Goal: Use online tool/utility: Utilize a website feature to perform a specific function

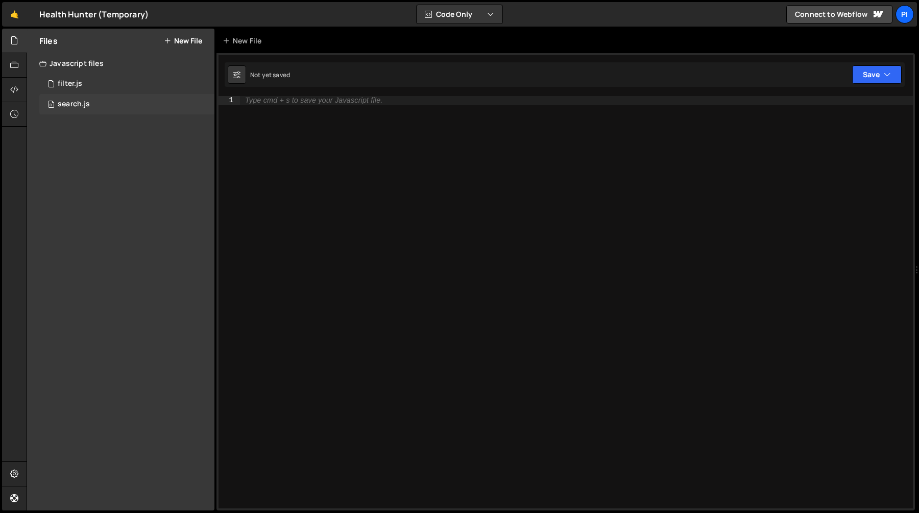
click at [106, 94] on div "0 search.js 0" at bounding box center [126, 104] width 175 height 20
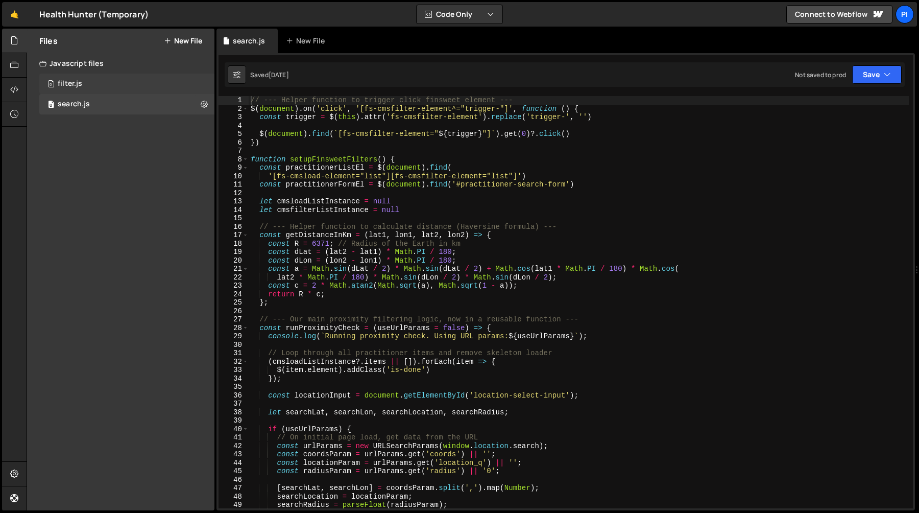
click at [110, 80] on div "0 filter.js 0" at bounding box center [126, 84] width 175 height 20
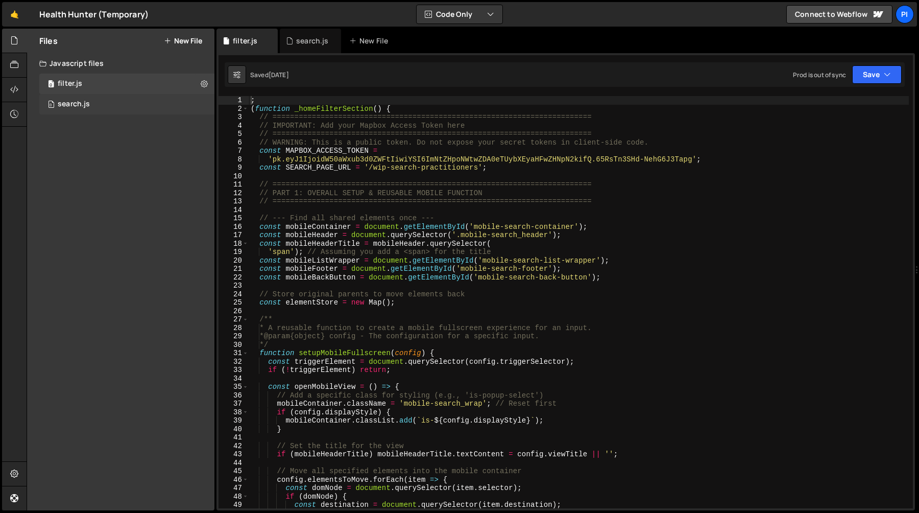
click at [107, 101] on div "0 search.js 0" at bounding box center [126, 104] width 175 height 20
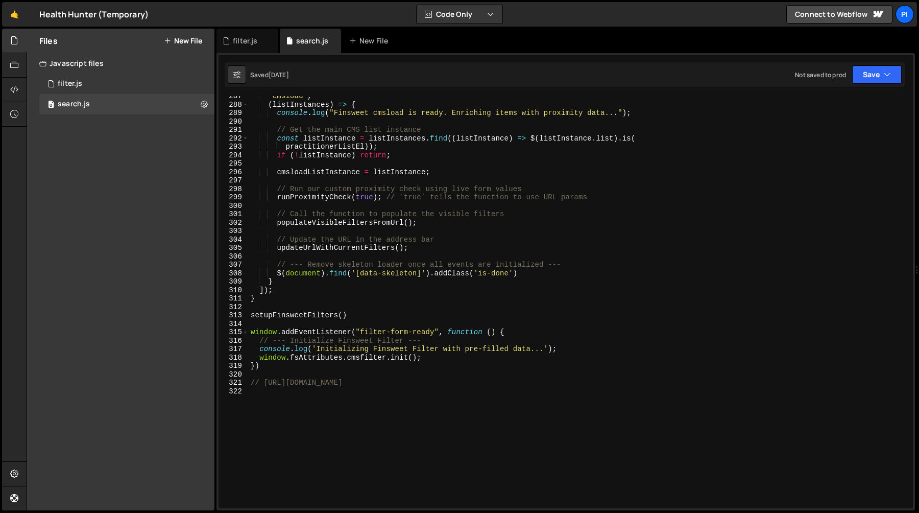
scroll to position [2413, 0]
type textarea "populateVisibleFiltersFromUrl();"
click at [378, 224] on div "'cmsload' , ( listInstances ) => { console . log ( "Finsweet cmsload is ready. …" at bounding box center [579, 307] width 660 height 429
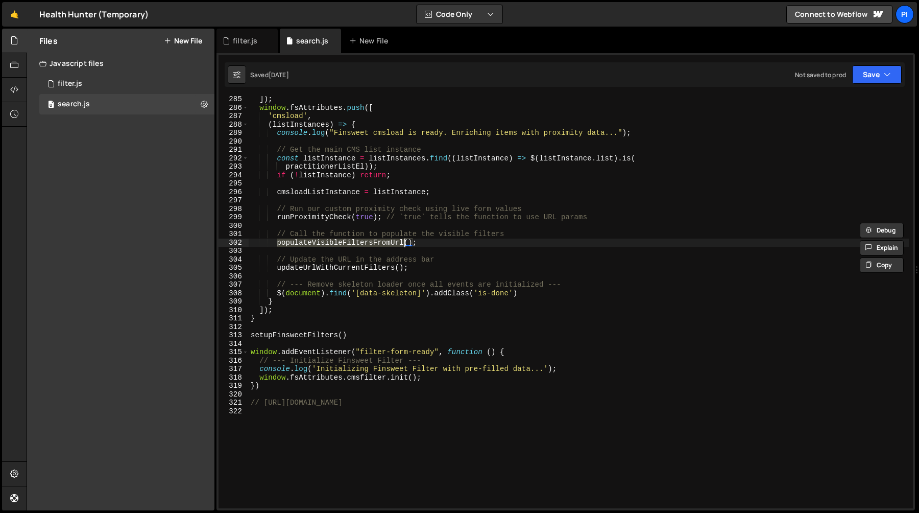
scroll to position [2393, 0]
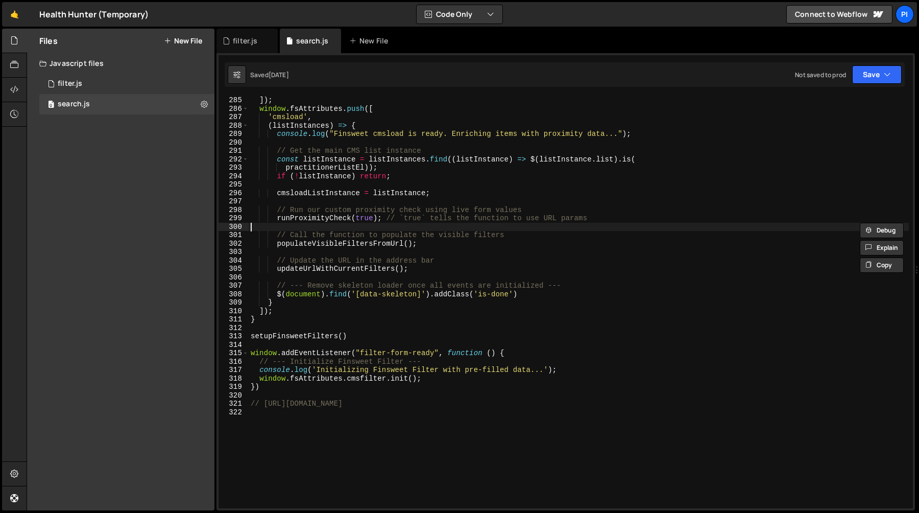
click at [338, 227] on div "]) ; window . fsAttributes . push ([ 'cmsload' , ( listInstances ) => { console…" at bounding box center [579, 310] width 660 height 429
click at [272, 203] on div "]) ; window . fsAttributes . push ([ 'cmsload' , ( listInstances ) => { console…" at bounding box center [579, 310] width 660 height 429
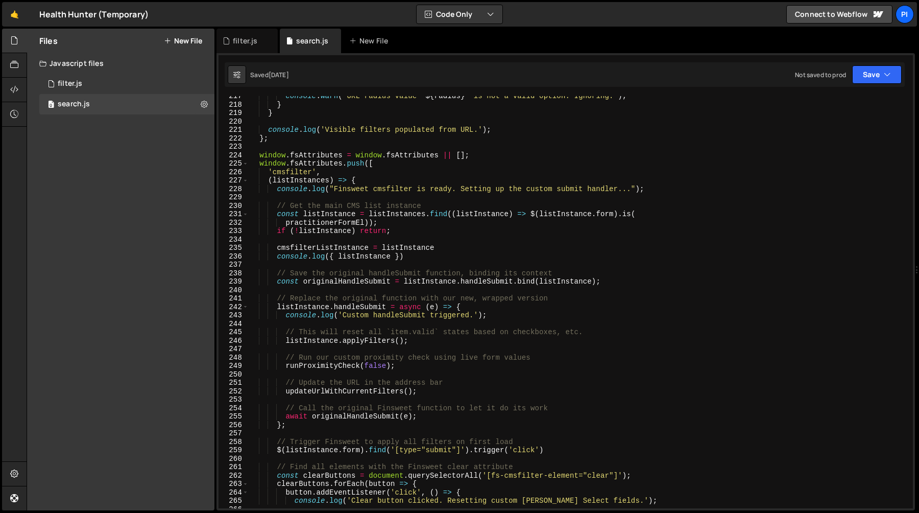
scroll to position [1824, 0]
click at [415, 258] on div "console . warn ( ` URL radius value " ${ radius } " is not a valid option. Igno…" at bounding box center [579, 306] width 660 height 429
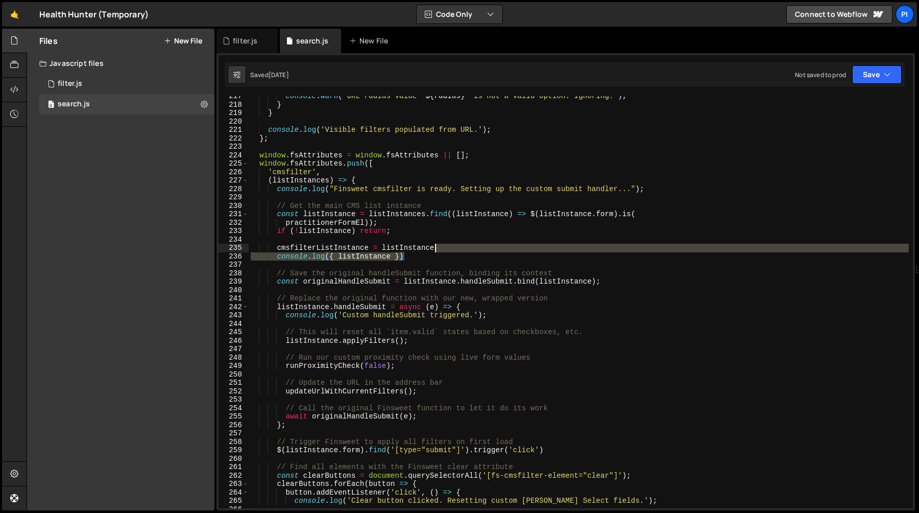
click at [450, 251] on div "console . warn ( ` URL radius value " ${ radius } " is not a valid option. Igno…" at bounding box center [579, 306] width 660 height 429
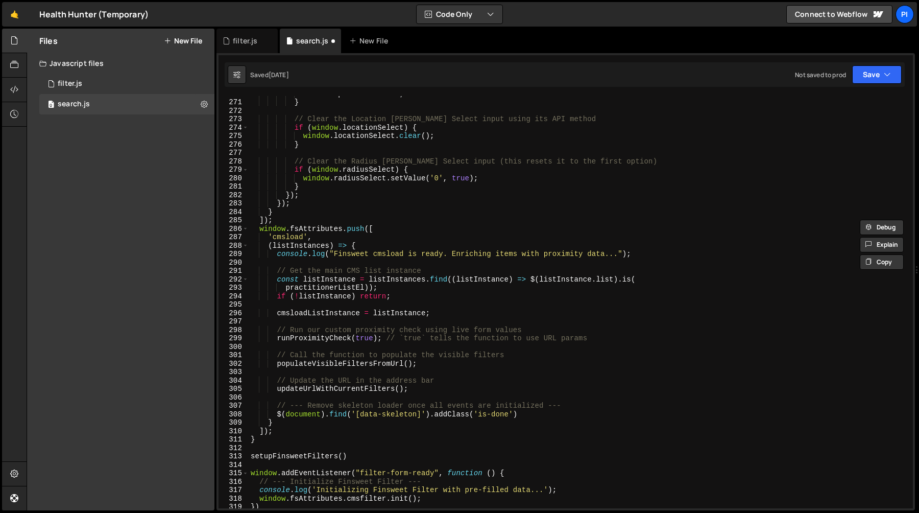
scroll to position [2273, 0]
click at [516, 364] on div "coordsInput . value = '' ; } // Clear the Location Tom Select input using its A…" at bounding box center [579, 303] width 660 height 429
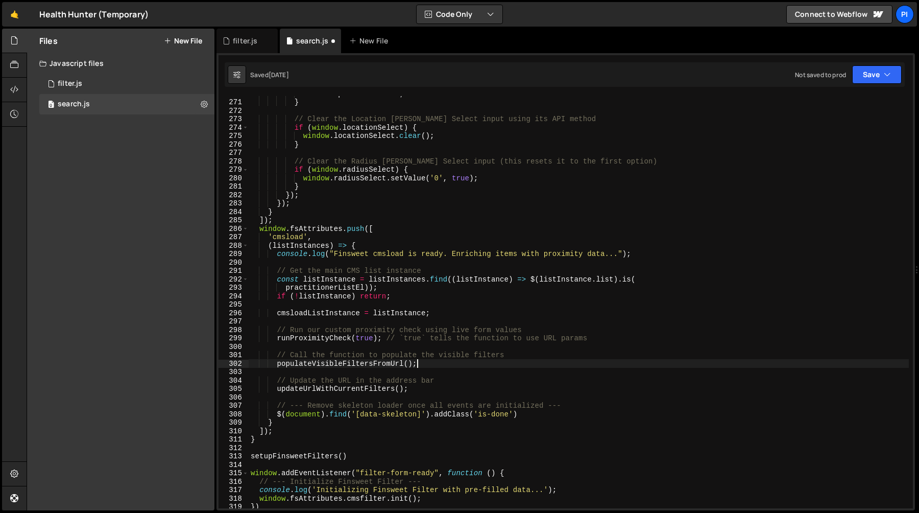
click at [475, 345] on div "coordsInput . value = '' ; } // Clear the Location Tom Select input using its A…" at bounding box center [579, 303] width 660 height 429
type textarea "// Call the function to populate the visible filters"
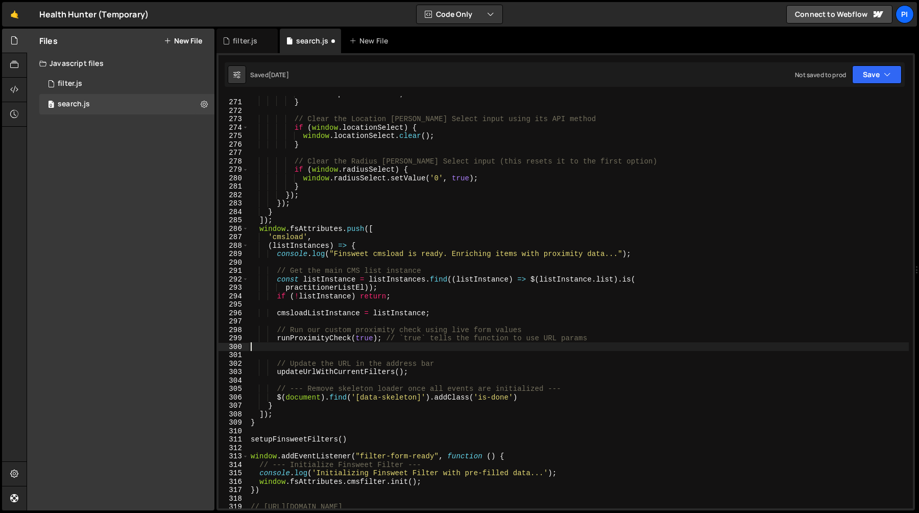
type textarea "runProximityCheck(true); // `true` tells the function to use URL params"
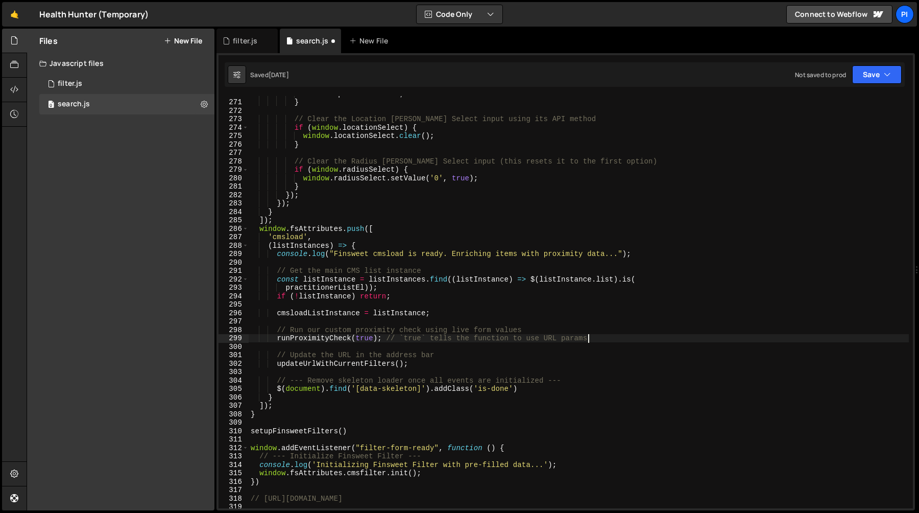
click at [370, 325] on div "coordsInput . value = '' ; } // Clear the Location Tom Select input using its A…" at bounding box center [579, 303] width 660 height 429
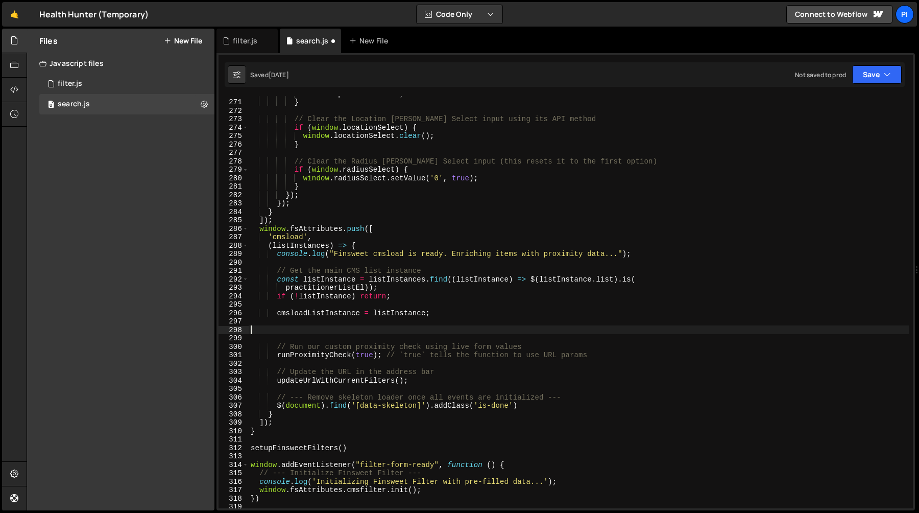
paste textarea "populateVisibleFiltersFromUrl();"
type textarea "populateVisibleFiltersFromUrl();"
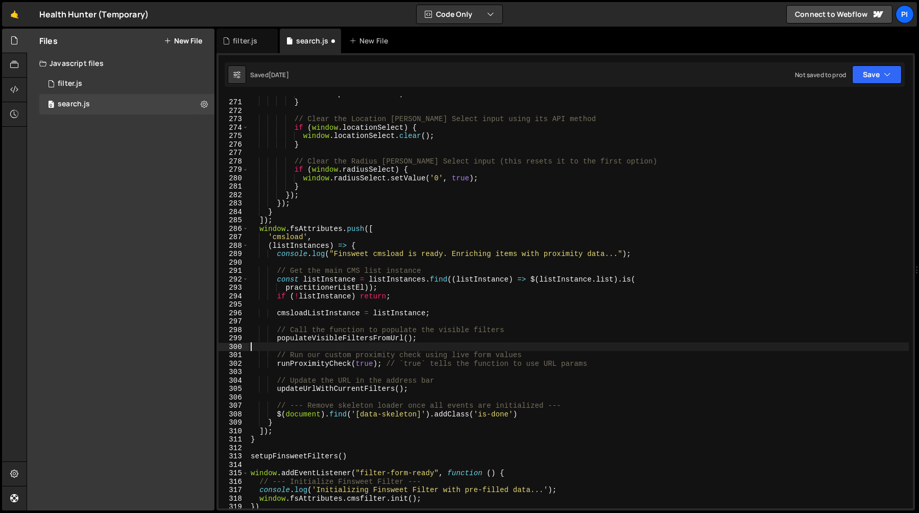
click at [356, 305] on div "coordsInput . value = '' ; } // Clear the Location Tom Select input using its A…" at bounding box center [579, 303] width 660 height 429
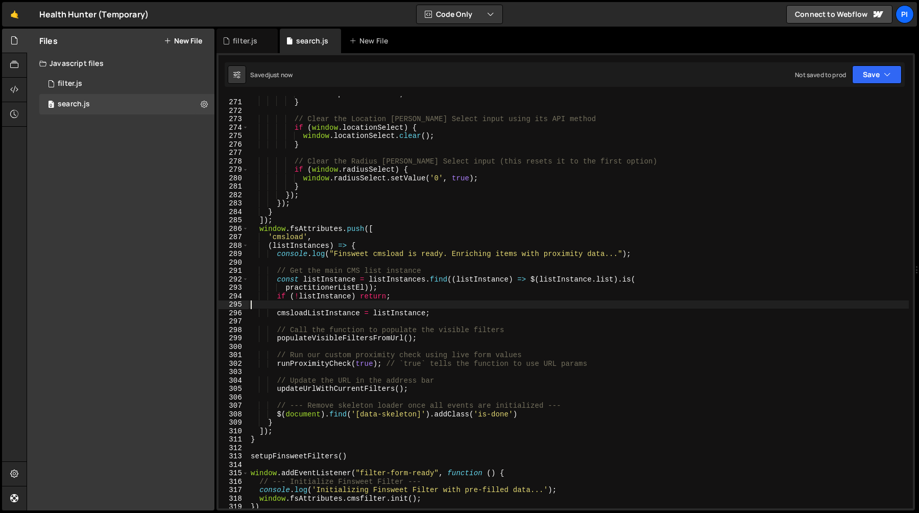
scroll to position [2271, 0]
type textarea "if (!listInstance) return;"
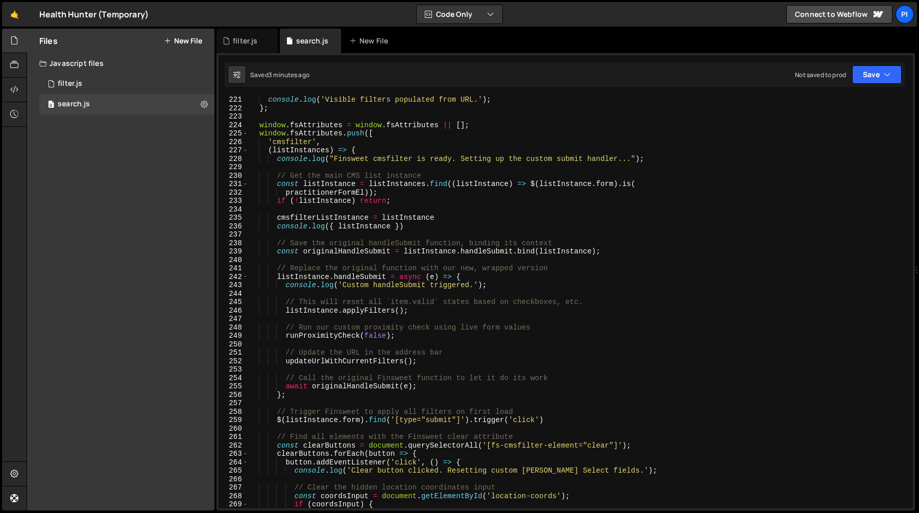
scroll to position [1850, 0]
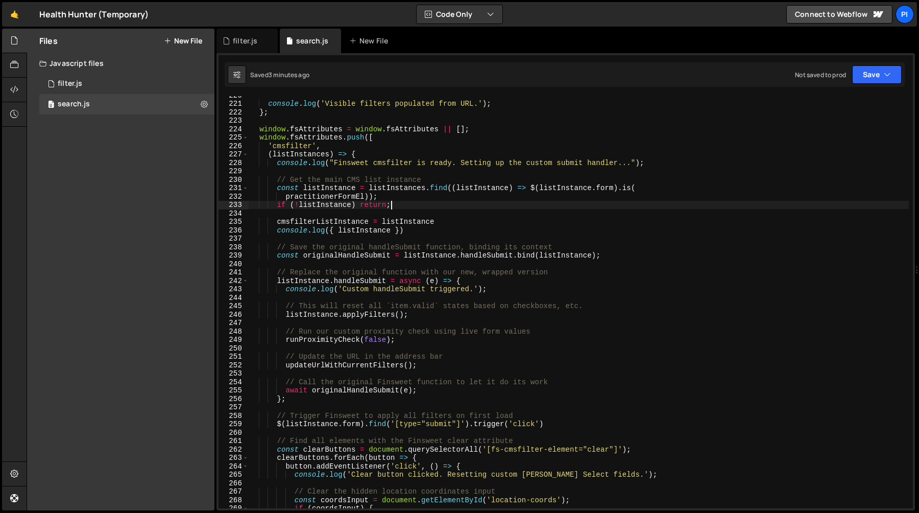
click at [406, 206] on div "console . log ( 'Visible filters populated from URL.' ) ; } ; window . fsAttrib…" at bounding box center [579, 305] width 660 height 429
type textarea "if (!listInstance) return;"
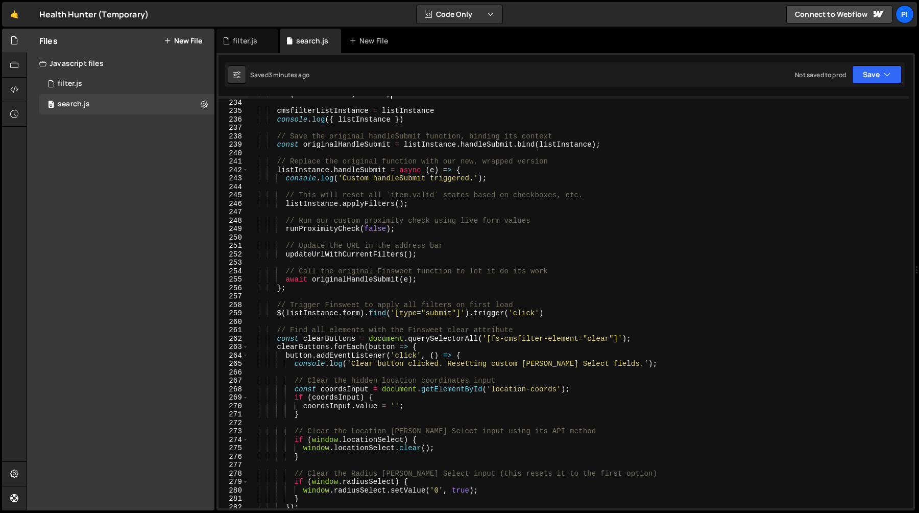
scroll to position [1963, 0]
click at [246, 345] on span at bounding box center [246, 345] width 6 height 9
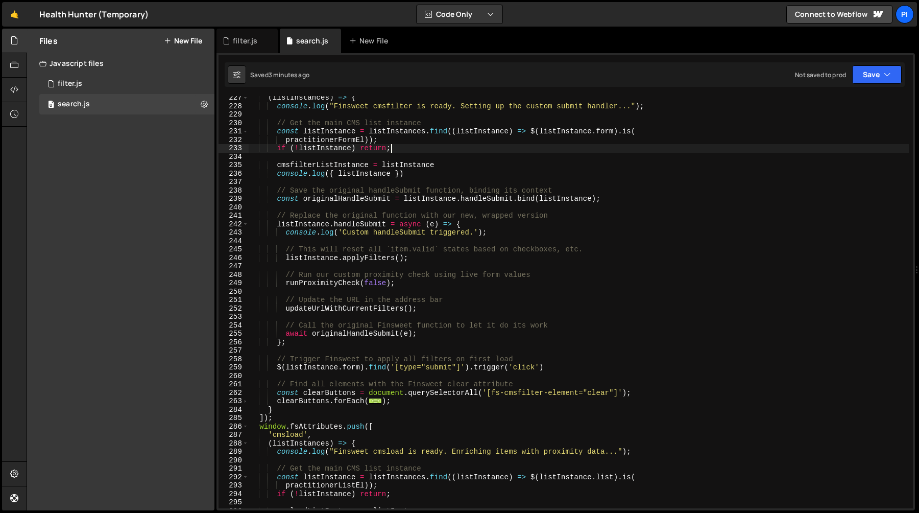
scroll to position [1902, 0]
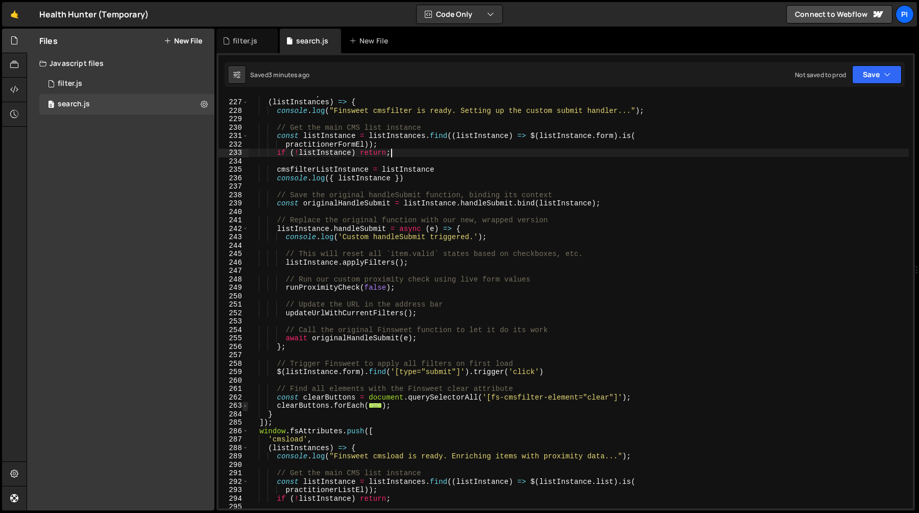
click at [245, 406] on span at bounding box center [246, 405] width 6 height 9
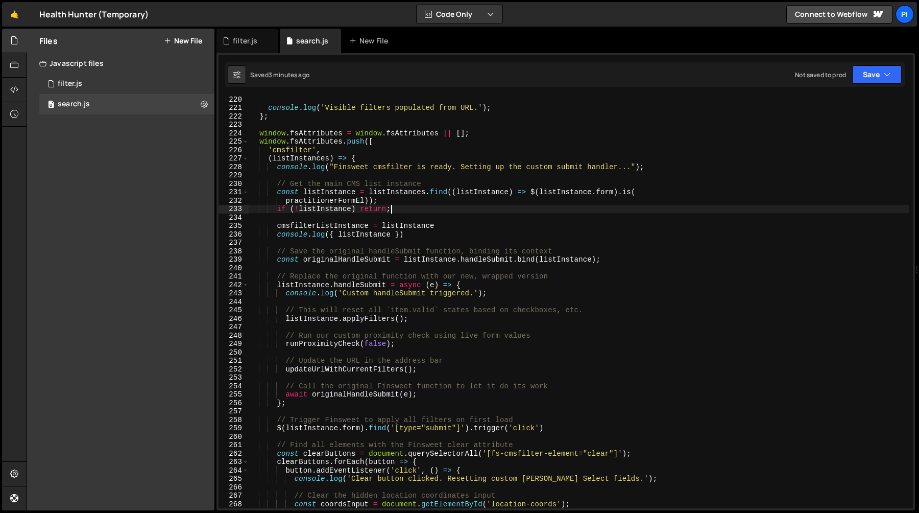
scroll to position [1817, 0]
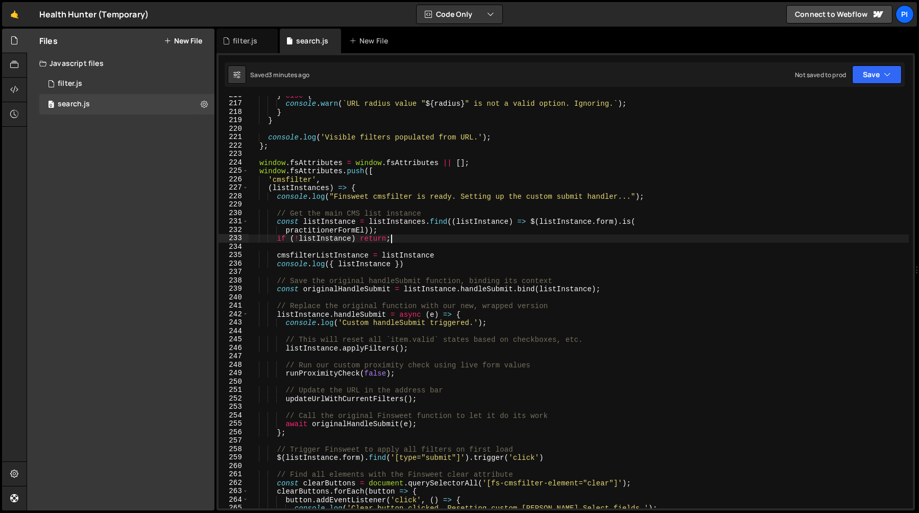
click at [358, 248] on div "} else { console . warn ( ` URL radius value " ${ radius } " is not a valid opt…" at bounding box center [579, 305] width 660 height 429
click at [427, 265] on div "} else { console . warn ( ` URL radius value " ${ radius } " is not a valid opt…" at bounding box center [579, 305] width 660 height 429
type textarea "console.log({ listInstance })"
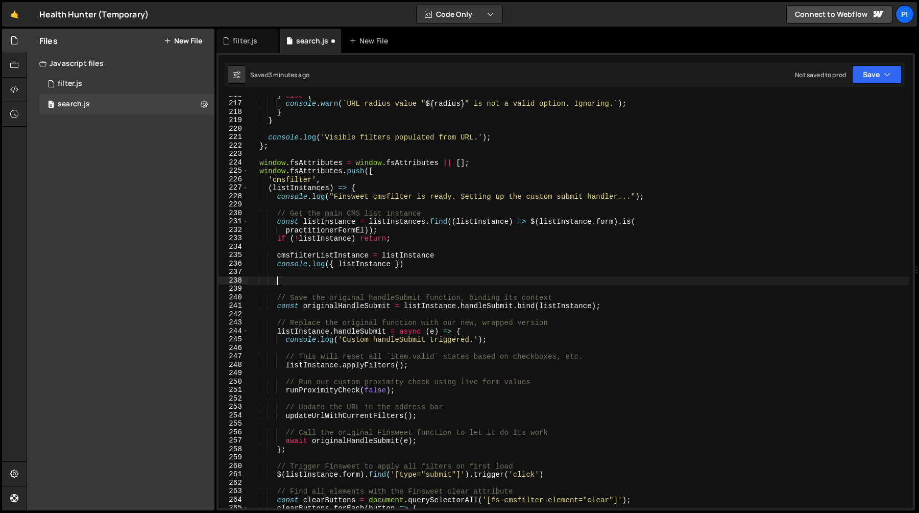
paste textarea "});"
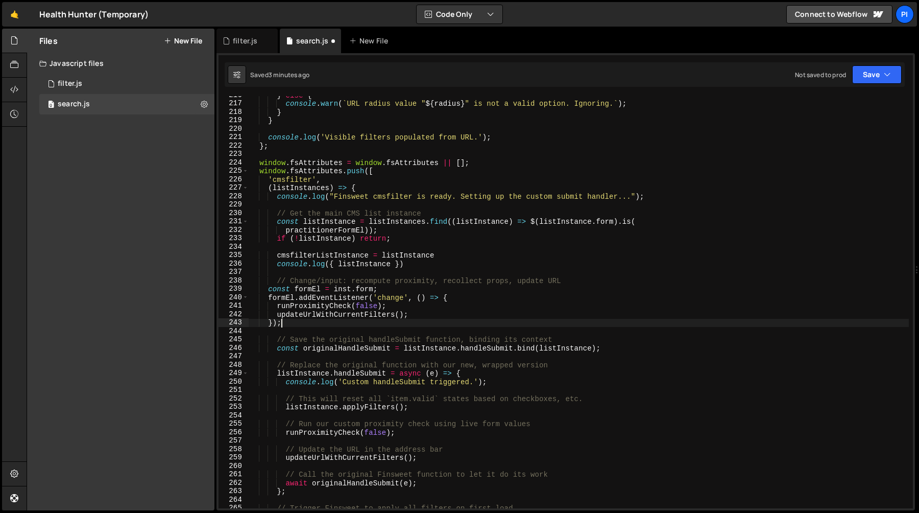
click at [314, 283] on div "} else { console . warn ( ` URL radius value " ${ radius } " is not a valid opt…" at bounding box center [579, 305] width 660 height 429
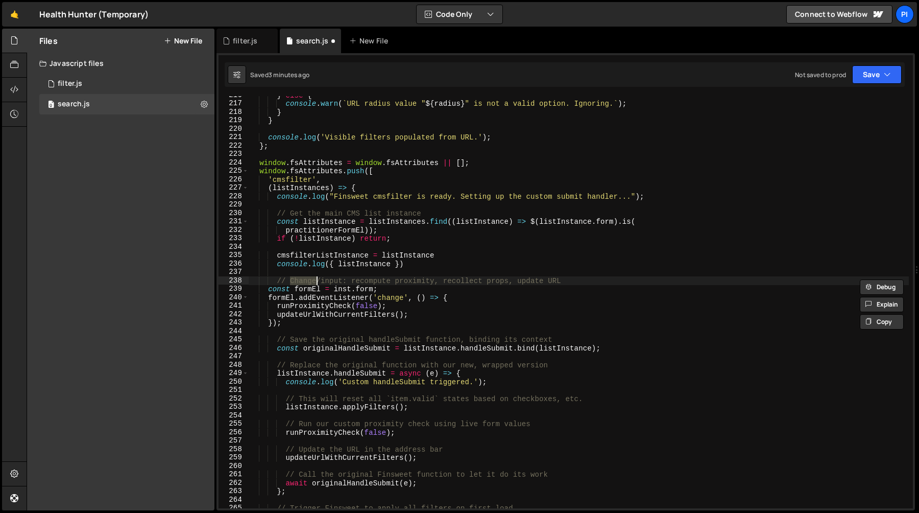
click at [398, 283] on div "} else { console . warn ( ` URL radius value " ${ radius } " is not a valid opt…" at bounding box center [579, 305] width 660 height 429
click at [509, 285] on div "} else { console . warn ( ` URL radius value " ${ radius } " is not a valid opt…" at bounding box center [579, 305] width 660 height 429
click at [515, 280] on div "} else { console . warn ( ` URL radius value " ${ radius } " is not a valid opt…" at bounding box center [579, 305] width 660 height 429
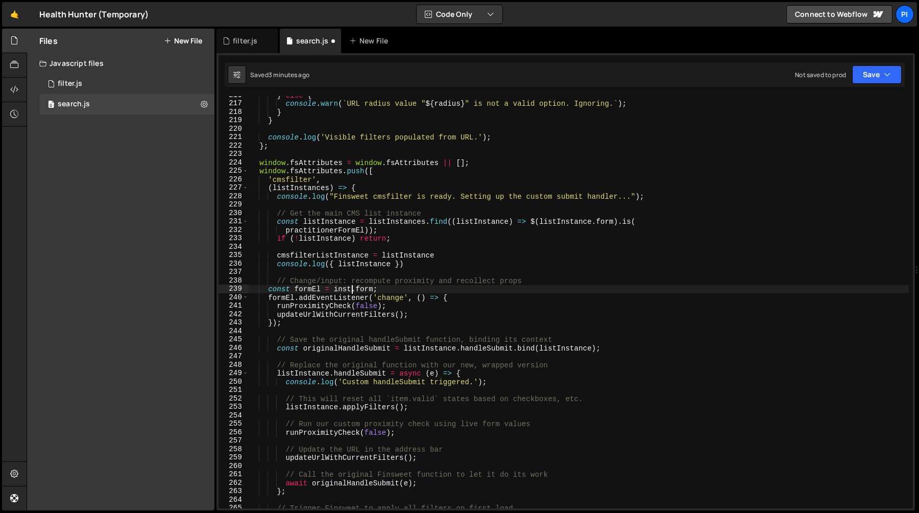
click at [338, 222] on div "} else { console . warn ( ` URL radius value " ${ radius } " is not a valid opt…" at bounding box center [579, 305] width 660 height 429
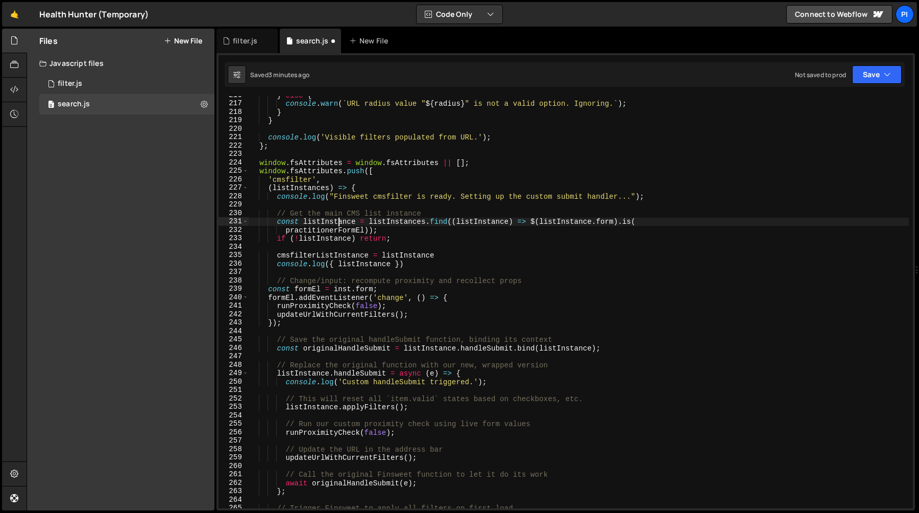
click at [338, 222] on div "} else { console . warn ( ` URL radius value " ${ radius } " is not a valid opt…" at bounding box center [579, 305] width 660 height 429
click at [580, 221] on div "} else { console . warn ( ` URL radius value " ${ radius } " is not a valid opt…" at bounding box center [579, 305] width 660 height 429
click at [339, 291] on div "} else { console . warn ( ` URL radius value " ${ radius } " is not a valid opt…" at bounding box center [579, 305] width 660 height 429
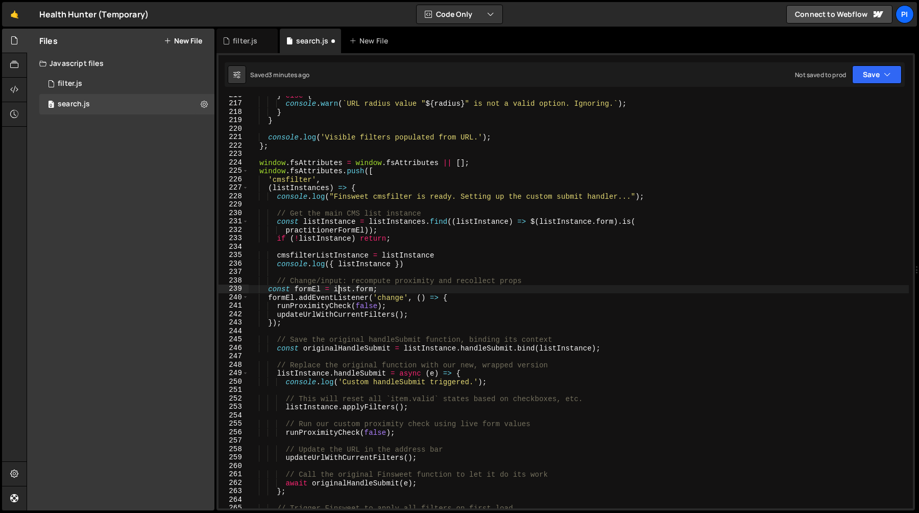
click at [339, 291] on div "} else { console . warn ( ` URL radius value " ${ radius } " is not a valid opt…" at bounding box center [579, 305] width 660 height 429
paste textarea "listInstance"
click at [315, 285] on div "} else { console . warn ( ` URL radius value " ${ radius } " is not a valid opt…" at bounding box center [579, 305] width 660 height 429
click at [317, 230] on div "} else { console . warn ( ` URL radius value " ${ radius } " is not a valid opt…" at bounding box center [579, 305] width 660 height 429
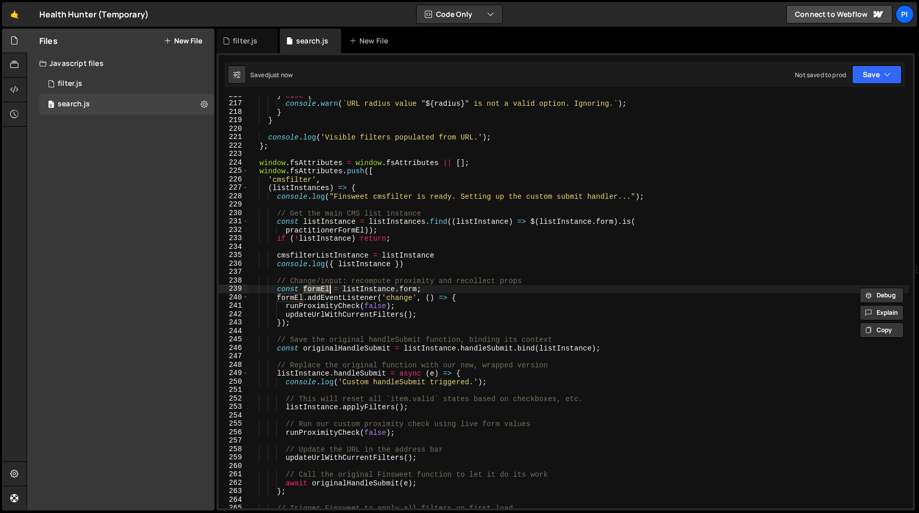
click at [317, 230] on div "} else { console . warn ( ` URL radius value " ${ radius } " is not a valid opt…" at bounding box center [579, 305] width 660 height 429
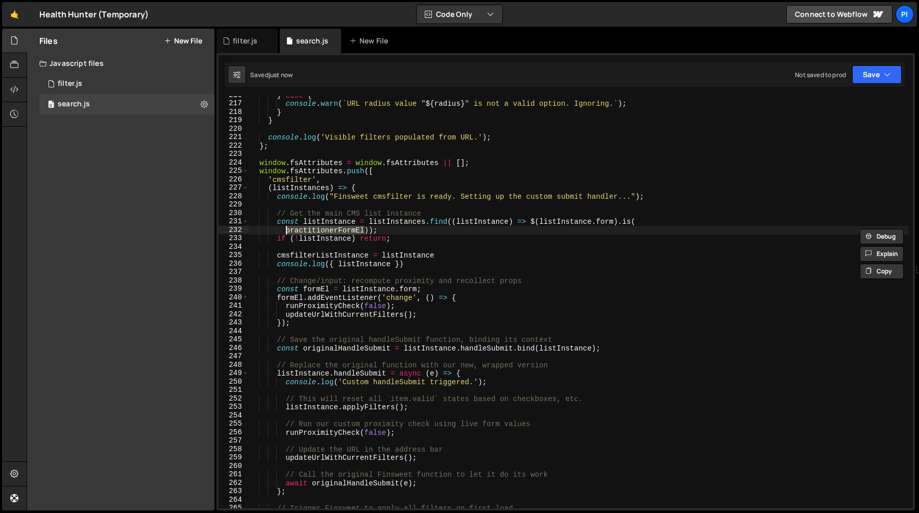
click at [276, 289] on div "} else { console . warn ( ` URL radius value " ${ radius } " is not a valid opt…" at bounding box center [579, 305] width 660 height 429
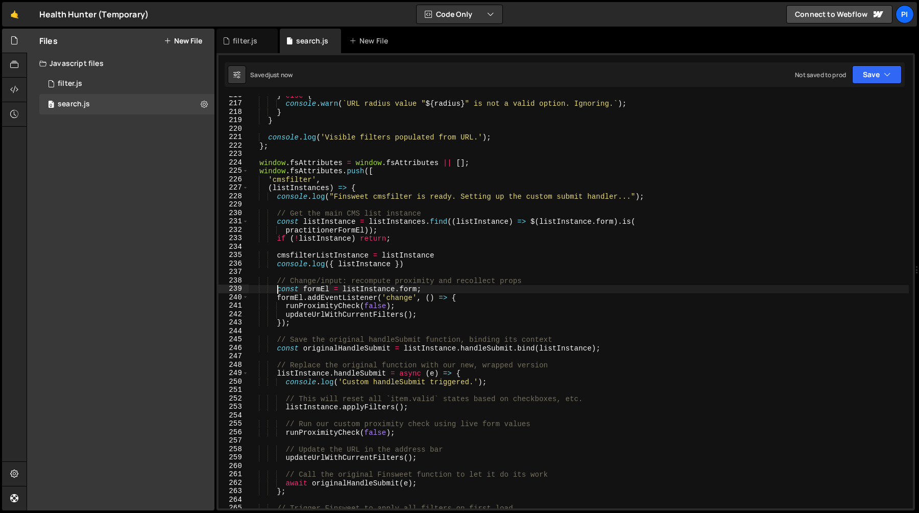
click at [303, 299] on div "} else { console . warn ( ` URL radius value " ${ radius } " is not a valid opt…" at bounding box center [579, 305] width 660 height 429
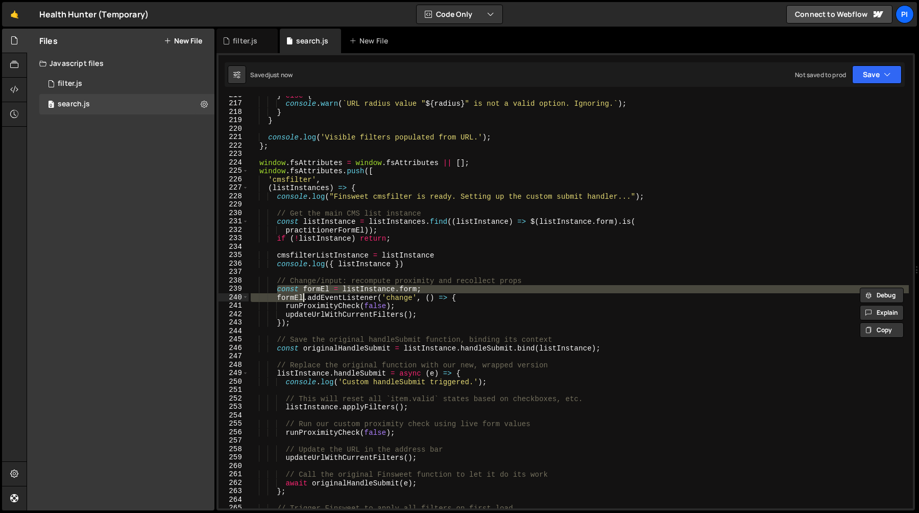
paste textarea "practitionerF"
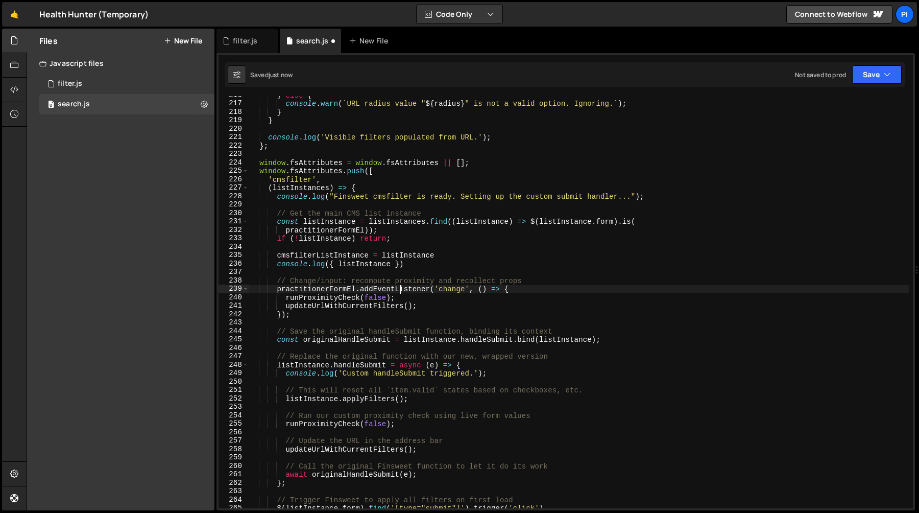
click at [401, 288] on div "} else { console . warn ( ` URL radius value " ${ radius } " is not a valid opt…" at bounding box center [579, 305] width 660 height 429
click at [422, 304] on div "} else { console . warn ( ` URL radius value " ${ radius } " is not a valid opt…" at bounding box center [579, 305] width 660 height 429
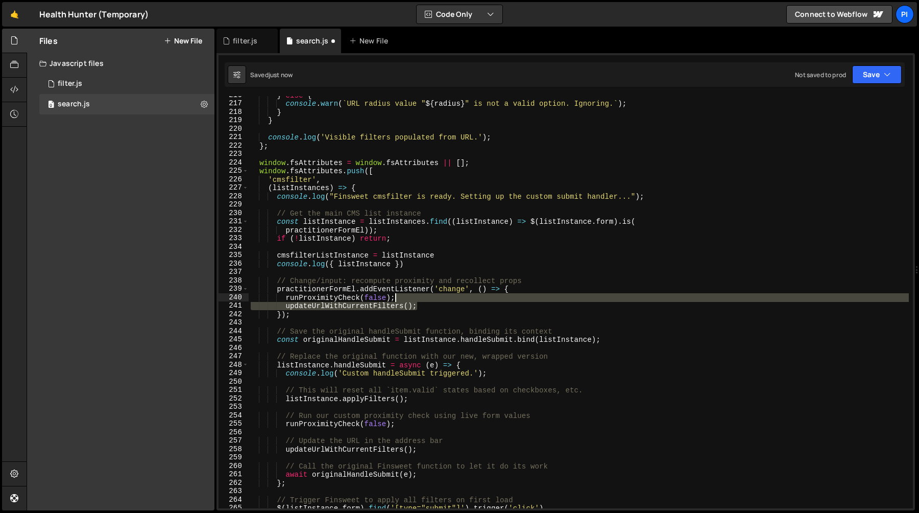
click at [418, 298] on div "} else { console . warn ( ` URL radius value " ${ radius } " is not a valid opt…" at bounding box center [579, 305] width 660 height 429
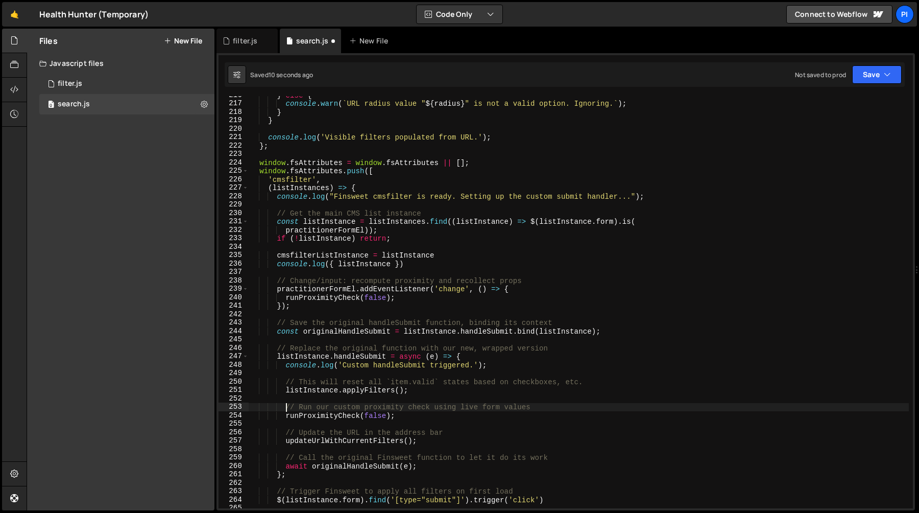
click at [285, 411] on div "} else { console . warn ( ` URL radius value " ${ radius } " is not a valid opt…" at bounding box center [579, 305] width 660 height 429
click at [412, 414] on div "} else { console . warn ( ` URL radius value " ${ radius } " is not a valid opt…" at bounding box center [579, 305] width 660 height 429
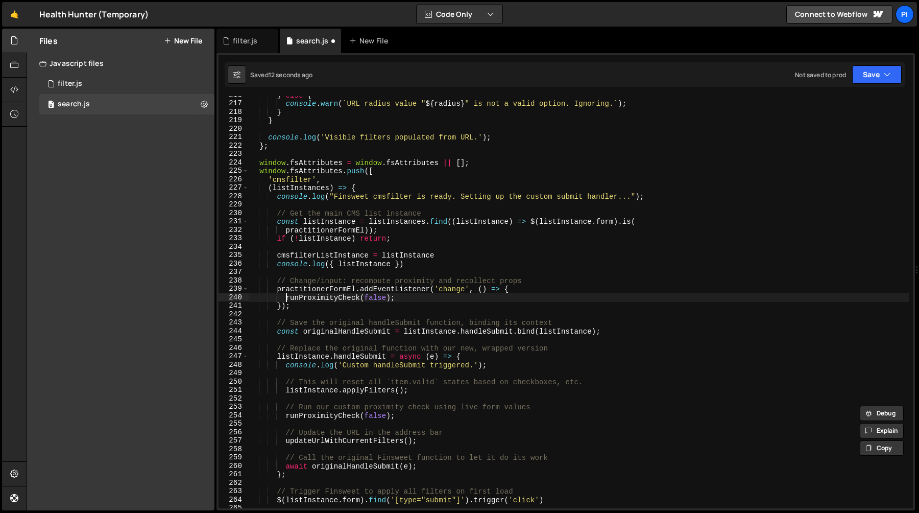
click at [285, 298] on div "} else { console . warn ( ` URL radius value " ${ radius } " is not a valid opt…" at bounding box center [579, 305] width 660 height 429
click at [402, 300] on div "} else { console . warn ( ` URL radius value " ${ radius } " is not a valid opt…" at bounding box center [579, 305] width 660 height 429
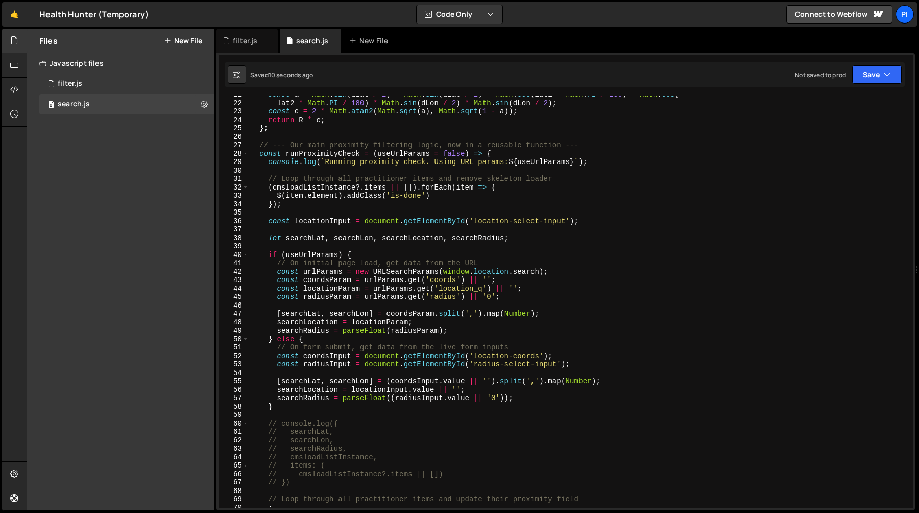
scroll to position [164, 0]
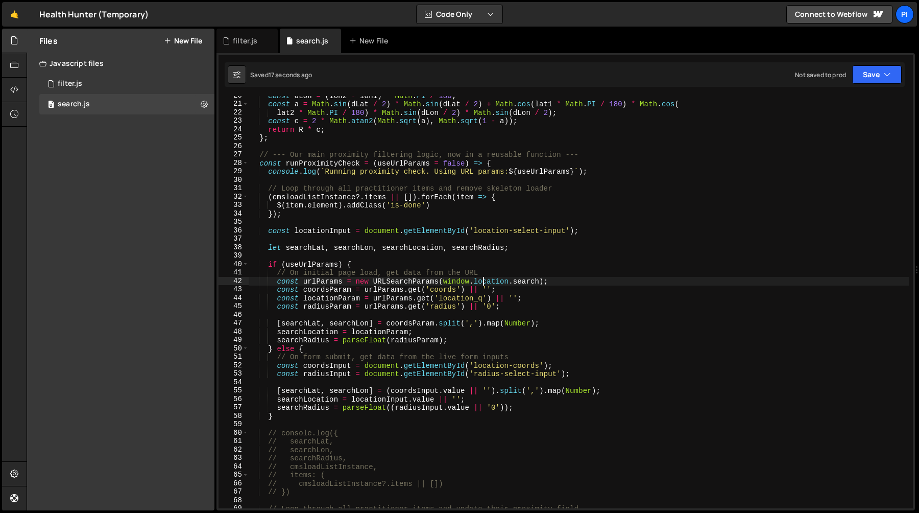
click at [482, 277] on div "const dLon = ( lon2 - lon1 ) * Math . PI / 180 ; const a = Math . sin ( dLat / …" at bounding box center [579, 305] width 660 height 429
type textarea "const urlParams = new URLSearchParams([DOMAIN_NAME]);"
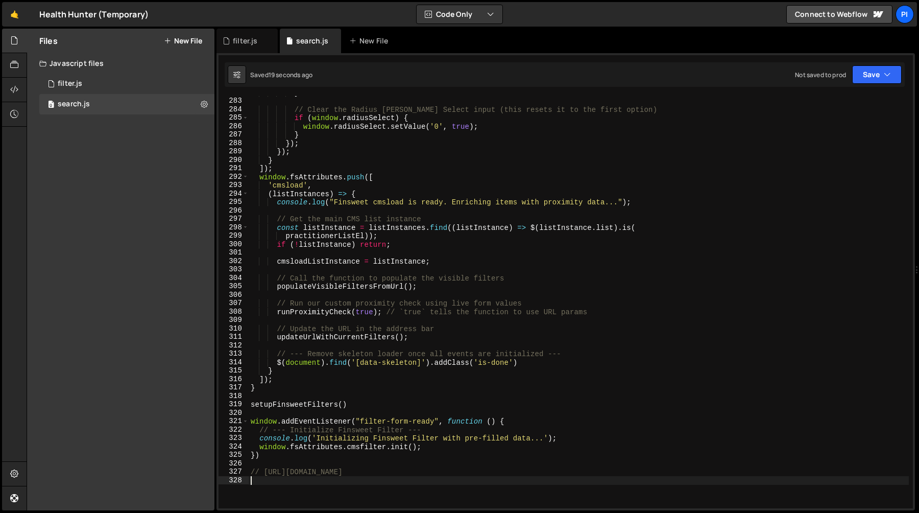
scroll to position [2410, 0]
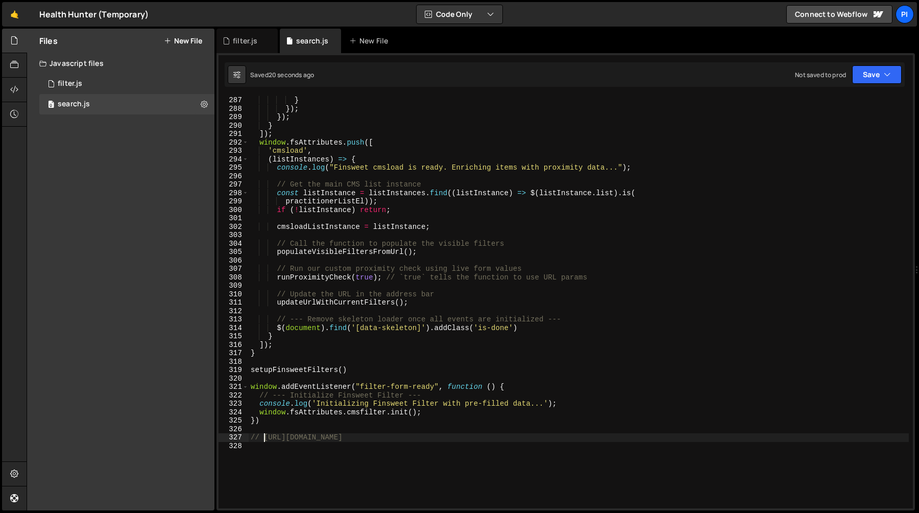
click at [264, 439] on div "} }) ; }) ; } ]) ; window . fsAttributes . push ([ 'cmsload' , ( listInstances …" at bounding box center [579, 310] width 660 height 429
click at [756, 434] on div "} }) ; }) ; } ]) ; window . fsAttributes . push ([ 'cmsload' , ( listInstances …" at bounding box center [579, 310] width 660 height 429
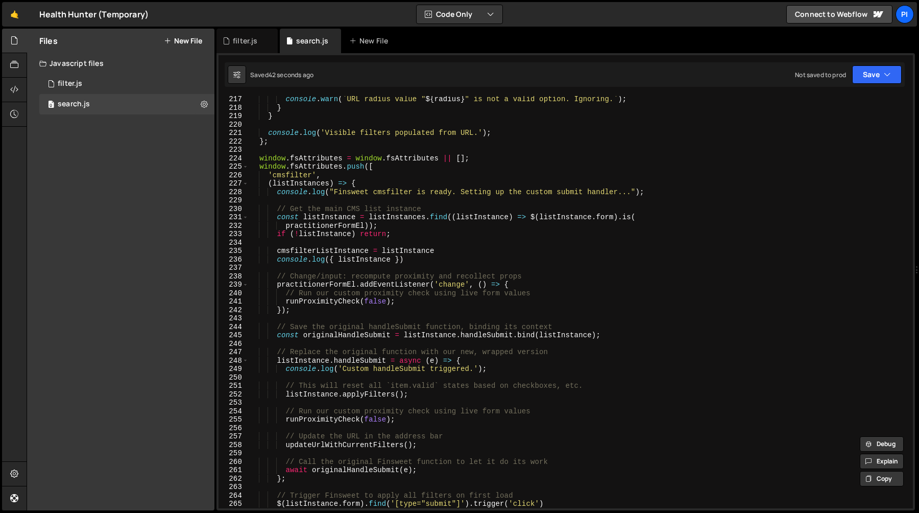
scroll to position [1813, 0]
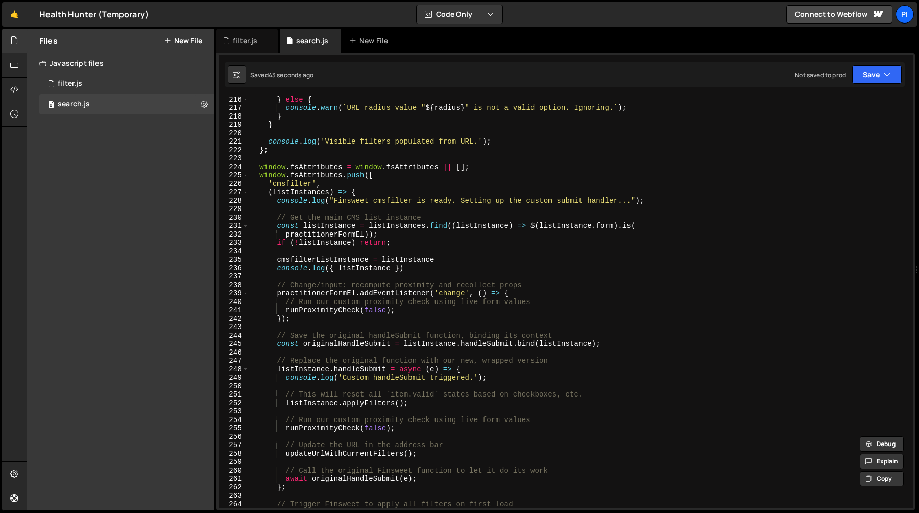
click at [343, 293] on div "} else { console . warn ( ` URL radius value " ${ radius } " is not a valid opt…" at bounding box center [579, 309] width 660 height 429
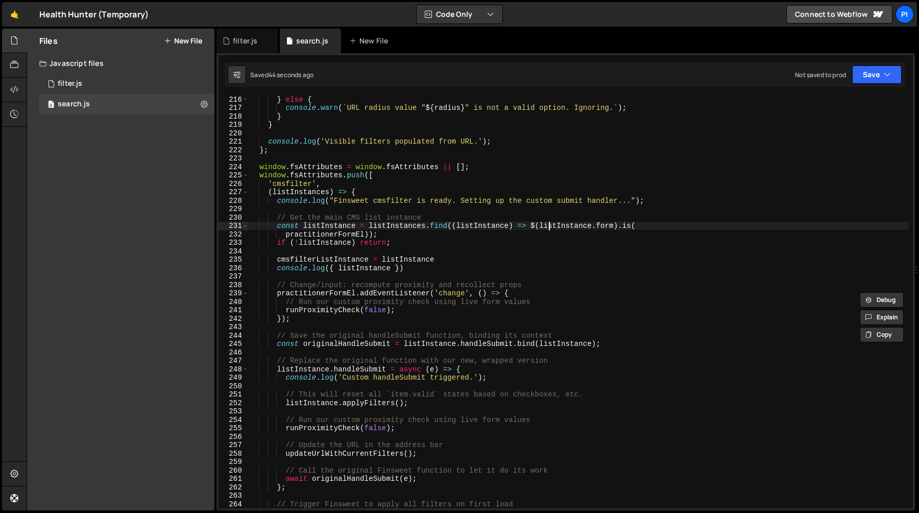
click at [549, 230] on div "} else { console . warn ( ` URL radius value " ${ radius } " is not a valid opt…" at bounding box center [579, 309] width 660 height 429
click at [614, 227] on div "} else { console . warn ( ` URL radius value " ${ radius } " is not a valid opt…" at bounding box center [579, 309] width 660 height 429
click at [541, 225] on div "} else { console . warn ( ` URL radius value " ${ radius } " is not a valid opt…" at bounding box center [579, 309] width 660 height 429
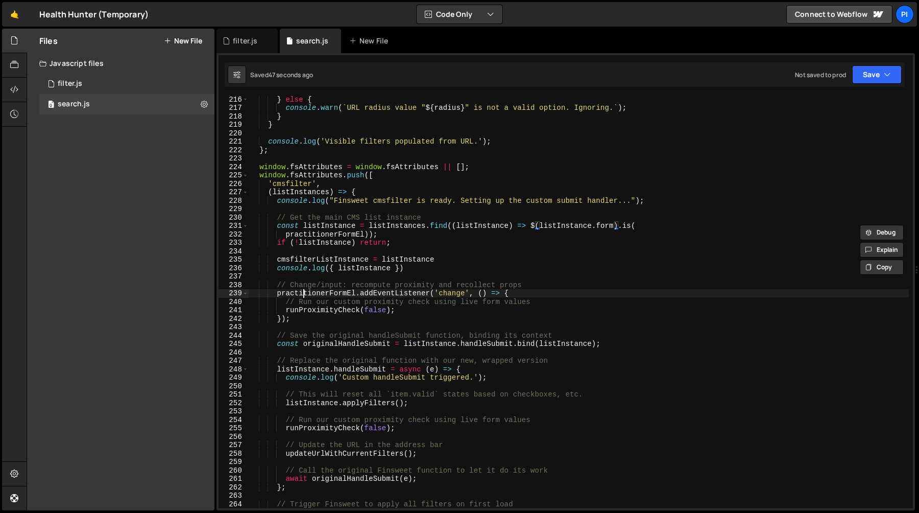
click at [302, 293] on div "} else { console . warn ( ` URL radius value " ${ radius } " is not a valid opt…" at bounding box center [579, 309] width 660 height 429
paste textarea "listInstance.form"
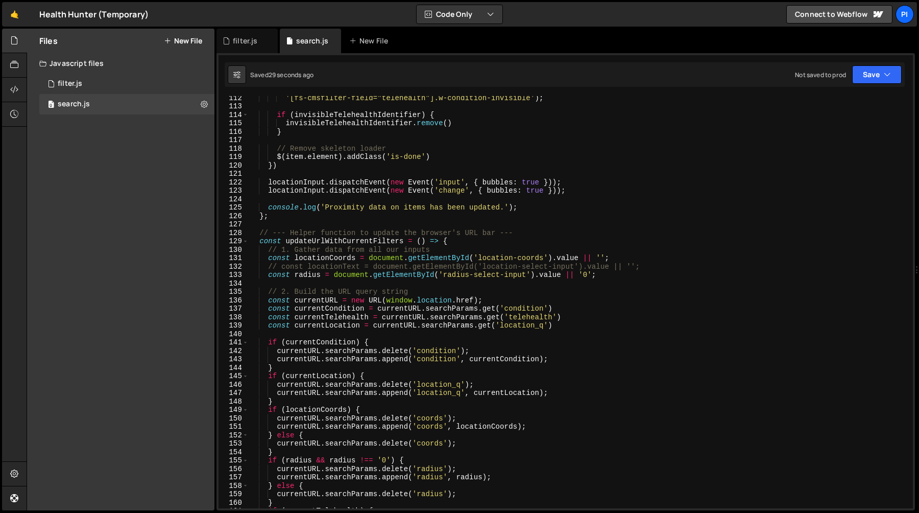
scroll to position [909, 0]
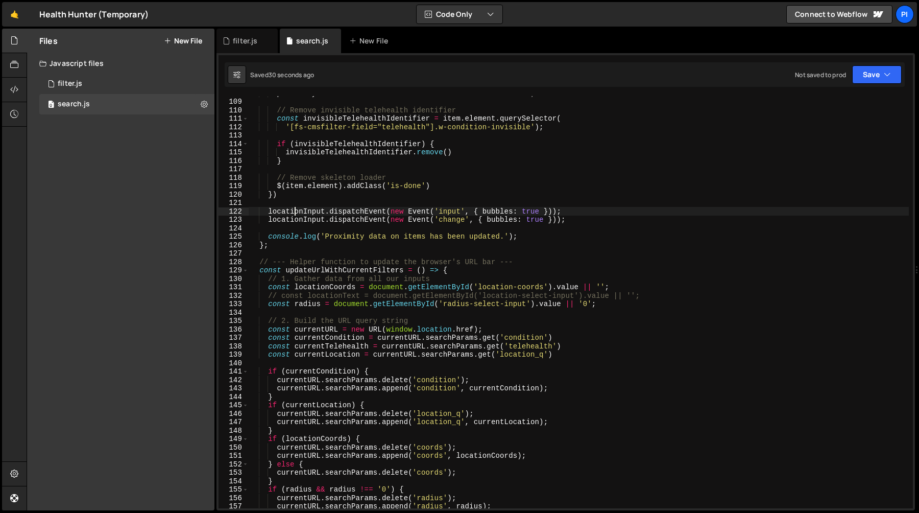
click at [296, 213] on div "proximityField . textContent = isMatch ? searchLocation : '' ; // Remove invisi…" at bounding box center [579, 303] width 660 height 429
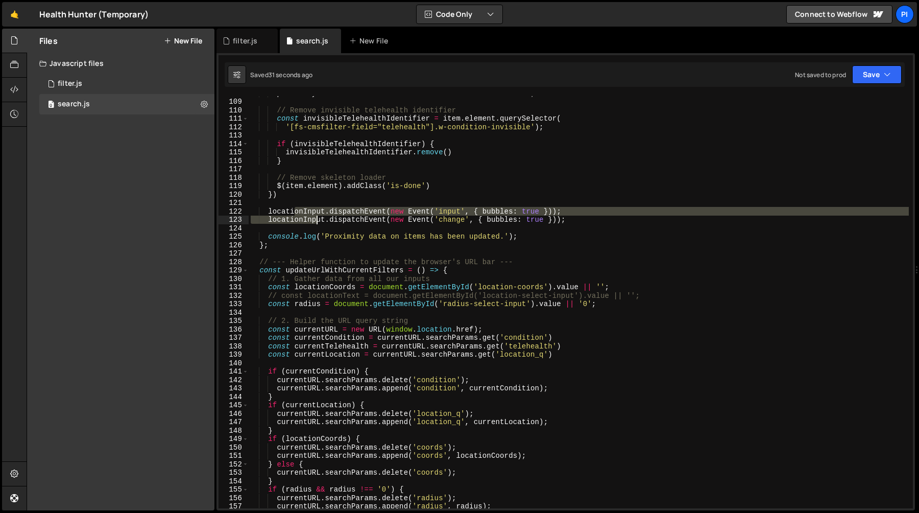
drag, startPoint x: 296, startPoint y: 213, endPoint x: 317, endPoint y: 219, distance: 21.8
click at [317, 219] on div "proximityField . textContent = isMatch ? searchLocation : '' ; // Remove invisi…" at bounding box center [579, 303] width 660 height 429
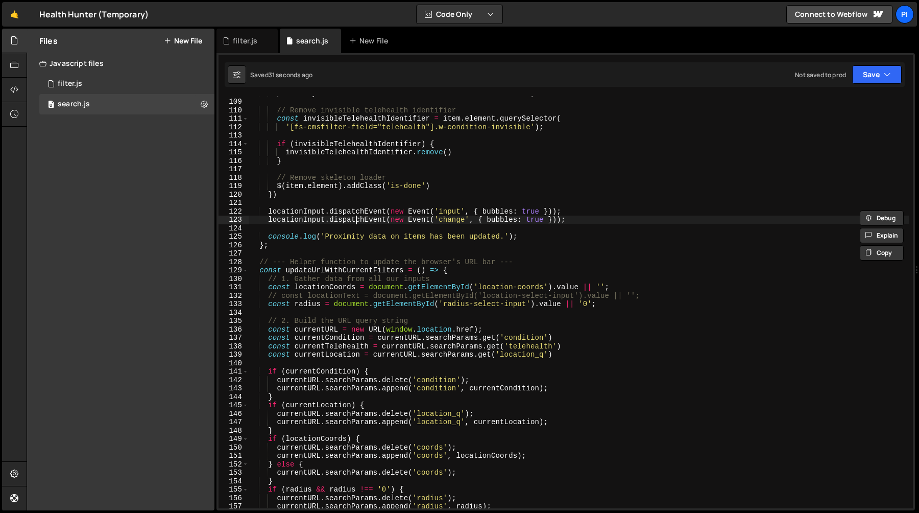
click at [356, 217] on div "proximityField . textContent = isMatch ? searchLocation : '' ; // Remove invisi…" at bounding box center [579, 303] width 660 height 429
click at [322, 212] on div "proximityField . textContent = isMatch ? searchLocation : '' ; // Remove invisi…" at bounding box center [579, 303] width 660 height 429
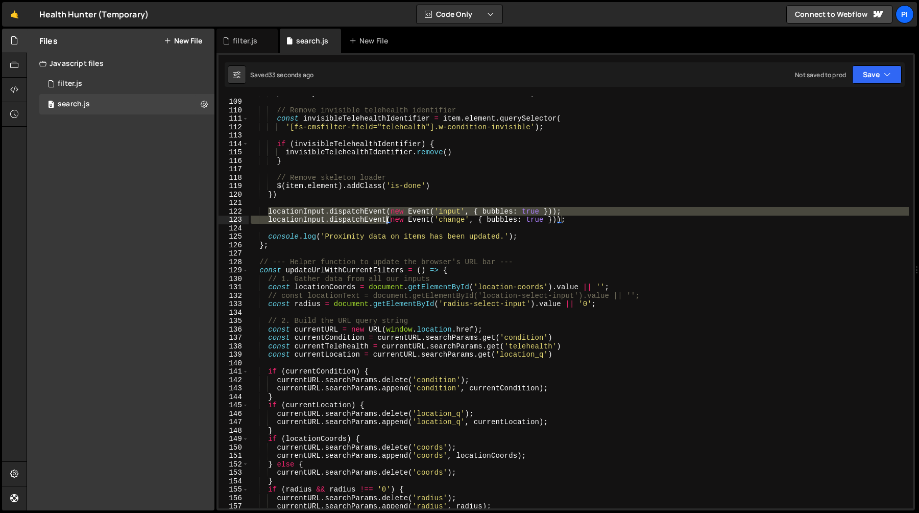
drag, startPoint x: 322, startPoint y: 212, endPoint x: 344, endPoint y: 219, distance: 22.5
click at [344, 219] on div "proximityField . textContent = isMatch ? searchLocation : '' ; // Remove invisi…" at bounding box center [579, 303] width 660 height 429
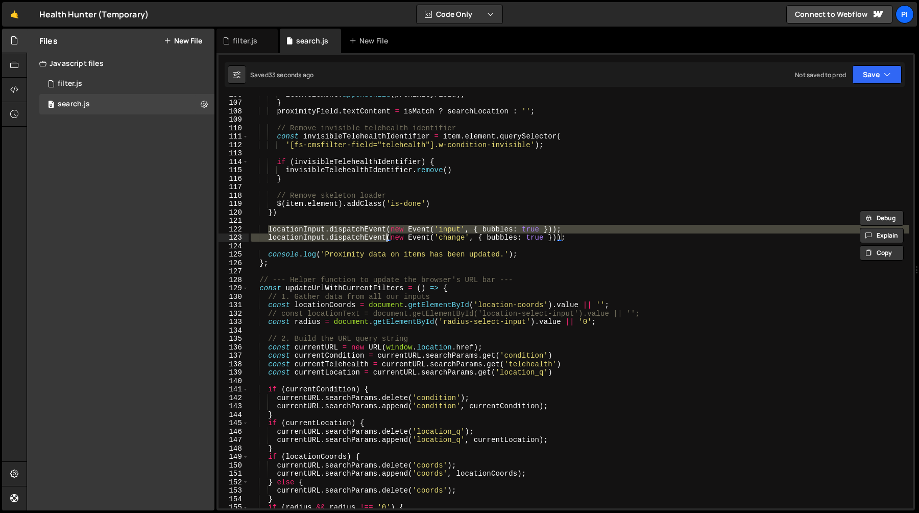
scroll to position [876, 0]
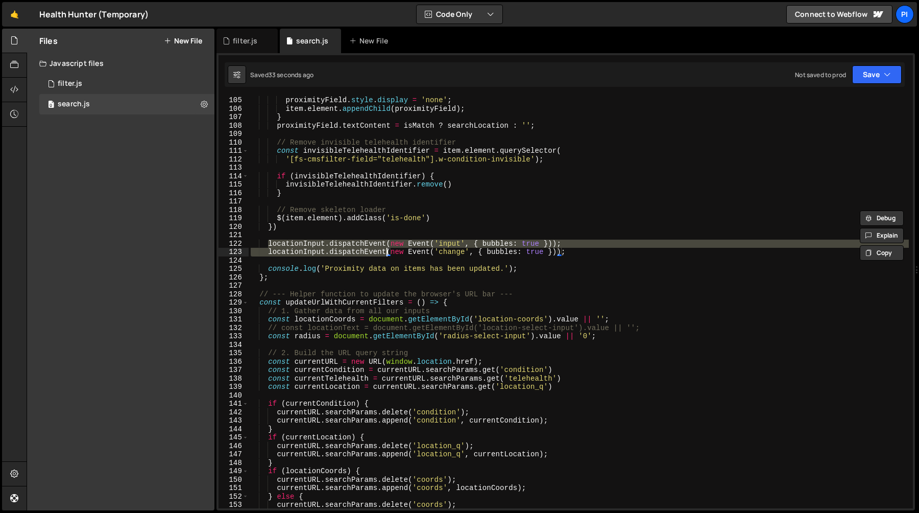
click at [373, 219] on div "proximityField . style . display = 'none' ; item . element . appendChild ( prox…" at bounding box center [579, 310] width 660 height 429
type textarea "$(item.element).addClass('is-done')"
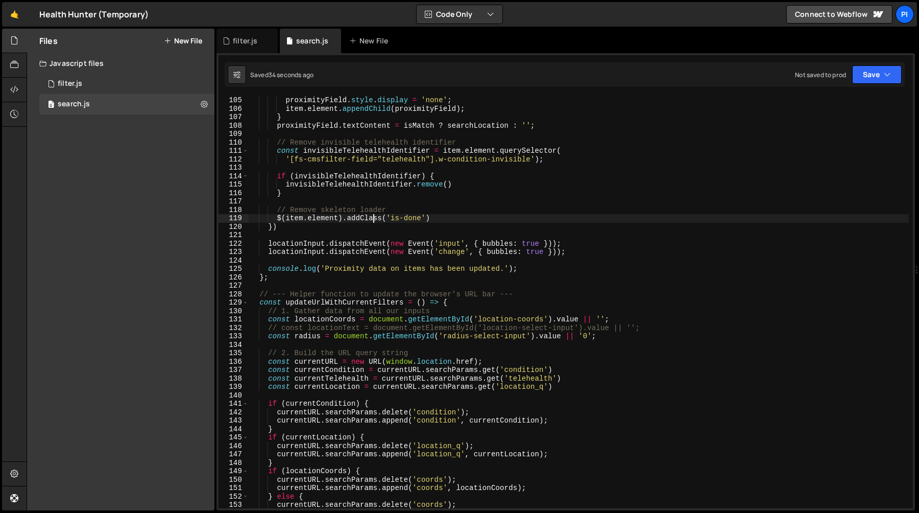
click at [365, 232] on div "proximityField . style . display = 'none' ; item . element . appendChild ( prox…" at bounding box center [579, 310] width 660 height 429
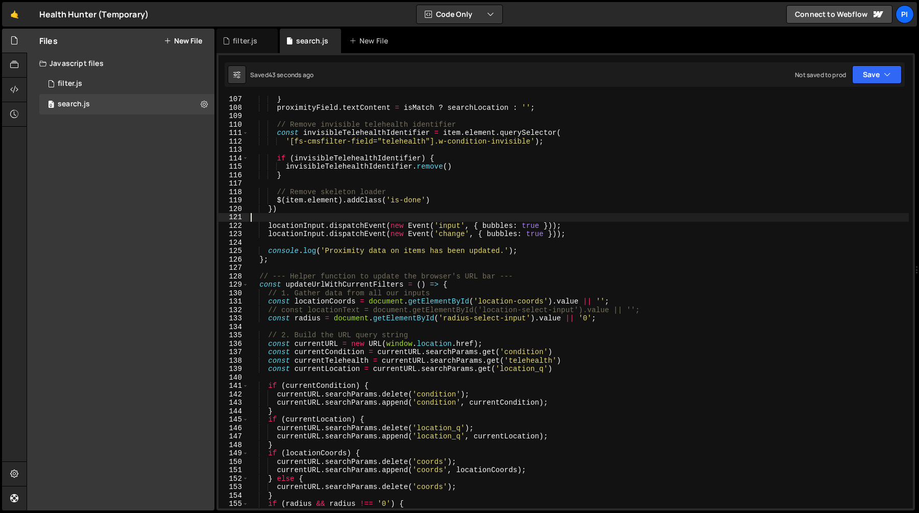
scroll to position [888, 0]
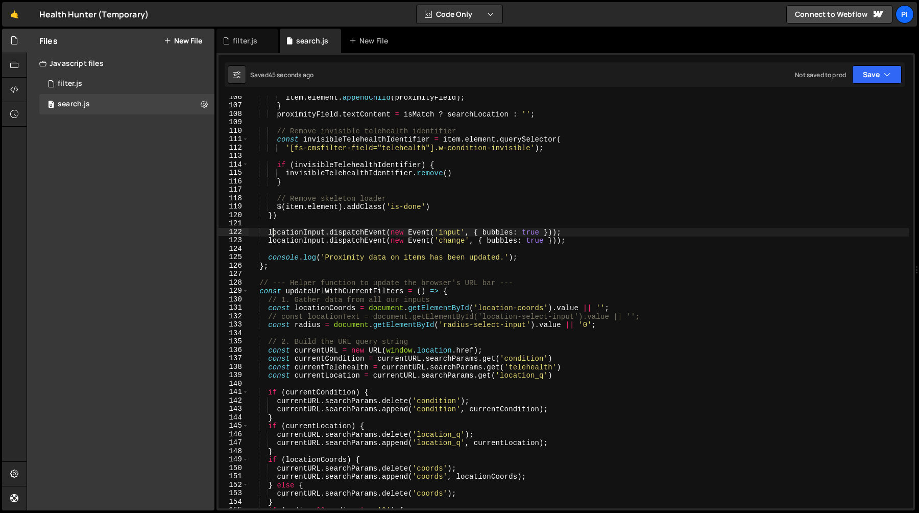
click at [271, 233] on div "item . element . appendChild ( proximityField ) ; } proximityField . textConten…" at bounding box center [579, 307] width 660 height 429
click at [302, 233] on div "item . element . appendChild ( proximityField ) ; } proximityField . textConten…" at bounding box center [579, 307] width 660 height 429
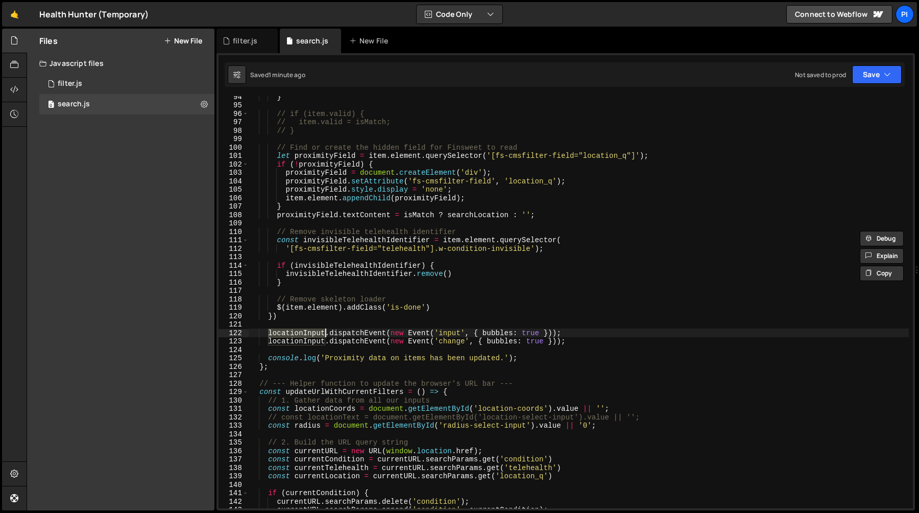
scroll to position [787, 0]
click at [584, 340] on div "} // if (item.valid) { // item.valid = isMatch; // } // Find or create the hidd…" at bounding box center [579, 306] width 660 height 429
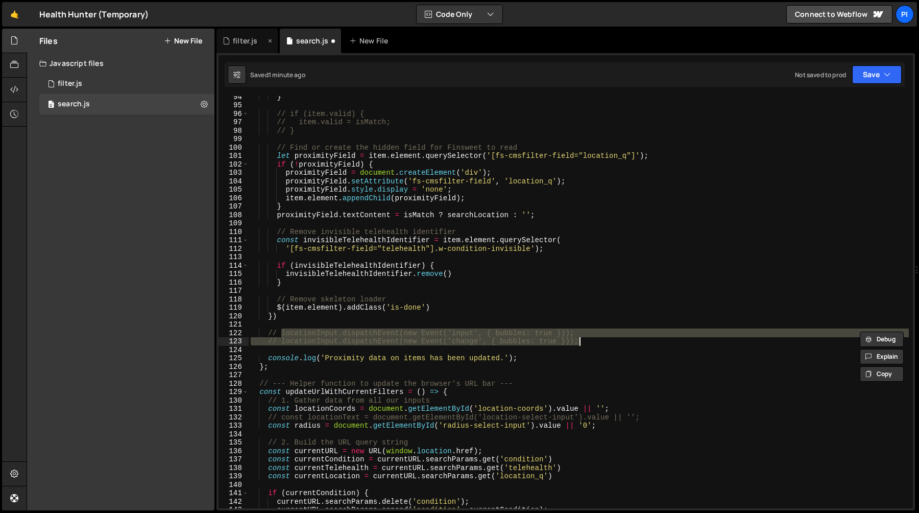
type textarea "// locationInput.dispatchEvent(new Event('change', { bubbles: true }));"
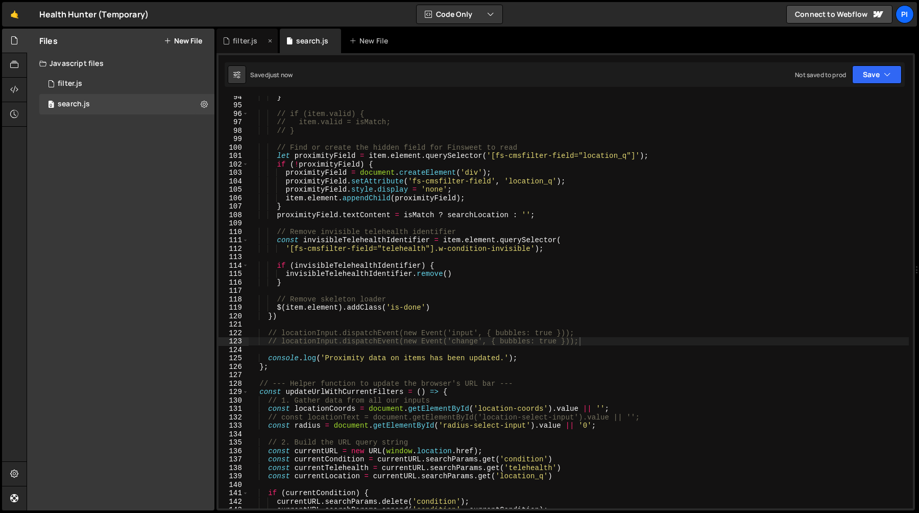
click at [246, 39] on div "filter.js" at bounding box center [245, 41] width 25 height 10
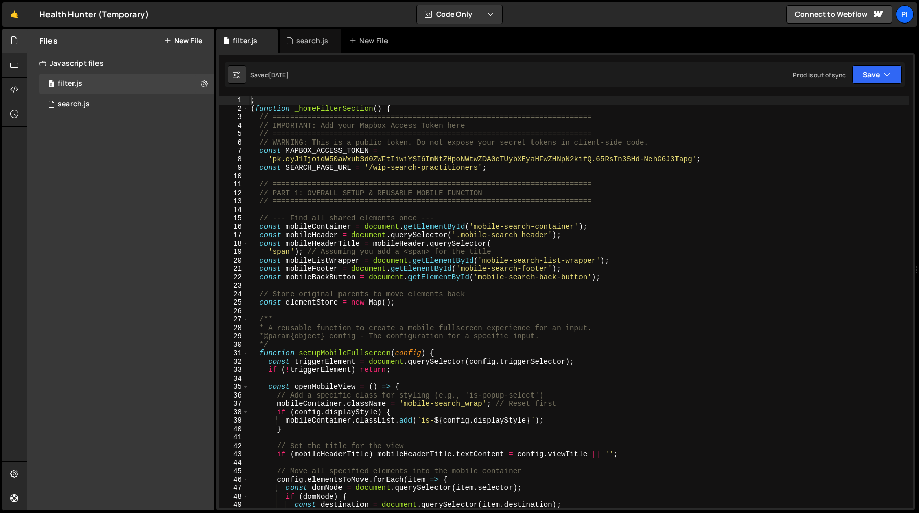
type textarea "'pk.eyJ1IjoidW50aWxub3d0ZWFtIiwiYSI6ImNtZHpoNWtwZDA0eTUybXEyaHFwZHNpN2kifQ.65Rs…"
click at [335, 156] on div "; ( function _homeFilterSection ( ) { // ======================================…" at bounding box center [579, 310] width 660 height 429
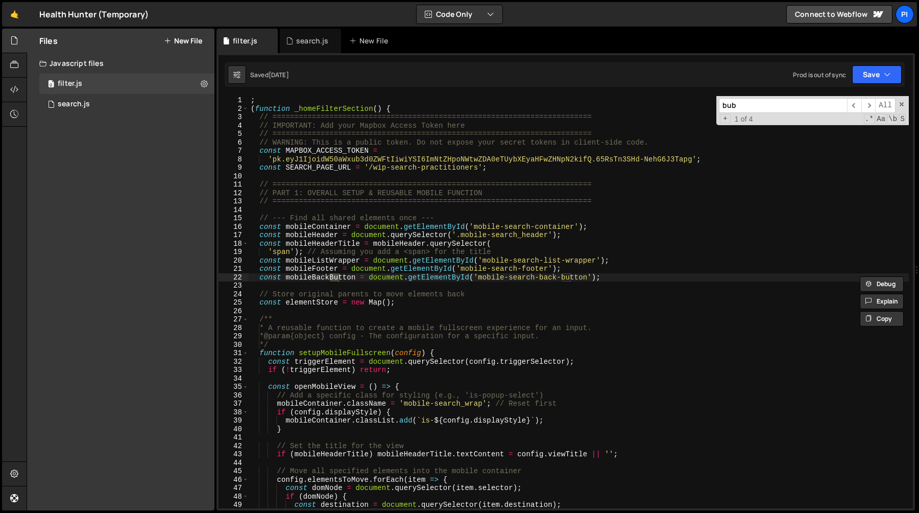
scroll to position [1521, 0]
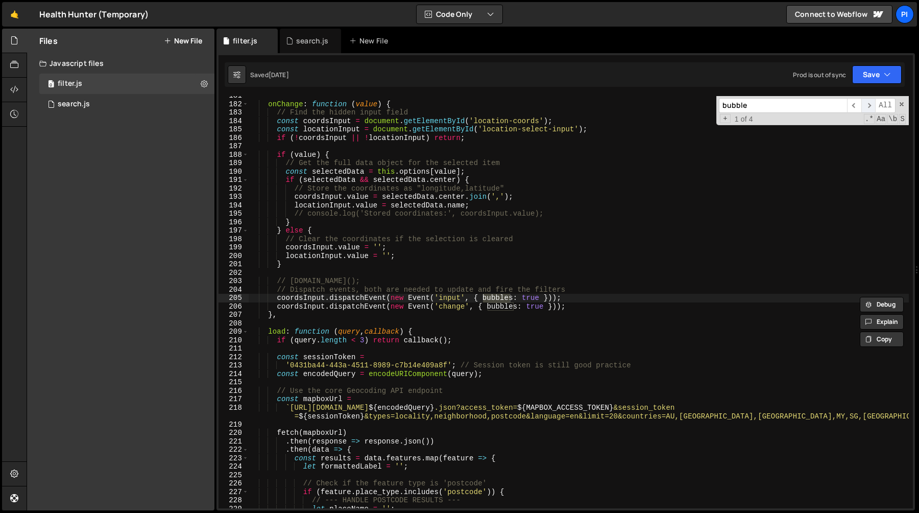
type input "bubble"
click at [869, 105] on span "​" at bounding box center [869, 105] width 14 height 15
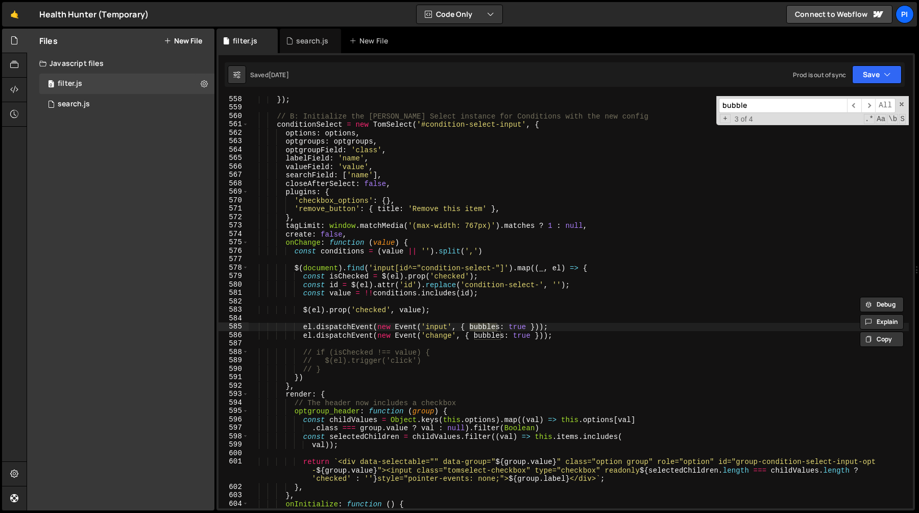
scroll to position [4742, 0]
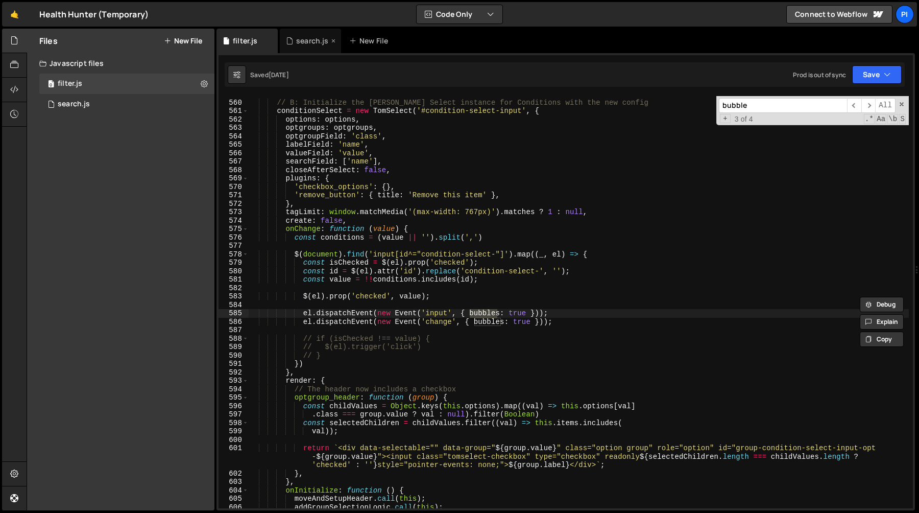
click at [298, 41] on div "search.js" at bounding box center [312, 41] width 32 height 10
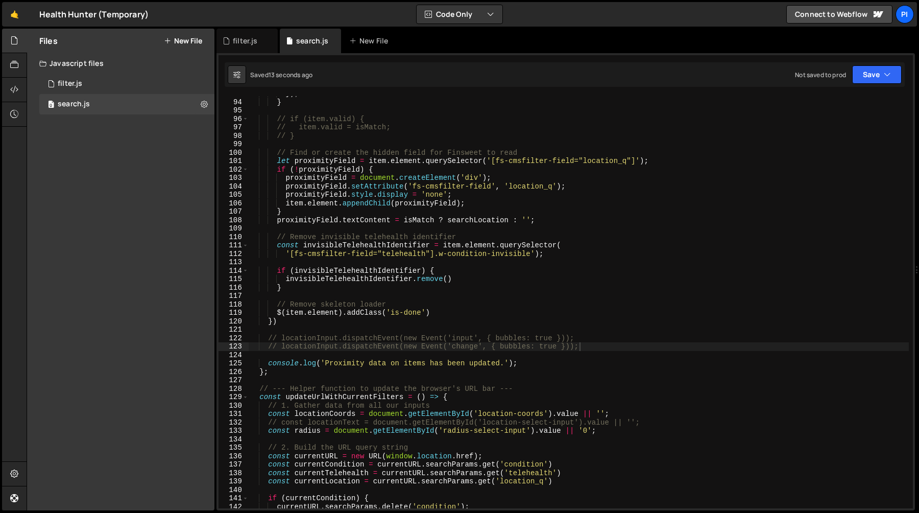
scroll to position [781, 0]
type textarea "// locationInput.dispatchEvent(new Event('input', { bubbles: true }));"
click at [306, 336] on div "}) ; } // if (item.valid) { // item.valid = isMatch; // } // Find or create the…" at bounding box center [579, 304] width 660 height 429
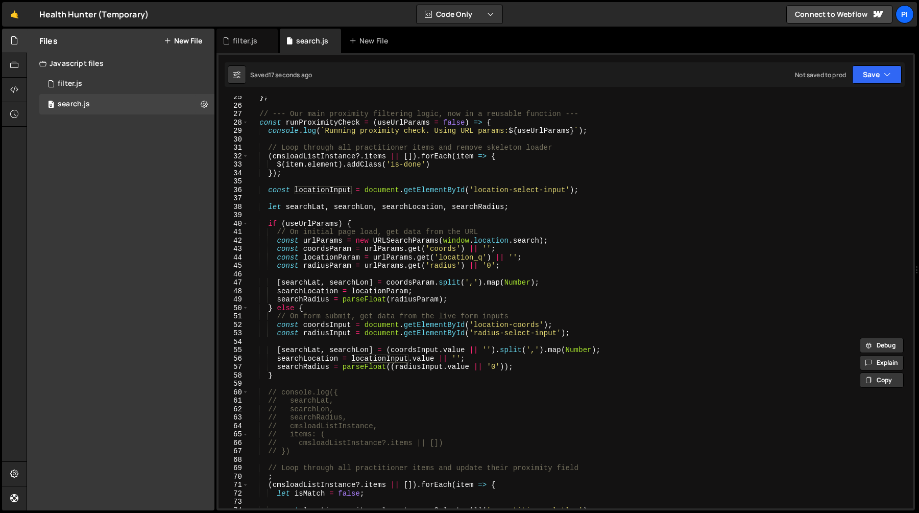
scroll to position [193, 0]
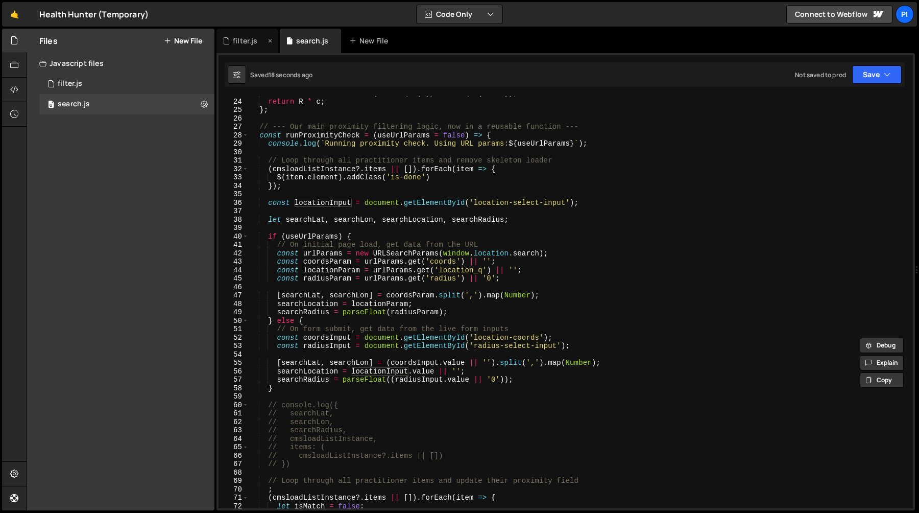
click at [238, 40] on div "filter.js" at bounding box center [245, 41] width 25 height 10
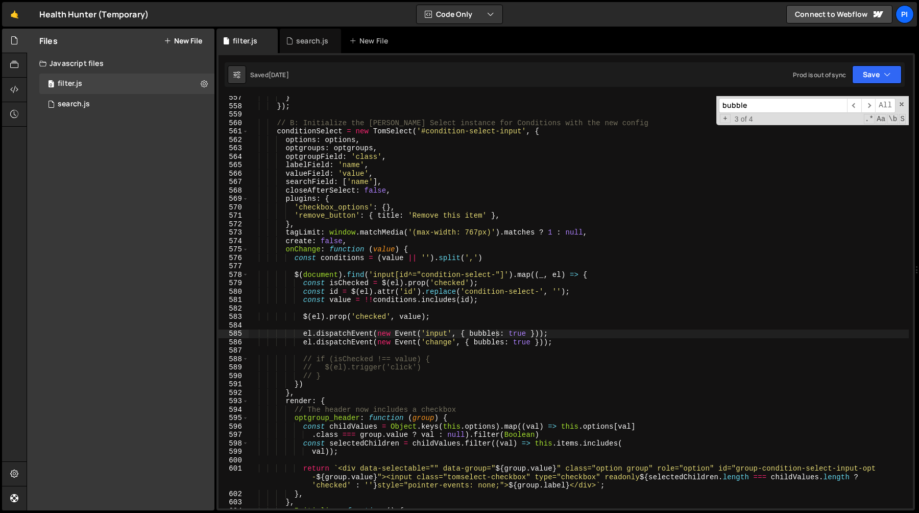
scroll to position [4722, 0]
click at [284, 249] on div "} }) ; // B: Initialize the Tom Select instance for Conditions with the new con…" at bounding box center [579, 307] width 660 height 429
click at [299, 395] on div "} }) ; // B: Initialize the Tom Select instance for Conditions with the new con…" at bounding box center [579, 307] width 660 height 429
type textarea "}) },"
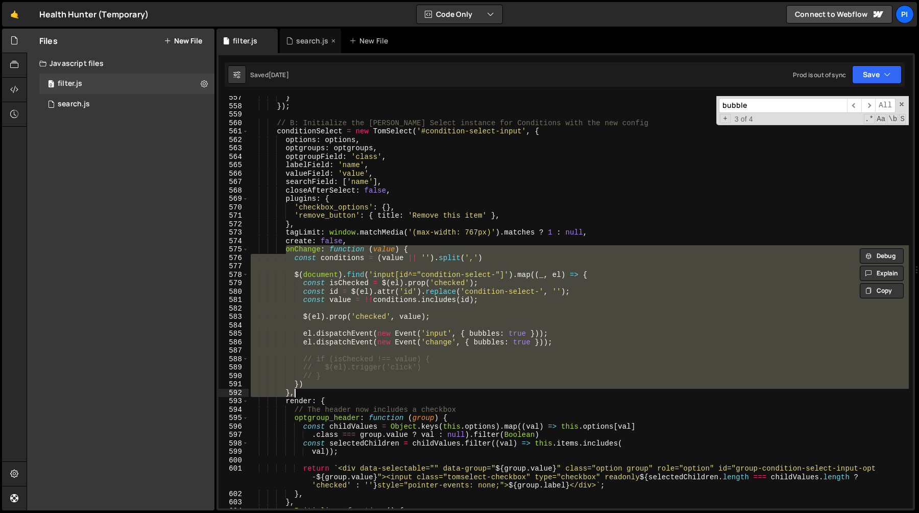
click at [292, 39] on icon at bounding box center [289, 41] width 7 height 10
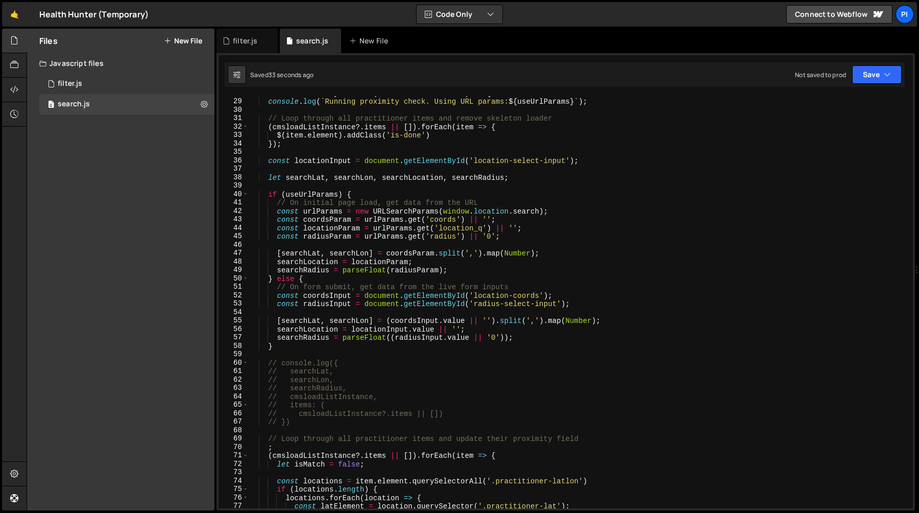
scroll to position [232, 0]
click at [240, 46] on div "filter.js" at bounding box center [247, 41] width 61 height 25
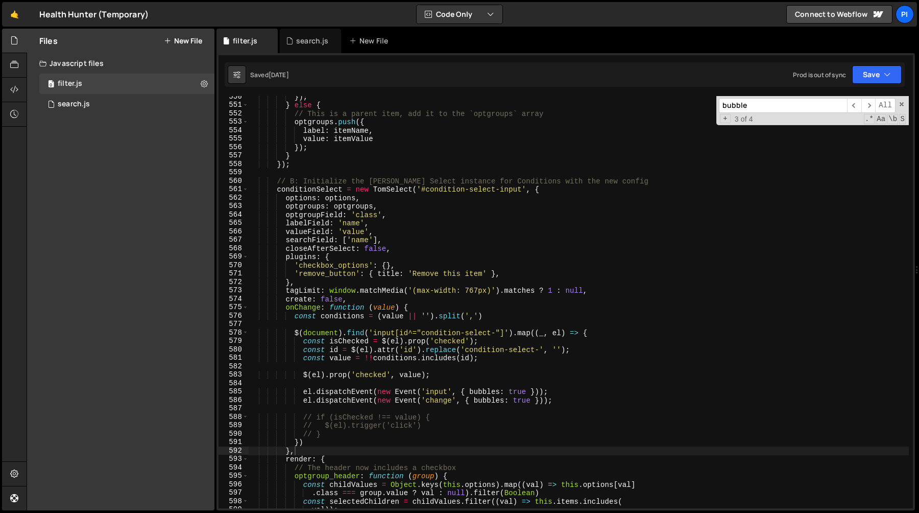
scroll to position [4643, 0]
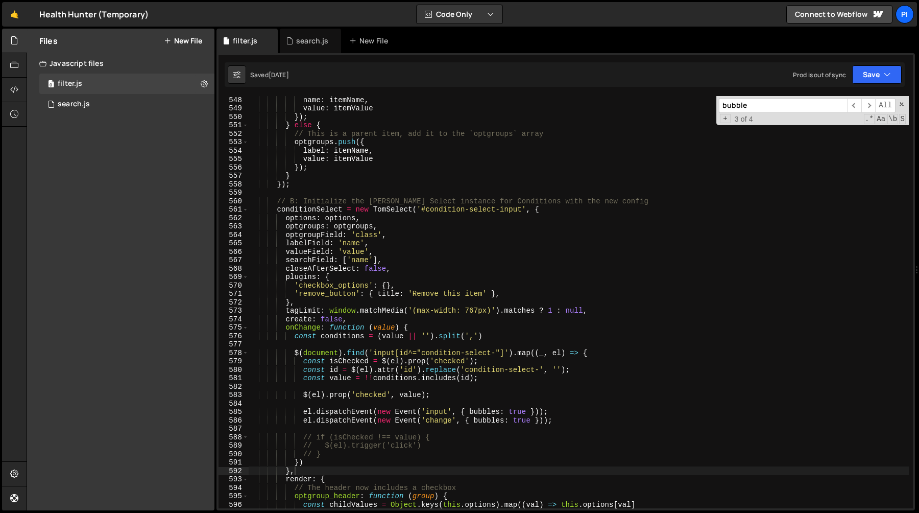
click at [769, 107] on input "bubble" at bounding box center [783, 105] width 128 height 15
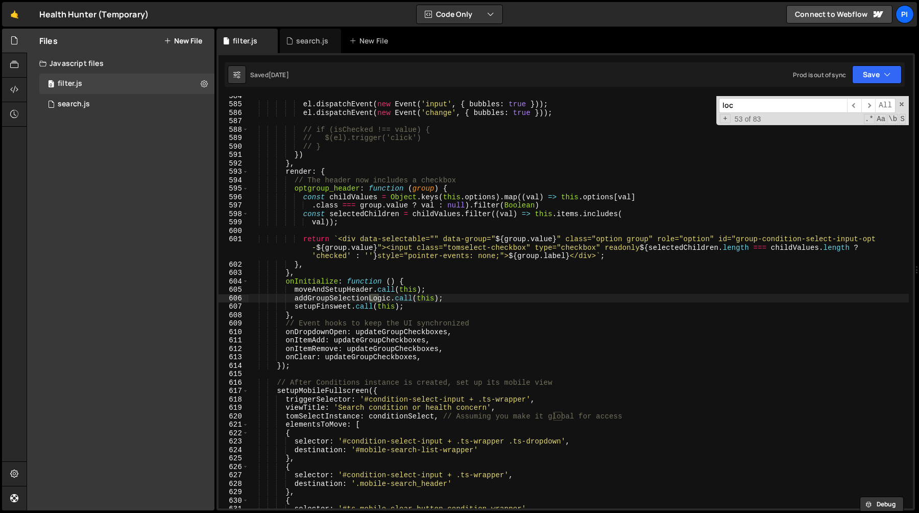
scroll to position [5322, 0]
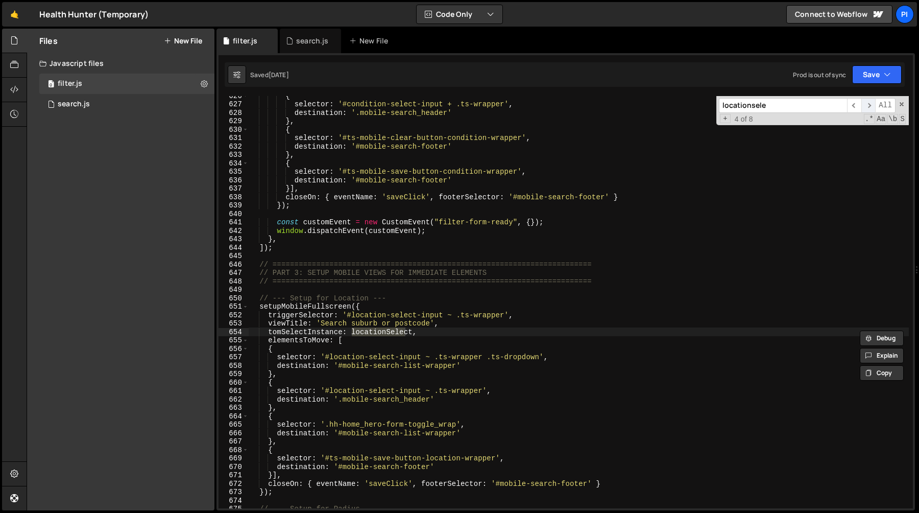
type input "locationsele"
click at [870, 104] on span "​" at bounding box center [869, 105] width 14 height 15
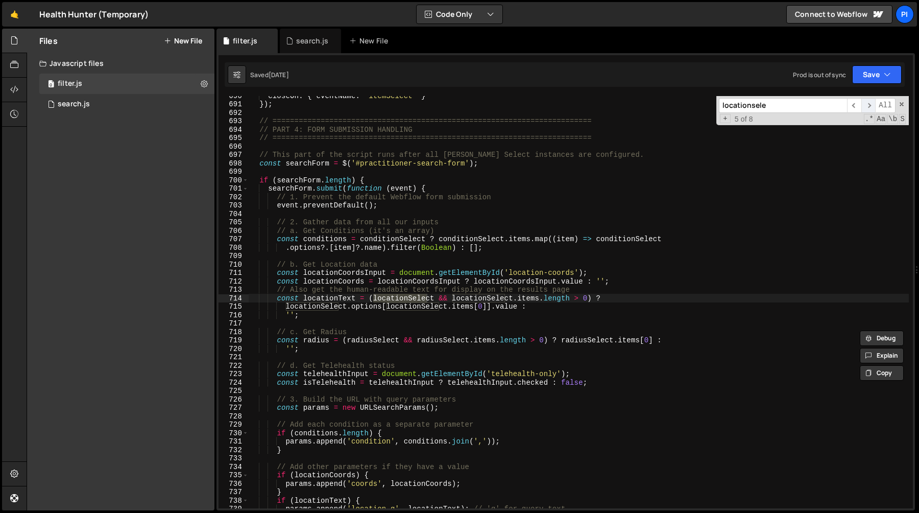
click at [870, 104] on span "​" at bounding box center [869, 105] width 14 height 15
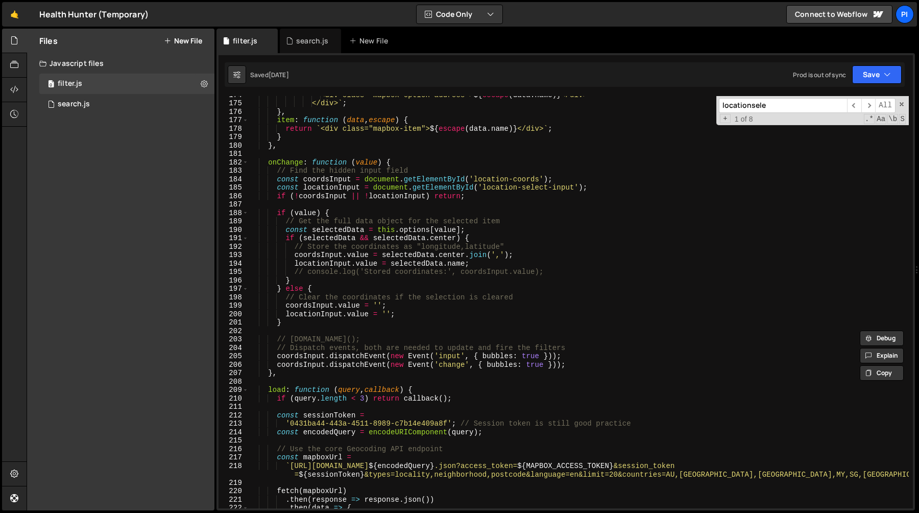
scroll to position [1464, 0]
click at [577, 368] on div "<div class="mapbox-option-address"> ${ escape ( data . name ) } </div> </div> `…" at bounding box center [579, 304] width 660 height 429
click at [577, 363] on div "<div class="mapbox-option-address"> ${ escape ( data . name ) } </div> </div> `…" at bounding box center [579, 304] width 660 height 429
type textarea "coordsInput.dispatchEvent(new Event('change', { bubbles: true }));"
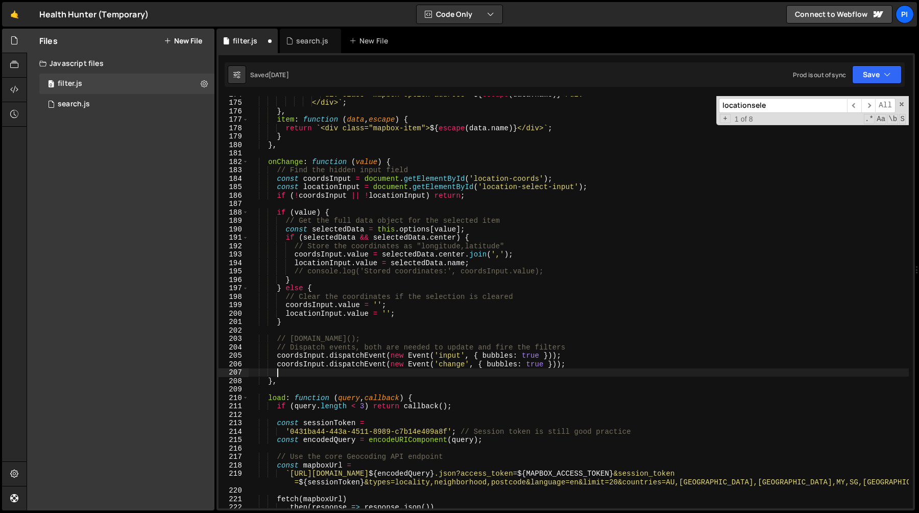
scroll to position [0, 1]
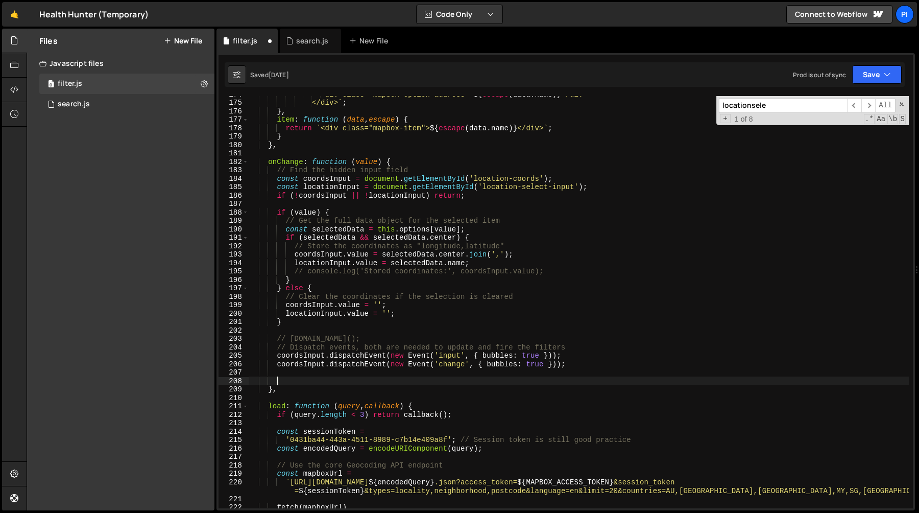
paste textarea "},"
type textarea "},"
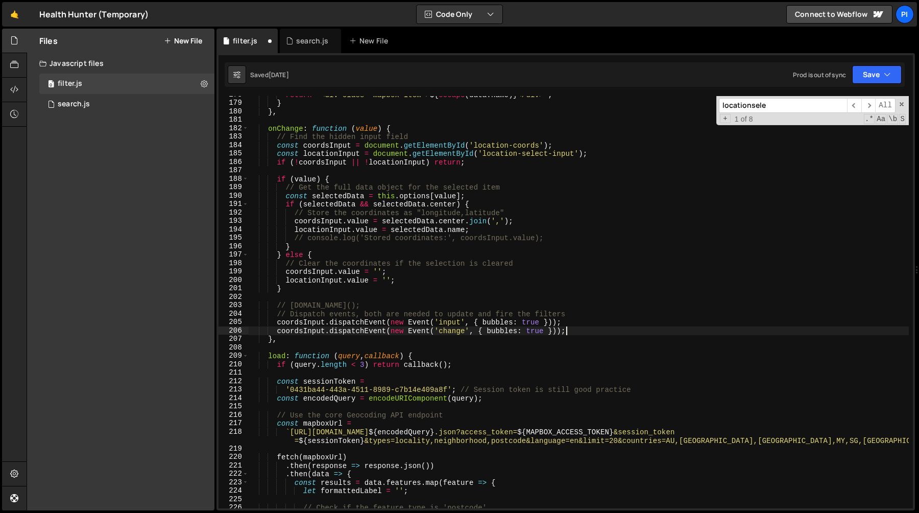
scroll to position [1492, 0]
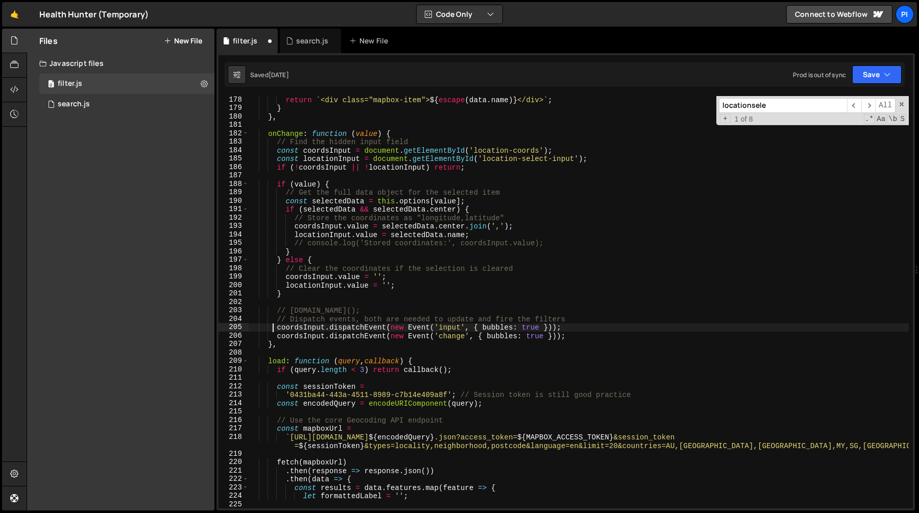
click at [274, 327] on div "return ` <div class="mapbox-item"> ${ escape ( data . name ) } </div> ` ; } } ,…" at bounding box center [579, 310] width 660 height 429
click at [594, 341] on div "return ` <div class="mapbox-item"> ${ escape ( data . name ) } </div> ` ; } } ,…" at bounding box center [579, 310] width 660 height 429
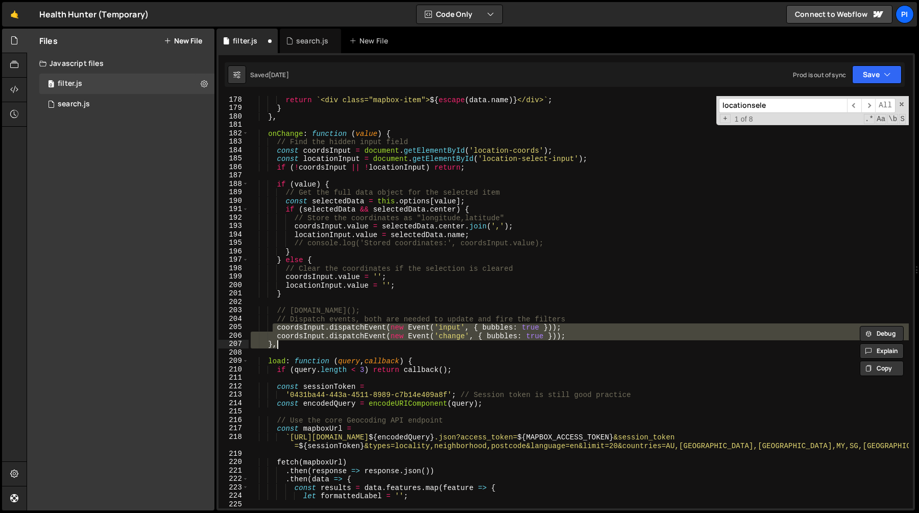
click at [583, 335] on div "return ` <div class="mapbox-item"> ${ escape ( data . name ) } </div> ` ; } } ,…" at bounding box center [579, 302] width 660 height 412
click at [582, 335] on div "return ` <div class="mapbox-item"> ${ escape ( data . name ) } </div> ` ; } } ,…" at bounding box center [579, 302] width 660 height 412
type textarea "coordsInput.dispatchEvent(new Event('change', { bubbles: true }));"
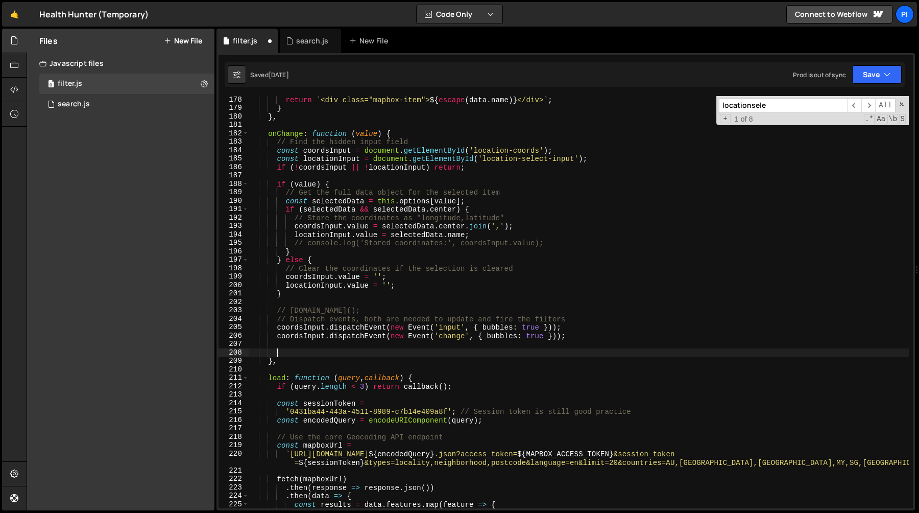
paste textarea "coordsInput.dispatchEvent(new Event('change', { bubbles: true }));"
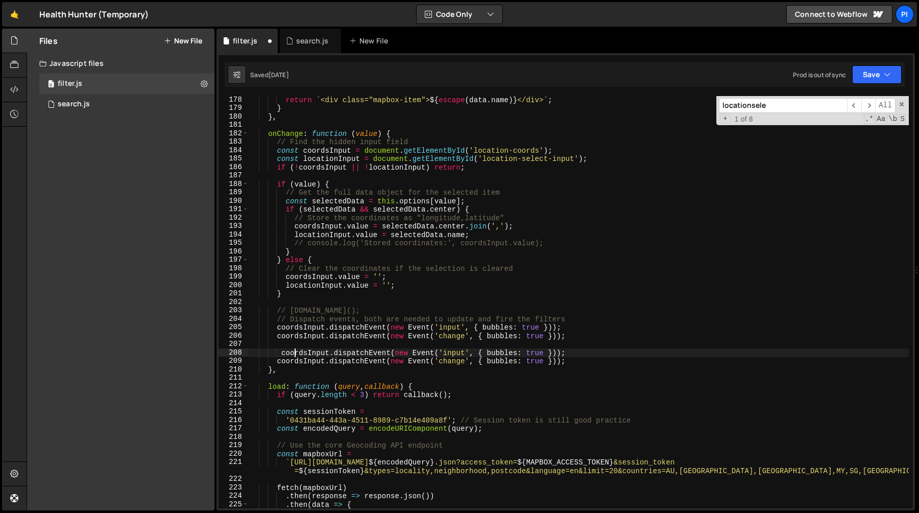
click at [294, 349] on div "return ` <div class="mapbox-item"> ${ escape ( data . name ) } </div> ` ; } } ,…" at bounding box center [579, 310] width 660 height 429
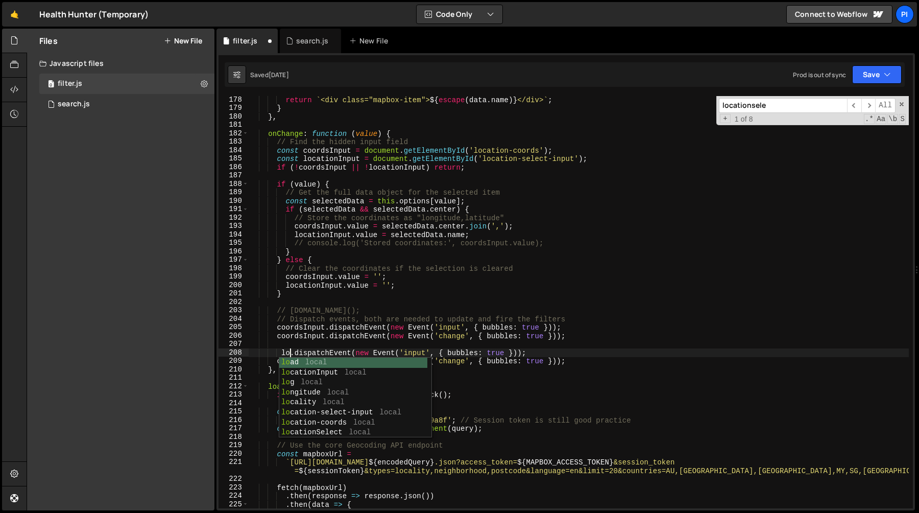
scroll to position [0, 3]
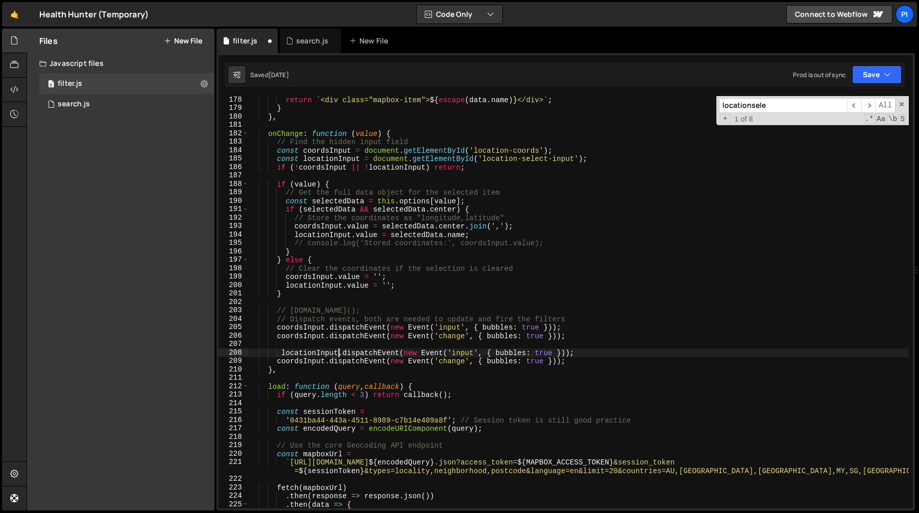
click at [293, 363] on div "return ` <div class="mapbox-item"> ${ escape ( data . name ) } </div> ` ; } } ,…" at bounding box center [579, 310] width 660 height 429
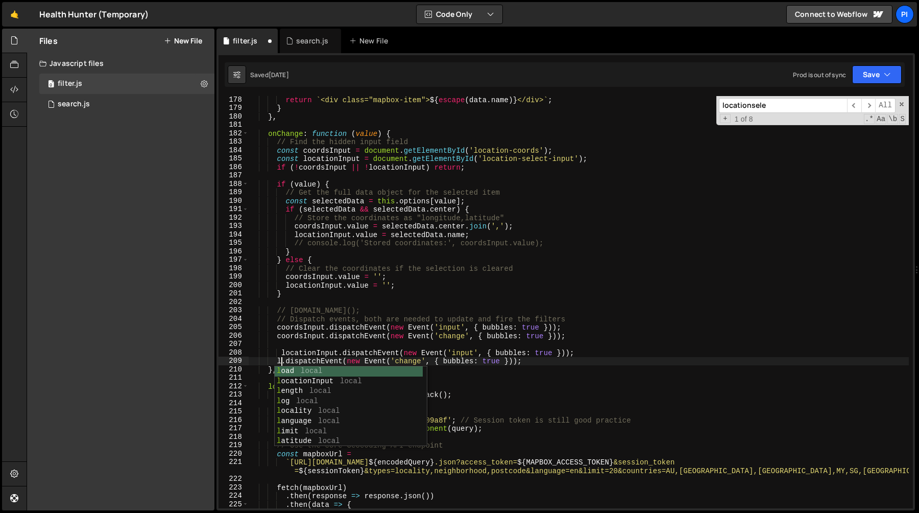
scroll to position [0, 3]
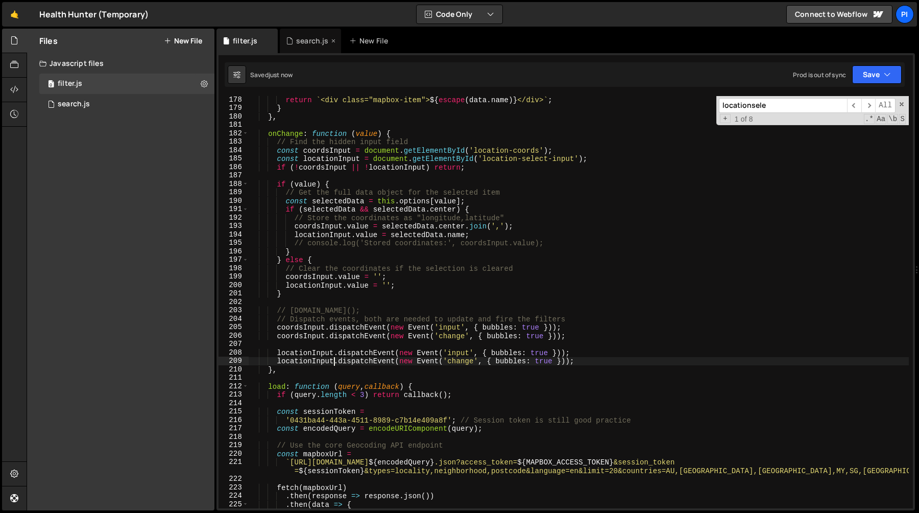
type textarea "locationInput.dispatchEvent(new Event('change', { bubbles: true }));"
click at [306, 41] on div "search.js" at bounding box center [312, 41] width 32 height 10
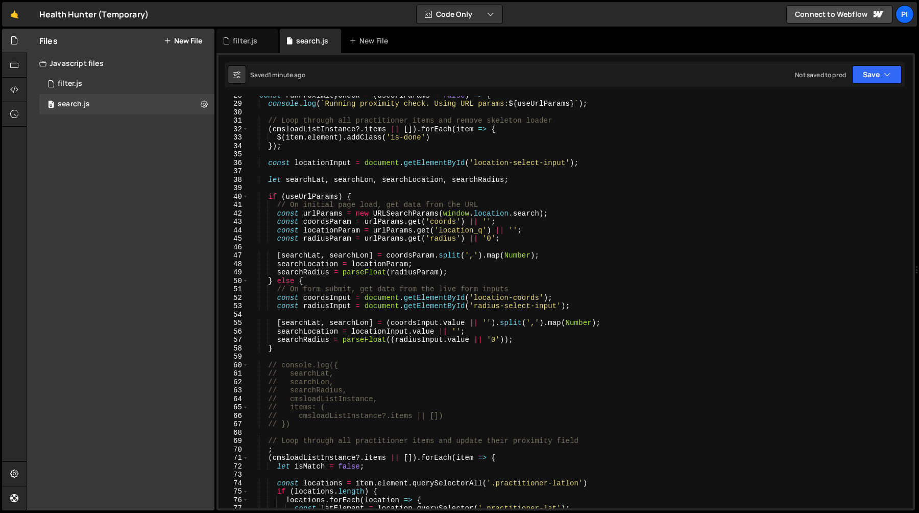
click at [334, 155] on div "const runProximityCheck = ( useUrlParams = false ) => { console . log ( ` Runni…" at bounding box center [579, 305] width 660 height 429
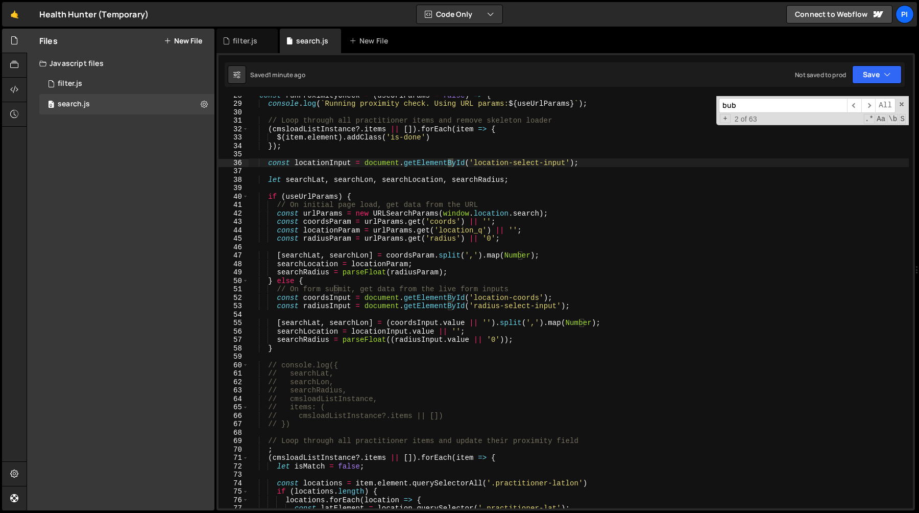
scroll to position [670, 0]
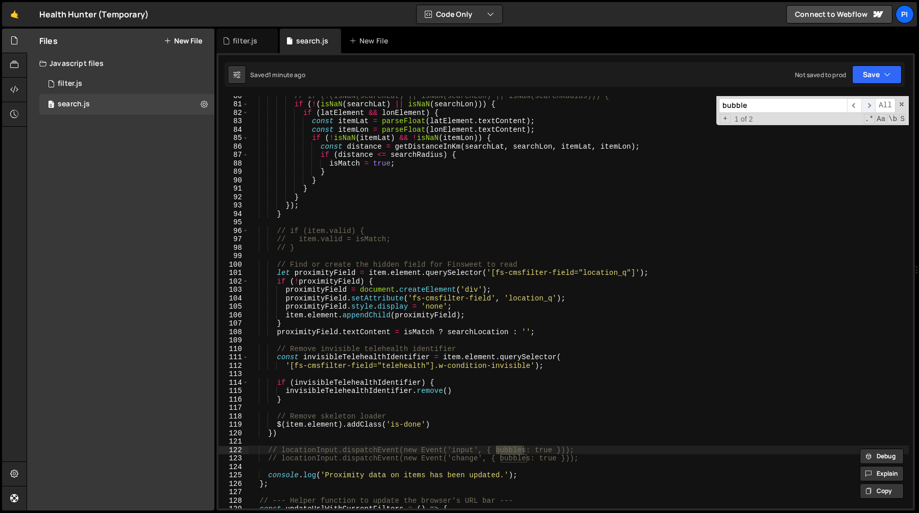
type input "bubble"
click at [870, 108] on span "​" at bounding box center [869, 105] width 14 height 15
click at [511, 410] on div "// if (!(isNaN(searchLat) || isNaN(searchLon) || isNaN(searchRadius))) { if ( !…" at bounding box center [579, 305] width 660 height 429
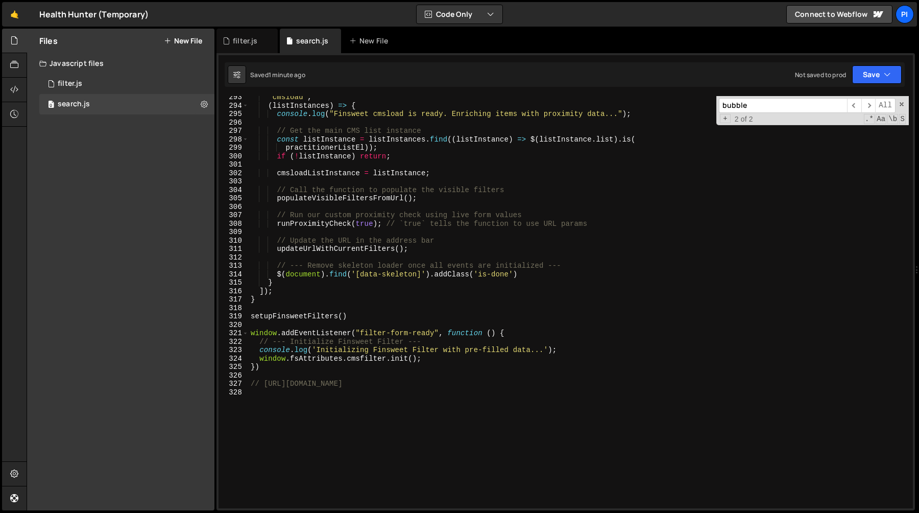
scroll to position [2434, 0]
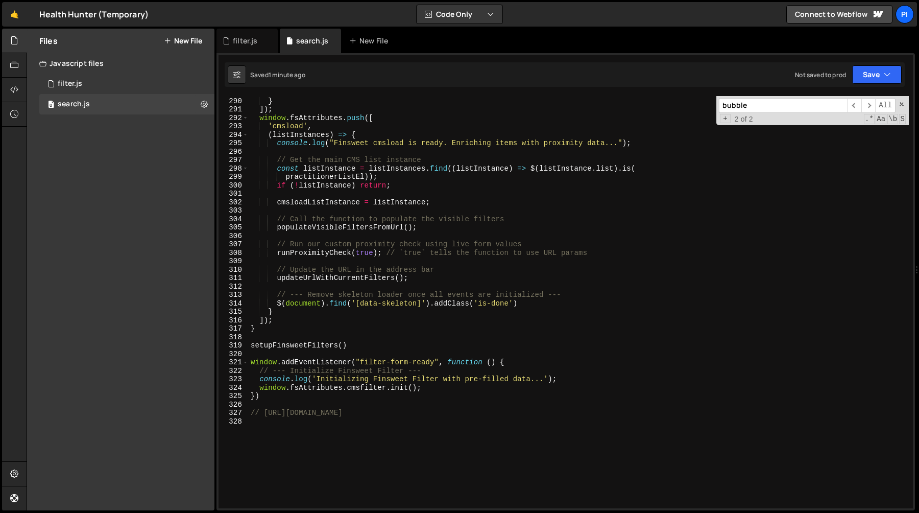
click at [329, 224] on div "}) ; } ]) ; window . fsAttributes . push ([ 'cmsload' , ( listInstances ) => { …" at bounding box center [579, 302] width 660 height 429
type textarea "populateVisibleFiltersFromUrl();"
click at [329, 224] on div "}) ; } ]) ; window . fsAttributes . push ([ 'cmsload' , ( listInstances ) => { …" at bounding box center [579, 302] width 660 height 429
type input "populateVisibleFiltersFromUrl"
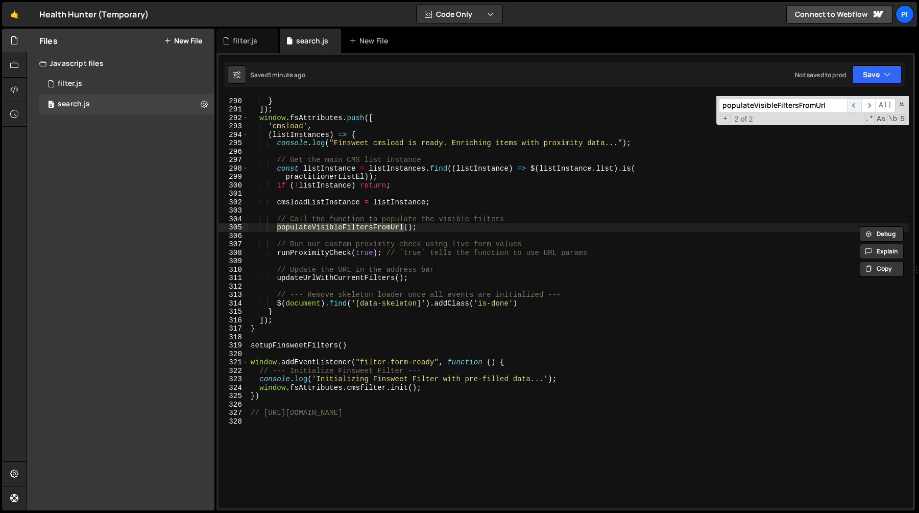
click at [859, 111] on span "​" at bounding box center [854, 105] width 14 height 15
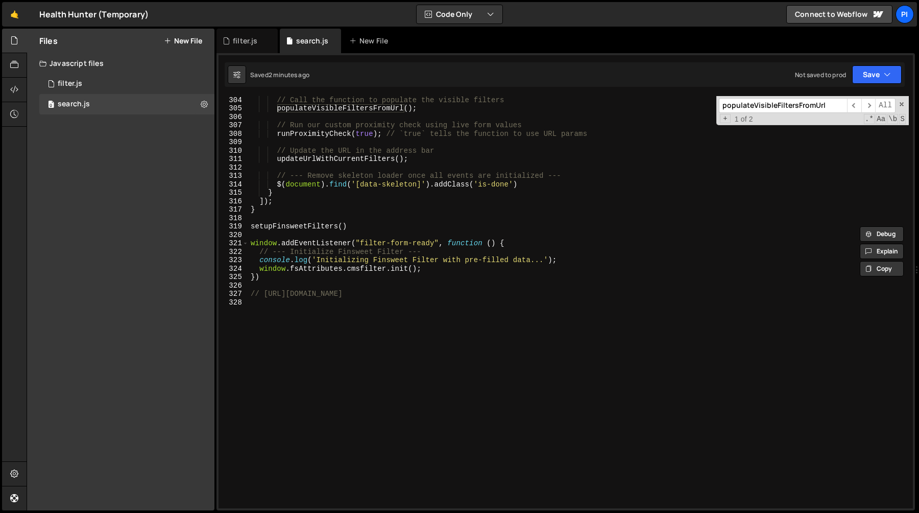
scroll to position [2554, 0]
click at [265, 292] on div "// Call the function to populate the visible filters populateVisibleFiltersFrom…" at bounding box center [579, 310] width 660 height 429
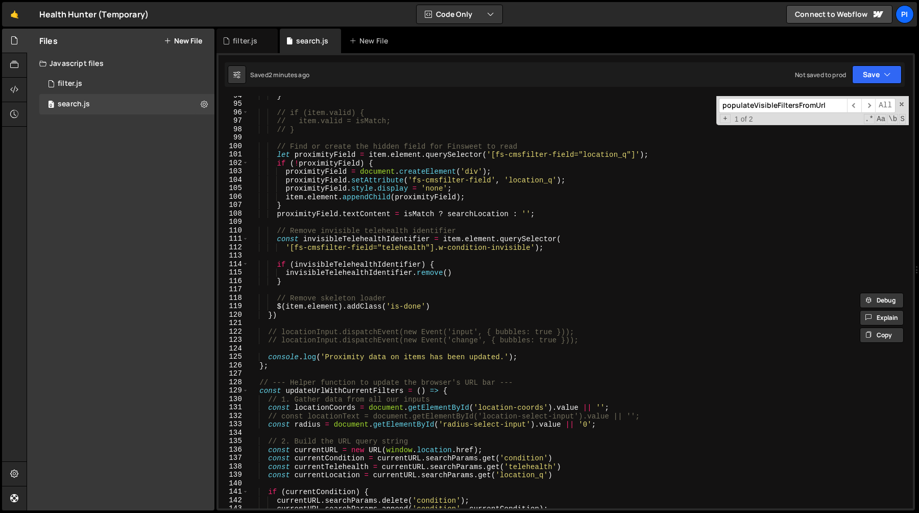
scroll to position [913, 0]
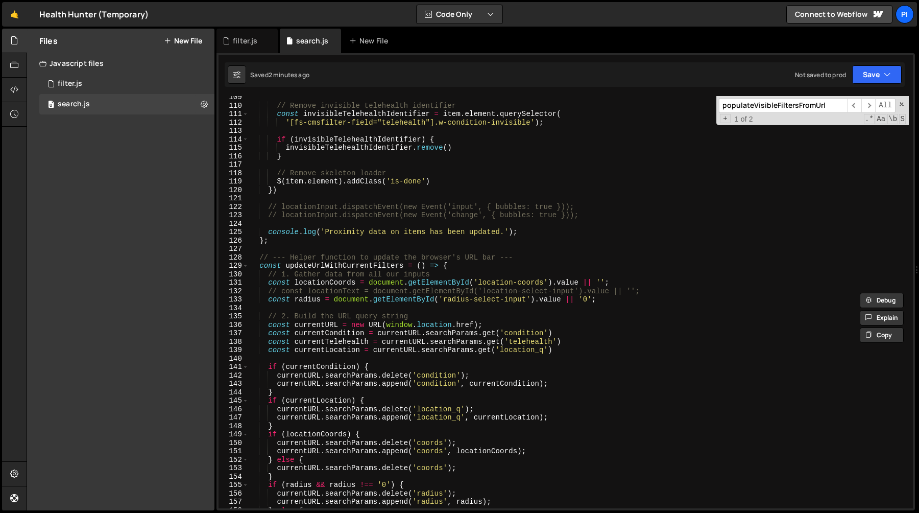
click at [319, 269] on div "// Remove invisible telehealth identifier const invisibleTelehealthIdentifier =…" at bounding box center [579, 307] width 660 height 429
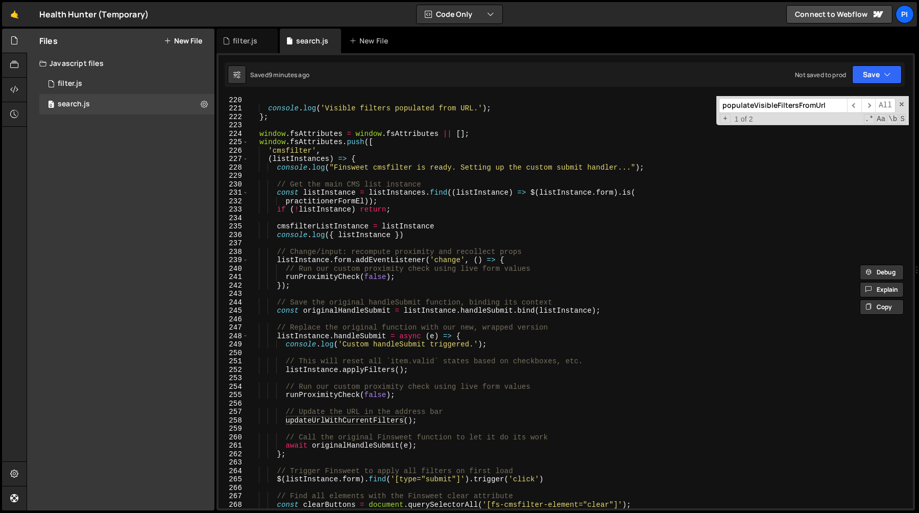
scroll to position [1837, 0]
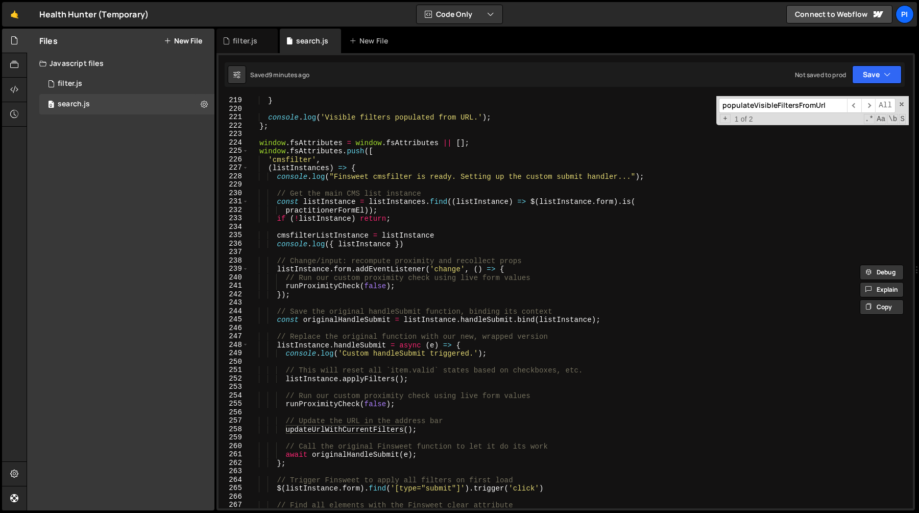
click at [274, 258] on div "} } console . log ( 'Visible filters populated from URL.' ) ; } ; window . fsAt…" at bounding box center [579, 302] width 660 height 429
click at [312, 296] on div "} } console . log ( 'Visible filters populated from URL.' ) ; } ; window . fsAt…" at bounding box center [579, 302] width 660 height 429
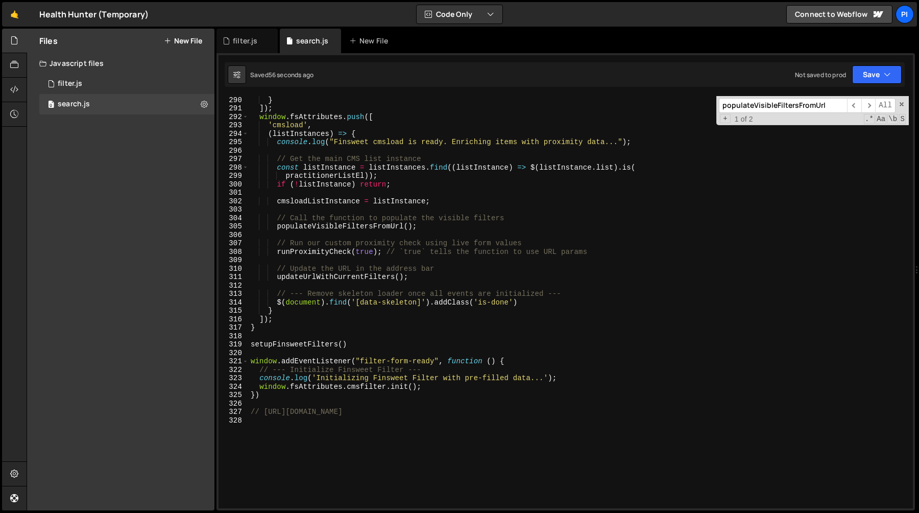
scroll to position [2429, 0]
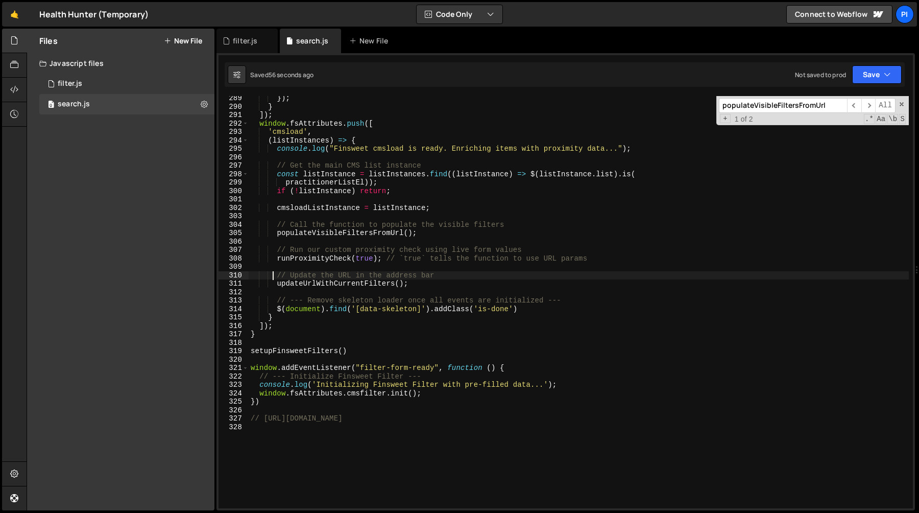
click at [273, 277] on div "}) ; } ]) ; window . fsAttributes . push ([ 'cmsload' , ( listInstances ) => { …" at bounding box center [579, 308] width 660 height 429
click at [422, 282] on div "}) ; } ]) ; window . fsAttributes . push ([ 'cmsload' , ( listInstances ) => { …" at bounding box center [579, 308] width 660 height 429
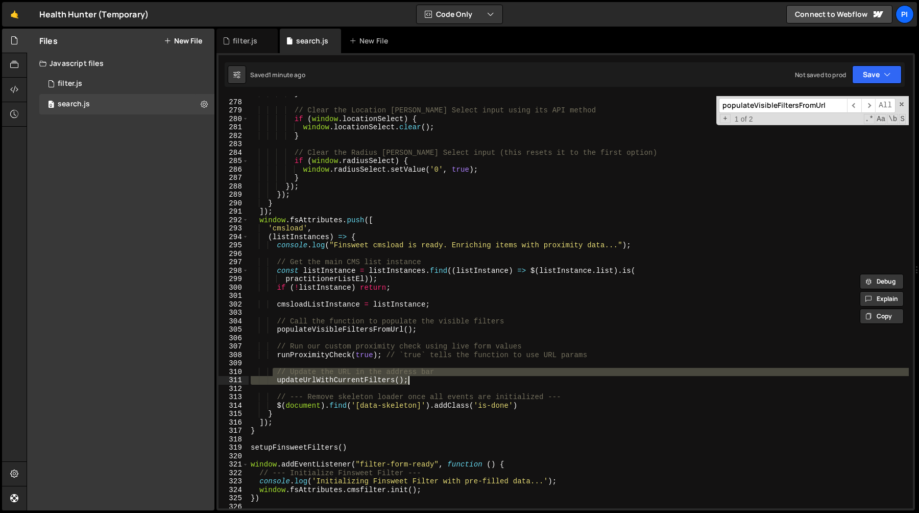
scroll to position [2332, 0]
click at [323, 328] on div "} // Clear the Location Tom Select input using its API method if ( window . loc…" at bounding box center [579, 303] width 660 height 429
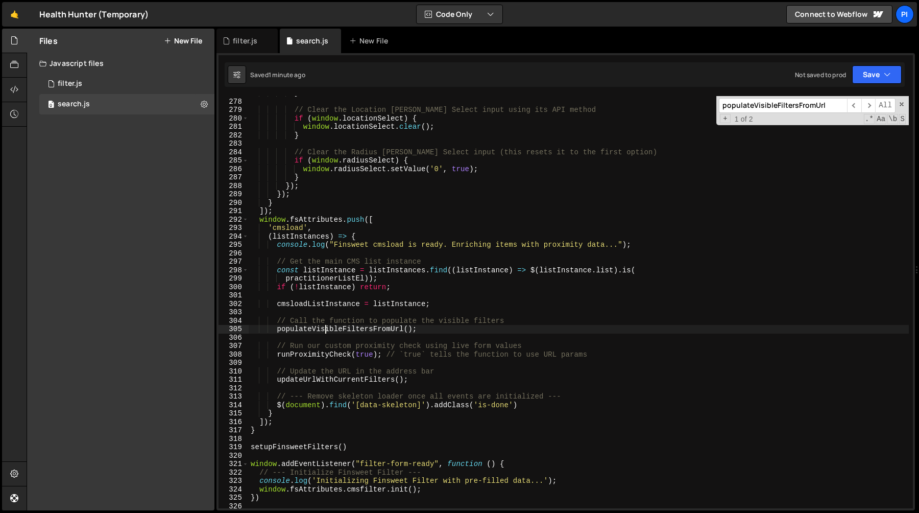
click at [323, 328] on div "} // Clear the Location Tom Select input using its API method if ( window . loc…" at bounding box center [579, 303] width 660 height 429
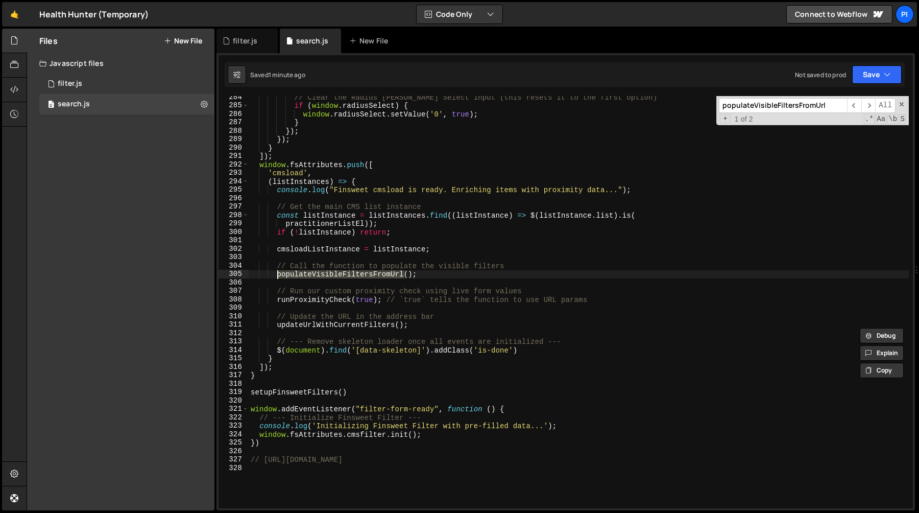
scroll to position [2383, 0]
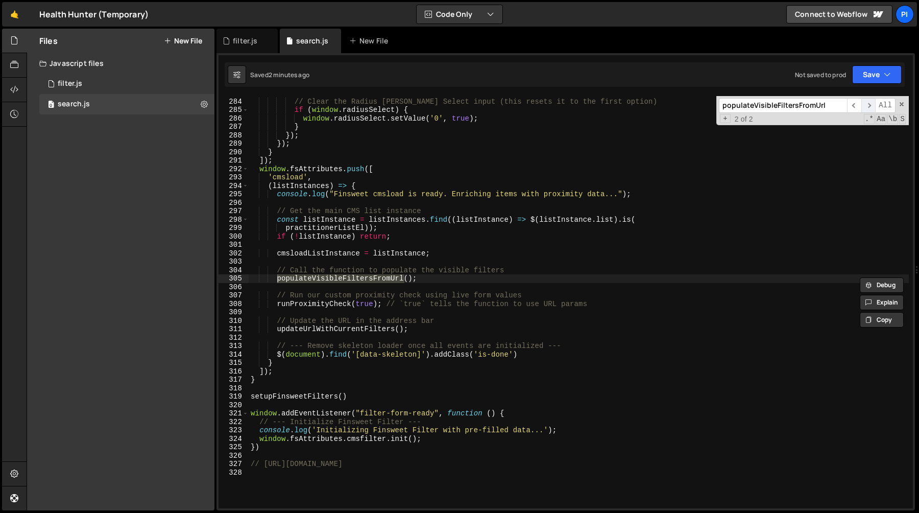
click at [874, 107] on span "​" at bounding box center [869, 105] width 14 height 15
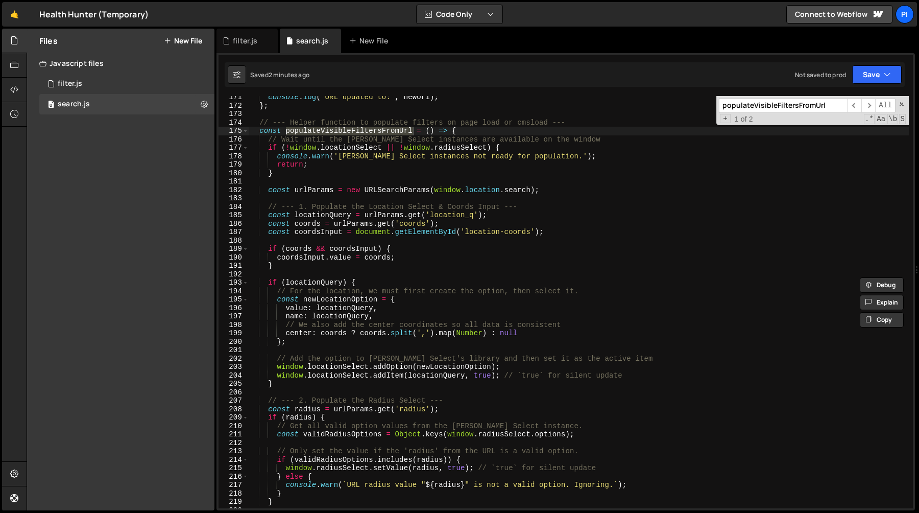
scroll to position [1440, 0]
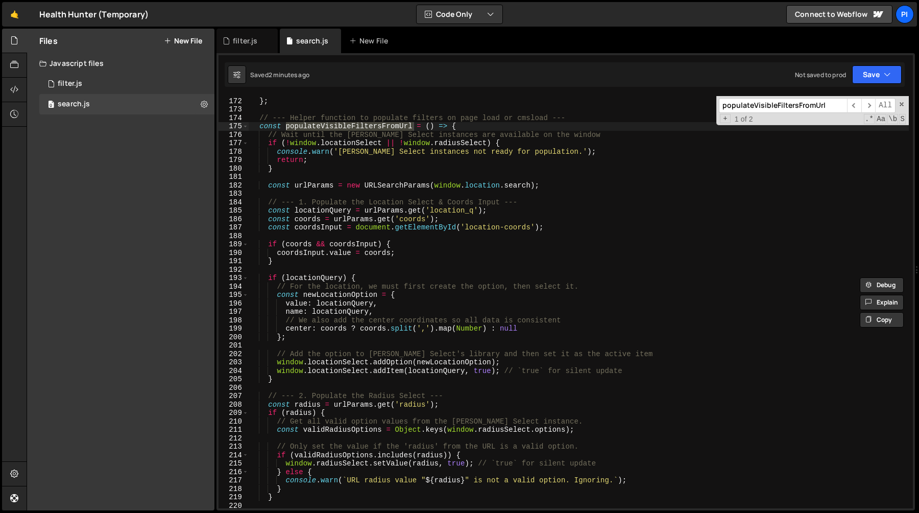
click at [337, 205] on div "console . log ( 'URL updated to:' , newUrl ) ; } ; // --- Helper function to po…" at bounding box center [579, 302] width 660 height 429
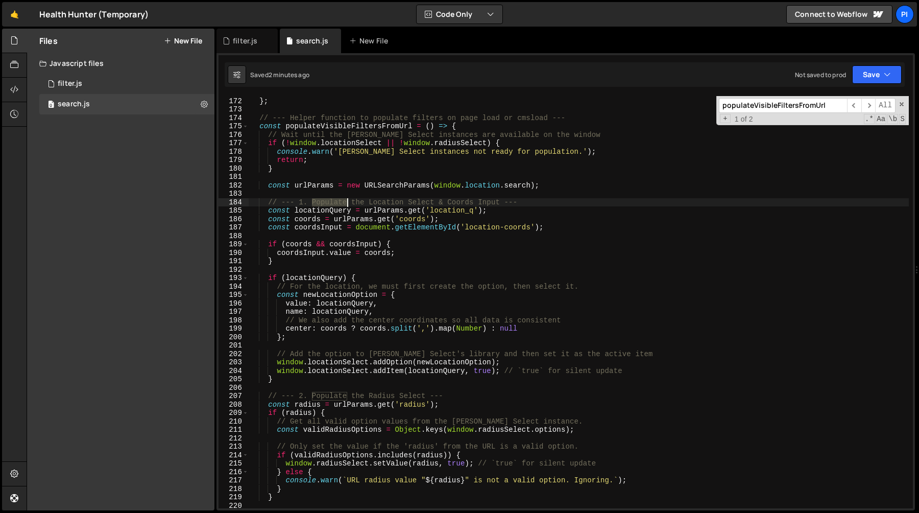
click at [337, 205] on div "console . log ( 'URL updated to:' , newUrl ) ; } ; // --- Helper function to po…" at bounding box center [579, 302] width 660 height 429
click at [337, 210] on div "console . log ( 'URL updated to:' , newUrl ) ; } ; // --- Helper function to po…" at bounding box center [579, 302] width 660 height 429
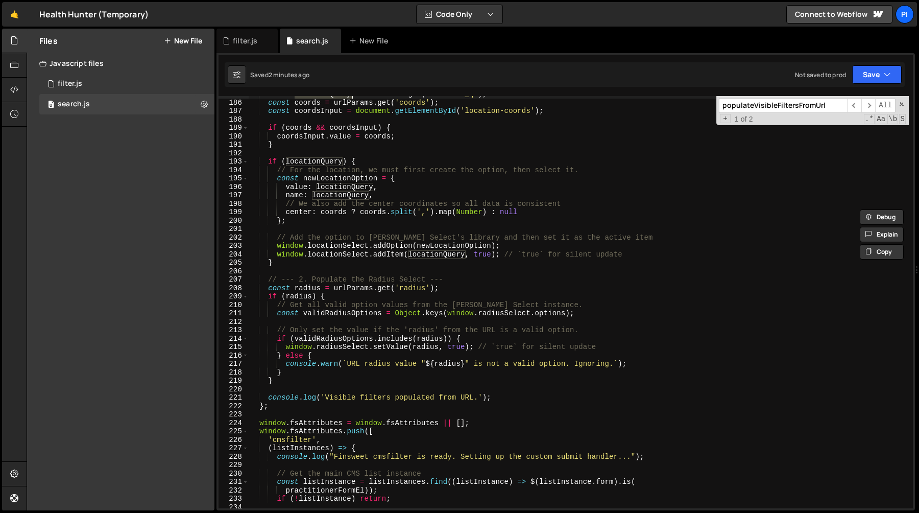
scroll to position [1560, 0]
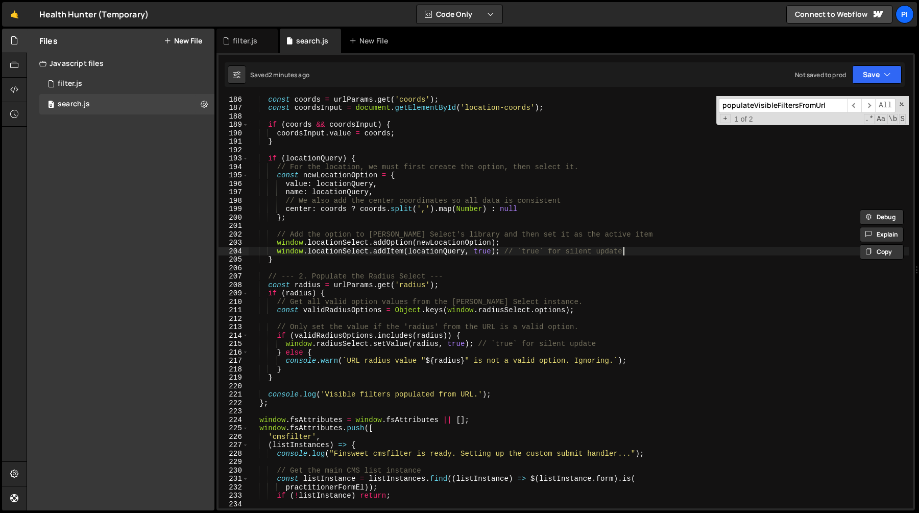
click at [649, 255] on div "const coords = urlParams . get ( 'coords' ) ; const coordsInput = document . ge…" at bounding box center [579, 309] width 660 height 429
type textarea "window.locationSelect.addItem(locationQuery, true); // `true` for silent update"
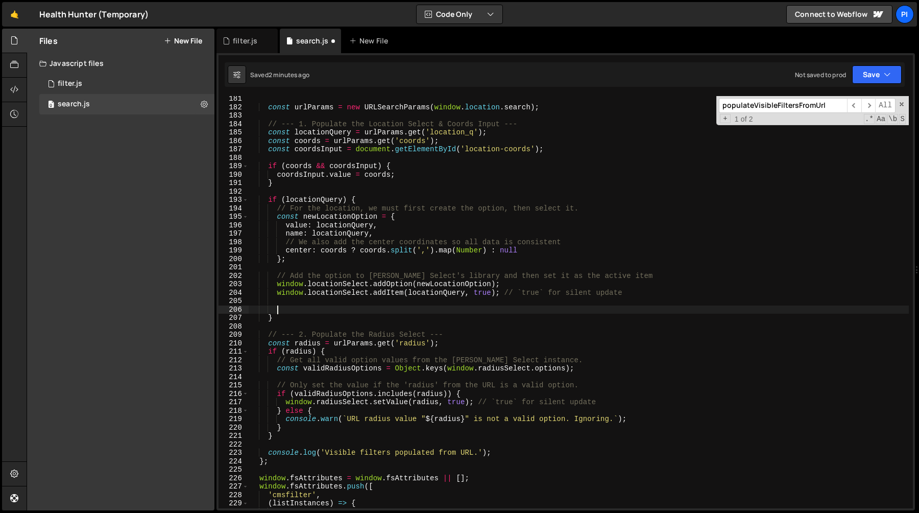
scroll to position [1473, 0]
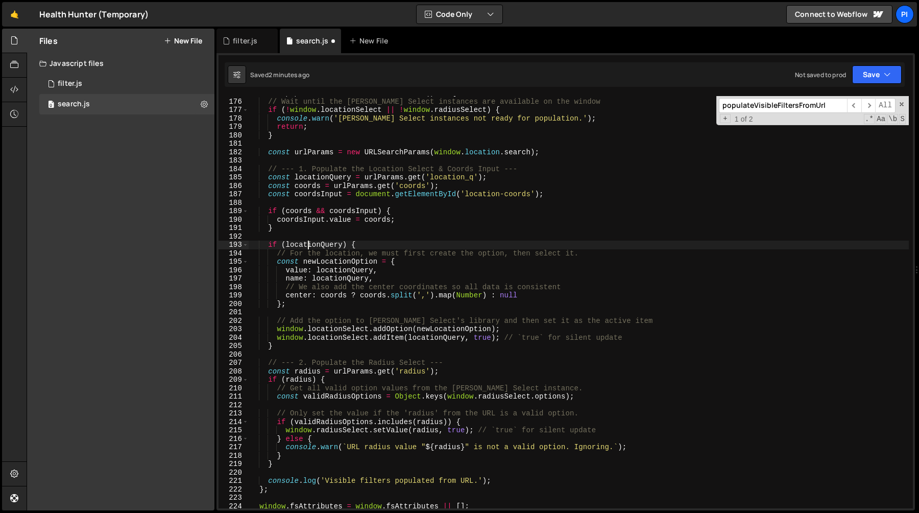
click at [306, 246] on div "const populateVisibleFiltersFromUrl = ( ) => { // Wait until the Tom Select ins…" at bounding box center [579, 303] width 660 height 429
click at [339, 303] on div "const populateVisibleFiltersFromUrl = ( ) => { // Wait until the Tom Select ins…" at bounding box center [579, 303] width 660 height 429
click at [640, 338] on div "const populateVisibleFiltersFromUrl = ( ) => { // Wait until the Tom Select ins…" at bounding box center [579, 303] width 660 height 429
type textarea "window.locationSelect.addItem(locationQuery, true); // `true` for silent update"
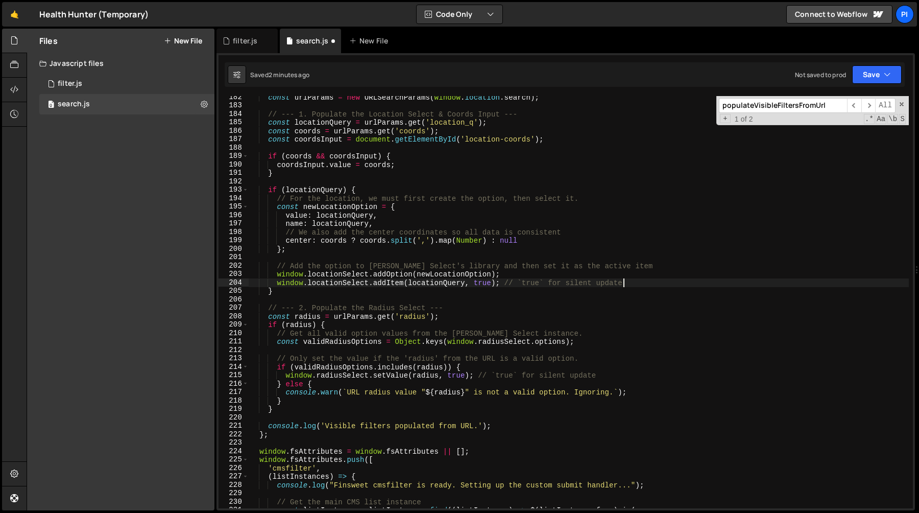
scroll to position [1525, 0]
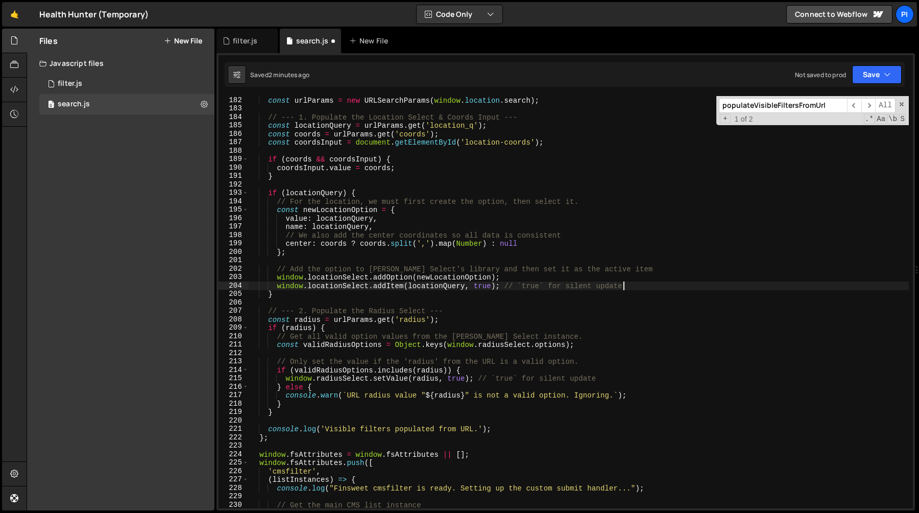
click at [557, 139] on div "const urlParams = new URLSearchParams ( window . location . search ) ; // --- 1…" at bounding box center [579, 310] width 660 height 429
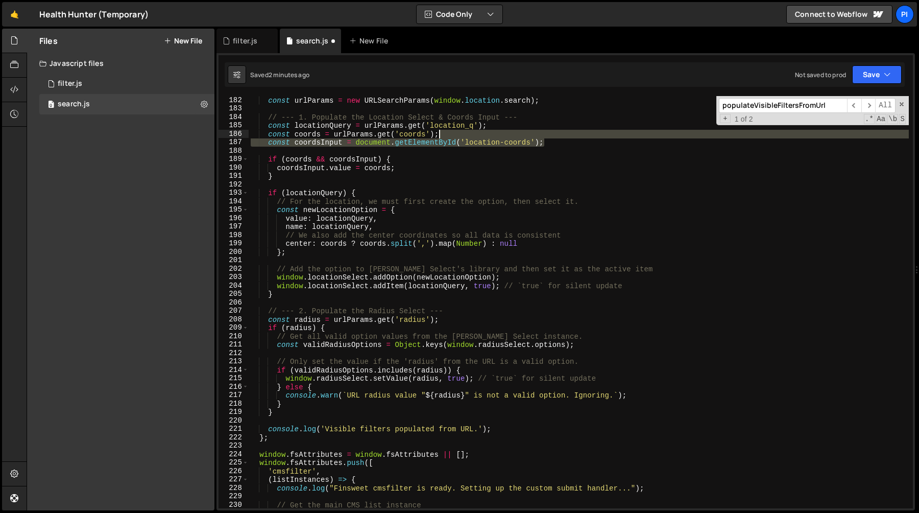
click at [534, 134] on div "const urlParams = new URLSearchParams ( window . location . search ) ; // --- 1…" at bounding box center [579, 310] width 660 height 429
click at [554, 141] on div "const urlParams = new URLSearchParams ( window . location . search ) ; // --- 1…" at bounding box center [579, 302] width 660 height 412
type textarea "const coordsInput = document.getElementById('location-coords');"
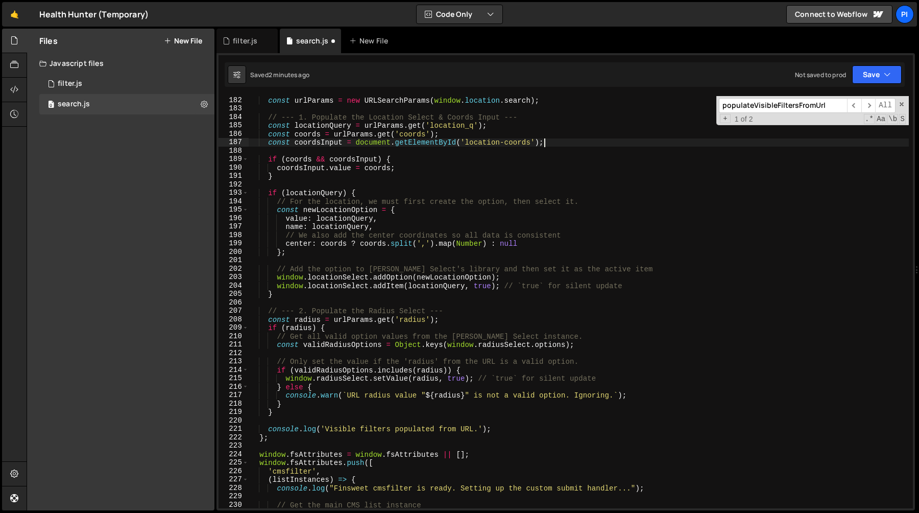
paste textarea
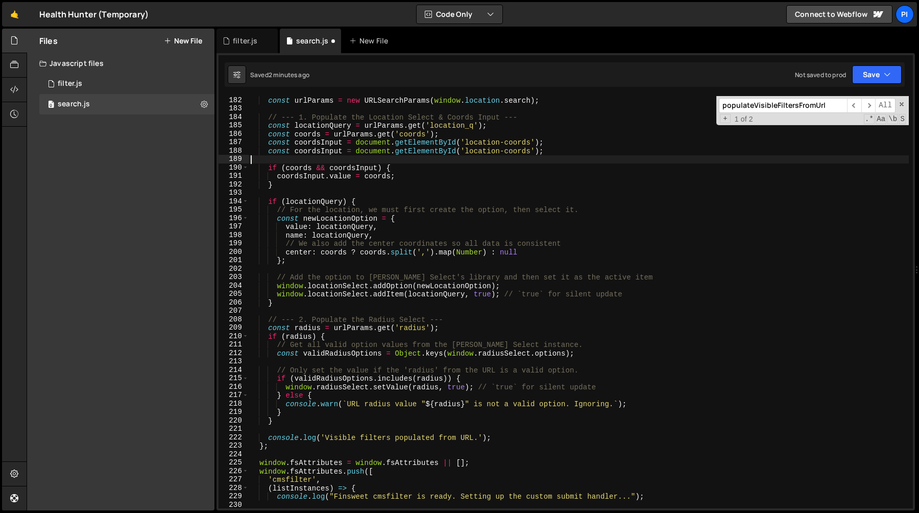
click at [511, 155] on div "const urlParams = new URLSearchParams ( window . location . search ) ; // --- 1…" at bounding box center [579, 310] width 660 height 429
click at [511, 153] on div "const urlParams = new URLSearchParams ( window . location . search ) ; // --- 1…" at bounding box center [579, 310] width 660 height 429
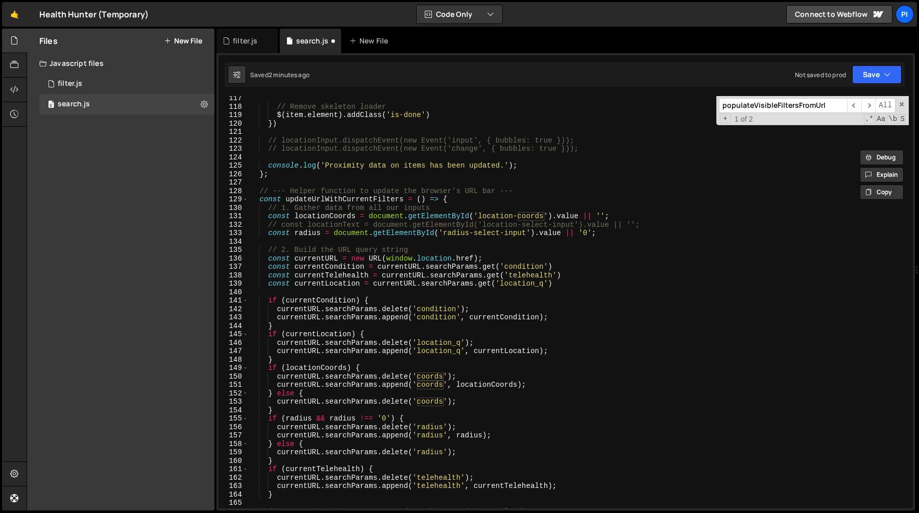
scroll to position [980, 0]
click at [568, 283] on div "// Remove skeleton loader $ ( item . element ) . addClass ( 'is-done' ) }) // l…" at bounding box center [579, 308] width 660 height 429
click at [575, 274] on div "// Remove skeleton loader $ ( item . element ) . addClass ( 'is-done' ) }) // l…" at bounding box center [579, 308] width 660 height 429
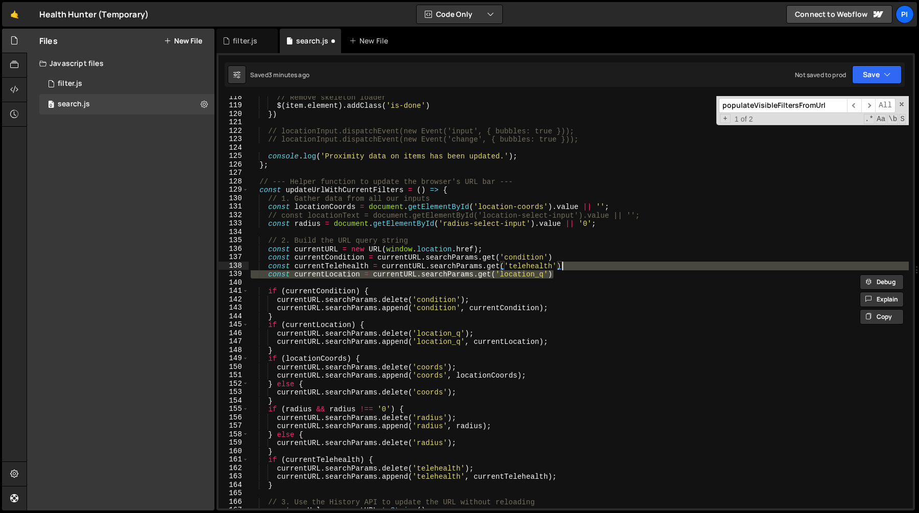
scroll to position [989, 0]
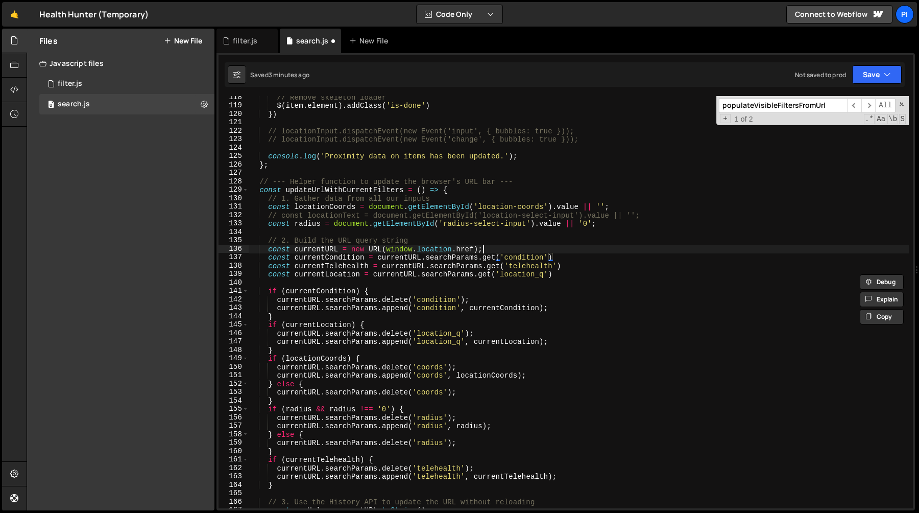
type textarea "// 2. Build the URL query string"
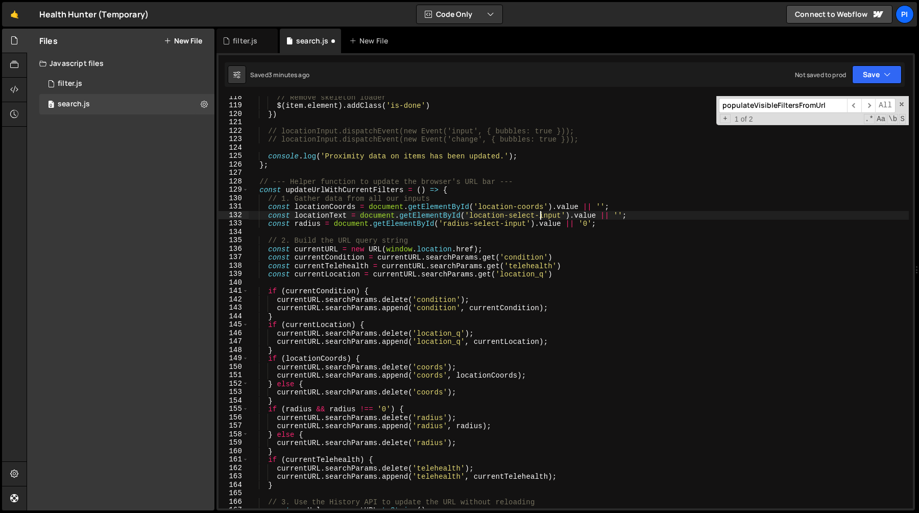
type textarea "const radius = document.getElementById('radius-select-input').value || '0';"
click at [323, 216] on div "// Remove skeleton loader $ ( item . element ) . addClass ( 'is-done' ) }) // l…" at bounding box center [579, 307] width 660 height 429
click at [324, 325] on div "// Remove skeleton loader $ ( item . element ) . addClass ( 'is-done' ) }) // l…" at bounding box center [579, 307] width 660 height 429
type textarea "if (currentLocation) {"
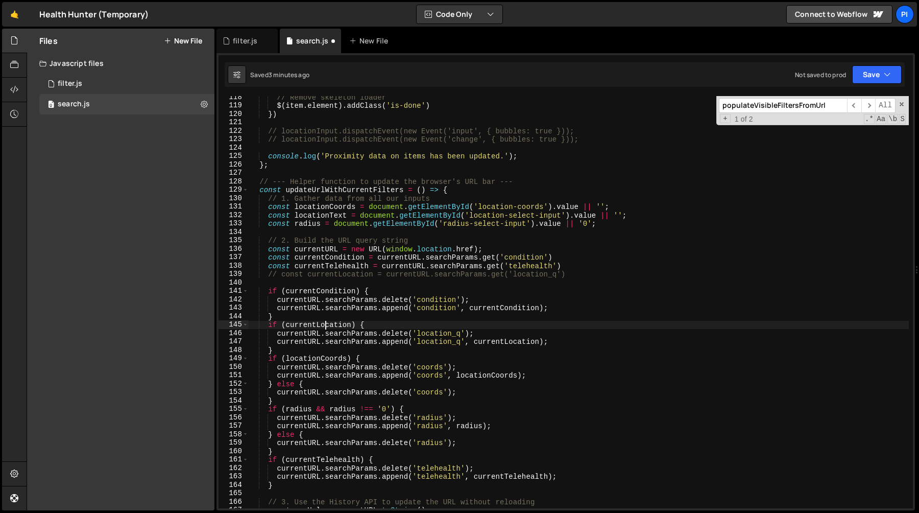
click at [324, 325] on div "// Remove skeleton loader $ ( item . element ) . addClass ( 'is-done' ) }) // l…" at bounding box center [579, 307] width 660 height 429
type input "currentLocation"
click at [369, 333] on div "// Remove skeleton loader $ ( item . element ) . addClass ( 'is-done' ) }) // l…" at bounding box center [579, 307] width 660 height 429
click at [324, 328] on div "// Remove skeleton loader $ ( item . element ) . addClass ( 'is-done' ) }) // l…" at bounding box center [579, 307] width 660 height 429
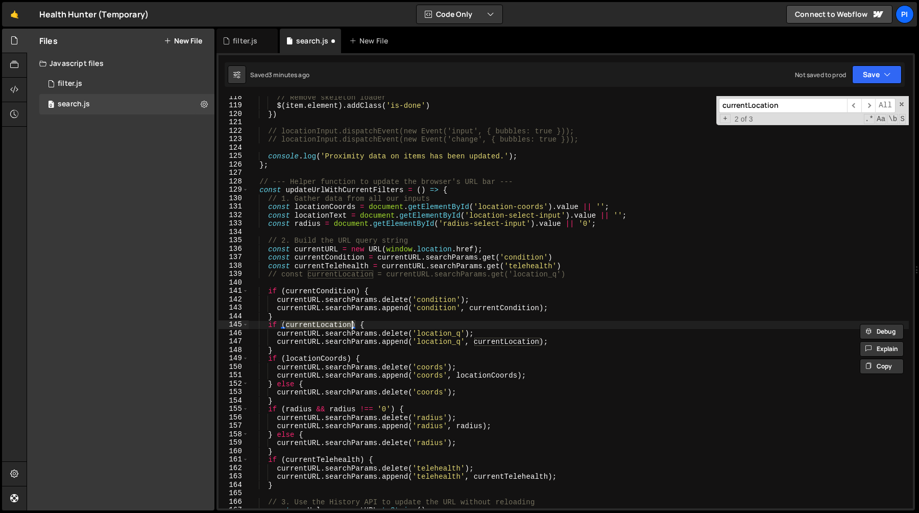
paste textarea "locationText"
click at [517, 343] on div "// Remove skeleton loader $ ( item . element ) . addClass ( 'is-done' ) }) // l…" at bounding box center [579, 307] width 660 height 429
paste textarea "locationText"
click at [474, 320] on div "// Remove skeleton loader $ ( item . element ) . addClass ( 'is-done' ) }) // l…" at bounding box center [579, 307] width 660 height 429
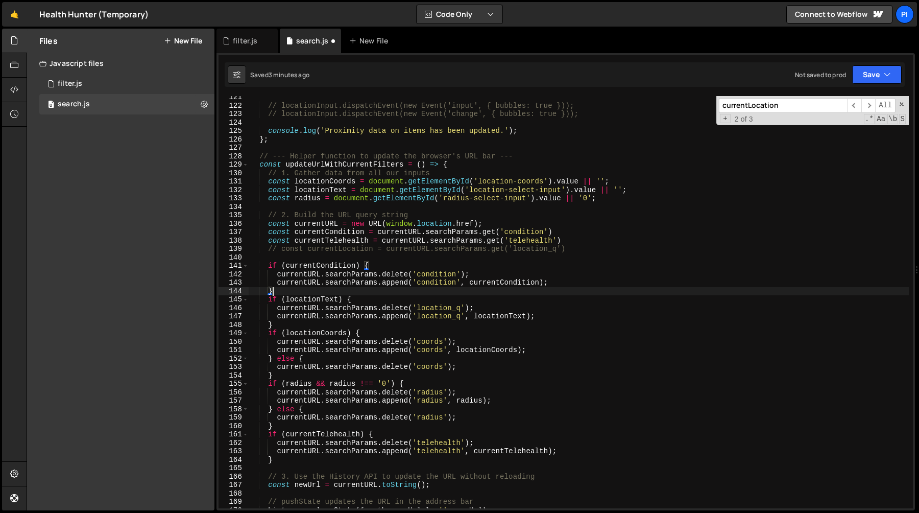
scroll to position [1014, 0]
click at [386, 333] on div "// locationInput.dispatchEvent(new Event('input', { bubbles: true })); // locat…" at bounding box center [579, 307] width 660 height 429
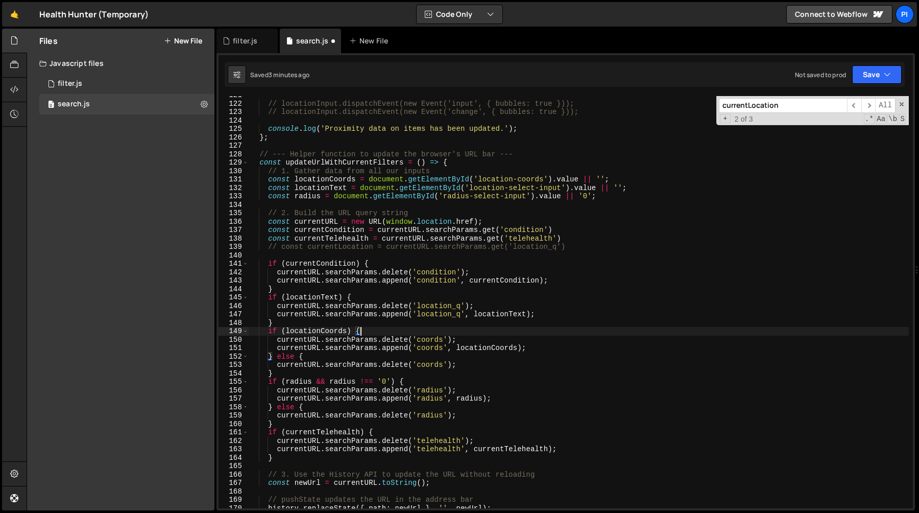
scroll to position [1018, 0]
click at [310, 320] on div "// locationInput.dispatchEvent(new Event('input', { bubbles: true })); // locat…" at bounding box center [579, 303] width 660 height 429
type textarea "}else {}"
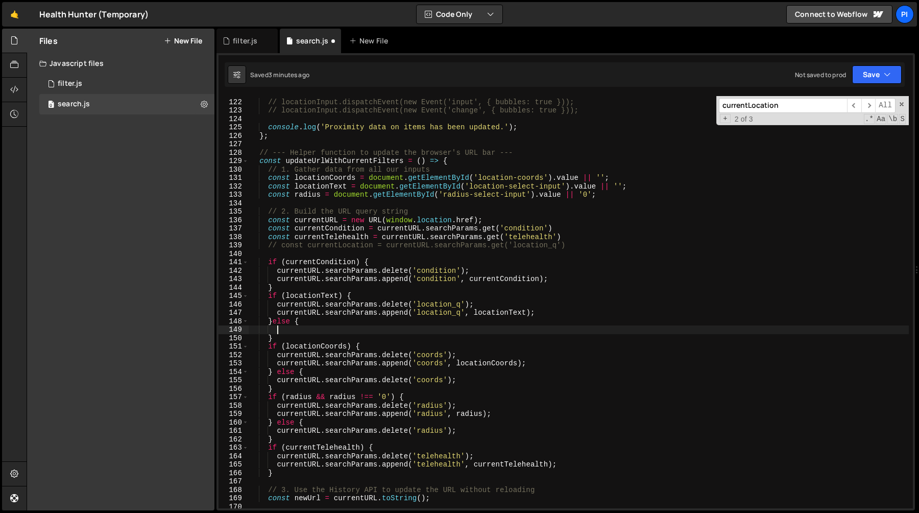
click at [535, 303] on div "// locationInput.dispatchEvent(new Event('input', { bubbles: true })); // locat…" at bounding box center [579, 303] width 660 height 429
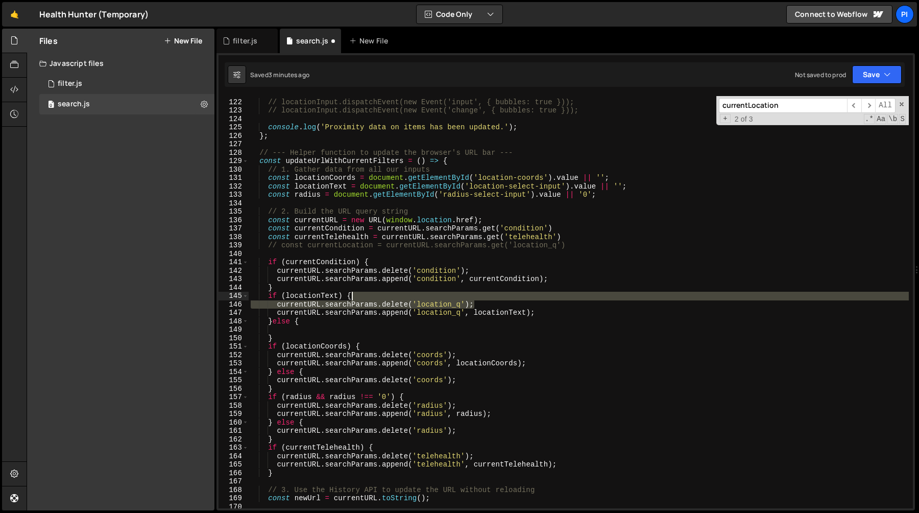
click at [460, 294] on div "// locationInput.dispatchEvent(new Event('input', { bubbles: true })); // locat…" at bounding box center [579, 303] width 660 height 429
click at [318, 322] on div "// locationInput.dispatchEvent(new Event('input', { bubbles: true })); // locat…" at bounding box center [579, 303] width 660 height 429
paste textarea "currentURL.searchParams.delete('location_q');"
type textarea "currentURL.searchParams.delete('location_q');"
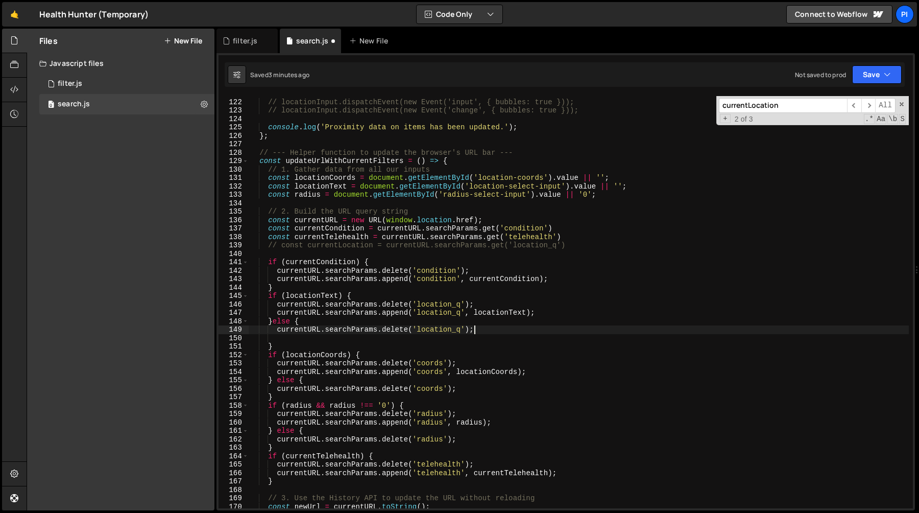
click at [314, 339] on div "// locationInput.dispatchEvent(new Event('input', { bubbles: true })); // locat…" at bounding box center [579, 303] width 660 height 429
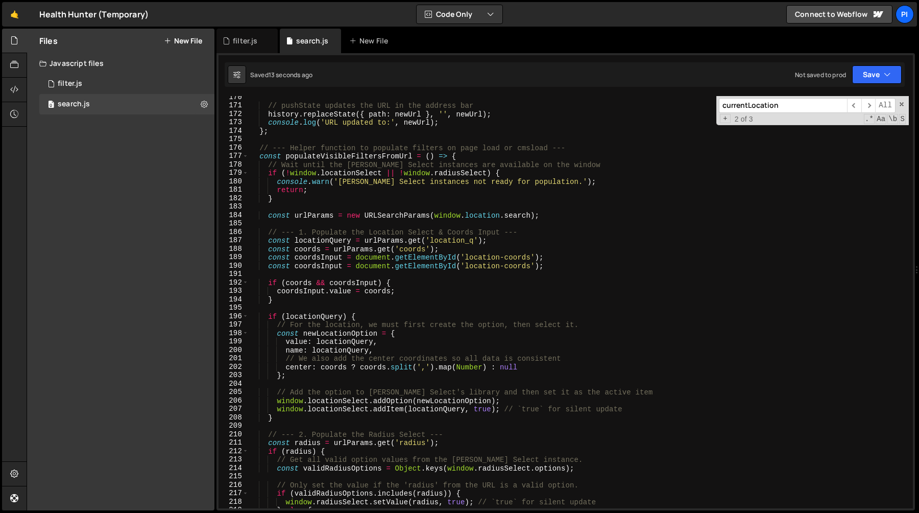
scroll to position [1433, 0]
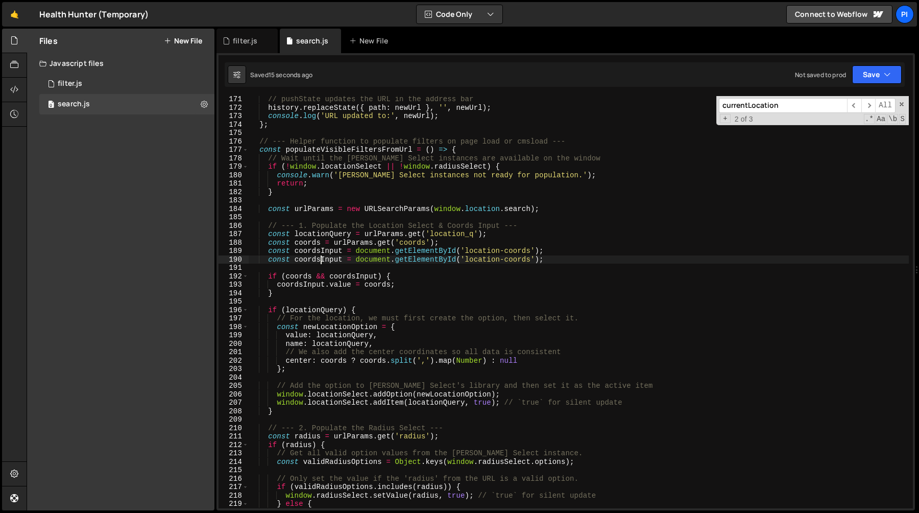
click at [320, 260] on div "// pushState updates the URL in the address bar history . replaceState ({ path …" at bounding box center [579, 309] width 660 height 429
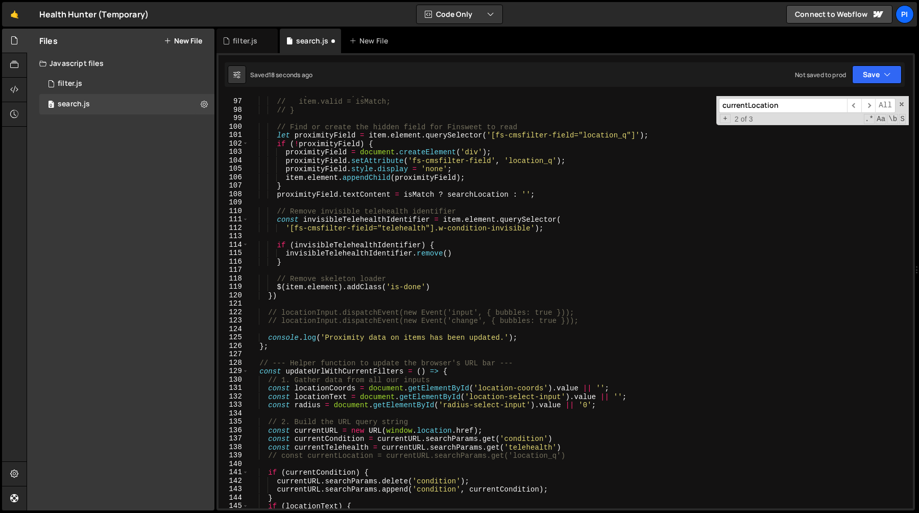
scroll to position [829, 0]
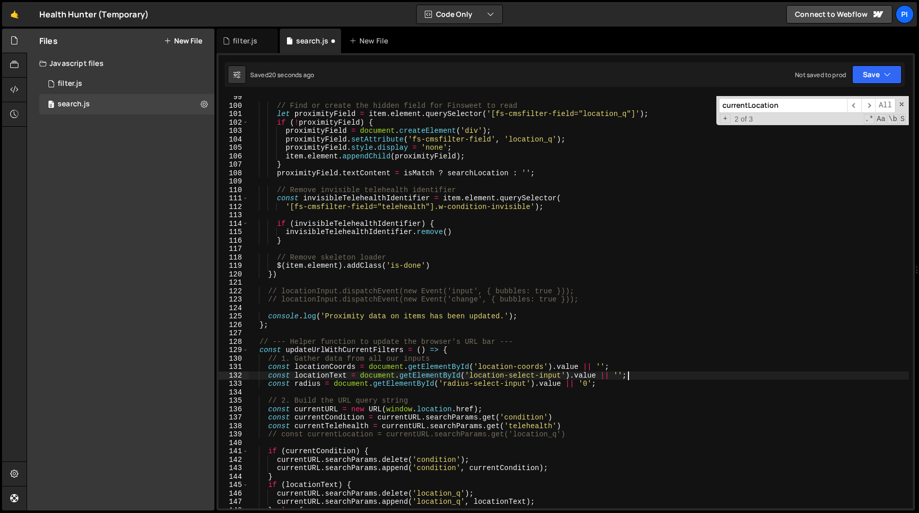
click at [650, 375] on div "// Find or create the hidden field for Finsweet to read let proximityField = it…" at bounding box center [579, 307] width 660 height 429
click at [641, 368] on div "// Find or create the hidden field for Finsweet to read let proximityField = it…" at bounding box center [579, 307] width 660 height 429
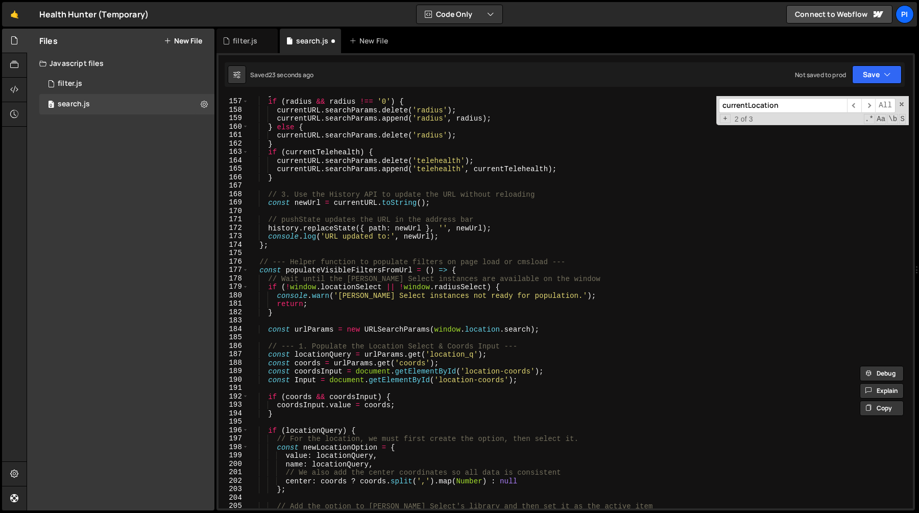
scroll to position [1320, 0]
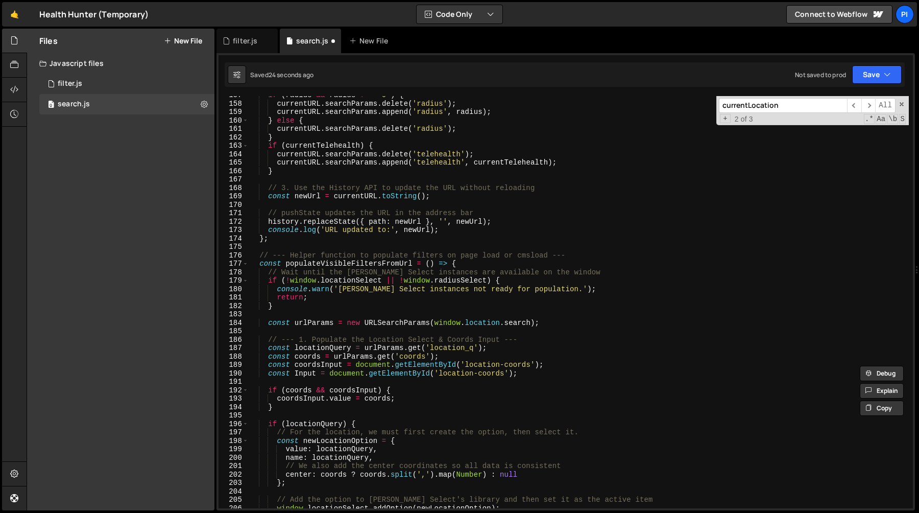
click at [534, 370] on div "if ( radius && radius !== '0' ) { currentURL . searchParams . delete ( 'radius'…" at bounding box center [579, 305] width 660 height 429
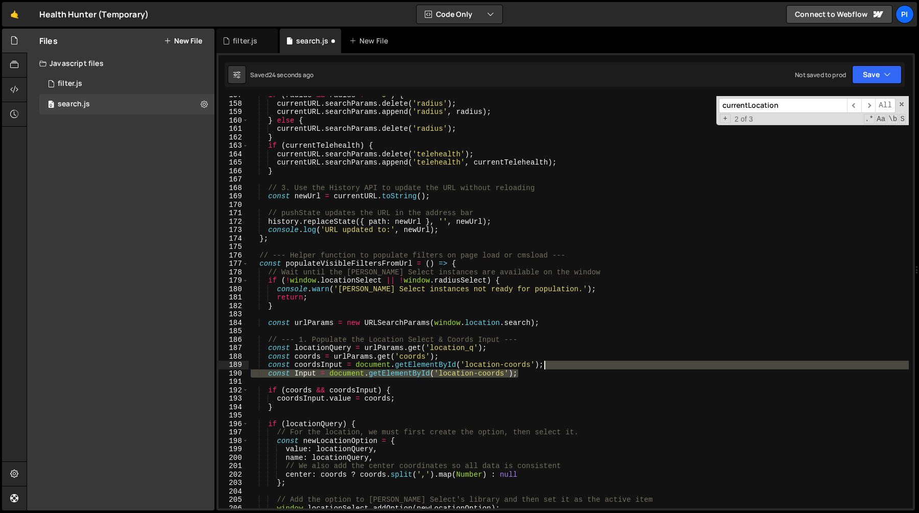
click at [561, 367] on div "if ( radius && radius !== '0' ) { currentURL . searchParams . delete ( 'radius'…" at bounding box center [579, 305] width 660 height 429
paste textarea "locationText = document.getElementById('location-select-input').value || ''"
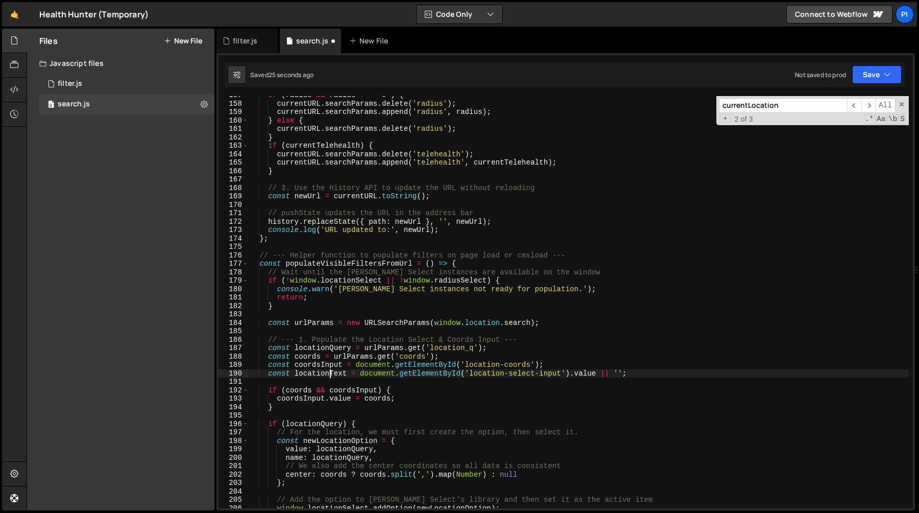
click at [329, 374] on div "if ( radius && radius !== '0' ) { currentURL . searchParams . delete ( 'radius'…" at bounding box center [579, 305] width 660 height 429
click at [576, 375] on div "if ( radius && radius !== '0' ) { currentURL . searchParams . delete ( 'radius'…" at bounding box center [579, 305] width 660 height 429
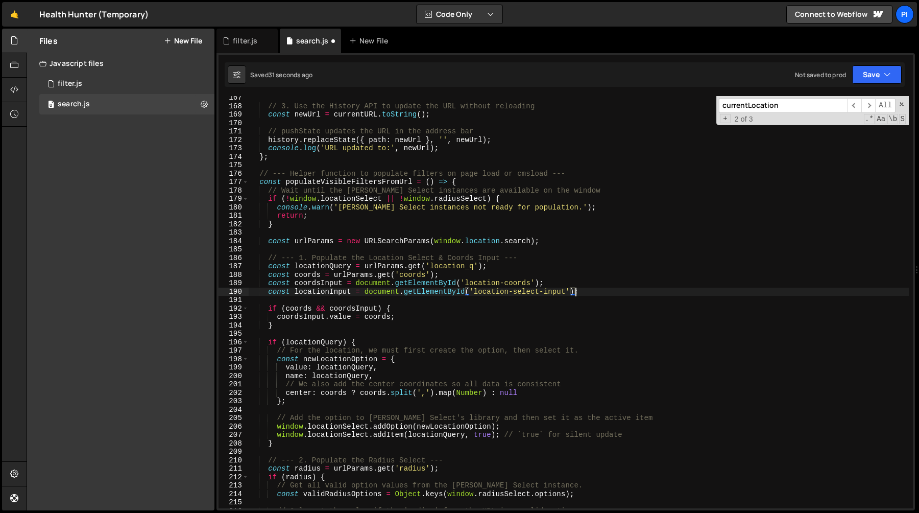
scroll to position [1401, 0]
click at [326, 291] on div "// 3. Use the History API to update the URL without reloading const newUrl = cu…" at bounding box center [579, 307] width 660 height 429
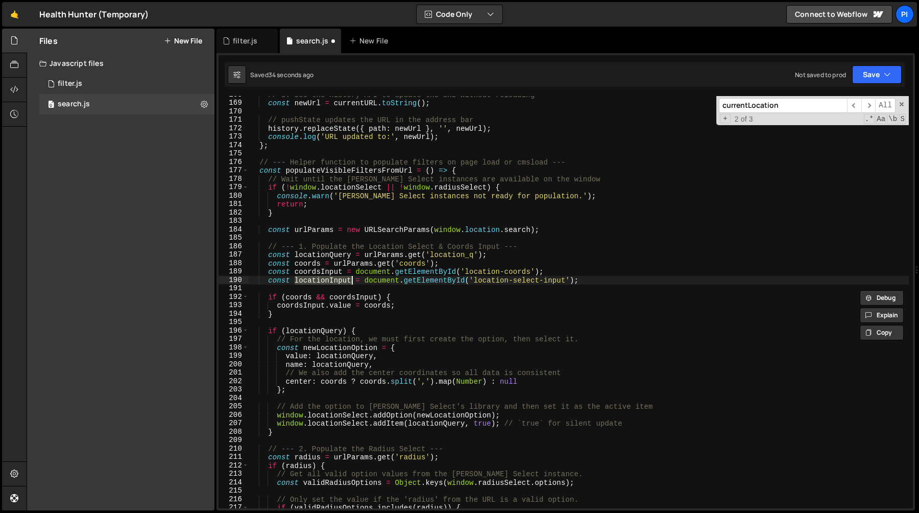
scroll to position [1413, 0]
click at [633, 422] on div "// 3. Use the History API to update the URL without reloading const newUrl = cu…" at bounding box center [579, 304] width 660 height 429
type textarea "window.locationSelect.addItem(locationQuery, true); // `true` for silent update"
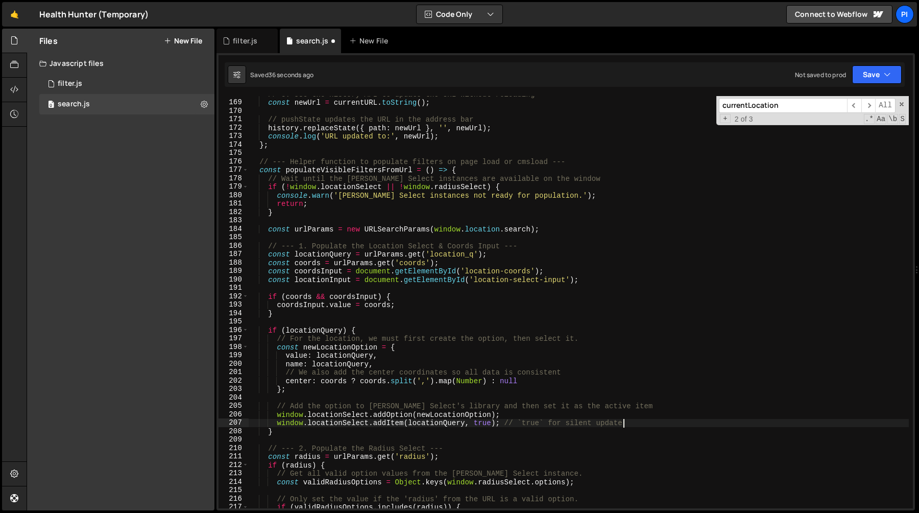
paste textarea "locationInput"
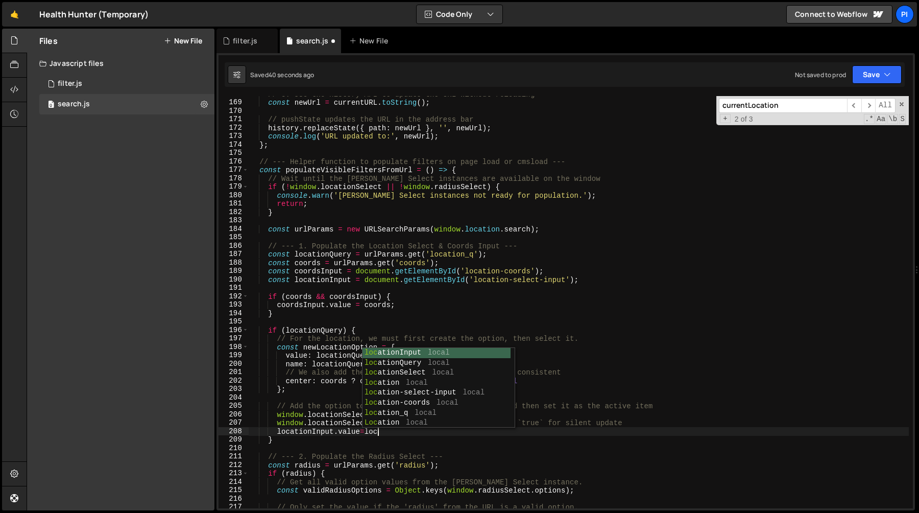
scroll to position [0, 9]
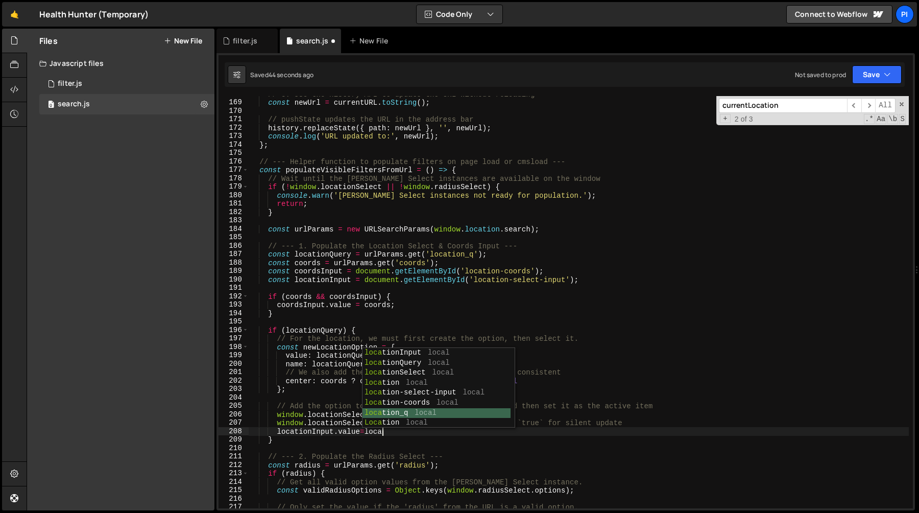
click at [320, 253] on div "// 3. Use the History API to update the URL without reloading const newUrl = cu…" at bounding box center [579, 304] width 660 height 429
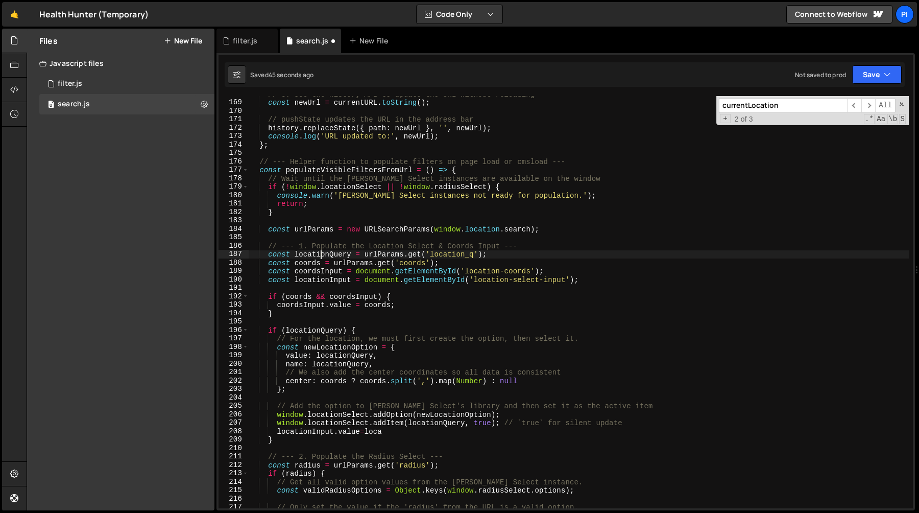
click at [320, 253] on div "// 3. Use the History API to update the URL without reloading const newUrl = cu…" at bounding box center [579, 304] width 660 height 429
click at [502, 253] on div "// 3. Use the History API to update the URL without reloading const newUrl = cu…" at bounding box center [579, 304] width 660 height 429
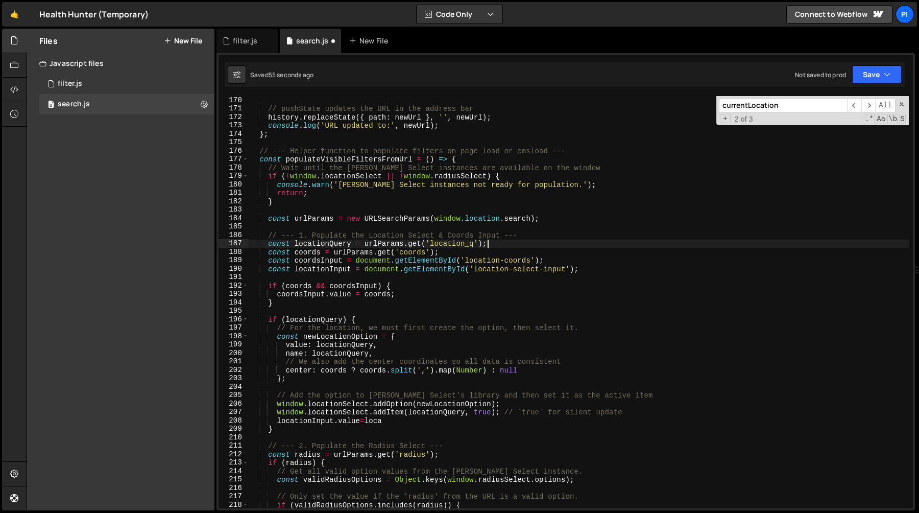
click at [371, 421] on div "// pushState updates the URL in the address bar history . replaceState ({ path …" at bounding box center [579, 310] width 660 height 429
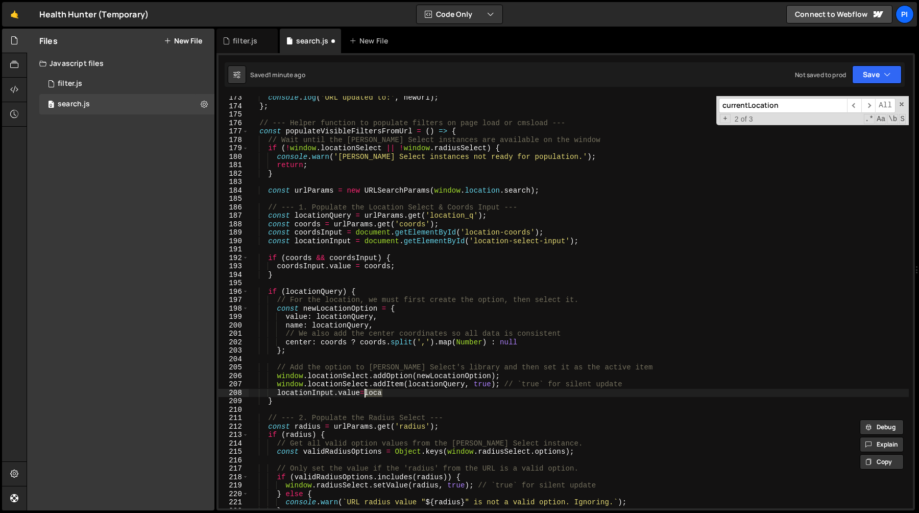
scroll to position [1452, 0]
click at [318, 218] on div "console . log ( 'URL updated to:' , newUrl ) ; } ; // --- Helper function to po…" at bounding box center [579, 307] width 660 height 429
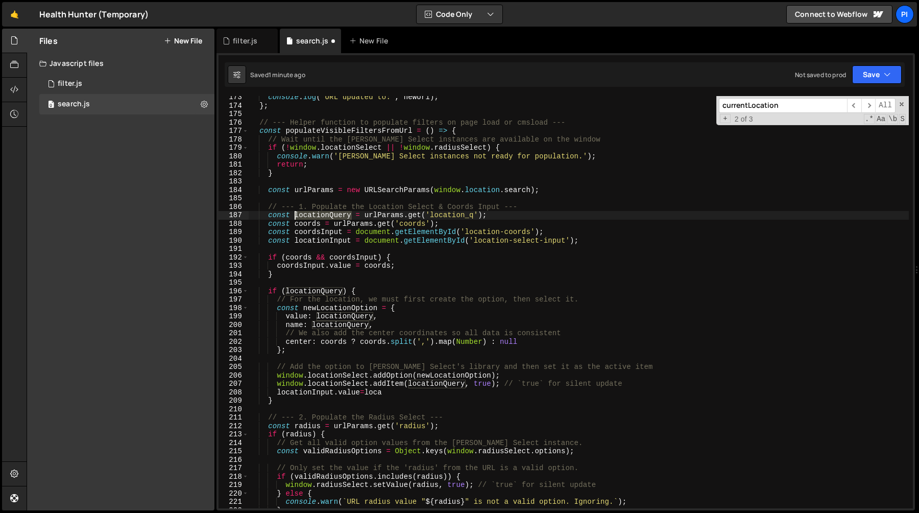
click at [318, 218] on div "console . log ( 'URL updated to:' , newUrl ) ; } ; // --- Helper function to po…" at bounding box center [579, 307] width 660 height 429
click at [377, 390] on div "console . log ( 'URL updated to:' , newUrl ) ; } ; // --- Helper function to po…" at bounding box center [579, 307] width 660 height 429
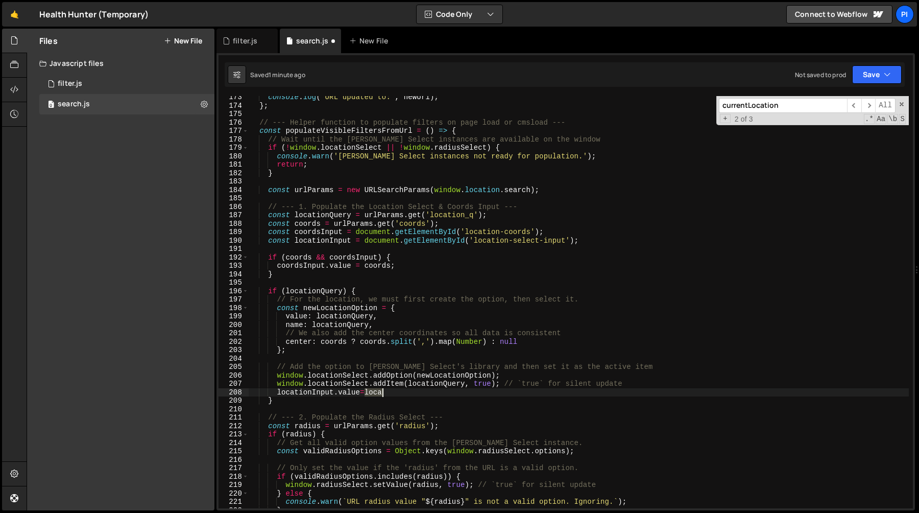
click at [377, 390] on div "console . log ( 'URL updated to:' , newUrl ) ; } ; // --- Helper function to po…" at bounding box center [579, 307] width 660 height 429
paste textarea "tionQuery"
type textarea "locationInput.value=locationQuery"
click at [233, 41] on div "filter.js" at bounding box center [245, 41] width 25 height 10
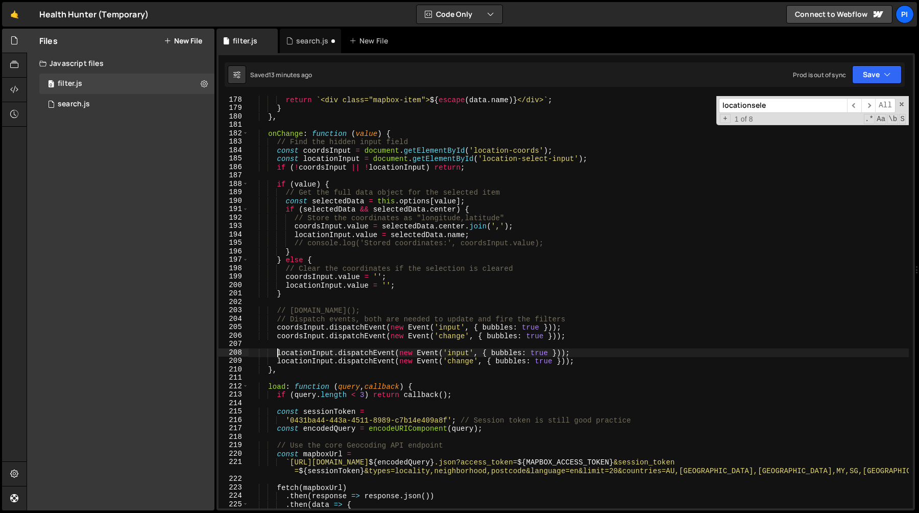
click at [276, 350] on div "return ` <div class="mapbox-item"> ${ escape ( data . name ) } </div> ` ; } } ,…" at bounding box center [579, 310] width 660 height 429
click at [583, 362] on div "return ` <div class="mapbox-item"> ${ escape ( data . name ) } </div> ` ; } } ,…" at bounding box center [579, 310] width 660 height 429
type textarea "locationInput.dispatchEvent(new Event('input', { bubbles: true })); locationInp…"
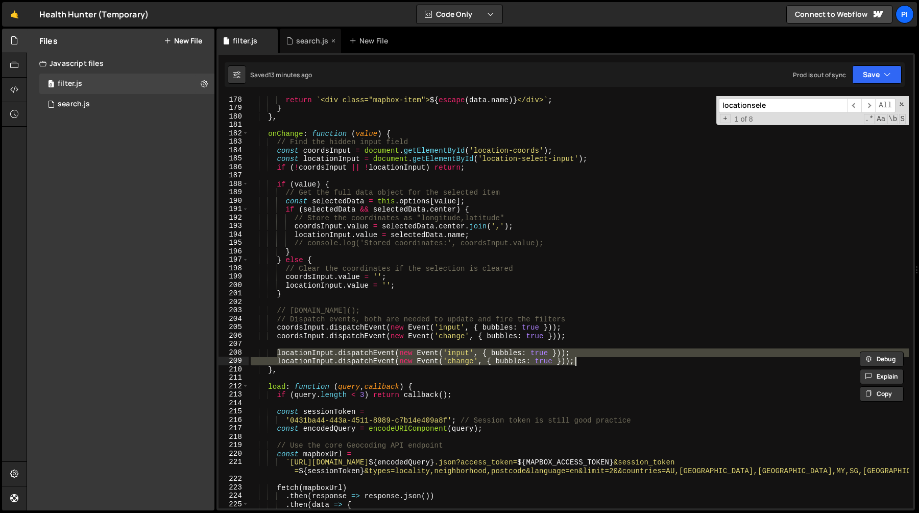
click at [299, 37] on div "search.js" at bounding box center [312, 41] width 32 height 10
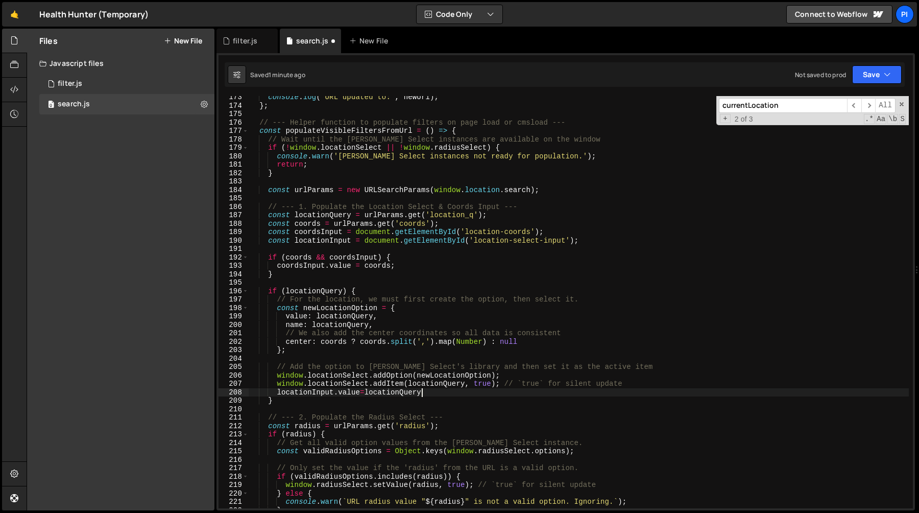
click at [430, 394] on div "console . log ( 'URL updated to:' , newUrl ) ; } ; // --- Helper function to po…" at bounding box center [579, 307] width 660 height 429
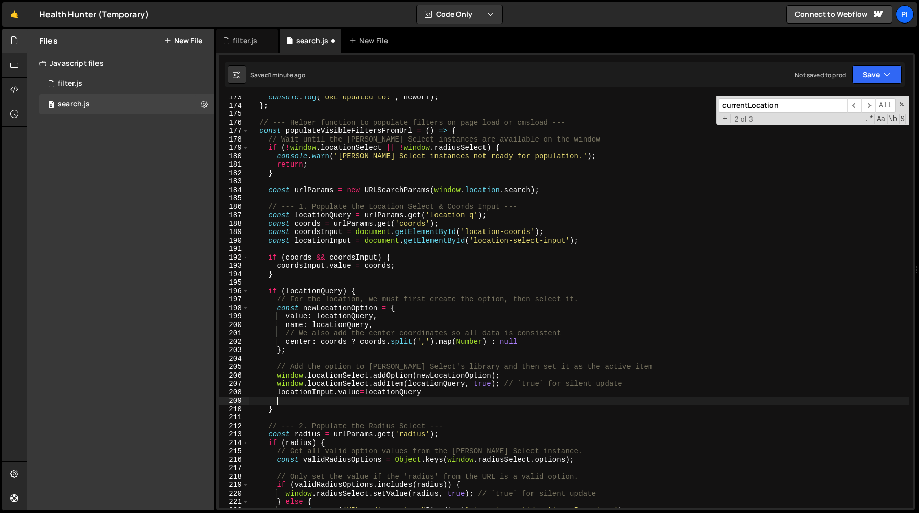
scroll to position [0, 1]
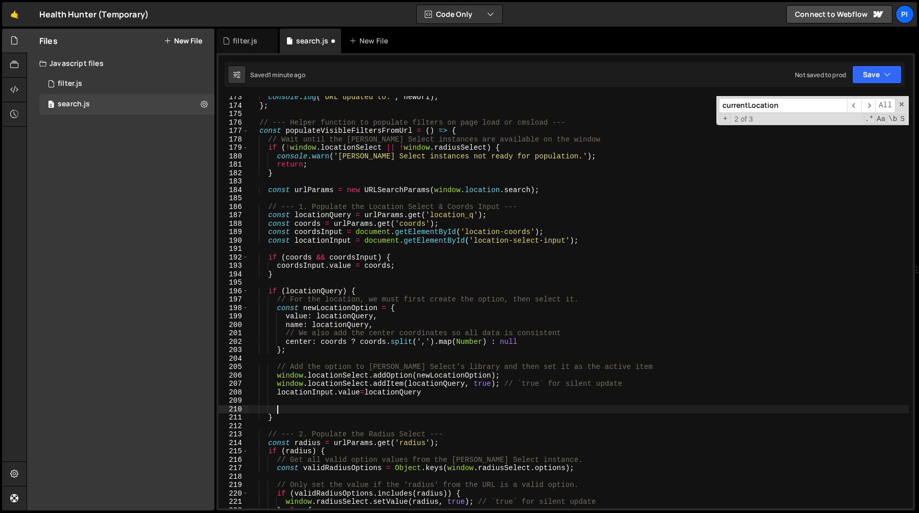
paste textarea "locationInput.dispatchEvent(new Event('change', { bubbles: true }));"
type textarea "locationInput.dispatchEvent(new Event('change', { bubbles: true }));"
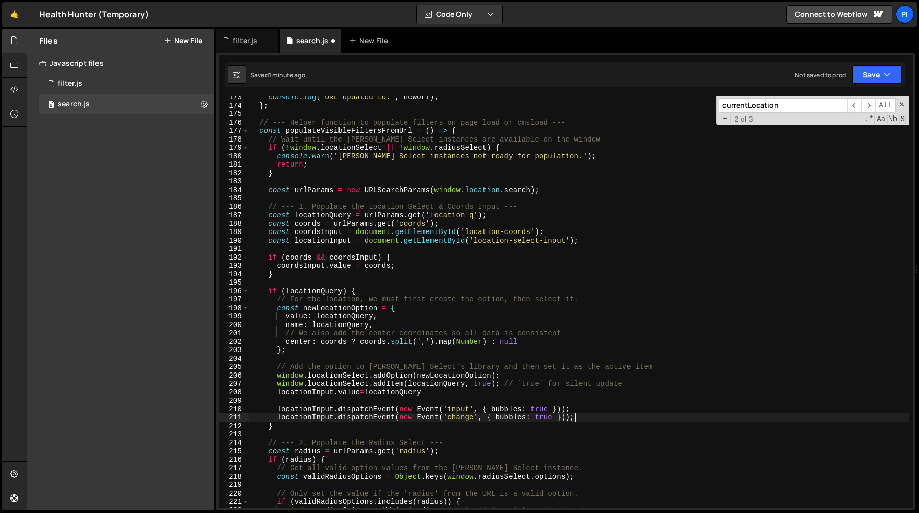
click at [280, 398] on div "console . log ( 'URL updated to:' , newUrl ) ; } ; // --- Helper function to po…" at bounding box center [579, 307] width 660 height 429
click at [436, 363] on div "console . log ( 'URL updated to:' , newUrl ) ; } ; // --- Helper function to po…" at bounding box center [579, 307] width 660 height 429
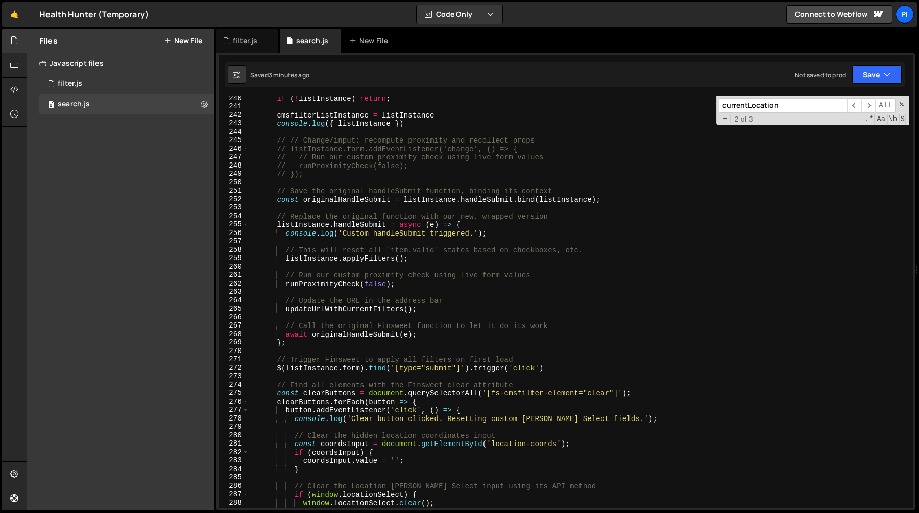
scroll to position [2009, 0]
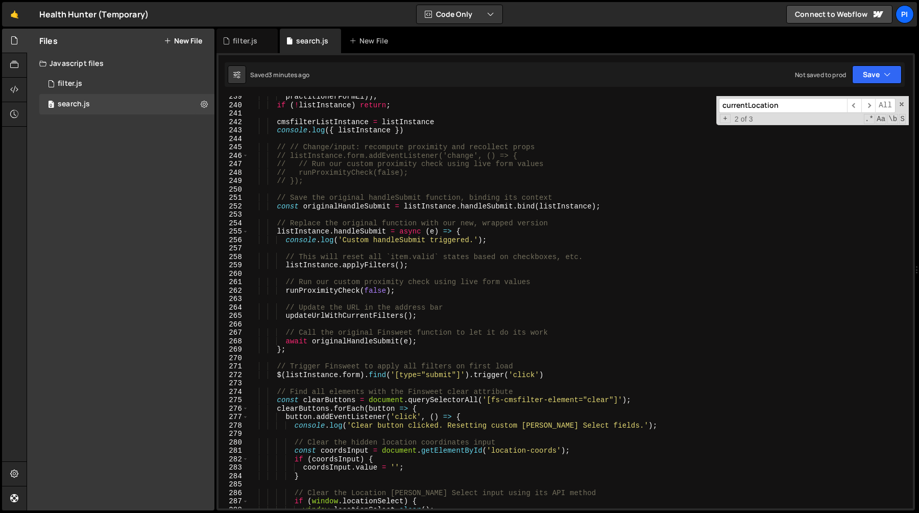
click at [281, 148] on div "practitionerFormEl )) ; if ( ! listInstance ) return ; cmsfilterListInstance = …" at bounding box center [579, 306] width 660 height 429
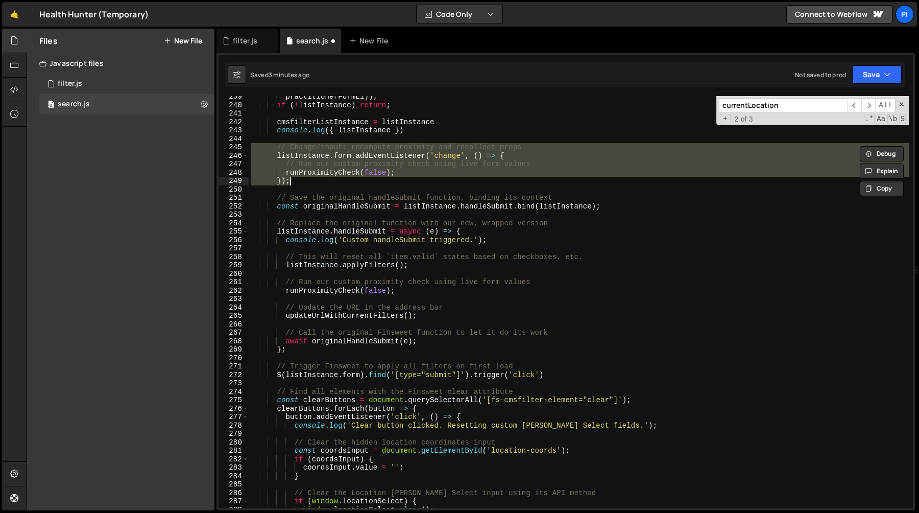
drag, startPoint x: 281, startPoint y: 148, endPoint x: 312, endPoint y: 181, distance: 45.9
click at [312, 181] on div "practitionerFormEl )) ; if ( ! listInstance ) return ; cmsfilterListInstance = …" at bounding box center [579, 306] width 660 height 429
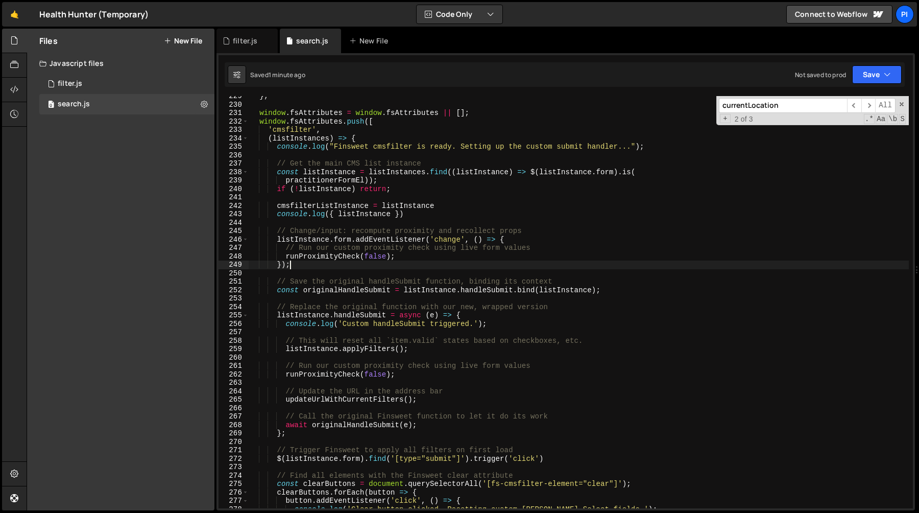
scroll to position [1893, 0]
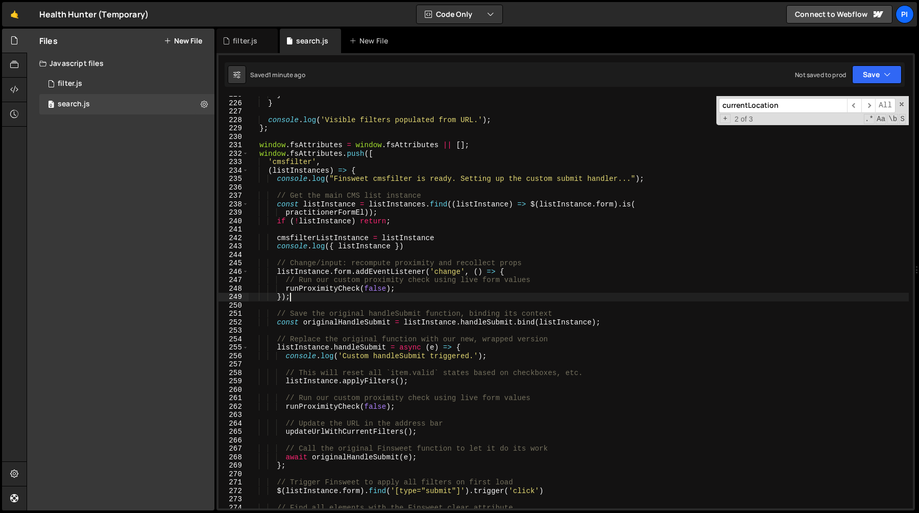
click at [339, 283] on div "} } console . log ( 'Visible filters populated from URL.' ) ; } ; window . fsAt…" at bounding box center [579, 304] width 660 height 429
type textarea "// Run our custom proximity check using live form values"
click at [456, 306] on div "} } console . log ( 'Visible filters populated from URL.' ) ; } ; window . fsAt…" at bounding box center [579, 304] width 660 height 429
click at [323, 273] on div "} } console . log ( 'Visible filters populated from URL.' ) ; } ; window . fsAt…" at bounding box center [579, 304] width 660 height 429
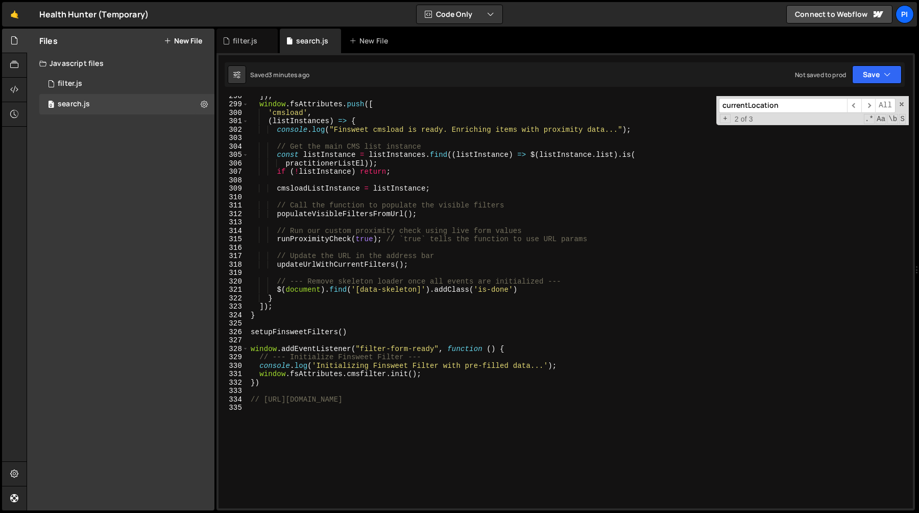
scroll to position [2487, 0]
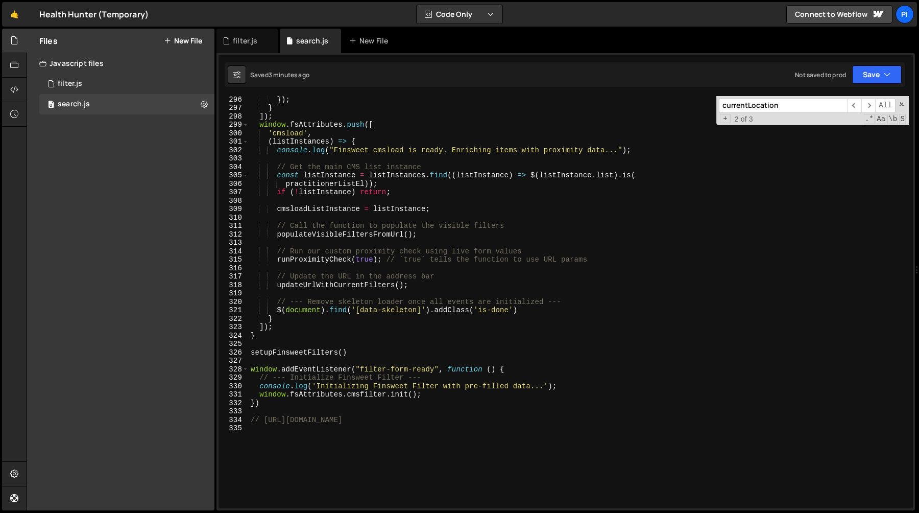
click at [328, 260] on div "}) ; } ]) ; window . fsAttributes . push ([ 'cmsload' , ( listInstances ) => { …" at bounding box center [579, 309] width 660 height 429
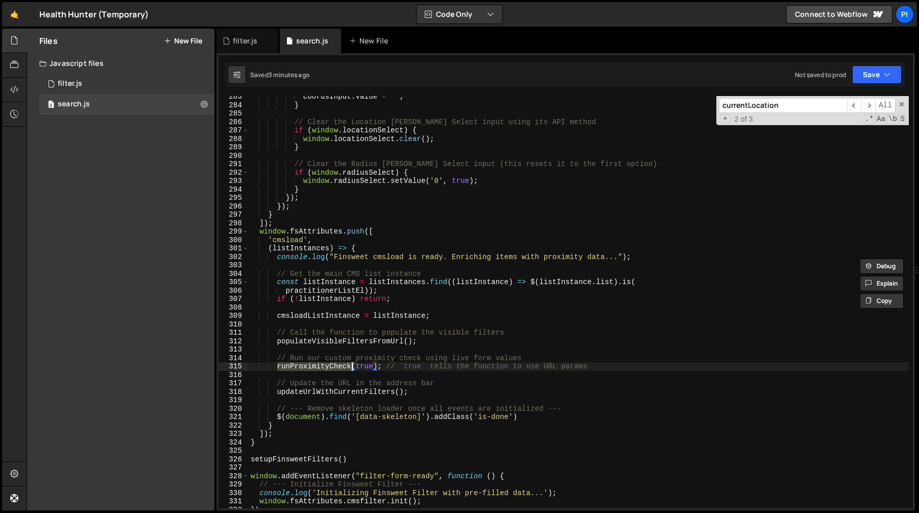
scroll to position [2364, 0]
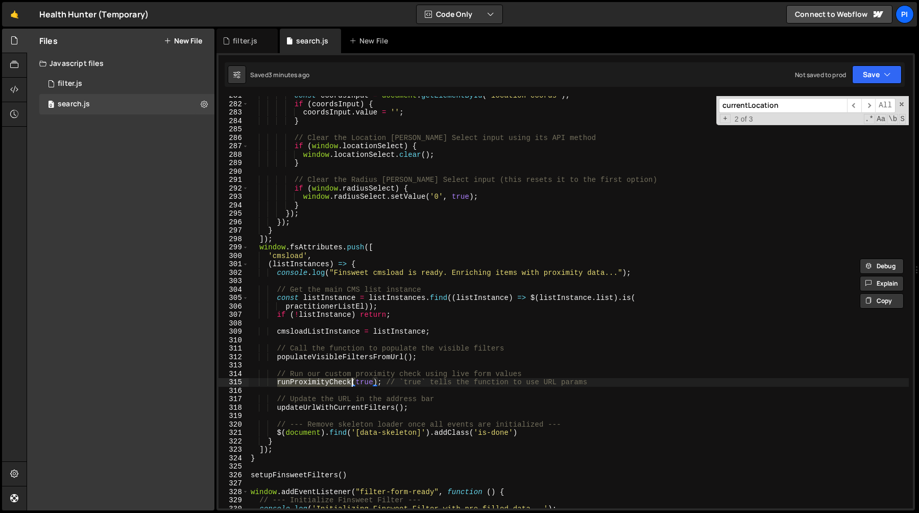
click at [321, 357] on div "const coordsInput = document . getElementById ( 'location-coords' ) ; if ( coor…" at bounding box center [579, 305] width 660 height 429
type textarea "populateVisibleFiltersFromUrl();"
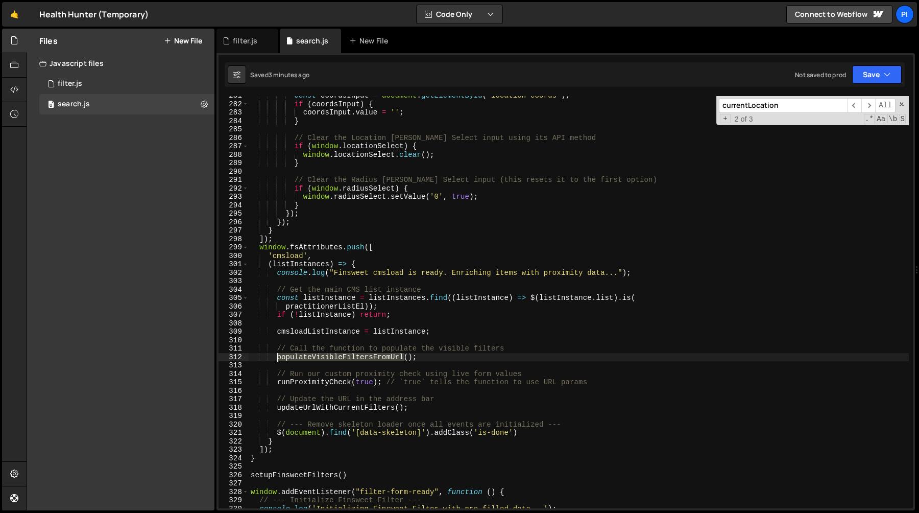
click at [321, 357] on div "const coordsInput = document . getElementById ( 'location-coords' ) ; if ( coor…" at bounding box center [579, 305] width 660 height 429
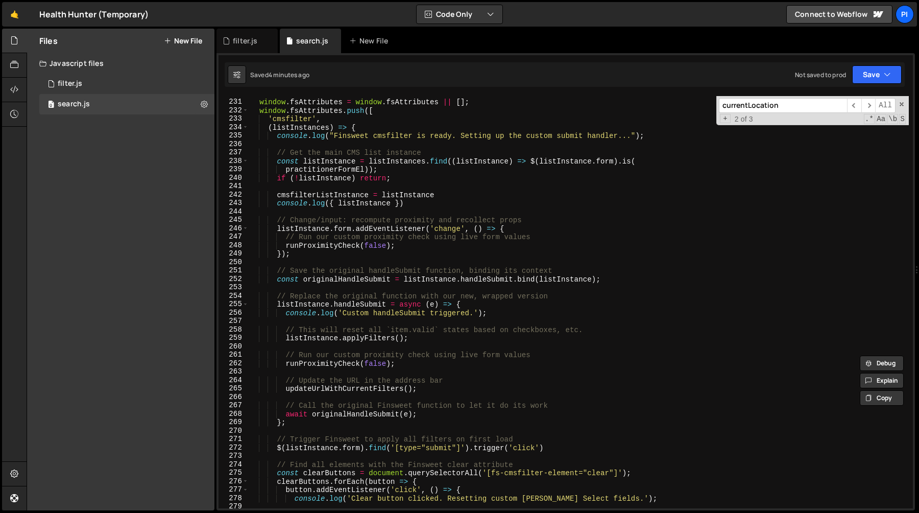
scroll to position [1923, 0]
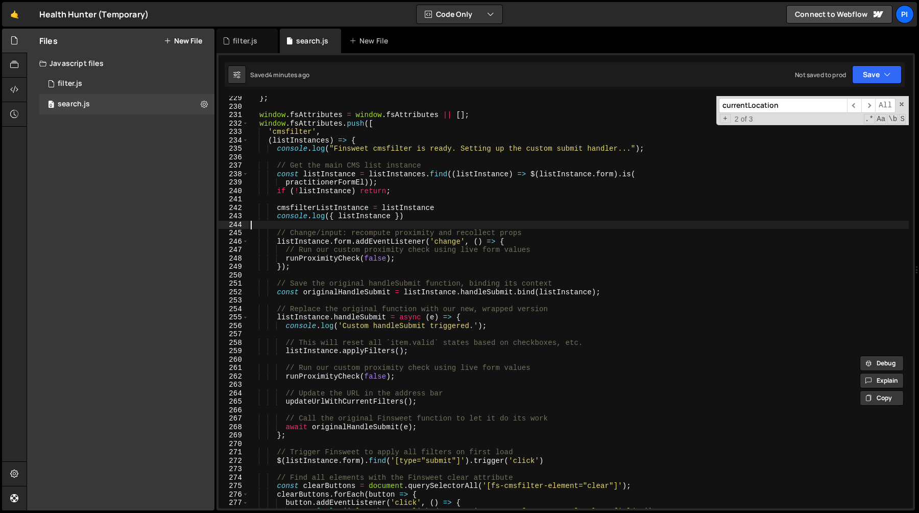
click at [295, 229] on div "} ; window . fsAttributes = window . fsAttributes || [ ] ; window . fsAttribute…" at bounding box center [579, 308] width 660 height 429
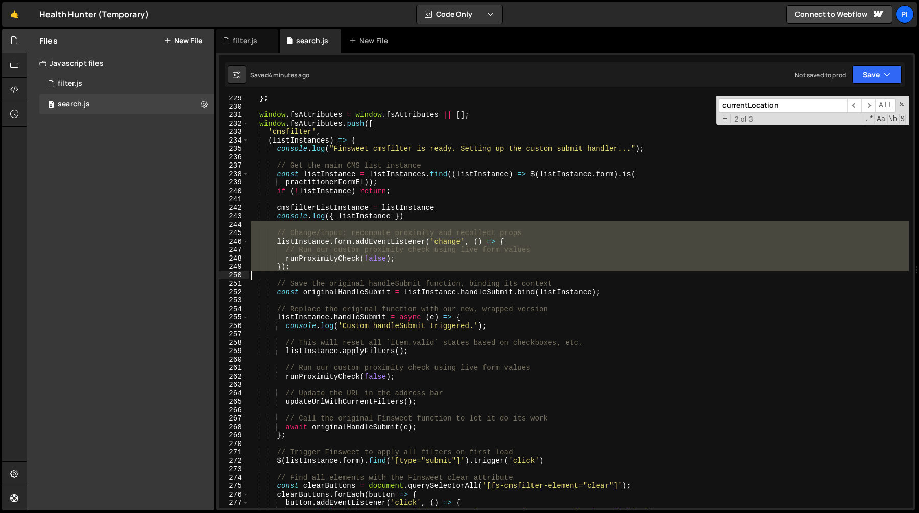
type textarea "// });"
drag, startPoint x: 295, startPoint y: 229, endPoint x: 327, endPoint y: 272, distance: 53.9
click at [327, 272] on div "} ; window . fsAttributes = window . fsAttributes || [ ] ; window . fsAttribute…" at bounding box center [579, 308] width 660 height 429
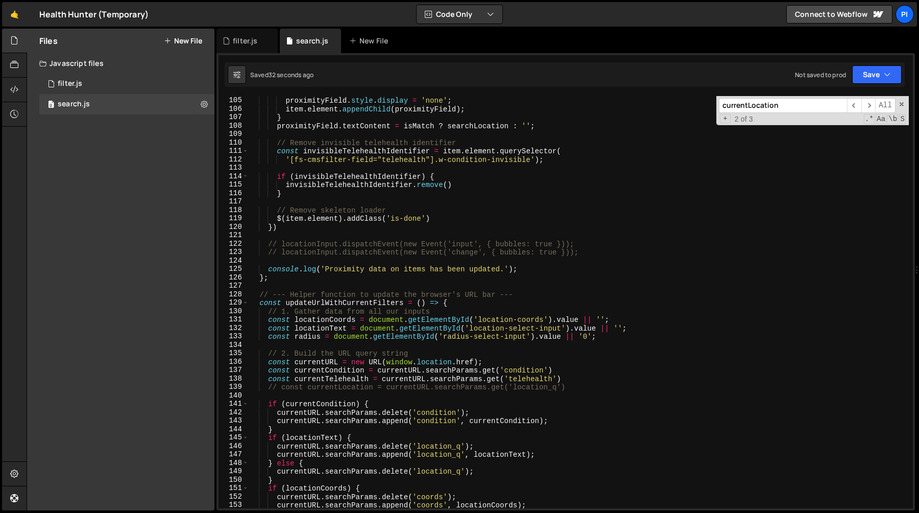
scroll to position [872, 0]
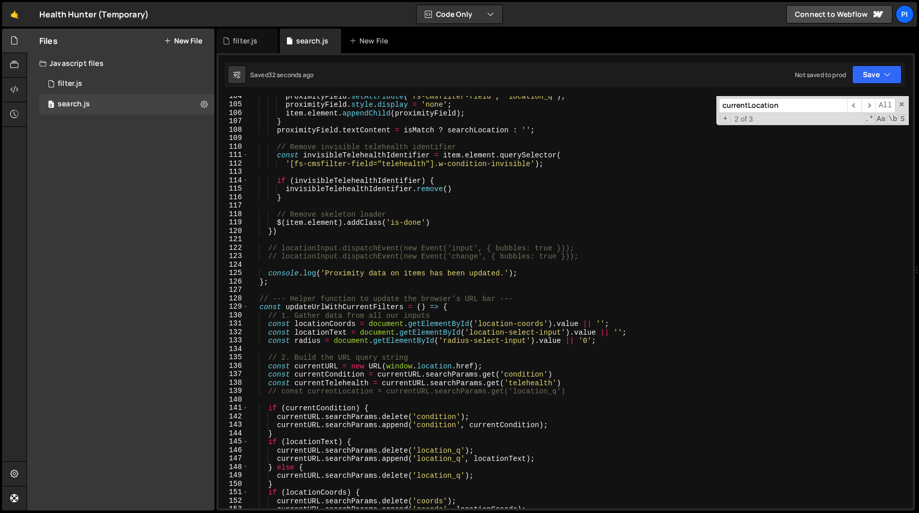
click at [309, 248] on div "proximityField . setAttribute ( 'fs-cmsfilter-field' , 'location_q' ) ; proximi…" at bounding box center [579, 306] width 660 height 429
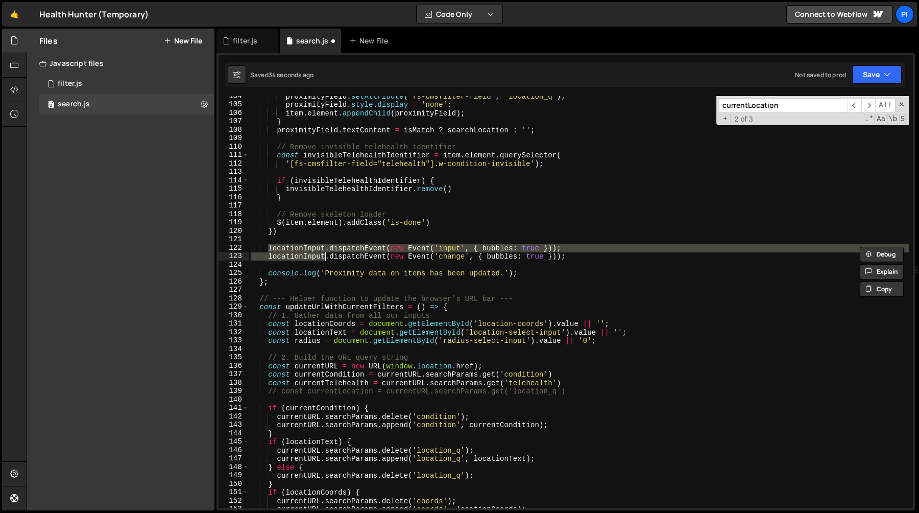
drag, startPoint x: 309, startPoint y: 248, endPoint x: 321, endPoint y: 255, distance: 13.8
click at [321, 255] on div "proximityField . setAttribute ( 'fs-cmsfilter-field' , 'location_q' ) ; proximi…" at bounding box center [579, 306] width 660 height 429
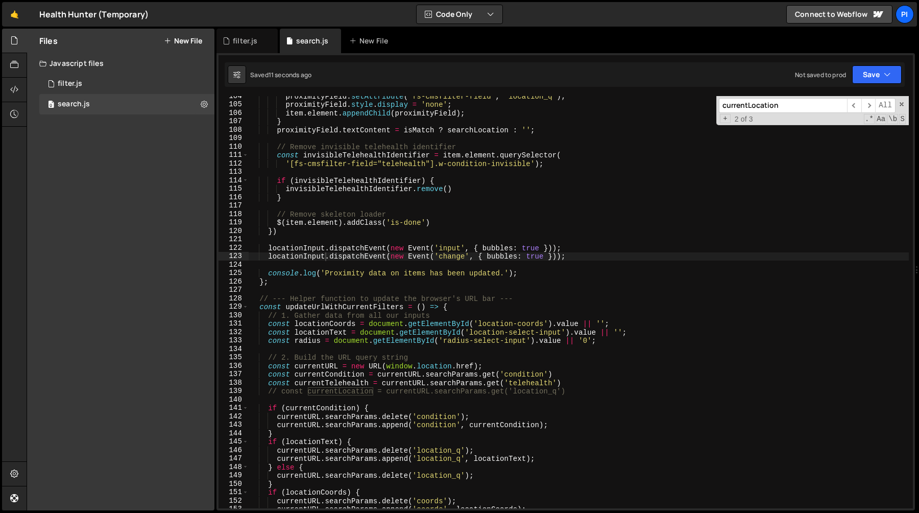
click at [796, 108] on input "currentLocation" at bounding box center [783, 105] width 128 height 15
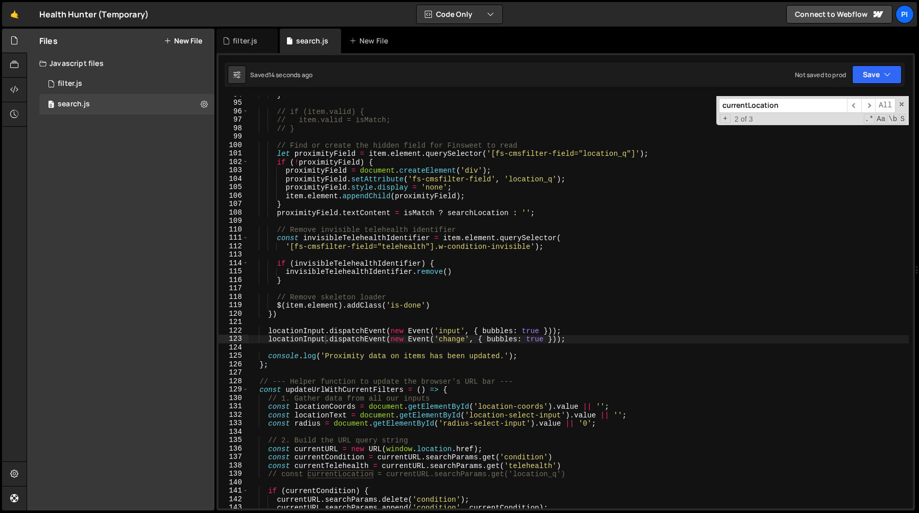
scroll to position [820, 0]
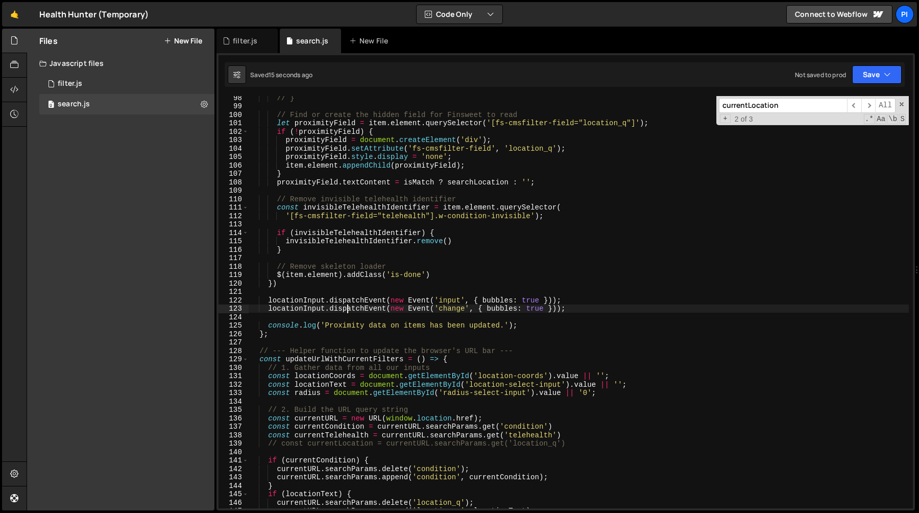
click at [347, 307] on div "// } // Find or create the hidden field for Finsweet to read let proximityField…" at bounding box center [579, 307] width 660 height 429
click at [347, 303] on div "// } // Find or create the hidden field for Finsweet to read let proximityField…" at bounding box center [579, 307] width 660 height 429
click at [289, 306] on div "// } // Find or create the hidden field for Finsweet to read let proximityField…" at bounding box center [579, 307] width 660 height 429
click at [289, 299] on div "// } // Find or create the hidden field for Finsweet to read let proximityField…" at bounding box center [579, 307] width 660 height 429
drag, startPoint x: 289, startPoint y: 299, endPoint x: 312, endPoint y: 308, distance: 24.6
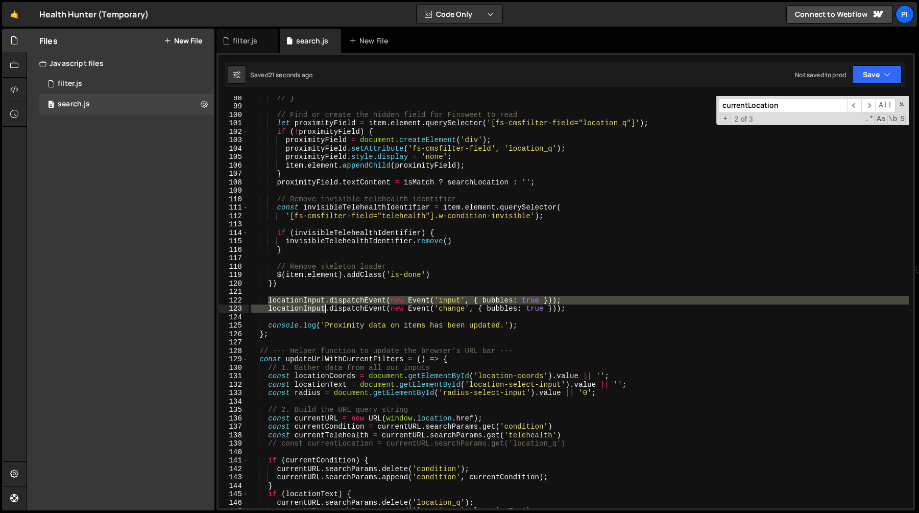
click at [312, 308] on div "// } // Find or create the hidden field for Finsweet to read let proximityField…" at bounding box center [579, 307] width 660 height 429
type textarea "locationInput.dispatchEvent(new Event('input', { bubbles: true })); locationInp…"
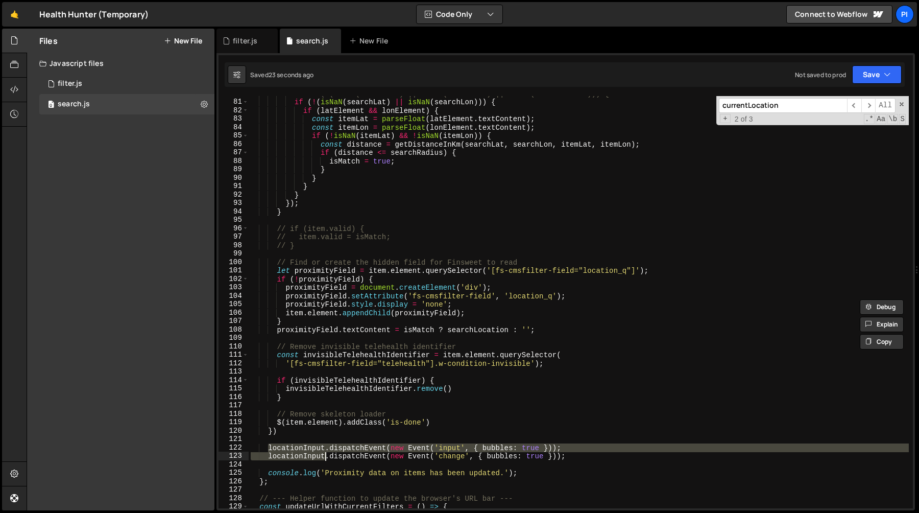
scroll to position [672, 0]
click at [796, 109] on input "currentLocation" at bounding box center [783, 105] width 128 height 15
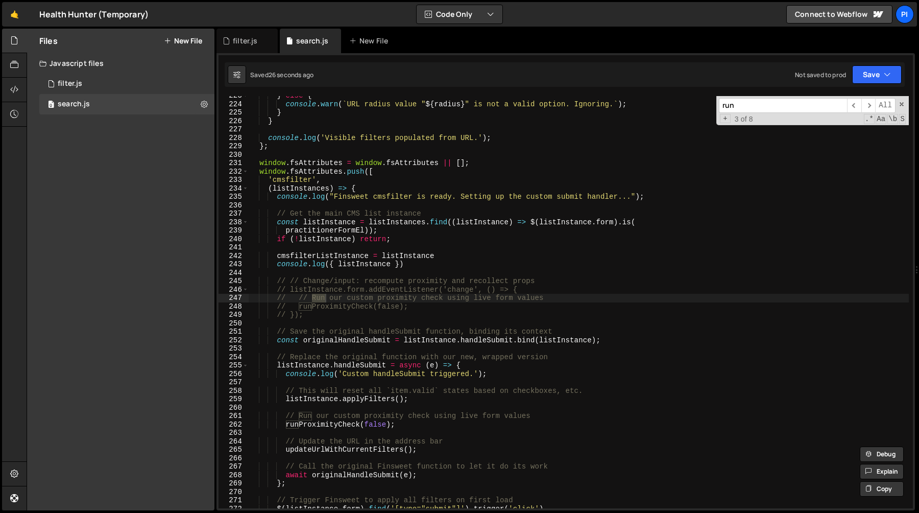
scroll to position [1875, 0]
type input "runproximit"
click at [869, 100] on span "​" at bounding box center [869, 105] width 14 height 15
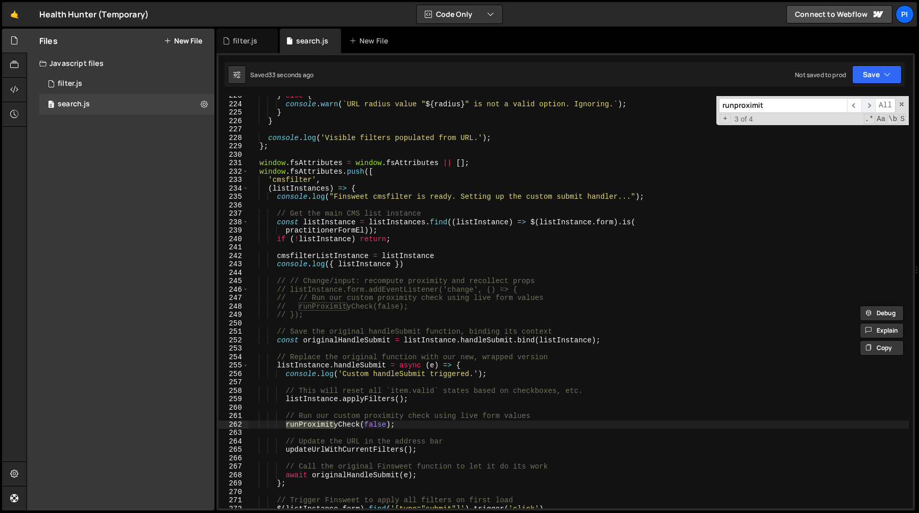
click at [869, 103] on span "​" at bounding box center [869, 105] width 14 height 15
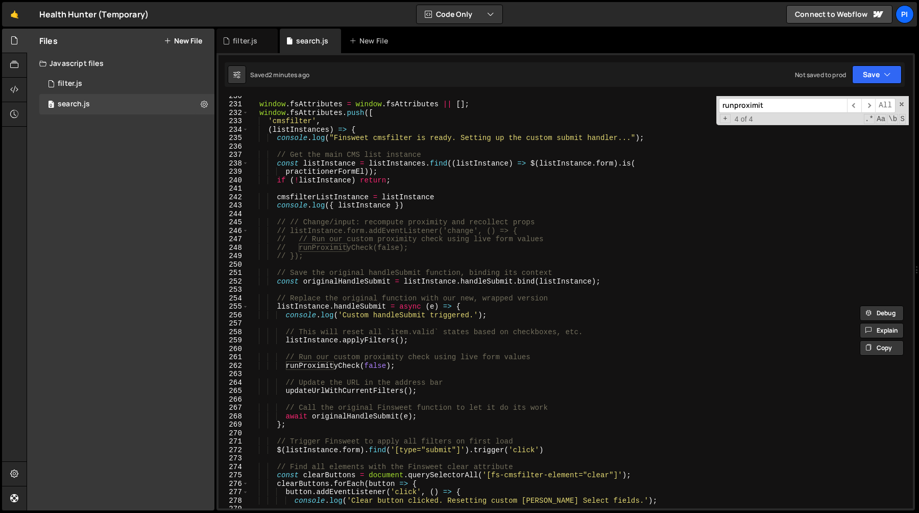
scroll to position [1996, 0]
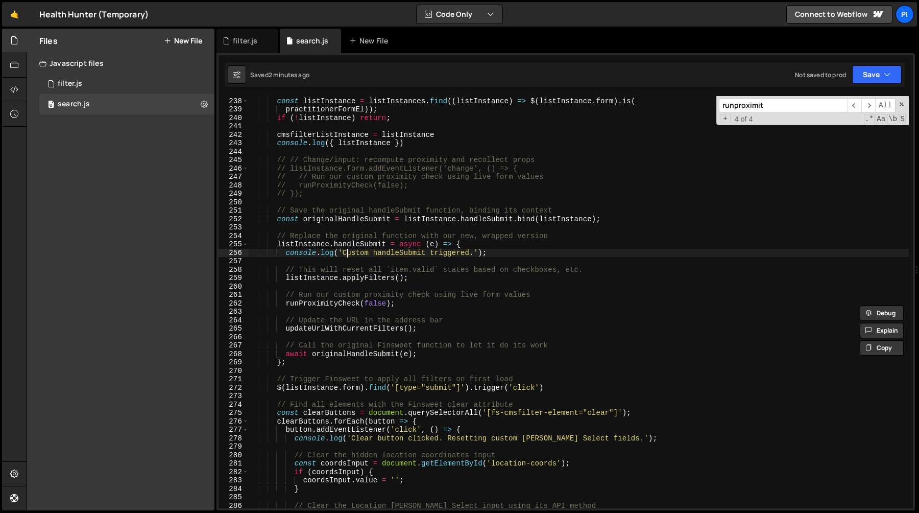
click at [348, 249] on div "// Get the main CMS list instance const listInstance = listInstances . find (( …" at bounding box center [579, 302] width 660 height 429
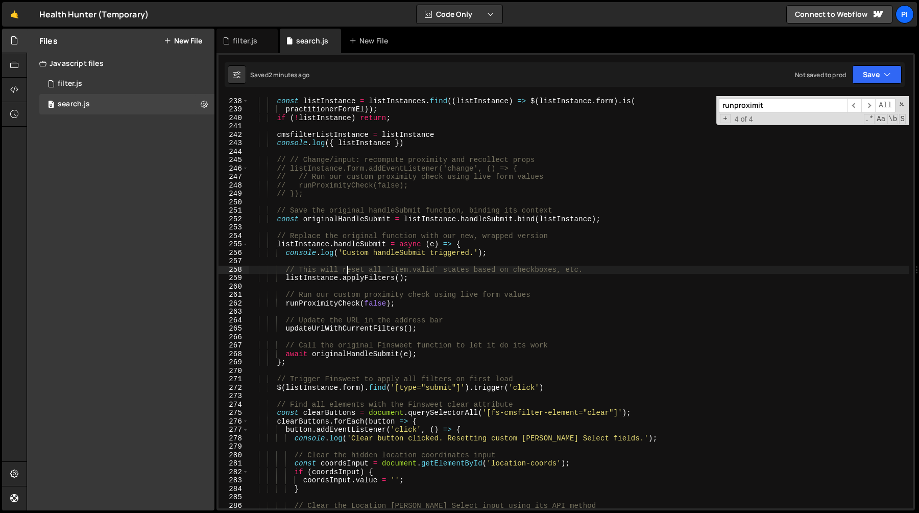
click at [347, 268] on div "// Get the main CMS list instance const listInstance = listInstances . find (( …" at bounding box center [579, 302] width 660 height 429
type textarea "// This will reset all `item.valid` states based on checkboxes, etc."
click at [353, 338] on div "// Get the main CMS list instance const listInstance = listInstances . find (( …" at bounding box center [579, 302] width 660 height 429
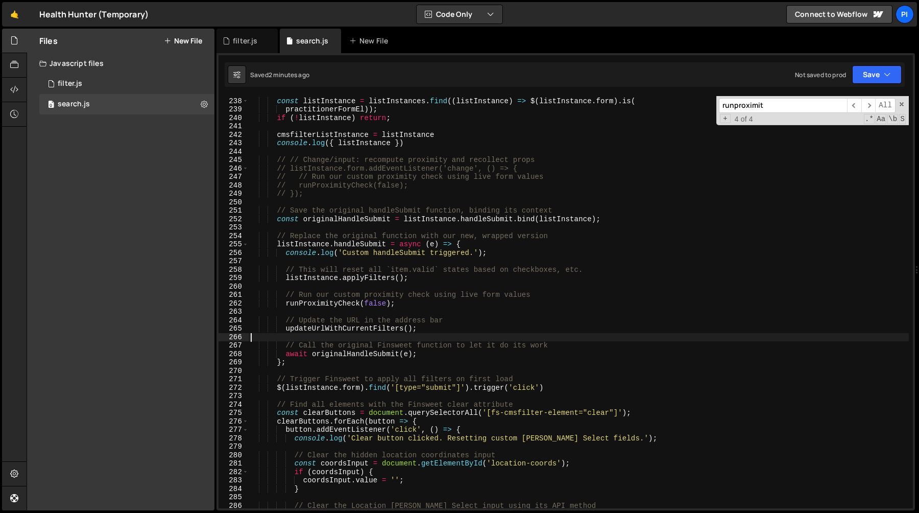
click at [353, 338] on div "// Get the main CMS list instance const listInstance = listInstances . find (( …" at bounding box center [579, 302] width 660 height 429
click at [351, 357] on div "// Get the main CMS list instance const listInstance = listInstances . find (( …" at bounding box center [579, 302] width 660 height 429
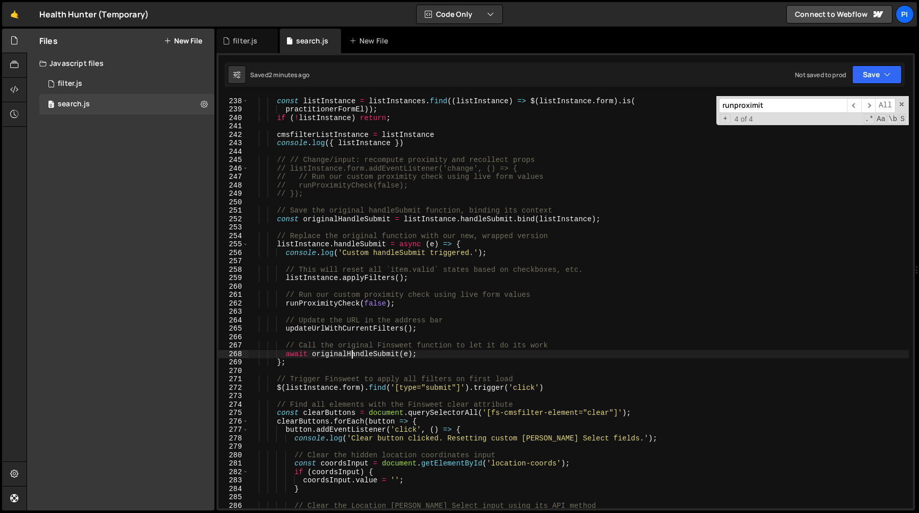
click at [347, 366] on div "// Get the main CMS list instance const listInstance = listInstances . find (( …" at bounding box center [579, 302] width 660 height 429
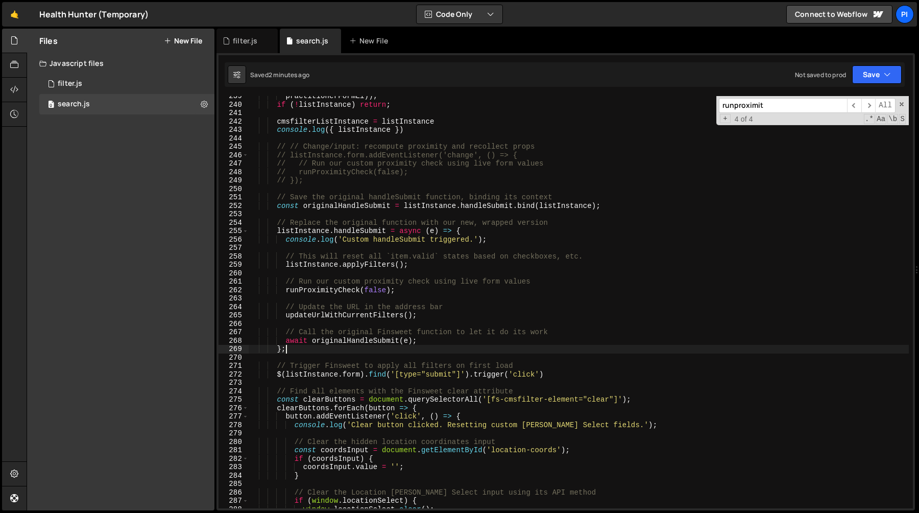
scroll to position [2010, 0]
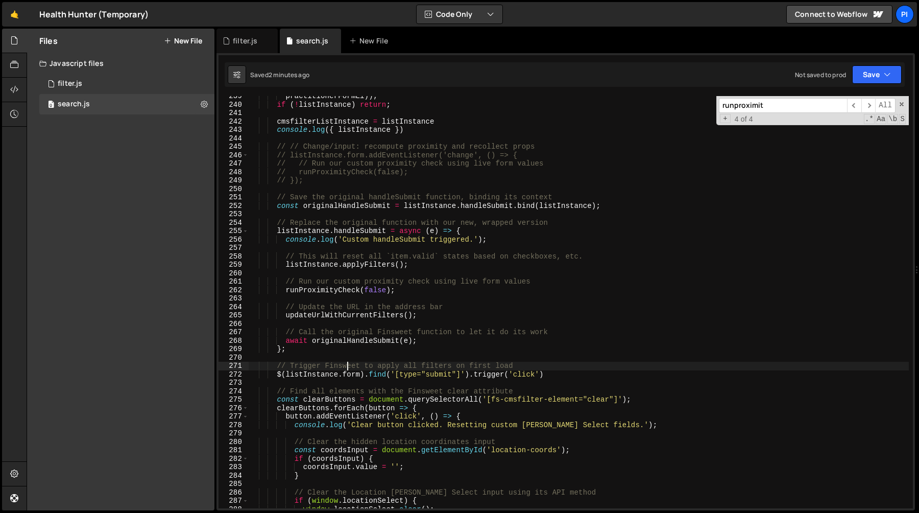
click at [349, 367] on div "practitionerFormEl )) ; if ( ! listInstance ) return ; cmsfilterListInstance = …" at bounding box center [579, 306] width 660 height 429
click at [555, 374] on div "practitionerFormEl )) ; if ( ! listInstance ) return ; cmsfilterListInstance = …" at bounding box center [579, 306] width 660 height 429
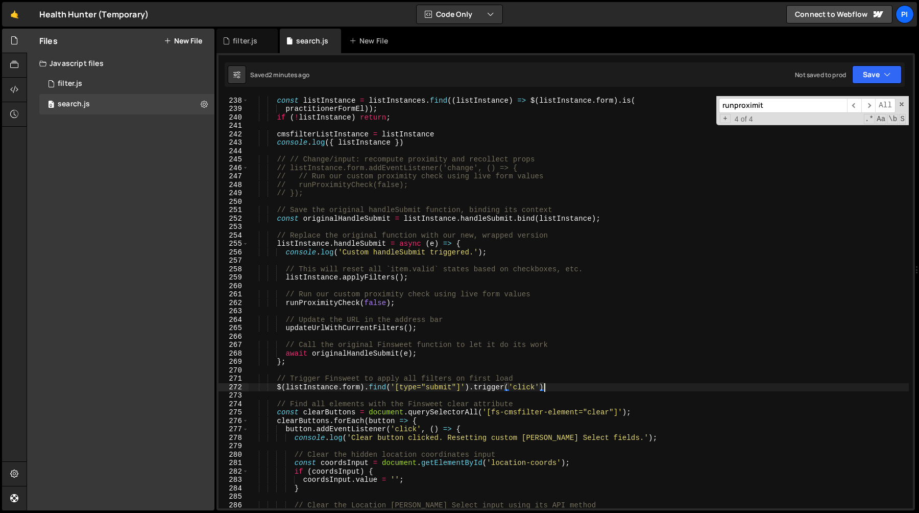
scroll to position [1996, 0]
click at [548, 379] on div "// Get the main CMS list instance const listInstance = listInstances . find (( …" at bounding box center [579, 302] width 660 height 429
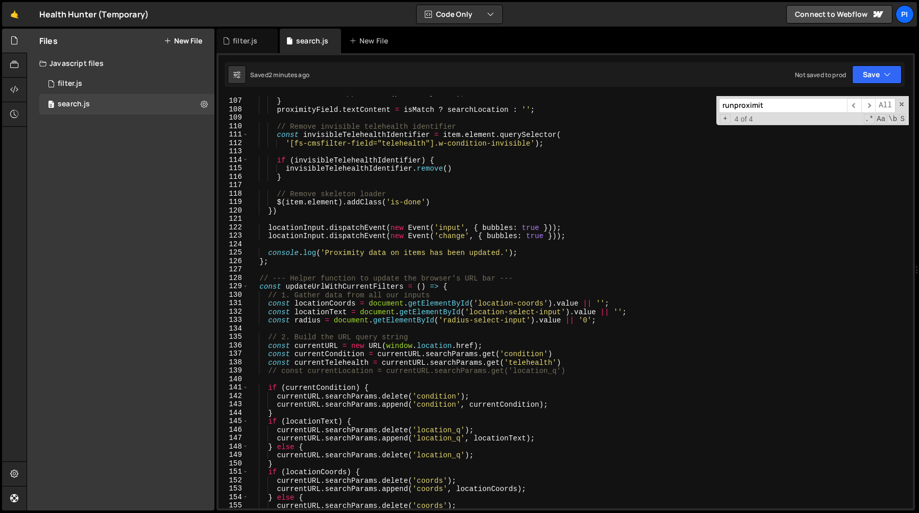
scroll to position [893, 0]
click at [278, 229] on div "} proximityField . textContent = isMatch ? searchLocation : '' ; // Remove invi…" at bounding box center [579, 310] width 660 height 429
click at [339, 226] on div "} proximityField . textContent = isMatch ? searchLocation : '' ; // Remove invi…" at bounding box center [579, 310] width 660 height 429
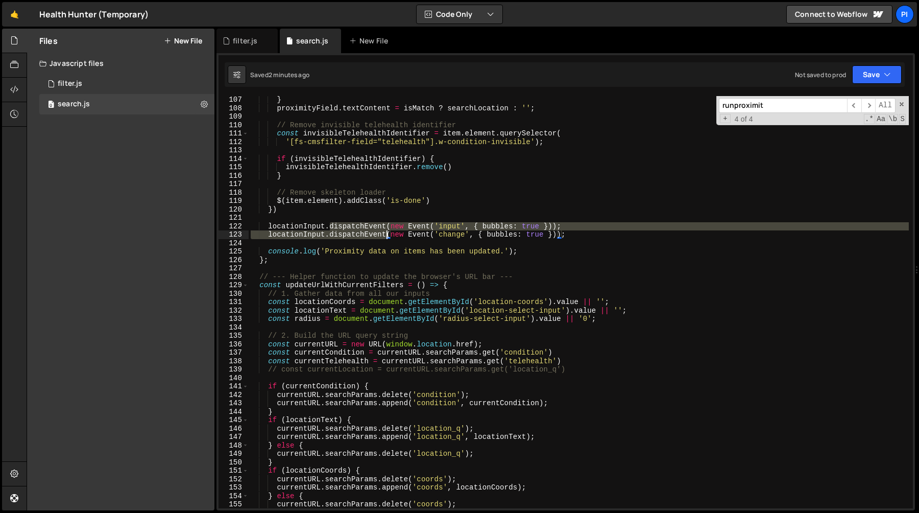
drag, startPoint x: 339, startPoint y: 226, endPoint x: 373, endPoint y: 237, distance: 36.0
click at [373, 237] on div "} proximityField . textContent = isMatch ? searchLocation : '' ; // Remove invi…" at bounding box center [579, 310] width 660 height 429
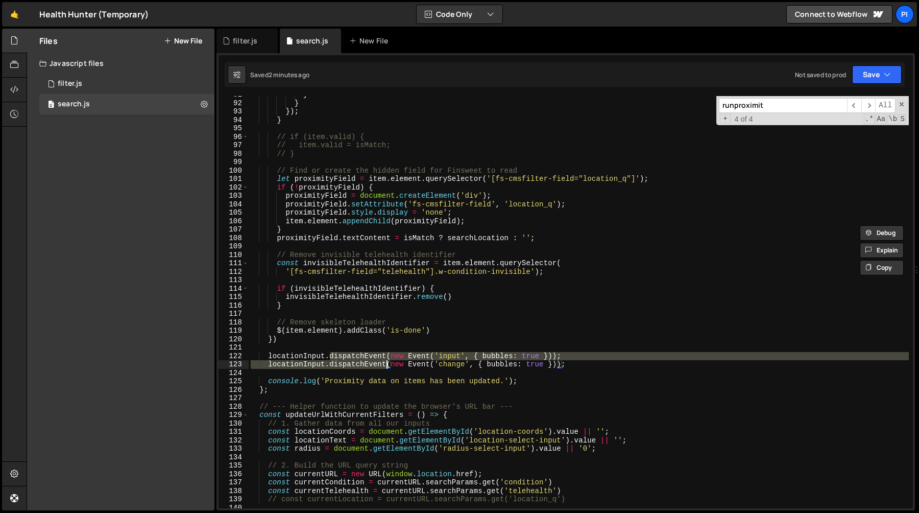
scroll to position [777, 0]
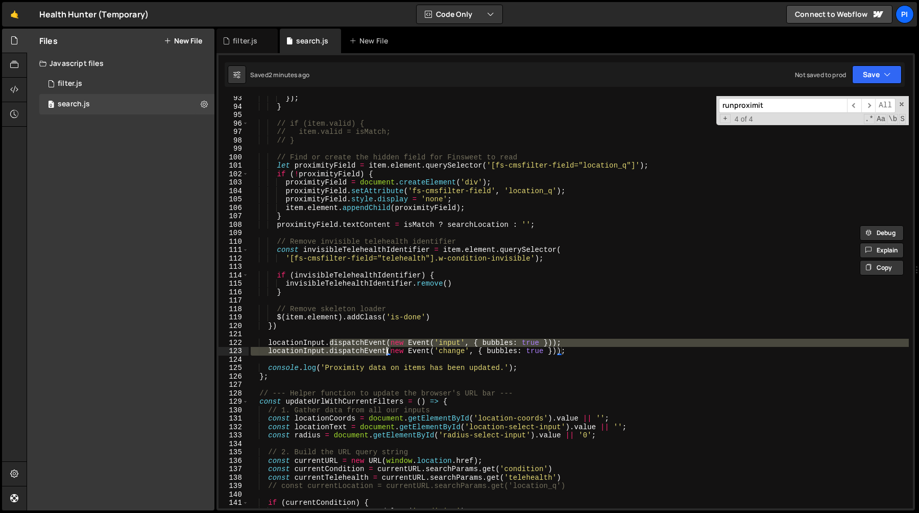
click at [322, 322] on div "}) ; } // if (item.valid) { // item.valid = isMatch; // } // Find or create the…" at bounding box center [579, 308] width 660 height 429
type textarea "})"
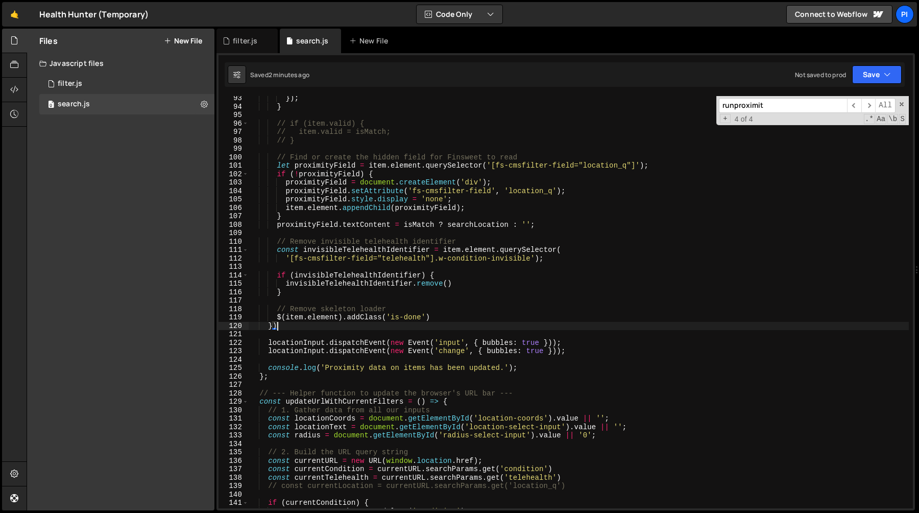
click at [318, 333] on div "}) ; } // if (item.valid) { // item.valid = isMatch; // } // Find or create the…" at bounding box center [579, 308] width 660 height 429
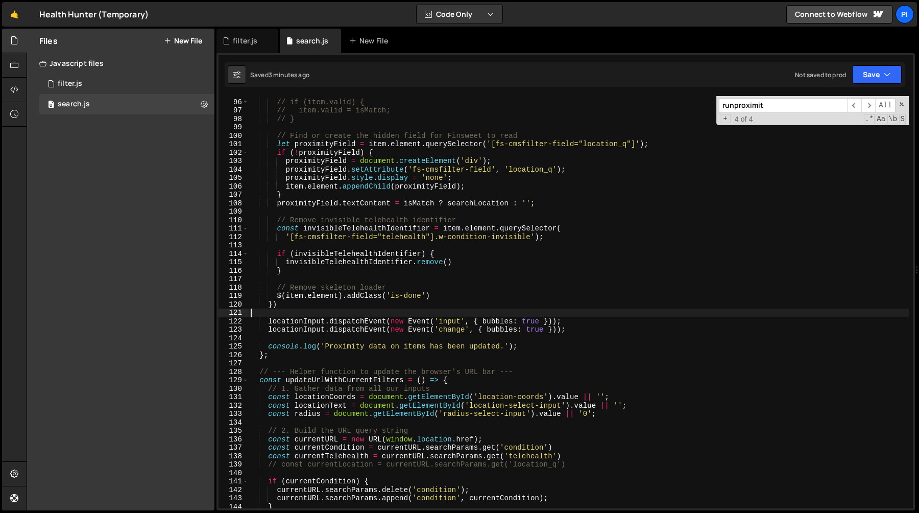
scroll to position [819, 0]
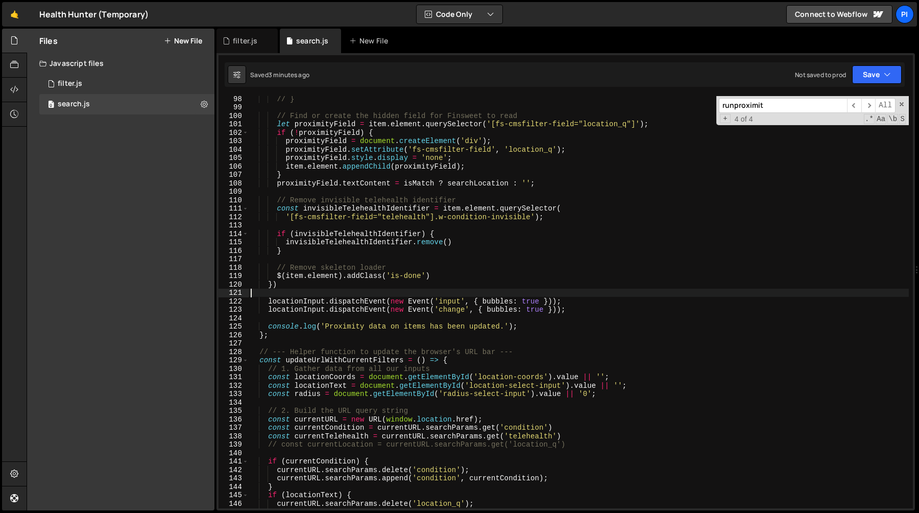
click at [309, 304] on div "// } // Find or create the hidden field for Finsweet to read let proximityField…" at bounding box center [579, 308] width 660 height 429
click at [309, 311] on div "// } // Find or create the hidden field for Finsweet to read let proximityField…" at bounding box center [579, 308] width 660 height 429
type textarea "locationInput.dispatchEvent(new Event('change', { bubbles: true }));"
click at [309, 311] on div "// } // Find or create the hidden field for Finsweet to read let proximityField…" at bounding box center [579, 308] width 660 height 429
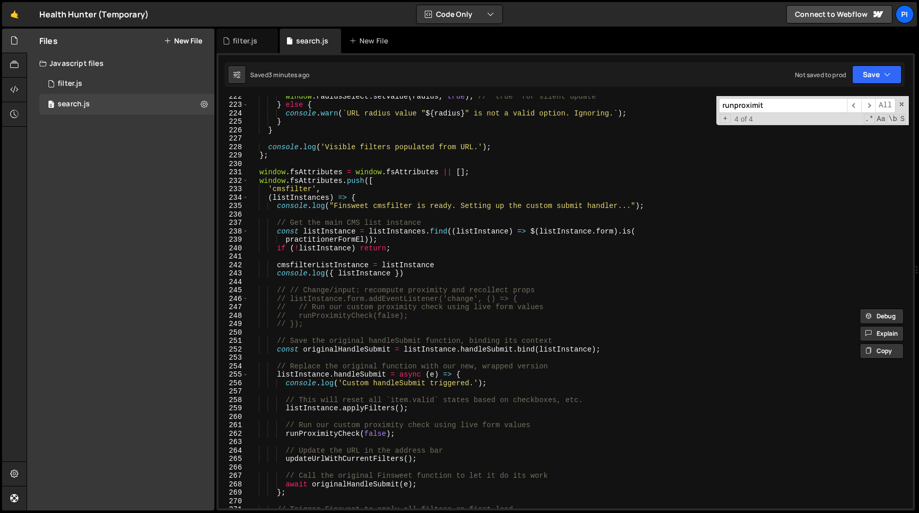
scroll to position [1909, 0]
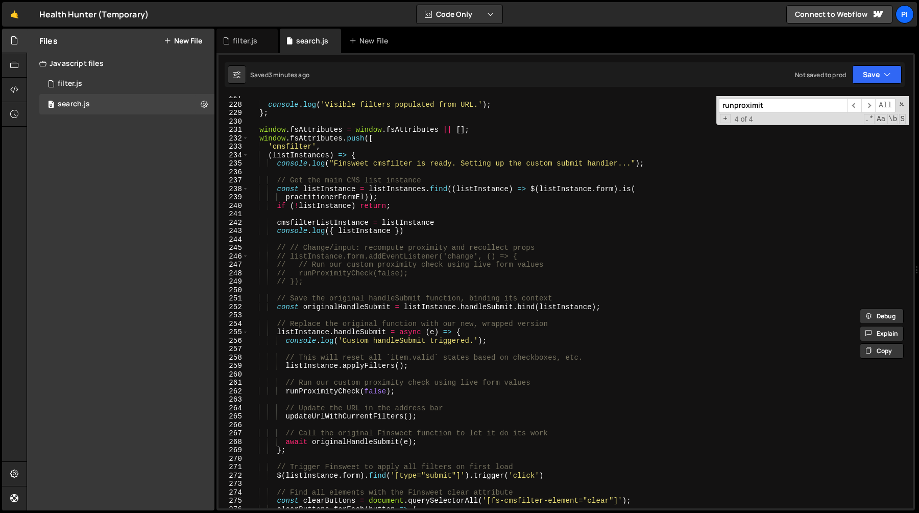
click at [295, 241] on div "console . log ( 'Visible filters populated from URL.' ) ; } ; window . fsAttrib…" at bounding box center [579, 306] width 660 height 429
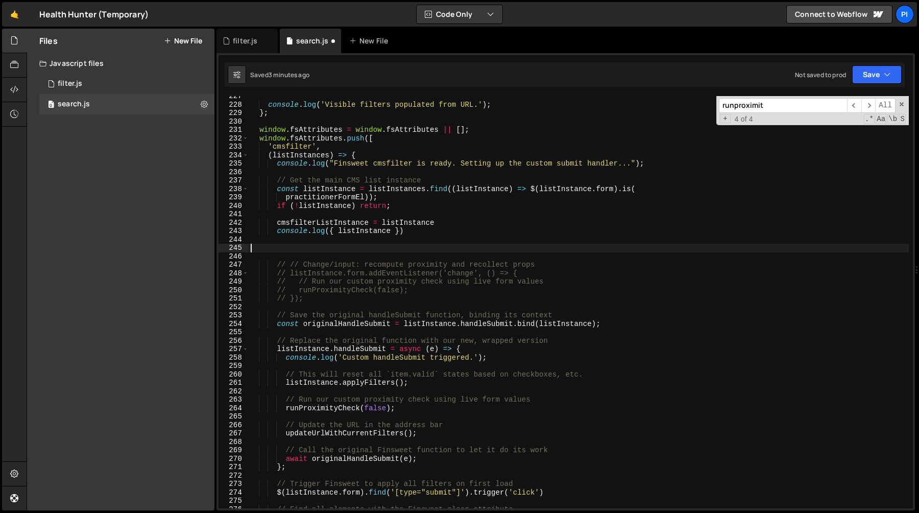
paste textarea "https://health-hunter.webflow.io/wip-search-practitioners?location_q=test&coord…"
type textarea "https://health-hunter.webflow.io/wip-search-practitioners?location_q=test&coord…"
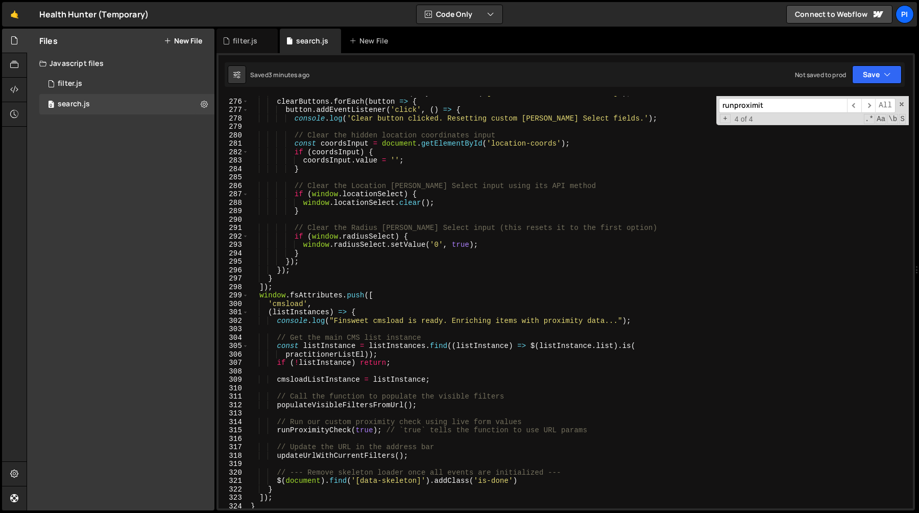
scroll to position [2315, 0]
click at [275, 394] on div "const clearButtons = document . querySelectorAll ( '[fs-cmsfilter-element="clea…" at bounding box center [579, 303] width 660 height 429
click at [443, 403] on div "const clearButtons = document . querySelectorAll ( '[fs-cmsfilter-element="clea…" at bounding box center [579, 303] width 660 height 429
type textarea "// Call the function to populate the visible filters populateVisibleFiltersFrom…"
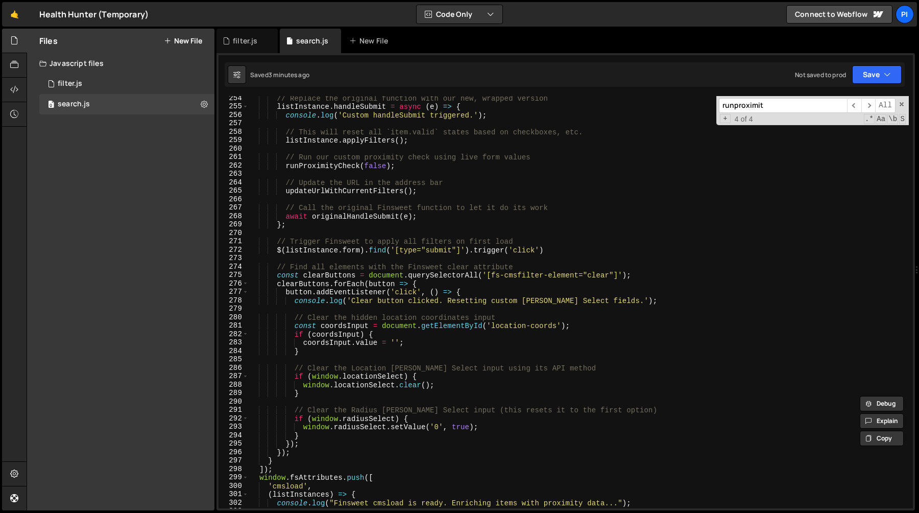
scroll to position [2130, 0]
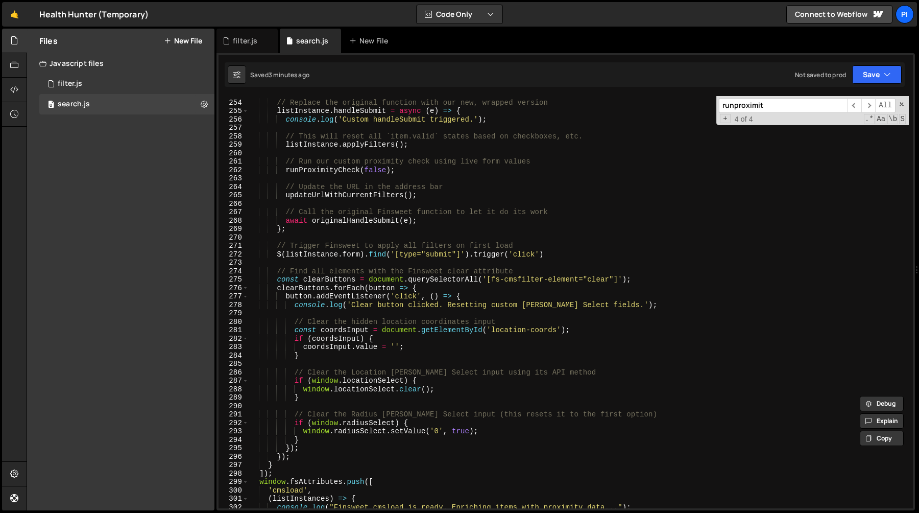
click at [346, 237] on div "// Replace the original function with our new, wrapped version listInstance . h…" at bounding box center [579, 304] width 660 height 429
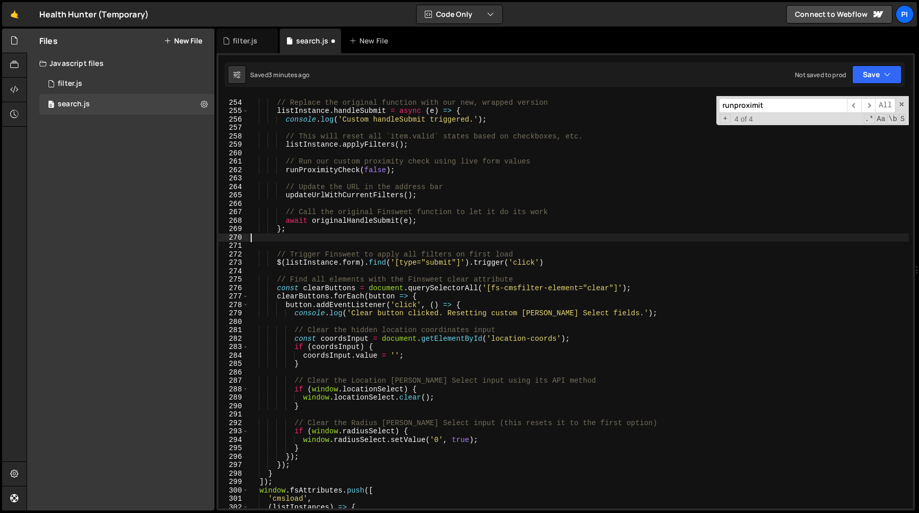
type textarea "};"
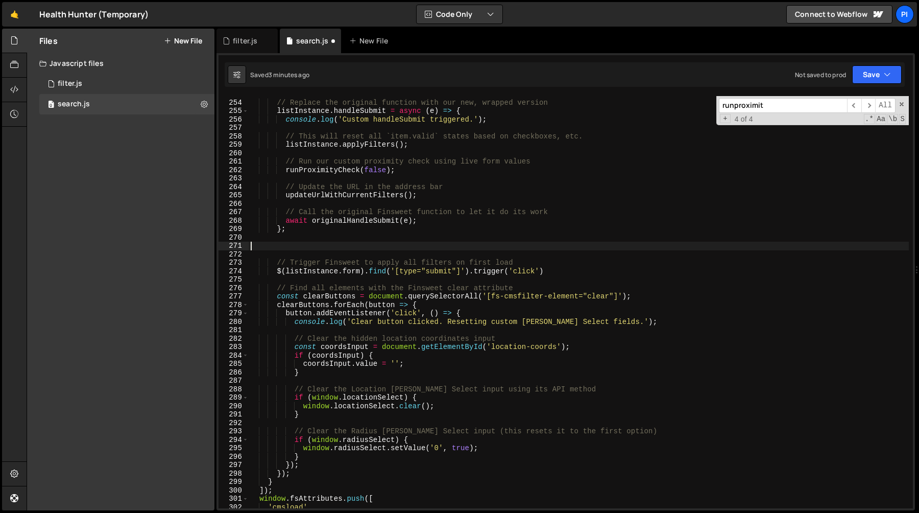
paste textarea "populateVisibleFiltersFromUrl();"
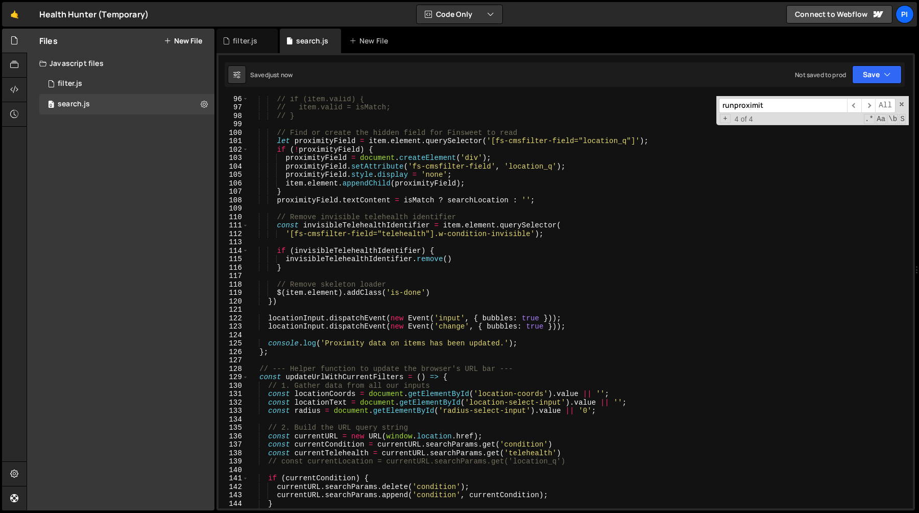
scroll to position [802, 0]
click at [285, 315] on div "// if (item.valid) { // item.valid = isMatch; // } // Find or create the hidden…" at bounding box center [579, 308] width 660 height 429
click at [313, 329] on div "// if (item.valid) { // item.valid = isMatch; // } // Find or create the hidden…" at bounding box center [579, 308] width 660 height 429
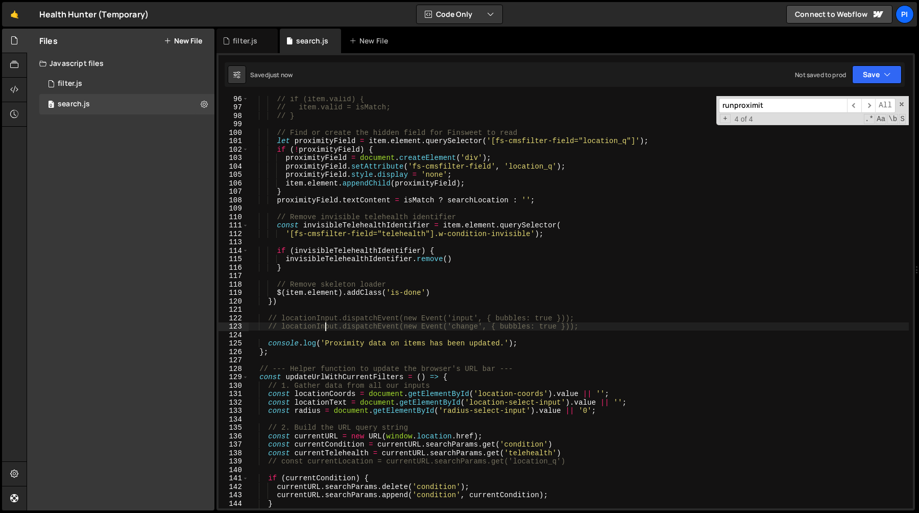
type textarea "// locationInput.dispatchEvent(new Event('change', { bubbles: true }));"
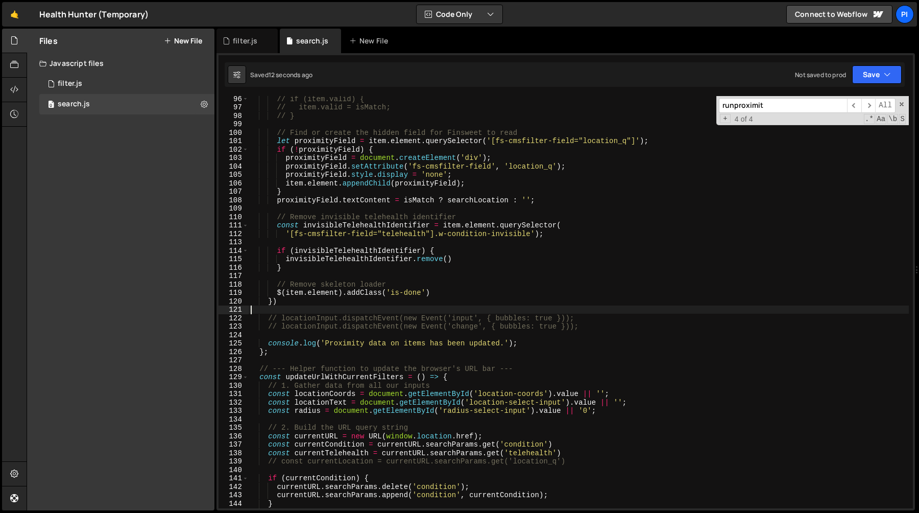
click at [325, 313] on div "// if (item.valid) { // item.valid = isMatch; // } // Find or create the hidden…" at bounding box center [579, 308] width 660 height 429
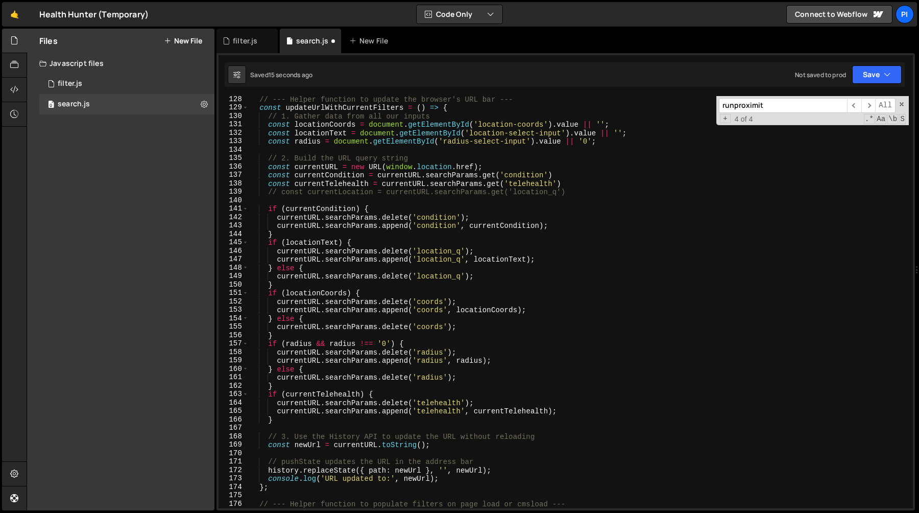
type textarea "// [URL][DOMAIN_NAME]"
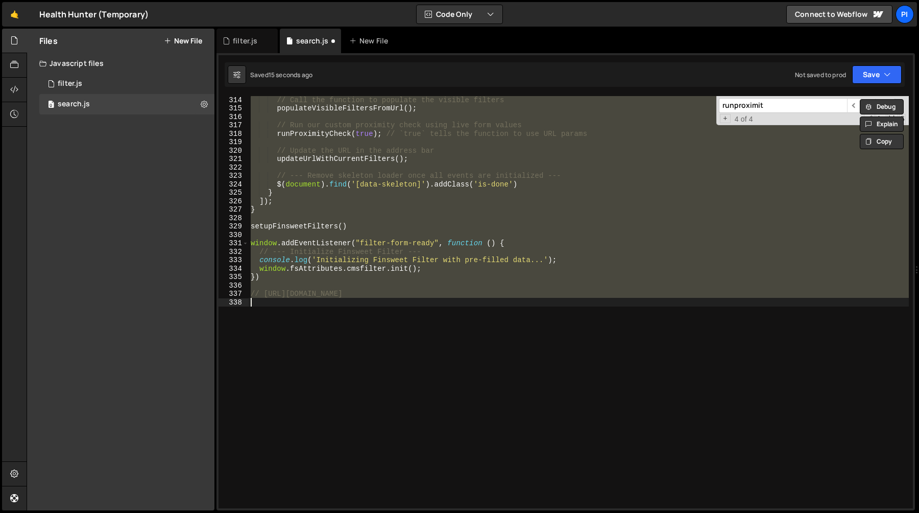
scroll to position [2069, 0]
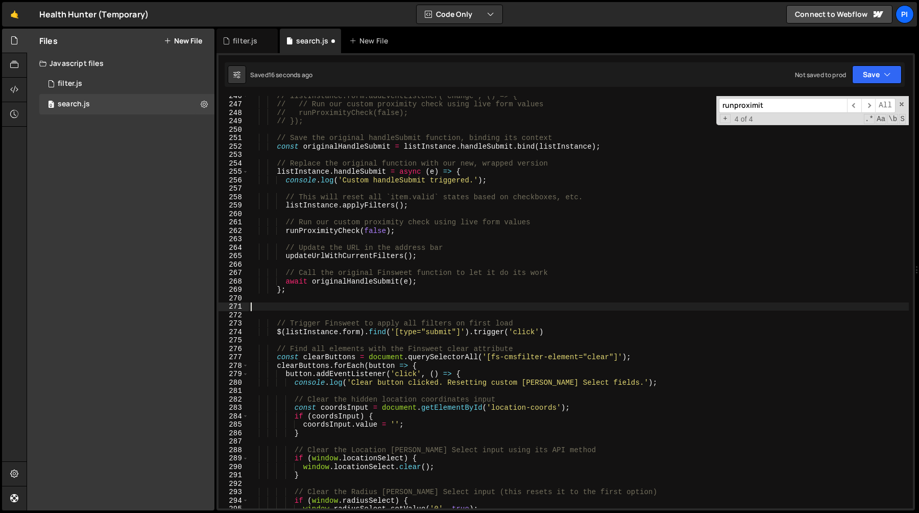
type textarea "// Call the function to populate the visible filters populateVisibleFiltersFrom…"
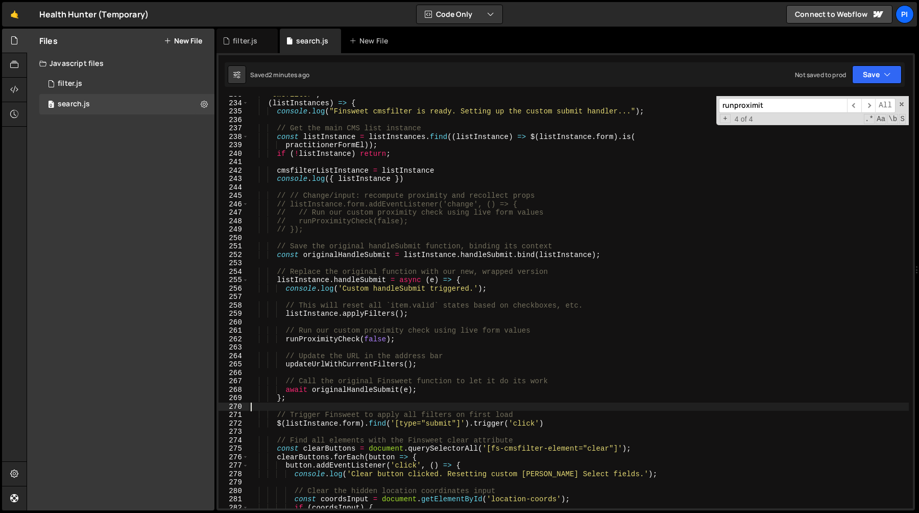
scroll to position [1892, 0]
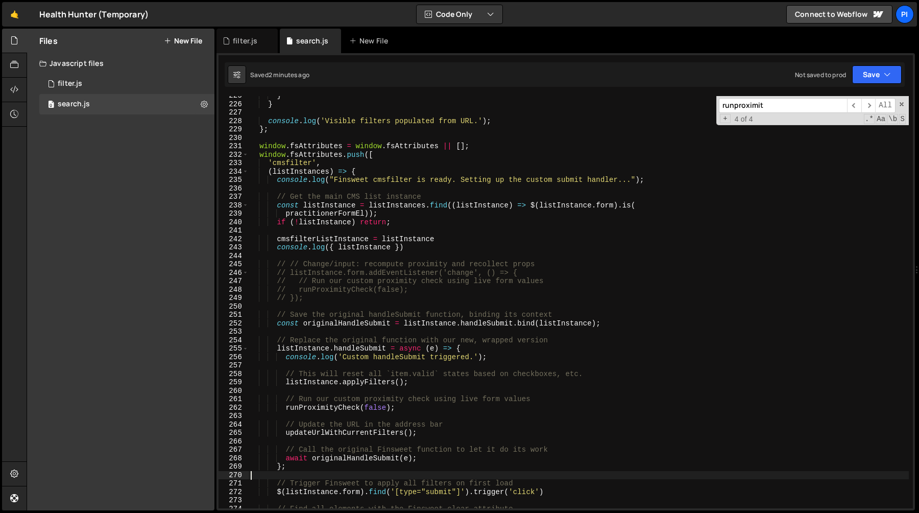
click at [317, 293] on div "} } console . log ( 'Visible filters populated from URL.' ) ; } ; window . fsAt…" at bounding box center [579, 305] width 660 height 429
click at [314, 299] on div "} } console . log ( 'Visible filters populated from URL.' ) ; } ; window . fsAt…" at bounding box center [579, 305] width 660 height 429
click at [306, 268] on div "} } console . log ( 'Visible filters populated from URL.' ) ; } ; window . fsAt…" at bounding box center [579, 305] width 660 height 429
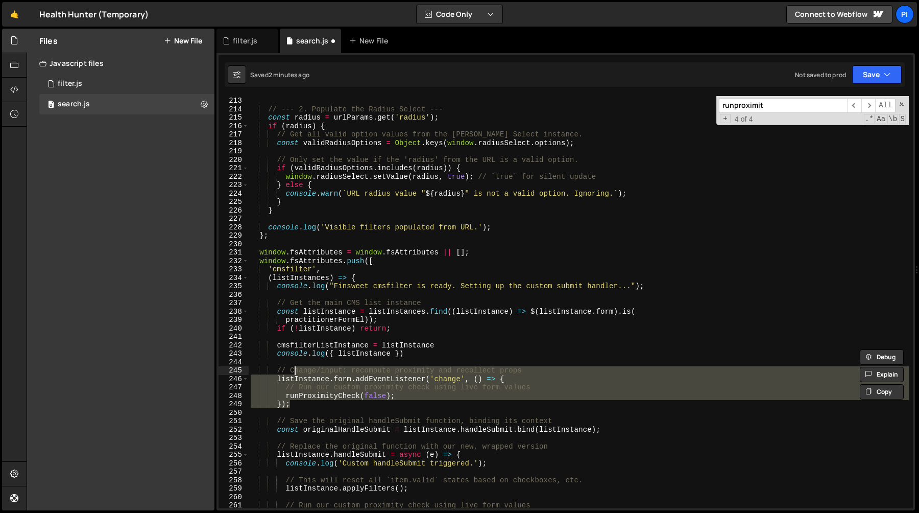
scroll to position [1786, 0]
type textarea "// Change/input: recompute proximity and recollect props"
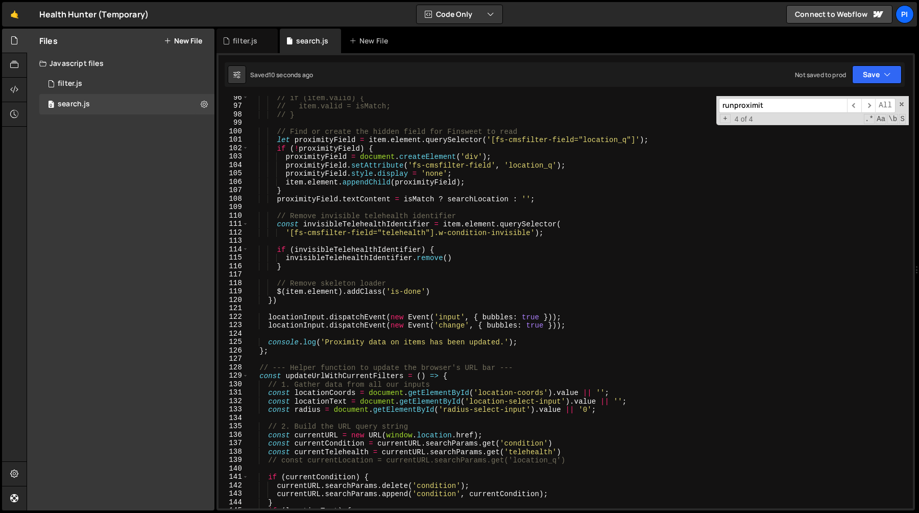
scroll to position [802, 0]
click at [328, 312] on div "// if (item.valid) { // item.valid = isMatch; // } // Find or create the hidden…" at bounding box center [579, 309] width 660 height 429
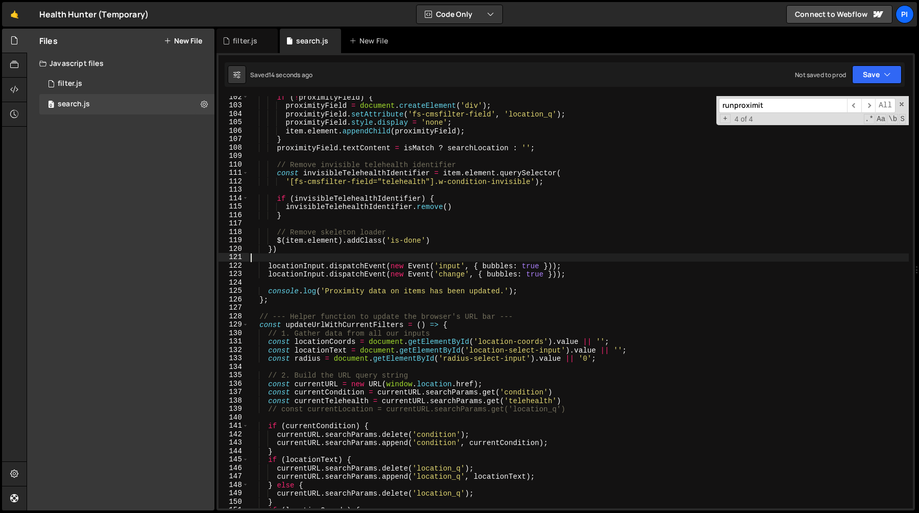
scroll to position [853, 0]
click at [302, 266] on div "if ( ! proximityField ) { proximityField = document . createElement ( 'div' ) ;…" at bounding box center [579, 308] width 660 height 429
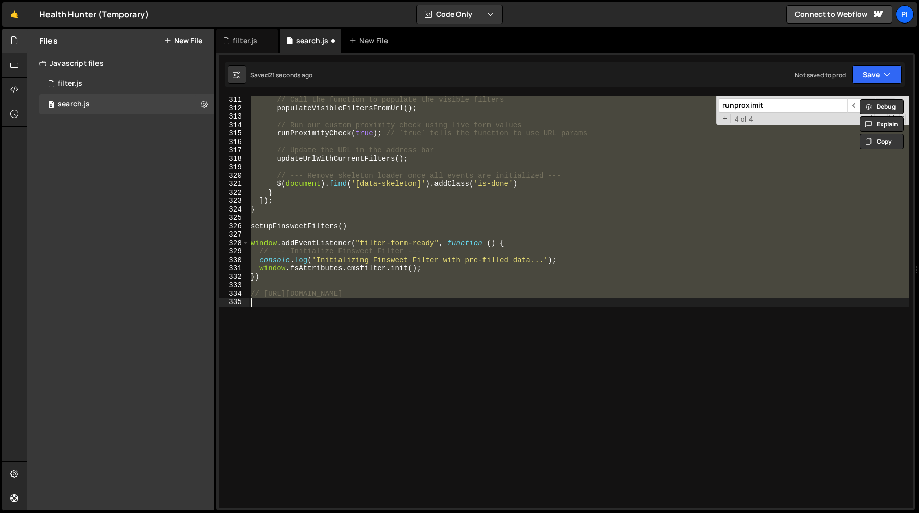
scroll to position [1884, 0]
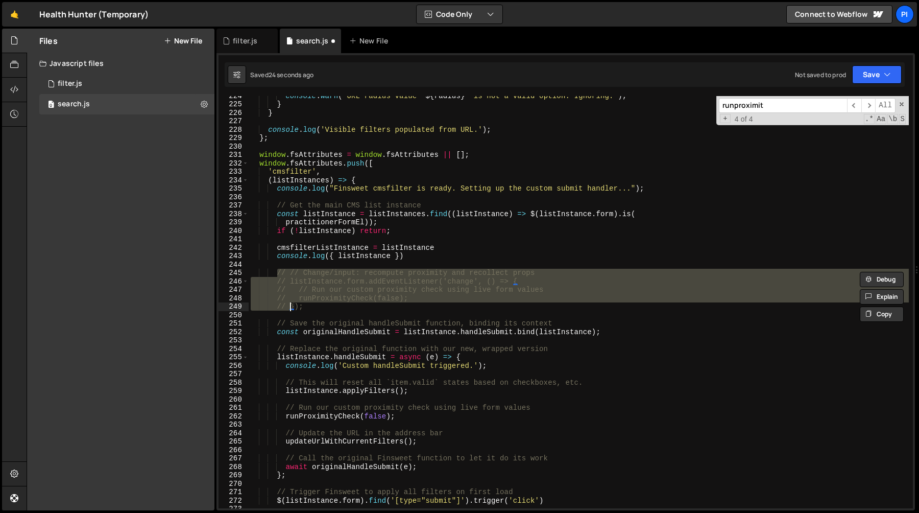
click at [419, 257] on div "console . warn ( ` URL radius value " ${ radius } " is not a valid option. Igno…" at bounding box center [579, 305] width 660 height 429
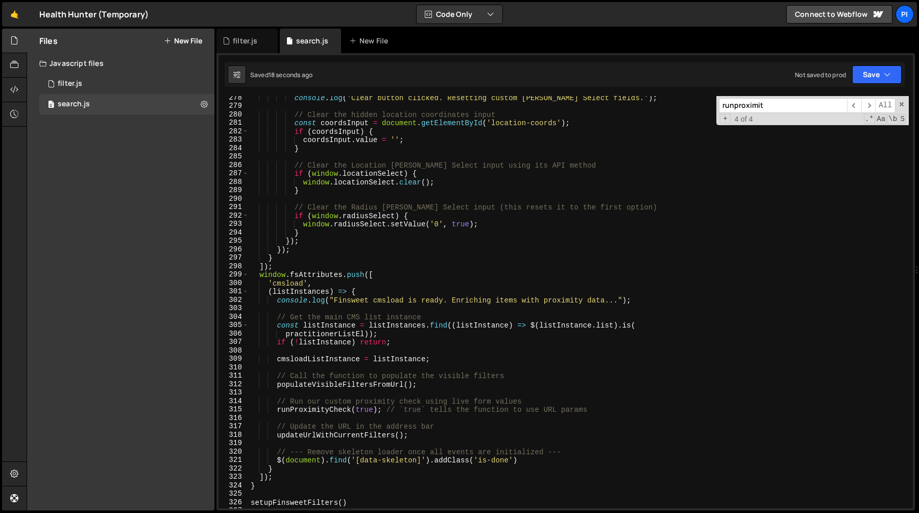
scroll to position [2356, 0]
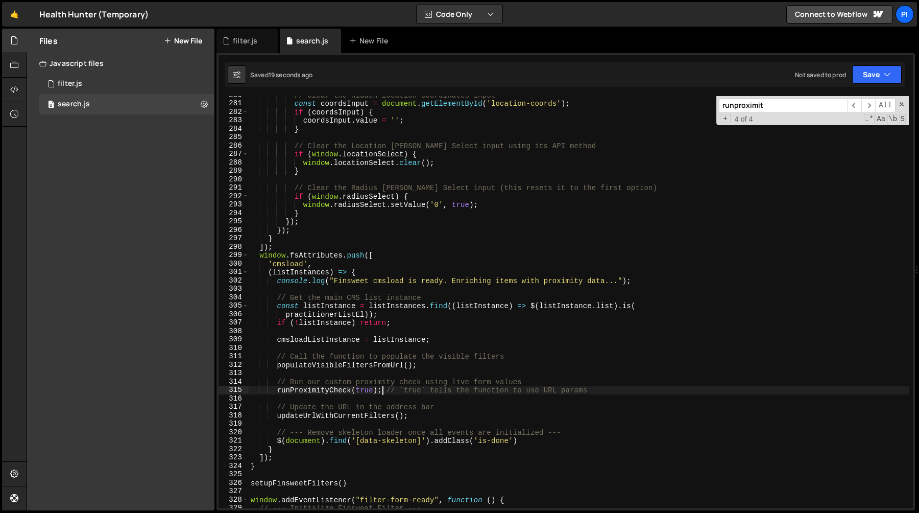
click at [384, 387] on div "// Clear the hidden location coordinates input const coordsInput = document . g…" at bounding box center [579, 305] width 660 height 429
click at [402, 390] on div "// Clear the hidden location coordinates input const coordsInput = document . g…" at bounding box center [579, 305] width 660 height 429
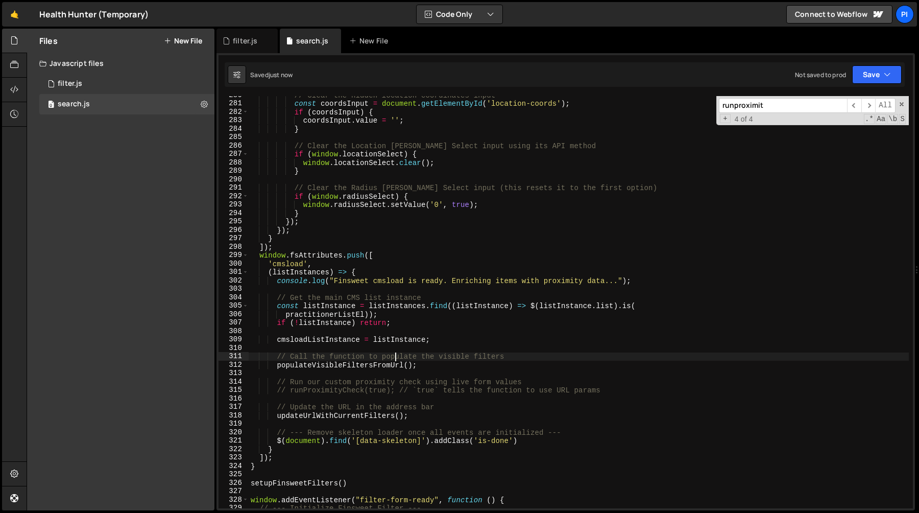
click at [396, 356] on div "// Clear the hidden location coordinates input const coordsInput = document . g…" at bounding box center [579, 305] width 660 height 429
click at [396, 378] on div "// Clear the hidden location coordinates input const coordsInput = document . g…" at bounding box center [579, 305] width 660 height 429
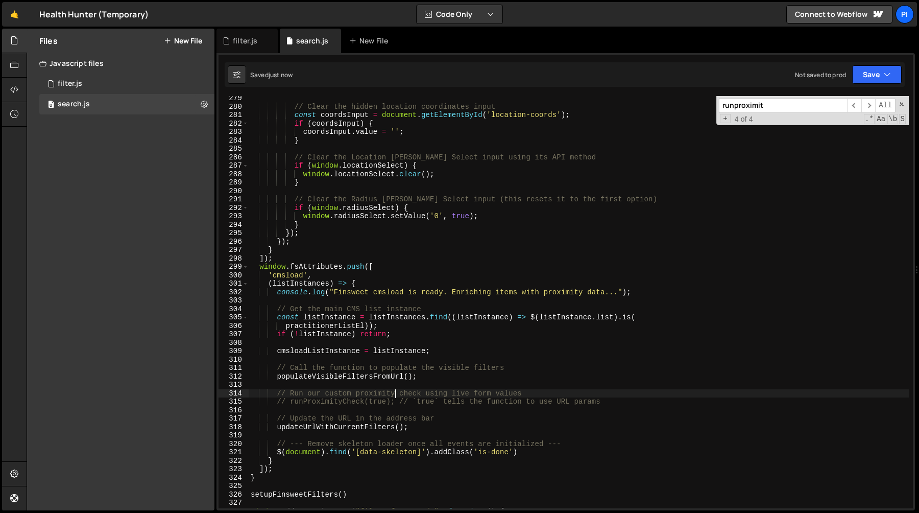
scroll to position [2339, 0]
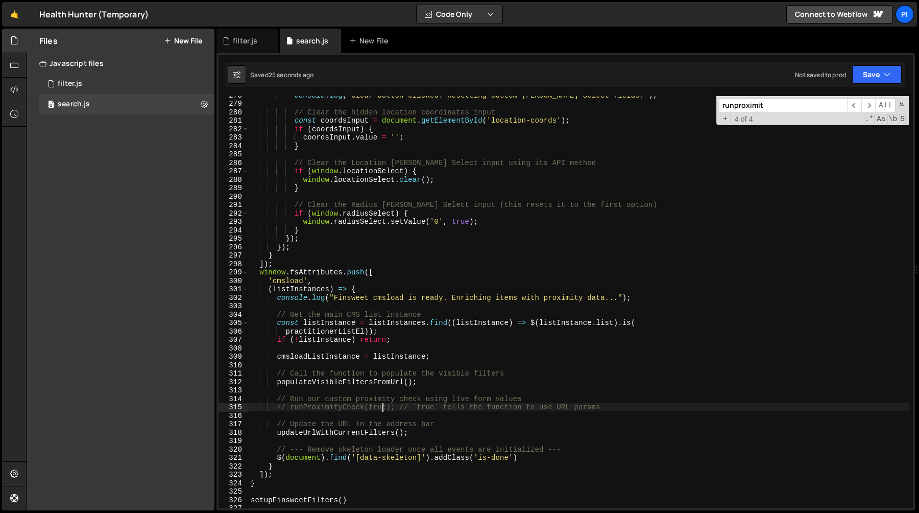
click at [382, 406] on div "console . log ( 'Clear button clicked. Resetting custom Tom Select fields.' ) ;…" at bounding box center [579, 305] width 660 height 429
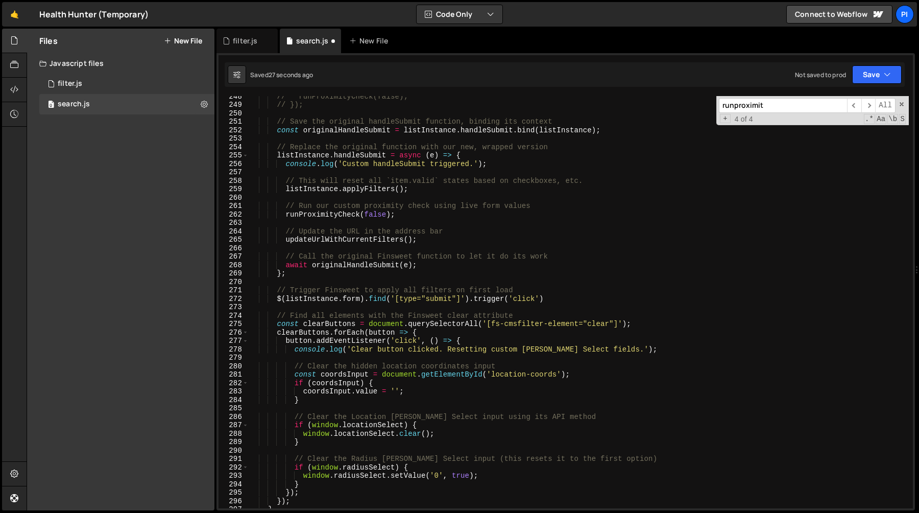
scroll to position [2085, 0]
click at [420, 218] on div "// runProximityCheck(false); // }); // Save the original handleSubmit function,…" at bounding box center [579, 306] width 660 height 429
type textarea "// runProximityCheck(false);"
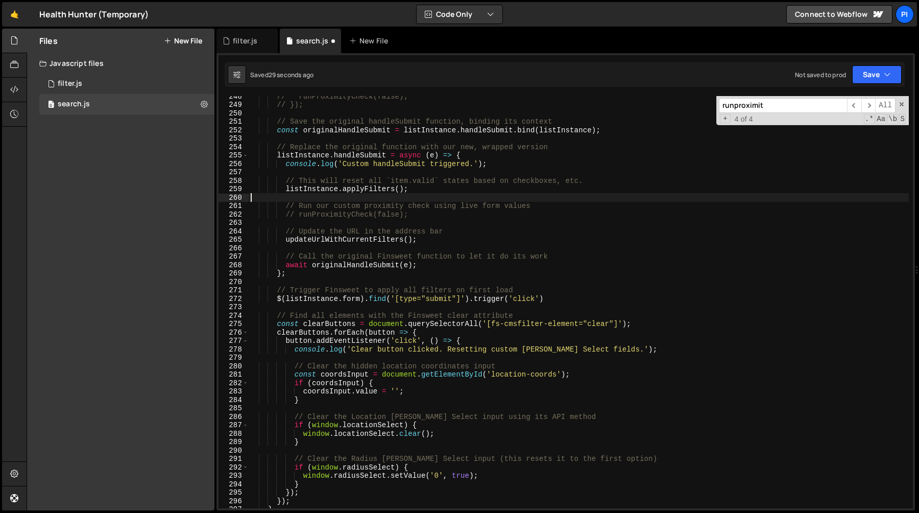
click at [454, 199] on div "// runProximityCheck(false); // }); // Save the original handleSubmit function,…" at bounding box center [579, 306] width 660 height 429
click at [426, 199] on div "// runProximityCheck(false); // }); // Save the original handleSubmit function,…" at bounding box center [579, 306] width 660 height 429
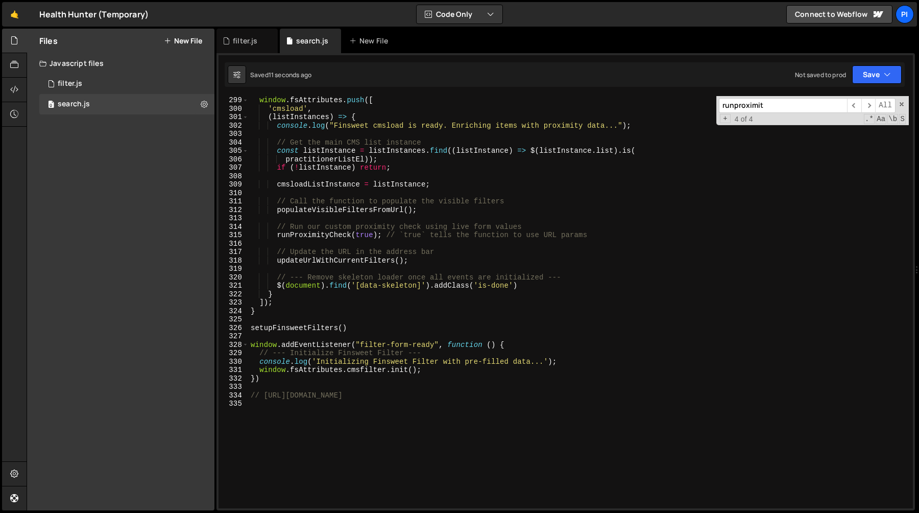
scroll to position [2511, 0]
click at [321, 205] on div "window . fsAttributes . push ([ 'cmsload' , ( listInstances ) => { console . lo…" at bounding box center [579, 310] width 660 height 429
type textarea "// Call the function to populate the visible filters"
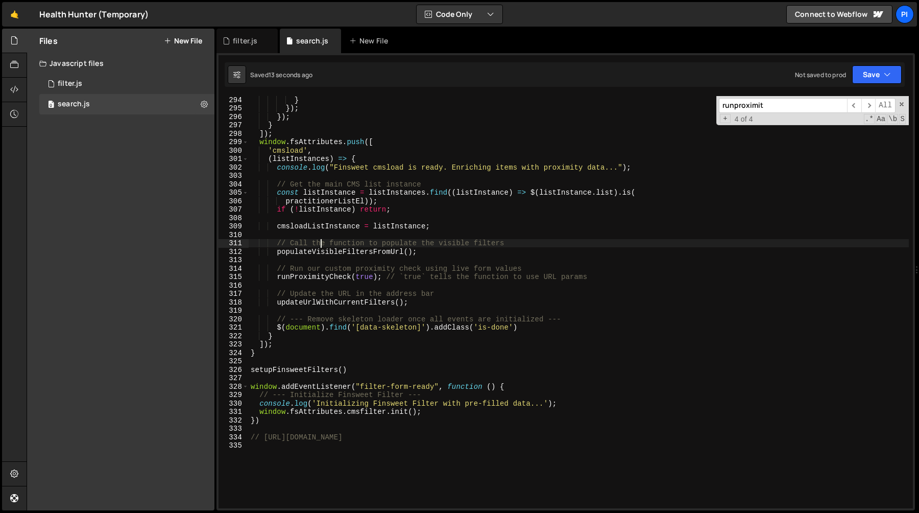
scroll to position [2462, 0]
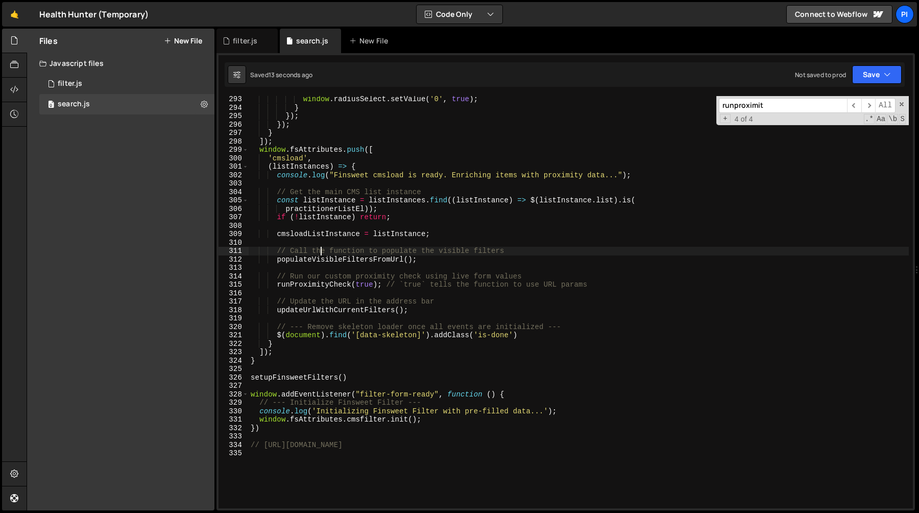
click at [423, 264] on div "window . radiusSelect . setValue ( '0' , true ) ; } }) ; }) ; } ]) ; window . f…" at bounding box center [579, 309] width 660 height 429
click at [428, 257] on div "window . radiusSelect . setValue ( '0' , true ) ; } }) ; }) ; } ]) ; window . f…" at bounding box center [579, 309] width 660 height 429
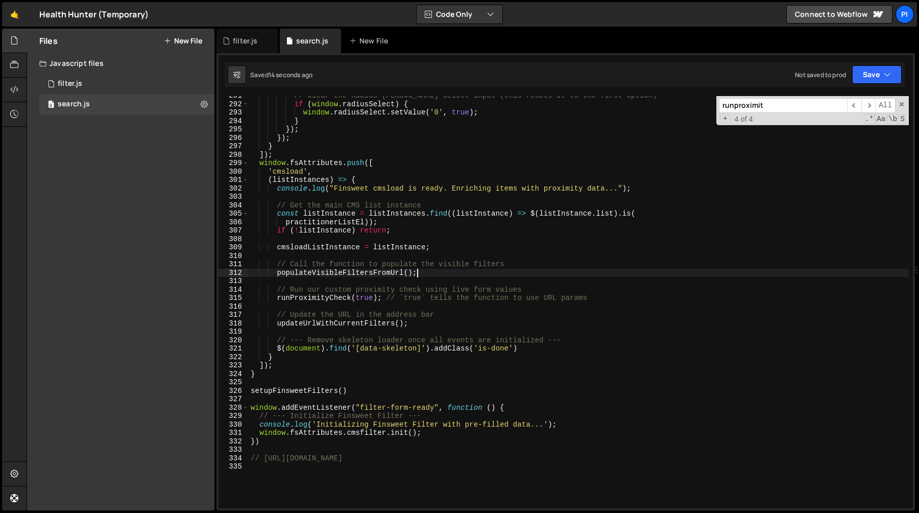
scroll to position [2443, 0]
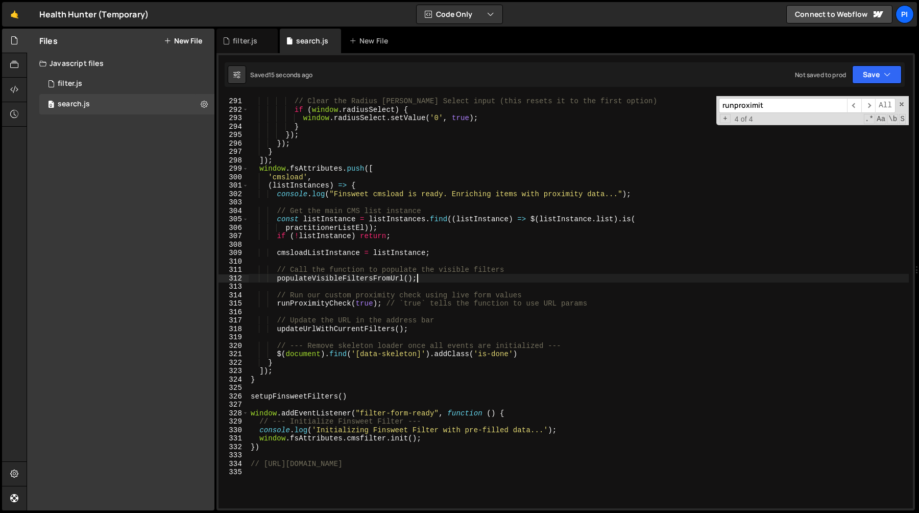
click at [333, 279] on div "// Clear the Radius Tom Select input (this resets it to the first option) if ( …" at bounding box center [579, 302] width 660 height 429
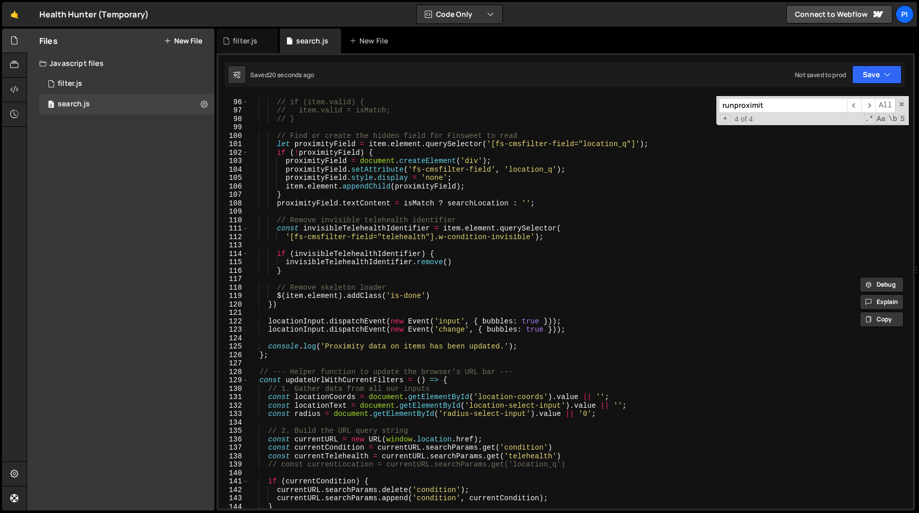
scroll to position [798, 0]
click at [300, 319] on div "// if (item.valid) { // item.valid = isMatch; // } // Find or create the hidden…" at bounding box center [579, 303] width 660 height 429
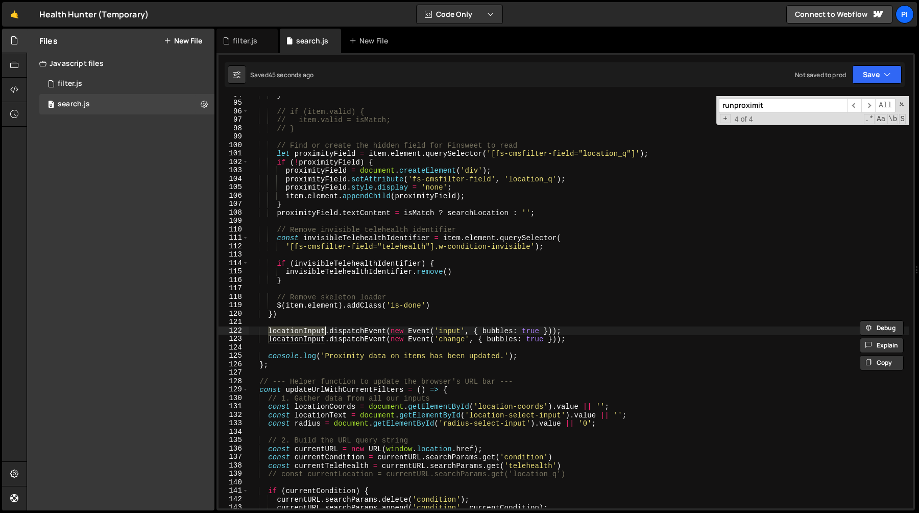
scroll to position [790, 0]
click at [368, 337] on div "} // if (item.valid) { // item.valid = isMatch; // } // Find or create the hidd…" at bounding box center [579, 303] width 660 height 429
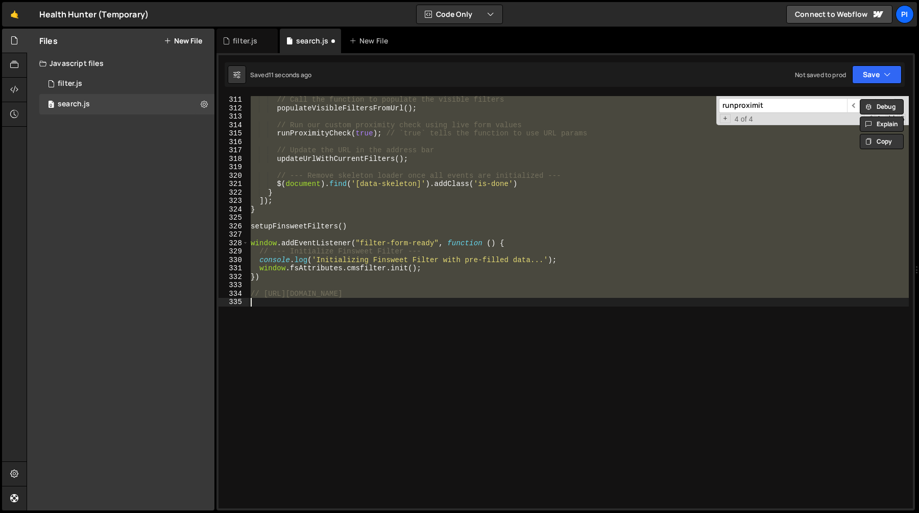
type textarea "locationInput.dispatchEvent(new Event('input', { bubbles: true }));"
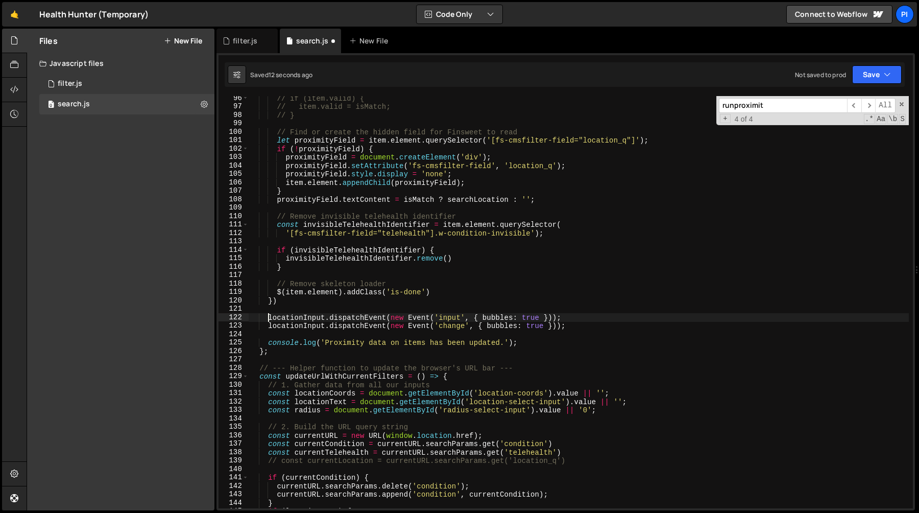
scroll to position [793, 0]
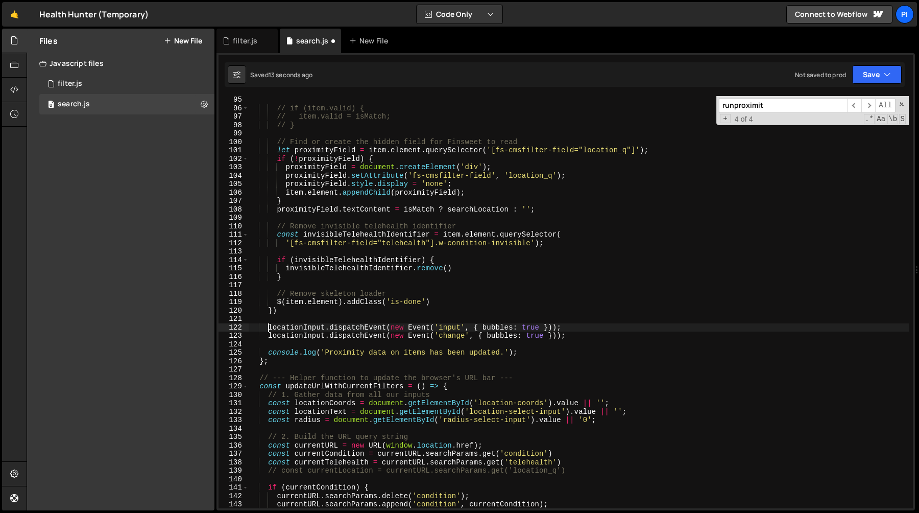
click at [300, 316] on div "// if (item.valid) { // item.valid = isMatch; // } // Find or create the hidden…" at bounding box center [579, 310] width 660 height 429
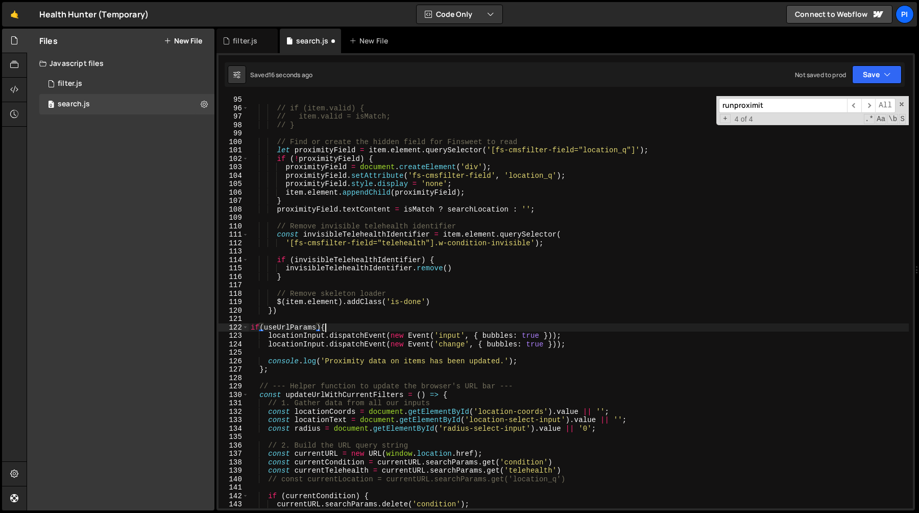
scroll to position [0, 5]
type textarea "locationInput.dispatchEvent(new Event('change', { bubbles: true }));"
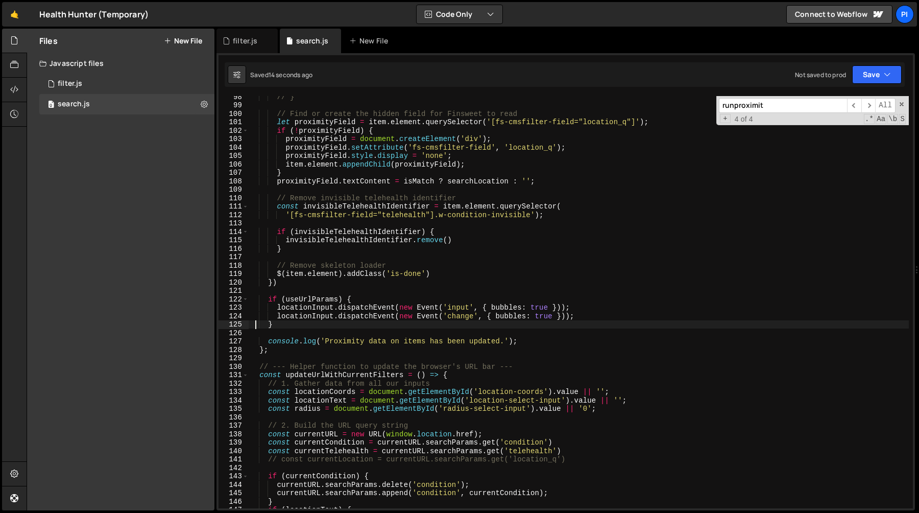
scroll to position [821, 0]
click at [287, 322] on div "// } // Find or create the hidden field for Finsweet to read let proximityField…" at bounding box center [579, 306] width 660 height 429
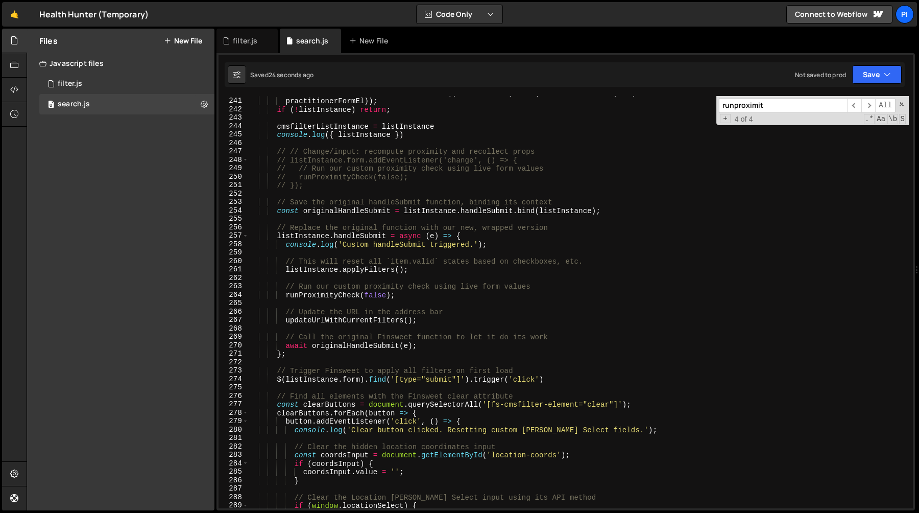
scroll to position [2012, 0]
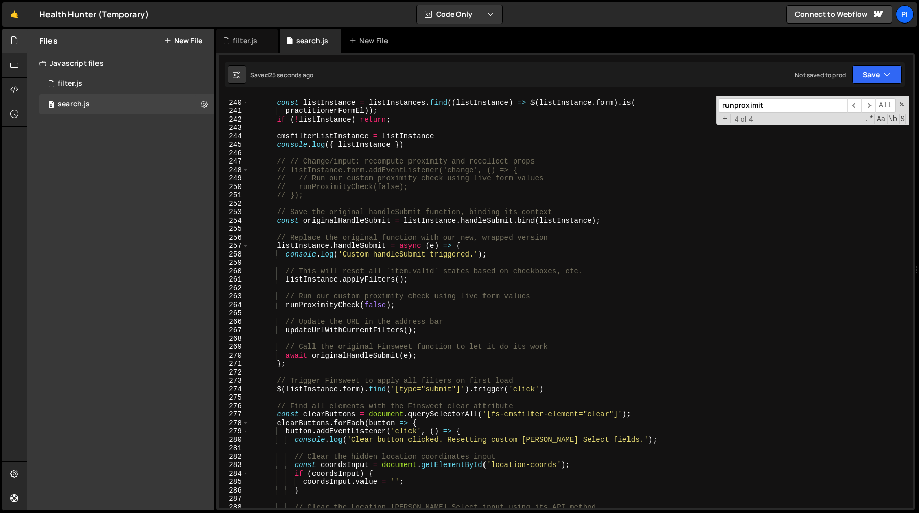
click at [284, 272] on div "// Get the main CMS list instance const listInstance = listInstances . find (( …" at bounding box center [579, 304] width 660 height 429
click at [430, 279] on div "// Get the main CMS list instance const listInstance = listInstances . find (( …" at bounding box center [579, 304] width 660 height 429
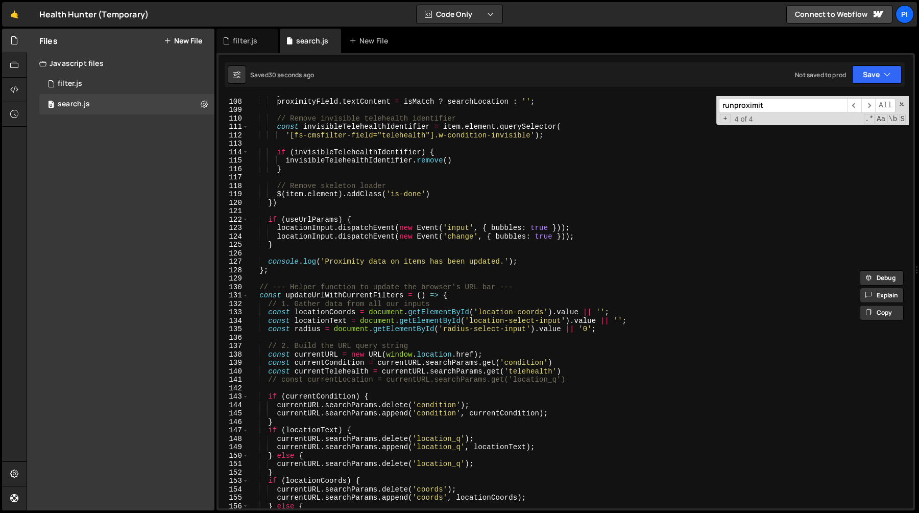
scroll to position [893, 0]
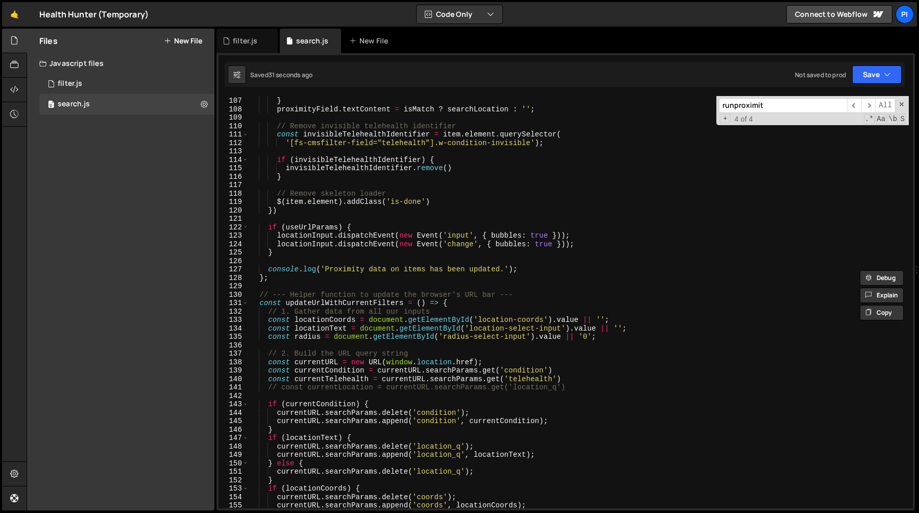
click at [304, 254] on div "item . element . appendChild ( proximityField ) ; } proximityField . textConten…" at bounding box center [579, 302] width 660 height 429
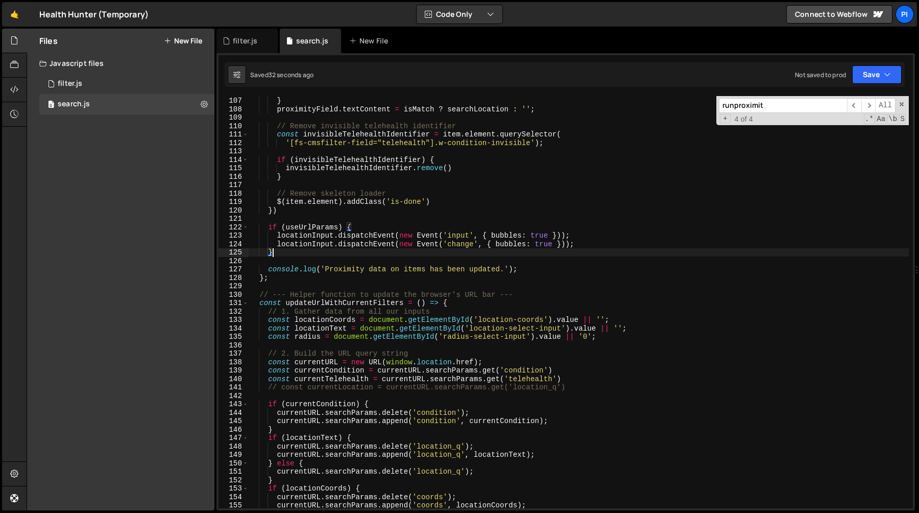
click at [612, 244] on div "item . element . appendChild ( proximityField ) ; } proximityField . textConten…" at bounding box center [579, 302] width 660 height 429
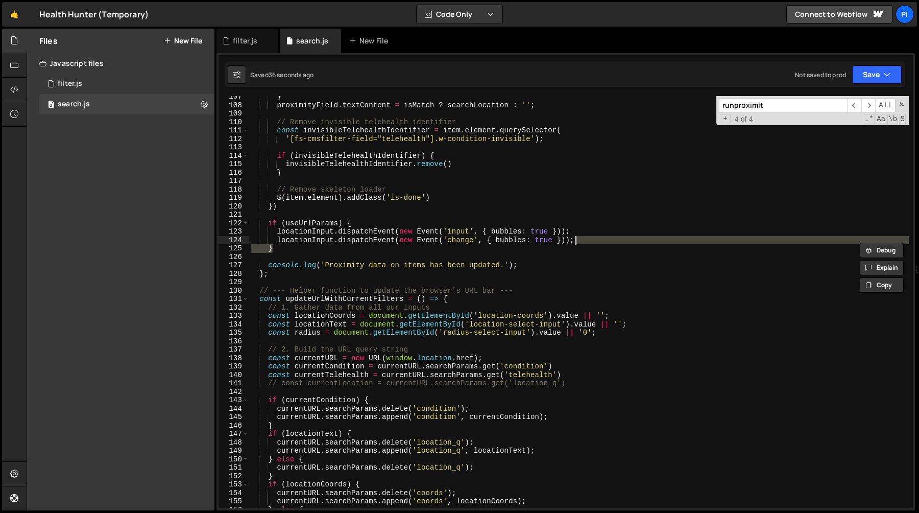
scroll to position [896, 0]
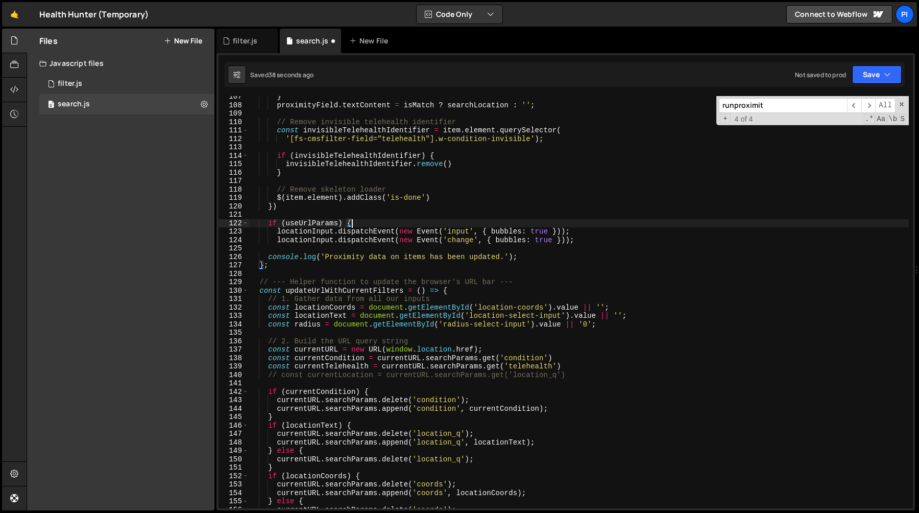
type textarea "if (useUrlParams) {"
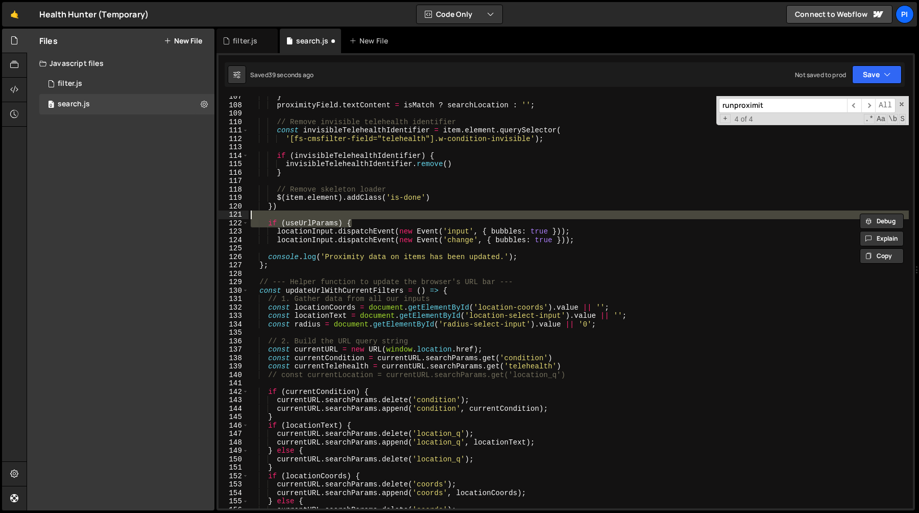
scroll to position [0, 0]
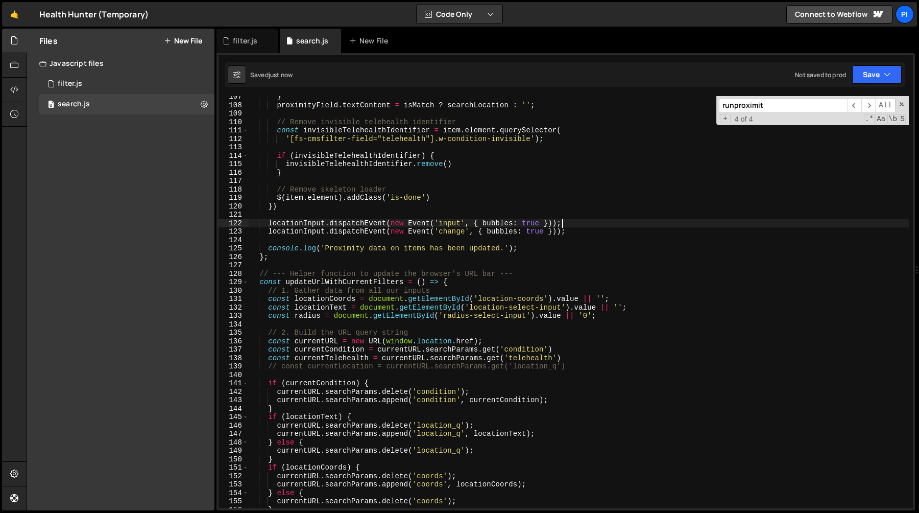
click at [576, 231] on div "} proximityField . textContent = isMatch ? searchLocation : '' ; // Remove invi…" at bounding box center [579, 306] width 660 height 429
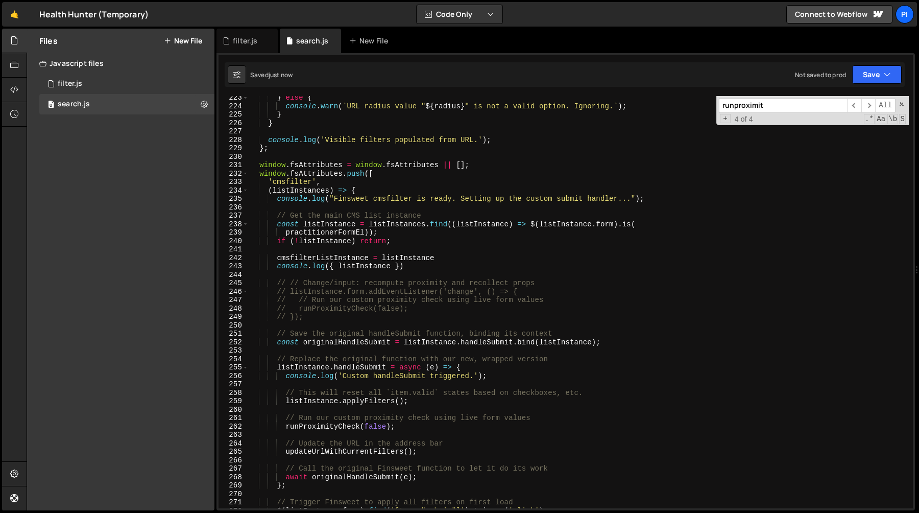
scroll to position [1874, 0]
click at [283, 394] on div "} else { console . warn ( ` URL radius value " ${ radius } " is not a valid opt…" at bounding box center [579, 306] width 660 height 429
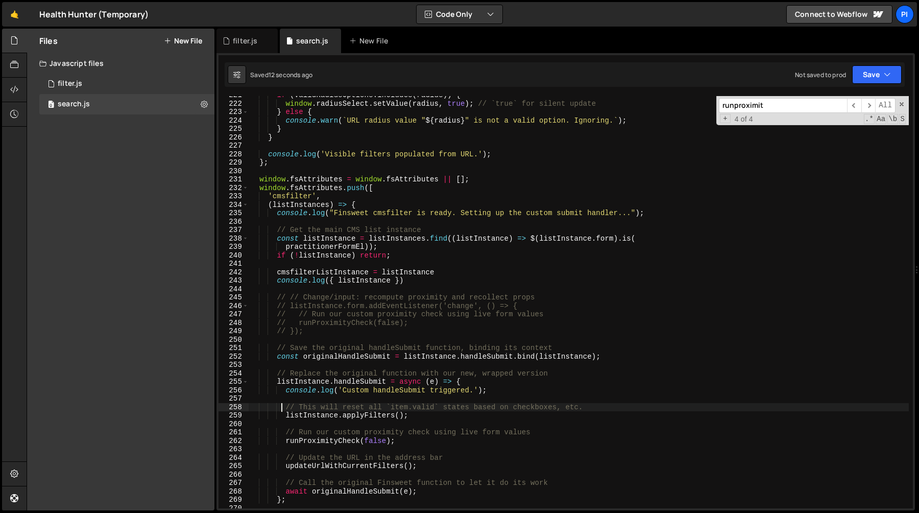
scroll to position [1858, 0]
click at [340, 334] on div "if ( validRadiusOptions . includes ( radius )) { window . radiusSelect . setVal…" at bounding box center [579, 305] width 660 height 429
type textarea "// });"
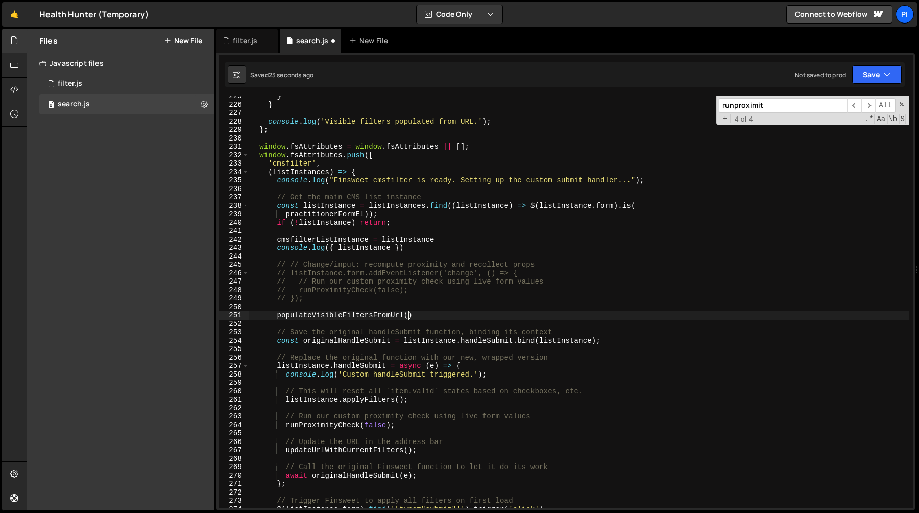
scroll to position [0, 10]
type textarea "populateVisibleFiltersFromUrl()"
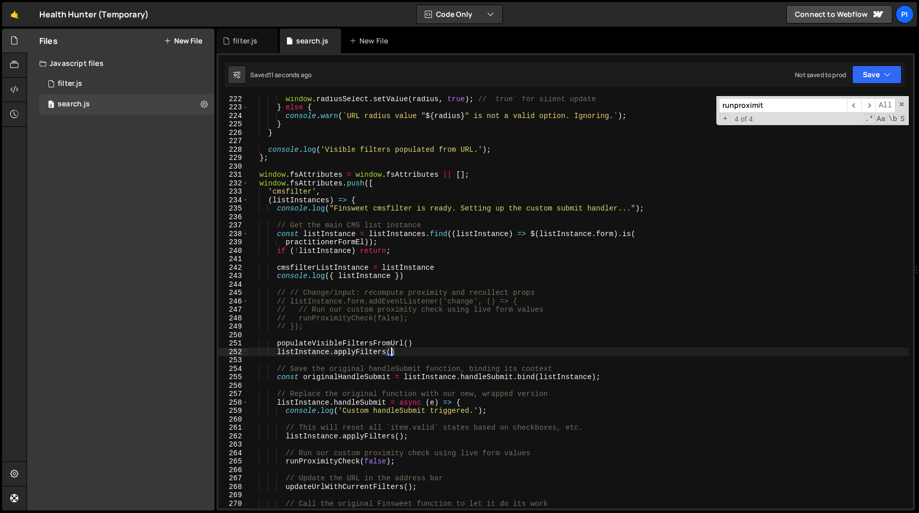
scroll to position [1864, 0]
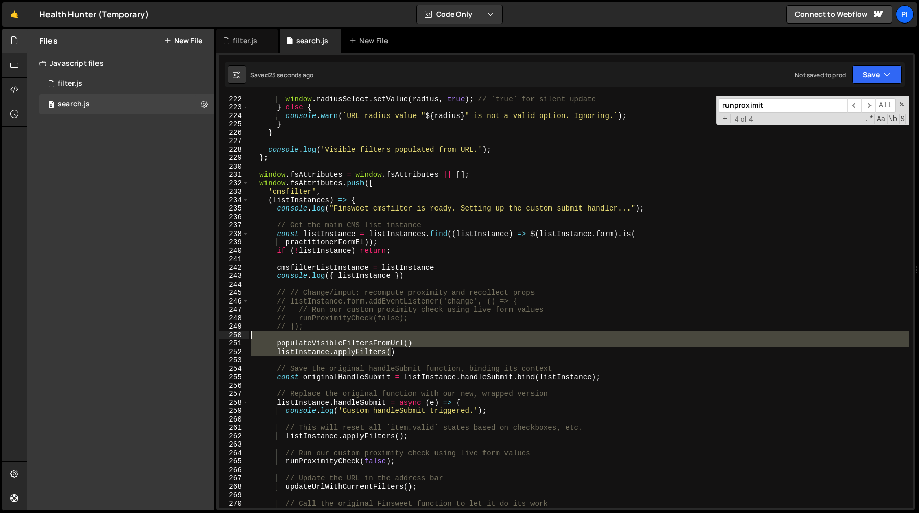
click at [355, 336] on div "window . radiusSelect . setValue ( radius , true ) ; // `true` for silent updat…" at bounding box center [579, 308] width 660 height 429
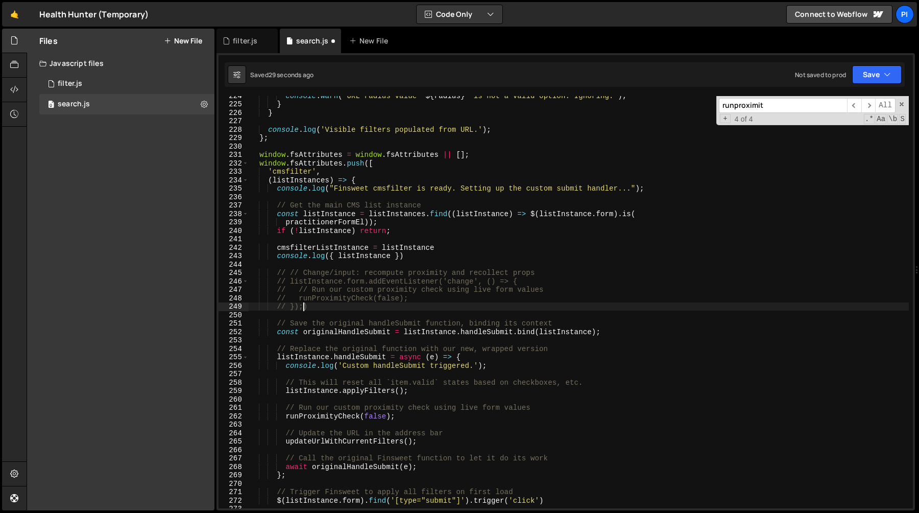
scroll to position [1884, 0]
click at [478, 256] on div "console . warn ( ` URL radius value " ${ radius } " is not a valid option. Igno…" at bounding box center [579, 305] width 660 height 429
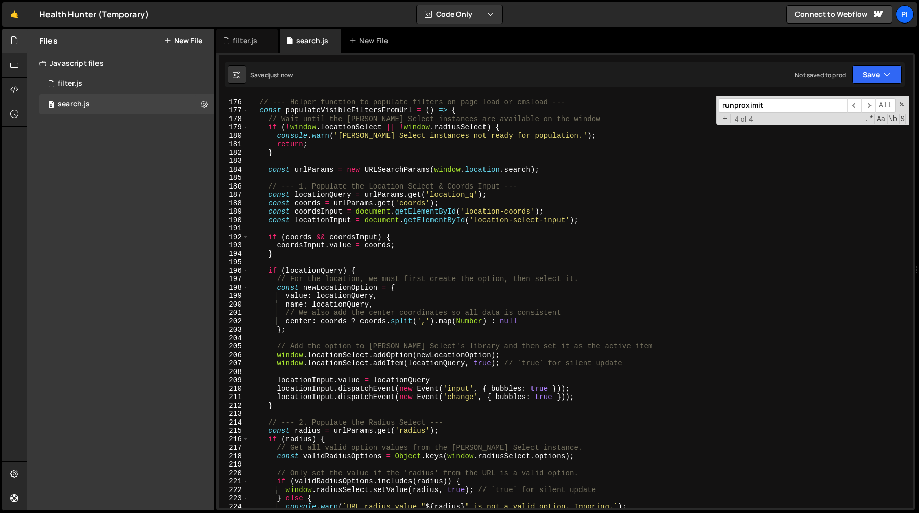
scroll to position [1467, 0]
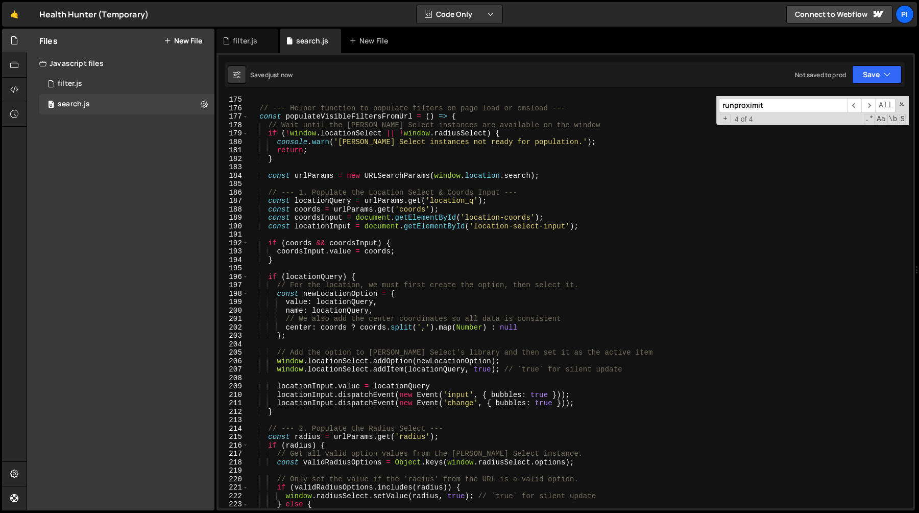
click at [302, 398] on div "// --- Helper function to populate filters on page load or cmsload --- const po…" at bounding box center [579, 310] width 660 height 429
type textarea "locationInput.dispatchEvent(new Event('input', { bubbles: true }));"
click at [302, 398] on div "// --- Helper function to populate filters on page load or cmsload --- const po…" at bounding box center [579, 310] width 660 height 429
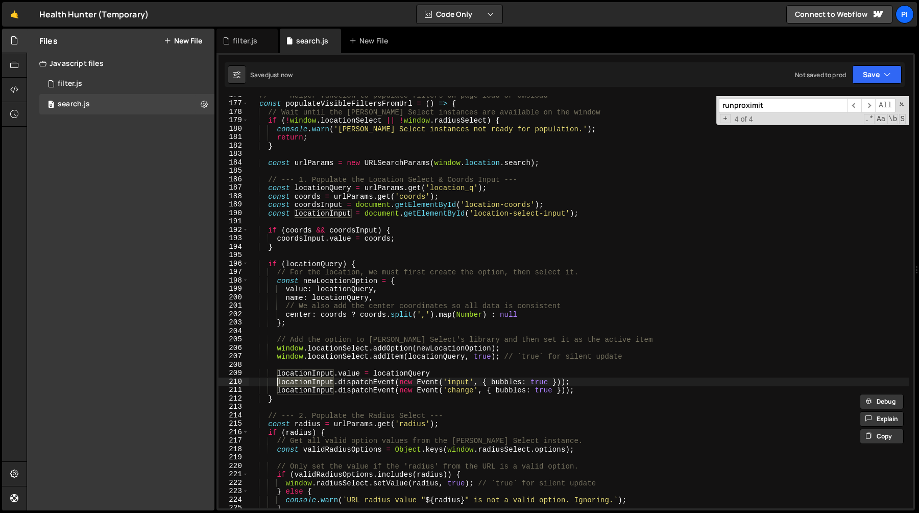
scroll to position [1484, 0]
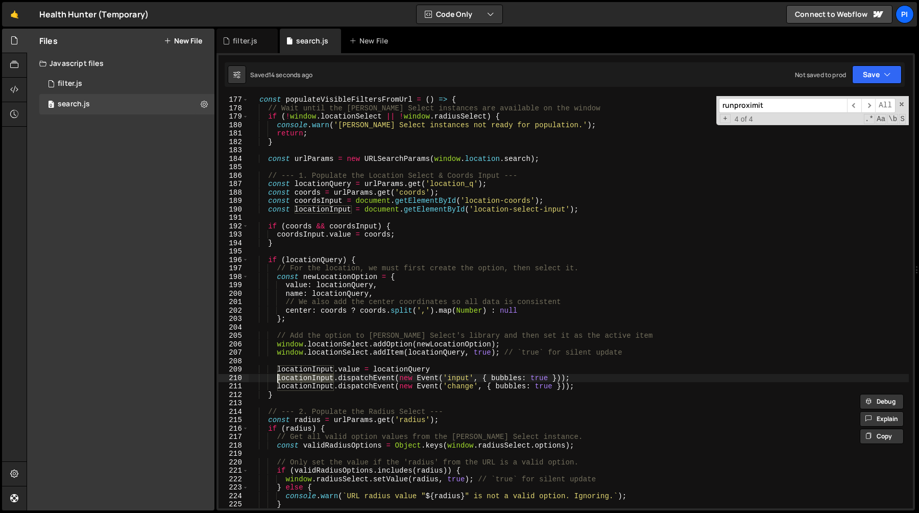
click at [454, 361] on div "const populateVisibleFiltersFromUrl = ( ) => { // Wait until the Tom Select ins…" at bounding box center [579, 310] width 660 height 429
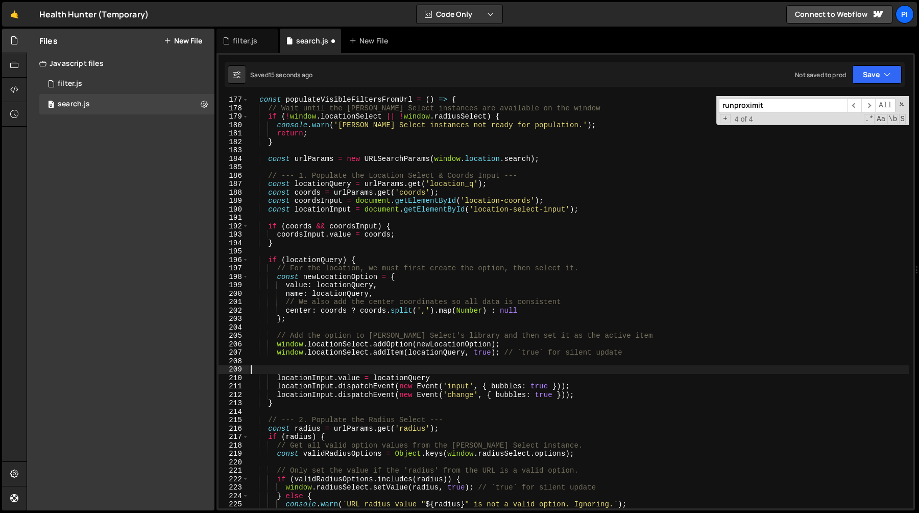
type textarea "o"
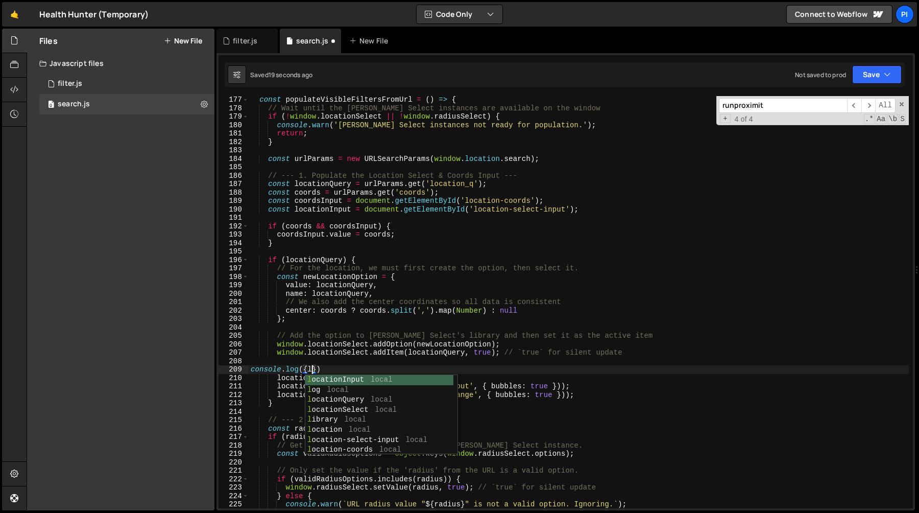
scroll to position [0, 5]
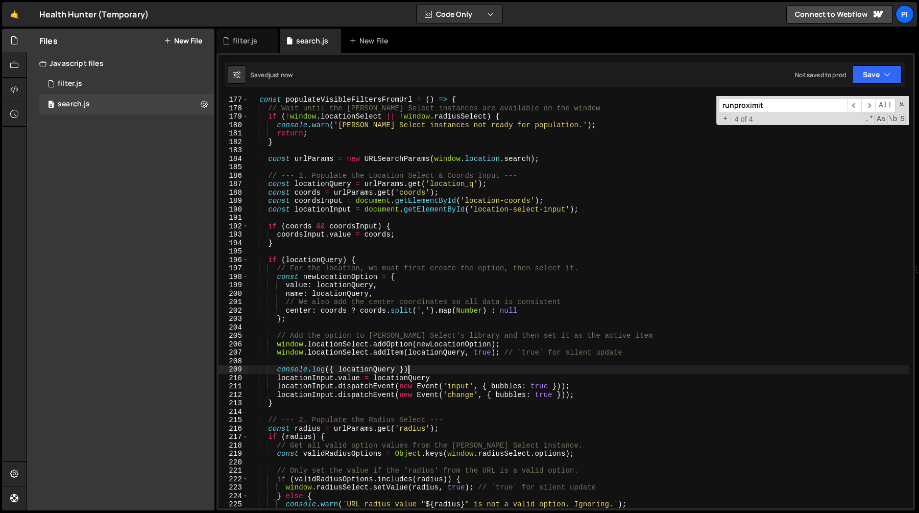
click at [427, 366] on div "const populateVisibleFiltersFromUrl = ( ) => { // Wait until the Tom Select ins…" at bounding box center [579, 310] width 660 height 429
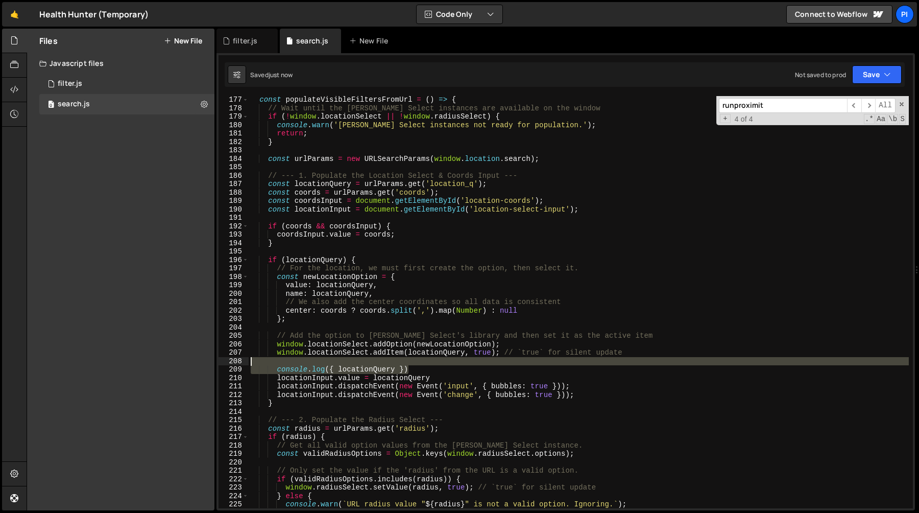
click at [426, 360] on div "const populateVisibleFiltersFromUrl = ( ) => { // Wait until the Tom Select ins…" at bounding box center [579, 310] width 660 height 429
type textarea "console.log({ locationQuery })"
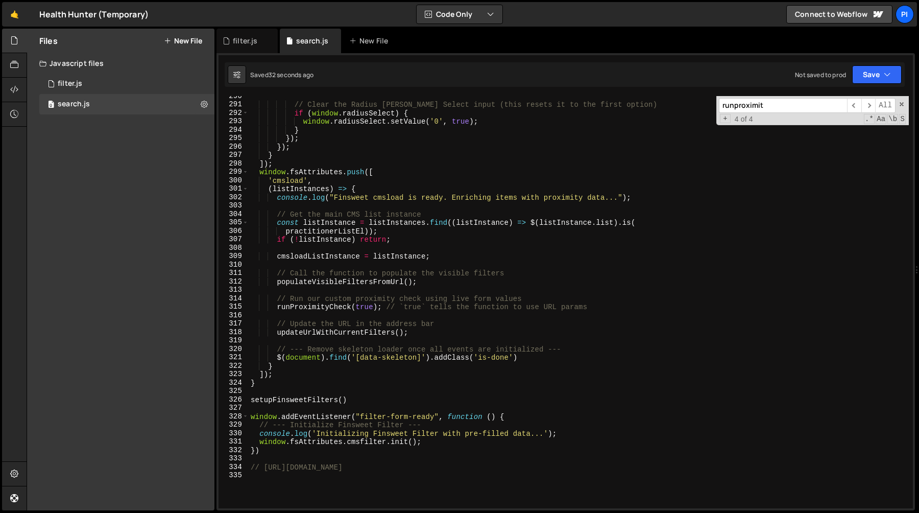
scroll to position [2440, 0]
click at [306, 279] on div "// Clear the Radius Tom Select input (this resets it to the first option) if ( …" at bounding box center [579, 306] width 660 height 429
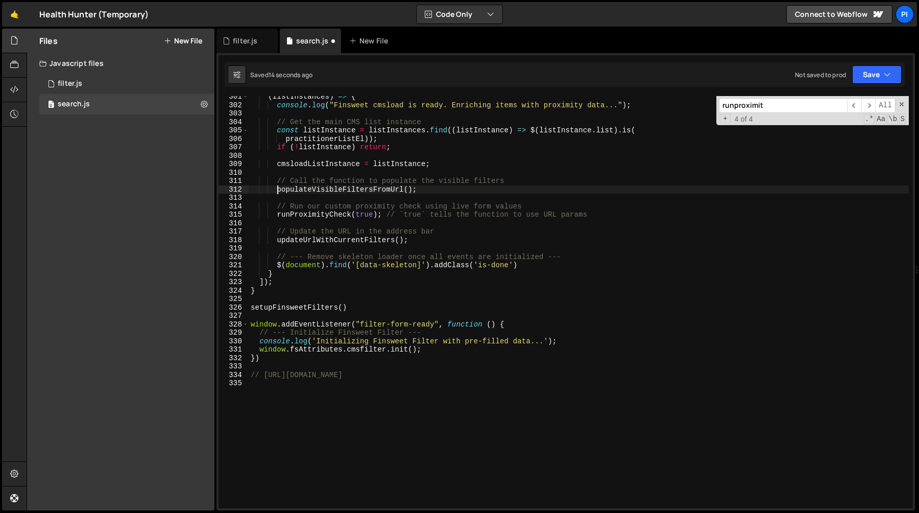
scroll to position [2530, 0]
type textarea "// populateVisibleFiltersFromUrl();"
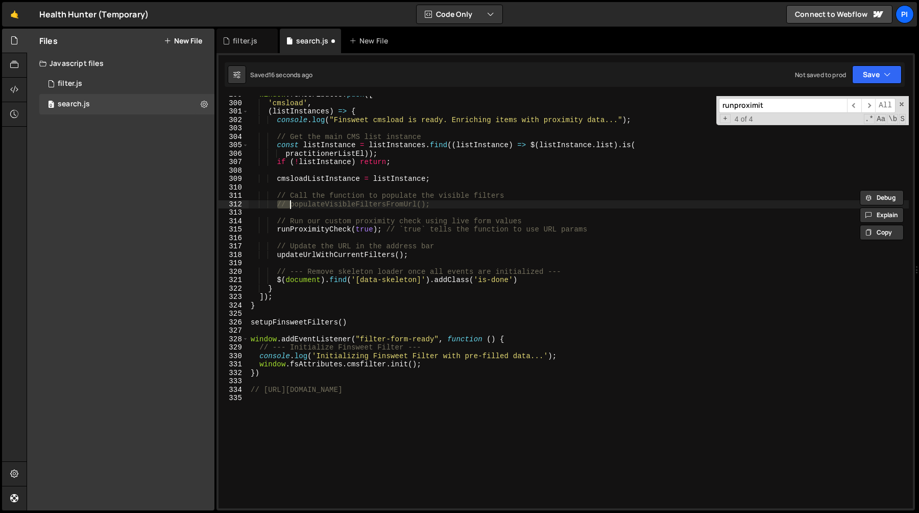
click at [412, 214] on div "window . fsAttributes . push ([ 'cmsload' , ( listInstances ) => { console . lo…" at bounding box center [579, 304] width 660 height 429
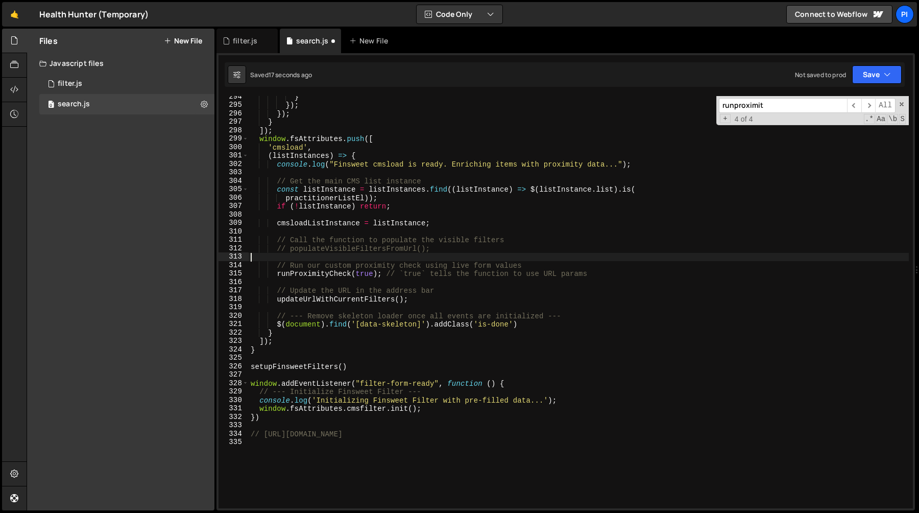
click at [326, 275] on div "} }) ; }) ; } ]) ; window . fsAttributes . push ([ 'cmsload' , ( listInstances …" at bounding box center [579, 306] width 660 height 429
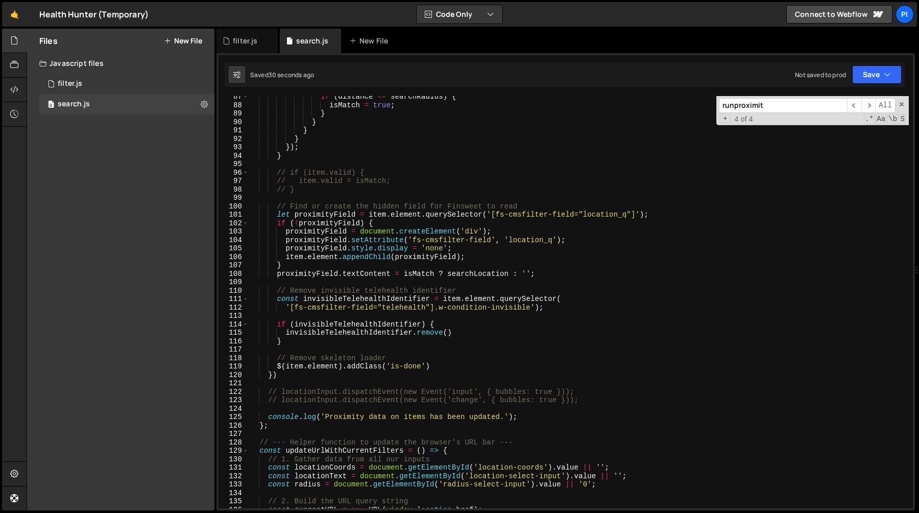
scroll to position [740, 0]
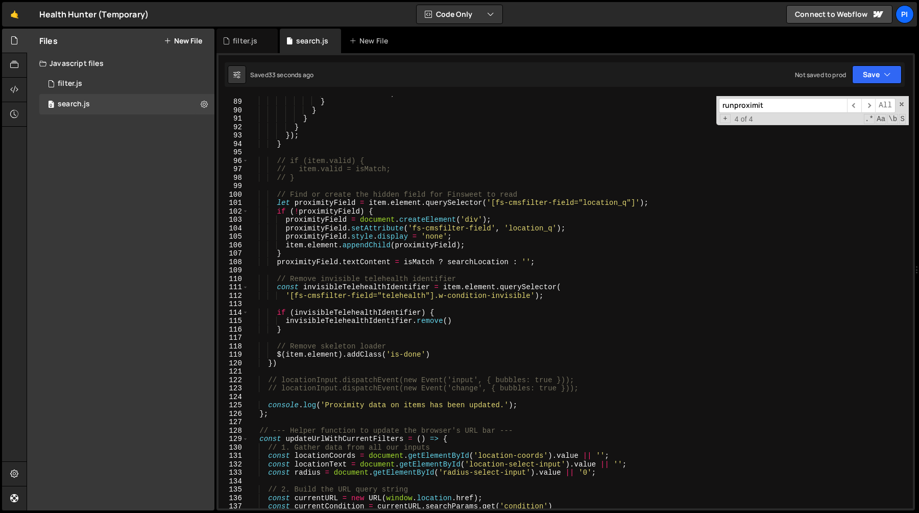
click at [414, 222] on div "isMatch = true ; } } } } }) ; } // if (item.valid) { // item.valid = isMatch; /…" at bounding box center [579, 303] width 660 height 429
click at [419, 209] on div "isMatch = true ; } } } } }) ; } // if (item.valid) { // item.valid = isMatch; /…" at bounding box center [579, 303] width 660 height 429
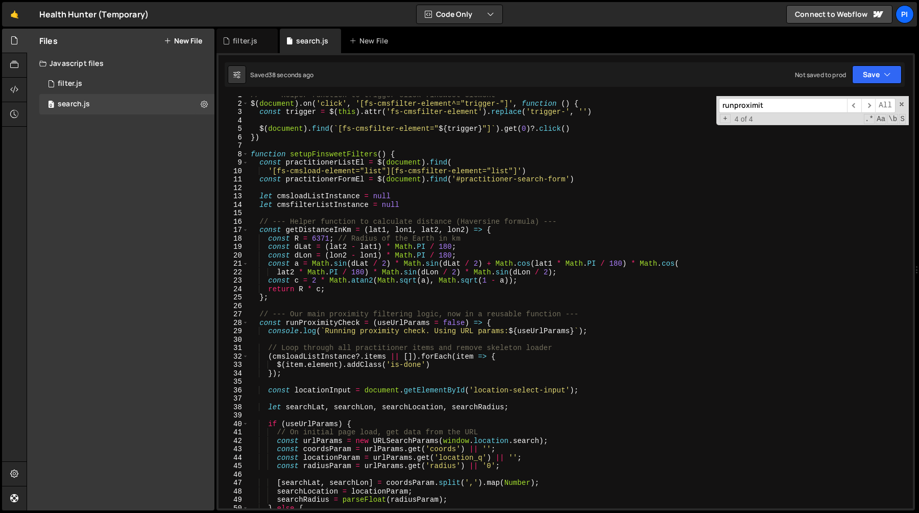
scroll to position [1, 0]
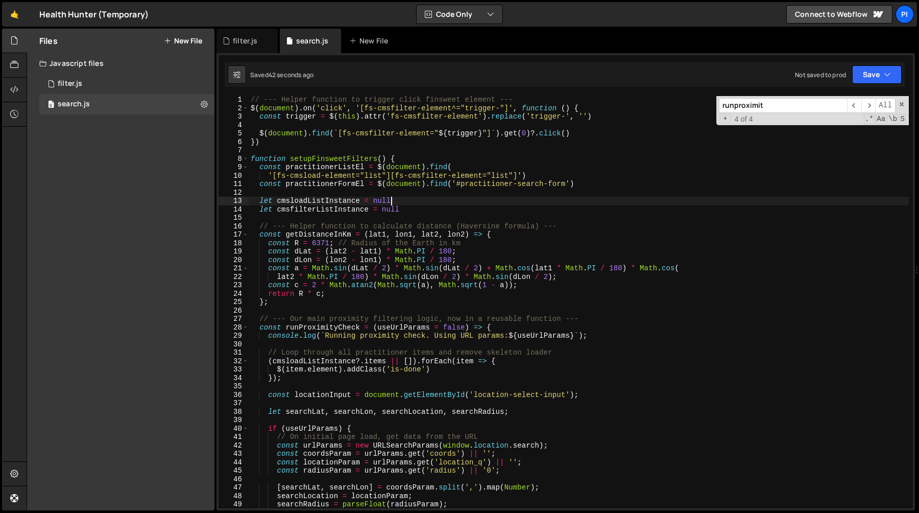
click at [414, 200] on div "// --- Helper function to trigger click finsweet element --- $ ( document ) . o…" at bounding box center [579, 310] width 660 height 429
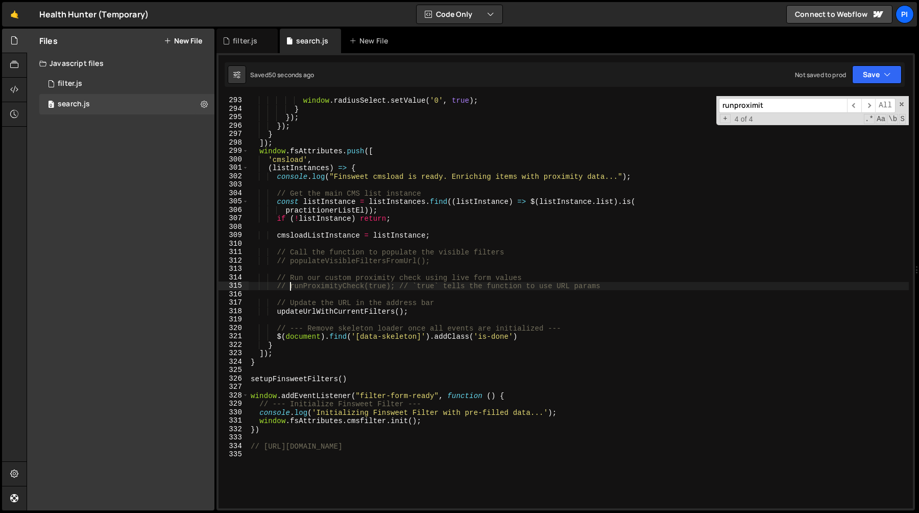
scroll to position [2456, 0]
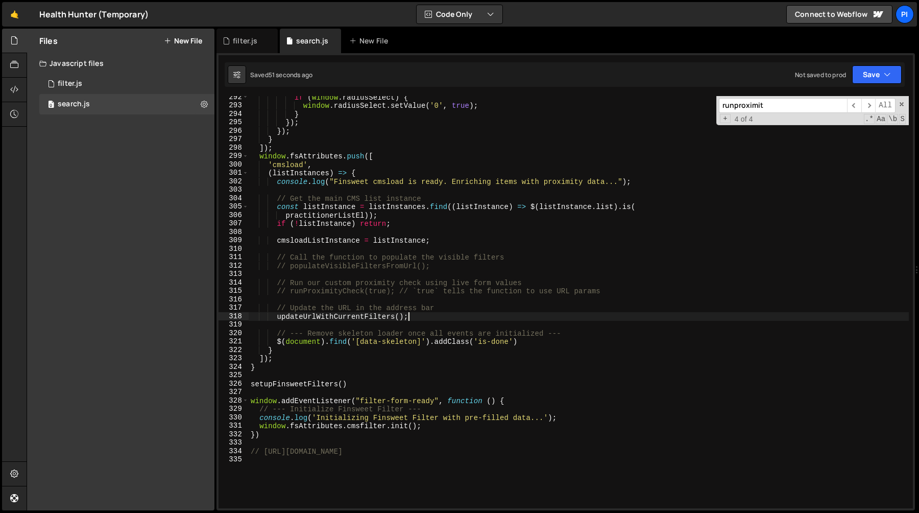
click at [433, 318] on div "if ( window . radiusSelect ) { window . radiusSelect . setValue ( '0' , true ) …" at bounding box center [579, 307] width 660 height 429
click at [387, 316] on div "if ( window . radiusSelect ) { window . radiusSelect . setValue ( '0' , true ) …" at bounding box center [579, 307] width 660 height 429
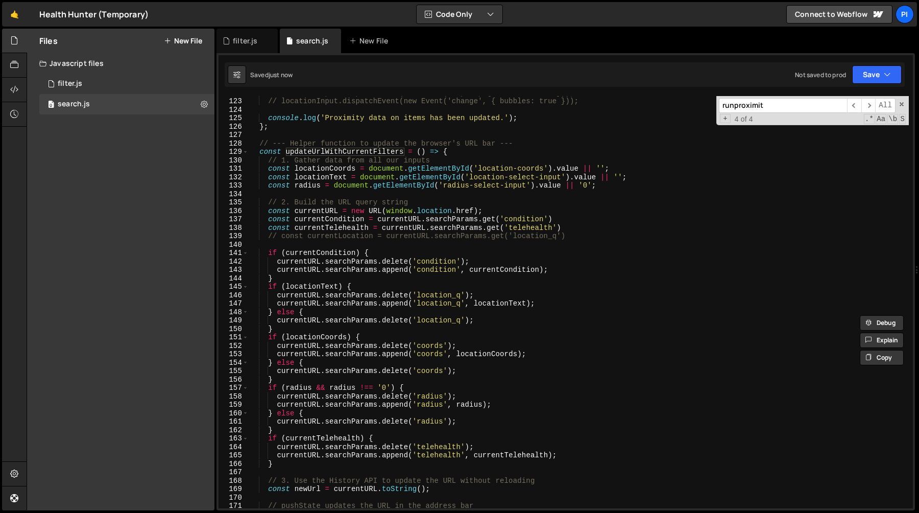
scroll to position [1026, 0]
click at [475, 173] on div "// locationInput.dispatchEvent(new Event('input', { bubbles: true })); // locat…" at bounding box center [579, 303] width 660 height 429
click at [472, 180] on div "// locationInput.dispatchEvent(new Event('input', { bubbles: true })); // locat…" at bounding box center [579, 303] width 660 height 429
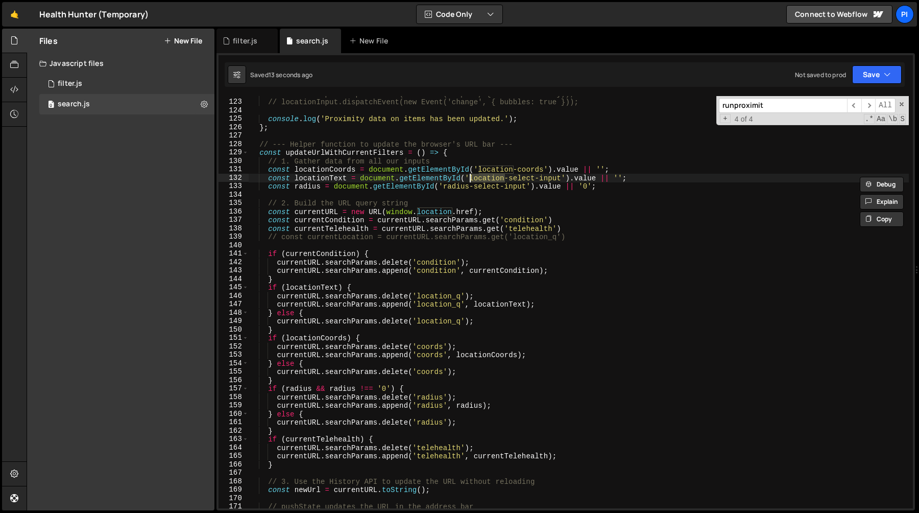
click at [516, 184] on div "// locationInput.dispatchEvent(new Event('input', { bubbles: true })); // locat…" at bounding box center [579, 303] width 660 height 429
click at [581, 233] on div "// locationInput.dispatchEvent(new Event('input', { bubbles: true })); // locat…" at bounding box center [579, 303] width 660 height 429
click at [656, 177] on div "// locationInput.dispatchEvent(new Event('input', { bubbles: true })); // locat…" at bounding box center [579, 303] width 660 height 429
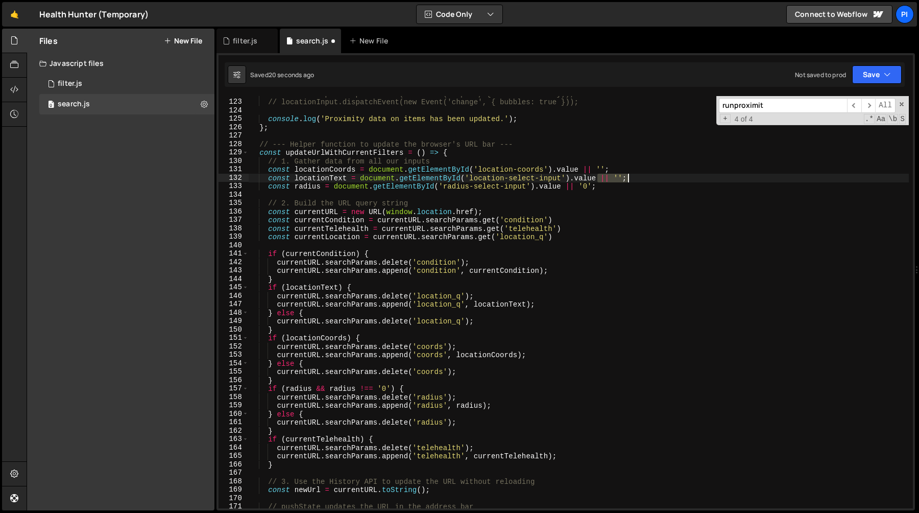
click at [655, 175] on div "// locationInput.dispatchEvent(new Event('input', { bubbles: true })); // locat…" at bounding box center [579, 303] width 660 height 429
click at [643, 181] on div "// locationInput.dispatchEvent(new Event('input', { bubbles: true })); // locat…" at bounding box center [579, 302] width 660 height 412
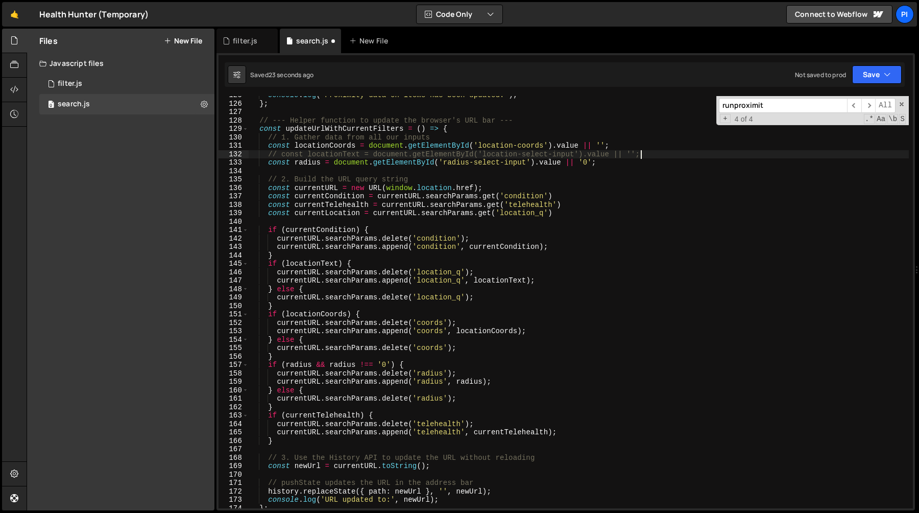
scroll to position [1050, 0]
click at [282, 305] on div "console . log ( 'Proximity data on items has been updated.' ) ; } ; // --- Help…" at bounding box center [579, 305] width 660 height 429
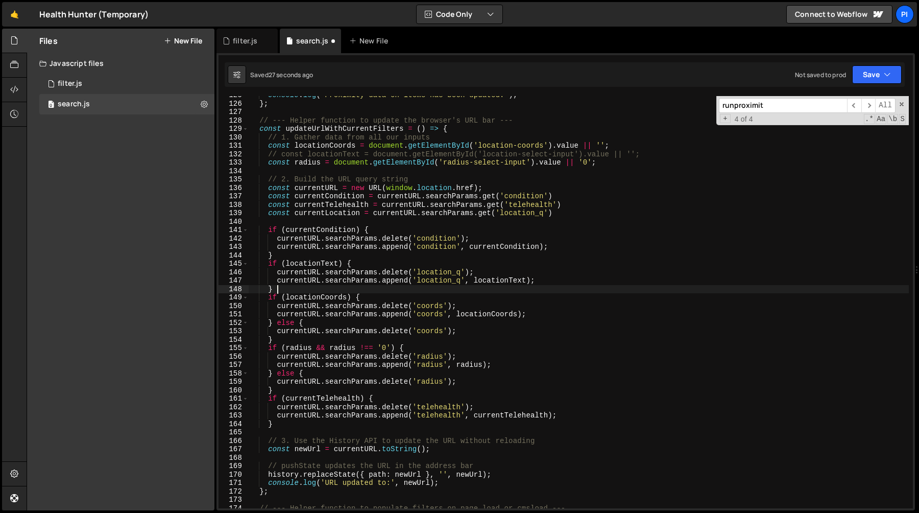
drag, startPoint x: 282, startPoint y: 305, endPoint x: 276, endPoint y: 291, distance: 16.0
click at [276, 291] on div "console . log ( 'Proximity data on items has been updated.' ) ; } ; // --- Help…" at bounding box center [579, 305] width 660 height 429
click at [303, 266] on div "console . log ( 'Proximity data on items has been updated.' ) ; } ; // --- Help…" at bounding box center [579, 305] width 660 height 429
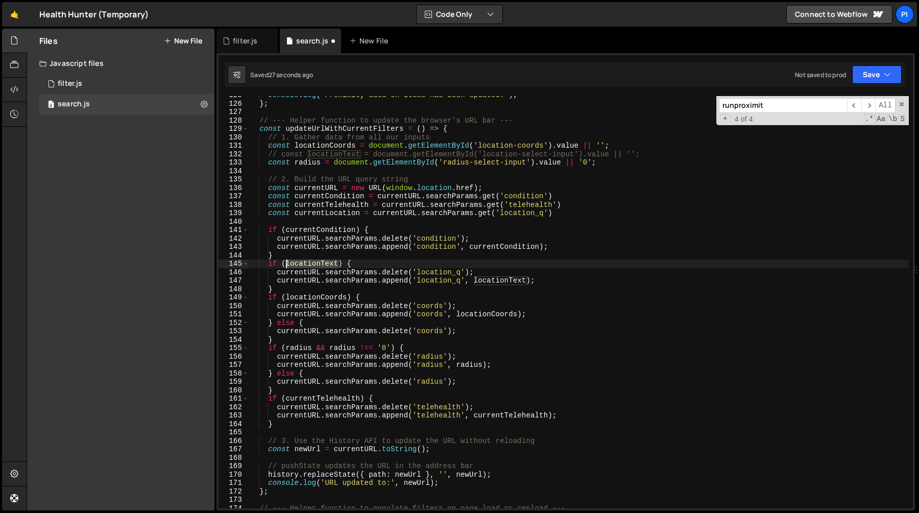
click at [303, 266] on div "console . log ( 'Proximity data on items has been updated.' ) ; } ; // --- Help…" at bounding box center [579, 305] width 660 height 429
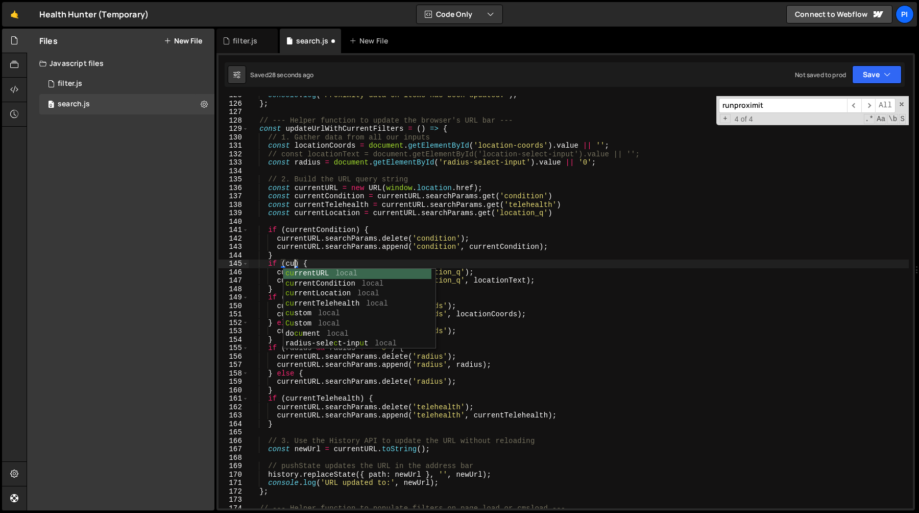
scroll to position [0, 3]
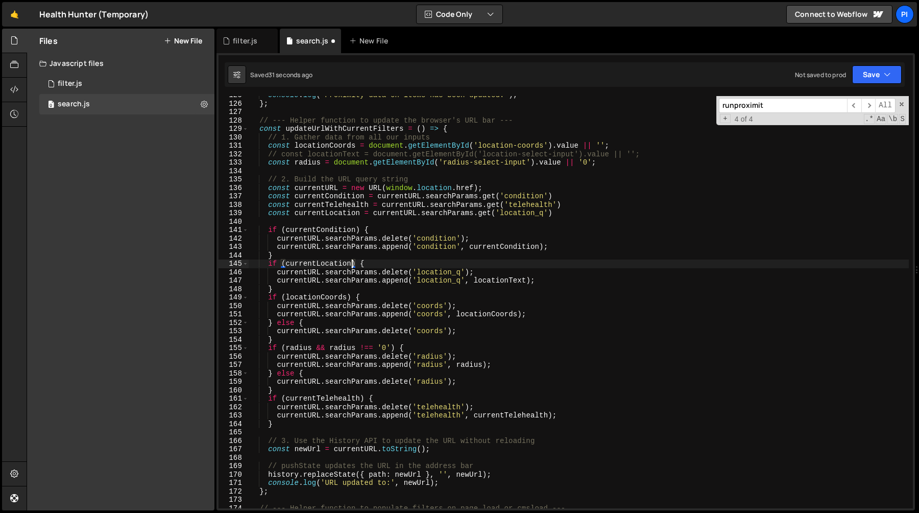
click at [482, 283] on div "console . log ( 'Proximity data on items has been updated.' ) ; } ; // --- Help…" at bounding box center [579, 305] width 660 height 429
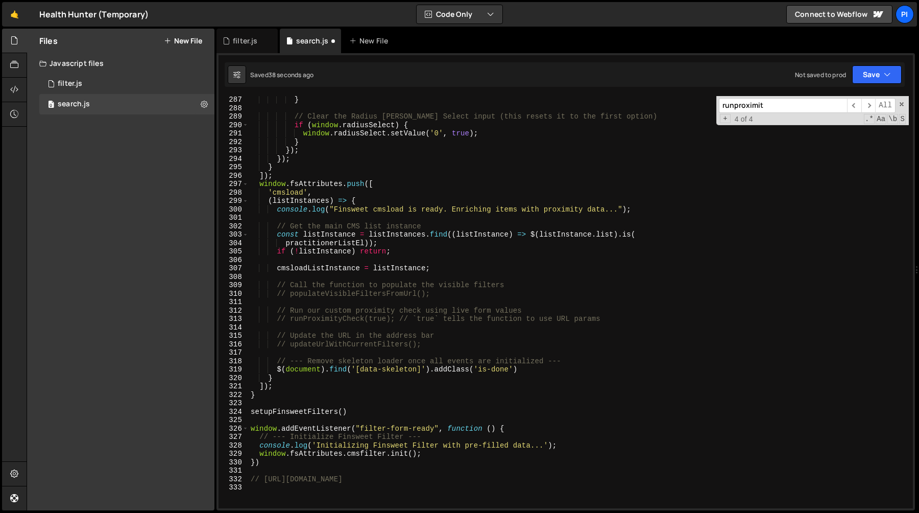
scroll to position [2411, 0]
click at [299, 291] on div "} // Clear the Radius Tom Select input (this resets it to the first option) if …" at bounding box center [579, 310] width 660 height 429
type textarea "populateVisibleFiltersFromUrl();"
type textarea "runProximityCheck(true); // `true` tells the function to use URL params"
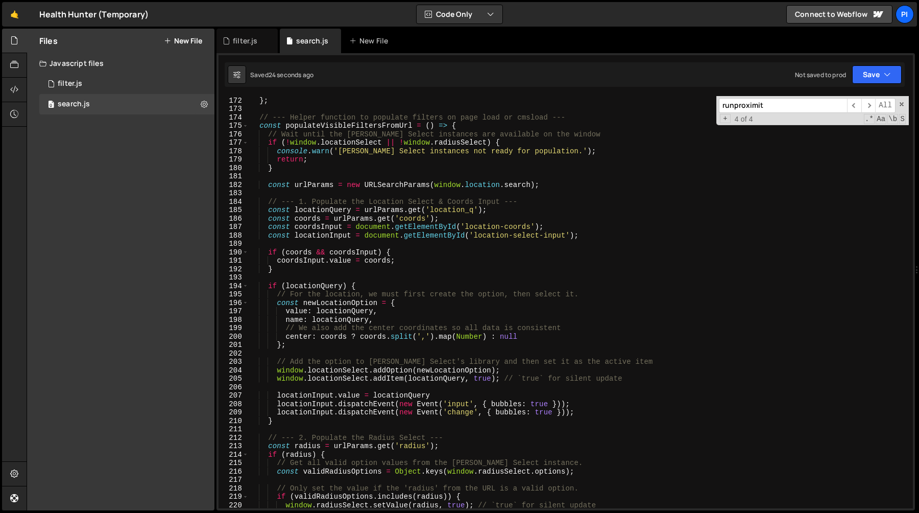
scroll to position [1428, 0]
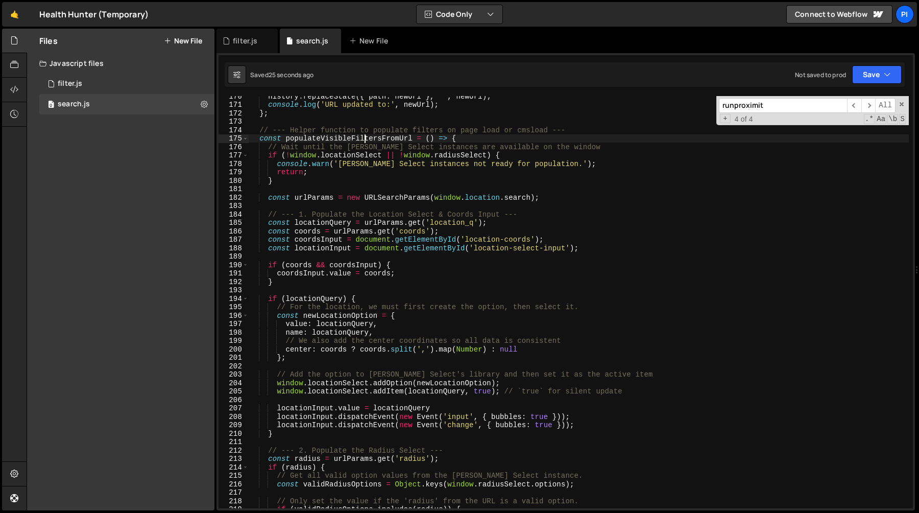
click at [366, 141] on div "history . replaceState ({ path : newUrl } , '' , newUrl ) ; console . log ( 'UR…" at bounding box center [579, 306] width 660 height 429
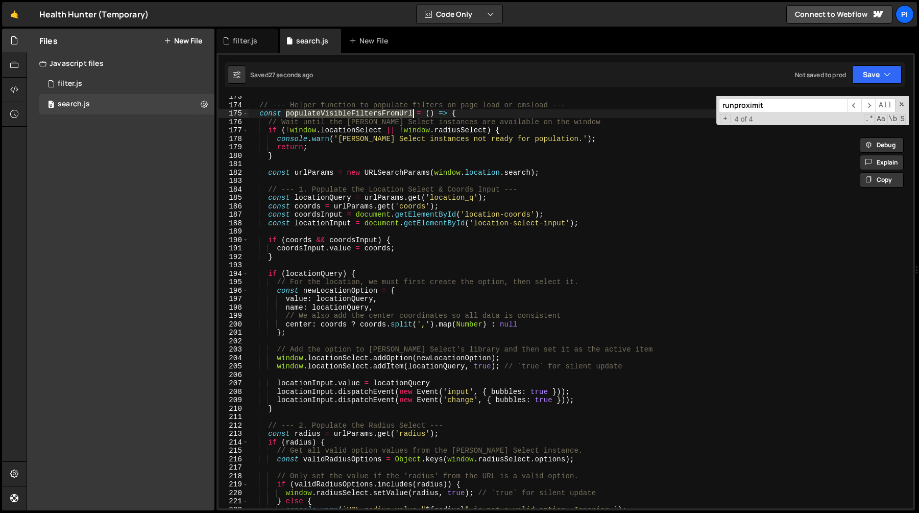
scroll to position [1453, 0]
click at [329, 211] on div "// --- Helper function to populate filters on page load or cmsload --- const po…" at bounding box center [579, 306] width 660 height 429
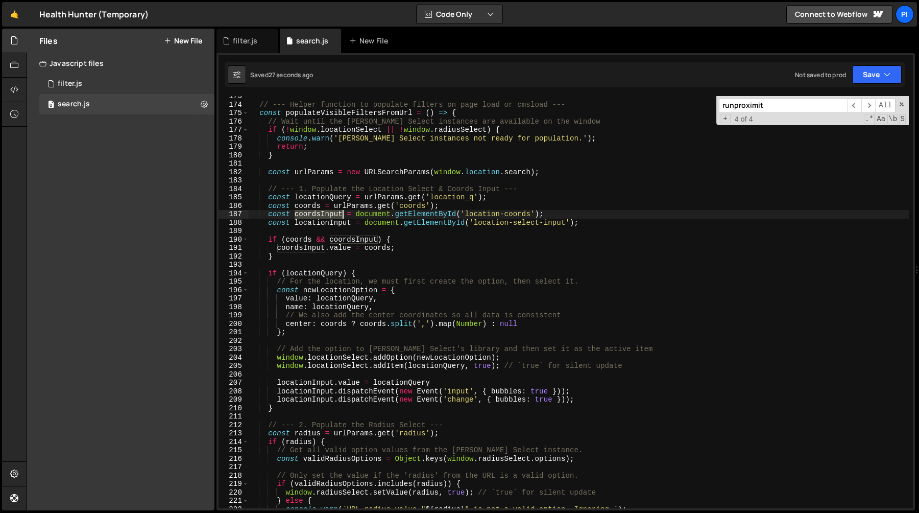
click at [329, 211] on div "// --- Helper function to populate filters on page load or cmsload --- const po…" at bounding box center [579, 306] width 660 height 429
click at [422, 211] on div "// --- Helper function to populate filters on page load or cmsload --- const po…" at bounding box center [579, 306] width 660 height 429
click at [325, 214] on div "// --- Helper function to populate filters on page load or cmsload --- const po…" at bounding box center [579, 306] width 660 height 429
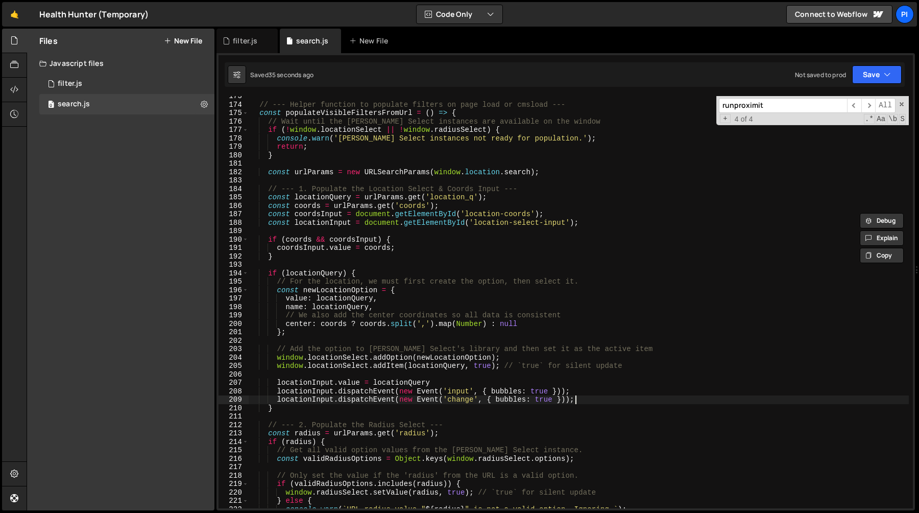
click at [585, 401] on div "// --- Helper function to populate filters on page load or cmsload --- const po…" at bounding box center [579, 306] width 660 height 429
type textarea "locationInput.dispatchEvent(new Event('change', { bubbles: true }));"
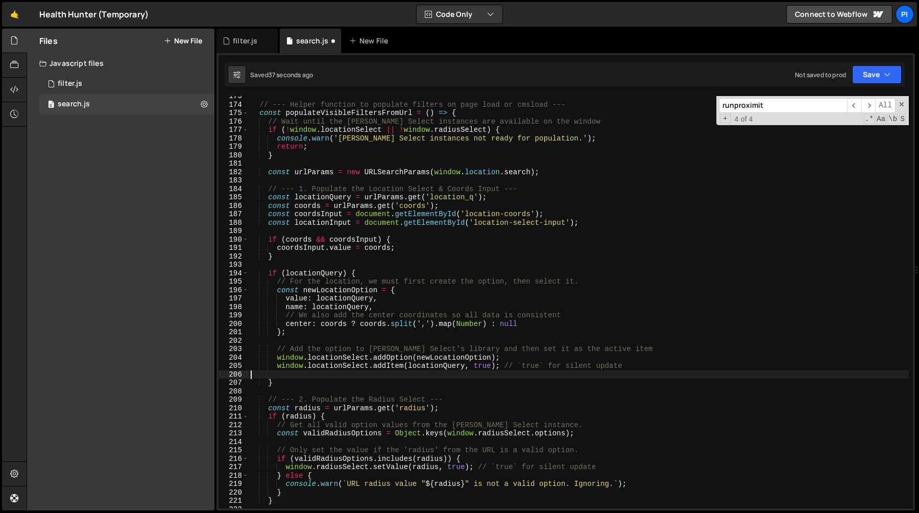
drag, startPoint x: 585, startPoint y: 401, endPoint x: 572, endPoint y: 374, distance: 29.9
click at [572, 374] on div "// --- Helper function to populate filters on page load or cmsload --- const po…" at bounding box center [579, 306] width 660 height 429
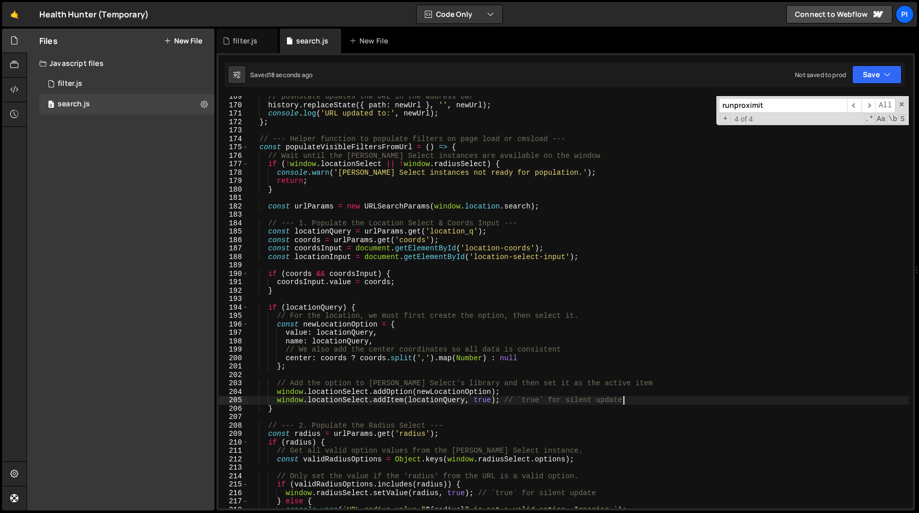
scroll to position [1419, 0]
click at [351, 335] on div "// pushState updates the URL in the address bar history . replaceState ({ path …" at bounding box center [579, 306] width 660 height 429
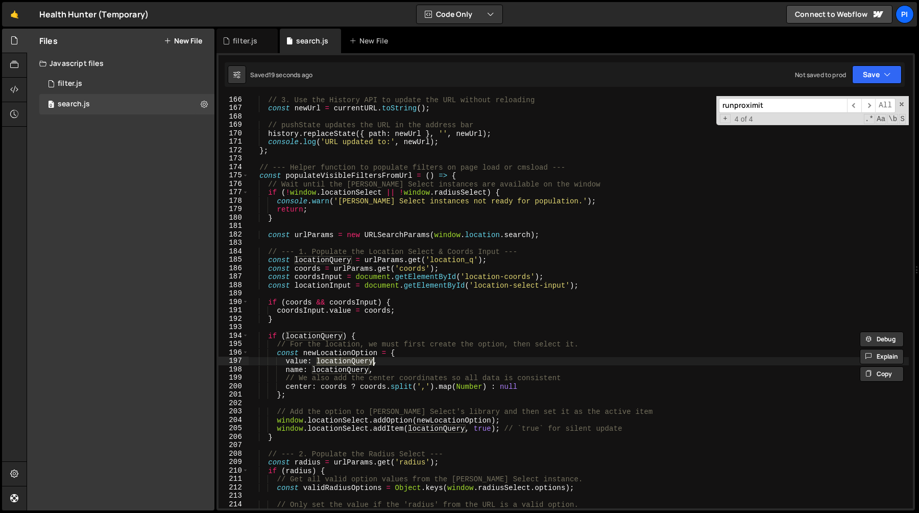
scroll to position [1391, 0]
click at [498, 260] on div "// 3. Use the History API to update the URL without reloading const newUrl = cu…" at bounding box center [579, 310] width 660 height 429
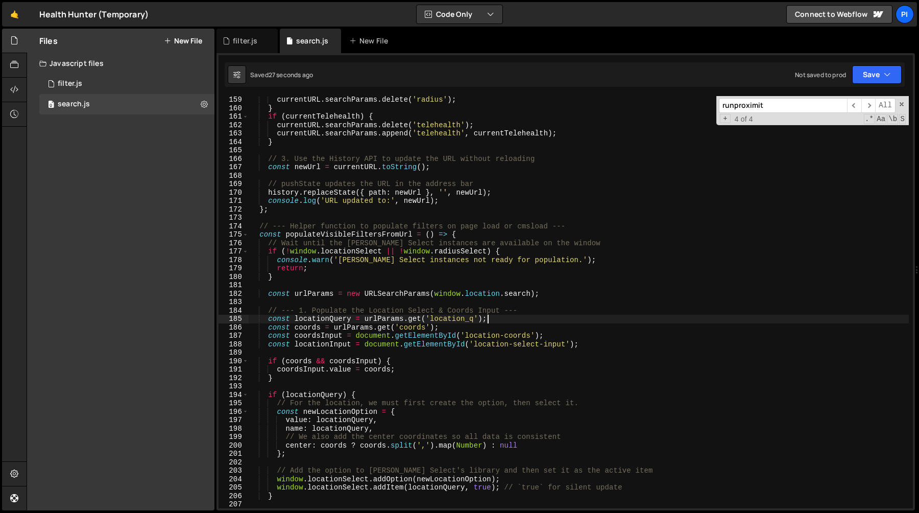
scroll to position [1330, 0]
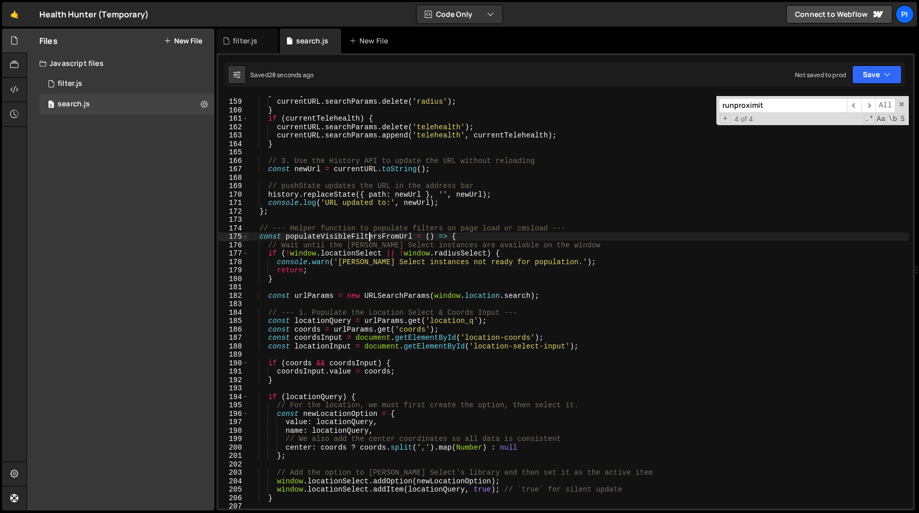
click at [371, 240] on div "} else { currentURL . searchParams . delete ( 'radius' ) ; } if ( currentTelehe…" at bounding box center [579, 303] width 660 height 429
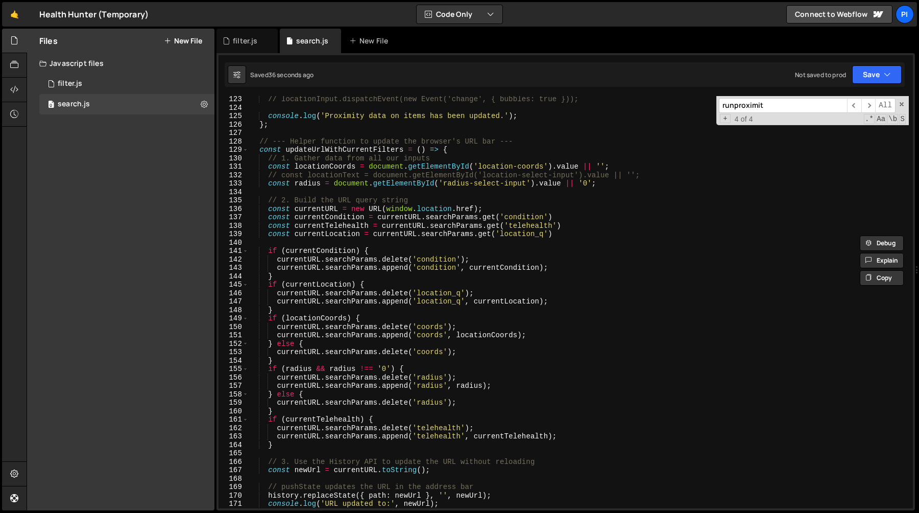
scroll to position [1008, 0]
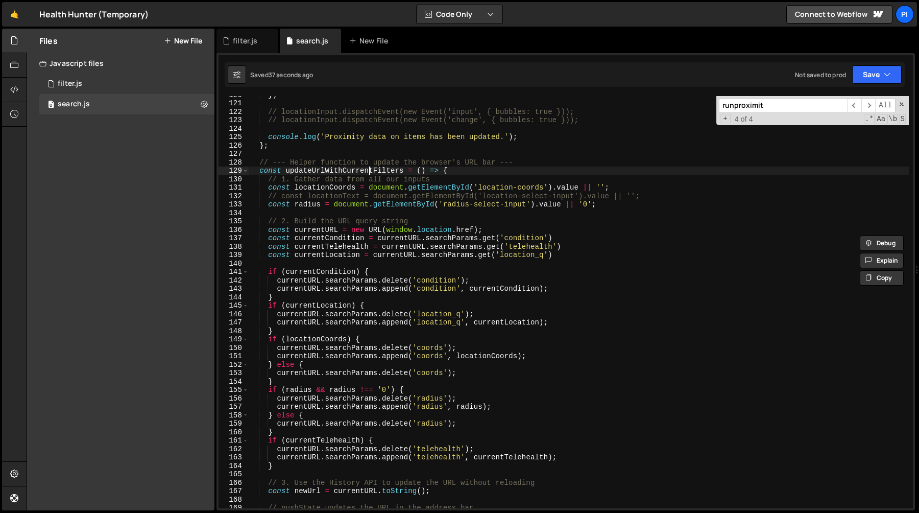
click at [368, 170] on div "}) // locationInput.dispatchEvent(new Event('input', { bubbles: true })); // lo…" at bounding box center [579, 304] width 660 height 429
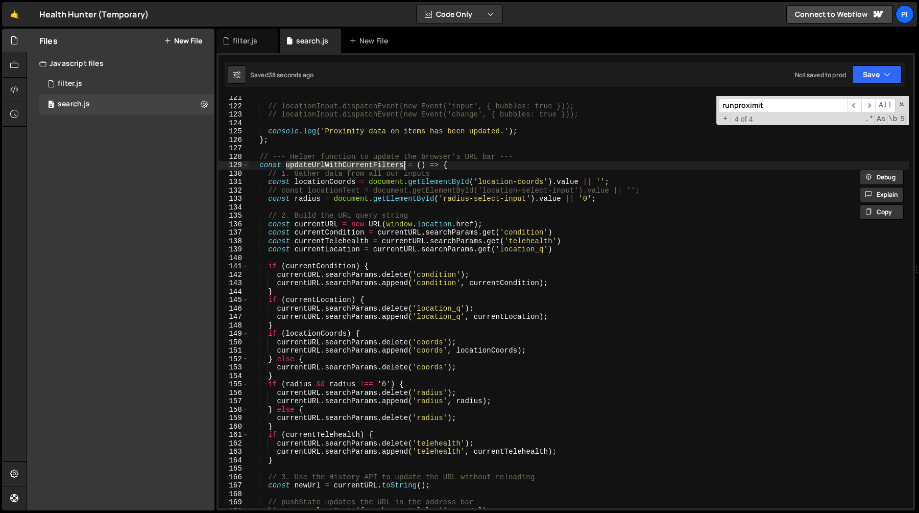
scroll to position [1032, 0]
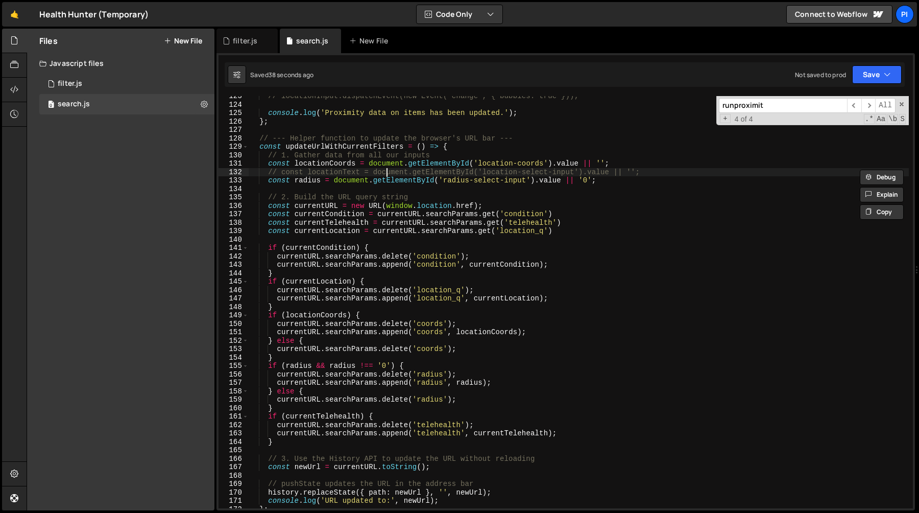
click at [385, 169] on div "// locationInput.dispatchEvent(new Event('change', { bubbles: true })); console…" at bounding box center [579, 306] width 660 height 429
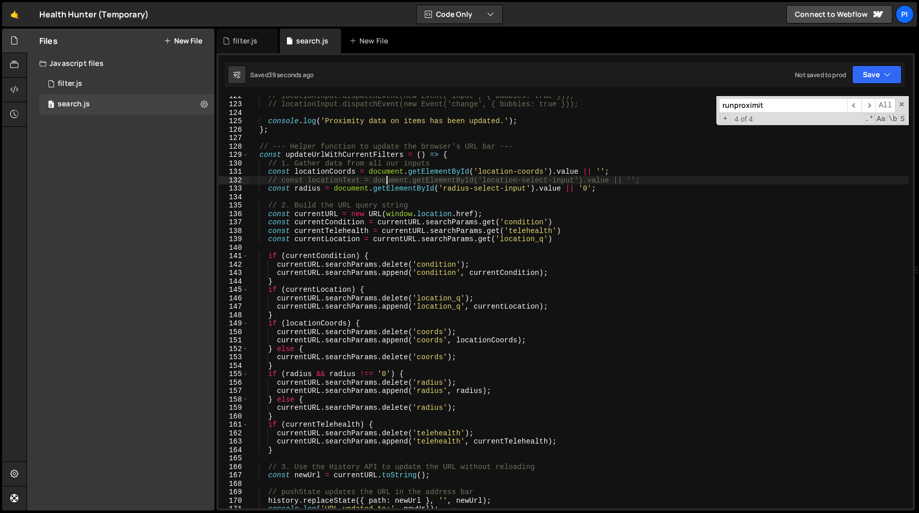
scroll to position [1022, 0]
click at [672, 180] on div "// locationInput.dispatchEvent(new Event('input', { bubbles: true })); // locat…" at bounding box center [579, 307] width 660 height 429
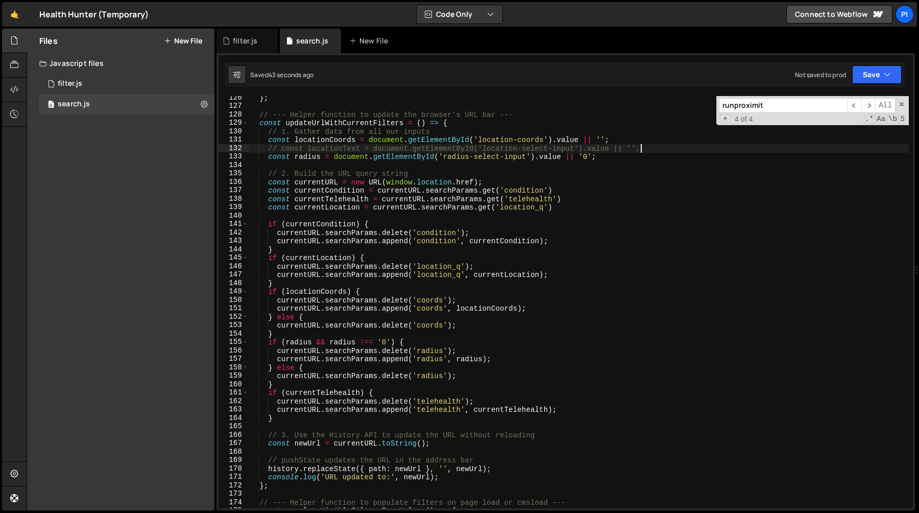
scroll to position [1056, 0]
click at [336, 254] on div "} ; // --- Helper function to update the browser's URL bar --- const updateUrlW…" at bounding box center [579, 307] width 660 height 429
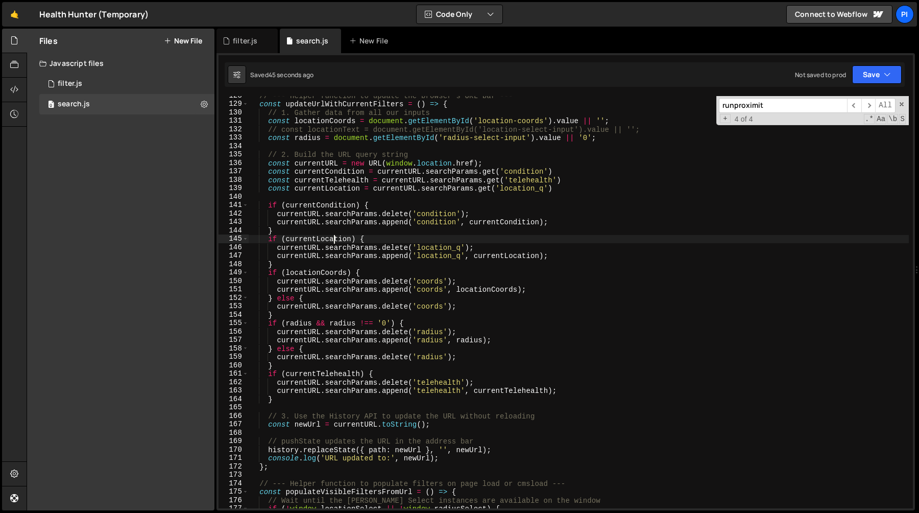
scroll to position [1075, 0]
click at [360, 263] on div "// --- Helper function to update the browser's URL bar --- const updateUrlWithC…" at bounding box center [579, 305] width 660 height 429
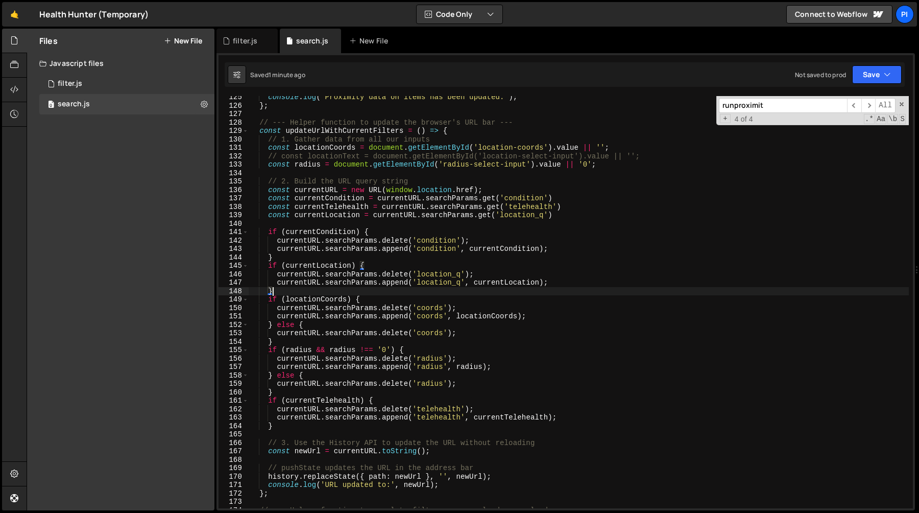
scroll to position [1035, 0]
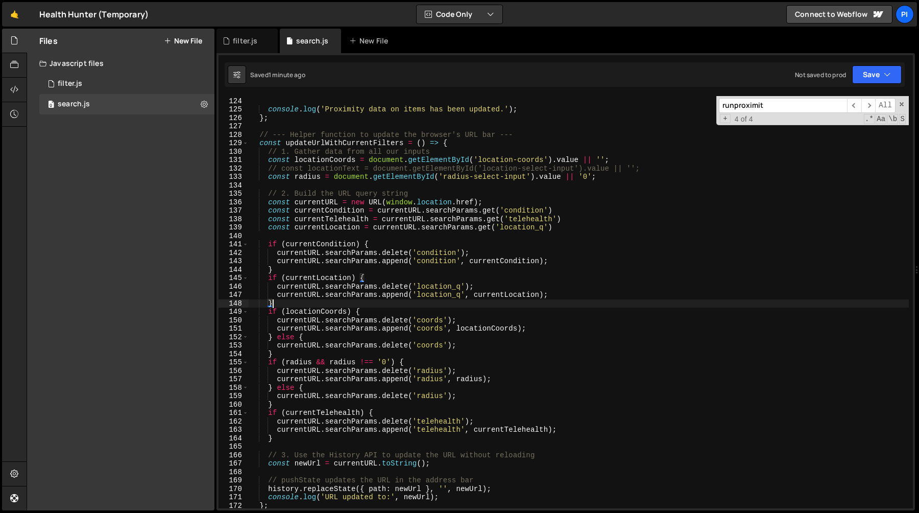
click at [343, 228] on div "// locationInput.dispatchEvent(new Event('change', { bubbles: true })); console…" at bounding box center [579, 302] width 660 height 429
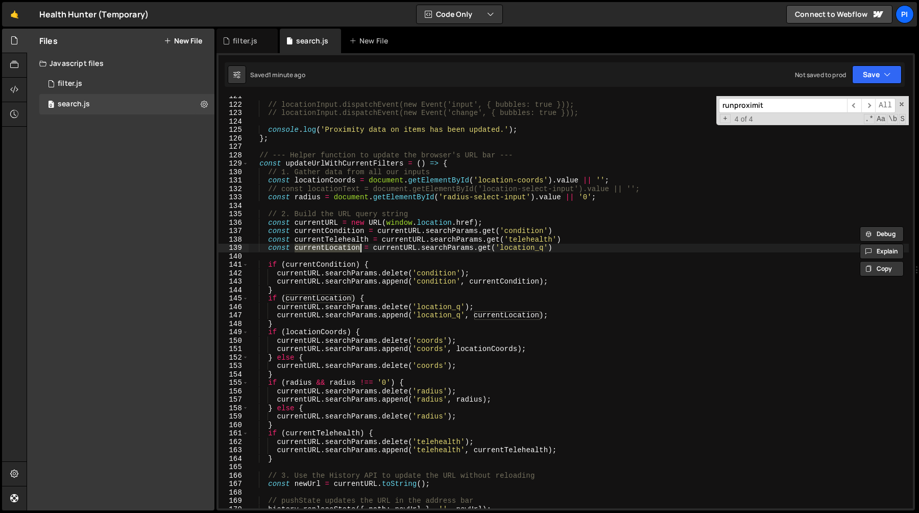
scroll to position [1012, 0]
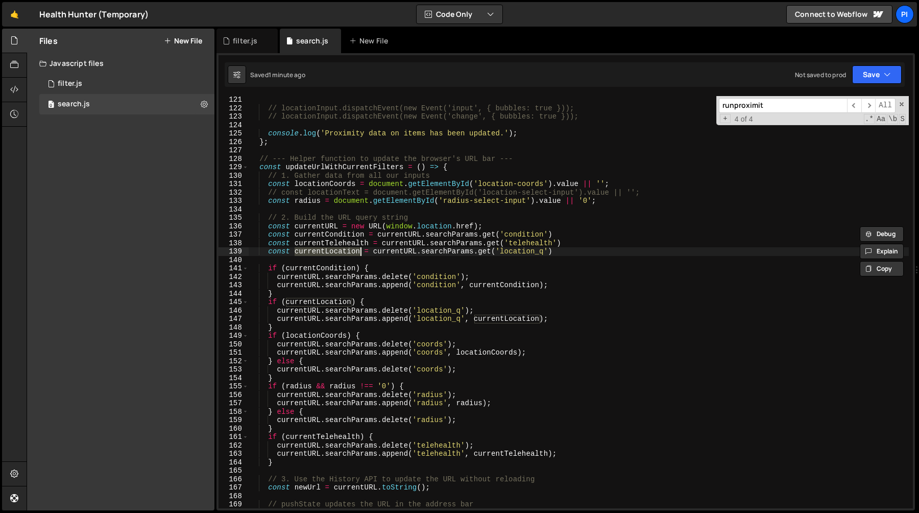
click at [345, 172] on div "// locationInput.dispatchEvent(new Event('input', { bubbles: true })); // locat…" at bounding box center [579, 310] width 660 height 429
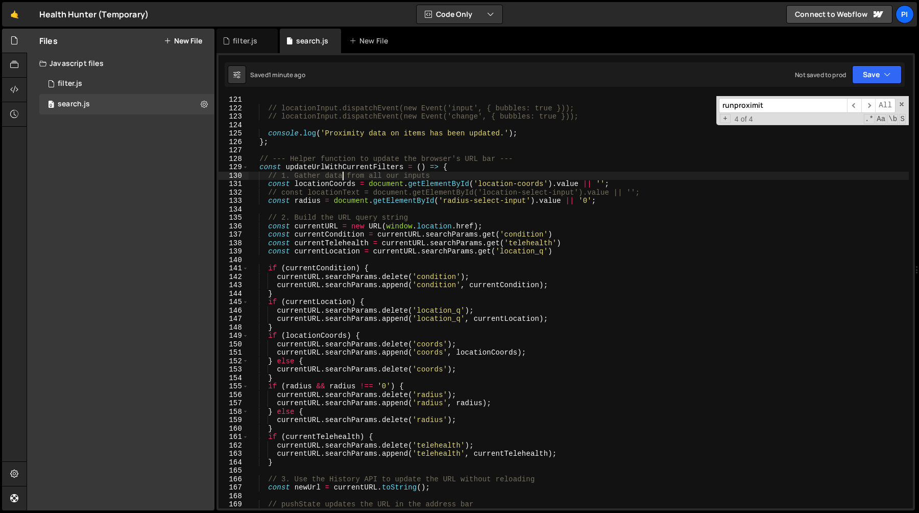
click at [345, 172] on div "// locationInput.dispatchEvent(new Event('input', { bubbles: true })); // locat…" at bounding box center [579, 310] width 660 height 429
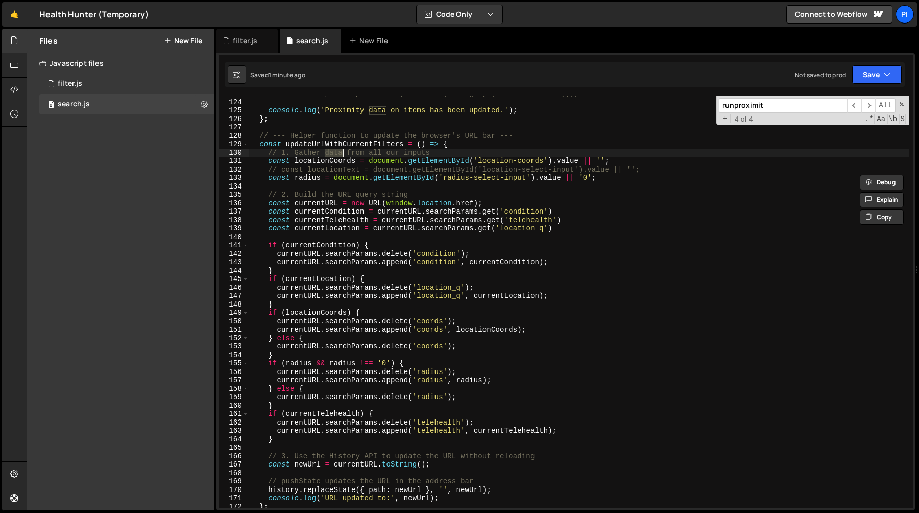
scroll to position [1035, 0]
click at [278, 300] on div "// locationInput.dispatchEvent(new Event('change', { bubbles: true })); console…" at bounding box center [579, 303] width 660 height 429
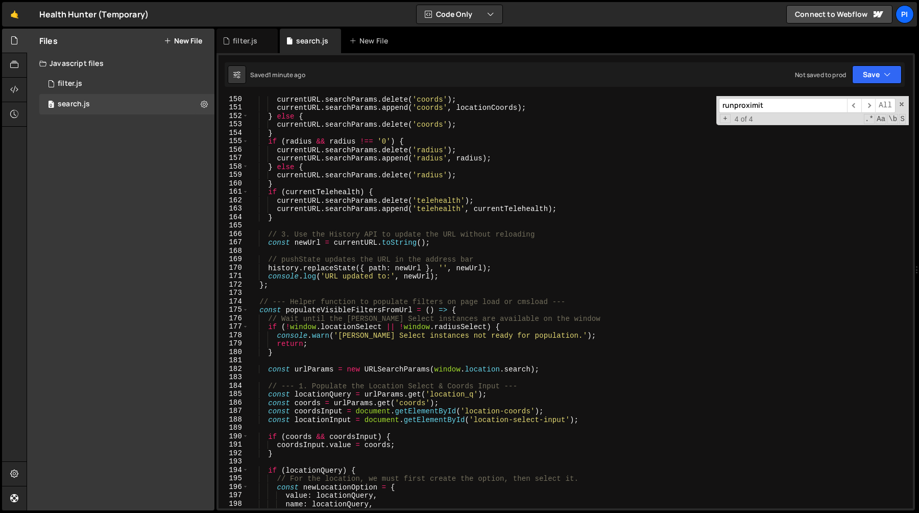
click at [374, 276] on div "currentURL . searchParams . delete ( 'coords' ) ; currentURL . searchParams . a…" at bounding box center [579, 309] width 660 height 429
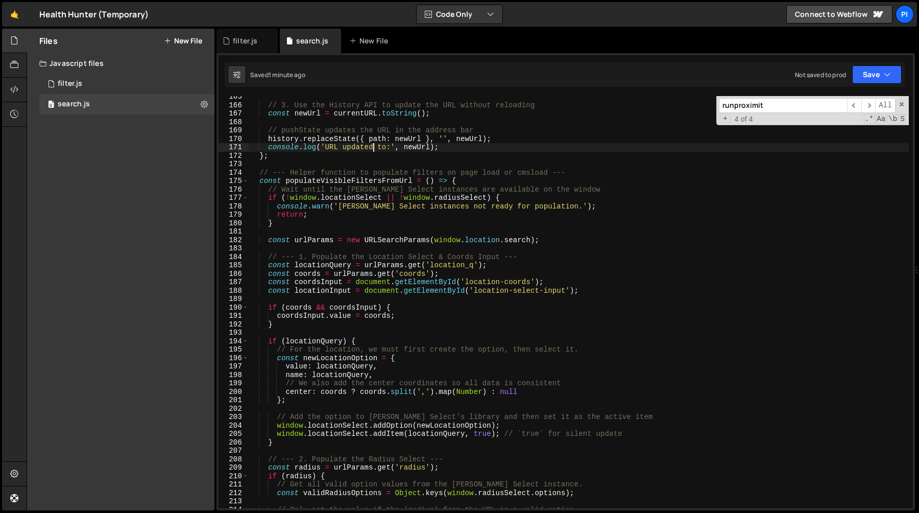
click at [379, 222] on div "// 3. Use the History API to update the URL without reloading const newUrl = cu…" at bounding box center [579, 306] width 660 height 429
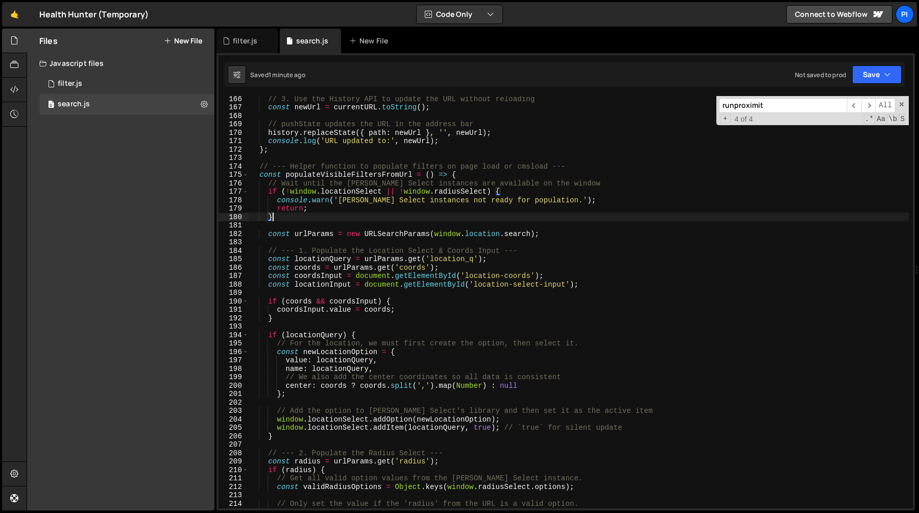
scroll to position [1391, 0]
click at [355, 172] on div "// 3. Use the History API to update the URL without reloading const newUrl = cu…" at bounding box center [579, 309] width 660 height 429
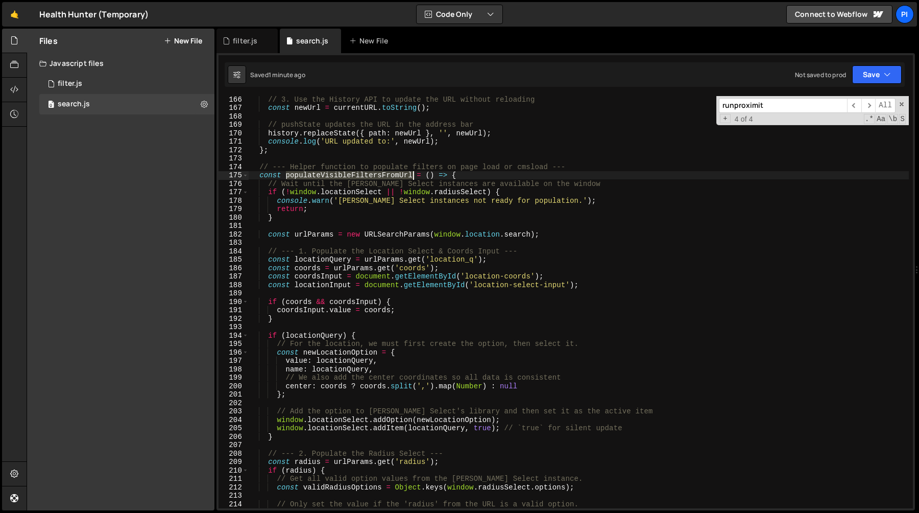
click at [355, 172] on div "// 3. Use the History API to update the URL without reloading const newUrl = cu…" at bounding box center [579, 309] width 660 height 429
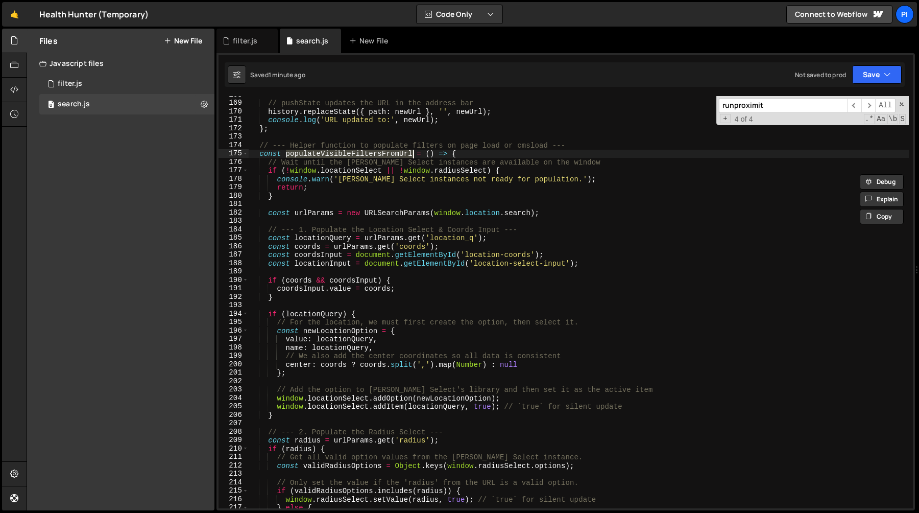
scroll to position [1425, 0]
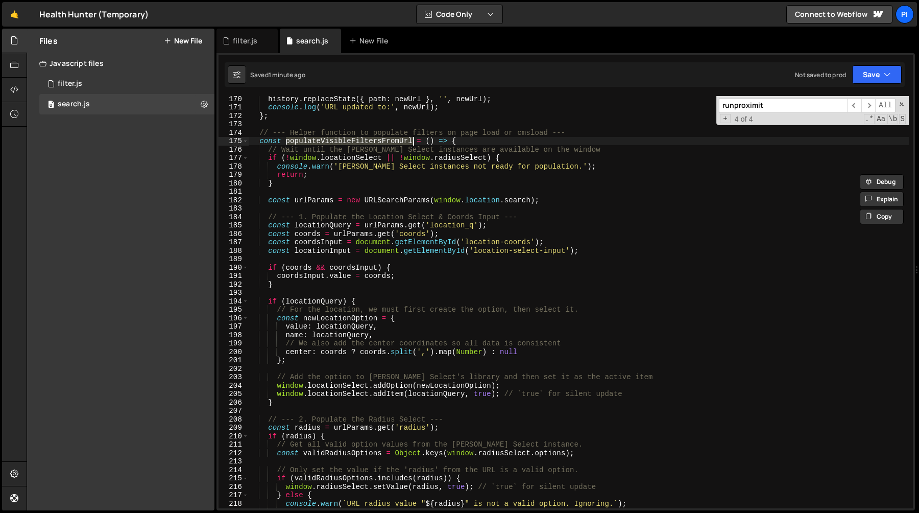
click at [336, 229] on div "history . replaceState ({ path : newUrl } , '' , newUrl ) ; console . log ( 'UR…" at bounding box center [579, 308] width 660 height 429
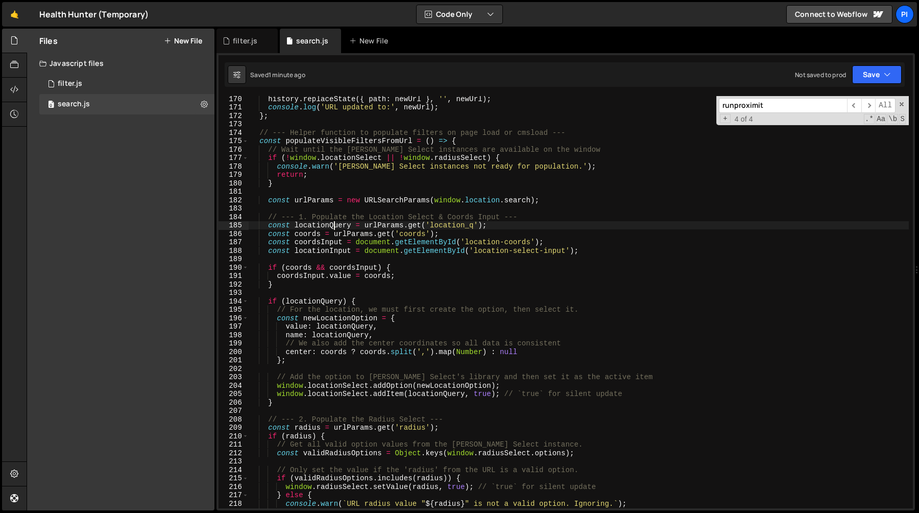
click at [376, 237] on div "history . replaceState ({ path : newUrl } , '' , newUrl ) ; console . log ( 'UR…" at bounding box center [579, 308] width 660 height 429
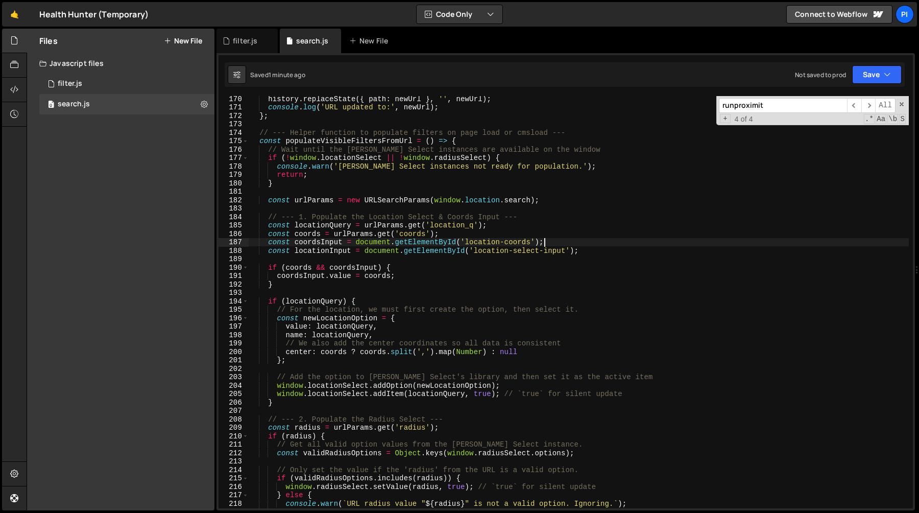
click at [614, 246] on div "history . replaceState ({ path : newUrl } , '' , newUrl ) ; console . log ( 'UR…" at bounding box center [579, 308] width 660 height 429
type textarea "const coordsInput = document.getElementById('location-coords');"
click at [605, 255] on div "history . replaceState ({ path : newUrl } , '' , newUrl ) ; console . log ( 'UR…" at bounding box center [579, 308] width 660 height 429
click at [600, 249] on div "history . replaceState ({ path : newUrl } , '' , newUrl ) ; console . log ( 'UR…" at bounding box center [579, 308] width 660 height 429
click at [541, 233] on div "history . replaceState ({ path : newUrl } , '' , newUrl ) ; console . log ( 'UR…" at bounding box center [579, 308] width 660 height 429
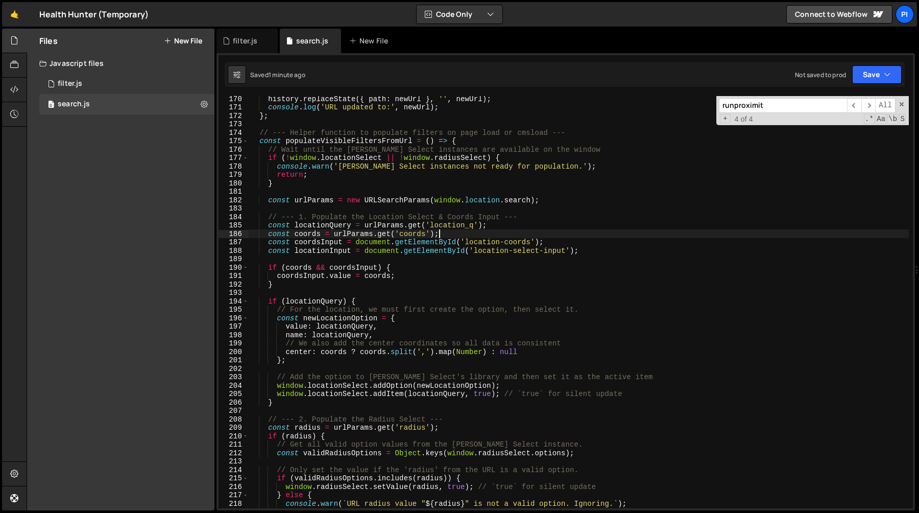
click at [516, 224] on div "history . replaceState ({ path : newUrl } , '' , newUrl ) ; console . log ( 'UR…" at bounding box center [579, 308] width 660 height 429
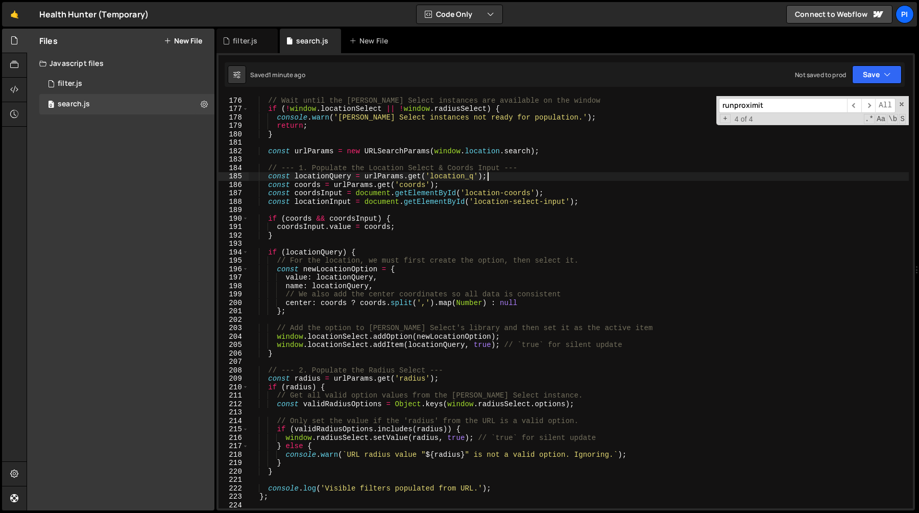
scroll to position [1464, 0]
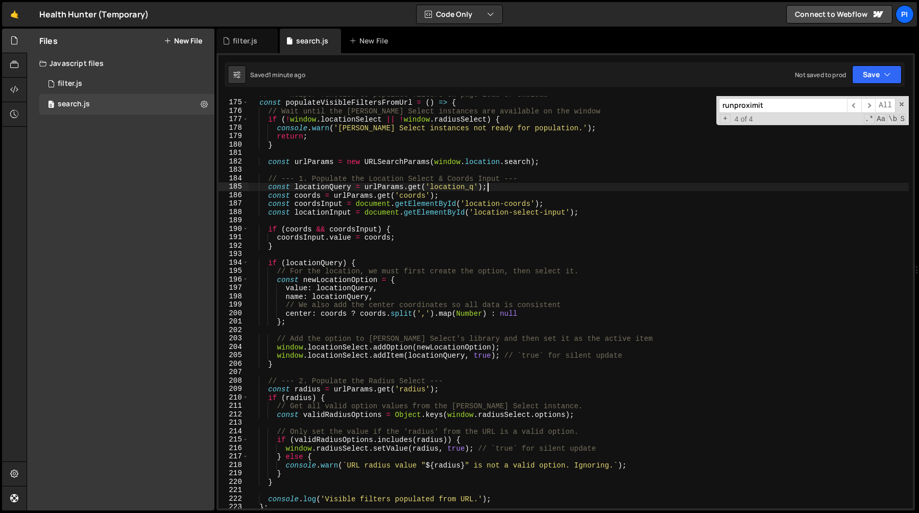
click at [588, 212] on div "// --- Helper function to populate filters on page load or cmsload --- const po…" at bounding box center [579, 304] width 660 height 429
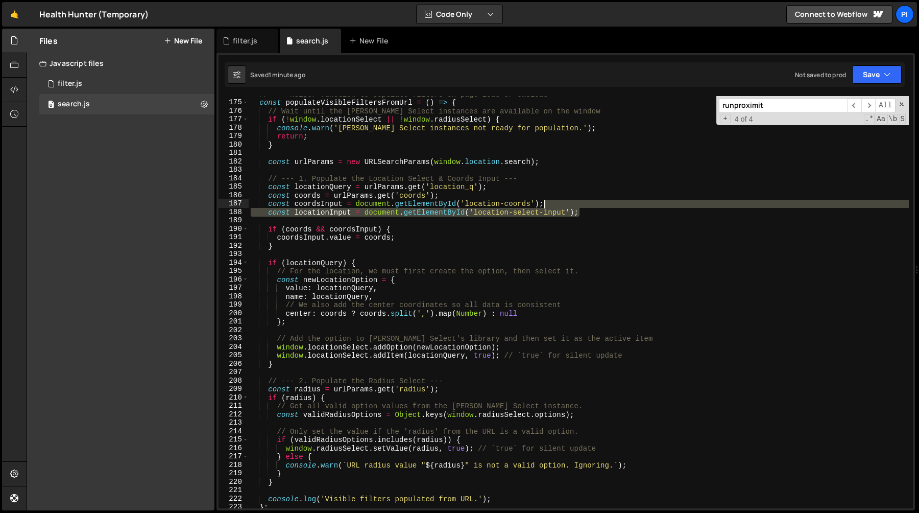
drag, startPoint x: 589, startPoint y: 212, endPoint x: 586, endPoint y: 206, distance: 7.1
click at [586, 206] on div "// --- Helper function to populate filters on page load or cmsload --- const po…" at bounding box center [579, 304] width 660 height 429
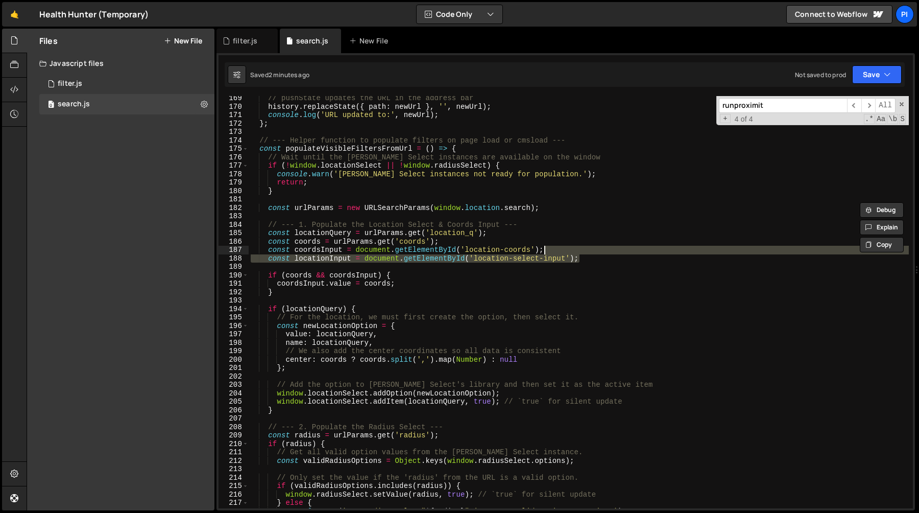
scroll to position [1417, 0]
click at [311, 259] on div "// pushState updates the URL in the address bar history . replaceState ({ path …" at bounding box center [579, 302] width 660 height 412
type textarea "const locationInput = document.getElementById('location-select-input');"
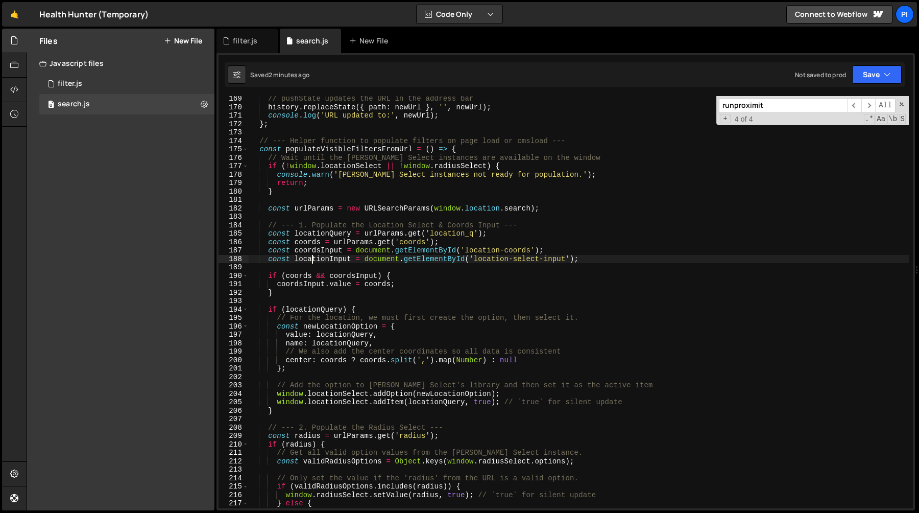
click at [311, 259] on div "// pushState updates the URL in the address bar history . replaceState ({ path …" at bounding box center [579, 308] width 660 height 429
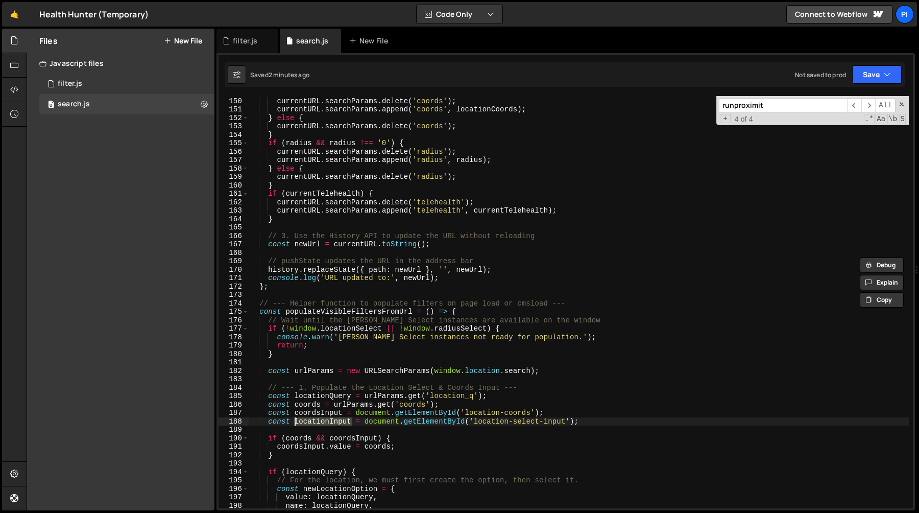
scroll to position [1247, 0]
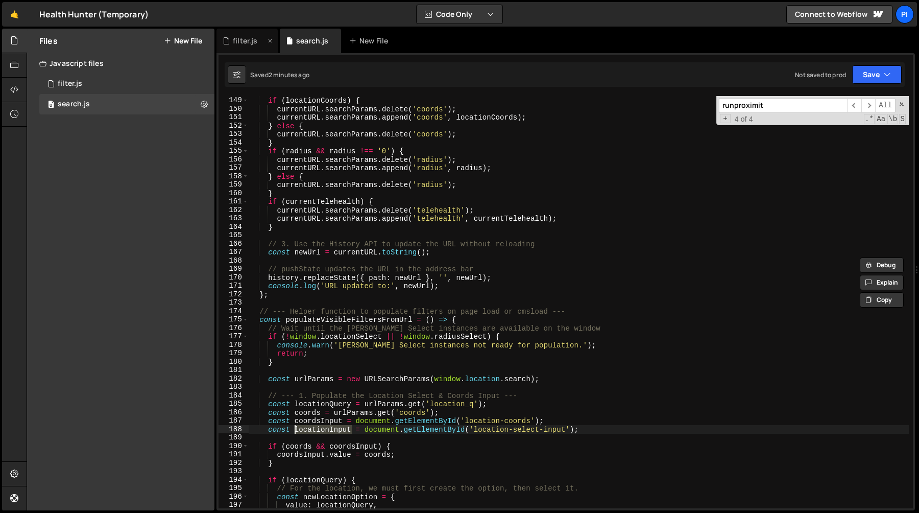
click at [234, 35] on div "filter.js" at bounding box center [247, 41] width 61 height 25
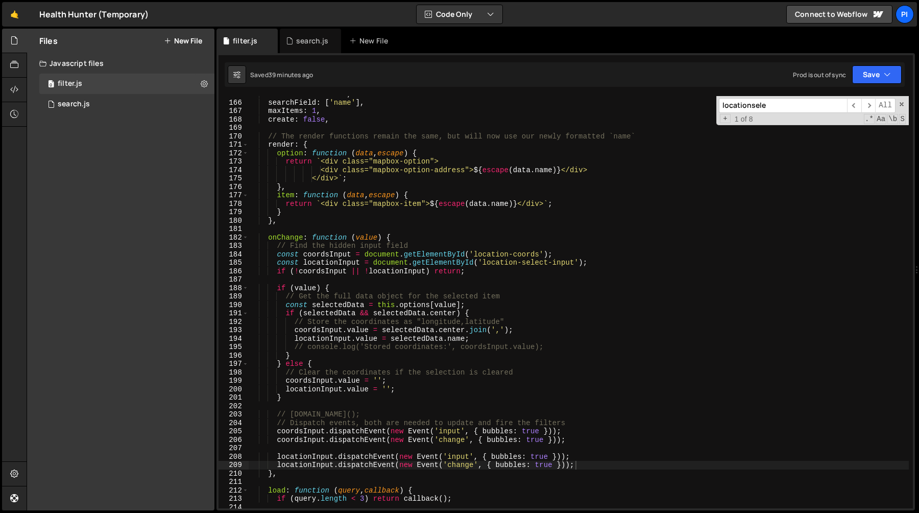
scroll to position [1375, 0]
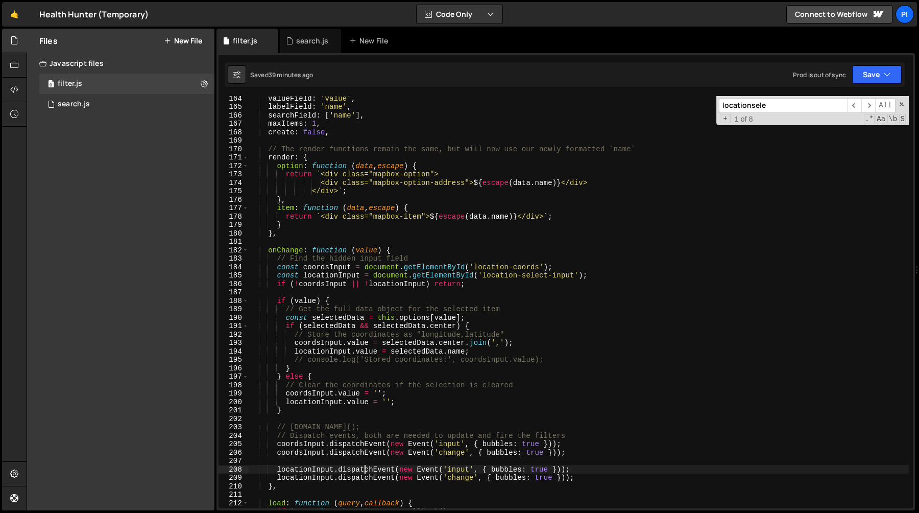
click at [364, 472] on div "valueField : 'value' , labelField : 'name' , searchField : [ 'name' ] , maxItem…" at bounding box center [579, 308] width 660 height 429
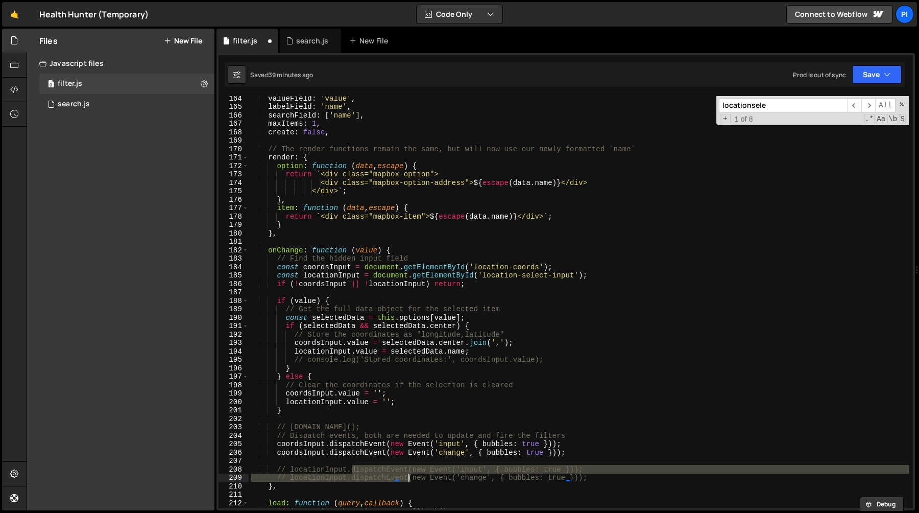
drag, startPoint x: 364, startPoint y: 472, endPoint x: 372, endPoint y: 477, distance: 9.6
click at [372, 477] on div "valueField : 'value' , labelField : 'name' , searchField : [ 'name' ] , maxItem…" at bounding box center [579, 308] width 660 height 429
click at [382, 409] on div "valueField : 'value' , labelField : 'name' , searchField : [ 'name' ] , maxItem…" at bounding box center [579, 308] width 660 height 429
type textarea "}"
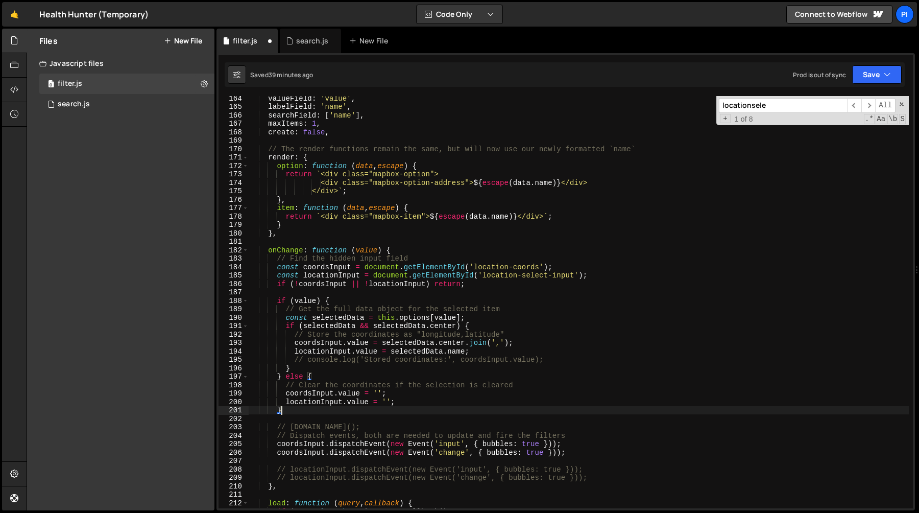
scroll to position [0, 2]
click at [772, 102] on input "locationsele" at bounding box center [783, 105] width 128 height 15
type input "bubble"
click at [868, 107] on span "​" at bounding box center [869, 105] width 14 height 15
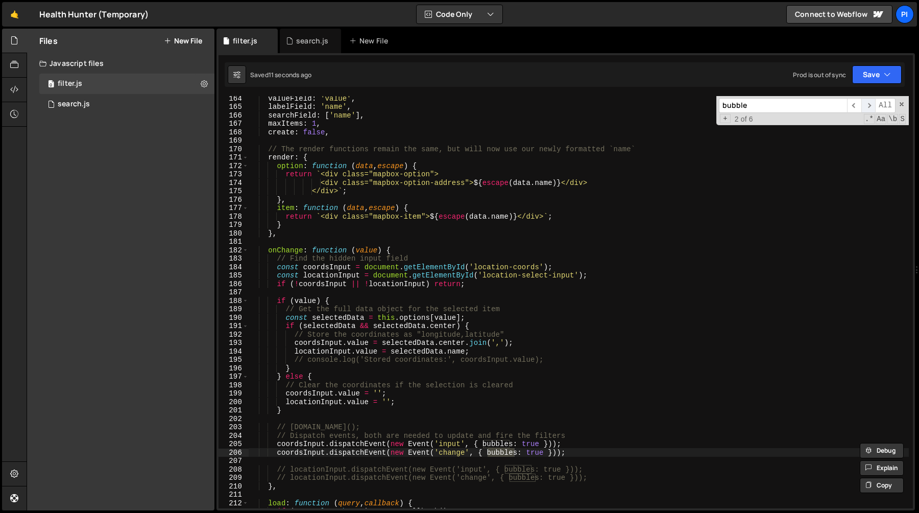
click at [868, 107] on span "​" at bounding box center [869, 105] width 14 height 15
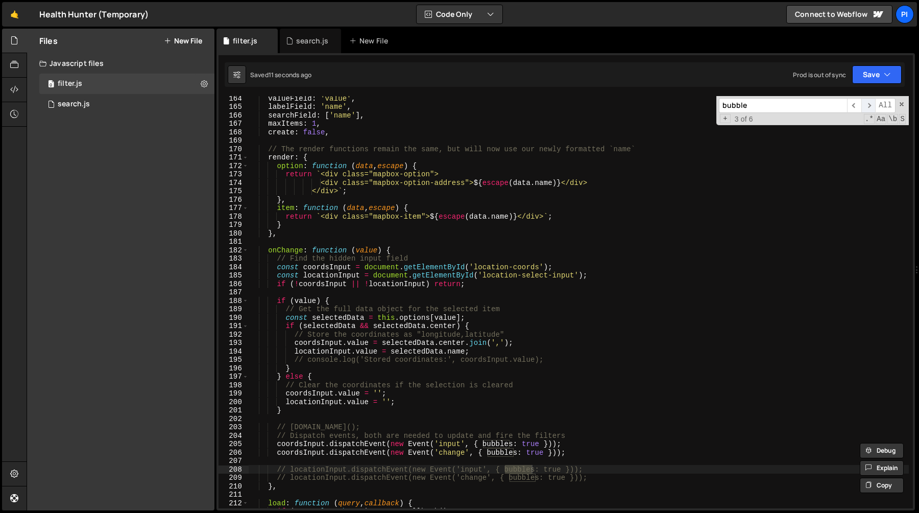
click at [868, 107] on span "​" at bounding box center [869, 105] width 14 height 15
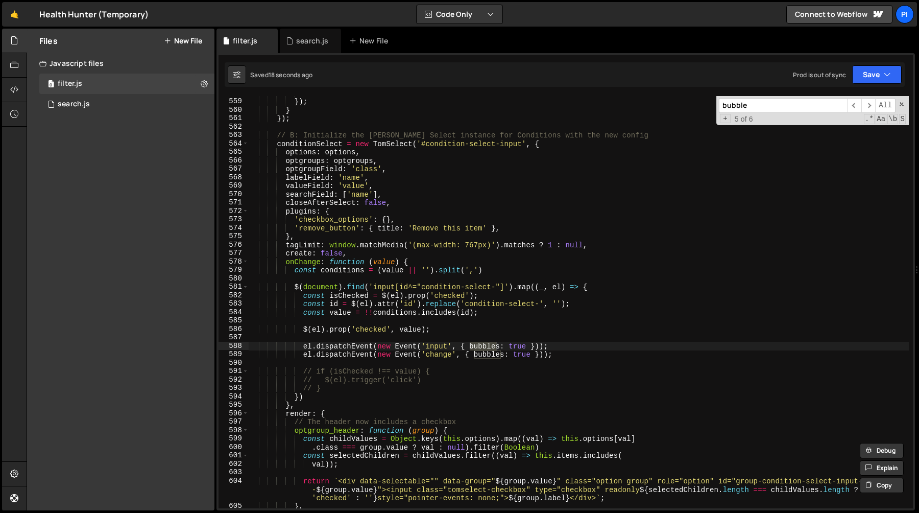
scroll to position [4734, 0]
click at [865, 107] on span "​" at bounding box center [869, 105] width 14 height 15
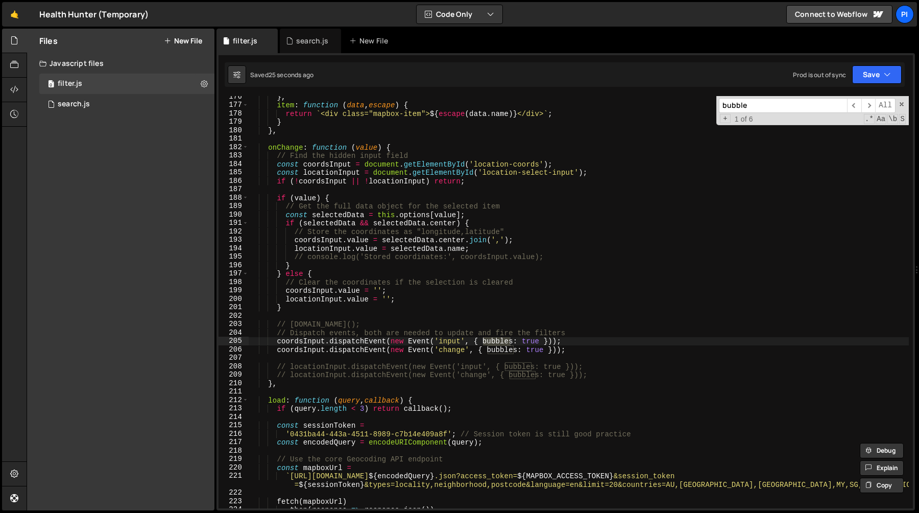
scroll to position [1476, 0]
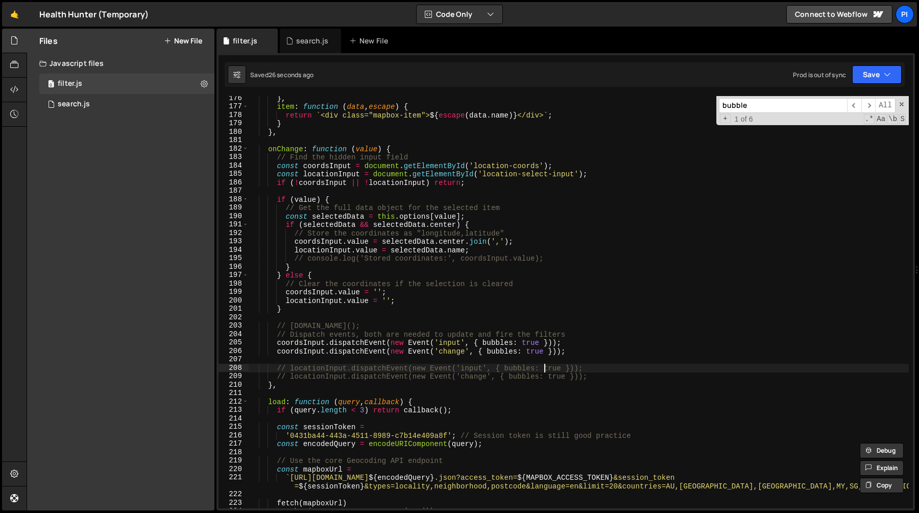
click at [546, 371] on div "} , item : function ( data , escape ) { return ` <div class="mapbox-item"> ${ e…" at bounding box center [579, 308] width 660 height 429
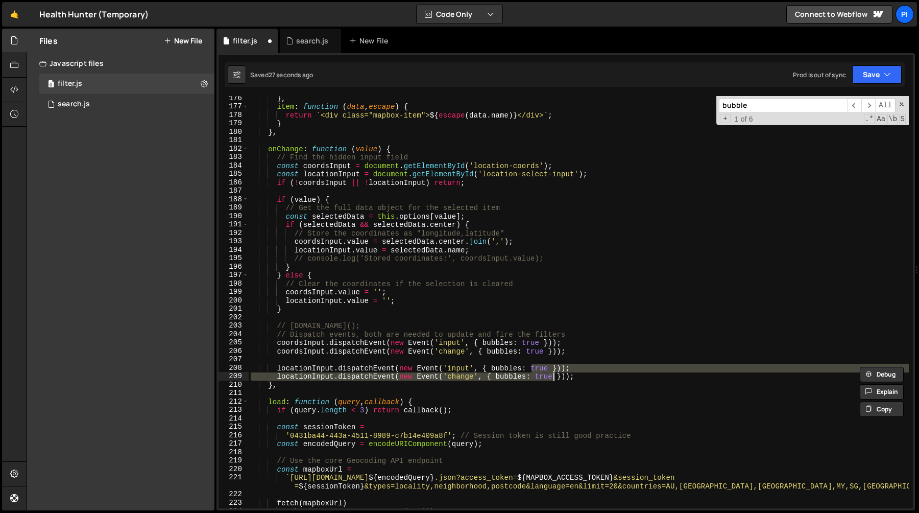
drag, startPoint x: 546, startPoint y: 371, endPoint x: 554, endPoint y: 375, distance: 8.2
click at [554, 375] on div "} , item : function ( data , escape ) { return ` <div class="mapbox-item"> ${ e…" at bounding box center [579, 308] width 660 height 429
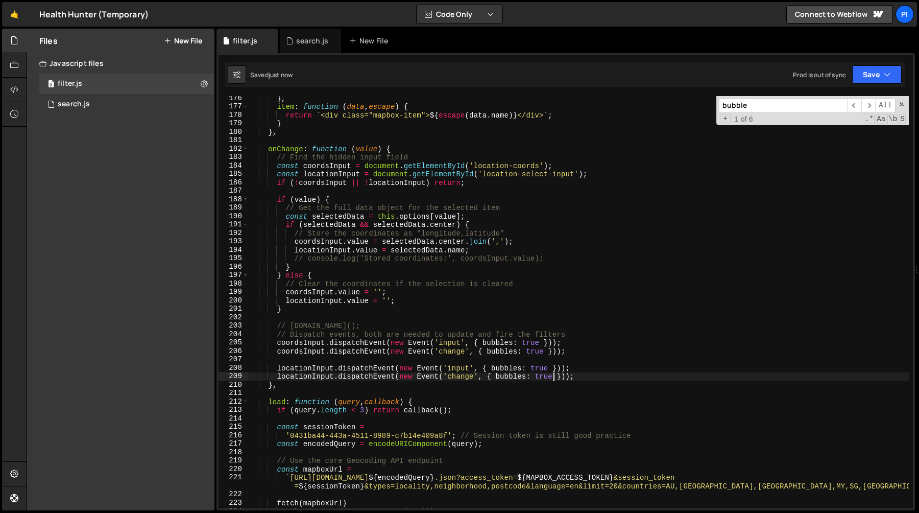
click at [329, 253] on div "} , item : function ( data , escape ) { return ` <div class="mapbox-item"> ${ e…" at bounding box center [579, 308] width 660 height 429
type textarea "locationInput.value = [DOMAIN_NAME];"
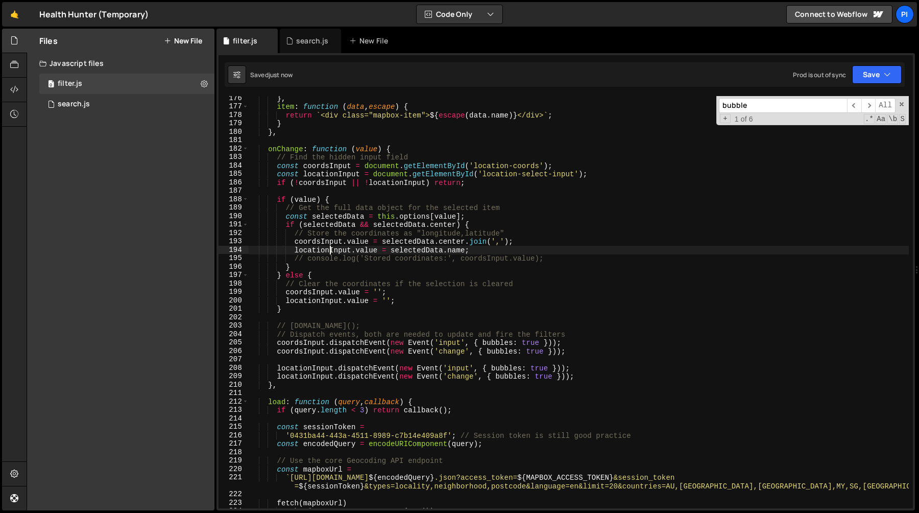
click at [329, 253] on div "} , item : function ( data , escape ) { return ` <div class="mapbox-item"> ${ e…" at bounding box center [579, 308] width 660 height 429
click at [298, 49] on div "search.js" at bounding box center [310, 41] width 61 height 25
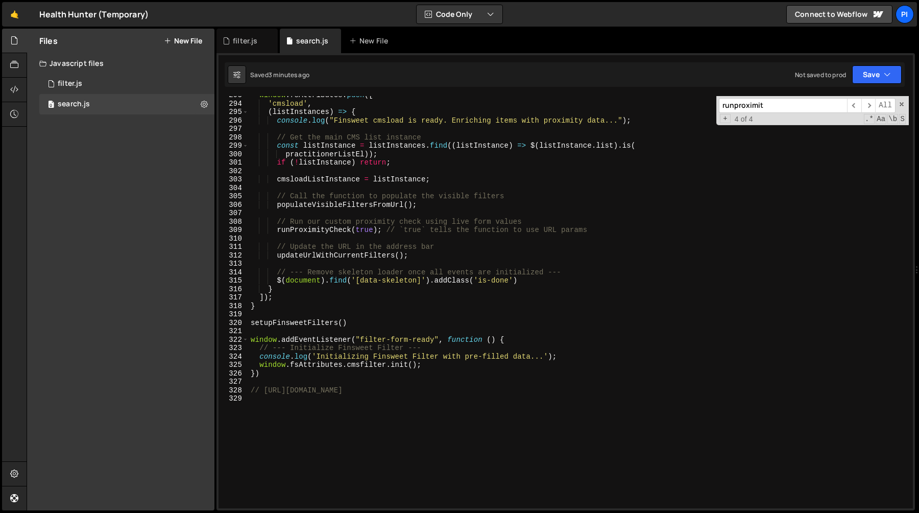
scroll to position [2472, 0]
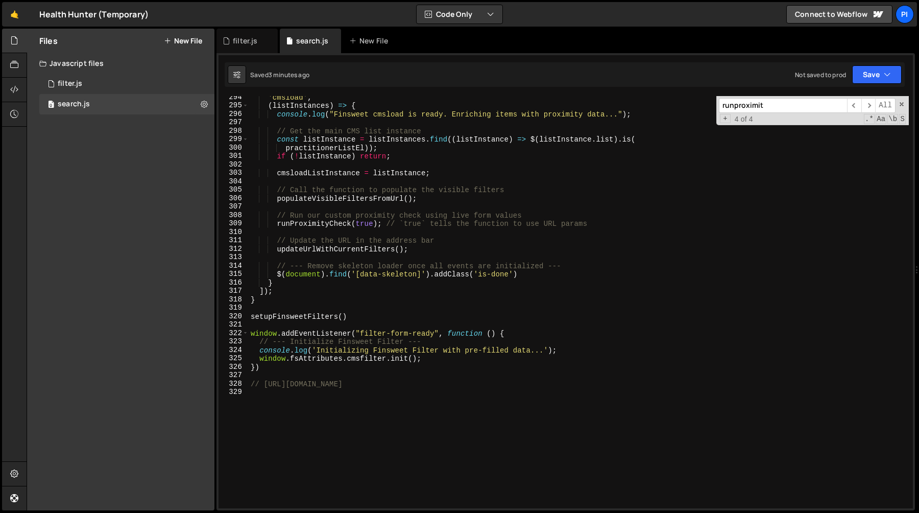
click at [276, 194] on div "'cmsload' , ( listInstances ) => { console . log ( "Finsweet cmsload is ready. …" at bounding box center [579, 307] width 660 height 429
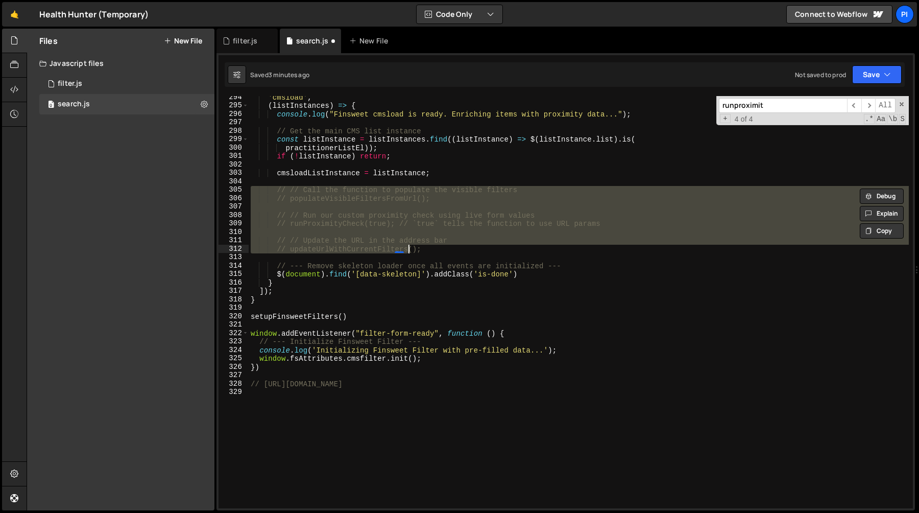
drag, startPoint x: 276, startPoint y: 194, endPoint x: 334, endPoint y: 247, distance: 79.2
click at [334, 247] on div "'cmsload' , ( listInstances ) => { console . log ( "Finsweet cmsload is ready. …" at bounding box center [579, 307] width 660 height 429
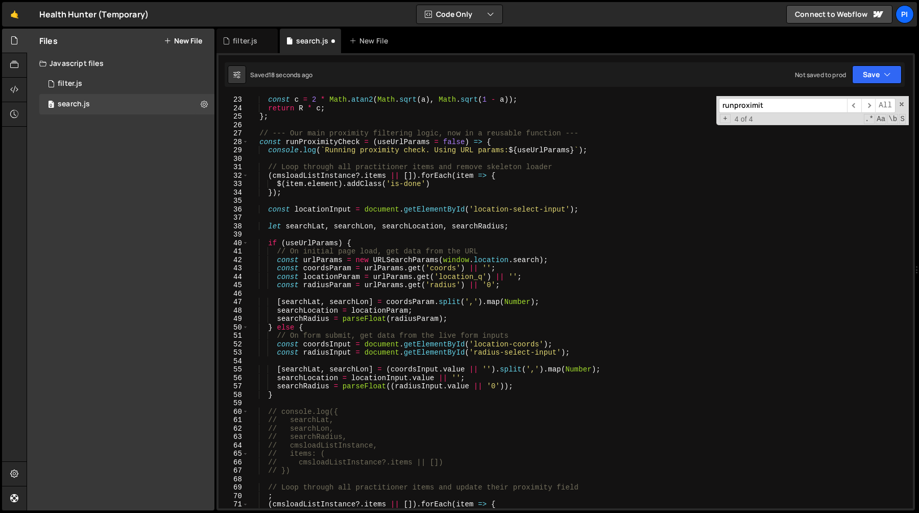
scroll to position [188, 0]
click at [324, 207] on div "const c = 2 * Math . atan2 ( Math . sqrt ( a ) , Math . sqrt ( 1 - a )) ; retur…" at bounding box center [579, 307] width 660 height 429
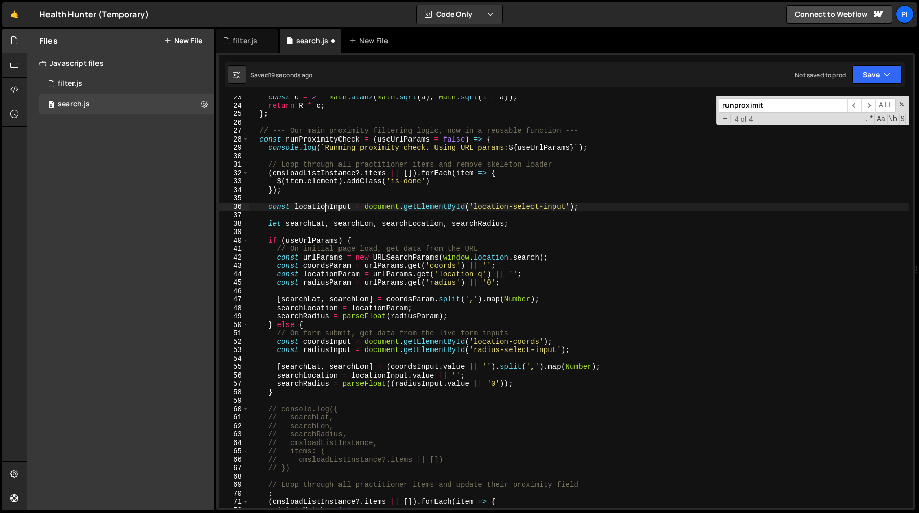
click at [324, 207] on div "const c = 2 * Math . atan2 ( Math . sqrt ( a ) , Math . sqrt ( 1 - a )) ; retur…" at bounding box center [579, 307] width 660 height 429
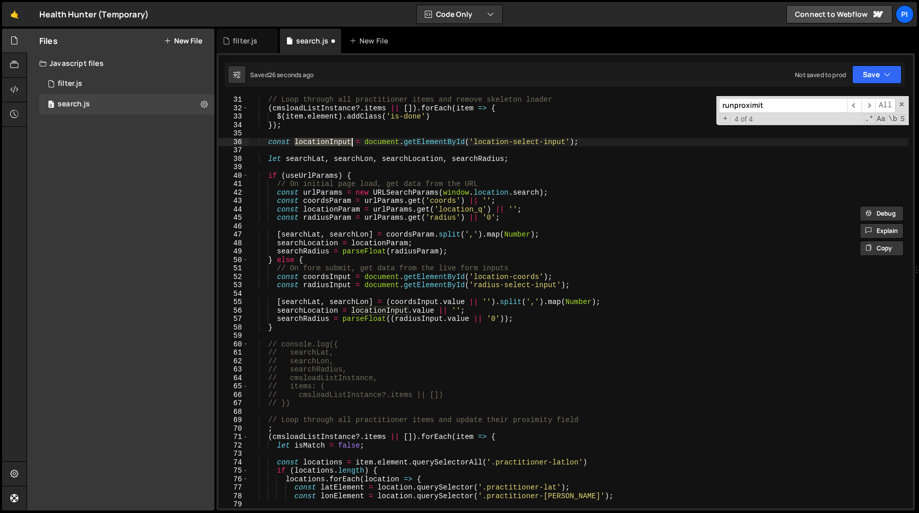
scroll to position [255, 0]
click at [323, 202] on div "// Loop through all practitioner items and remove skeleton loader ( cmsloadList…" at bounding box center [579, 307] width 660 height 429
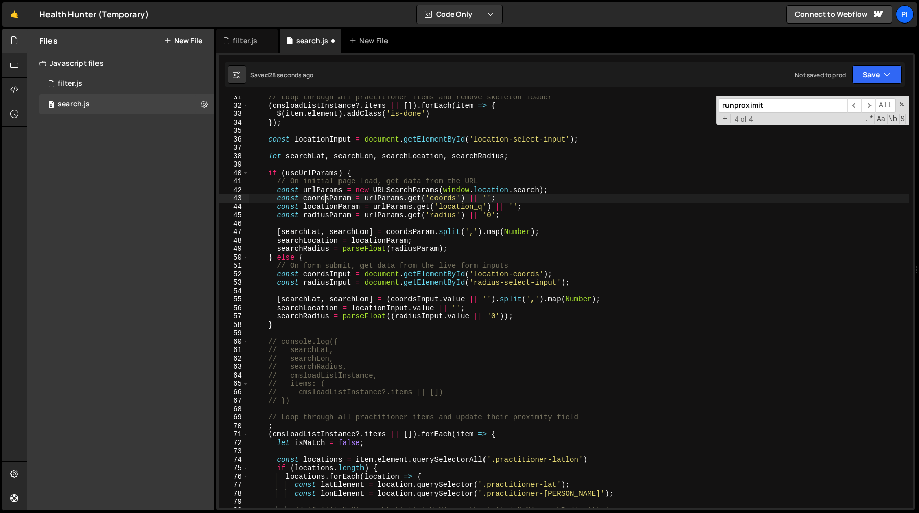
click at [323, 202] on div "// Loop through all practitioner items and remove skeleton loader ( cmsloadList…" at bounding box center [579, 307] width 660 height 429
click at [323, 208] on div "// Loop through all practitioner items and remove skeleton loader ( cmsloadList…" at bounding box center [579, 307] width 660 height 429
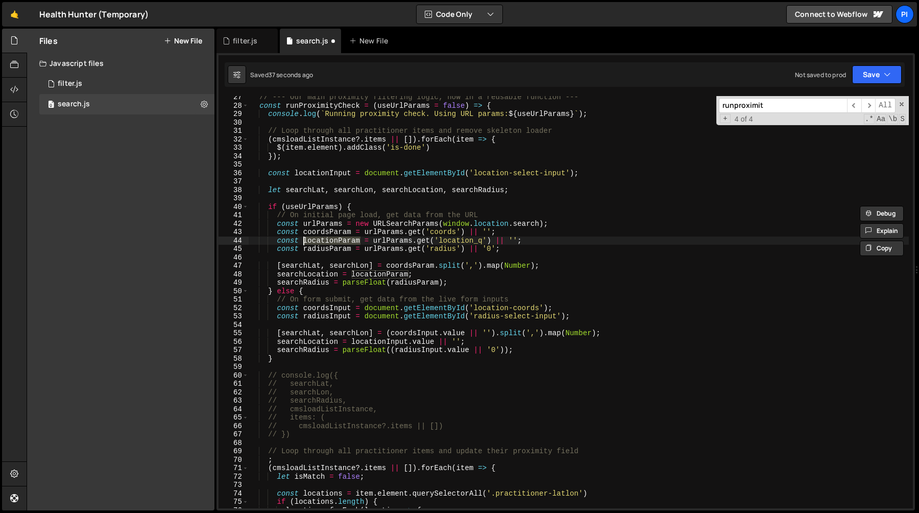
scroll to position [221, 0]
click at [461, 244] on div "// --- Our main proximity filtering logic, now in a reusable function --- const…" at bounding box center [579, 308] width 660 height 429
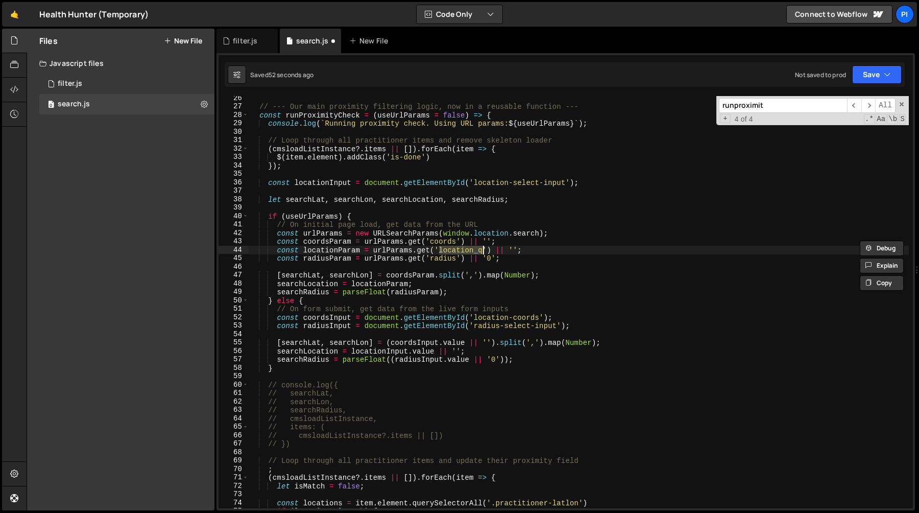
scroll to position [212, 0]
click at [384, 353] on div "// --- Our main proximity filtering logic, now in a reusable function --- const…" at bounding box center [579, 308] width 660 height 429
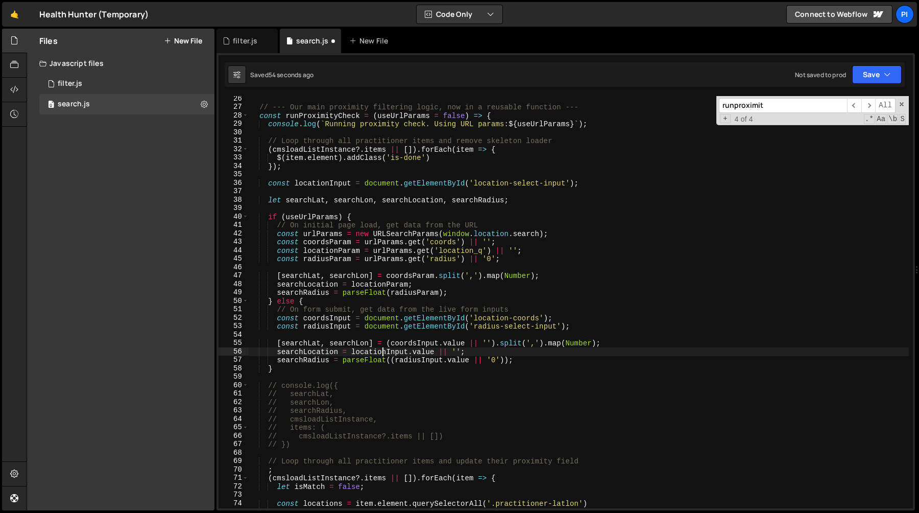
click at [384, 353] on div "// --- Our main proximity filtering logic, now in a reusable function --- const…" at bounding box center [579, 308] width 660 height 429
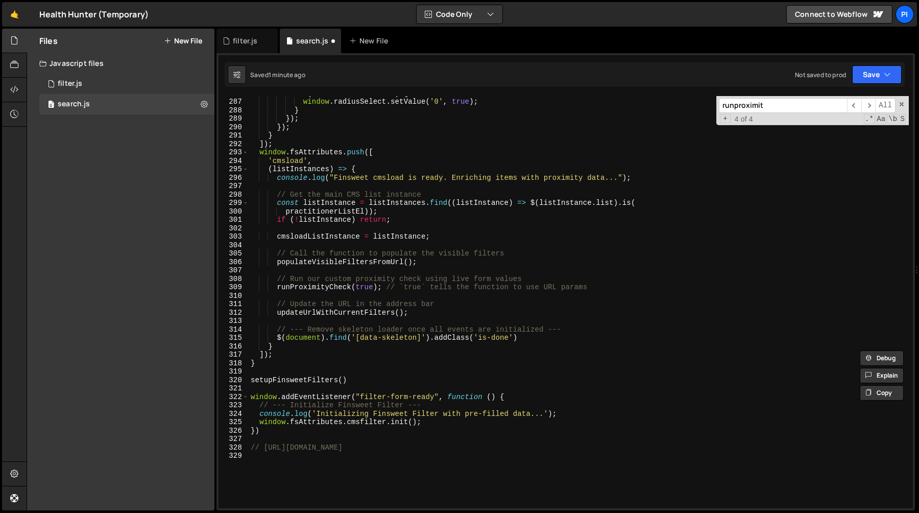
scroll to position [2399, 0]
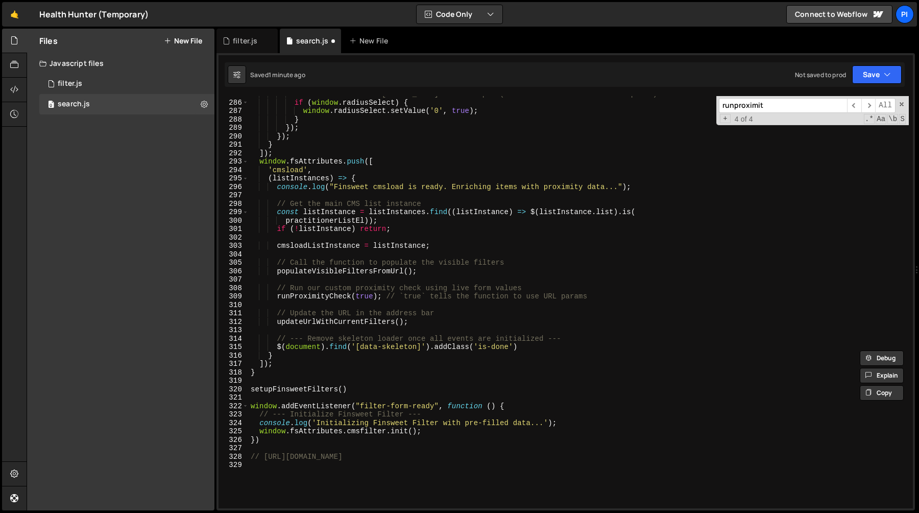
click at [337, 295] on div "// Clear the Radius Tom Select input (this resets it to the first option) if ( …" at bounding box center [579, 304] width 660 height 429
click at [332, 321] on div "// Clear the Radius Tom Select input (this resets it to the first option) if ( …" at bounding box center [579, 304] width 660 height 429
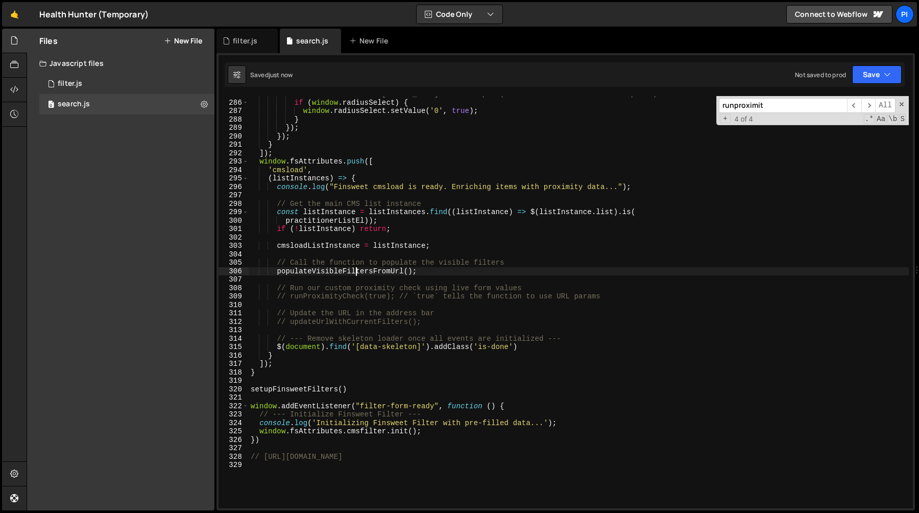
click at [356, 270] on div "// Clear the Radius Tom Select input (this resets it to the first option) if ( …" at bounding box center [579, 304] width 660 height 429
click at [368, 323] on div "// Clear the Radius Tom Select input (this resets it to the first option) if ( …" at bounding box center [579, 304] width 660 height 429
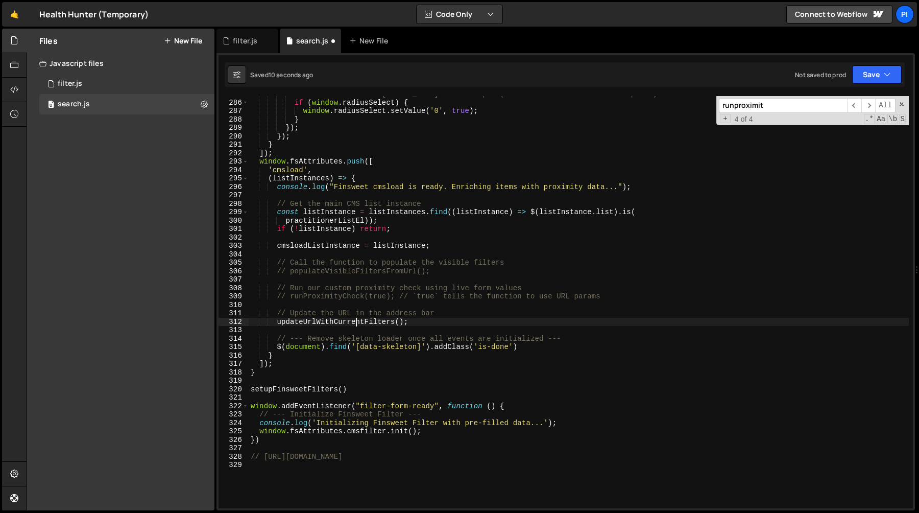
type textarea "// Update the URL in the address bar"
click at [345, 291] on div "// Clear the Radius [PERSON_NAME] Select input (this resets it to the first opt…" at bounding box center [579, 304] width 660 height 429
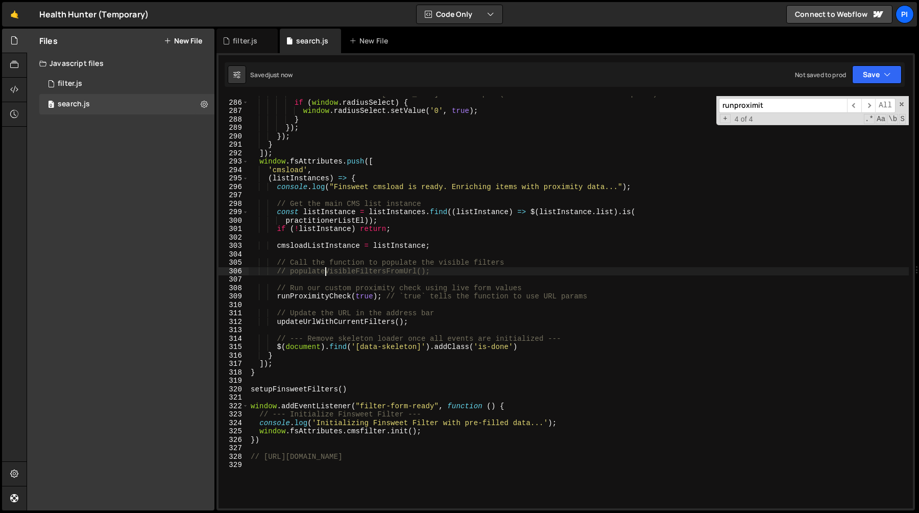
click at [323, 268] on div "// Clear the Radius [PERSON_NAME] Select input (this resets it to the first opt…" at bounding box center [579, 304] width 660 height 429
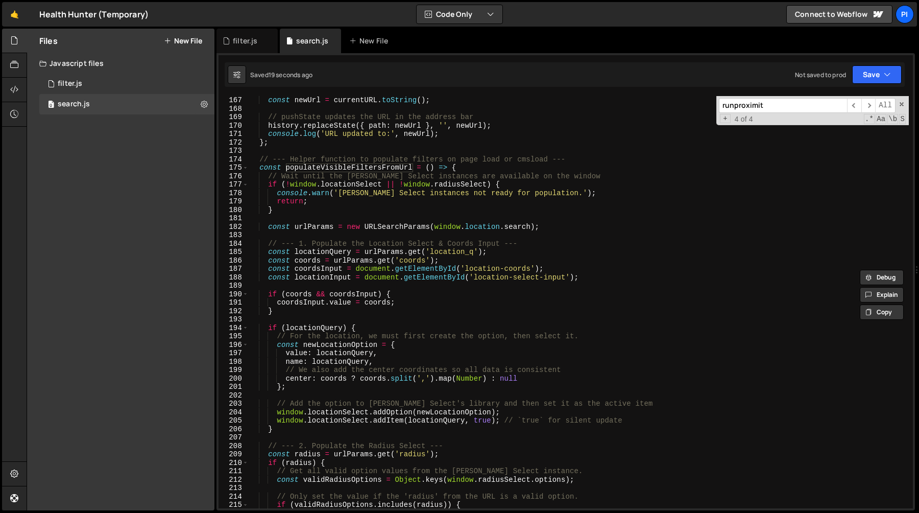
scroll to position [1399, 0]
click at [510, 251] on div "const newUrl = currentURL . toString ( ) ; // pushState updates the URL in the …" at bounding box center [579, 310] width 660 height 429
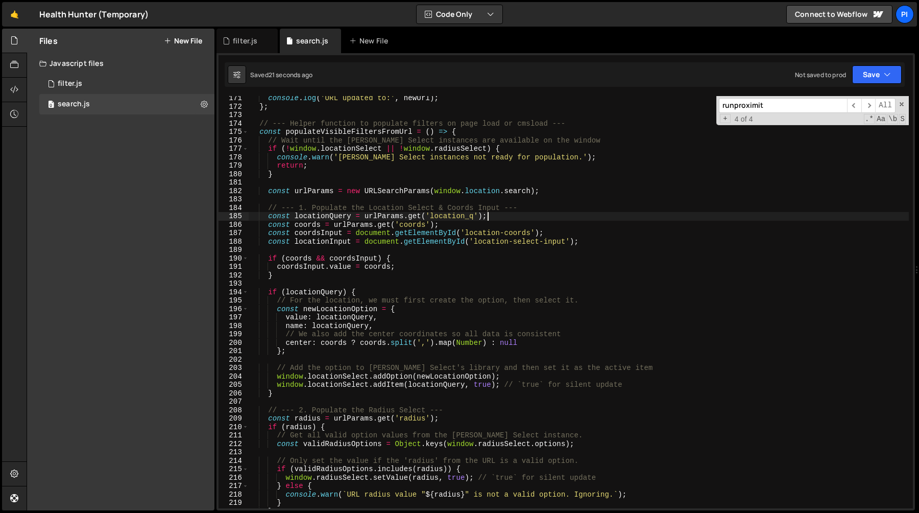
scroll to position [1458, 0]
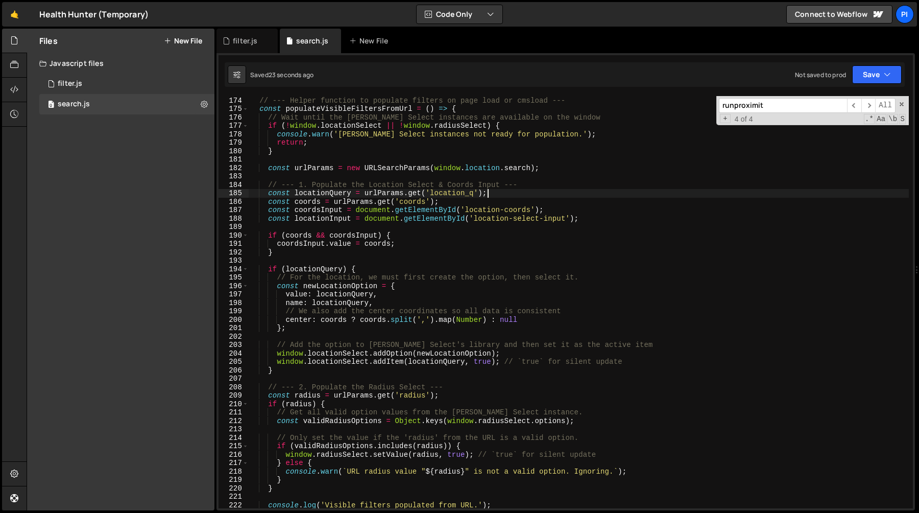
click at [317, 218] on div "// --- Helper function to populate filters on page load or cmsload --- const po…" at bounding box center [579, 302] width 660 height 429
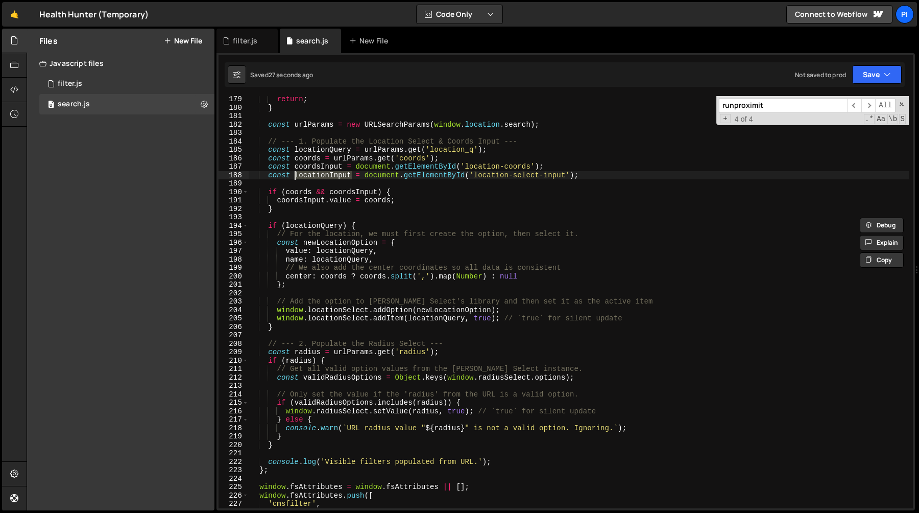
scroll to position [1500, 0]
click at [330, 309] on div "return ; } const urlParams = new URLSearchParams ( window . location . search )…" at bounding box center [579, 310] width 660 height 429
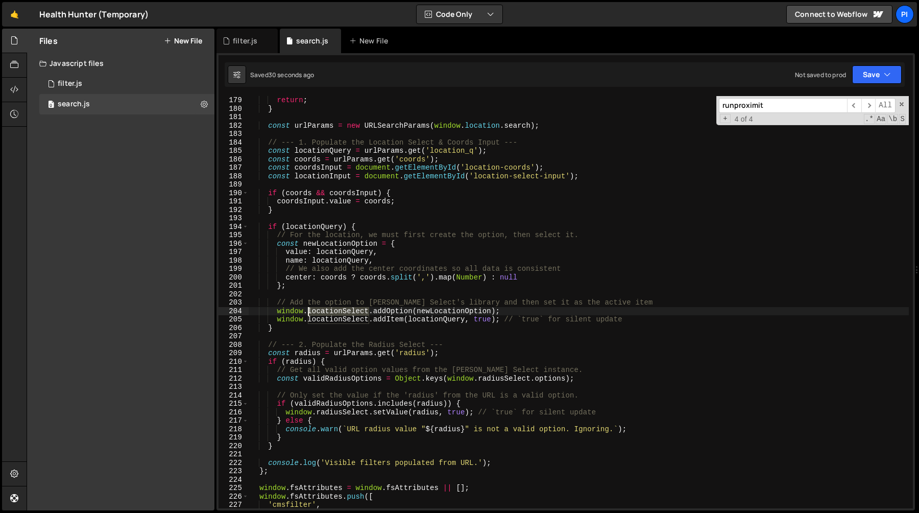
click at [330, 309] on div "return ; } const urlParams = new URLSearchParams ( window . location . search )…" at bounding box center [579, 310] width 660 height 429
click at [357, 317] on div "return ; } const urlParams = new URLSearchParams ( window . location . search )…" at bounding box center [579, 310] width 660 height 429
type textarea "window.locationSelect.addItem(locationQuery, true); // `true` for silent update"
click at [357, 317] on div "return ; } const urlParams = new URLSearchParams ( window . location . search )…" at bounding box center [579, 310] width 660 height 429
click at [644, 320] on div "return ; } const urlParams = new URLSearchParams ( window . location . search )…" at bounding box center [579, 310] width 660 height 429
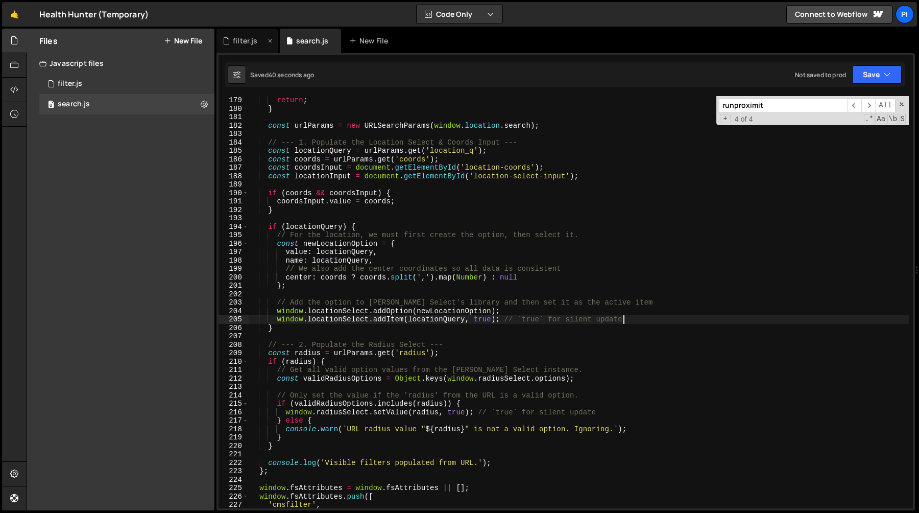
click at [234, 40] on div "filter.js" at bounding box center [245, 41] width 25 height 10
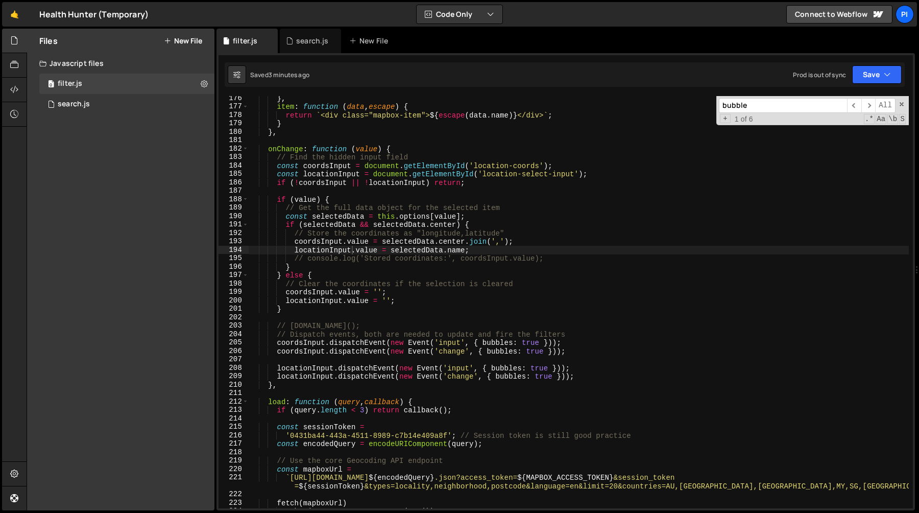
click at [345, 369] on div "} , item : function ( data , escape ) { return ` <div class="mapbox-item"> ${ e…" at bounding box center [579, 308] width 660 height 429
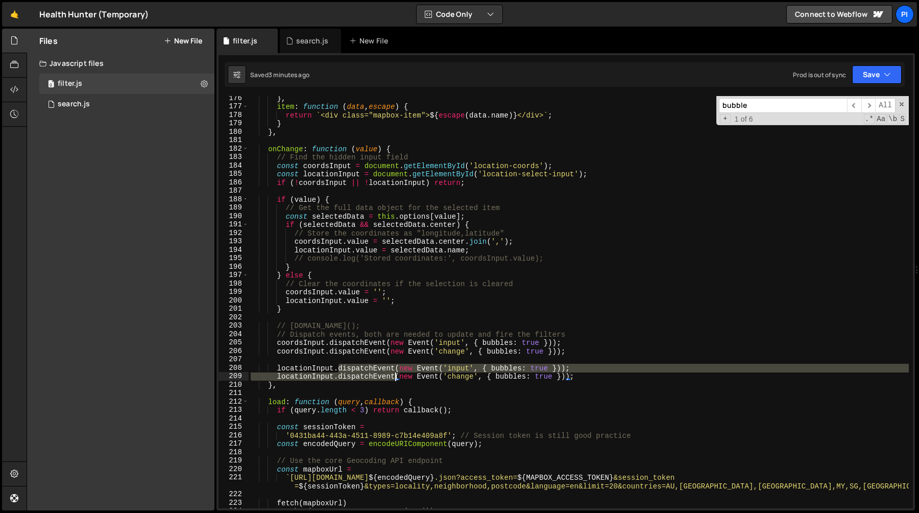
drag, startPoint x: 345, startPoint y: 369, endPoint x: 360, endPoint y: 377, distance: 17.1
click at [360, 377] on div "} , item : function ( data , escape ) { return ` <div class="mapbox-item"> ${ e…" at bounding box center [579, 308] width 660 height 429
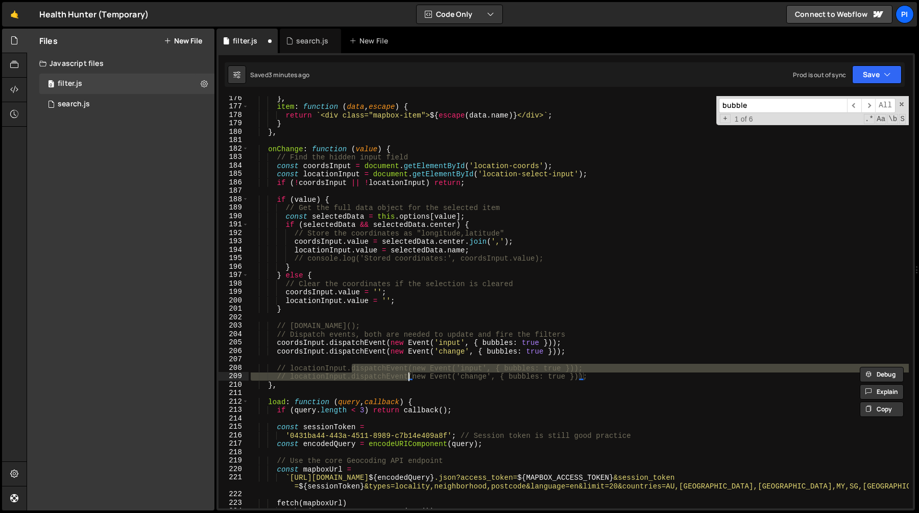
type textarea "// locationInput.dispatchEvent(new Event('change', { bubbles: true }));"
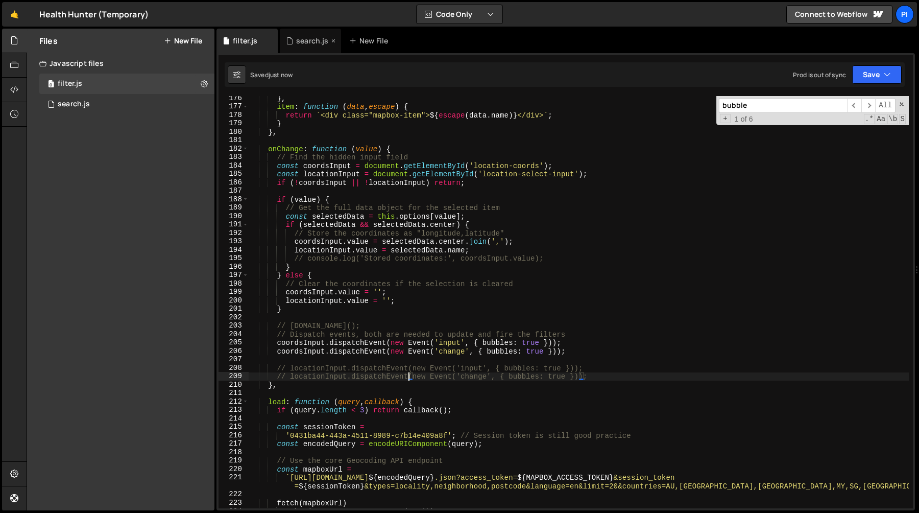
click at [304, 47] on div "search.js" at bounding box center [310, 41] width 61 height 25
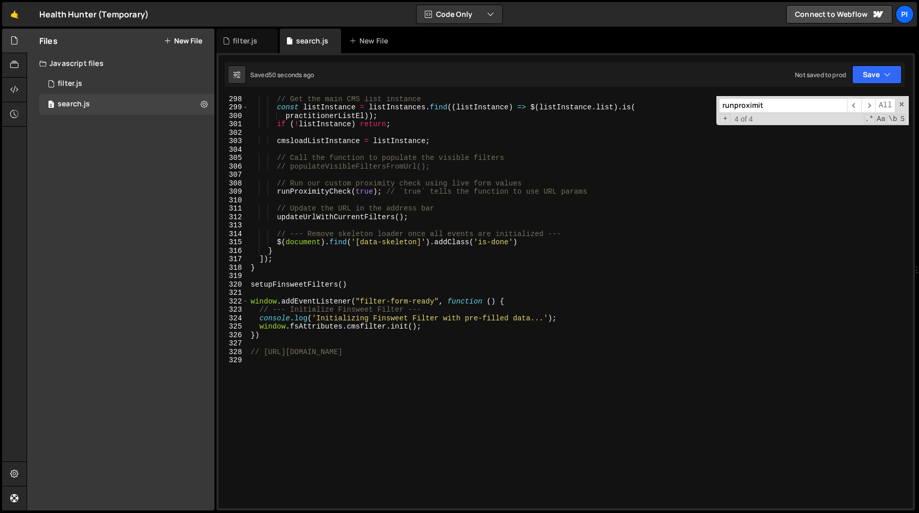
scroll to position [2450, 0]
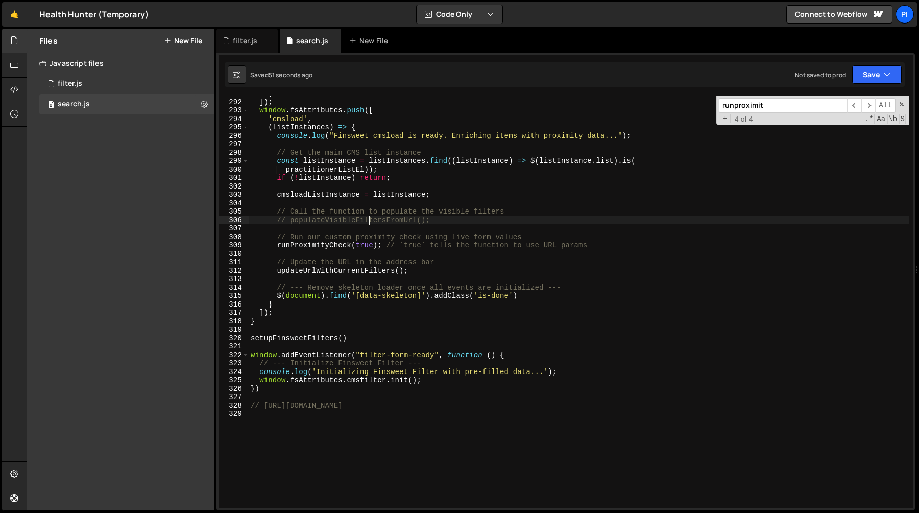
click at [371, 220] on div "} ]) ; window . fsAttributes . push ([ 'cmsload' , ( listInstances ) => { conso…" at bounding box center [579, 303] width 660 height 429
type textarea "// populateVisibleFiltersFromUrl();"
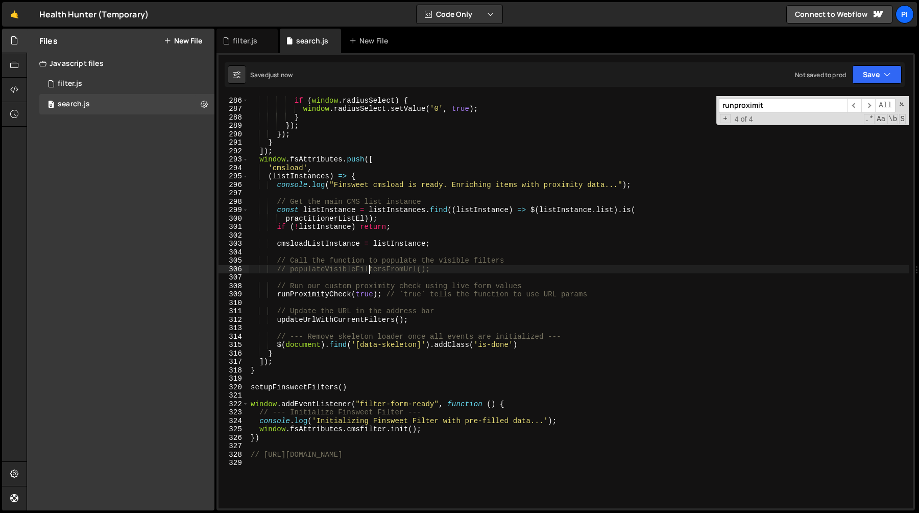
scroll to position [2401, 0]
click at [234, 39] on div "filter.js" at bounding box center [245, 41] width 25 height 10
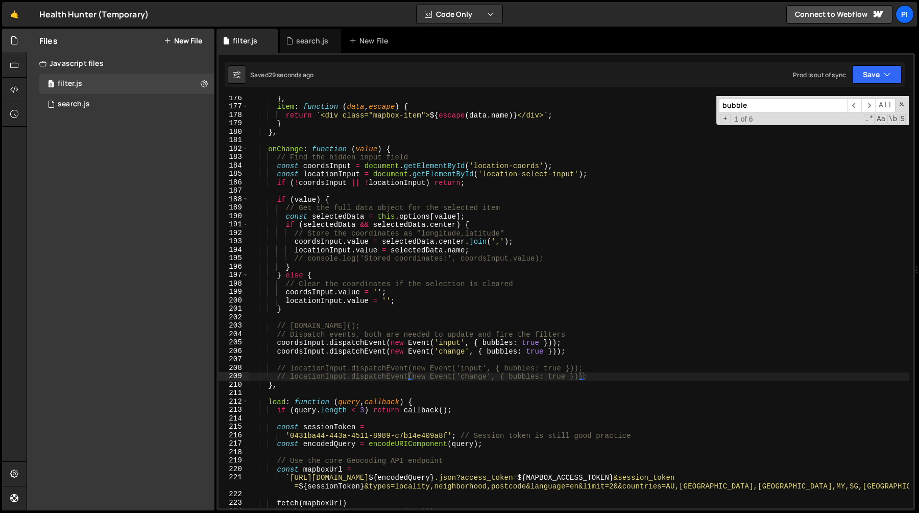
click at [366, 366] on div "} , item : function ( data , escape ) { return ` <div class="mapbox-item"> ${ e…" at bounding box center [579, 308] width 660 height 429
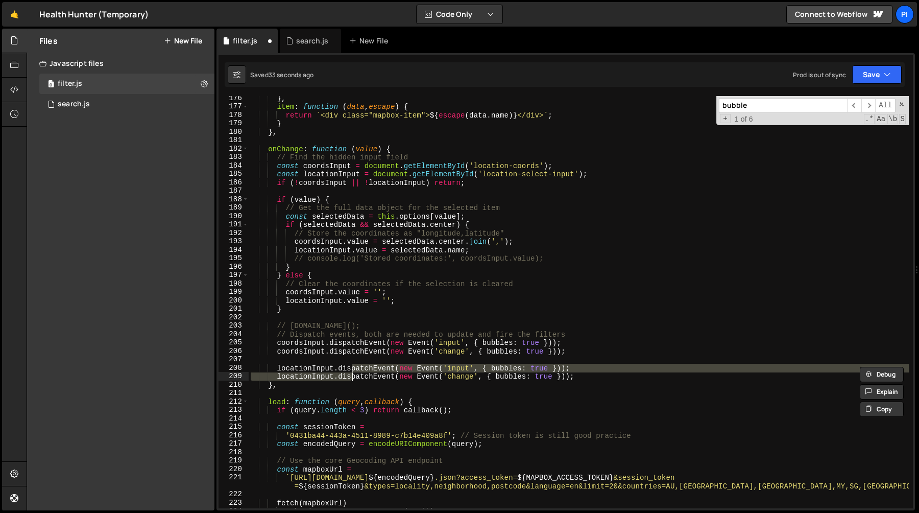
type textarea "locationInput.dispatchEvent(new Event('change', { bubbles: true }));"
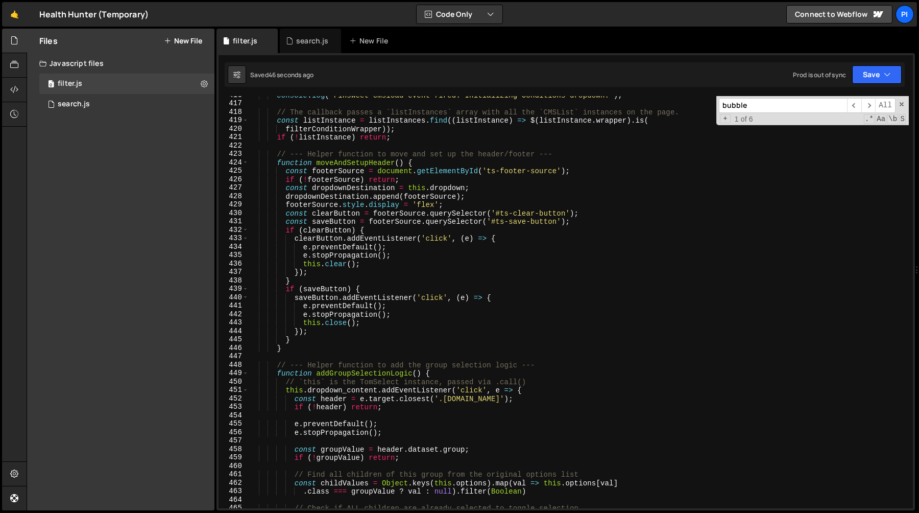
scroll to position [3586, 0]
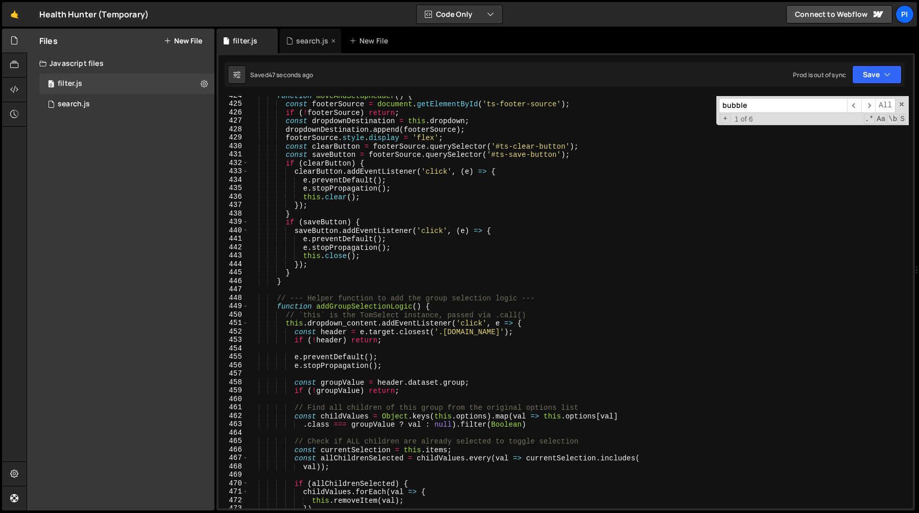
click at [303, 45] on div "search.js" at bounding box center [310, 41] width 61 height 25
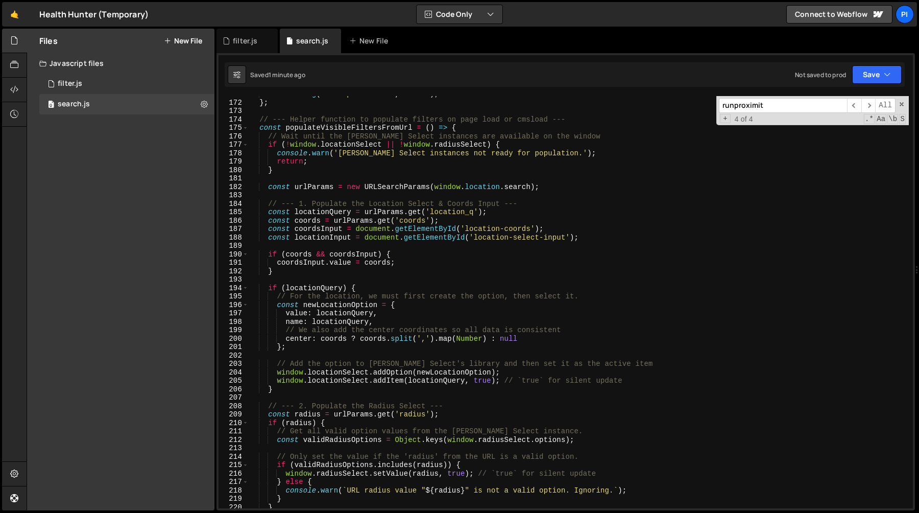
scroll to position [1439, 0]
click at [305, 146] on div "console . log ( 'URL updated to:' , newUrl ) ; } ; // --- Helper function to po…" at bounding box center [579, 304] width 660 height 429
click at [304, 187] on div "console . log ( 'URL updated to:' , newUrl ) ; } ; // --- Helper function to po…" at bounding box center [579, 304] width 660 height 429
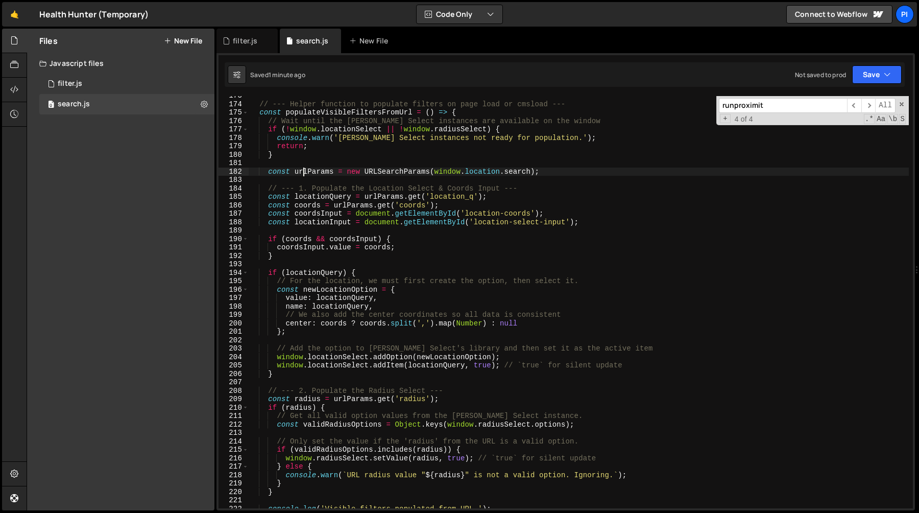
scroll to position [1453, 0]
click at [312, 248] on div "// --- Helper function to populate filters on page load or cmsload --- const po…" at bounding box center [579, 305] width 660 height 429
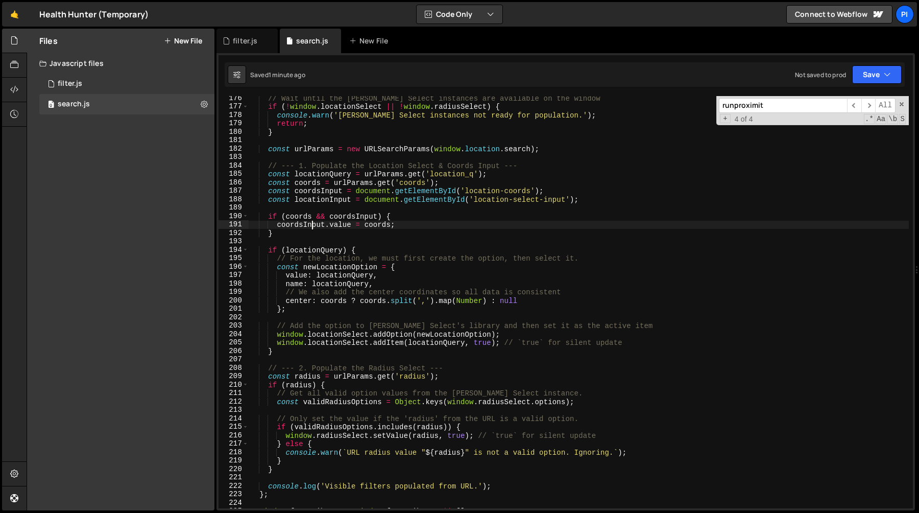
scroll to position [1475, 0]
click at [267, 220] on div "// Wait until the [PERSON_NAME] Select instances are available on the window if…" at bounding box center [579, 309] width 660 height 429
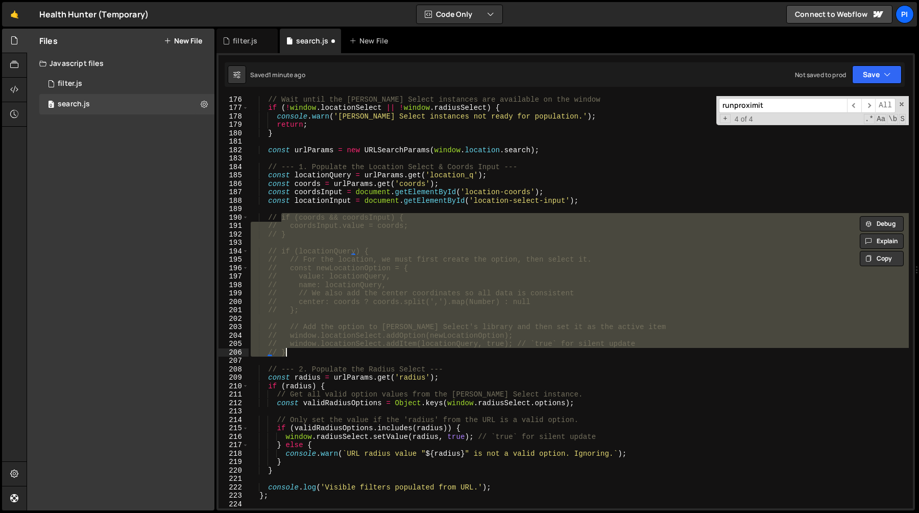
drag, startPoint x: 267, startPoint y: 220, endPoint x: 302, endPoint y: 355, distance: 140.5
click at [302, 355] on div "// Wait until the [PERSON_NAME] Select instances are available on the window if…" at bounding box center [579, 309] width 660 height 429
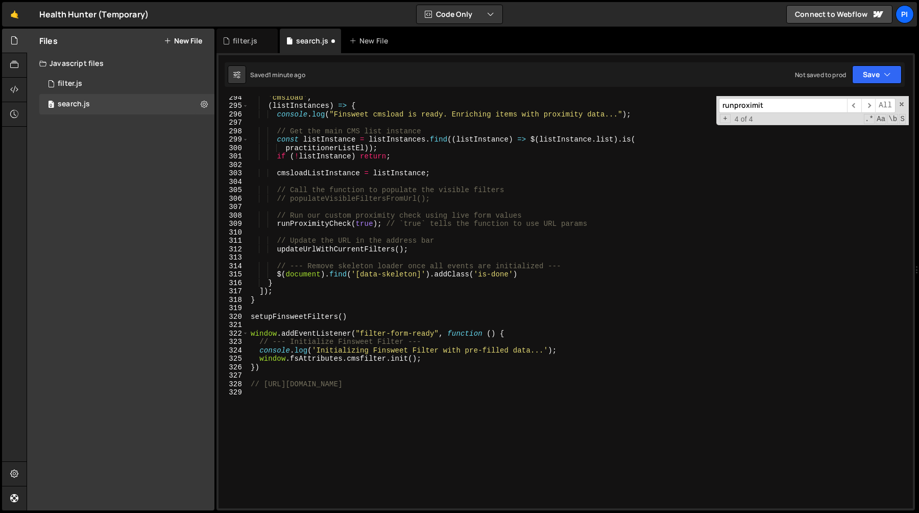
scroll to position [2422, 0]
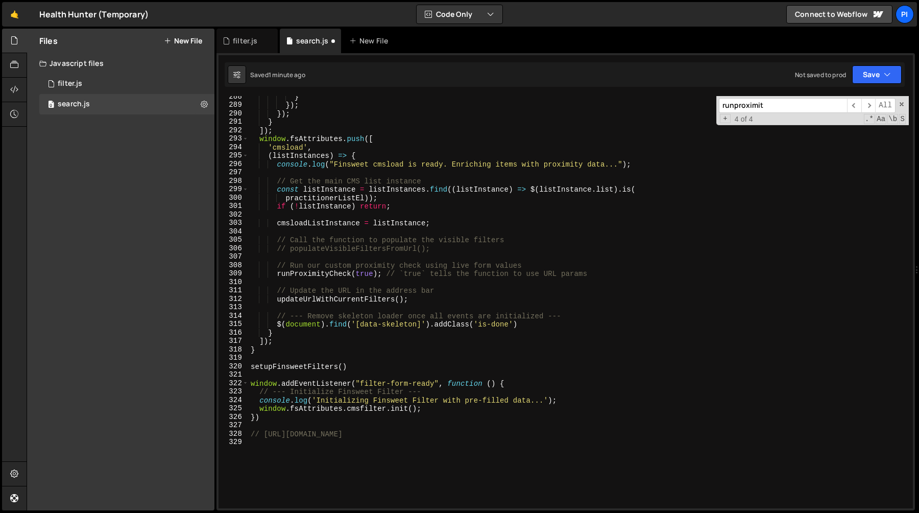
click at [344, 248] on div "} }) ; }) ; } ]) ; window . fsAttributes . push ([ 'cmsload' , ( listInstances …" at bounding box center [579, 306] width 660 height 429
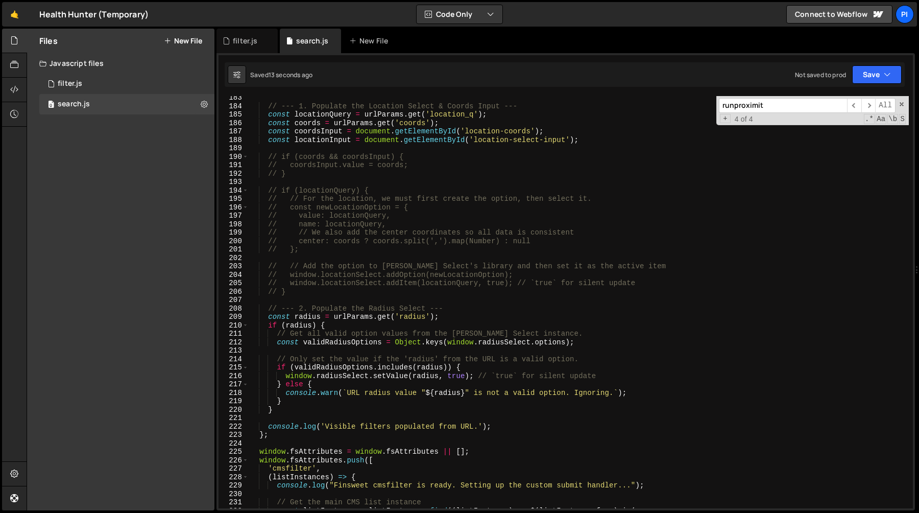
scroll to position [1534, 0]
click at [269, 156] on div "// --- 1. Populate the Location Select & Coords Input --- const locationQuery =…" at bounding box center [579, 310] width 660 height 429
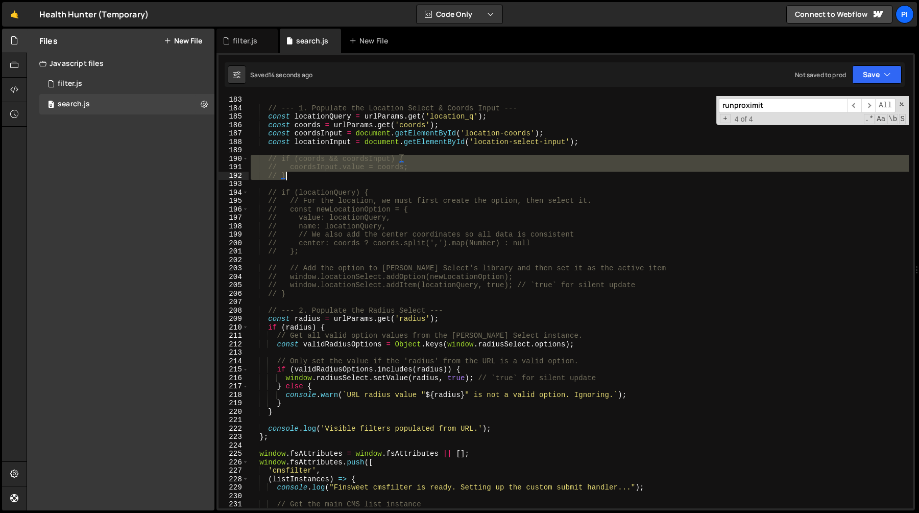
drag, startPoint x: 269, startPoint y: 156, endPoint x: 286, endPoint y: 173, distance: 23.8
click at [286, 173] on div "// --- 1. Populate the Location Select & Coords Input --- const locationQuery =…" at bounding box center [579, 310] width 660 height 429
click at [283, 192] on div "// --- 1. Populate the Location Select & Coords Input --- const locationQuery =…" at bounding box center [579, 310] width 660 height 429
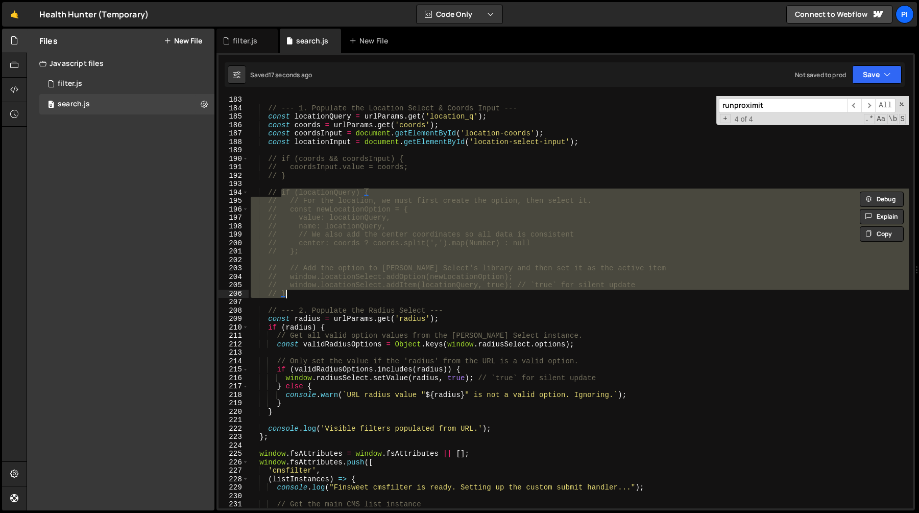
drag, startPoint x: 283, startPoint y: 192, endPoint x: 300, endPoint y: 291, distance: 99.9
click at [300, 291] on div "// --- 1. Populate the Location Select & Coords Input --- const locationQuery =…" at bounding box center [579, 310] width 660 height 429
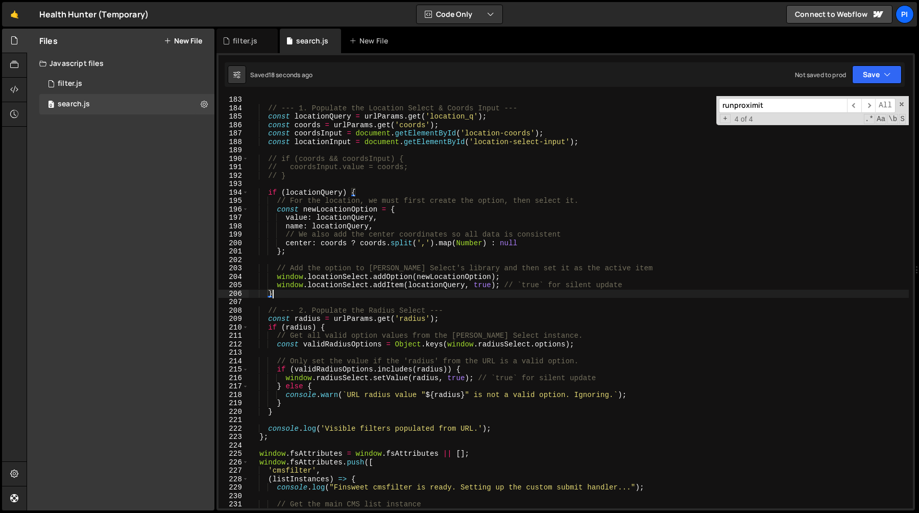
click at [266, 158] on div "// --- 1. Populate the Location Select & Coords Input --- const locationQuery =…" at bounding box center [579, 310] width 660 height 429
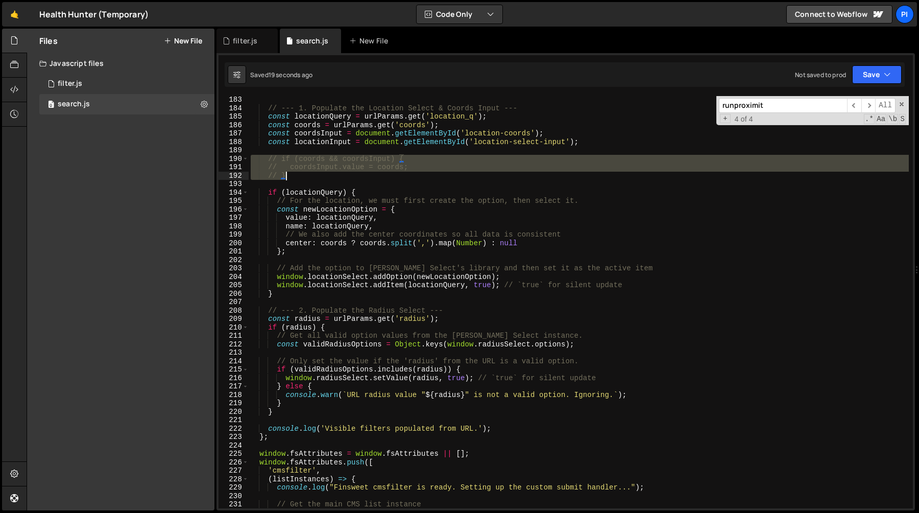
drag, startPoint x: 266, startPoint y: 158, endPoint x: 293, endPoint y: 176, distance: 32.3
click at [293, 176] on div "// --- 1. Populate the Location Select & Coords Input --- const locationQuery =…" at bounding box center [579, 310] width 660 height 429
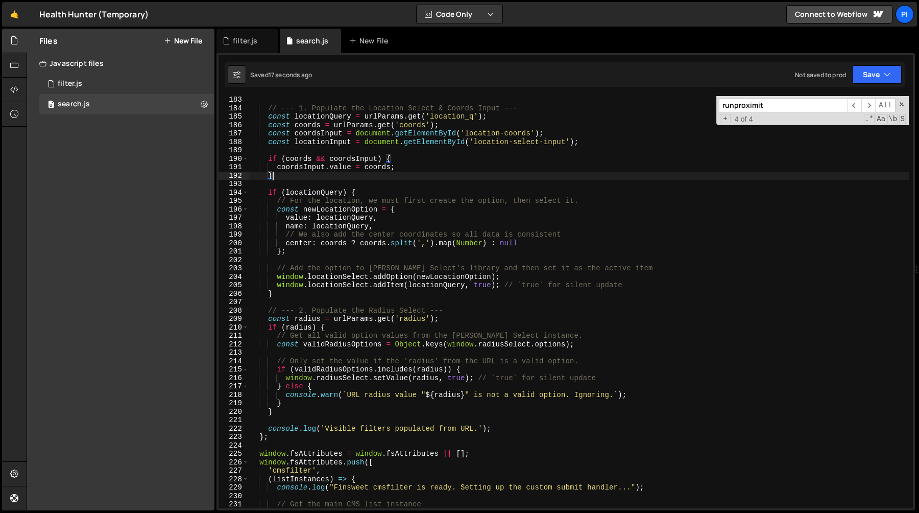
click at [272, 196] on div "// --- 1. Populate the Location Select & Coords Input --- const locationQuery =…" at bounding box center [579, 310] width 660 height 429
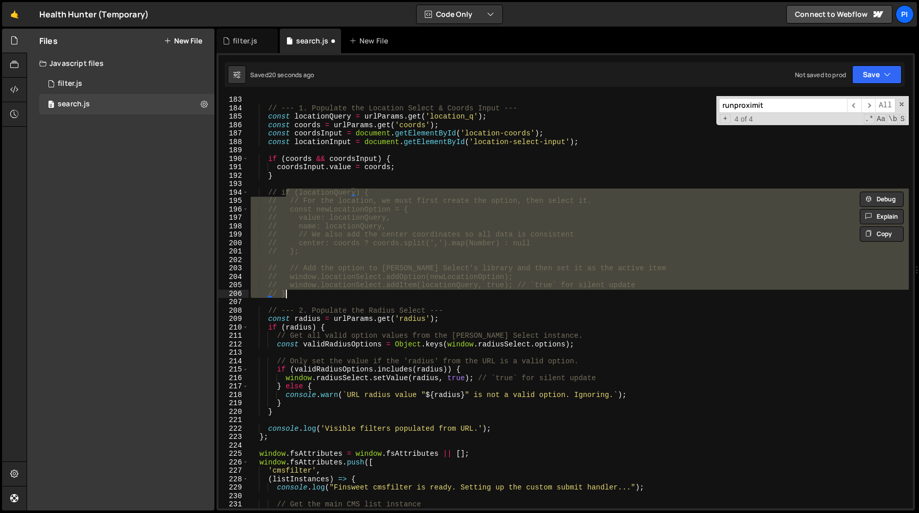
drag, startPoint x: 272, startPoint y: 196, endPoint x: 297, endPoint y: 294, distance: 101.2
click at [297, 294] on div "// --- 1. Populate the Location Select & Coords Input --- const locationQuery =…" at bounding box center [579, 310] width 660 height 429
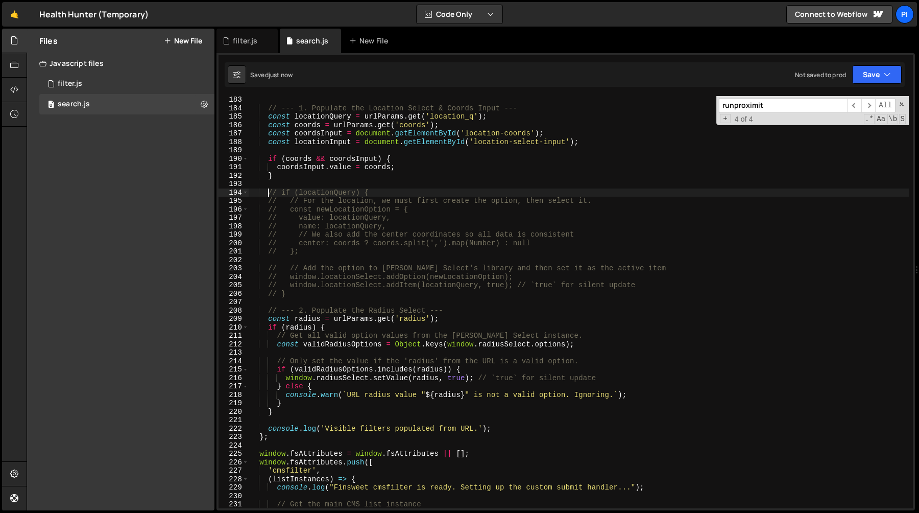
click at [266, 194] on div "// --- 1. Populate the Location Select & Coords Input --- const locationQuery =…" at bounding box center [579, 310] width 660 height 429
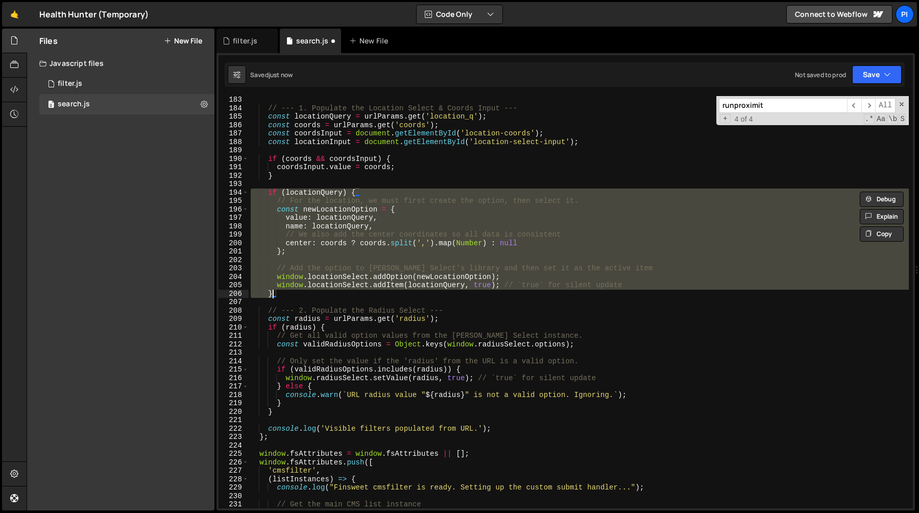
drag, startPoint x: 266, startPoint y: 194, endPoint x: 300, endPoint y: 296, distance: 108.2
click at [300, 296] on div "// --- 1. Populate the Location Select & Coords Input --- const locationQuery =…" at bounding box center [579, 310] width 660 height 429
click at [340, 276] on div "// --- 1. Populate the Location Select & Coords Input --- const locationQuery =…" at bounding box center [579, 302] width 660 height 412
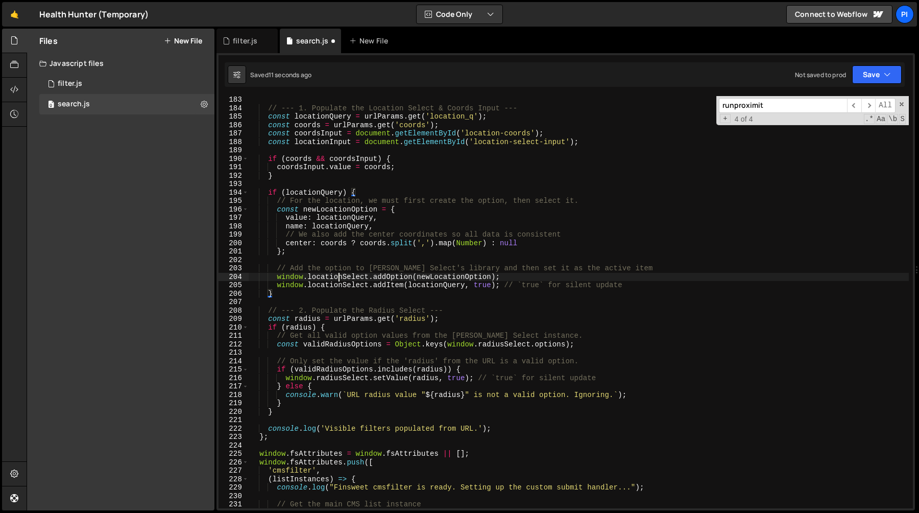
click at [340, 276] on div "// --- 1. Populate the Location Select & Coords Input --- const locationQuery =…" at bounding box center [579, 310] width 660 height 429
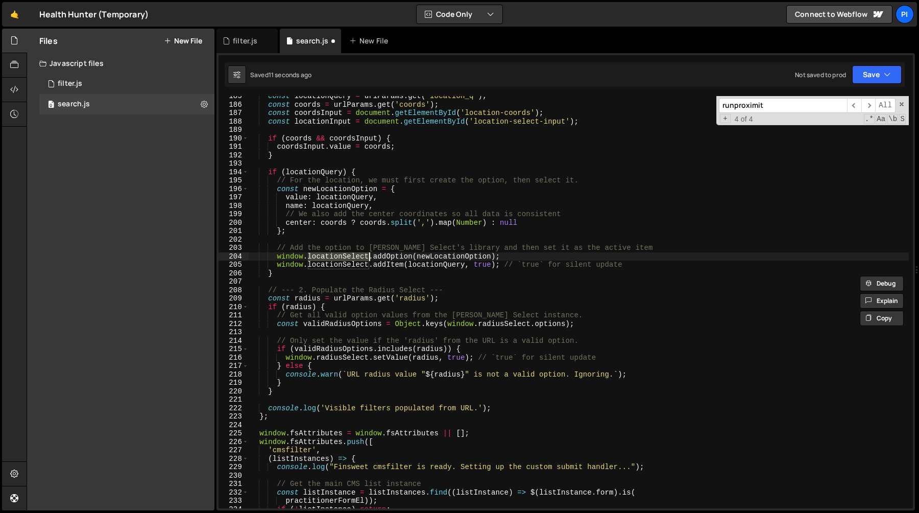
scroll to position [1555, 0]
click at [285, 359] on div "const locationQuery = urlParams . get ( 'location_q' ) ; const coords = urlPara…" at bounding box center [579, 306] width 660 height 429
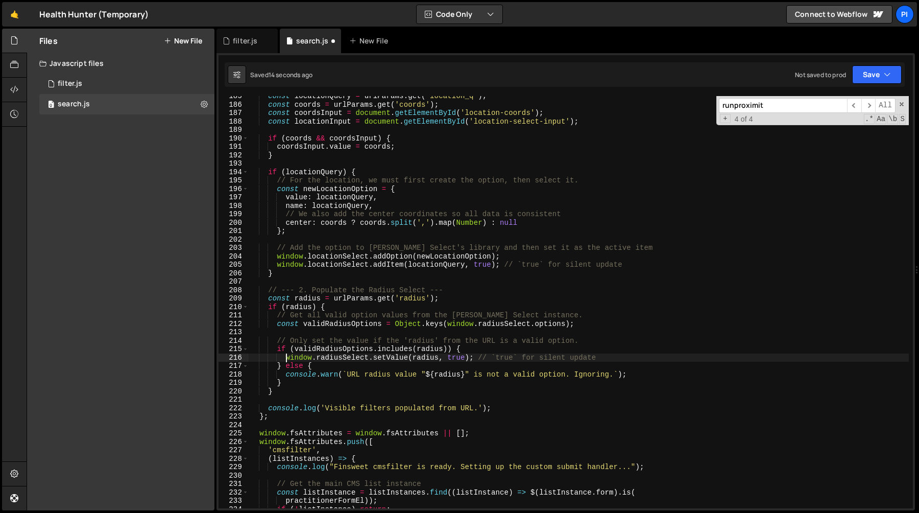
click at [473, 357] on div "const locationQuery = urlParams . get ( 'location_q' ) ; const coords = urlPara…" at bounding box center [579, 306] width 660 height 429
click at [653, 265] on div "const locationQuery = urlParams . get ( 'location_q' ) ; const coords = urlPara…" at bounding box center [579, 306] width 660 height 429
type textarea "window.locationSelect.addItem(locationQuery, true); // `true` for silent update"
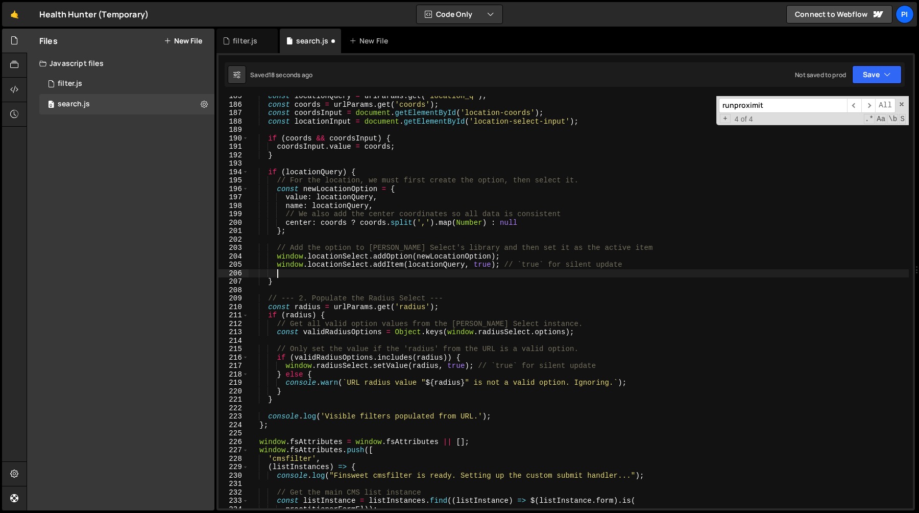
paste textarea "window.radiusSelect.setValue(radius, true);"
click at [328, 265] on div "const locationQuery = urlParams . get ( 'location_q' ) ; const coords = urlPara…" at bounding box center [579, 306] width 660 height 429
click at [328, 275] on div "const locationQuery = urlParams . get ( 'location_q' ) ; const coords = urlPara…" at bounding box center [579, 306] width 660 height 429
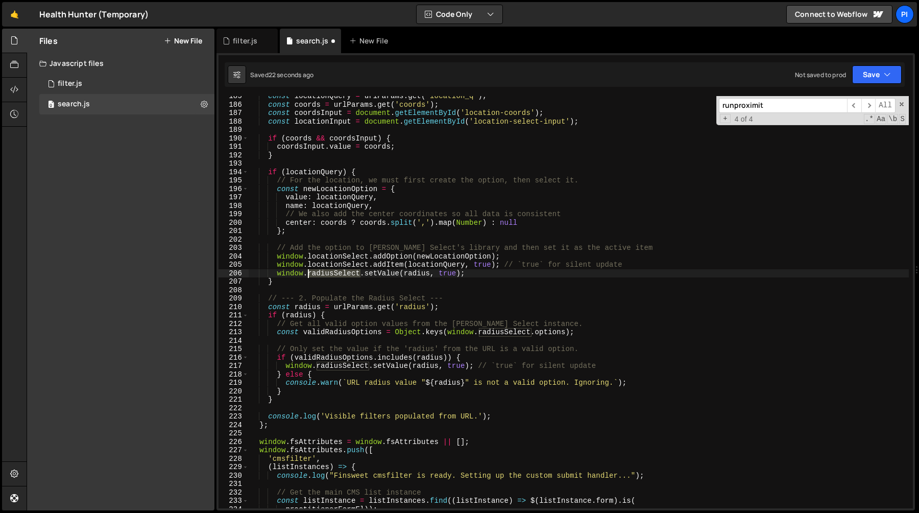
paste textarea "location"
click at [338, 198] on div "const locationQuery = urlParams . get ( 'location_q' ) ; const coords = urlPara…" at bounding box center [579, 306] width 660 height 429
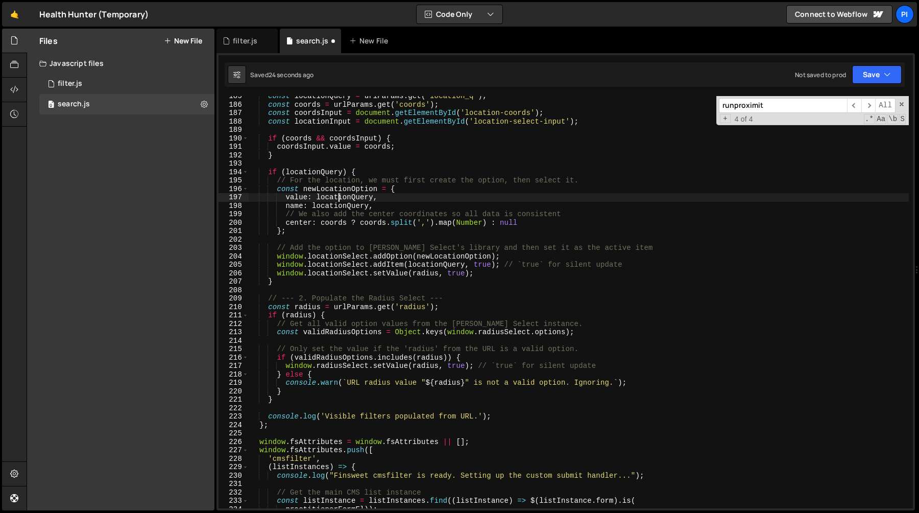
click at [338, 198] on div "const locationQuery = urlParams . get ( 'location_q' ) ; const coords = urlPara…" at bounding box center [579, 306] width 660 height 429
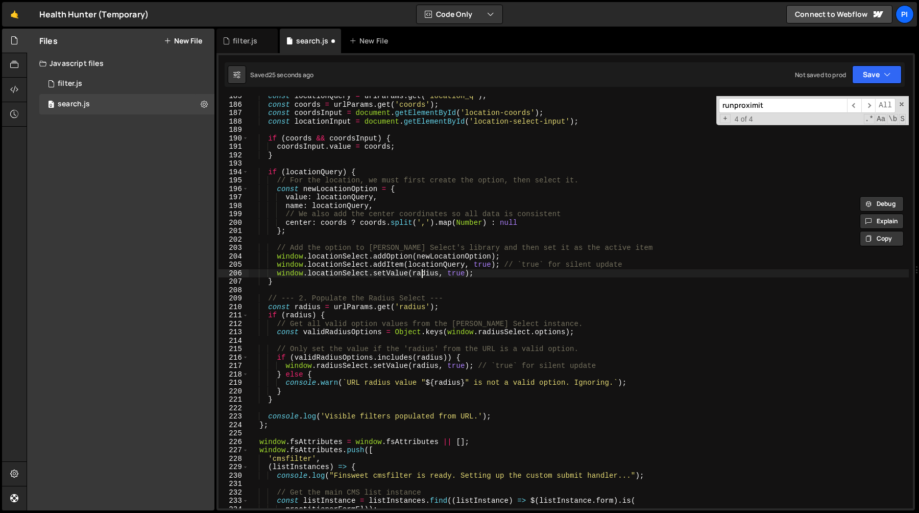
click at [422, 273] on div "const locationQuery = urlParams . get ( 'location_q' ) ; const coords = urlPara…" at bounding box center [579, 306] width 660 height 429
paste textarea "locationQuery"
click at [504, 263] on div "const locationQuery = urlParams . get ( 'location_q' ) ; const coords = urlPara…" at bounding box center [579, 306] width 660 height 429
click at [649, 268] on div "const locationQuery = urlParams . get ( 'location_q' ) ; const coords = urlPara…" at bounding box center [579, 306] width 660 height 429
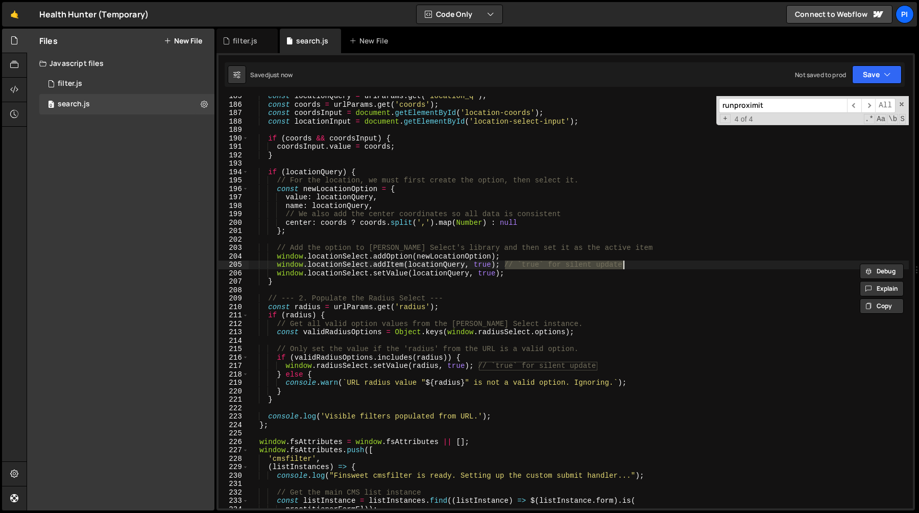
click at [555, 273] on div "const locationQuery = urlParams . get ( 'location_q' ) ; const coords = urlPara…" at bounding box center [579, 306] width 660 height 429
paste textarea "// `true` for silent update"
click at [277, 256] on div "const locationQuery = urlParams . get ( 'location_q' ) ; const coords = urlPara…" at bounding box center [579, 306] width 660 height 429
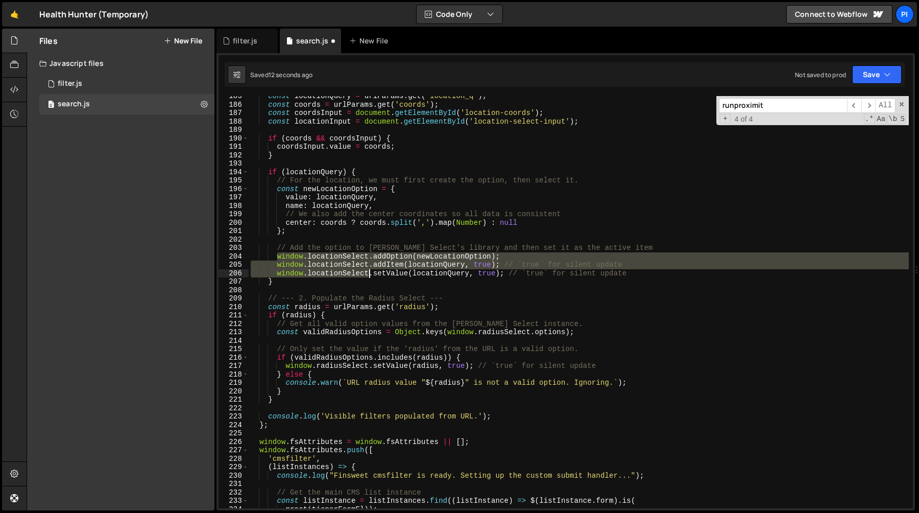
drag, startPoint x: 277, startPoint y: 256, endPoint x: 316, endPoint y: 271, distance: 41.4
click at [316, 271] on div "const locationQuery = urlParams . get ( 'location_q' ) ; const coords = urlPara…" at bounding box center [579, 306] width 660 height 429
click at [375, 263] on div "const locationQuery = urlParams . get ( 'location_q' ) ; const coords = urlPara…" at bounding box center [579, 302] width 660 height 412
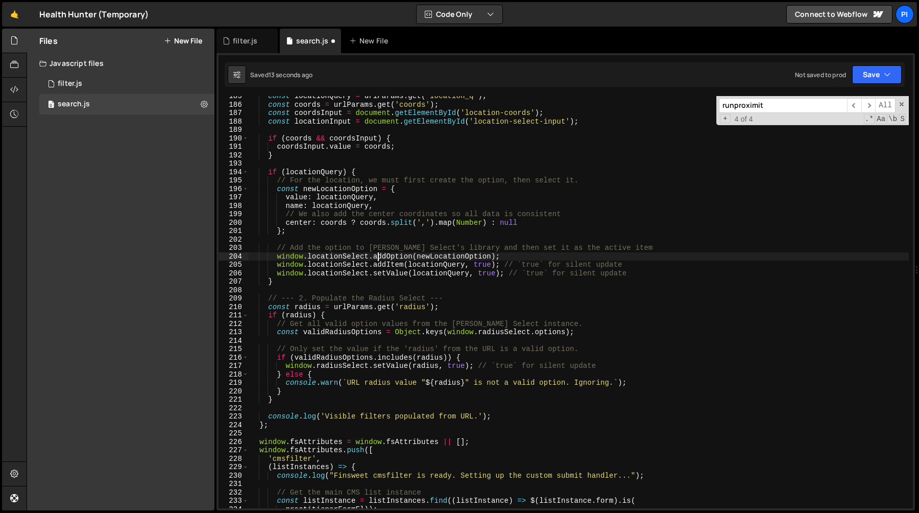
click at [376, 258] on div "const locationQuery = urlParams . get ( 'location_q' ) ; const coords = urlPara…" at bounding box center [579, 306] width 660 height 429
click at [341, 254] on div "const locationQuery = urlParams . get ( 'location_q' ) ; const coords = urlPara…" at bounding box center [579, 306] width 660 height 429
click at [313, 181] on div "const locationQuery = urlParams . get ( 'location_q' ) ; const coords = urlPara…" at bounding box center [579, 306] width 660 height 429
click at [282, 254] on div "const locationQuery = urlParams . get ( 'location_q' ) ; const coords = urlPara…" at bounding box center [579, 306] width 660 height 429
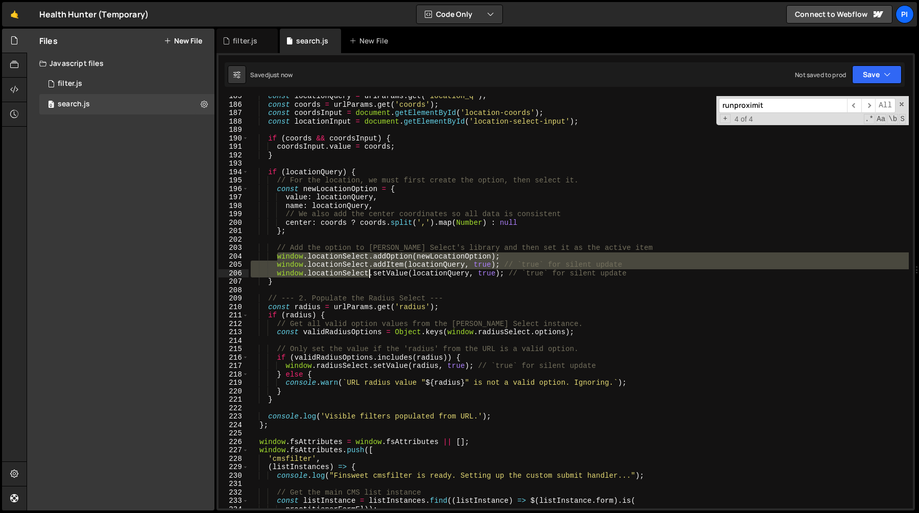
drag, startPoint x: 282, startPoint y: 254, endPoint x: 311, endPoint y: 274, distance: 35.3
click at [311, 274] on div "const locationQuery = urlParams . get ( 'location_q' ) ; const coords = urlPara…" at bounding box center [579, 306] width 660 height 429
type textarea "window.locationSelect.addItem(locationQuery, true); // `true` for silent update…"
click at [241, 42] on div "filter.js" at bounding box center [245, 41] width 25 height 10
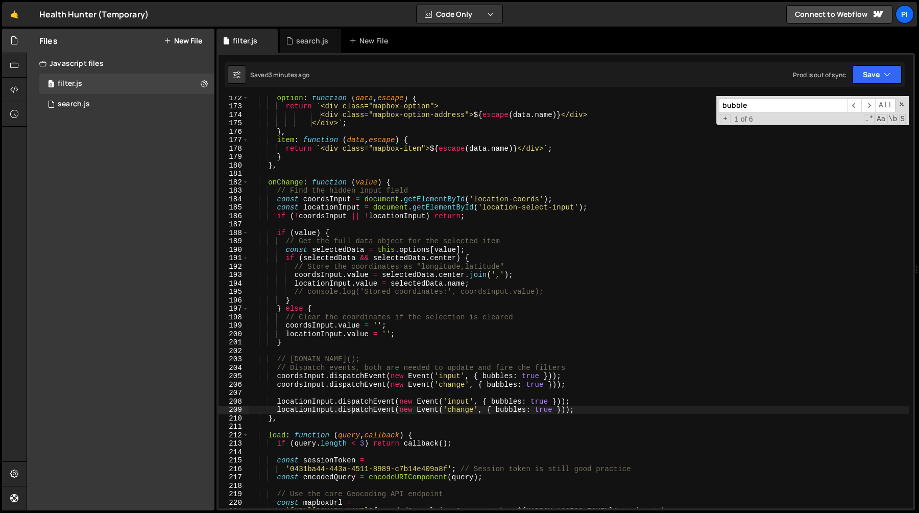
scroll to position [1475, 0]
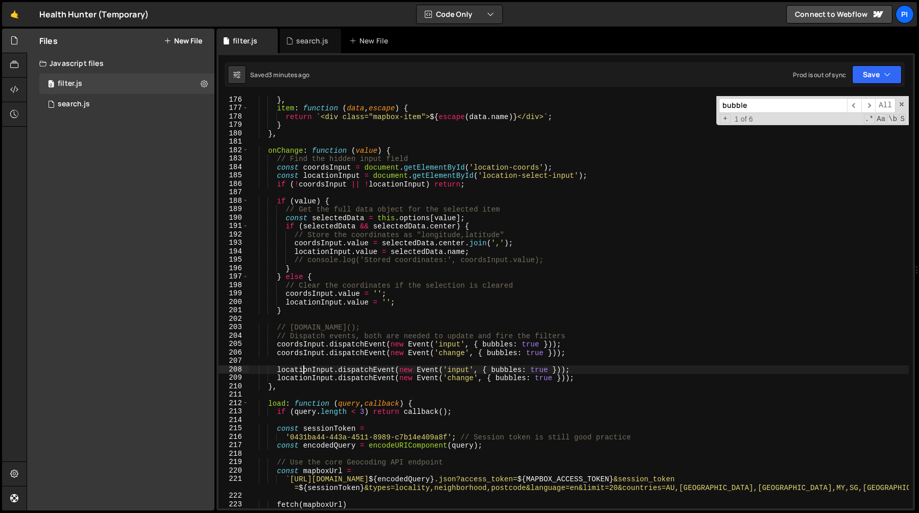
click at [303, 373] on div "} , item : function ( data , escape ) { return ` <div class="mapbox-item"> ${ e…" at bounding box center [579, 310] width 660 height 429
click at [319, 374] on div "} , item : function ( data , escape ) { return ` <div class="mapbox-item"> ${ e…" at bounding box center [579, 310] width 660 height 429
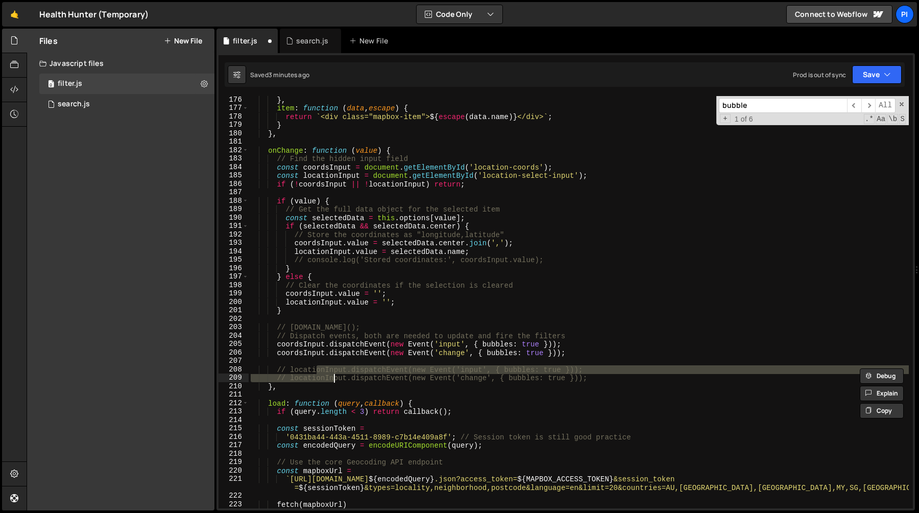
type textarea "// locationInput.dispatchEvent(new Event('change', { bubbles: true }));"
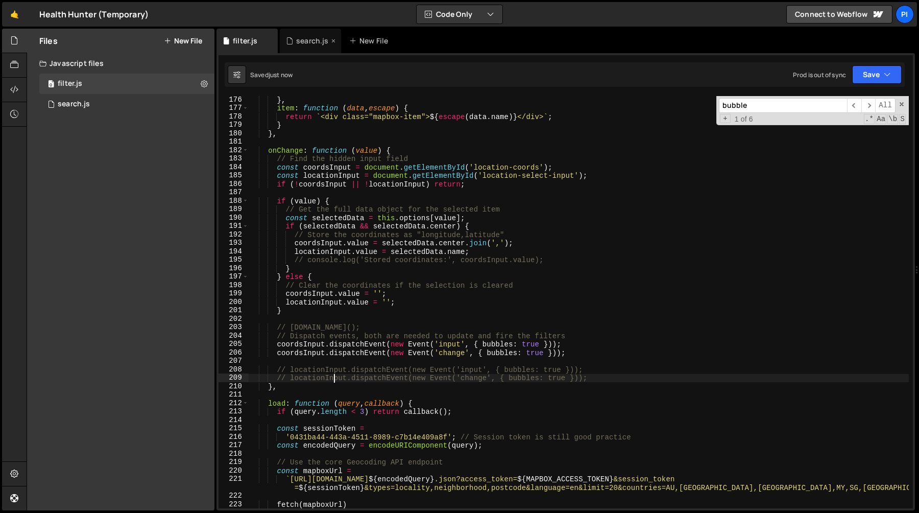
click at [298, 44] on div "search.js" at bounding box center [312, 41] width 32 height 10
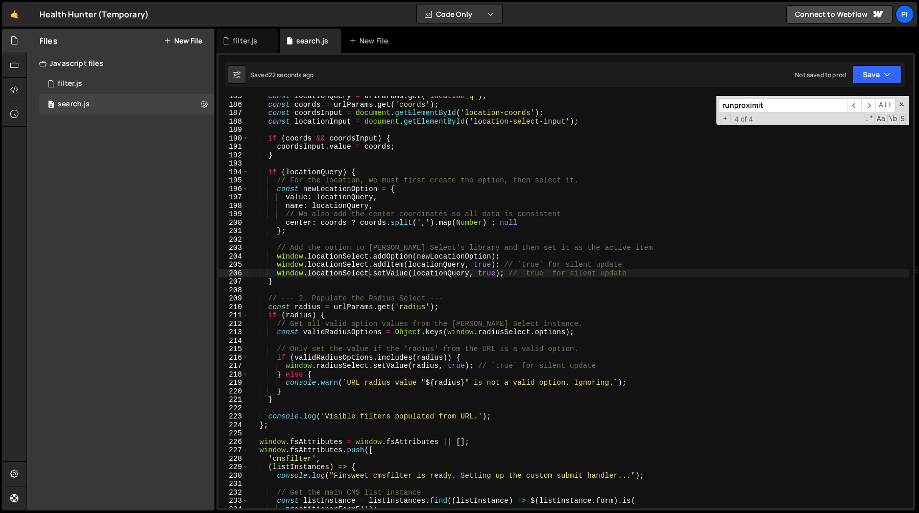
click at [372, 258] on div "const locationQuery = urlParams . get ( 'location_q' ) ; const coords = urlPara…" at bounding box center [579, 306] width 660 height 429
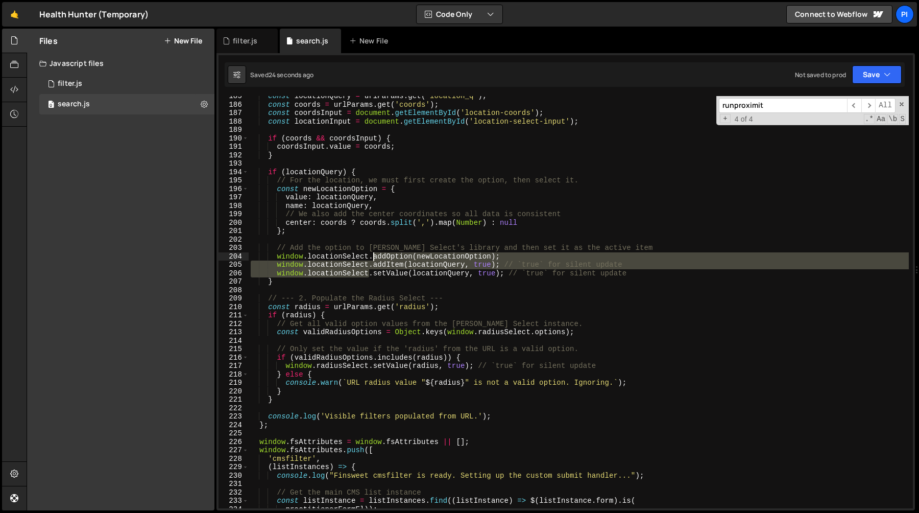
type textarea "window.locationSelect.addOption(newLocationOption);"
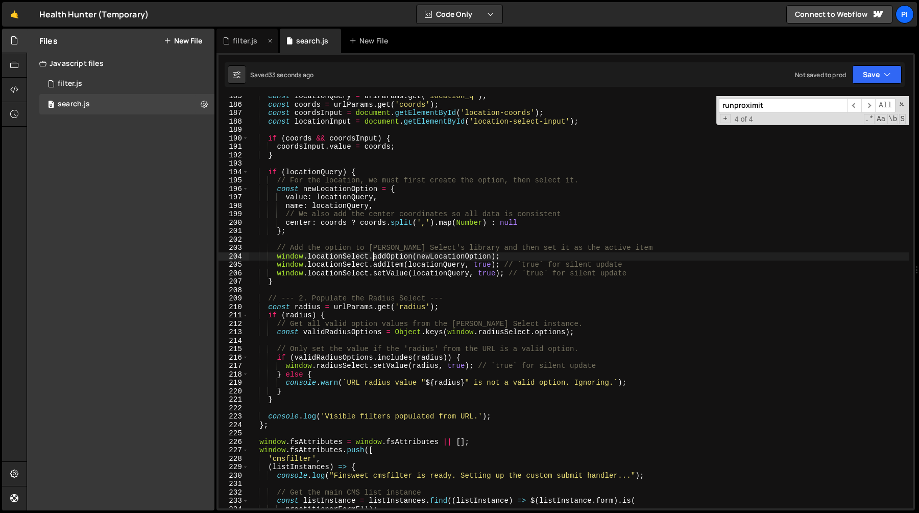
click at [239, 43] on div "filter.js" at bounding box center [245, 41] width 25 height 10
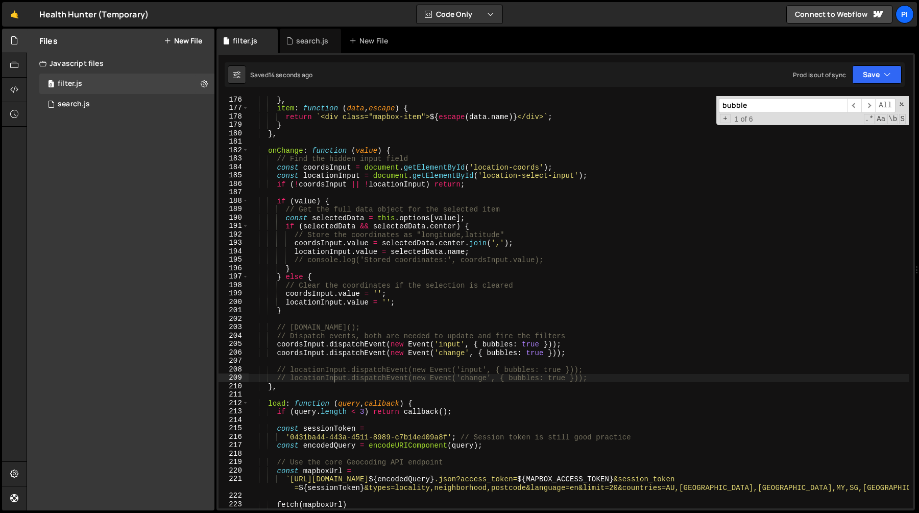
click at [329, 370] on div "} , item : function ( data , escape ) { return ` <div class="mapbox-item"> ${ e…" at bounding box center [579, 310] width 660 height 429
click at [361, 378] on div "} , item : function ( data , escape ) { return ` <div class="mapbox-item"> ${ e…" at bounding box center [579, 310] width 660 height 429
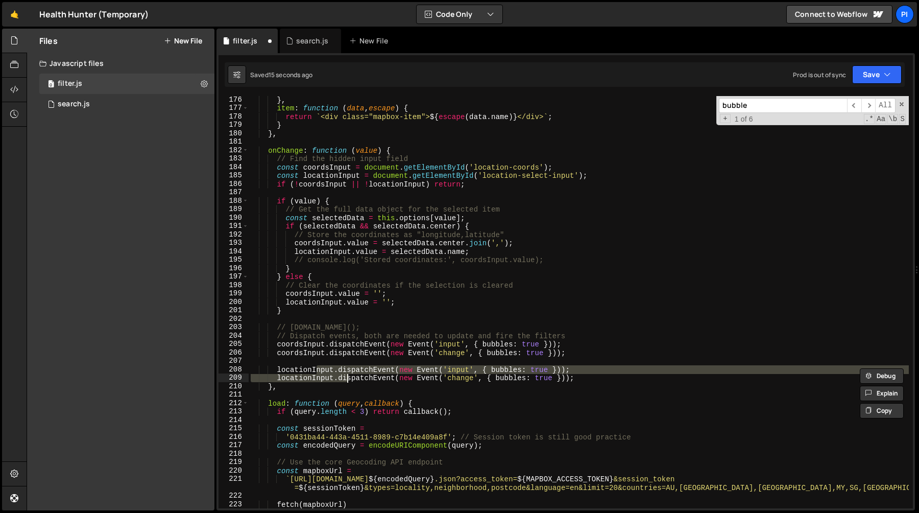
type textarea "locationInput.dispatchEvent(new Event('change', { bubbles: true }));"
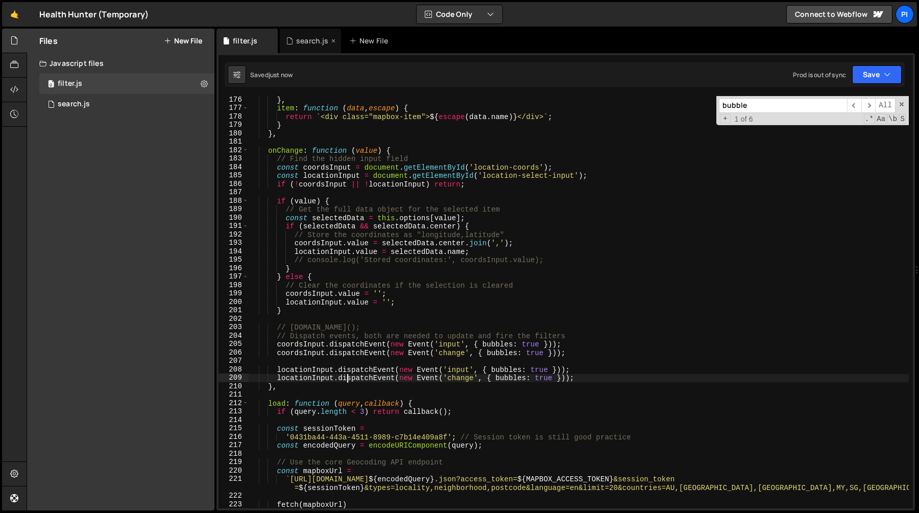
click at [310, 43] on div "search.js" at bounding box center [312, 41] width 32 height 10
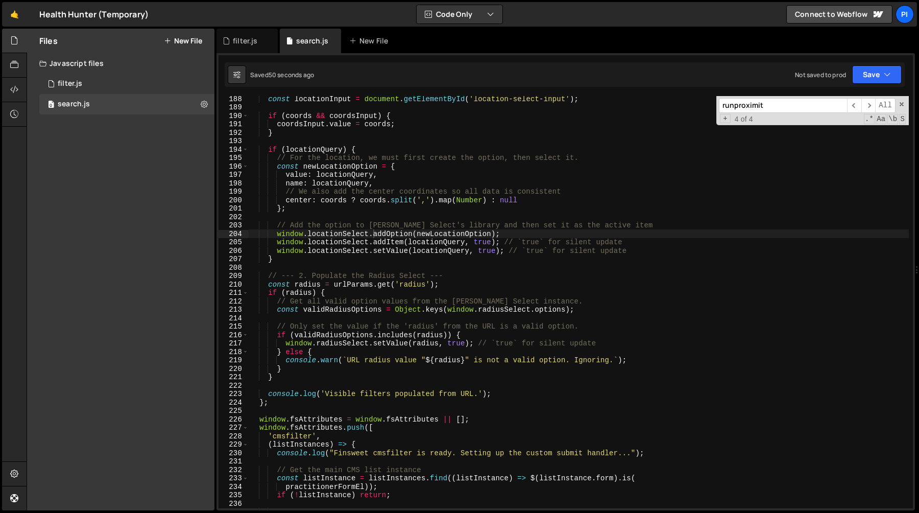
scroll to position [1577, 0]
click at [356, 234] on div "const locationInput = document . getElementById ( 'location-select-input' ) ; i…" at bounding box center [579, 308] width 660 height 429
click at [381, 250] on div "const locationInput = document . getElementById ( 'location-select-input' ) ; i…" at bounding box center [579, 308] width 660 height 429
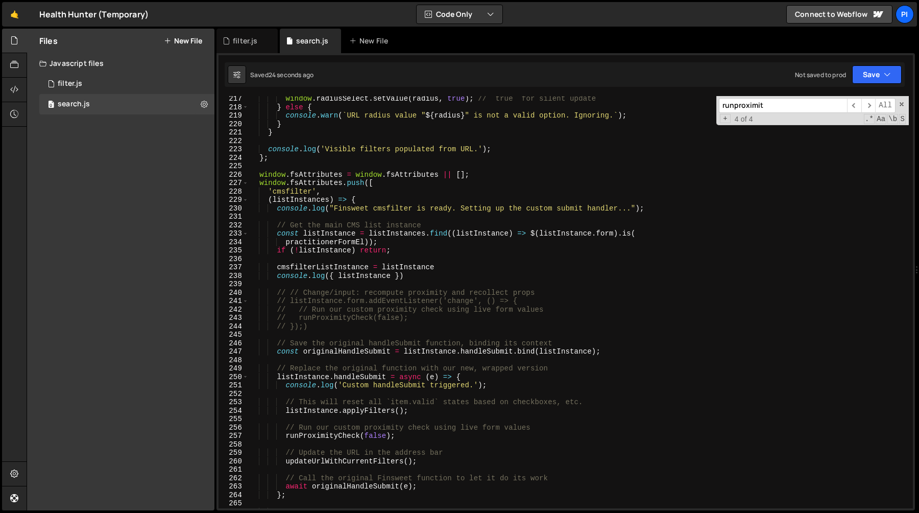
scroll to position [1824, 0]
click at [305, 302] on div "window . radiusSelect . setValue ( radius , true ) ; // `true` for silent updat…" at bounding box center [579, 306] width 660 height 429
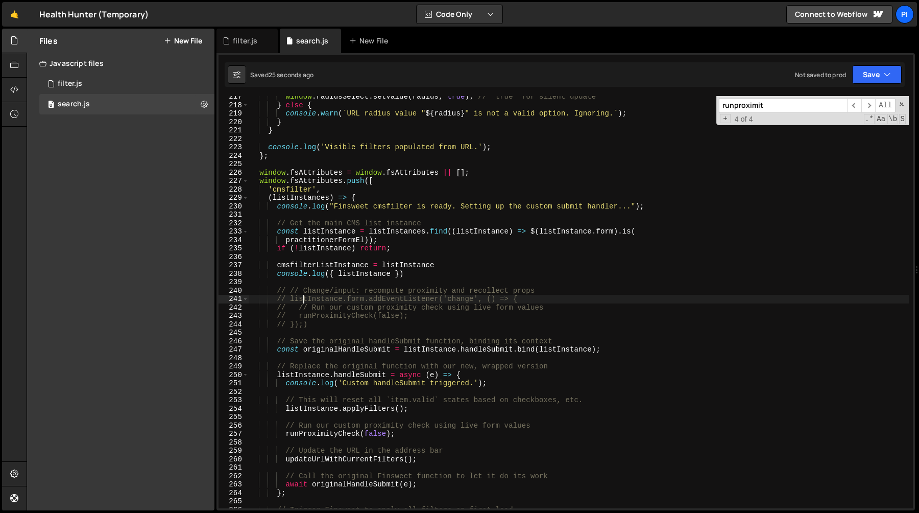
click at [302, 292] on div "window . radiusSelect . setValue ( radius , true ) ; // `true` for silent updat…" at bounding box center [579, 306] width 660 height 429
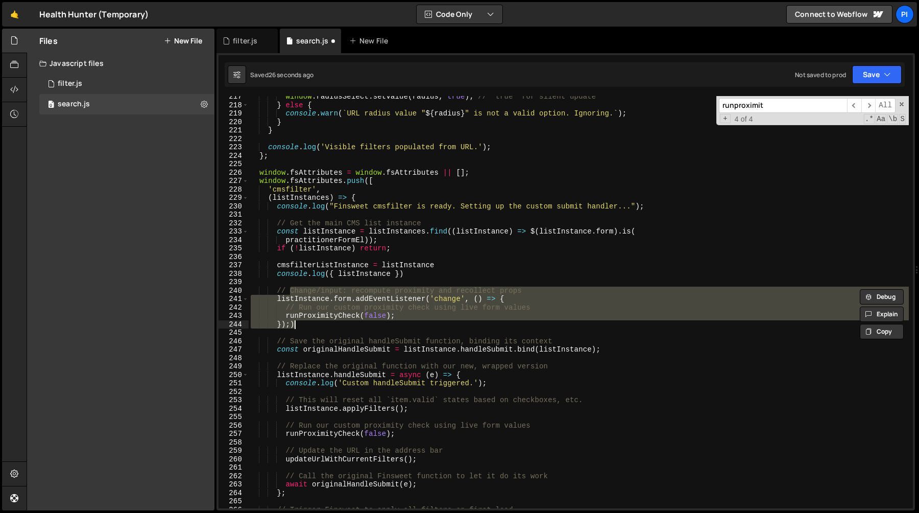
drag, startPoint x: 302, startPoint y: 292, endPoint x: 319, endPoint y: 325, distance: 37.7
click at [319, 325] on div "window . radiusSelect . setValue ( radius , true ) ; // `true` for silent updat…" at bounding box center [579, 306] width 660 height 429
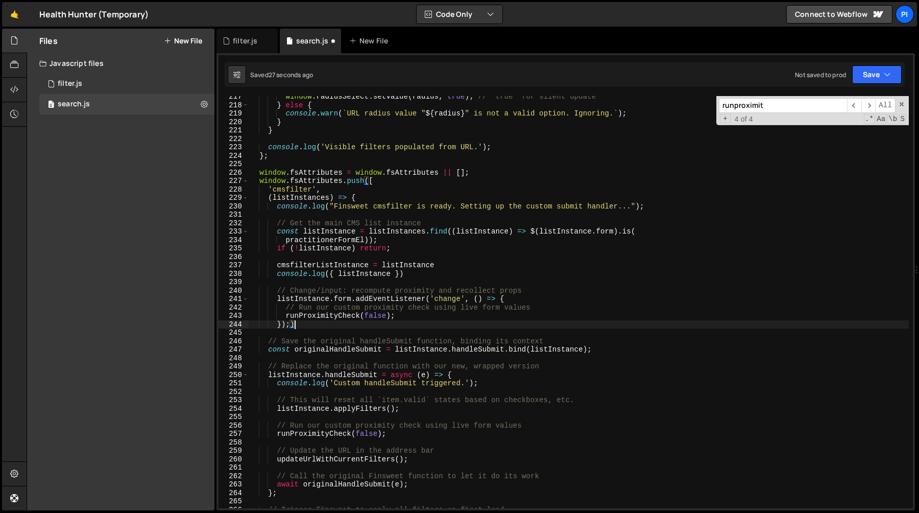
scroll to position [0, 3]
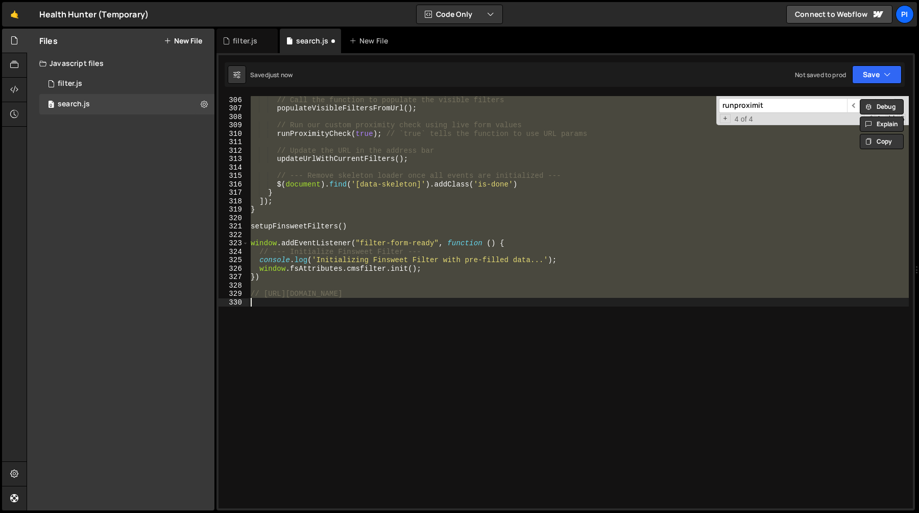
type textarea "// runProximityCheck(false); // });)"
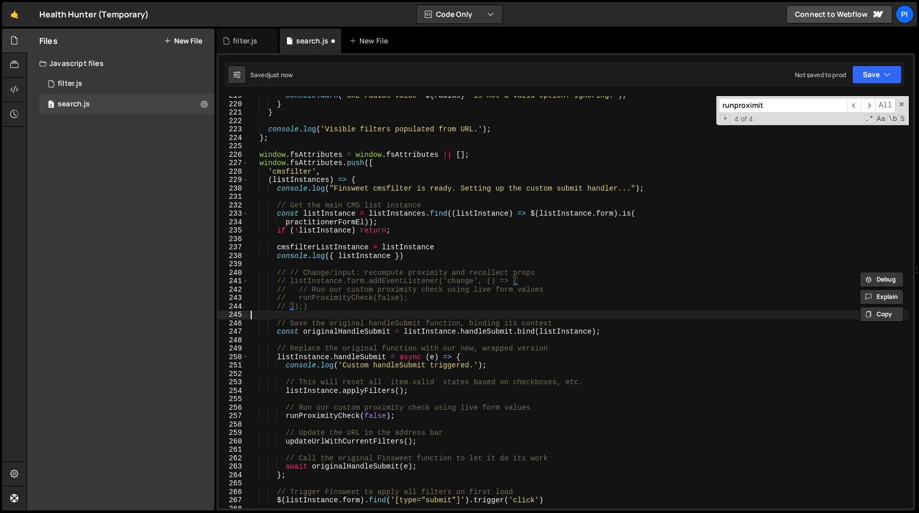
click at [353, 313] on div "console . warn ( ` URL radius value " ${ radius } " is not a valid option. Igno…" at bounding box center [579, 305] width 660 height 429
click at [317, 305] on div "console . warn ( ` URL radius value " ${ radius } " is not a valid option. Igno…" at bounding box center [579, 305] width 660 height 429
click at [299, 271] on div "console . warn ( ` URL radius value " ${ radius } " is not a valid option. Igno…" at bounding box center [579, 305] width 660 height 429
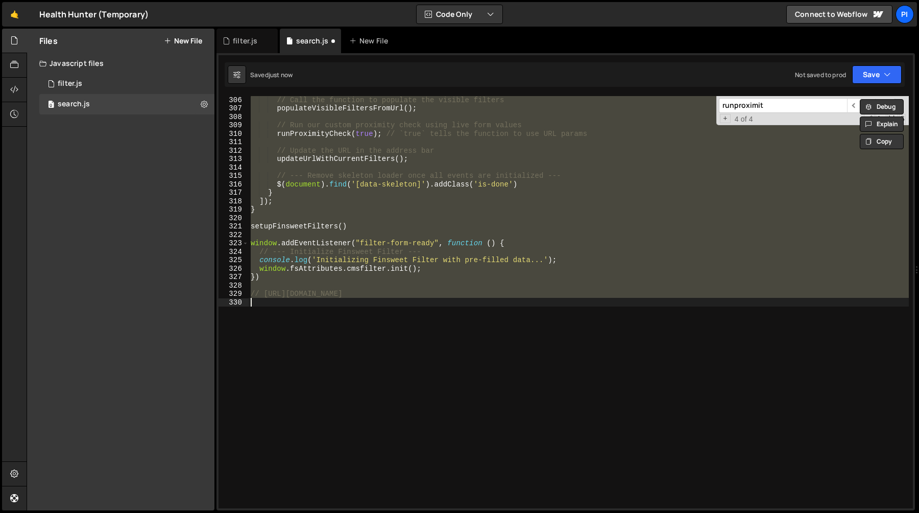
scroll to position [1842, 0]
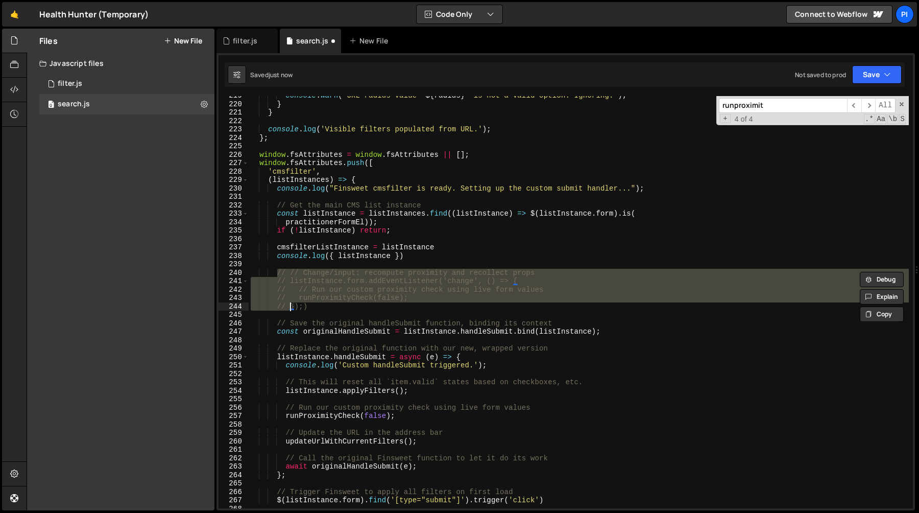
click at [320, 307] on div "console . warn ( ` URL radius value " ${ radius } " is not a valid option. Igno…" at bounding box center [579, 305] width 660 height 429
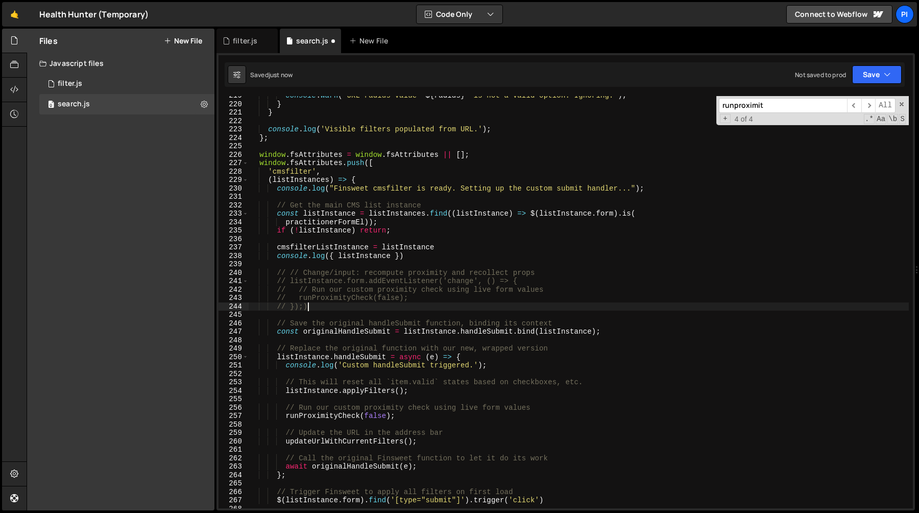
click at [322, 271] on div "console . warn ( ` URL radius value " ${ radius } " is not a valid option. Igno…" at bounding box center [579, 305] width 660 height 429
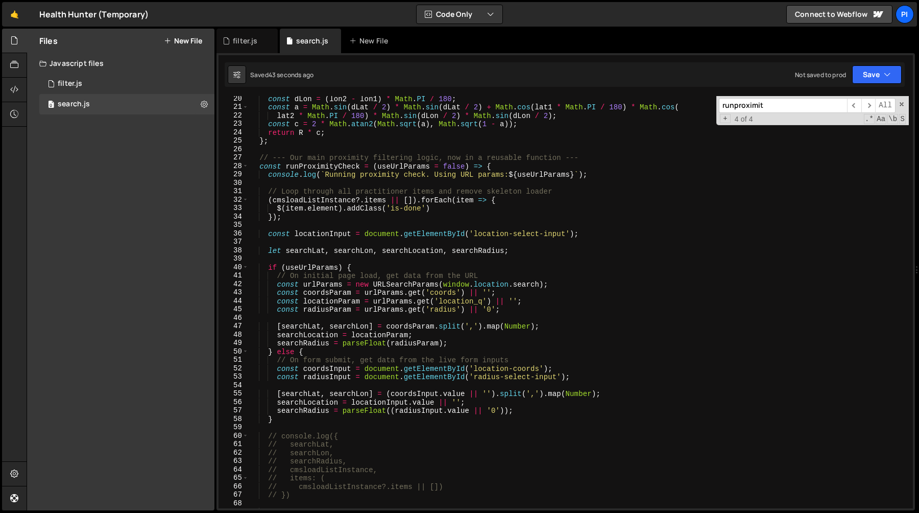
scroll to position [140, 0]
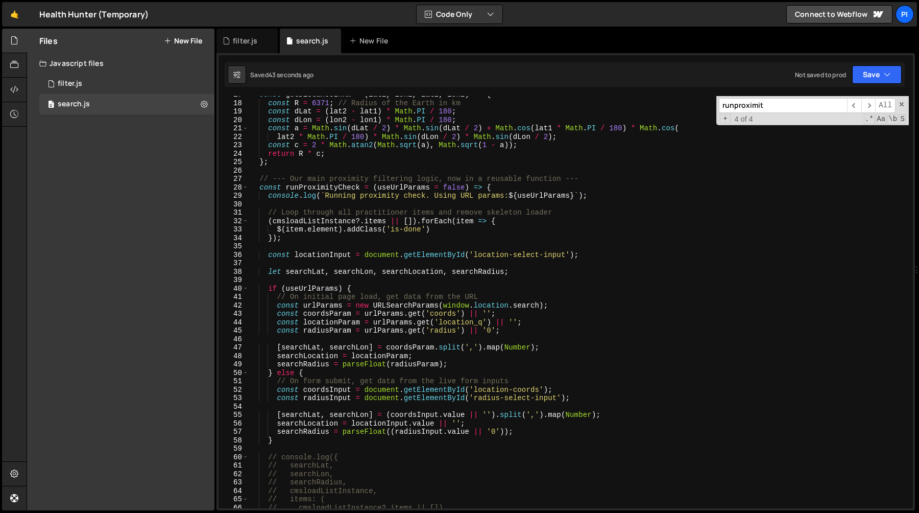
click at [316, 183] on div "const getDistanceInKm = ( lat1 , lon1 , lat2 , lon2 ) => { const R = 6371 ; // …" at bounding box center [579, 304] width 660 height 429
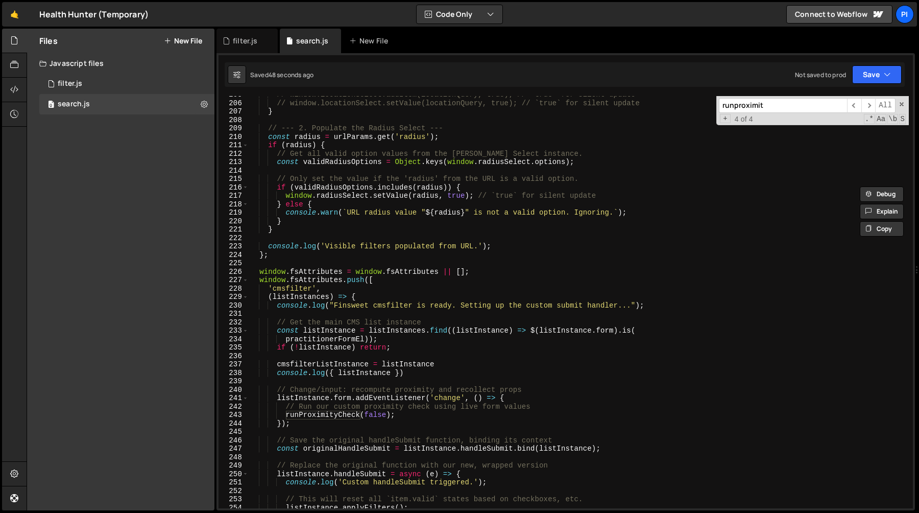
scroll to position [1726, 0]
click at [422, 411] on div "// window.locationSelect.addItem(locationQuery, true); // `true` for silent upd…" at bounding box center [579, 303] width 660 height 429
type textarea "runProximityCheck(false);"
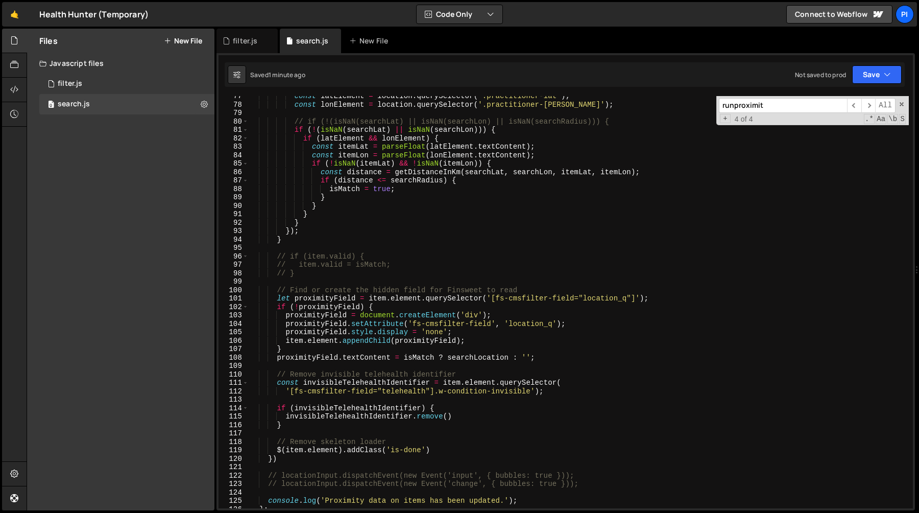
scroll to position [637, 0]
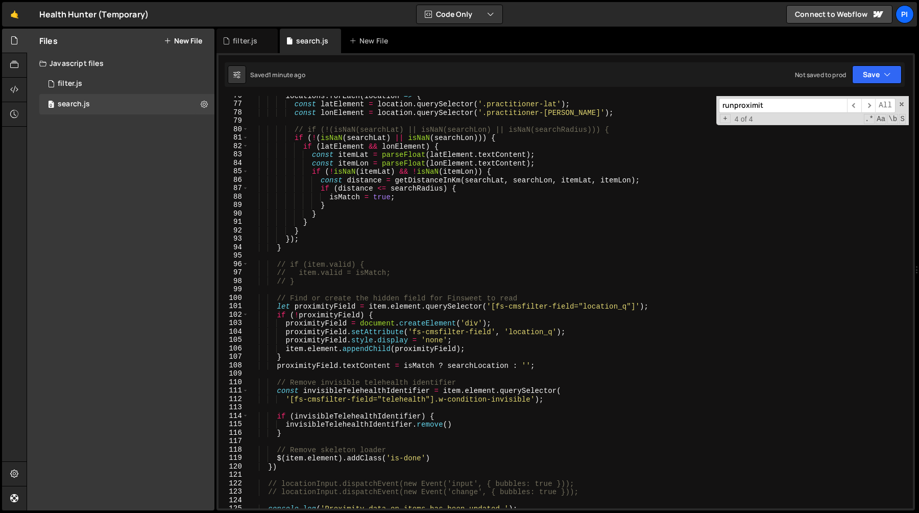
click at [361, 286] on div "locations . forEach ( location => { const latElement = location . querySelector…" at bounding box center [579, 305] width 660 height 429
click at [362, 282] on div "locations . forEach ( location => { const latElement = location . querySelector…" at bounding box center [579, 305] width 660 height 429
type textarea "// }"
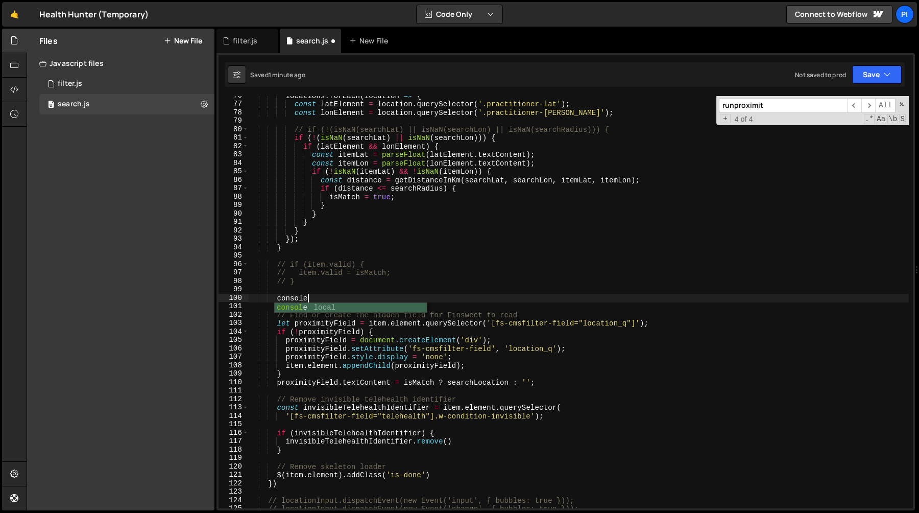
scroll to position [0, 3]
type textarea "// }"
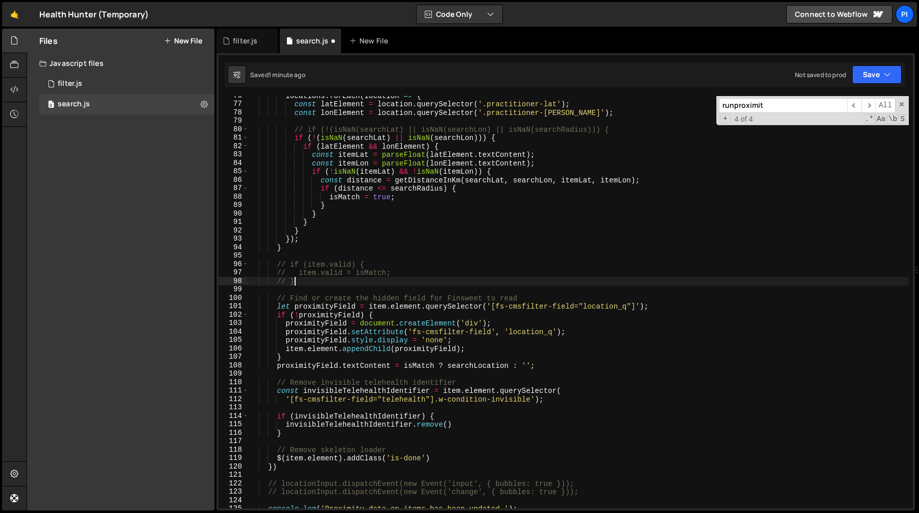
scroll to position [0, 3]
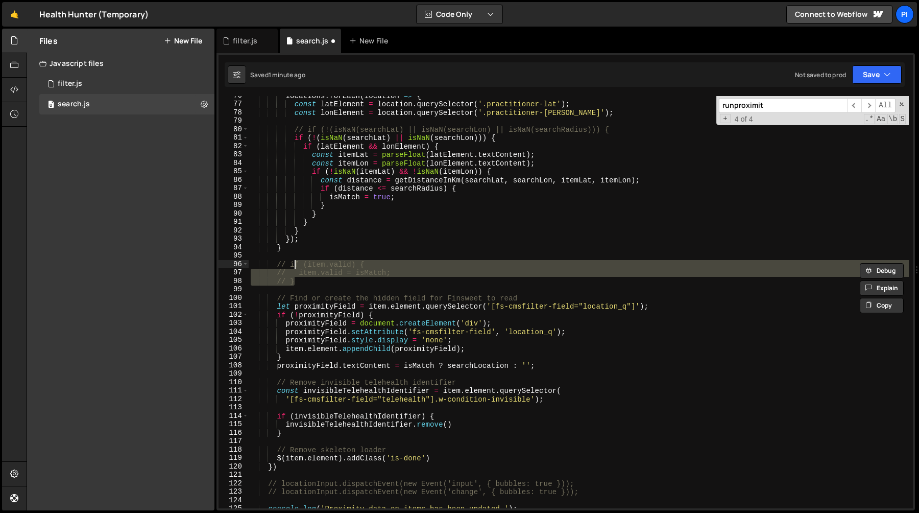
type textarea "if (item.valid) { item.valid = isMatch;"
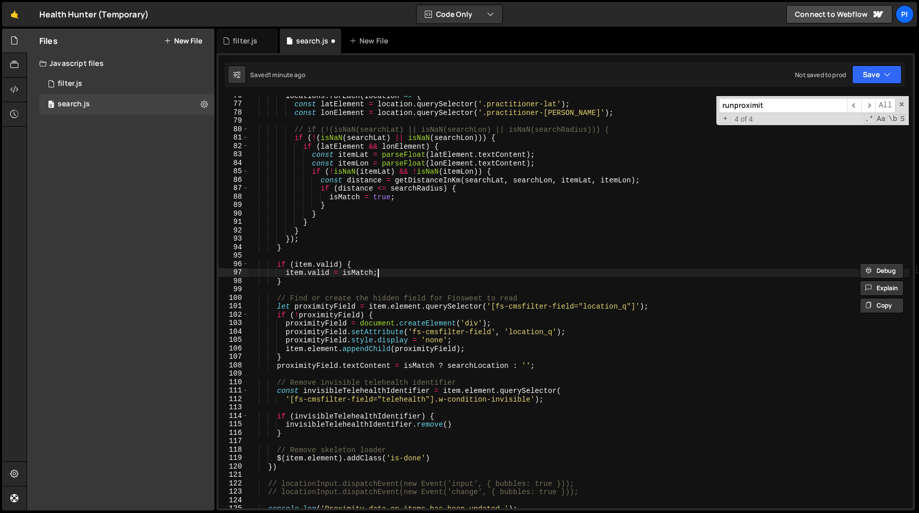
type textarea "// item.valid = isMatch;"
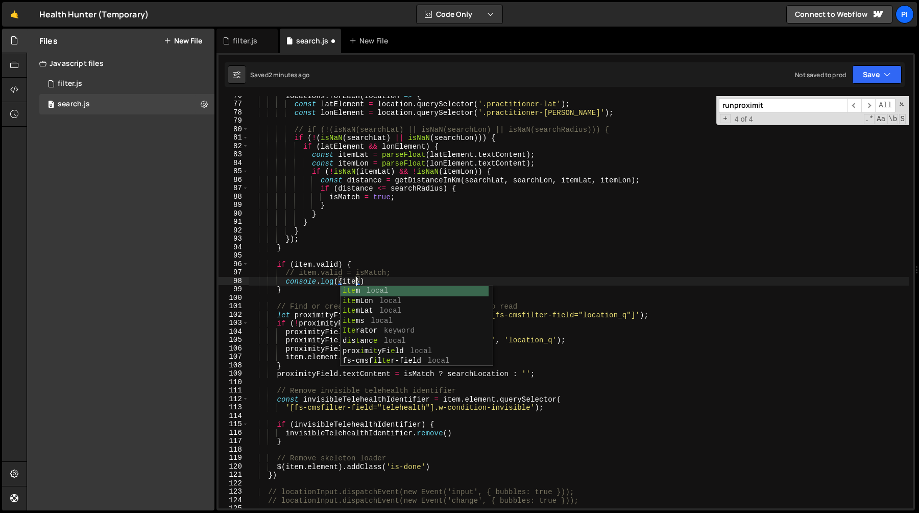
scroll to position [0, 7]
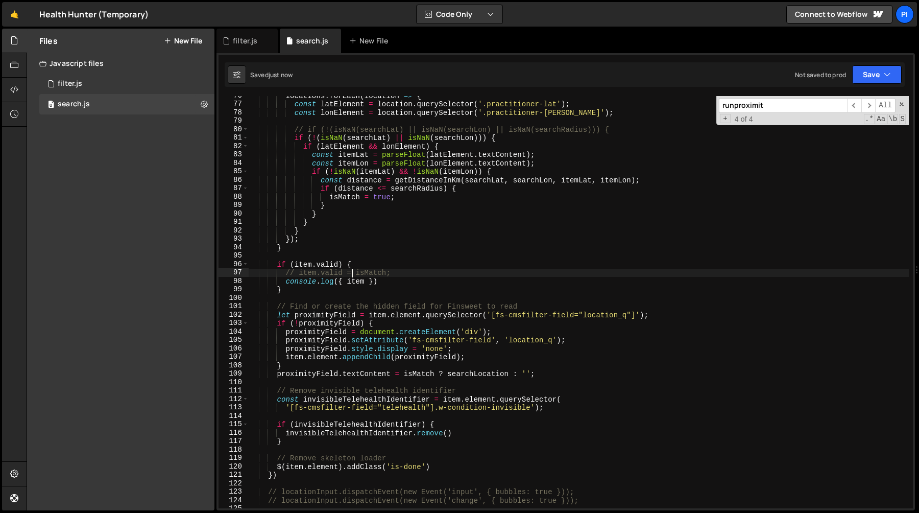
click at [351, 272] on div "locations . forEach ( location => { const latElement = location . querySelector…" at bounding box center [579, 305] width 660 height 429
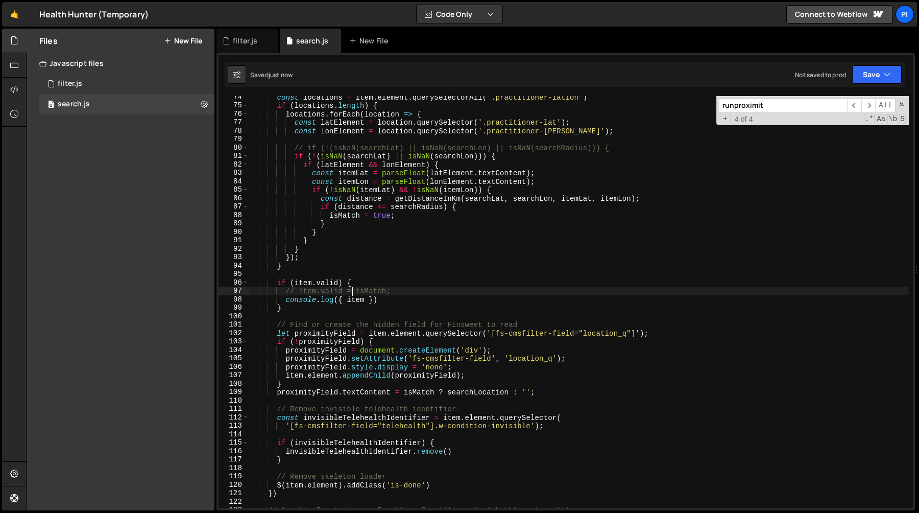
scroll to position [608, 0]
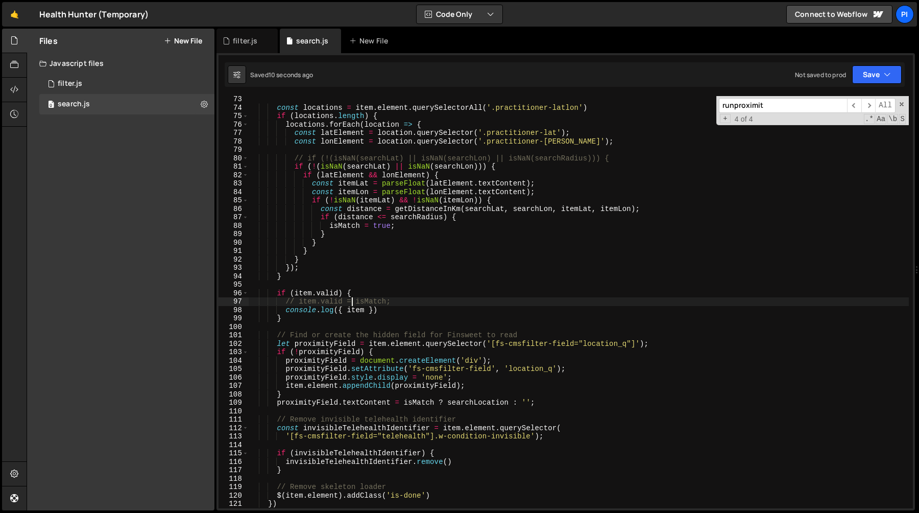
click at [294, 293] on div "const locations = item . element . querySelectorAll ( '.practitioner-latlon' ) …" at bounding box center [579, 309] width 660 height 429
drag, startPoint x: 294, startPoint y: 293, endPoint x: 337, endPoint y: 295, distance: 43.5
click at [337, 295] on div "const locations = item . element . querySelectorAll ( '.practitioner-latlon' ) …" at bounding box center [579, 309] width 660 height 429
click at [344, 293] on div "const locations = item . element . querySelectorAll ( '.practitioner-latlon' ) …" at bounding box center [579, 309] width 660 height 429
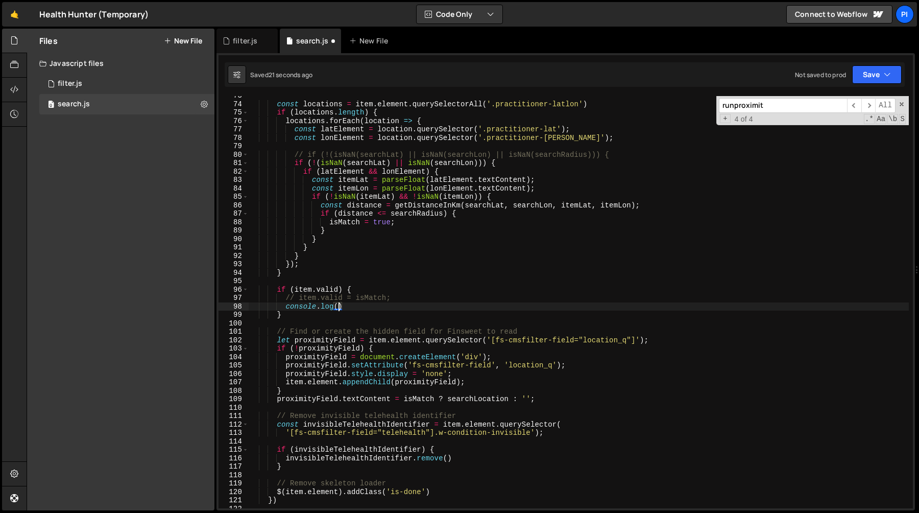
scroll to position [0, 5]
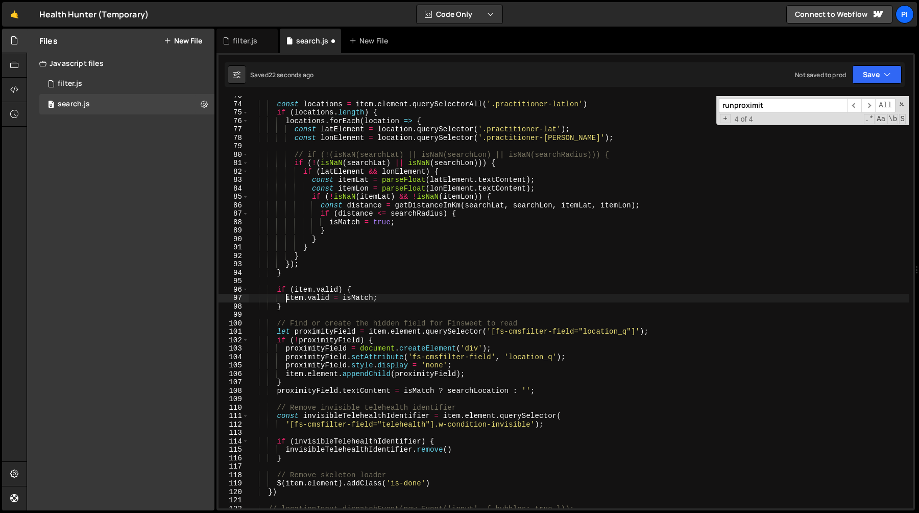
type textarea "// item.valid = isMatch; // }"
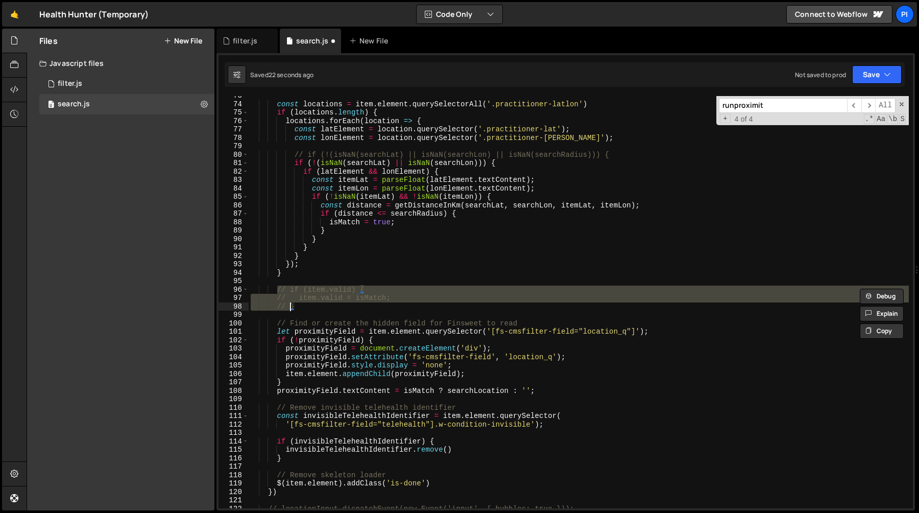
scroll to position [0, 0]
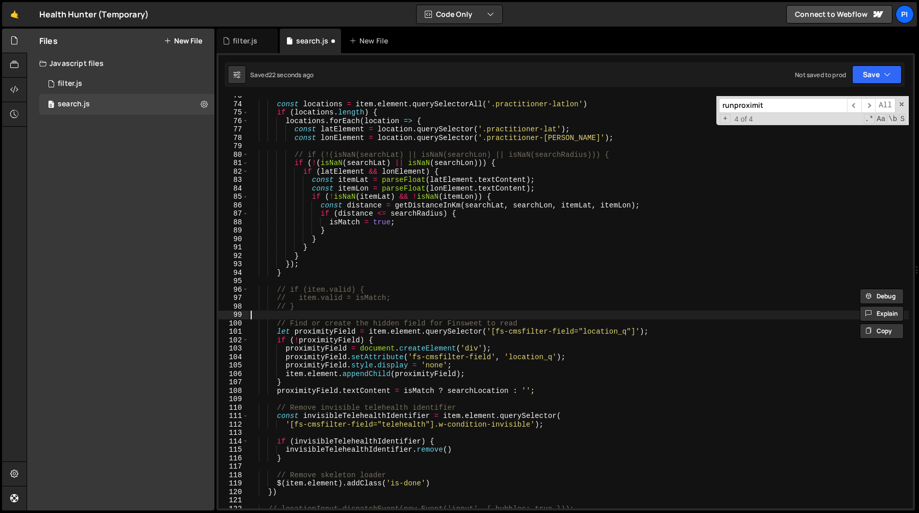
type textarea "// }"
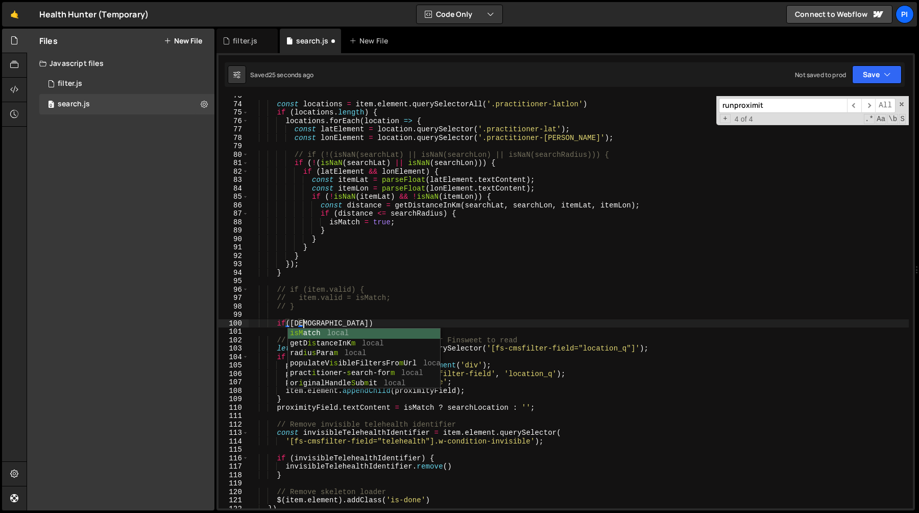
scroll to position [0, 4]
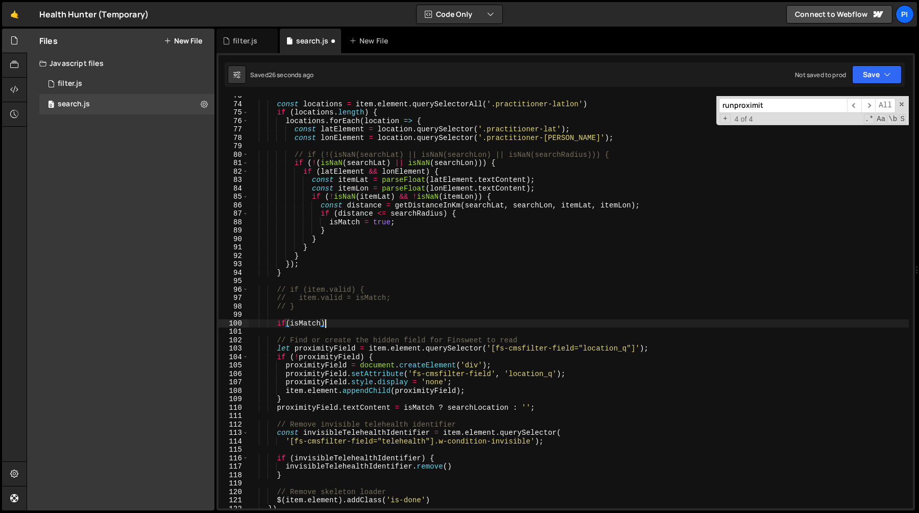
type textarea "if(isMatch){}"
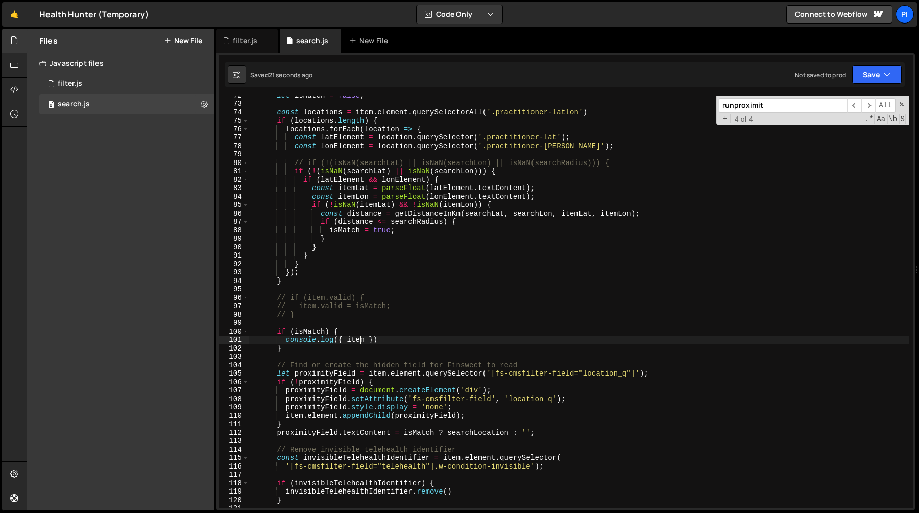
scroll to position [596, 0]
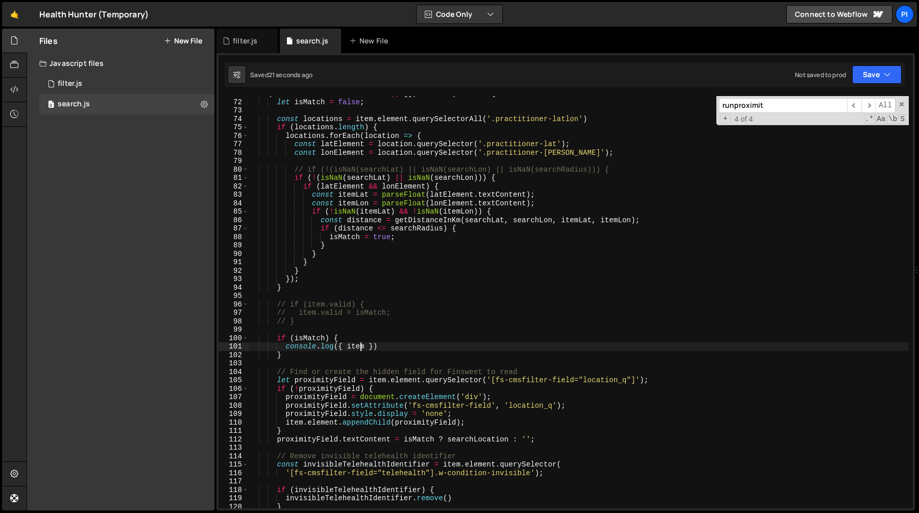
click at [295, 340] on div "( cmsloadListInstance ?. items || [ ]) . forEach ( item => { let isMatch = fals…" at bounding box center [579, 303] width 660 height 429
click at [294, 342] on div "( cmsloadListInstance ?. items || [ ]) . forEach ( item => { let isMatch = fals…" at bounding box center [579, 303] width 660 height 429
type textarea "if (isMatch) {"
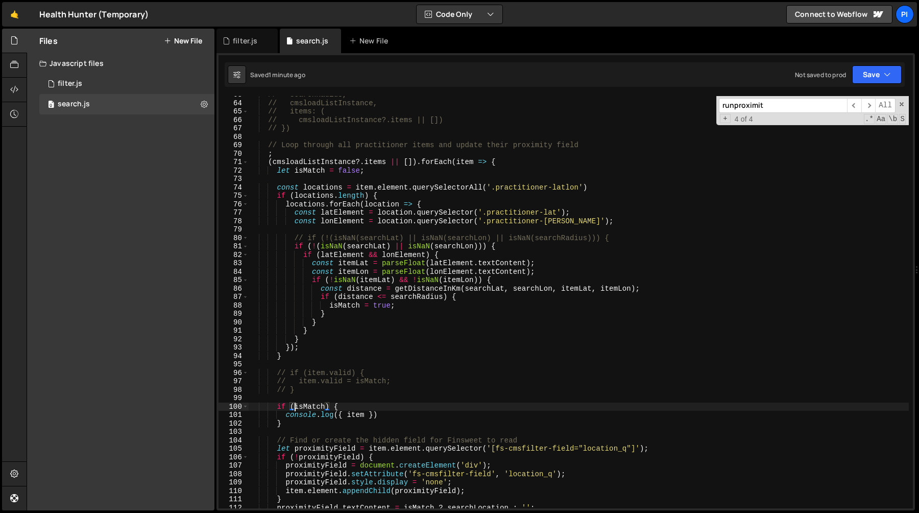
scroll to position [512, 0]
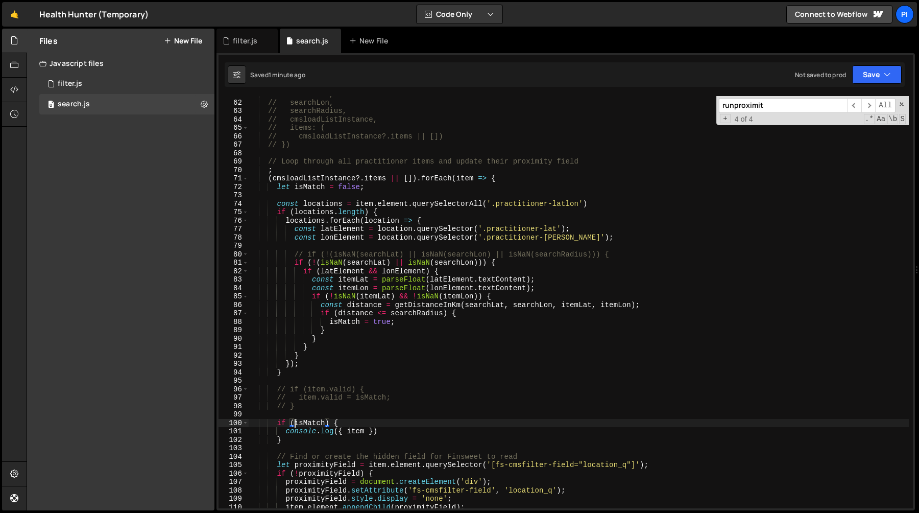
click at [304, 411] on div "// searchLat, // searchLon, // searchRadius, // cmsloadListInstance, // items: …" at bounding box center [579, 304] width 660 height 429
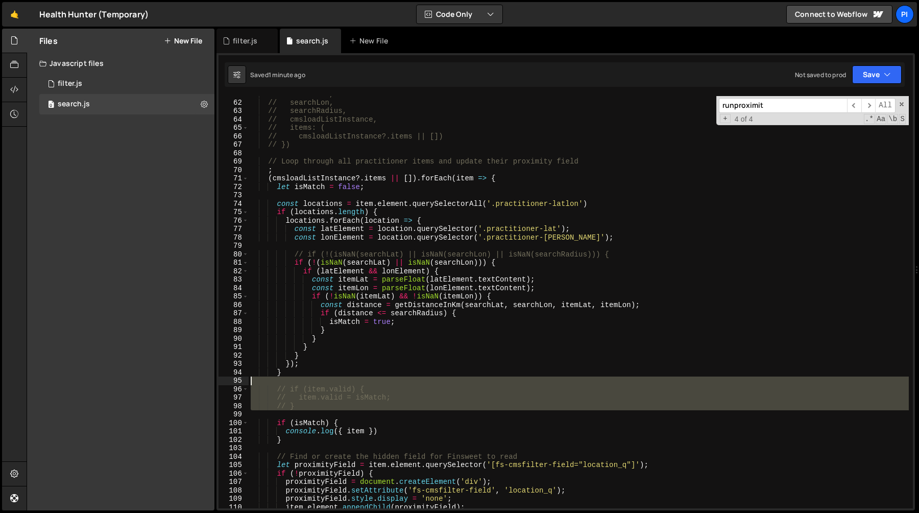
click at [304, 378] on div "// searchLat, // searchLon, // searchRadius, // cmsloadListInstance, // items: …" at bounding box center [579, 304] width 660 height 429
type textarea "// if (item.valid) {"
click at [303, 416] on div "// searchLat, // searchLon, // searchRadius, // cmsloadListInstance, // items: …" at bounding box center [579, 302] width 660 height 412
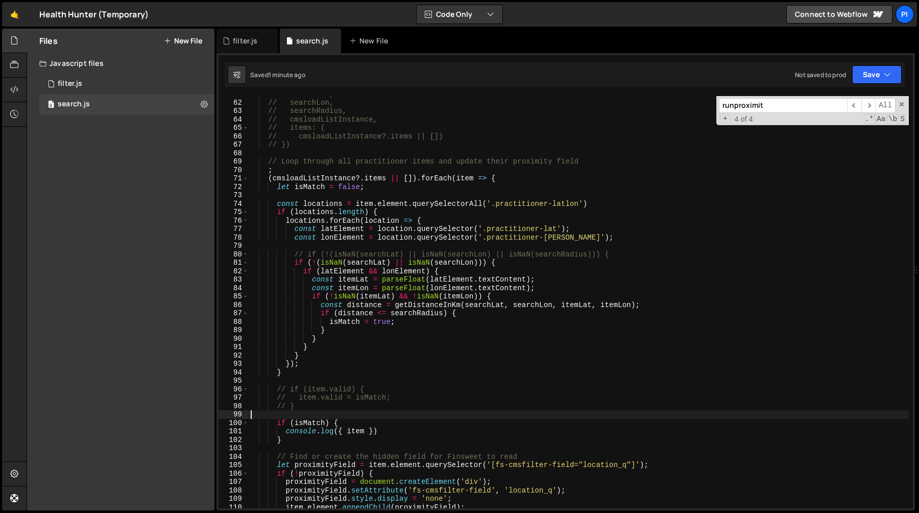
click at [302, 442] on div "// searchLat, // searchLon, // searchRadius, // cmsloadListInstance, // items: …" at bounding box center [579, 304] width 660 height 429
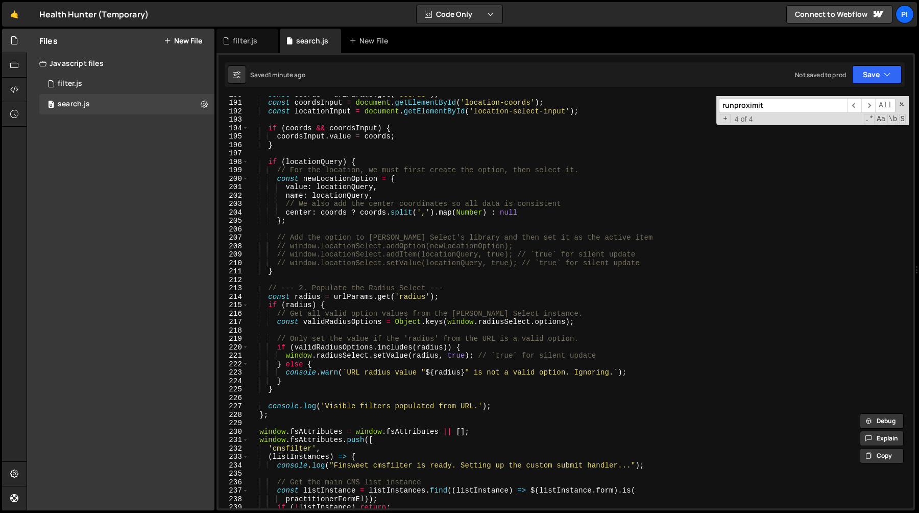
scroll to position [1620, 0]
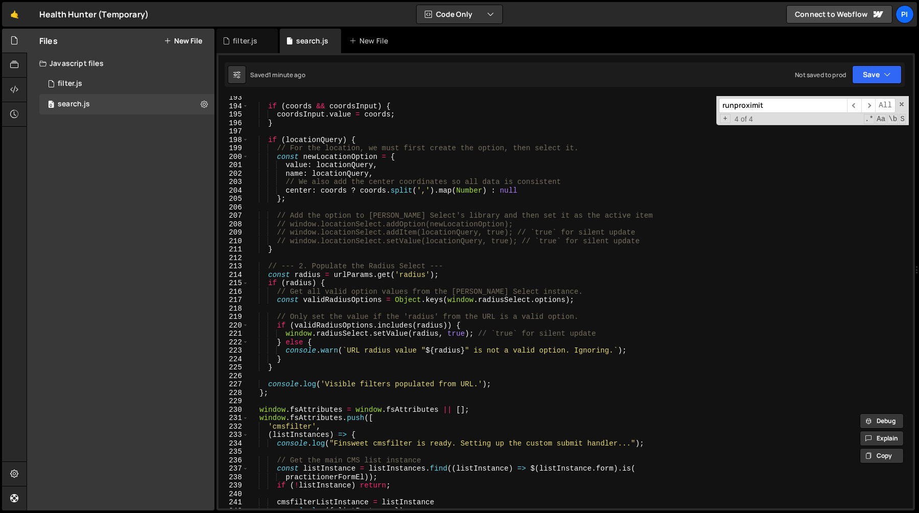
click at [283, 226] on div "if ( coords && coordsInput ) { coordsInput . value = coords ; } if ( locationQu…" at bounding box center [579, 307] width 660 height 429
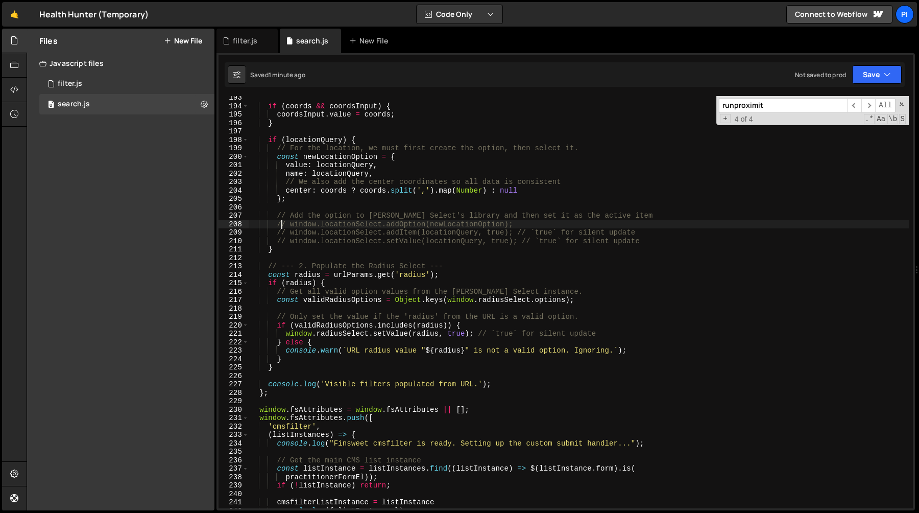
click at [365, 244] on div "if ( coords && coordsInput ) { coordsInput . value = coords ; } if ( locationQu…" at bounding box center [579, 307] width 660 height 429
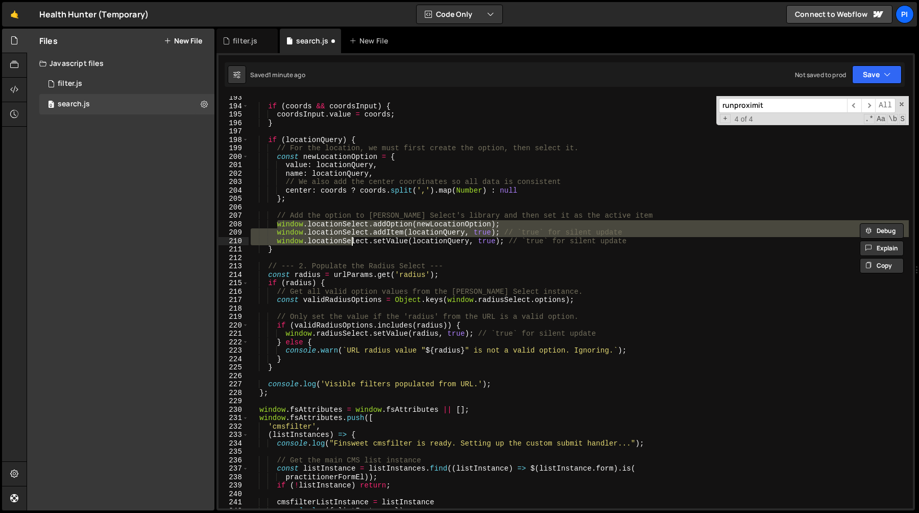
click at [438, 240] on div "if ( coords && coordsInput ) { coordsInput . value = coords ; } if ( locationQu…" at bounding box center [579, 307] width 660 height 429
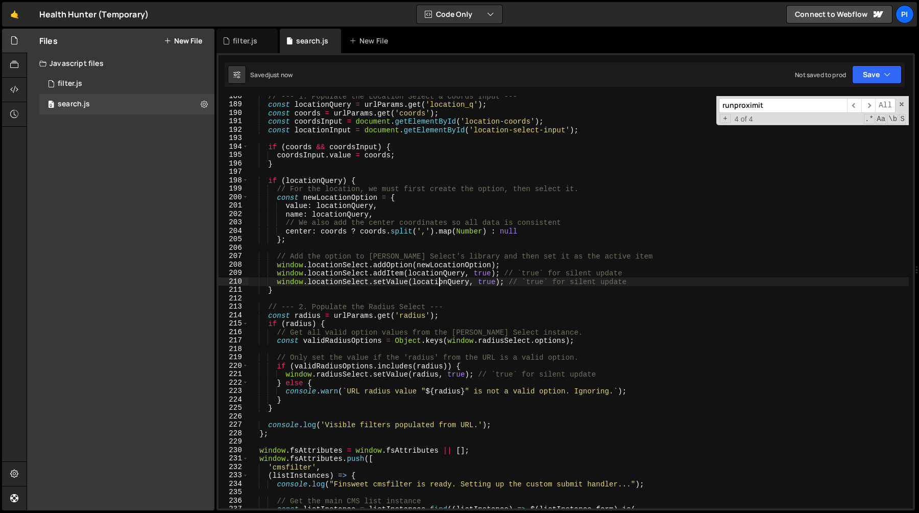
scroll to position [1565, 0]
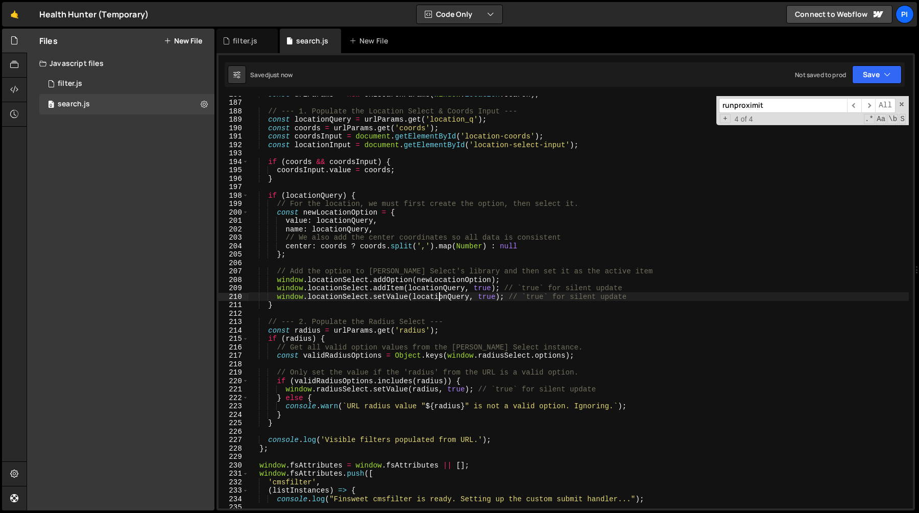
click at [631, 294] on div "const urlParams = new URLSearchParams ( window . location . search ) ; // --- 1…" at bounding box center [579, 304] width 660 height 429
click at [484, 296] on div "const urlParams = new URLSearchParams ( window . location . search ) ; // --- 1…" at bounding box center [579, 304] width 660 height 429
click at [467, 289] on div "const urlParams = new URLSearchParams ( window . location . search ) ; // --- 1…" at bounding box center [579, 304] width 660 height 429
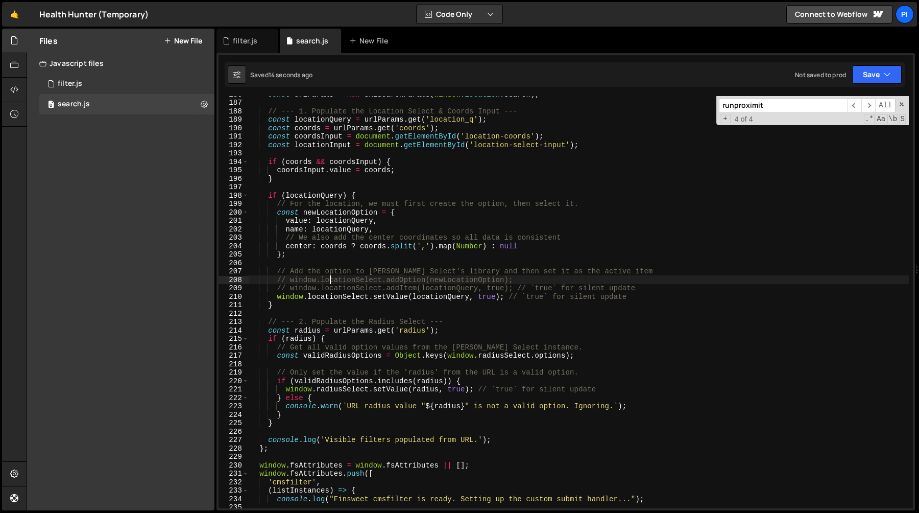
click at [328, 280] on div "const urlParams = new URLSearchParams ( window . location . search ) ; // --- 1…" at bounding box center [579, 304] width 660 height 429
type textarea "// window.locationSelect.addItem(locationQuery, true); // `true` for silent upd…"
click at [250, 42] on div "filter.js" at bounding box center [245, 41] width 25 height 10
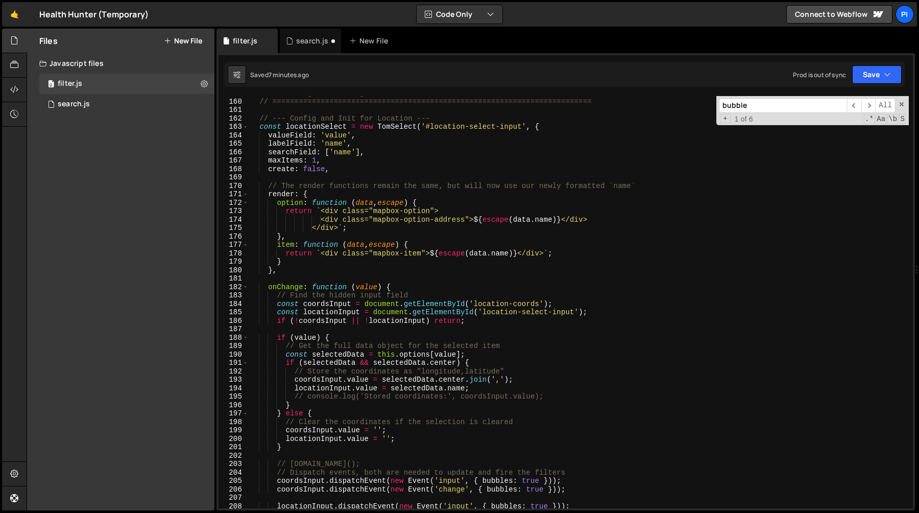
scroll to position [1339, 0]
type textarea "onChange: function (value) {"
click at [420, 290] on div "// PART 2: [PERSON_NAME] SELECT INITIALIZATIONS // ============================…" at bounding box center [579, 303] width 660 height 429
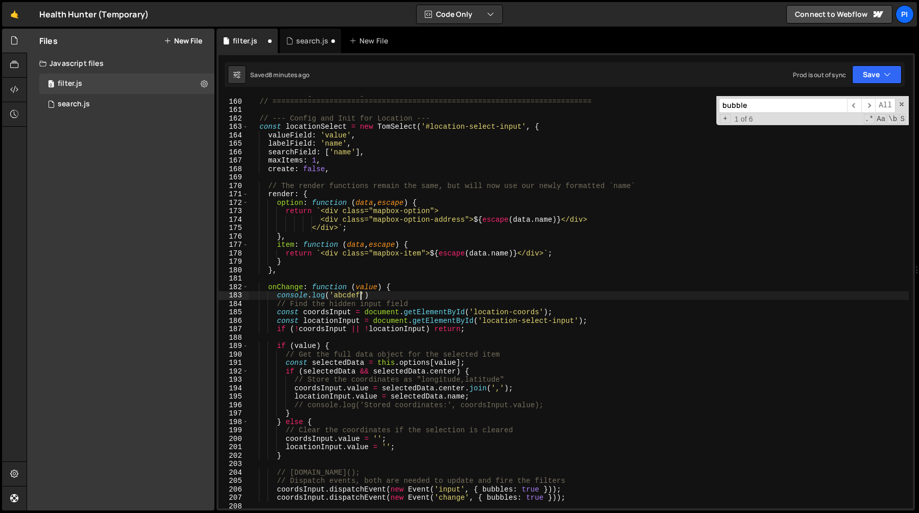
scroll to position [0, 8]
type textarea "console.log('abcdefg')"
click at [307, 45] on div "search.js" at bounding box center [310, 41] width 61 height 25
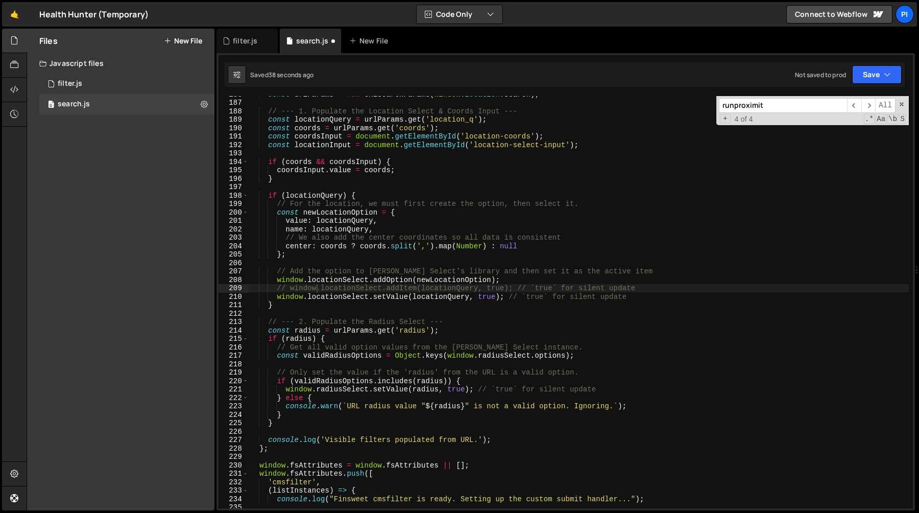
click at [381, 289] on div "const urlParams = new URLSearchParams ( window . location . search ) ; // --- 1…" at bounding box center [579, 304] width 660 height 429
click at [470, 276] on div "const urlParams = new URLSearchParams ( window . location . search ) ; // --- 1…" at bounding box center [579, 304] width 660 height 429
click at [390, 277] on div "const urlParams = new URLSearchParams ( window . location . search ) ; // --- 1…" at bounding box center [579, 304] width 660 height 429
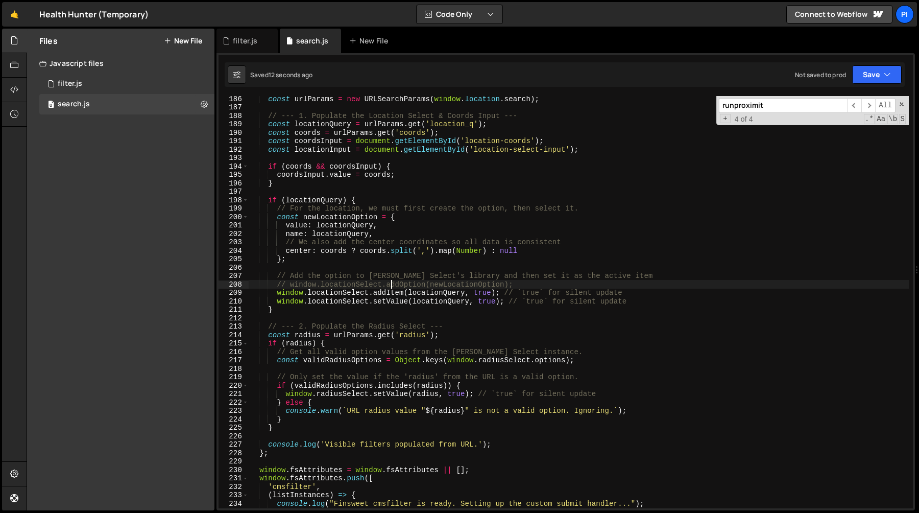
scroll to position [1560, 0]
click at [506, 295] on div "const urlParams = new URLSearchParams ( window . location . search ) ; // --- 1…" at bounding box center [579, 309] width 660 height 429
click at [406, 286] on div "const urlParams = new URLSearchParams ( window . location . search ) ; // --- 1…" at bounding box center [579, 309] width 660 height 429
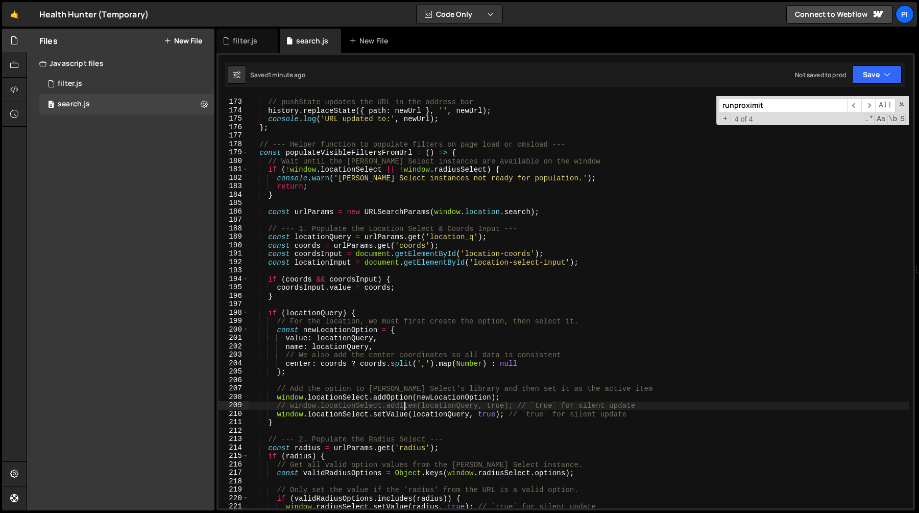
scroll to position [1448, 0]
click at [570, 356] on div "// pushState updates the URL in the address bar history . replaceState ({ path …" at bounding box center [579, 303] width 660 height 429
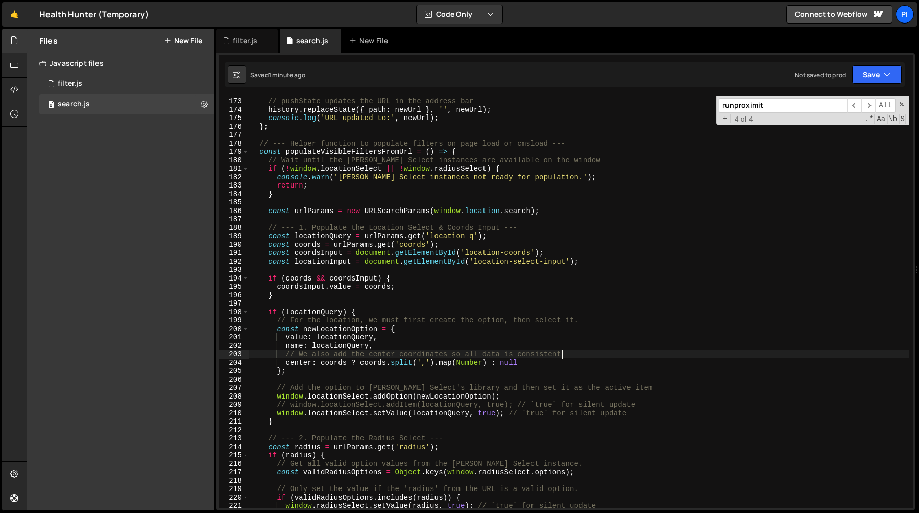
scroll to position [1468, 0]
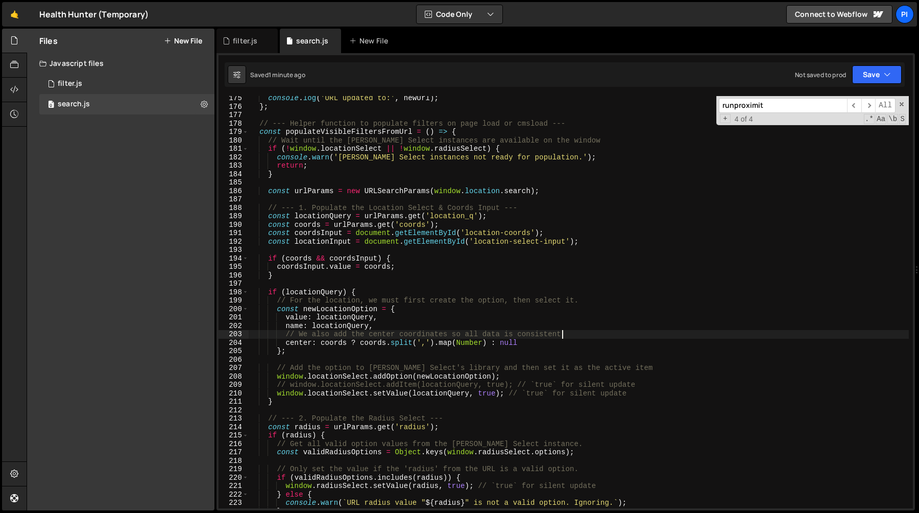
click at [366, 384] on div "console . log ( 'URL updated to:' , newUrl ) ; } ; // --- Helper function to po…" at bounding box center [579, 308] width 660 height 429
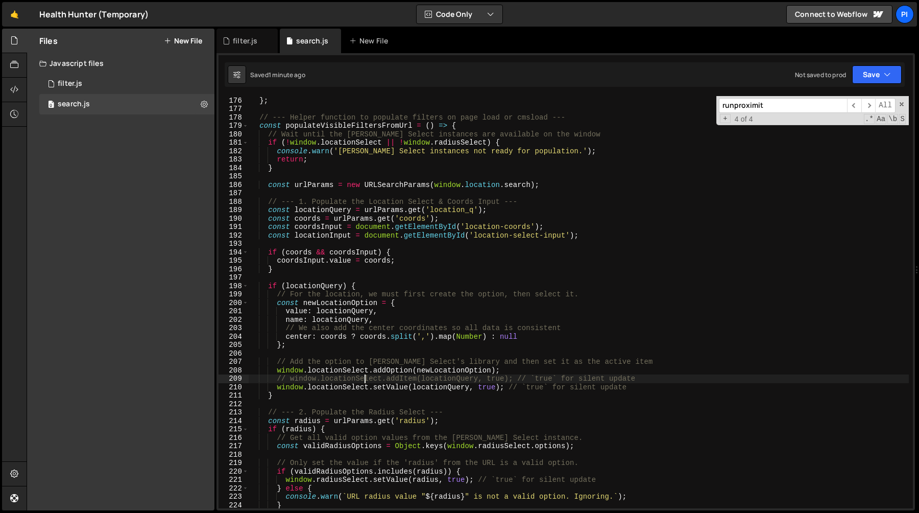
scroll to position [1496, 0]
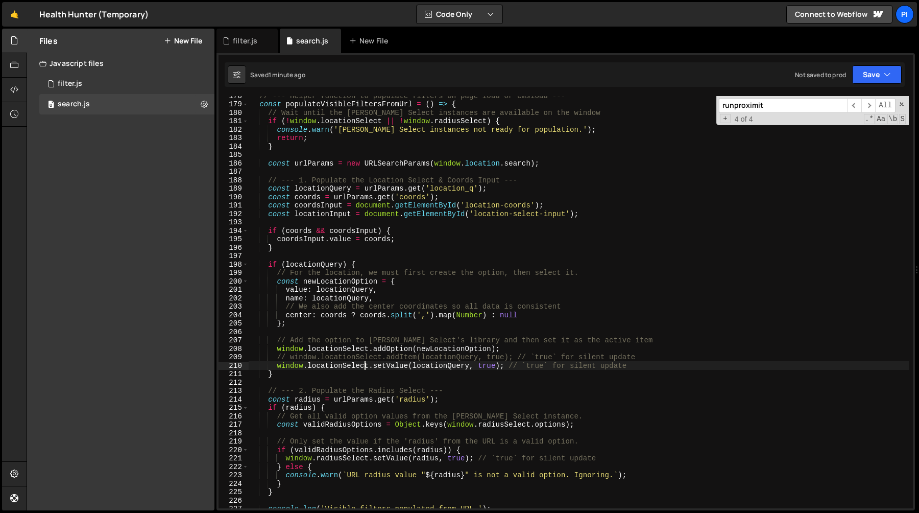
type textarea "// window.locationSelect.setValue(locationQuery, true); // `true` for silent up…"
click at [242, 41] on div "filter.js" at bounding box center [245, 41] width 25 height 10
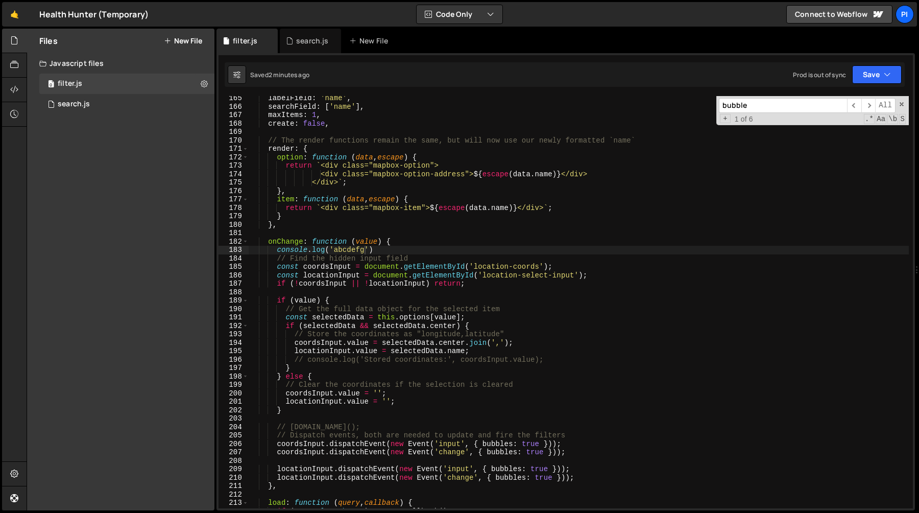
scroll to position [1384, 0]
type textarea "locationInput.value = [DOMAIN_NAME];"
click at [320, 350] on div "labelField : 'name' , searchField : [ 'name' ] , maxItems : 1 , create : false …" at bounding box center [579, 308] width 660 height 429
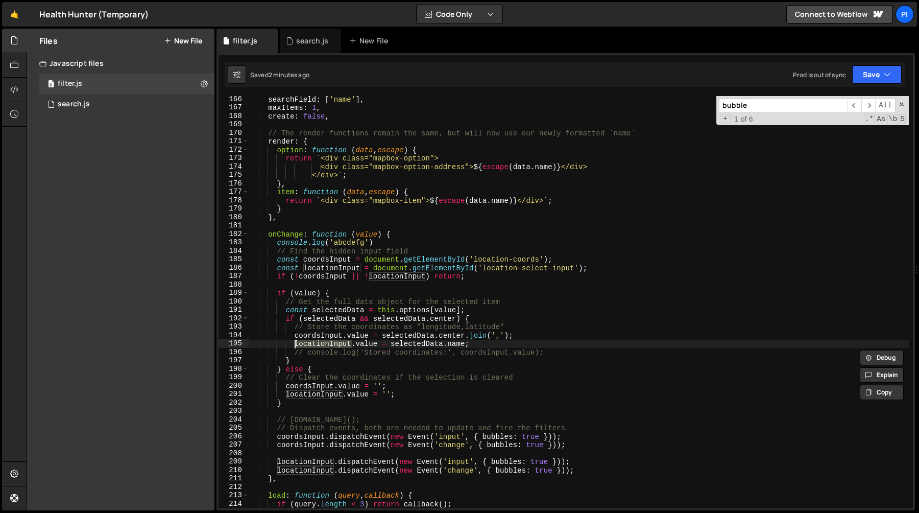
scroll to position [1418, 0]
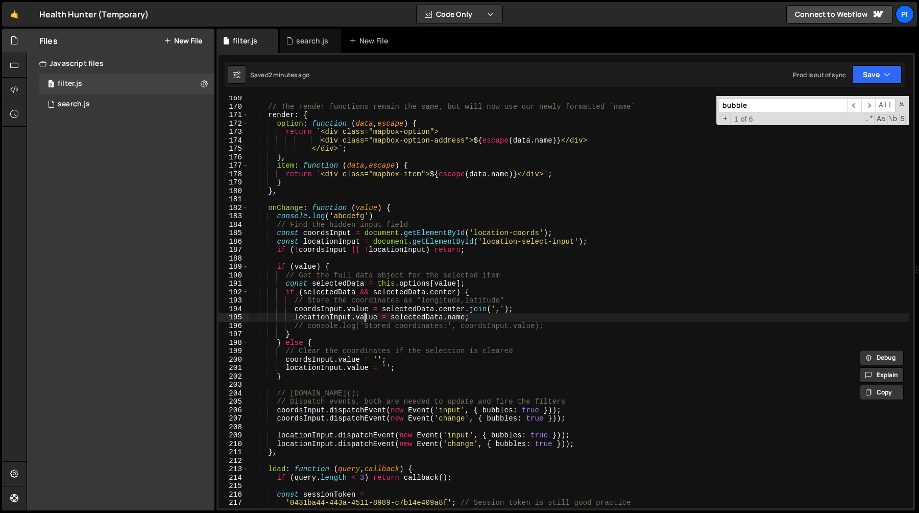
click at [367, 316] on div "// The render functions remain the same, but will now use our newly formatted `…" at bounding box center [579, 308] width 660 height 429
click at [306, 42] on div "search.js" at bounding box center [312, 41] width 32 height 10
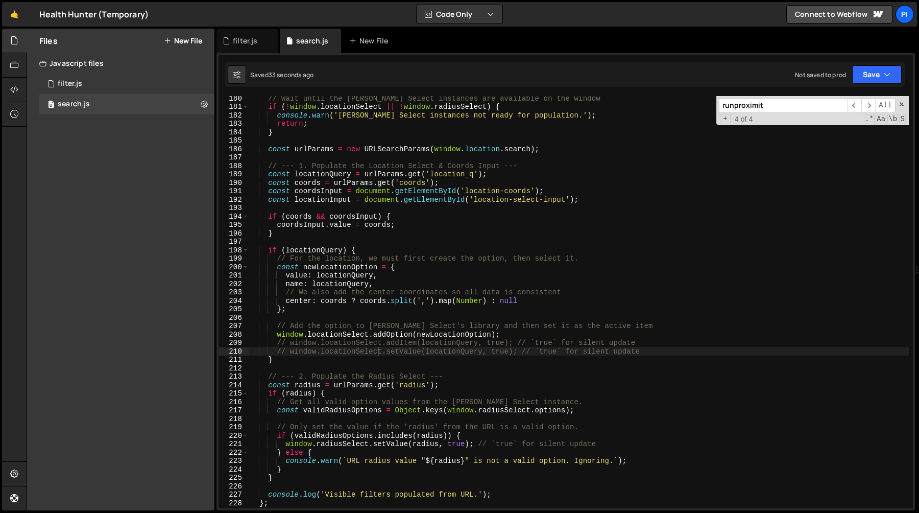
scroll to position [1511, 0]
click at [418, 224] on div "// Wait until the [PERSON_NAME] Select instances are available on the window if…" at bounding box center [579, 307] width 660 height 429
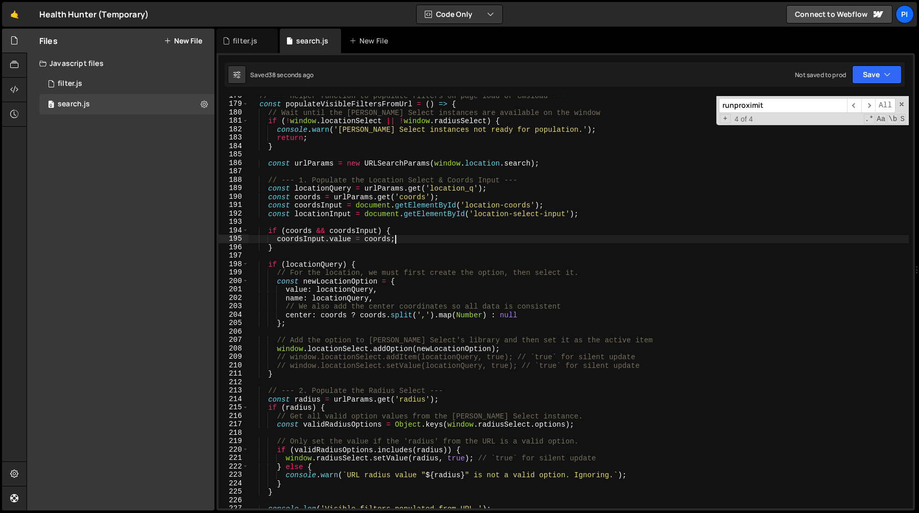
scroll to position [1492, 0]
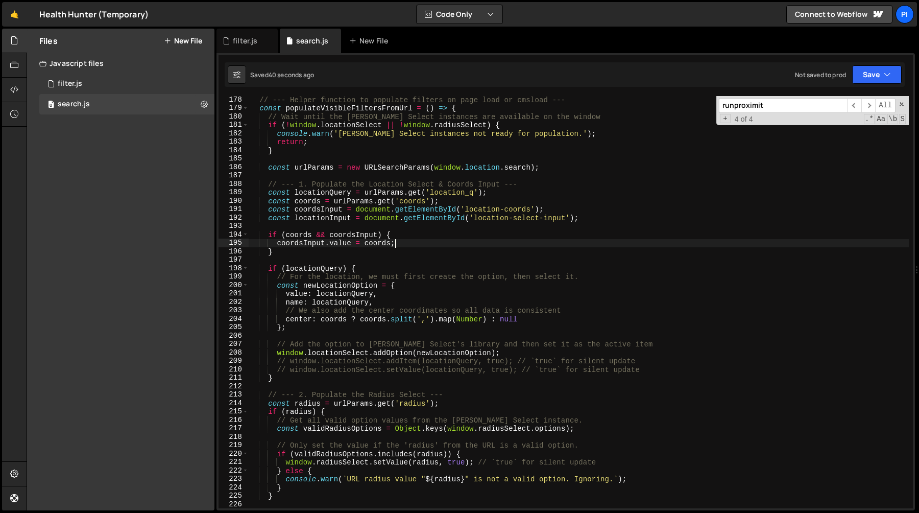
click at [281, 255] on div "// --- Helper function to populate filters on page load or cmsload --- const po…" at bounding box center [579, 310] width 660 height 429
click at [391, 274] on div "// --- Helper function to populate filters on page load or cmsload --- const po…" at bounding box center [579, 310] width 660 height 429
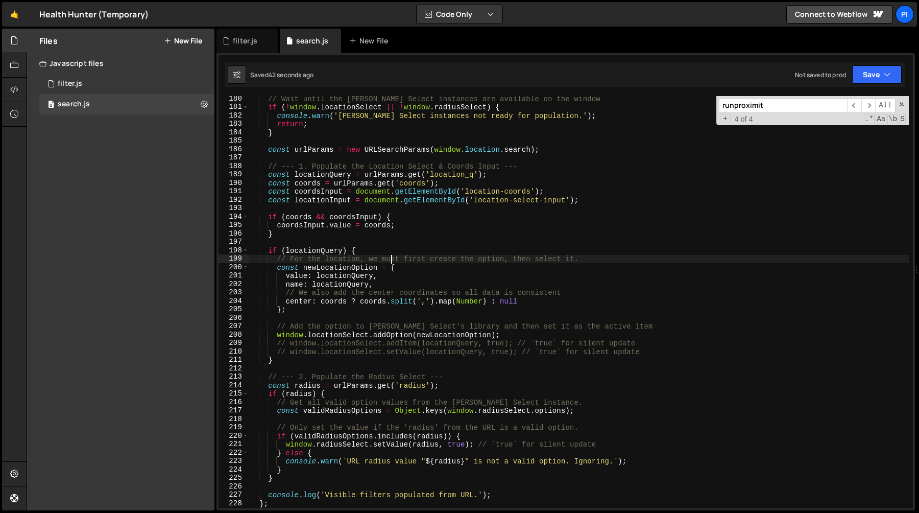
scroll to position [1510, 0]
type textarea "if (locationQuery) {"
click at [240, 31] on div "filter.js" at bounding box center [247, 41] width 61 height 25
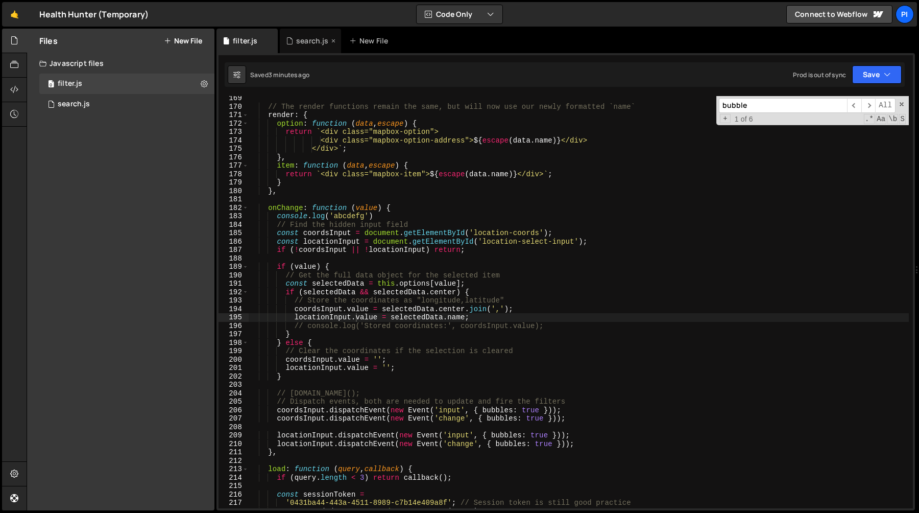
click at [304, 44] on div "search.js" at bounding box center [312, 41] width 32 height 10
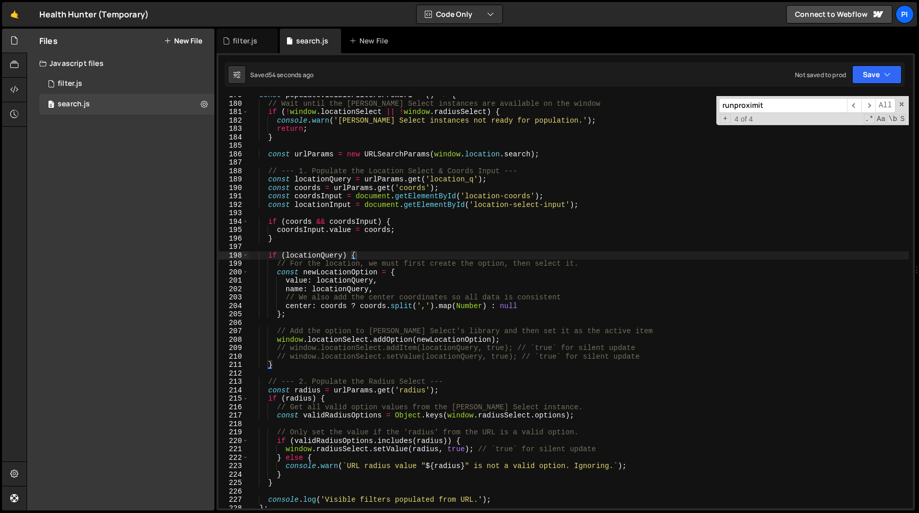
scroll to position [1516, 0]
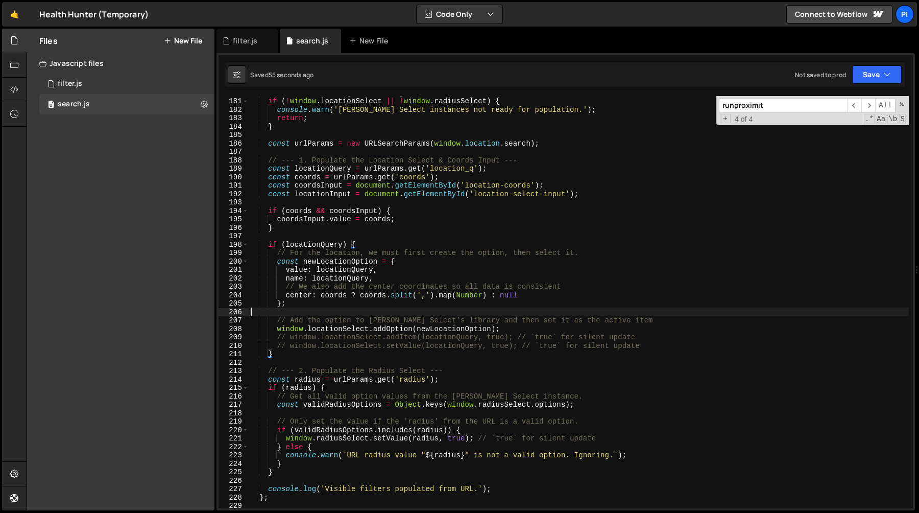
click at [311, 310] on div "// Wait until the [PERSON_NAME] Select instances are available on the window if…" at bounding box center [579, 302] width 660 height 429
click at [306, 306] on div "// Wait until the [PERSON_NAME] Select instances are available on the window if…" at bounding box center [579, 302] width 660 height 429
type textarea "};"
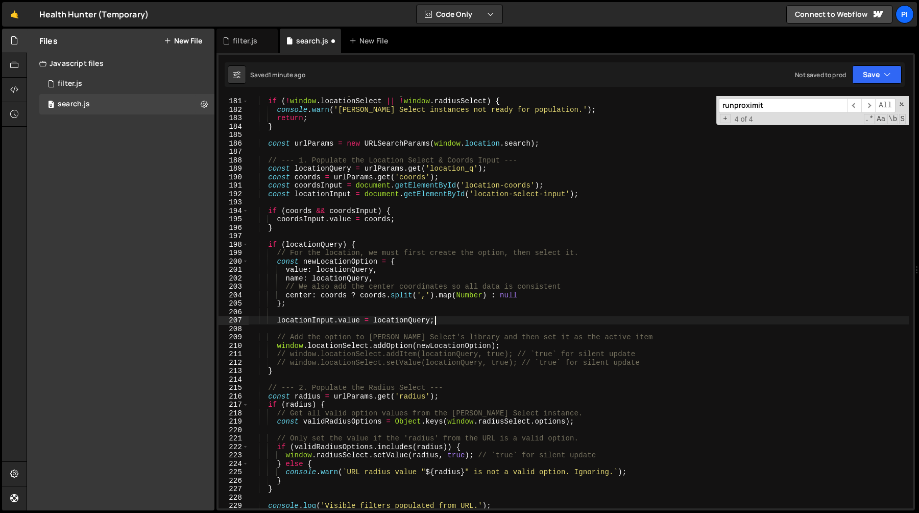
scroll to position [0, 12]
click at [295, 353] on div "// Wait until the [PERSON_NAME] Select instances are available on the window if…" at bounding box center [579, 302] width 660 height 429
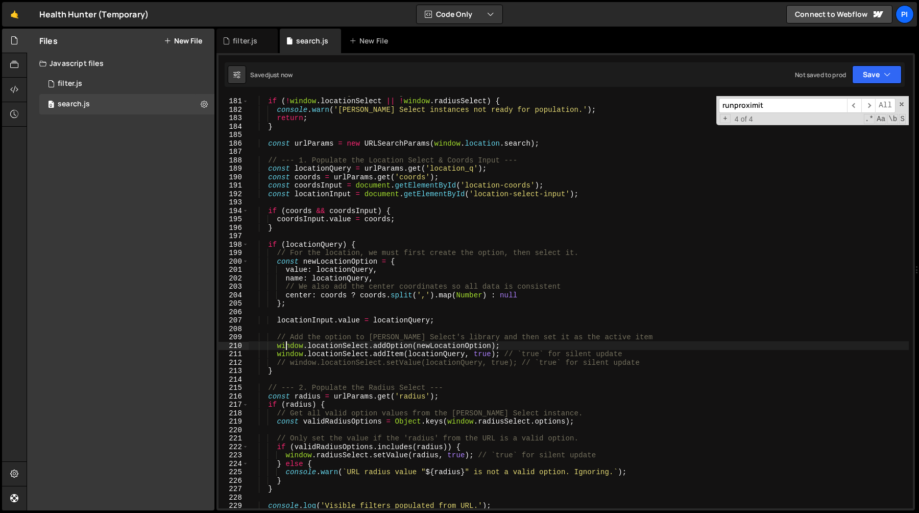
click at [287, 344] on div "// Wait until the [PERSON_NAME] Select instances are available on the window if…" at bounding box center [579, 302] width 660 height 429
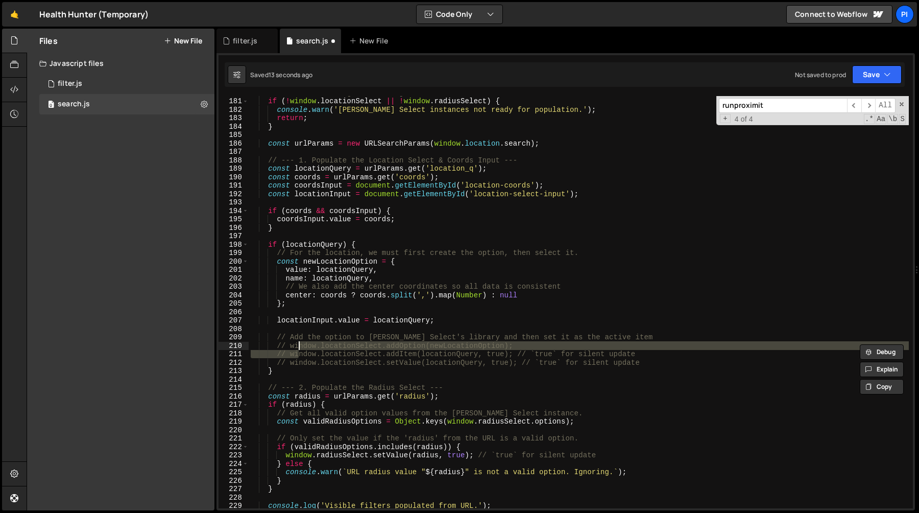
type textarea "// window.locationSelect.addOption(newLocationOption);"
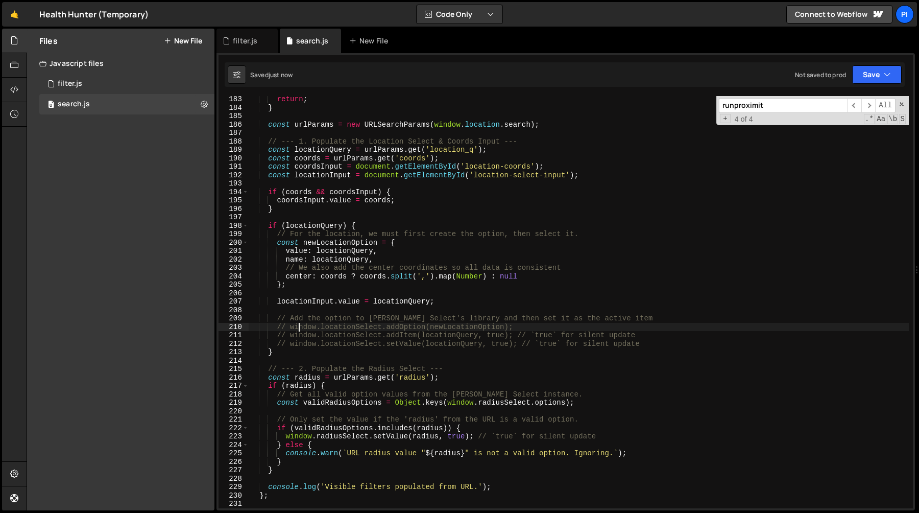
scroll to position [1561, 0]
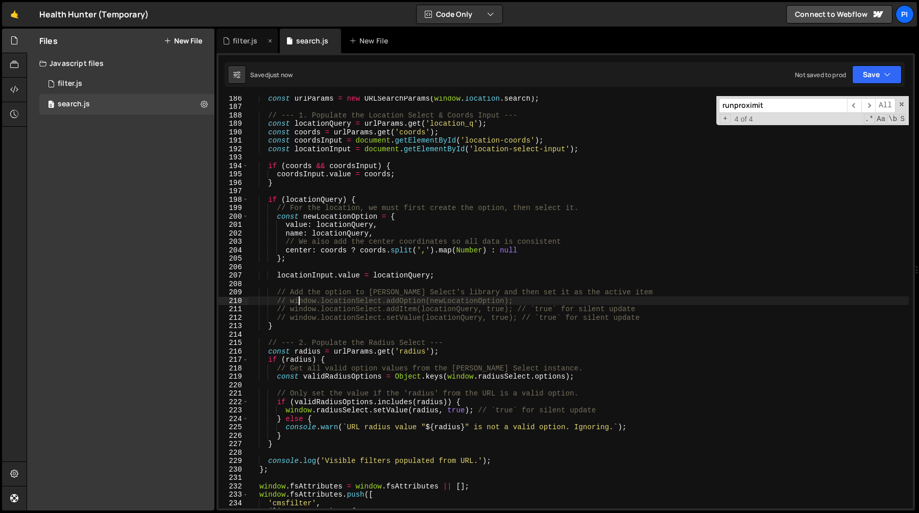
click at [227, 43] on icon at bounding box center [226, 41] width 7 height 10
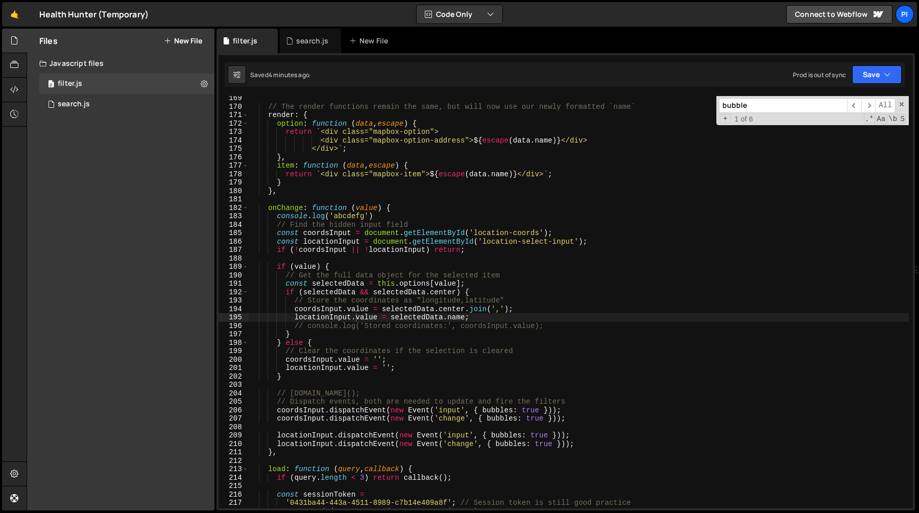
click at [280, 435] on div "// The render functions remain the same, but will now use our newly formatted `…" at bounding box center [579, 308] width 660 height 429
click at [276, 435] on div "// The render functions remain the same, but will now use our newly formatted `…" at bounding box center [579, 308] width 660 height 429
click at [591, 442] on div "// The render functions remain the same, but will now use our newly formatted `…" at bounding box center [579, 308] width 660 height 429
type textarea "locationInput.dispatchEvent(new Event('input', { bubbles: true })); locationInp…"
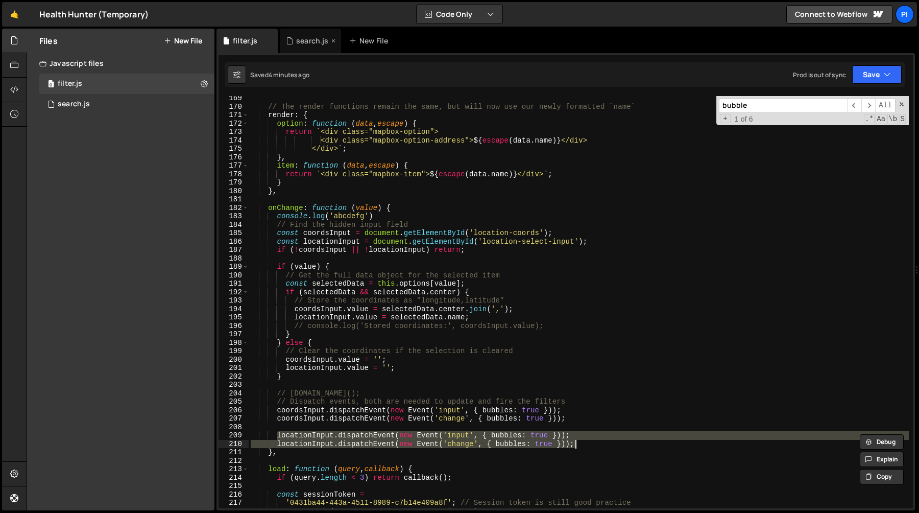
click at [292, 38] on icon at bounding box center [289, 41] width 7 height 10
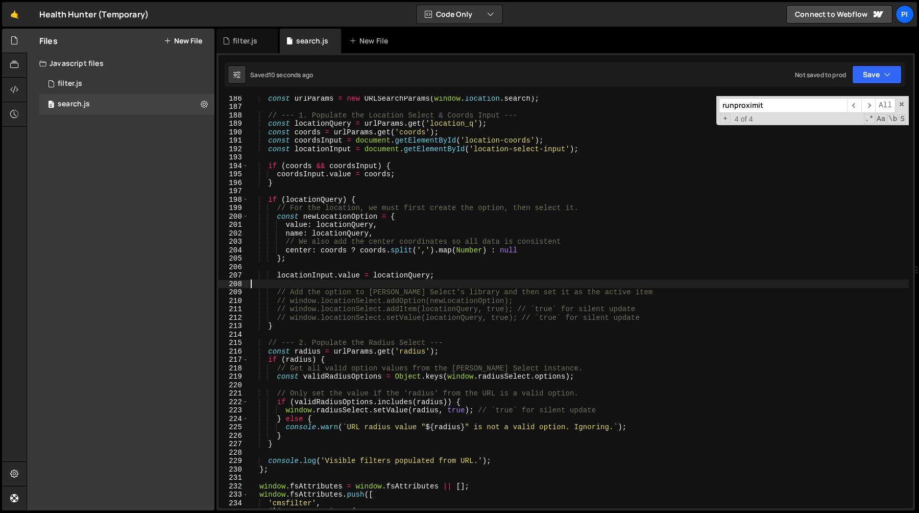
scroll to position [0, 0]
click at [335, 283] on div "const urlParams = new URLSearchParams ( window . location . search ) ; // --- 1…" at bounding box center [579, 308] width 660 height 429
paste textarea "locationInput.dispatchEvent(new Event('change', { bubbles: true }));"
type textarea "locationInput.dispatchEvent(new Event('change', { bubbles: true }));"
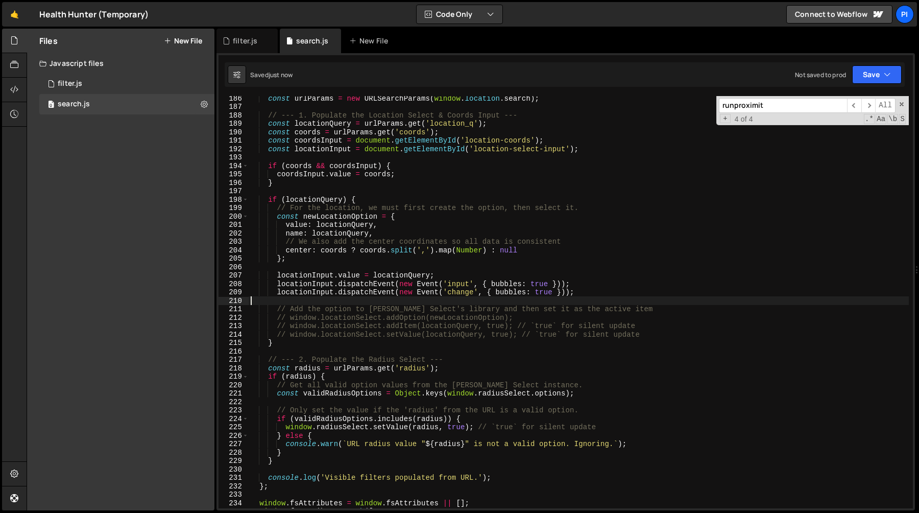
click at [279, 318] on div "const urlParams = new URLSearchParams ( window . location . search ) ; // --- 1…" at bounding box center [579, 308] width 660 height 429
type textarea "// window.locationSelect.addOption(newLocationOption);"
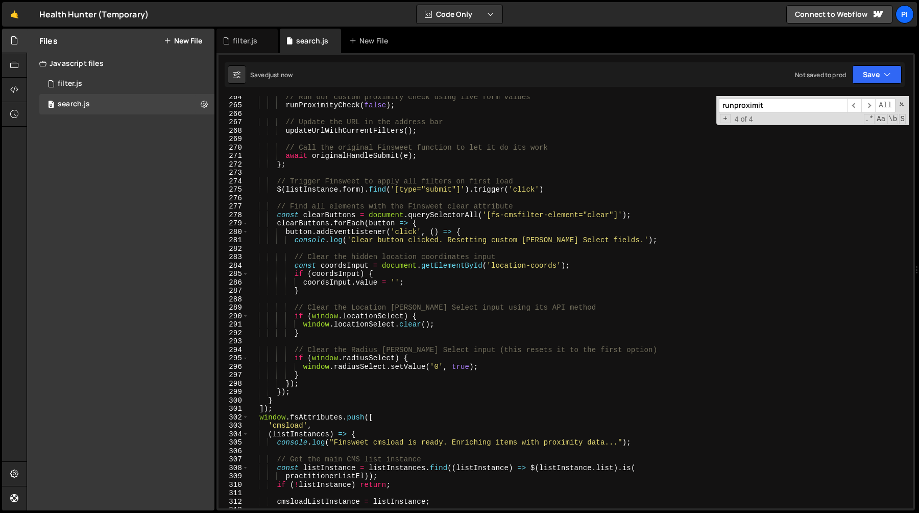
scroll to position [2638, 0]
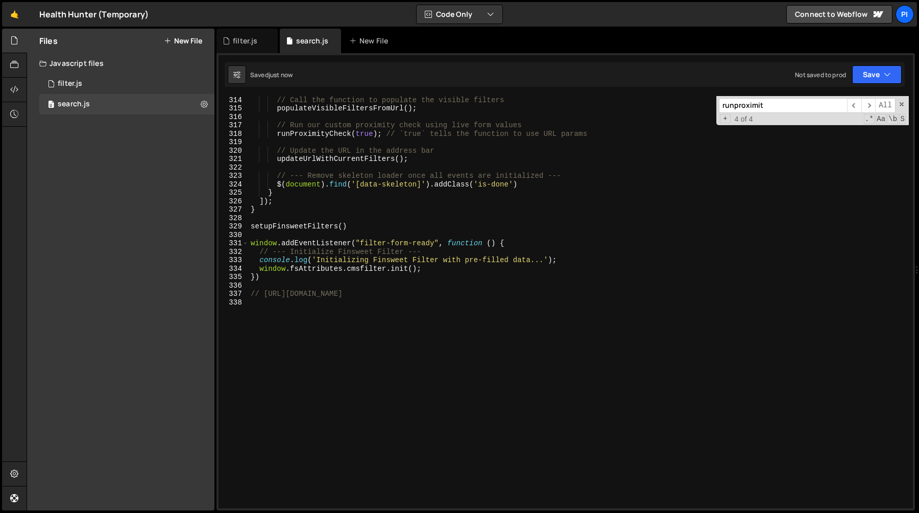
click at [457, 333] on div "// Call the function to populate the visible filters populateVisibleFiltersFrom…" at bounding box center [579, 310] width 660 height 429
paste textarea "[URL][DOMAIN_NAME]"
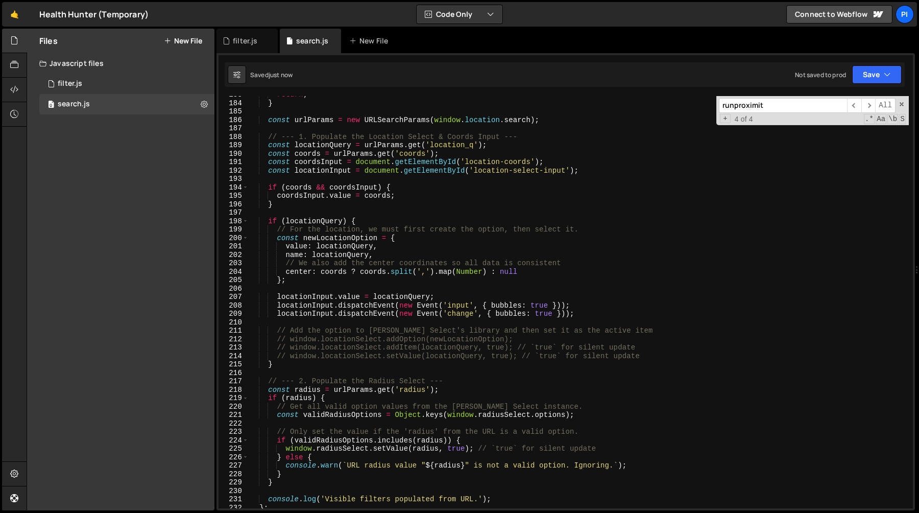
scroll to position [1563, 0]
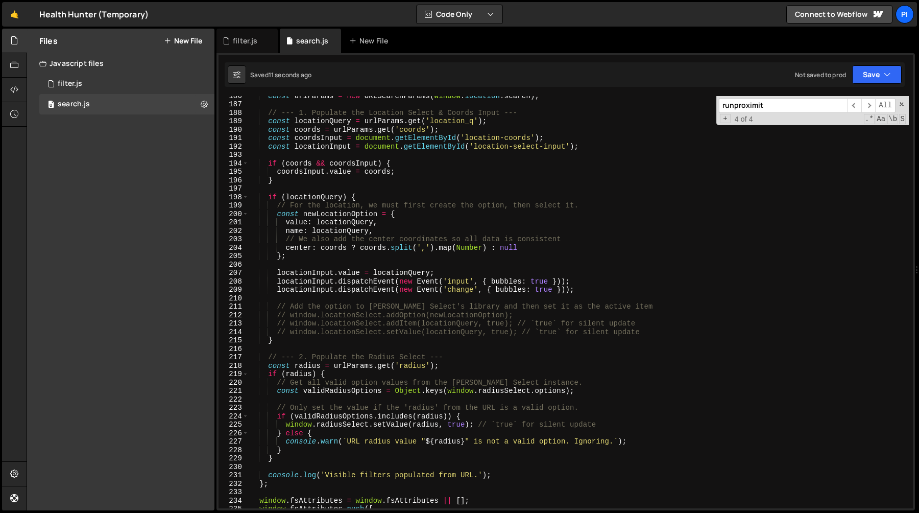
click at [585, 290] on div "const urlParams = new URLSearchParams ( window . location . search ) ; // --- 1…" at bounding box center [579, 305] width 660 height 429
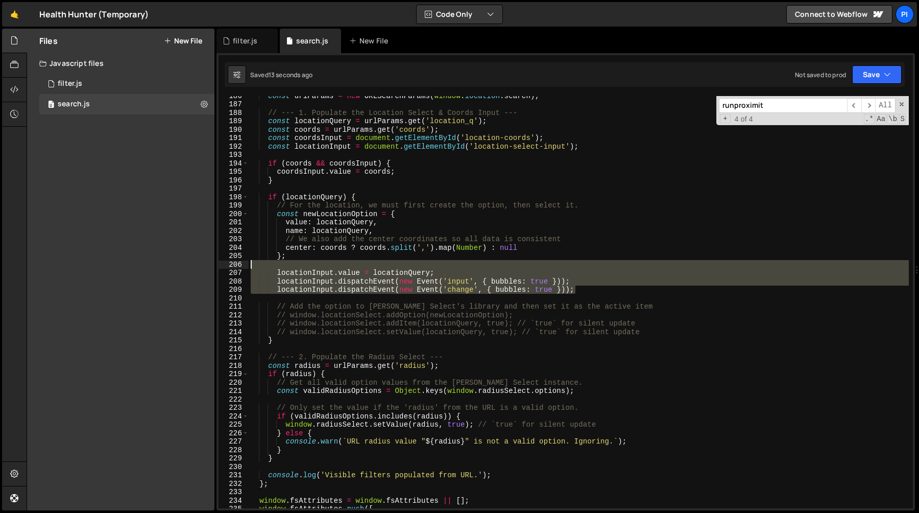
drag, startPoint x: 585, startPoint y: 290, endPoint x: 565, endPoint y: 265, distance: 32.4
click at [565, 265] on div "const urlParams = new URLSearchParams ( window . location . search ) ; // --- 1…" at bounding box center [579, 305] width 660 height 429
click at [404, 270] on div "const urlParams = new URLSearchParams ( window . location . search ) ; // --- 1…" at bounding box center [579, 302] width 660 height 412
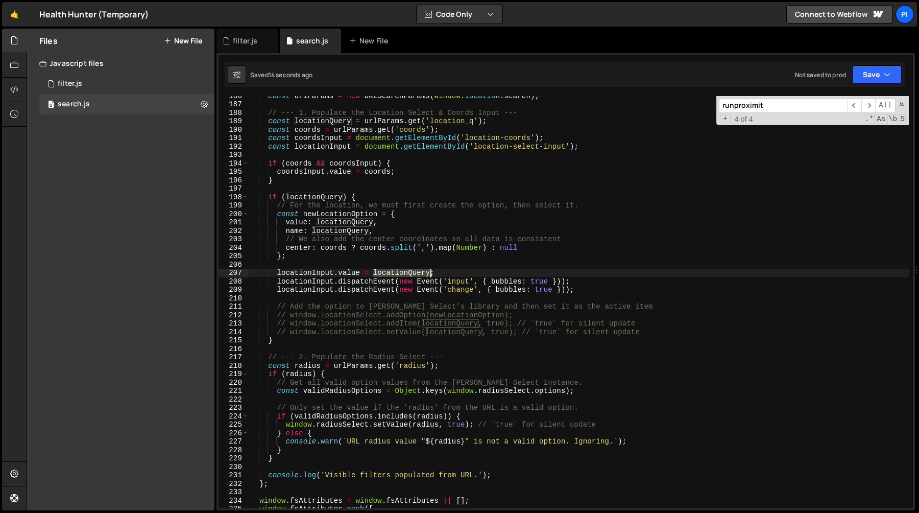
click at [404, 270] on div "const urlParams = new URLSearchParams ( window . location . search ) ; // --- 1…" at bounding box center [579, 305] width 660 height 429
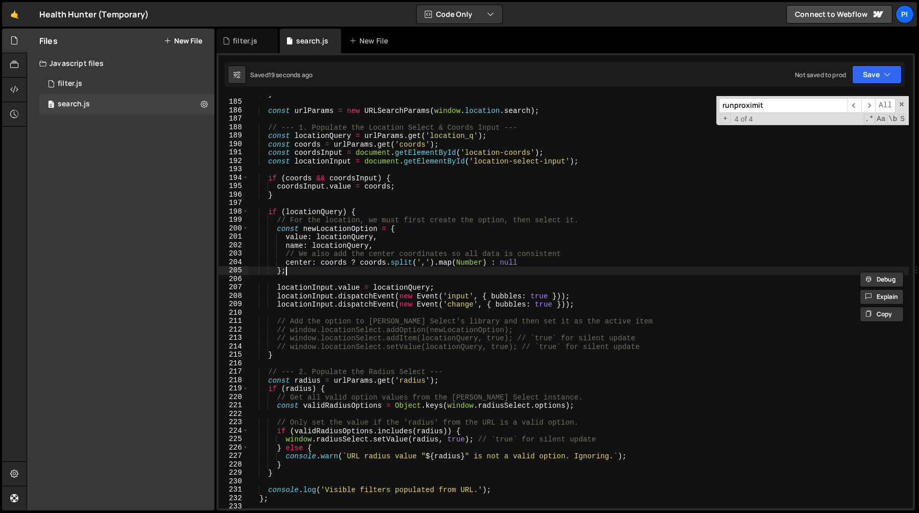
click at [391, 274] on div "} const urlParams = new URLSearchParams ( window . location . search ) ; // ---…" at bounding box center [579, 303] width 660 height 429
type textarea "};"
click at [383, 282] on div "} const urlParams = new URLSearchParams ( window . location . search ) ; // ---…" at bounding box center [579, 303] width 660 height 429
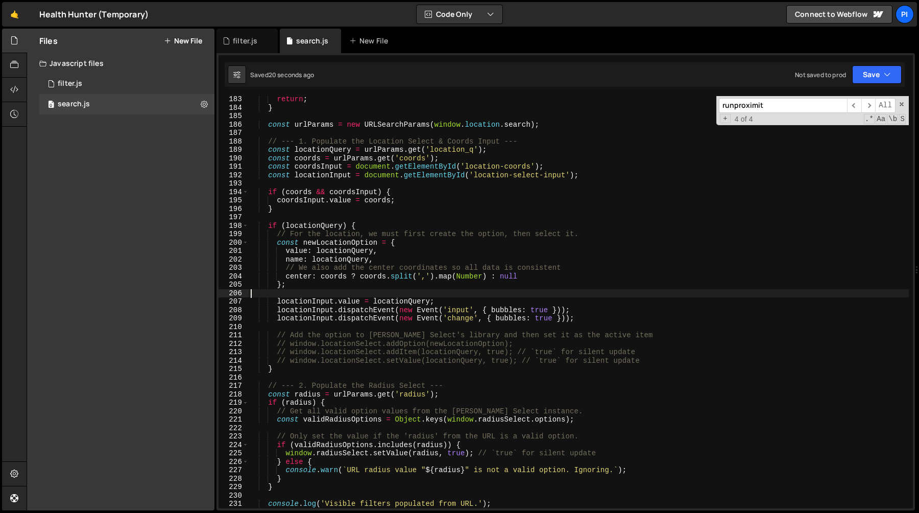
scroll to position [1535, 0]
click at [374, 303] on div "return ; } const urlParams = new URLSearchParams ( window . location . search )…" at bounding box center [579, 309] width 660 height 429
type textarea "locationInput.value = locationQuery;"
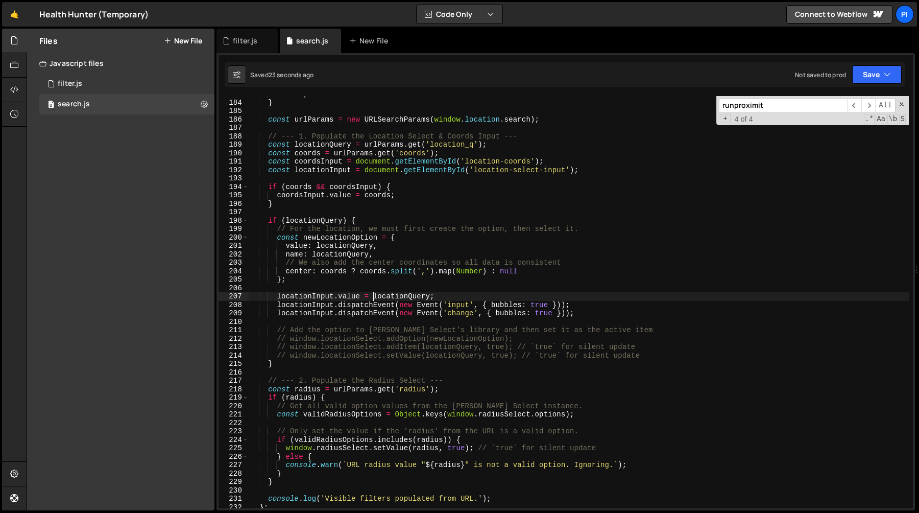
scroll to position [1539, 0]
click at [434, 296] on div "return ; } const urlParams = new URLSearchParams ( window . location . search )…" at bounding box center [579, 305] width 660 height 429
click at [445, 296] on div "return ; } const urlParams = new URLSearchParams ( window . location . search )…" at bounding box center [579, 305] width 660 height 429
click at [440, 291] on div "return ; } const urlParams = new URLSearchParams ( window . location . search )…" at bounding box center [579, 305] width 660 height 429
click at [277, 304] on div "return ; } const urlParams = new URLSearchParams ( window . location . search )…" at bounding box center [579, 305] width 660 height 429
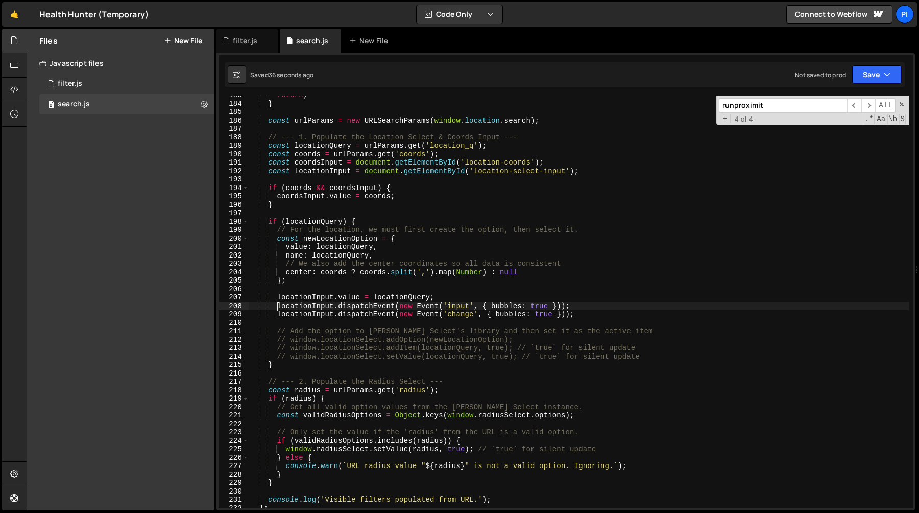
click at [603, 316] on div "return ; } const urlParams = new URLSearchParams ( window . location . search )…" at bounding box center [579, 305] width 660 height 429
click at [393, 302] on div "return ; } const urlParams = new URLSearchParams ( window . location . search )…" at bounding box center [579, 305] width 660 height 429
drag, startPoint x: 393, startPoint y: 302, endPoint x: 428, endPoint y: 304, distance: 35.8
click at [428, 304] on div "return ; } const urlParams = new URLSearchParams ( window . location . search )…" at bounding box center [579, 305] width 660 height 429
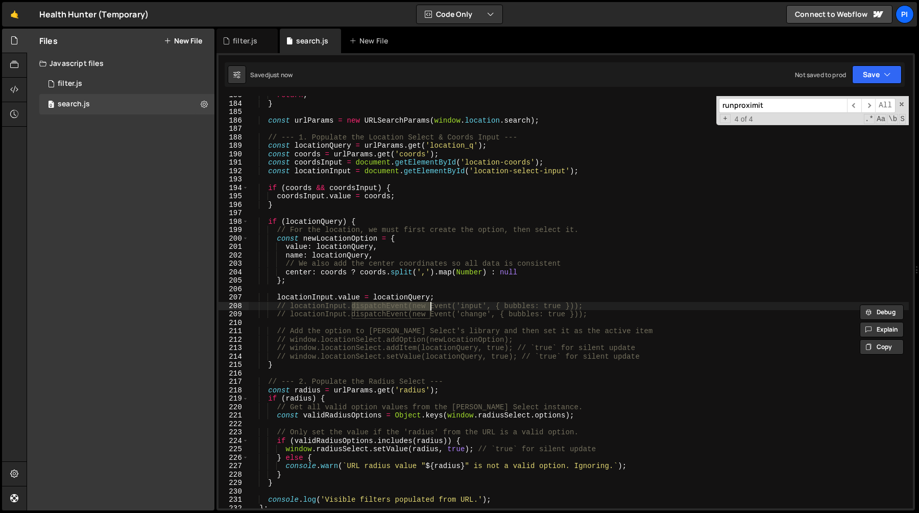
click at [611, 305] on div "return ; } const urlParams = new URLSearchParams ( window . location . search )…" at bounding box center [579, 305] width 660 height 429
click at [449, 293] on div "return ; } const urlParams = new URLSearchParams ( window . location . search )…" at bounding box center [579, 305] width 660 height 429
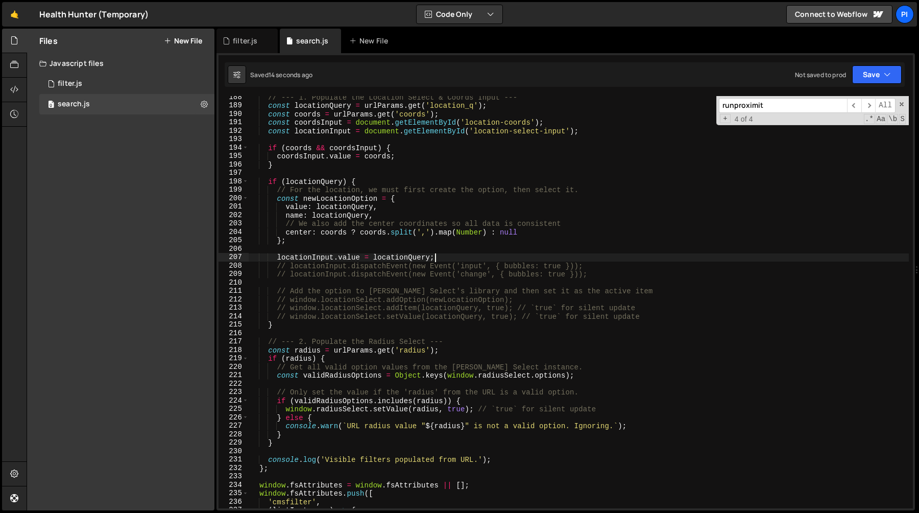
scroll to position [1579, 0]
type textarea "// locationInput.dispatchEvent(new Event('change', { bubbles: true }));"
type textarea "// Add the option to [PERSON_NAME] Select's library and then set it as the acti…"
type textarea "locationInput.value = locationQuery;"
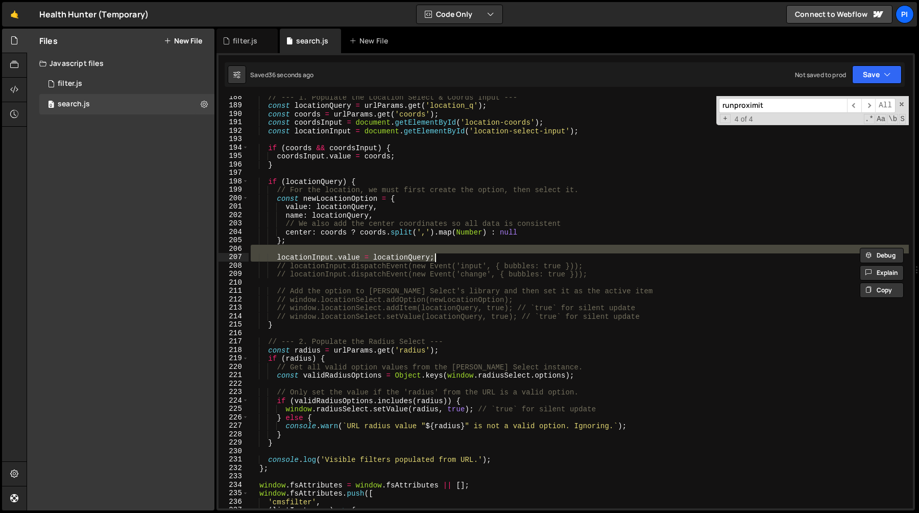
type textarea "locationInput.value = locationQuery; // locationInput.dispatchEvent(new Event('…"
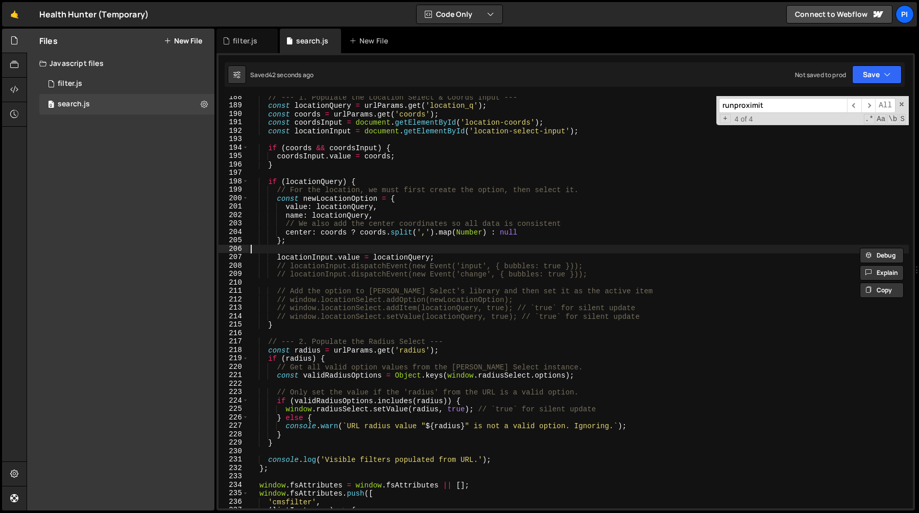
click at [462, 258] on div "// --- 1. Populate the Location Select & Coords Input --- const locationQuery =…" at bounding box center [579, 307] width 660 height 429
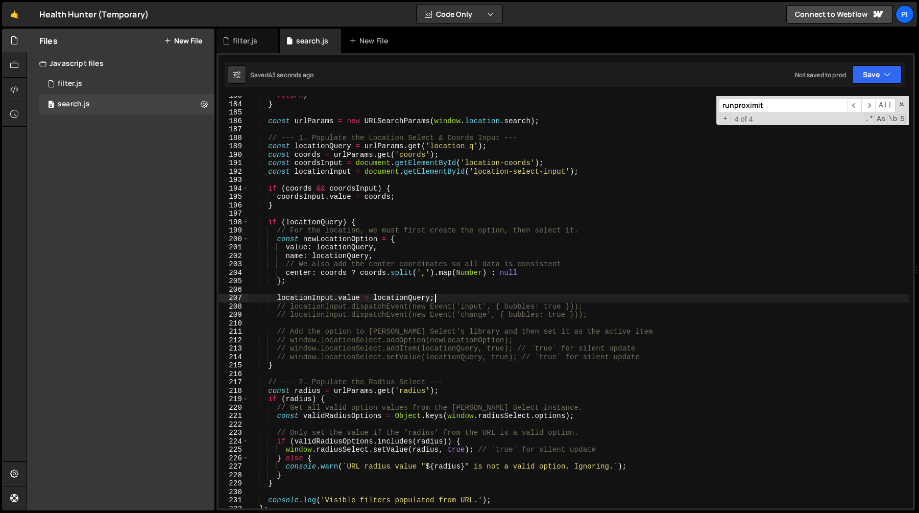
scroll to position [1538, 0]
click at [302, 299] on div "return ; } const urlParams = new URLSearchParams ( window . location . search )…" at bounding box center [579, 305] width 660 height 429
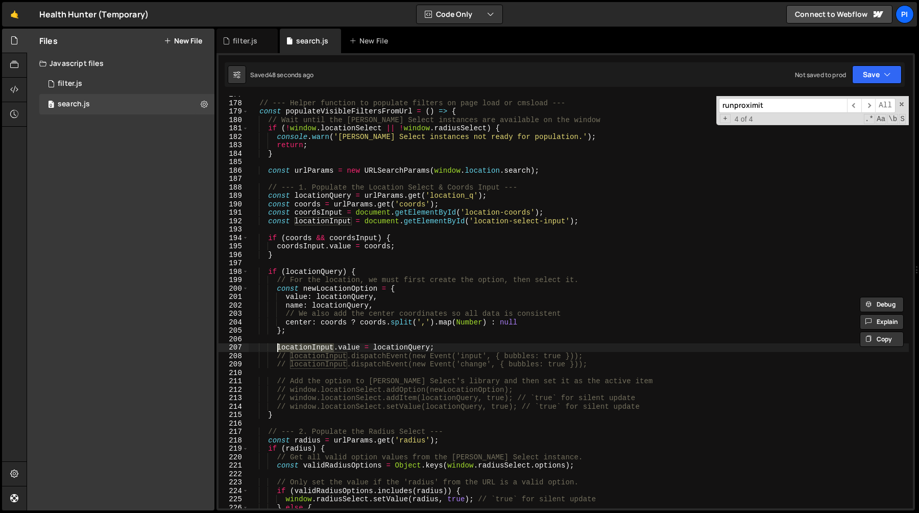
scroll to position [1488, 0]
click at [462, 346] on div "// --- Helper function to populate filters on page load or cmsload --- const po…" at bounding box center [579, 304] width 660 height 429
type textarea "// locationInput.value = locationQuery;"
click at [236, 40] on div "filter.js" at bounding box center [245, 41] width 25 height 10
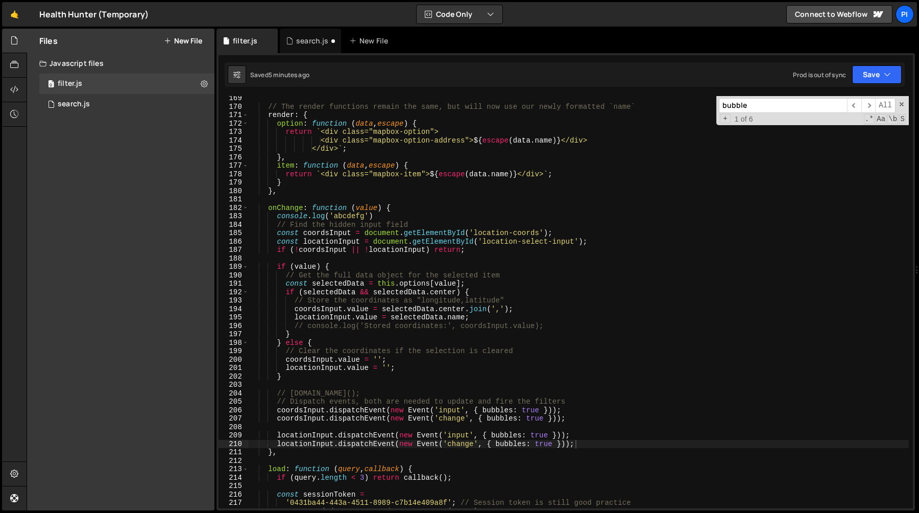
click at [291, 408] on div "// The render functions remain the same, but will now use our newly formatted `…" at bounding box center [579, 308] width 660 height 429
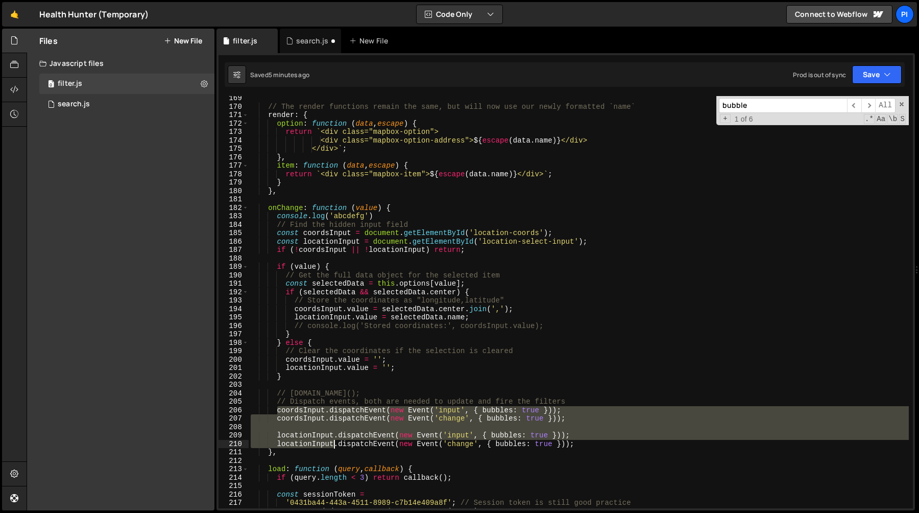
drag, startPoint x: 291, startPoint y: 408, endPoint x: 331, endPoint y: 442, distance: 53.2
click at [331, 442] on div "// The render functions remain the same, but will now use our newly formatted `…" at bounding box center [579, 308] width 660 height 429
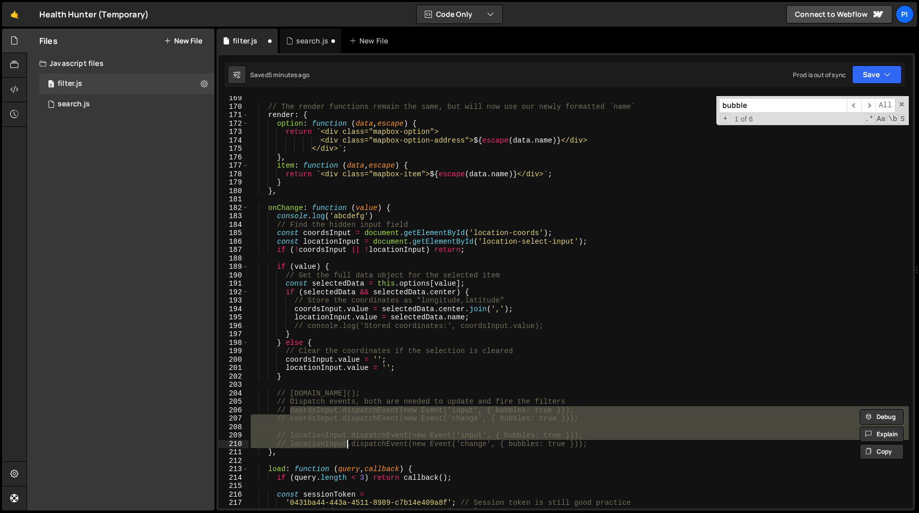
type textarea "// locationInput.dispatchEvent(new Event('change', { bubbles: true }));"
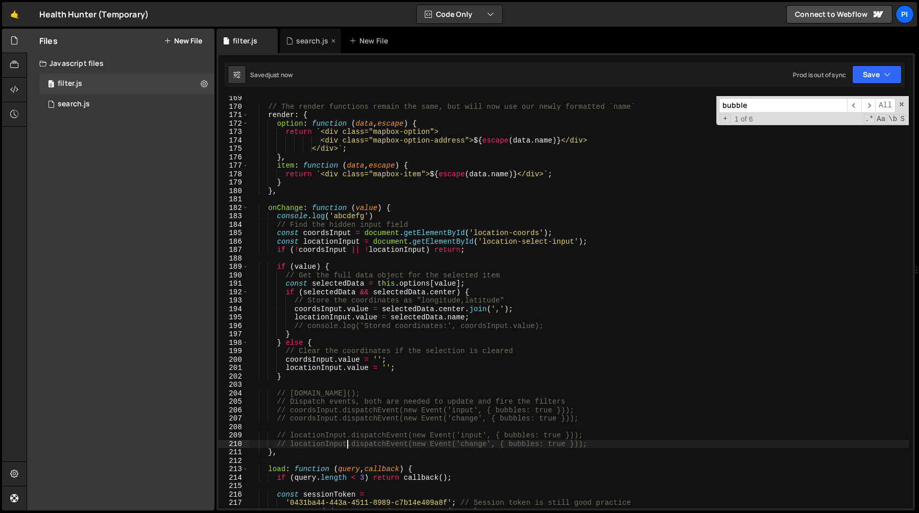
click at [308, 47] on div "search.js" at bounding box center [310, 41] width 61 height 25
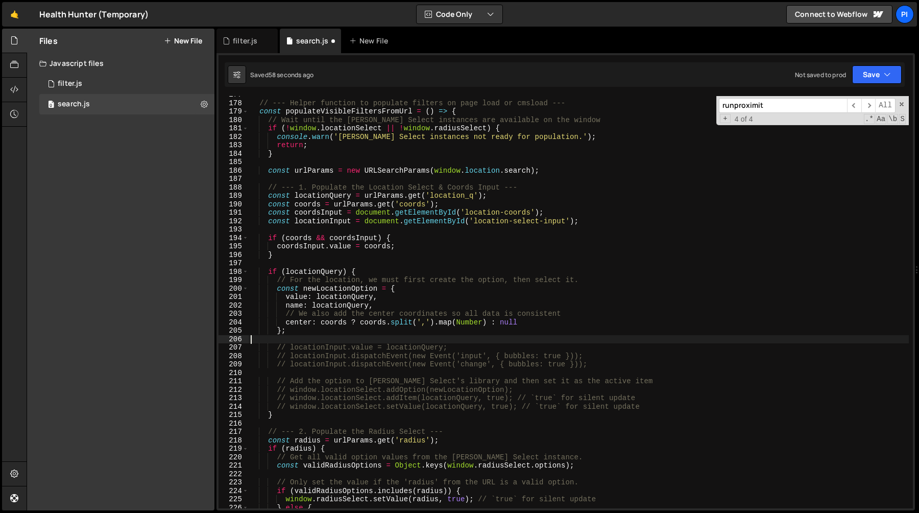
click at [373, 343] on div "// --- Helper function to populate filters on page load or cmsload --- const po…" at bounding box center [579, 304] width 660 height 429
click at [307, 394] on div "// --- Helper function to populate filters on page load or cmsload --- const po…" at bounding box center [579, 304] width 660 height 429
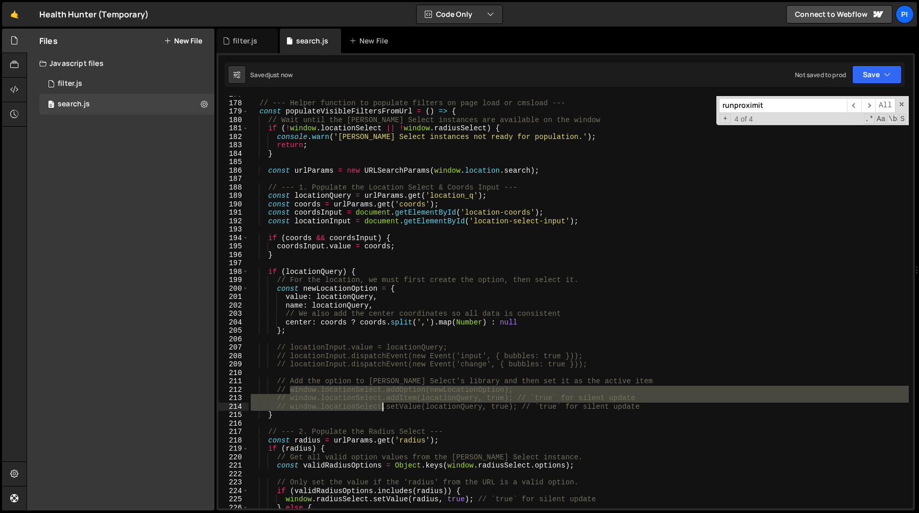
drag, startPoint x: 307, startPoint y: 394, endPoint x: 343, endPoint y: 404, distance: 37.3
click at [343, 404] on div "// --- Helper function to populate filters on page load or cmsload --- const po…" at bounding box center [579, 304] width 660 height 429
click at [673, 406] on div "// --- Helper function to populate filters on page load or cmsload --- const po…" at bounding box center [579, 304] width 660 height 429
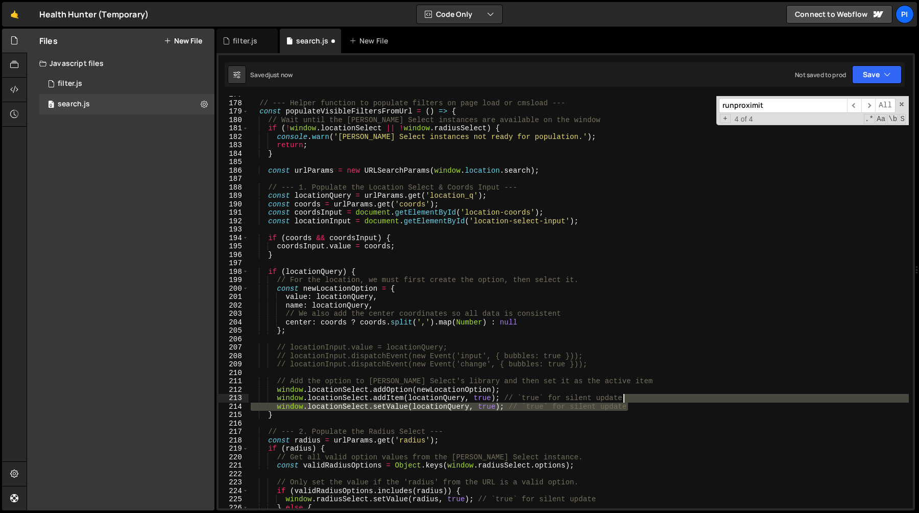
type textarea "window.locationSelect.addItem(locationQuery, true); // `true` for silent update"
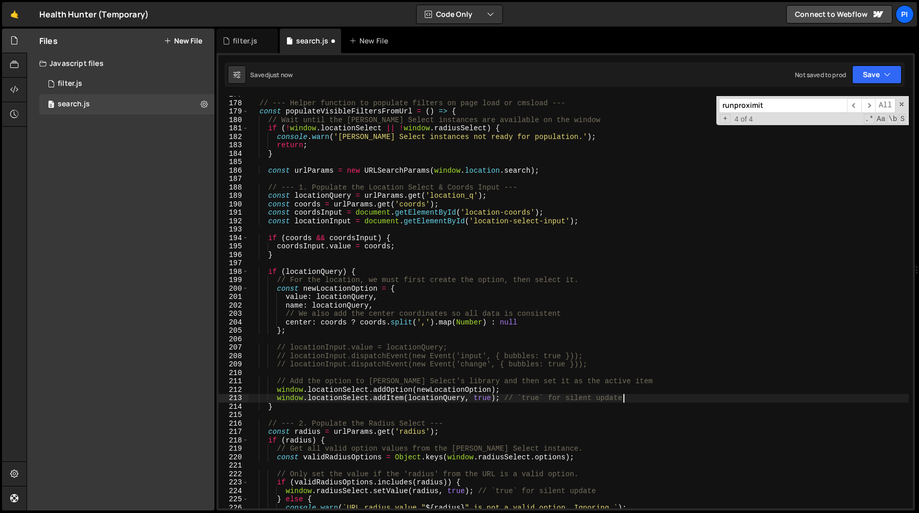
drag, startPoint x: 673, startPoint y: 406, endPoint x: 673, endPoint y: 400, distance: 5.6
click at [673, 400] on div "// --- Helper function to populate filters on page load or cmsload --- const po…" at bounding box center [579, 304] width 660 height 429
click at [248, 44] on div "filter.js" at bounding box center [245, 41] width 25 height 10
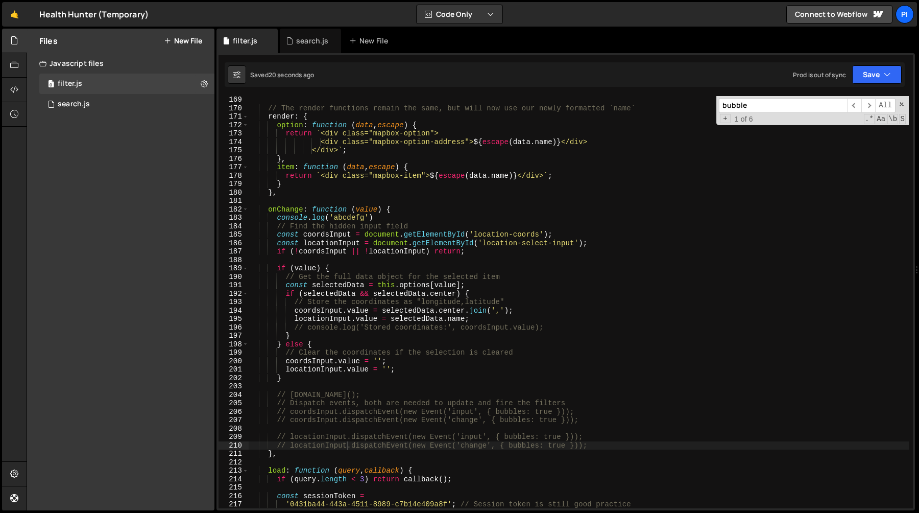
scroll to position [1423, 0]
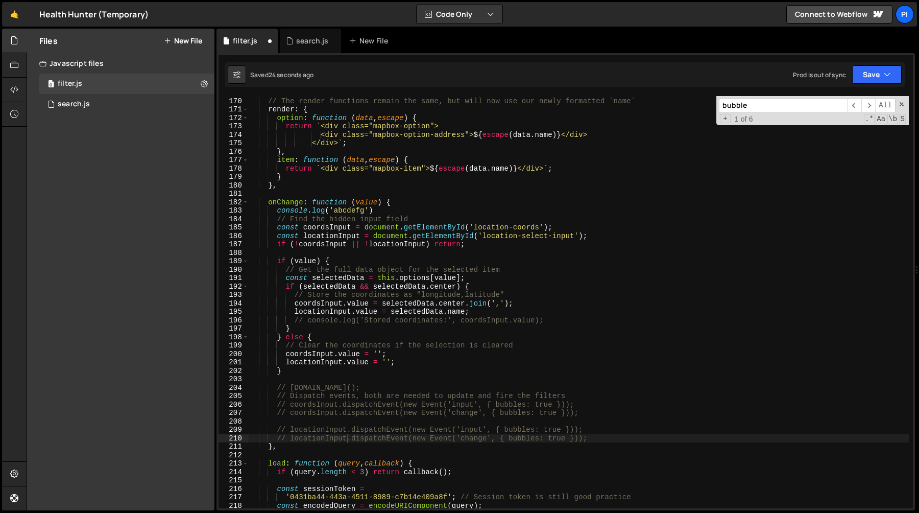
click at [380, 409] on div "// The render functions remain the same, but will now use our newly formatted `…" at bounding box center [579, 302] width 660 height 429
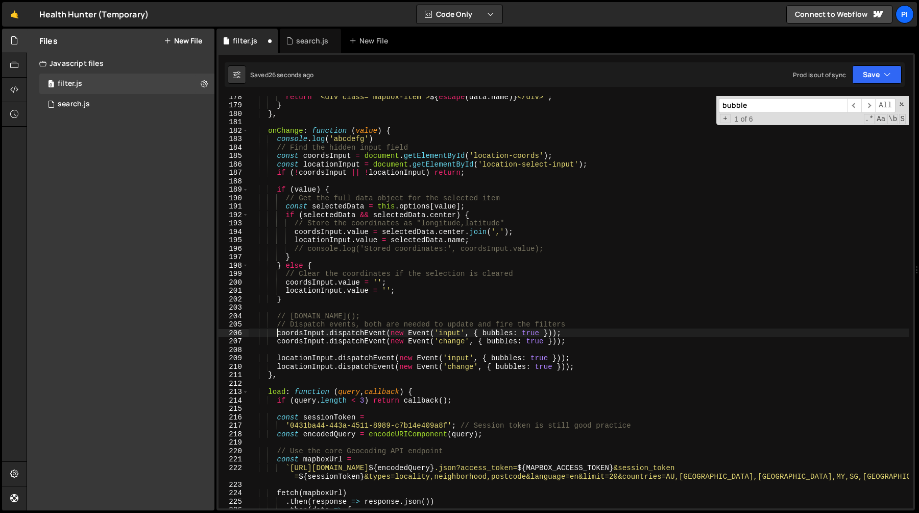
click at [592, 367] on div "return ` <div class="mapbox-item"> ${ escape ( data . name ) } </div> ` ; } } ,…" at bounding box center [579, 306] width 660 height 429
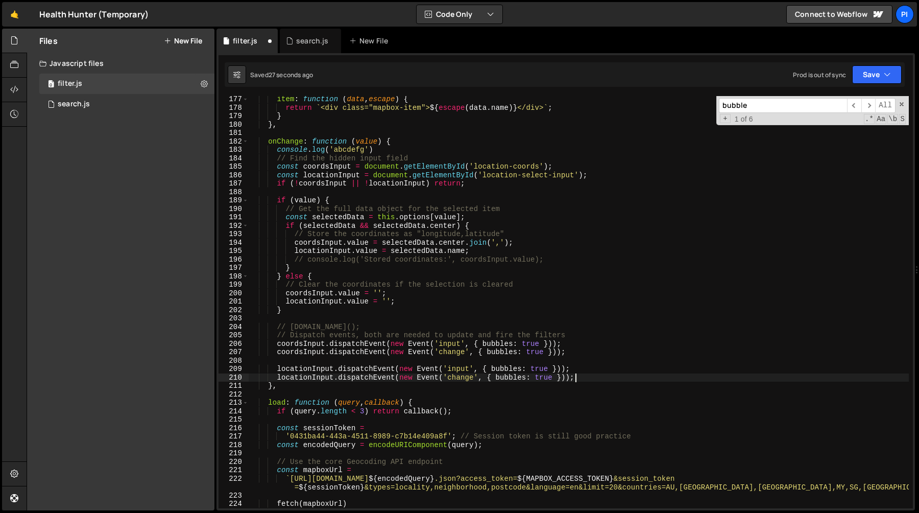
scroll to position [1469, 0]
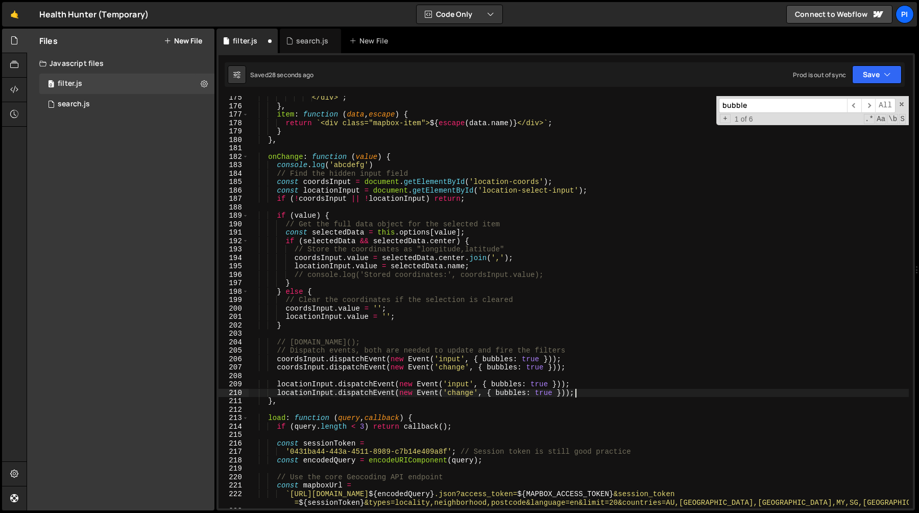
click at [276, 180] on div "</div> ` ; } , item : function ( data , escape ) { return ` <div class="mapbox-…" at bounding box center [579, 307] width 660 height 429
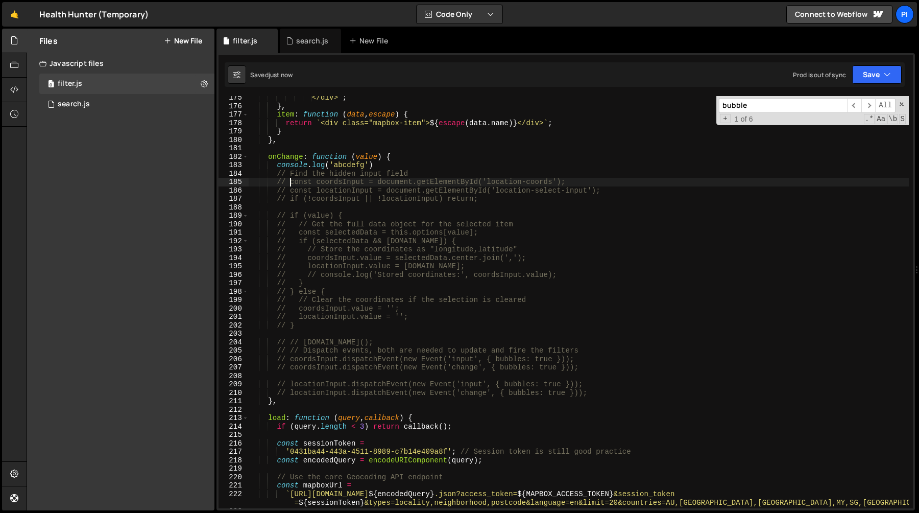
click at [378, 200] on div "</div> ` ; } , item : function ( data , escape ) { return ` <div class="mapbox-…" at bounding box center [579, 307] width 660 height 429
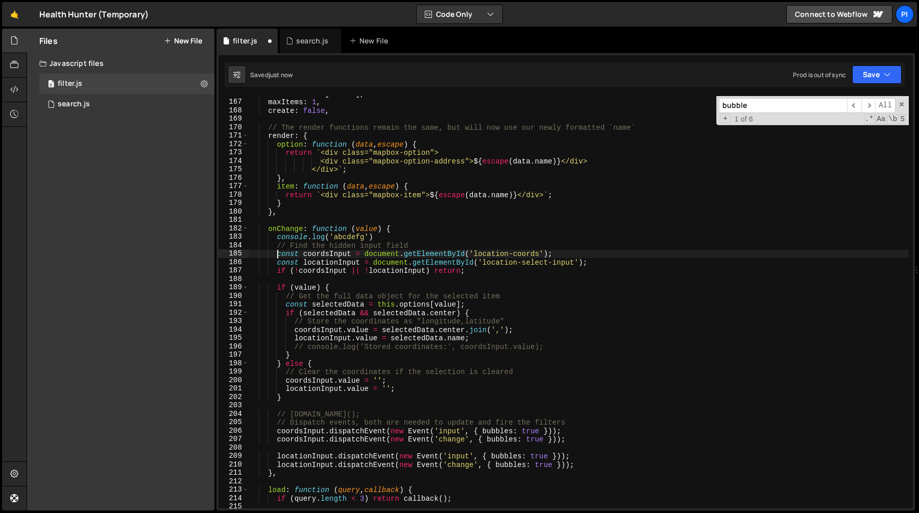
scroll to position [1397, 0]
click at [386, 237] on div "searchField : [ 'name' ] , maxItems : 1 , create : false , // The render functi…" at bounding box center [579, 303] width 660 height 429
click at [398, 228] on div "searchField : [ 'name' ] , maxItems : 1 , create : false , // The render functi…" at bounding box center [579, 303] width 660 height 429
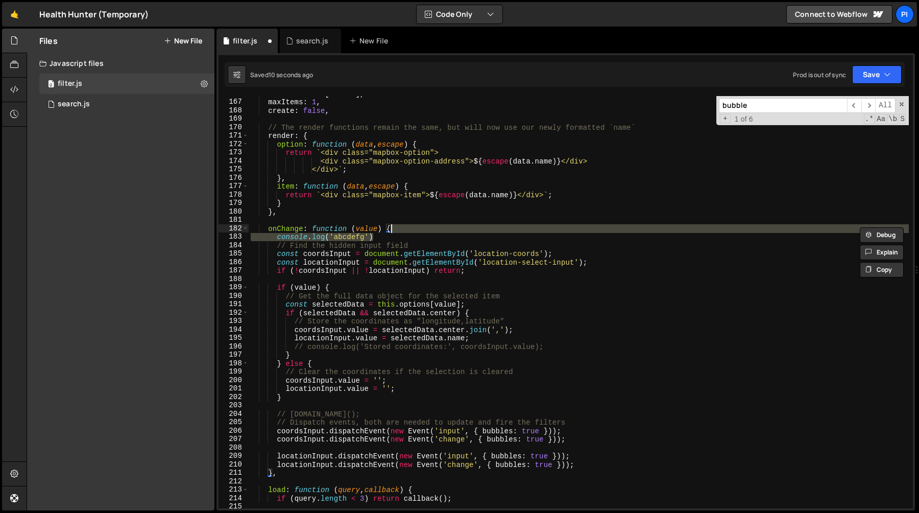
type textarea "onChange: function (value) {"
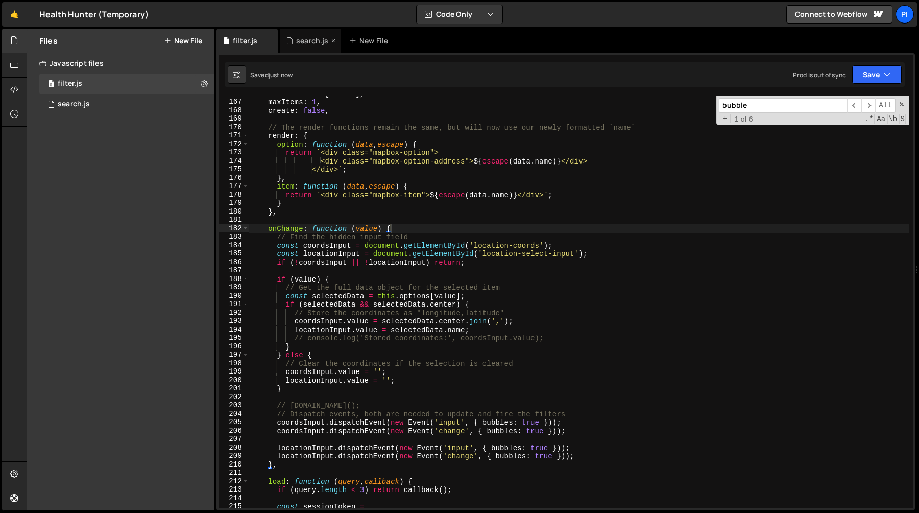
click at [304, 42] on div "search.js" at bounding box center [312, 41] width 32 height 10
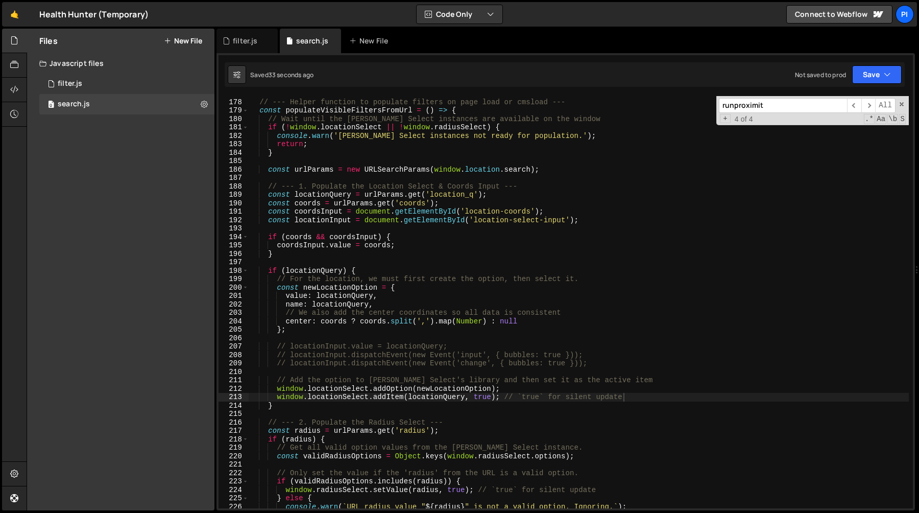
scroll to position [1498, 0]
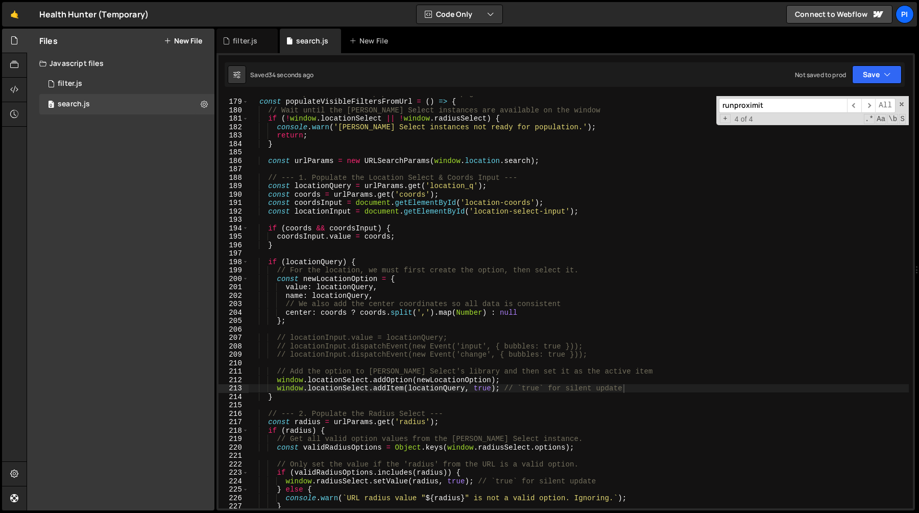
click at [307, 342] on div "// --- Helper function to populate filters on page load or cmsload --- const po…" at bounding box center [579, 303] width 660 height 429
click at [367, 375] on div "// --- Helper function to populate filters on page load or cmsload --- const po…" at bounding box center [579, 303] width 660 height 429
click at [379, 384] on div "// --- Helper function to populate filters on page load or cmsload --- const po…" at bounding box center [579, 303] width 660 height 429
click at [464, 378] on div "// --- Helper function to populate filters on page load or cmsload --- const po…" at bounding box center [579, 303] width 660 height 429
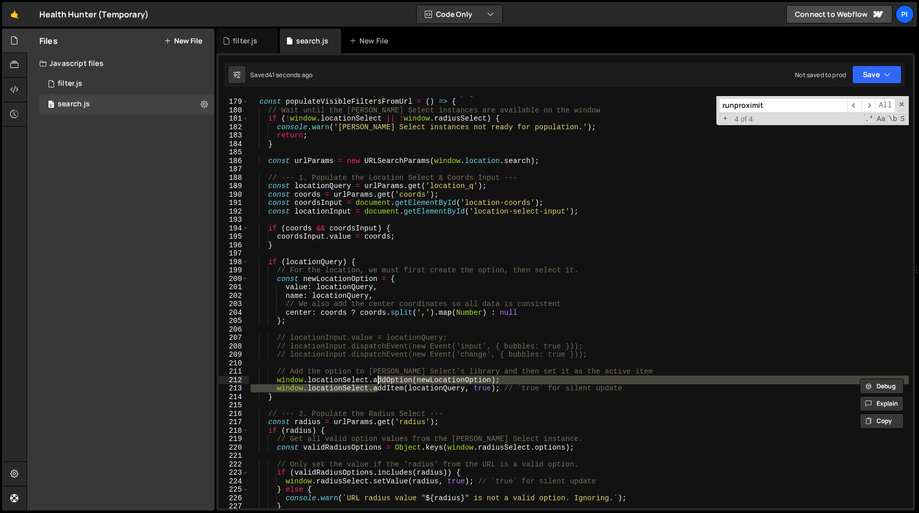
click at [476, 346] on div "// --- Helper function to populate filters on page load or cmsload --- const po…" at bounding box center [579, 303] width 660 height 429
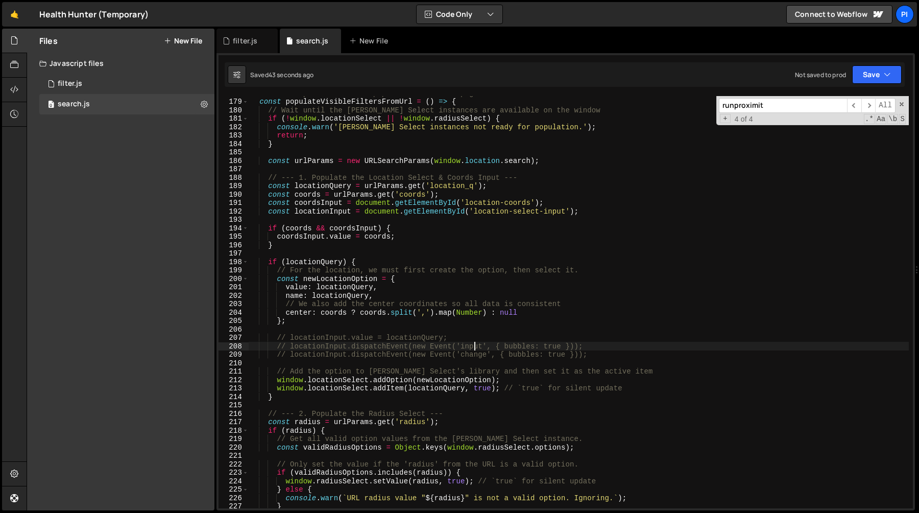
click at [347, 383] on div "// --- Helper function to populate filters on page load or cmsload --- const po…" at bounding box center [579, 303] width 660 height 429
click at [385, 394] on div "// --- Helper function to populate filters on page load or cmsload --- const po…" at bounding box center [579, 303] width 660 height 429
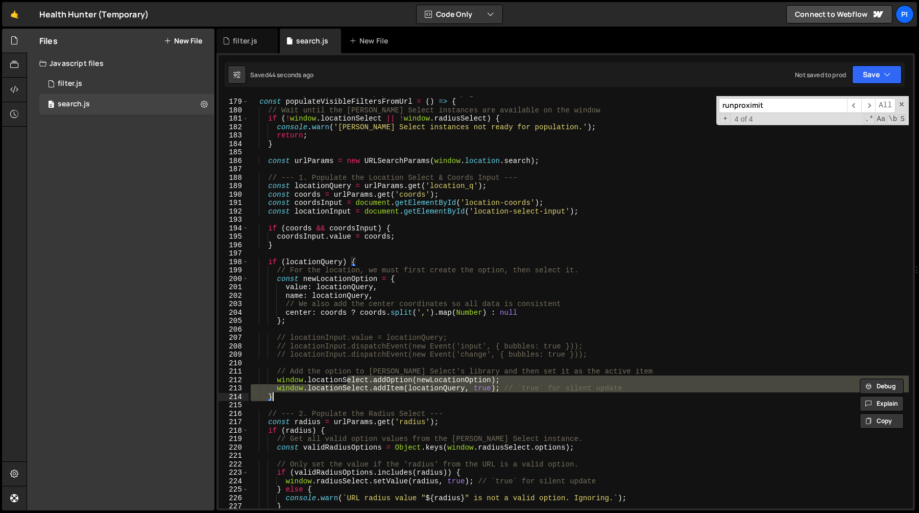
click at [424, 387] on div "// --- Helper function to populate filters on page load or cmsload --- const po…" at bounding box center [579, 302] width 660 height 412
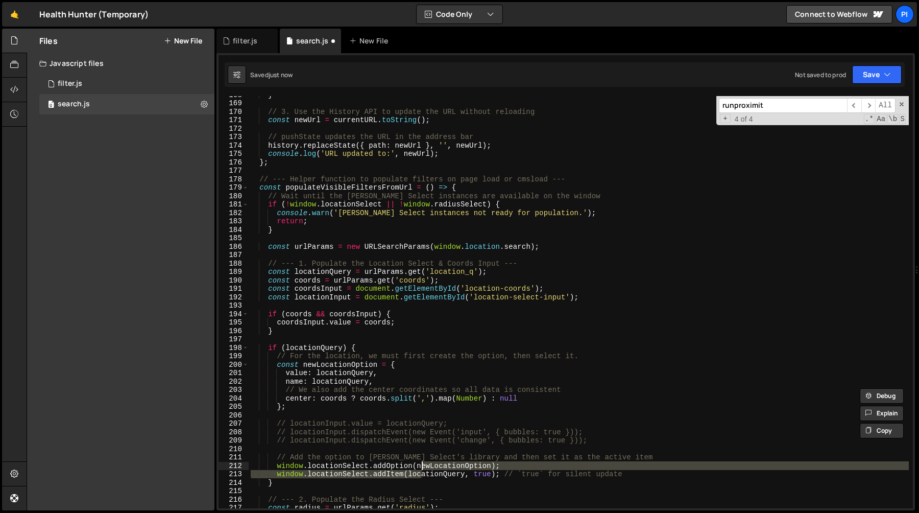
scroll to position [1459, 0]
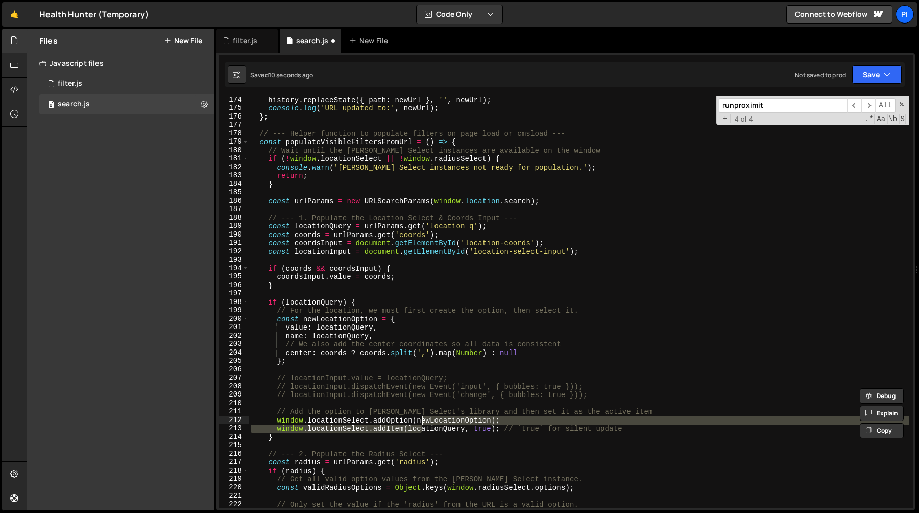
click at [274, 377] on div "history . replaceState ({ path : newUrl } , '' , newUrl ) ; console . log ( 'UR…" at bounding box center [579, 310] width 660 height 429
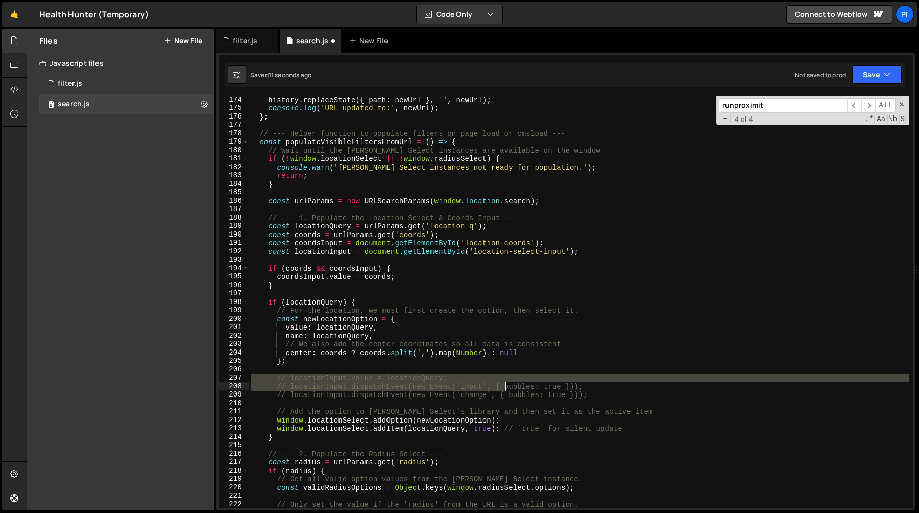
drag, startPoint x: 274, startPoint y: 377, endPoint x: 502, endPoint y: 388, distance: 228.0
click at [502, 388] on div "history . replaceState ({ path : newUrl } , '' , newUrl ) ; console . log ( 'UR…" at bounding box center [579, 310] width 660 height 429
click at [592, 397] on div "history . replaceState ({ path : newUrl } , '' , newUrl ) ; console . log ( 'UR…" at bounding box center [579, 310] width 660 height 429
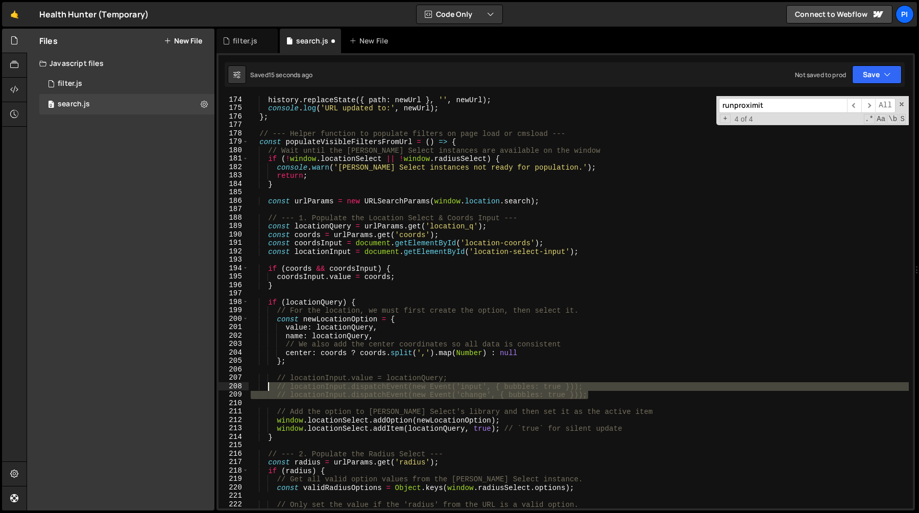
drag, startPoint x: 592, startPoint y: 397, endPoint x: 270, endPoint y: 389, distance: 322.9
click at [270, 389] on div "history . replaceState ({ path : newUrl } , '' , newUrl ) ; console . log ( 'UR…" at bounding box center [579, 310] width 660 height 429
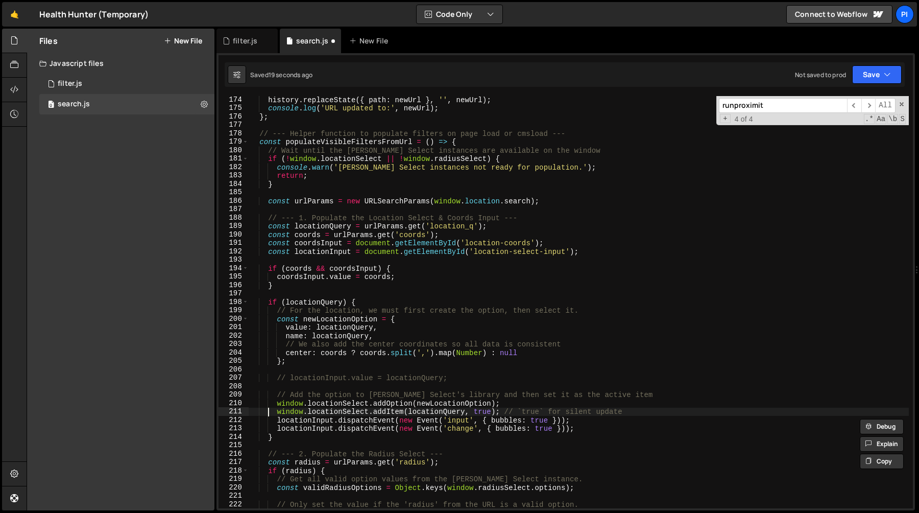
type textarea "// Add the option to [PERSON_NAME] Select's library and then set it as the acti…"
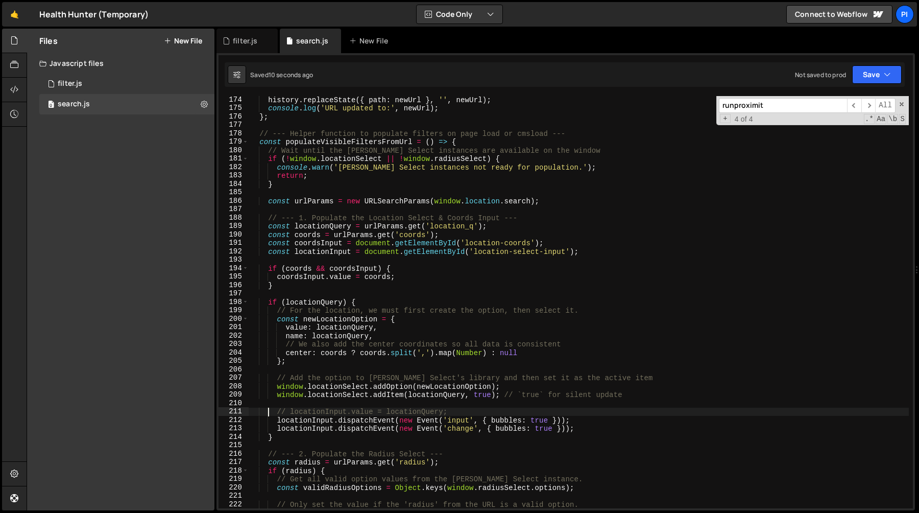
click at [321, 418] on div "history . replaceState ({ path : newUrl } , '' , newUrl ) ; console . log ( 'UR…" at bounding box center [579, 310] width 660 height 429
click at [612, 436] on div "history . replaceState ({ path : newUrl } , '' , newUrl ) ; console . log ( 'UR…" at bounding box center [579, 310] width 660 height 429
click at [596, 431] on div "history . replaceState ({ path : newUrl } , '' , newUrl ) ; console . log ( 'UR…" at bounding box center [579, 310] width 660 height 429
click at [361, 407] on div "history . replaceState ({ path : newUrl } , '' , newUrl ) ; console . log ( 'UR…" at bounding box center [579, 310] width 660 height 429
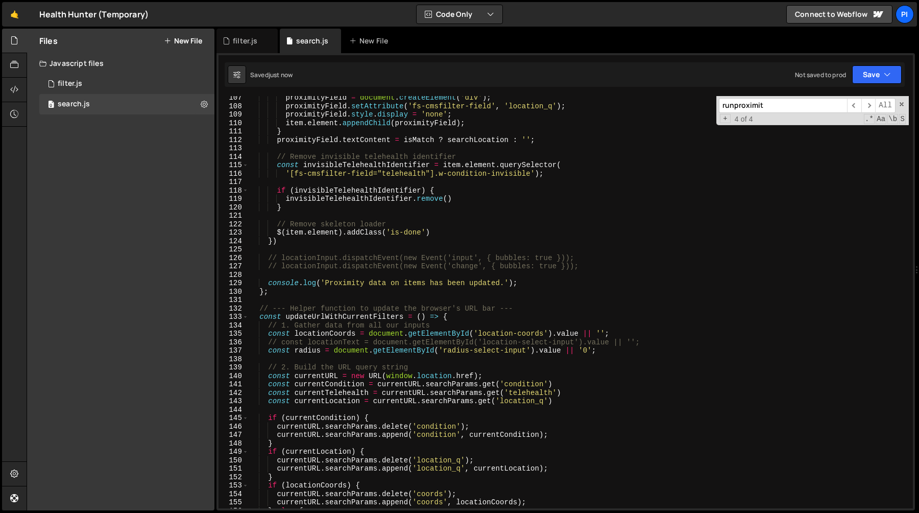
scroll to position [896, 0]
click at [343, 259] on div "proximityField = document . createElement ( 'div' ) ; proximityField . setAttri…" at bounding box center [579, 307] width 660 height 429
click at [356, 262] on div "proximityField = document . createElement ( 'div' ) ; proximityField . setAttri…" at bounding box center [579, 307] width 660 height 429
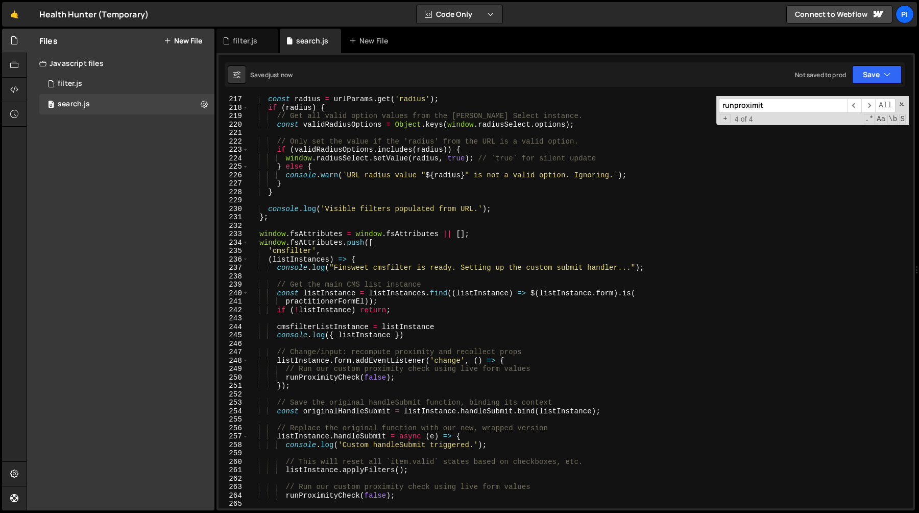
scroll to position [1821, 0]
click at [276, 361] on div "const radius = urlParams . get ( 'radius' ) ; if ( radius ) { // Get all valid …" at bounding box center [579, 309] width 660 height 429
click at [302, 386] on div "const radius = urlParams . get ( 'radius' ) ; if ( radius ) { // Get all valid …" at bounding box center [579, 309] width 660 height 429
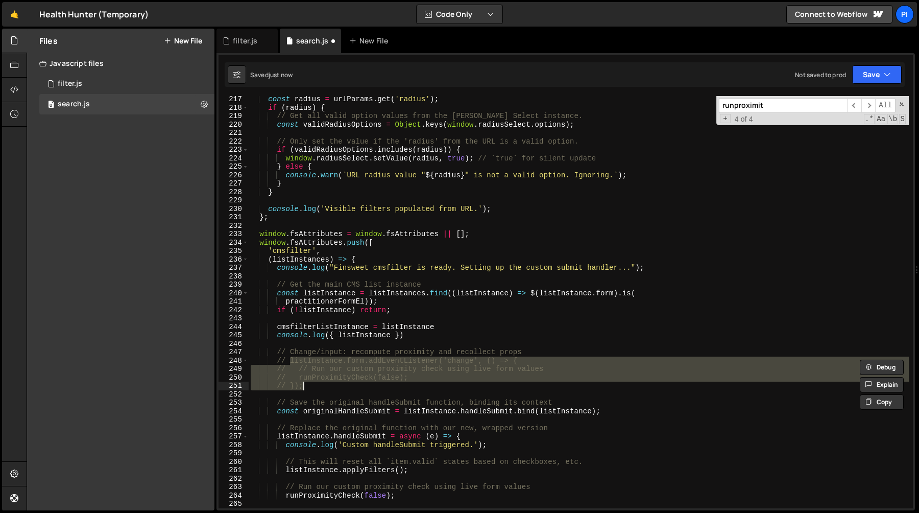
type textarea "// });"
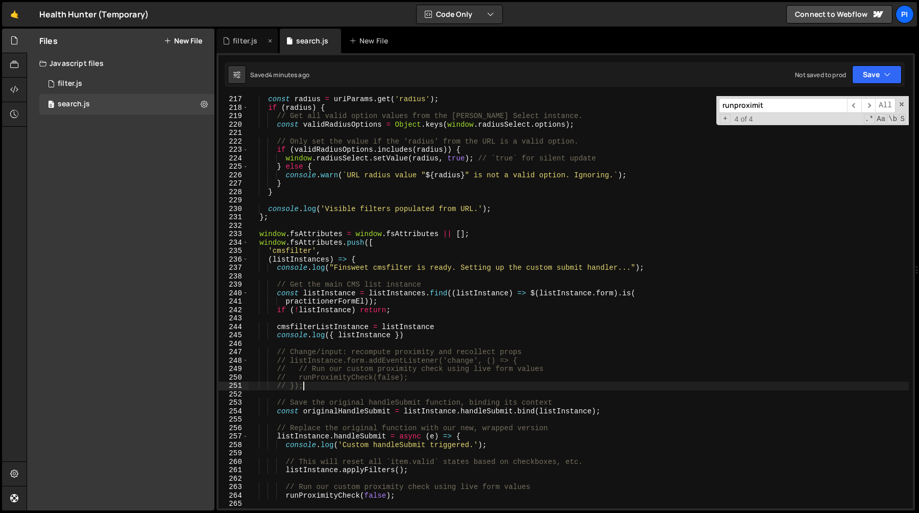
click at [233, 40] on div "filter.js" at bounding box center [245, 41] width 25 height 10
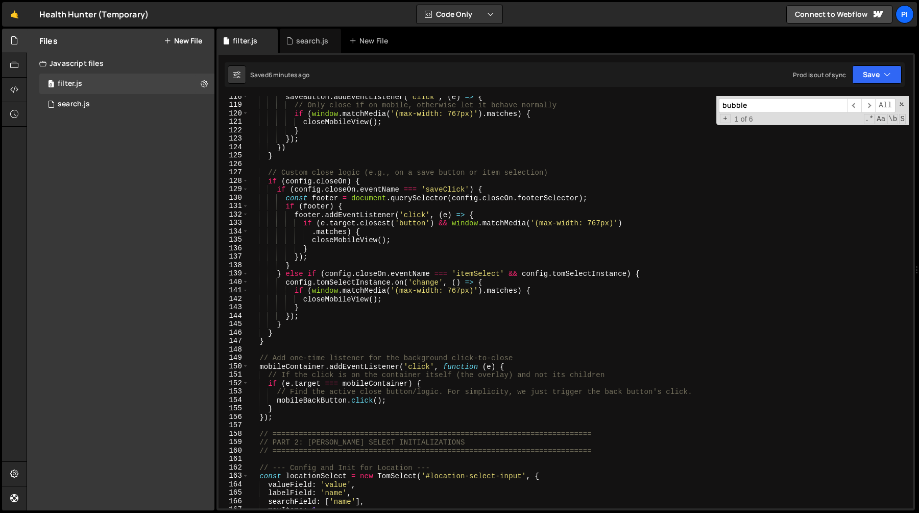
scroll to position [1149, 0]
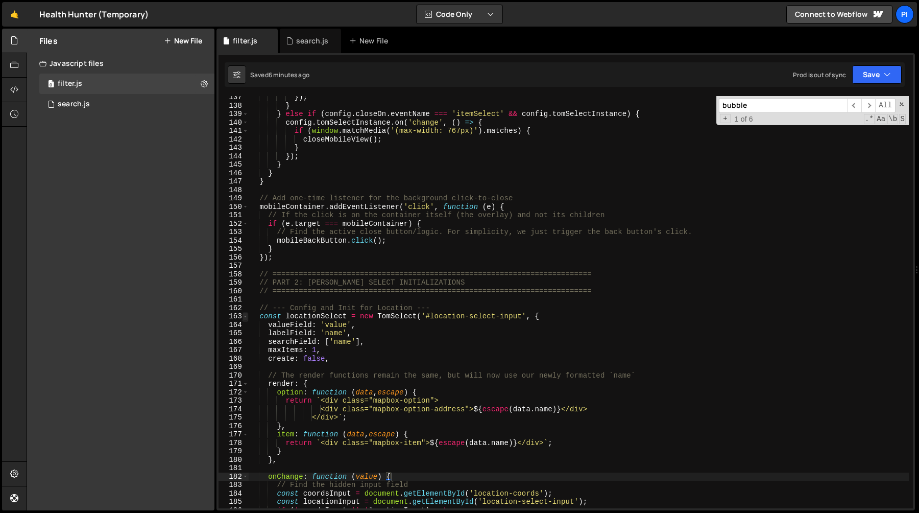
click at [246, 317] on span at bounding box center [246, 316] width 6 height 9
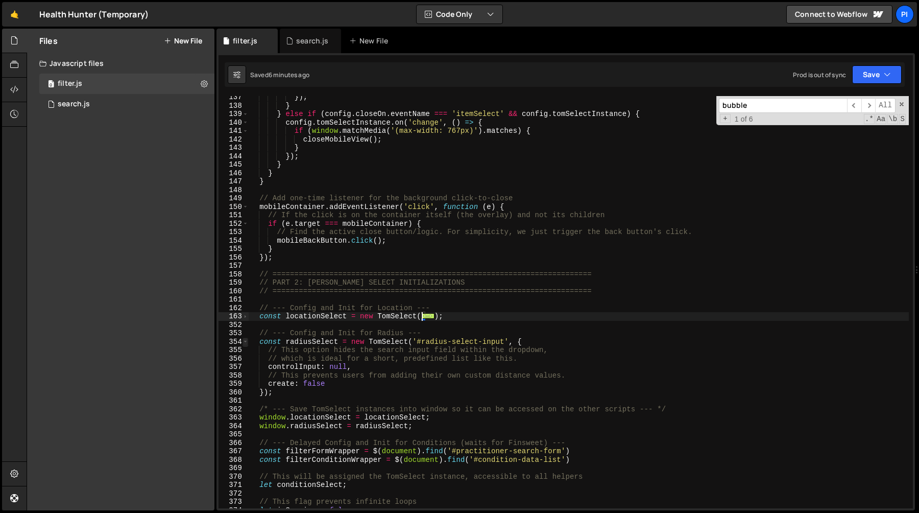
click at [246, 343] on span at bounding box center [246, 342] width 6 height 9
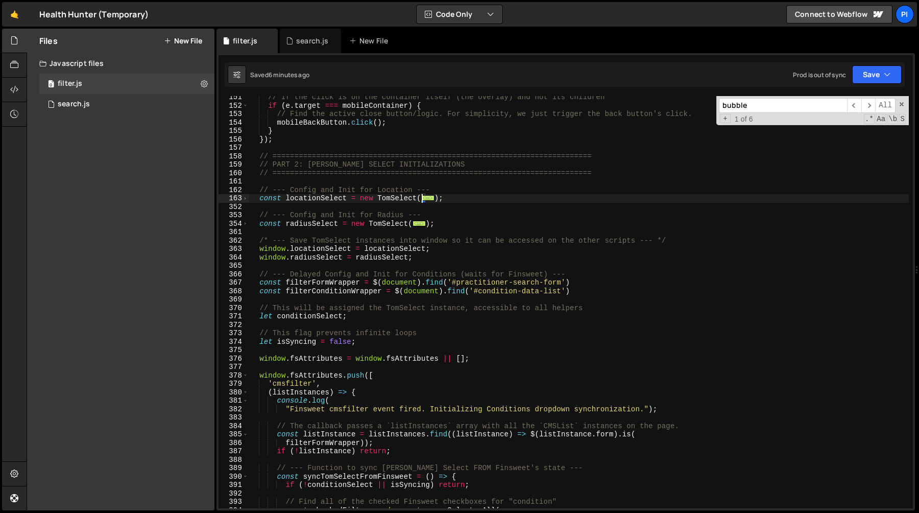
scroll to position [1250, 0]
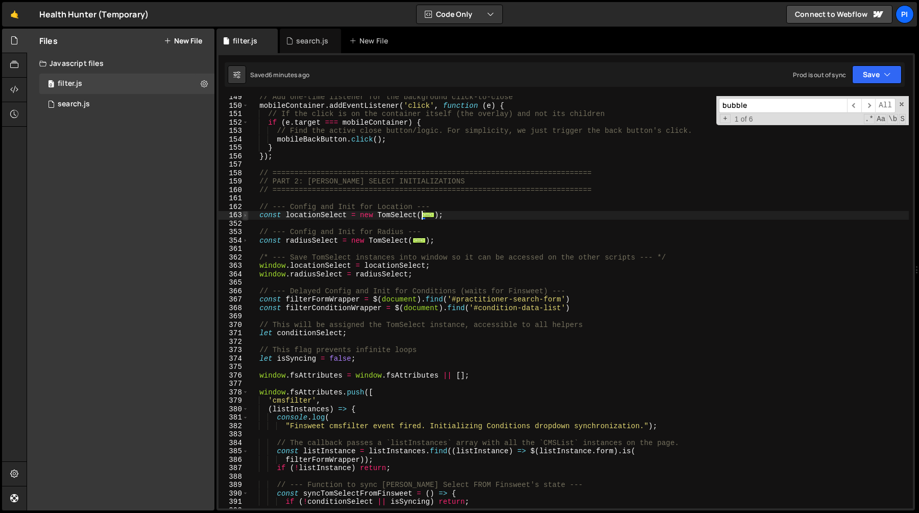
click at [244, 216] on span at bounding box center [246, 215] width 6 height 9
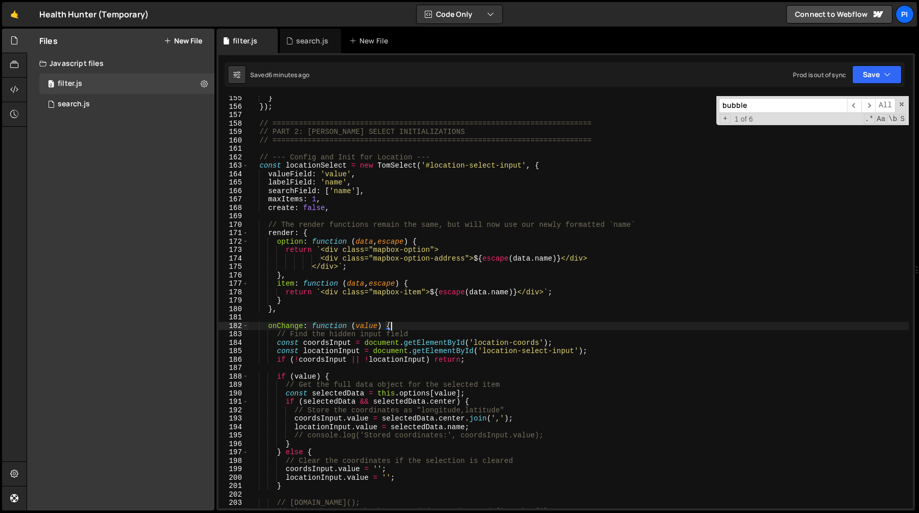
scroll to position [1300, 0]
click at [336, 183] on div "} }) ; // =====================================================================…" at bounding box center [579, 307] width 660 height 429
click at [338, 192] on div "} }) ; // =====================================================================…" at bounding box center [579, 307] width 660 height 429
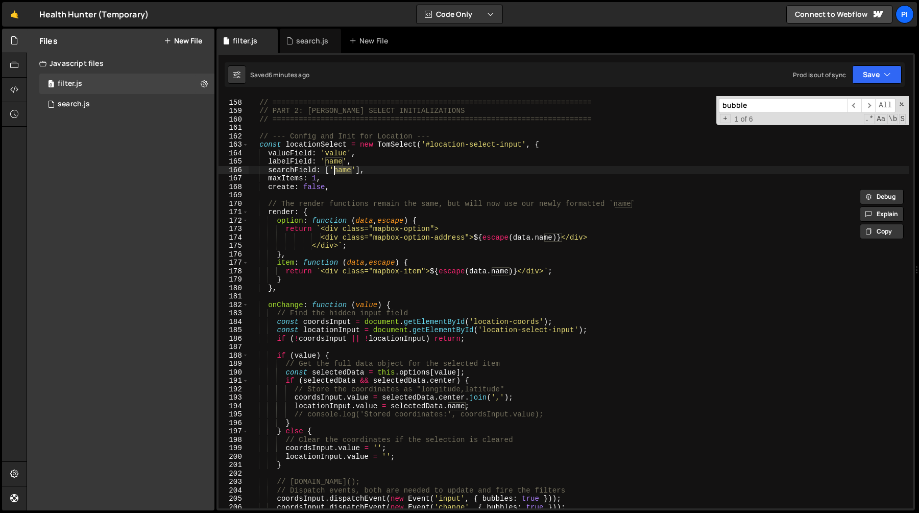
scroll to position [1321, 0]
click at [246, 146] on span at bounding box center [246, 144] width 6 height 9
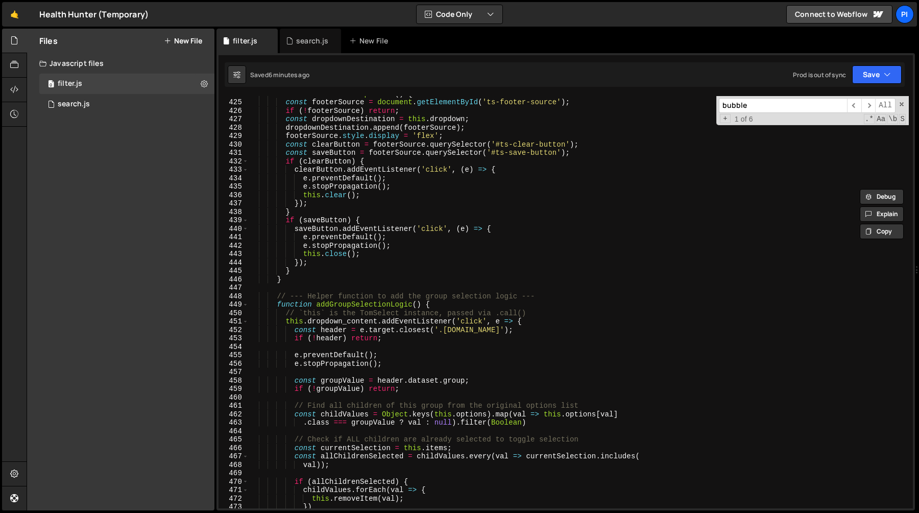
scroll to position [1935, 0]
click at [245, 304] on span at bounding box center [246, 305] width 6 height 9
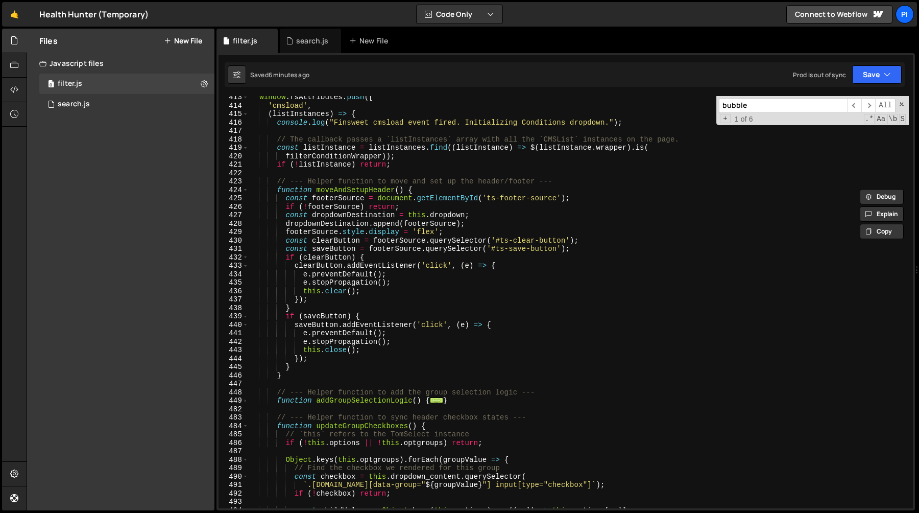
scroll to position [1827, 0]
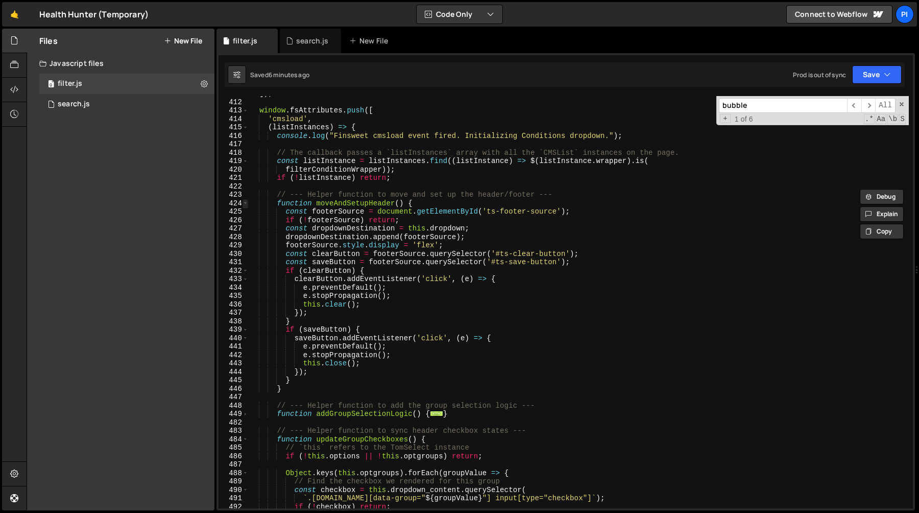
click at [245, 200] on span at bounding box center [246, 203] width 6 height 9
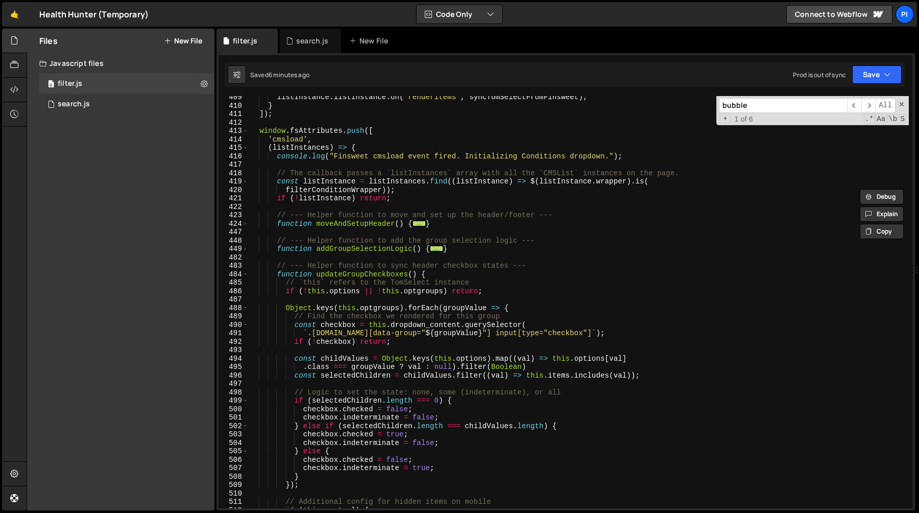
scroll to position [1799, 0]
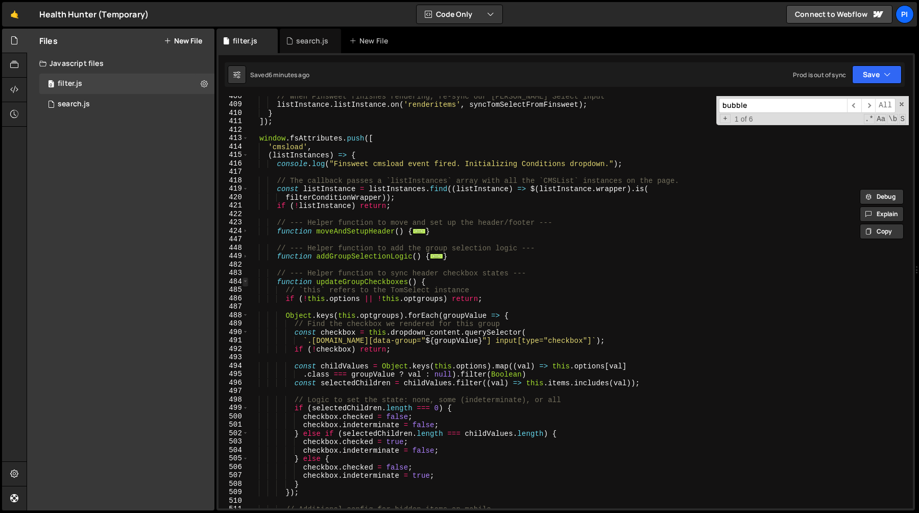
click at [246, 281] on span at bounding box center [246, 281] width 6 height 9
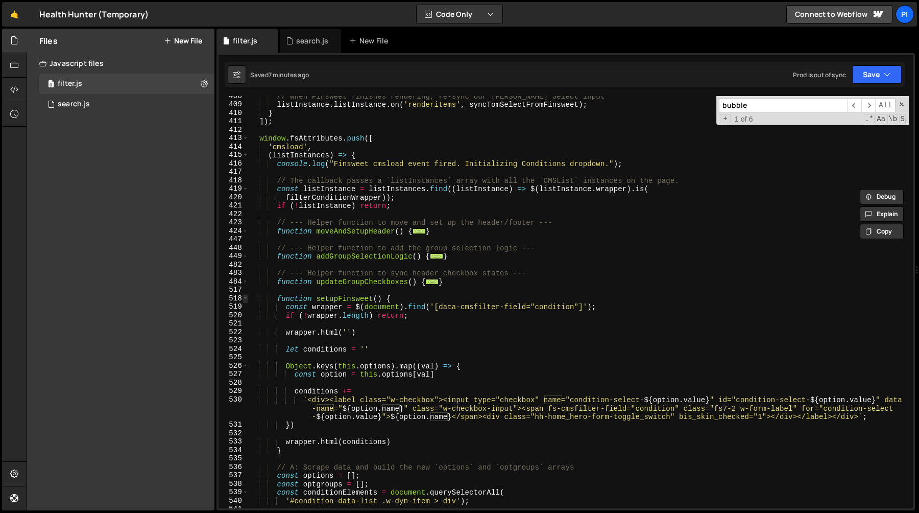
click at [246, 298] on span at bounding box center [246, 298] width 6 height 9
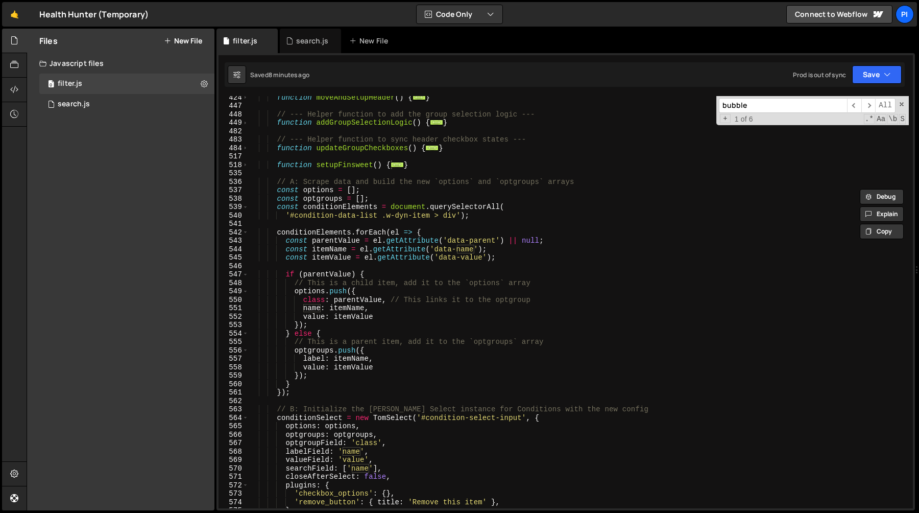
scroll to position [1932, 0]
click at [275, 210] on div "function moveAndSetupHeader ( ) { ... } // --- Helper function to add the group…" at bounding box center [579, 308] width 660 height 429
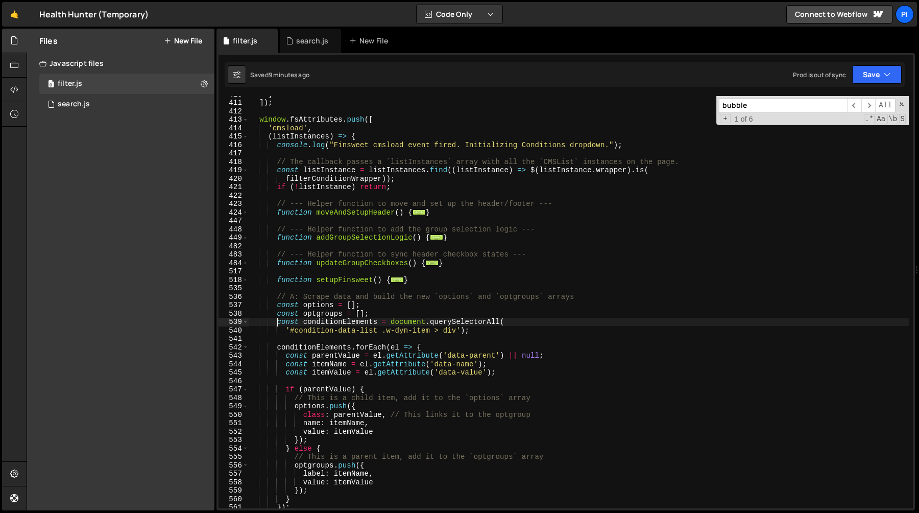
scroll to position [1828, 0]
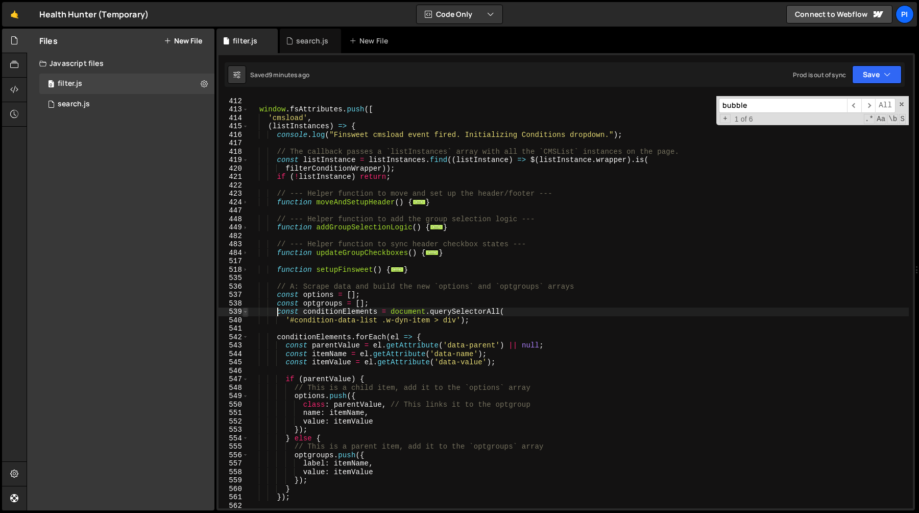
click at [245, 315] on span at bounding box center [246, 311] width 6 height 9
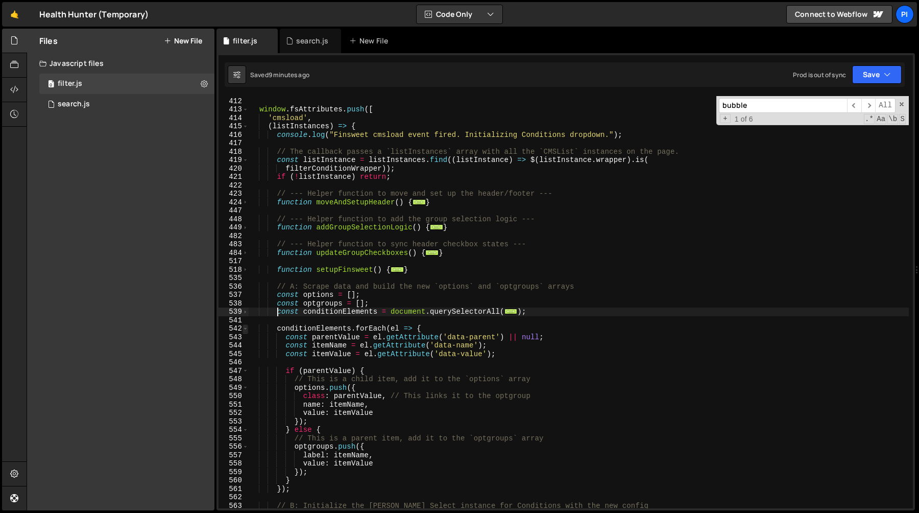
click at [244, 327] on span at bounding box center [246, 328] width 6 height 9
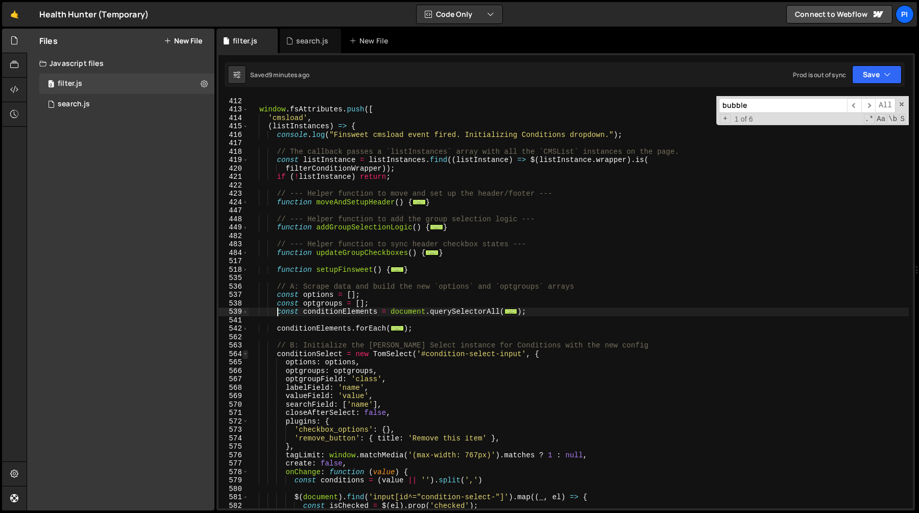
click at [245, 352] on span at bounding box center [246, 354] width 6 height 9
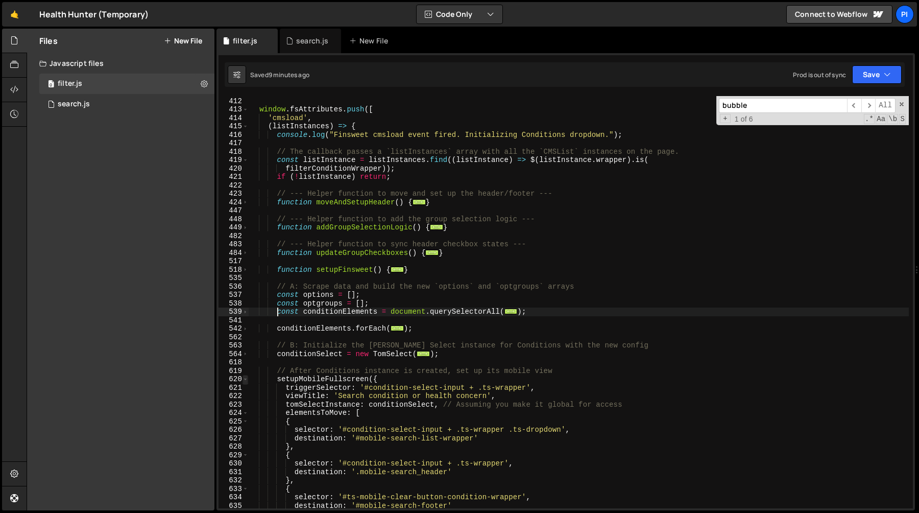
click at [247, 377] on span at bounding box center [246, 379] width 6 height 9
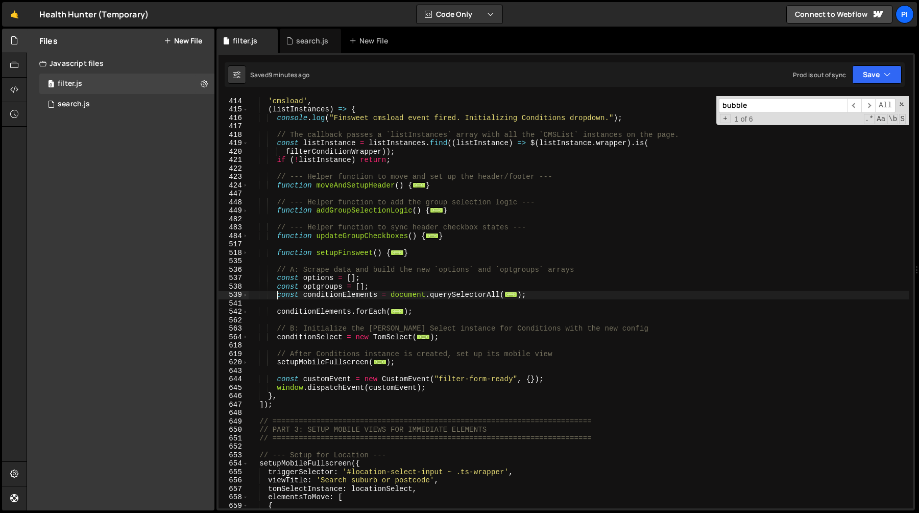
scroll to position [1844, 0]
click at [387, 381] on div "window . fsAttributes . push ([ 'cmsload' , ( listInstances ) => { console . lo…" at bounding box center [579, 302] width 660 height 429
click at [444, 383] on div "window . fsAttributes . push ([ 'cmsload' , ( listInstances ) => { console . lo…" at bounding box center [579, 302] width 660 height 429
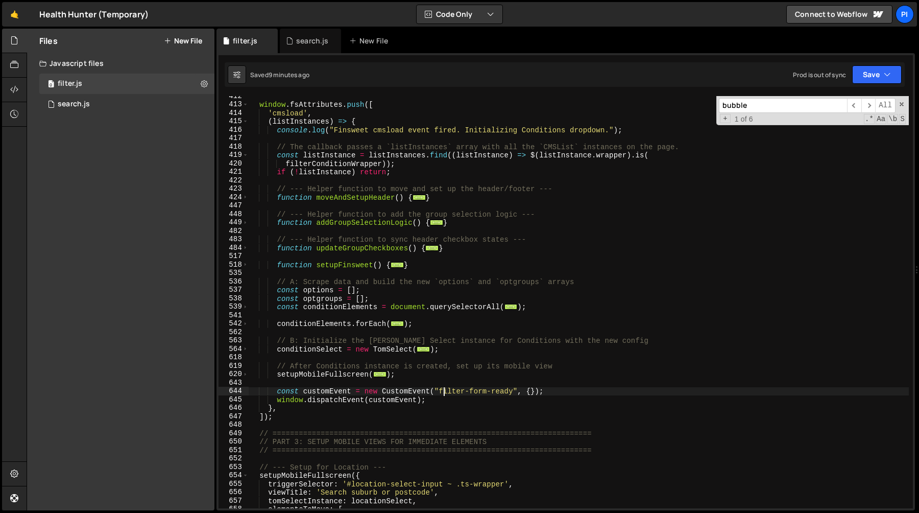
click at [446, 374] on div "window . fsAttributes . push ([ 'cmsload' , ( listInstances ) => { console . lo…" at bounding box center [579, 306] width 660 height 429
type textarea "});"
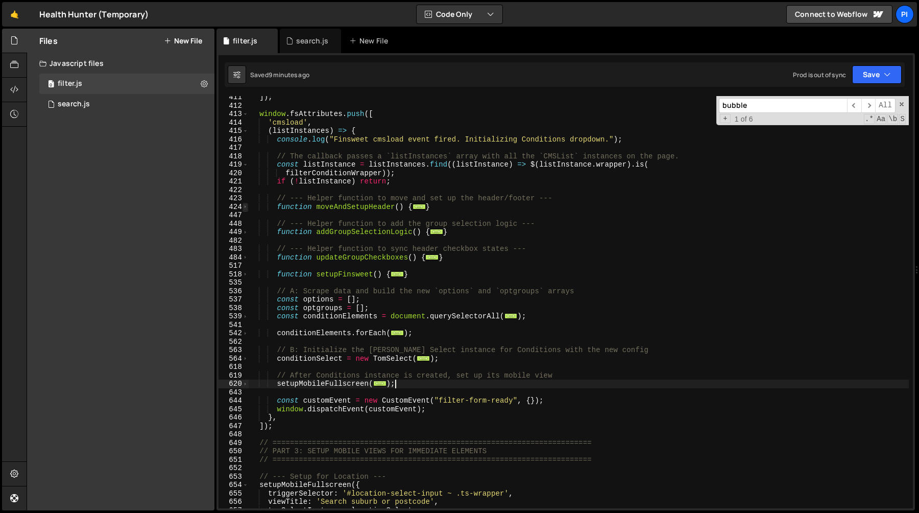
click at [246, 206] on span at bounding box center [246, 207] width 6 height 9
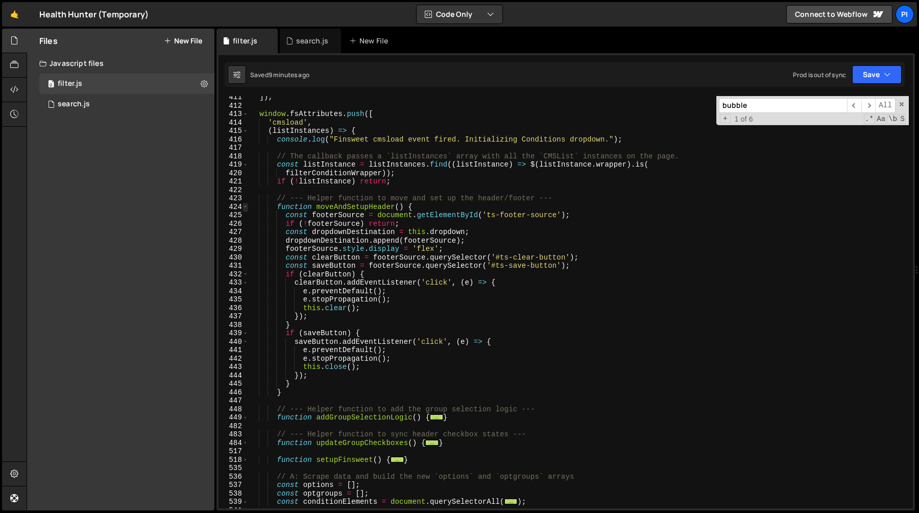
click at [245, 208] on span at bounding box center [246, 207] width 6 height 9
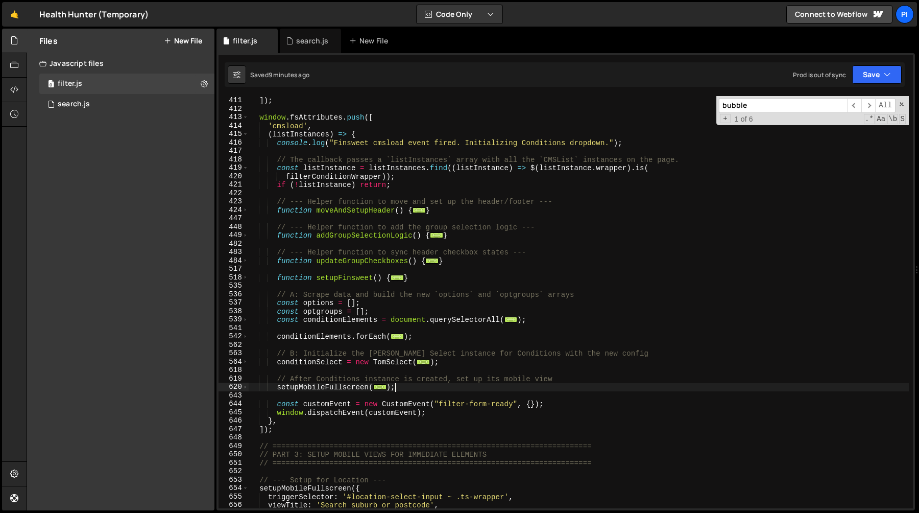
scroll to position [1817, 0]
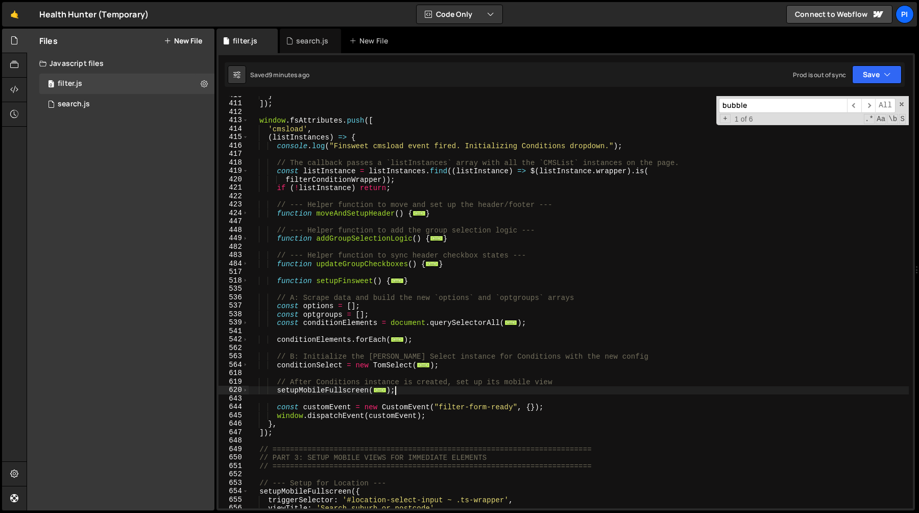
click at [321, 156] on div "} ]) ; window . fsAttributes . push ([ 'cmsload' , ( listInstances ) => { conso…" at bounding box center [579, 305] width 660 height 429
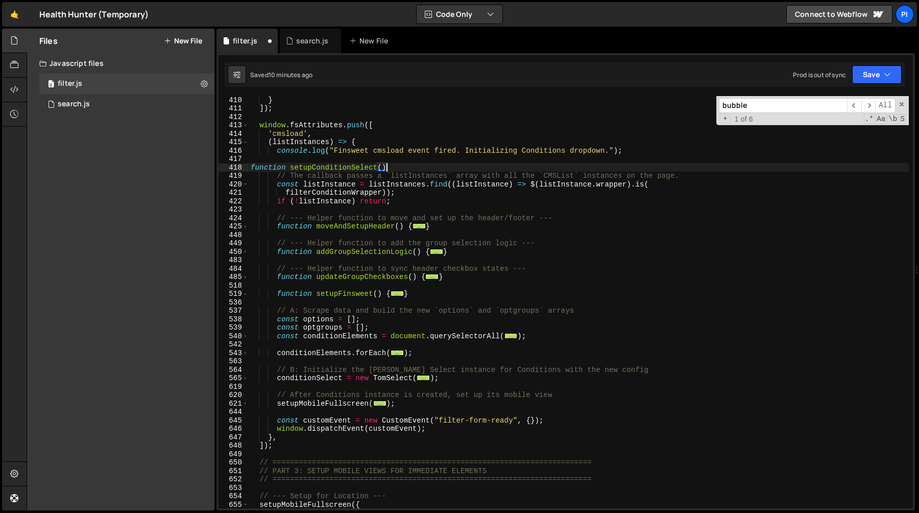
scroll to position [0, 9]
click at [426, 402] on div "} ]) ; window . fsAttributes . push ([ 'cmsload' , ( listInstances ) => { conso…" at bounding box center [579, 310] width 660 height 429
type textarea "});"
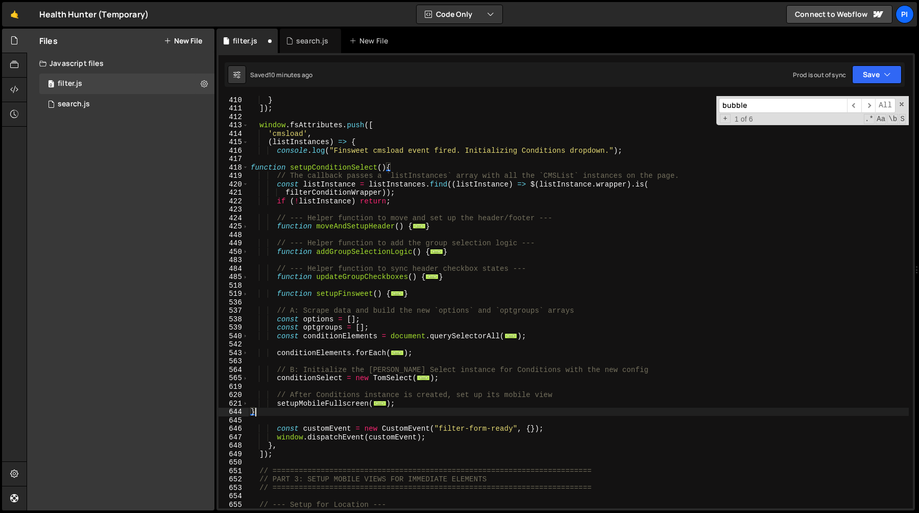
scroll to position [3447, 0]
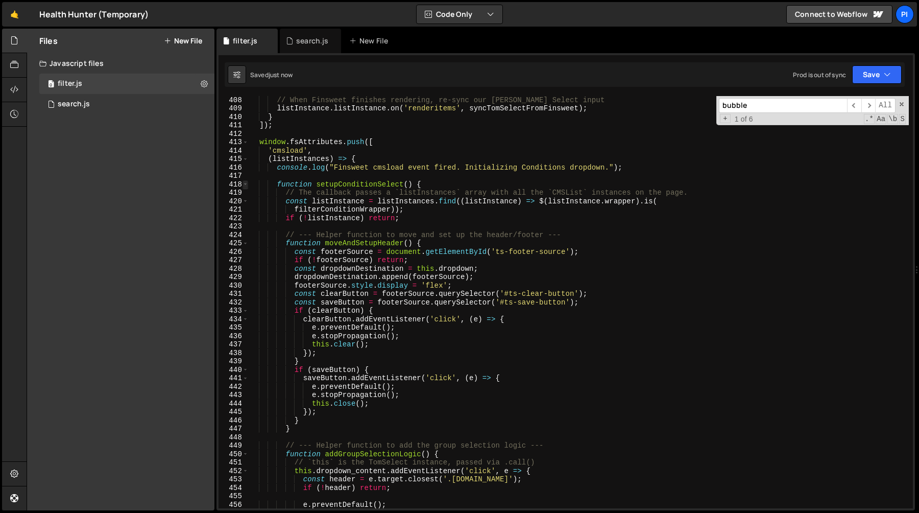
click at [247, 184] on span at bounding box center [246, 184] width 6 height 9
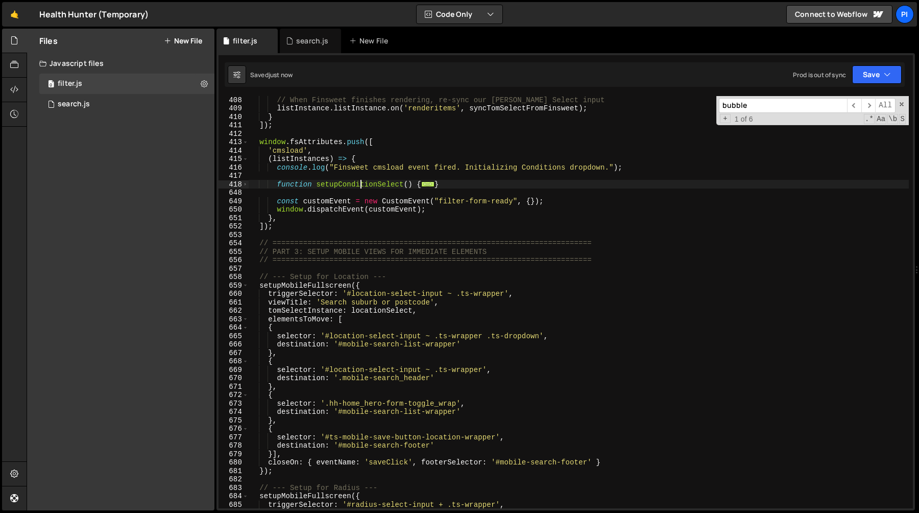
click at [362, 184] on div "// When Finsweet finishes rendering, re-sync our [PERSON_NAME] Select input lis…" at bounding box center [579, 310] width 660 height 429
type textarea "function setupConditionSelect() {"
click at [362, 184] on div "// When Finsweet finishes rendering, re-sync our [PERSON_NAME] Select input lis…" at bounding box center [579, 310] width 660 height 429
click at [344, 190] on div "// When Finsweet finishes rendering, re-sync our [PERSON_NAME] Select input lis…" at bounding box center [579, 310] width 660 height 429
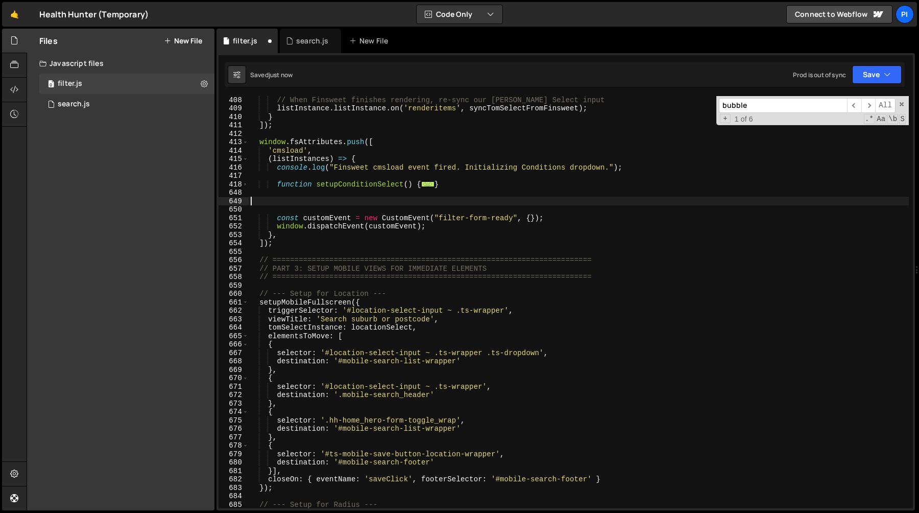
paste textarea "setupConditionSelect"
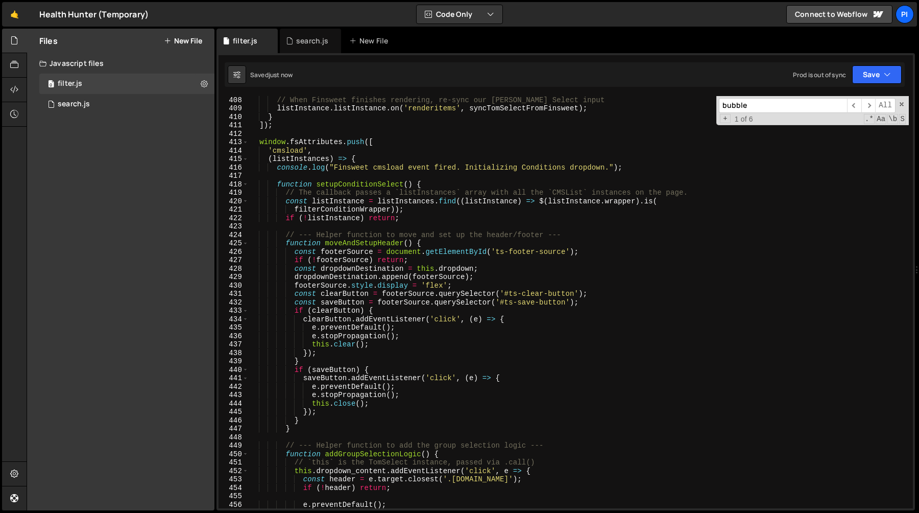
click at [249, 185] on div "// When Finsweet finishes rendering, re-sync our [PERSON_NAME] Select input lis…" at bounding box center [579, 310] width 660 height 429
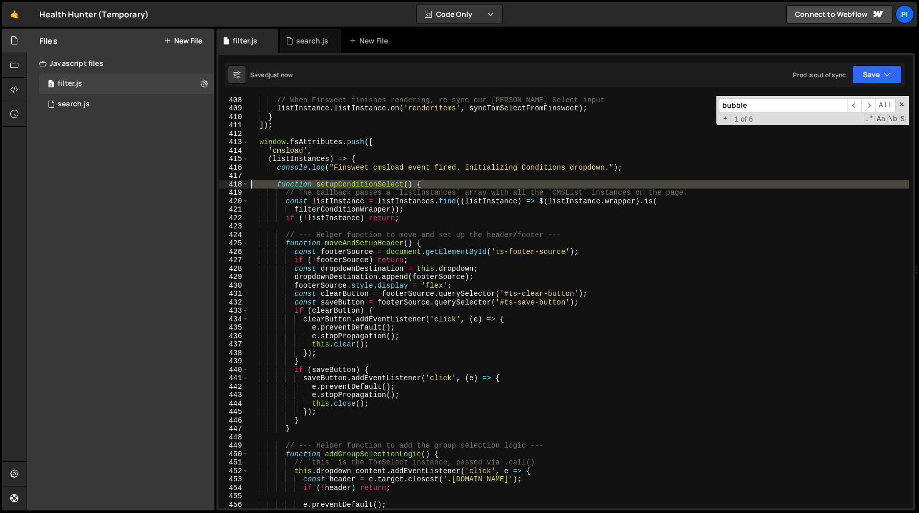
click at [242, 185] on div "418" at bounding box center [234, 184] width 30 height 9
type textarea "function setupConditionSelect() { // The callback passes a `listInstances` arra…"
click at [245, 183] on span at bounding box center [246, 184] width 6 height 9
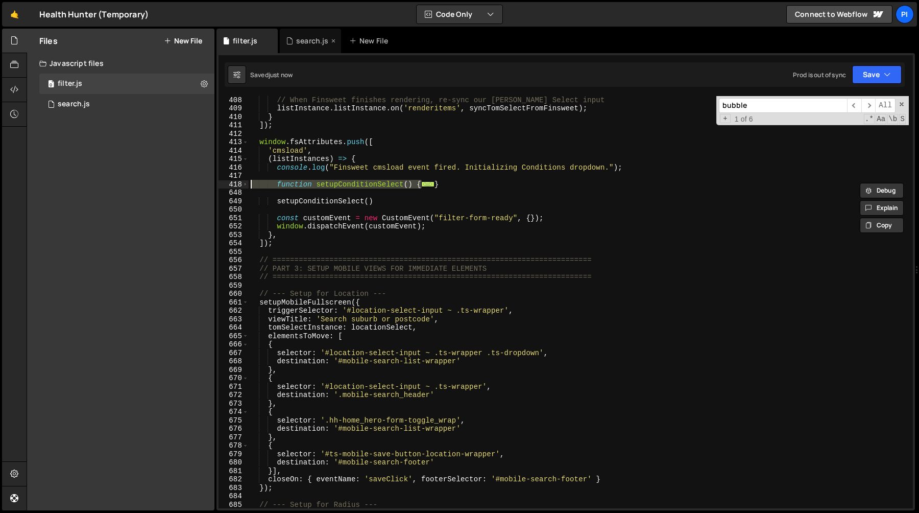
click at [296, 43] on div "search.js" at bounding box center [307, 41] width 43 height 10
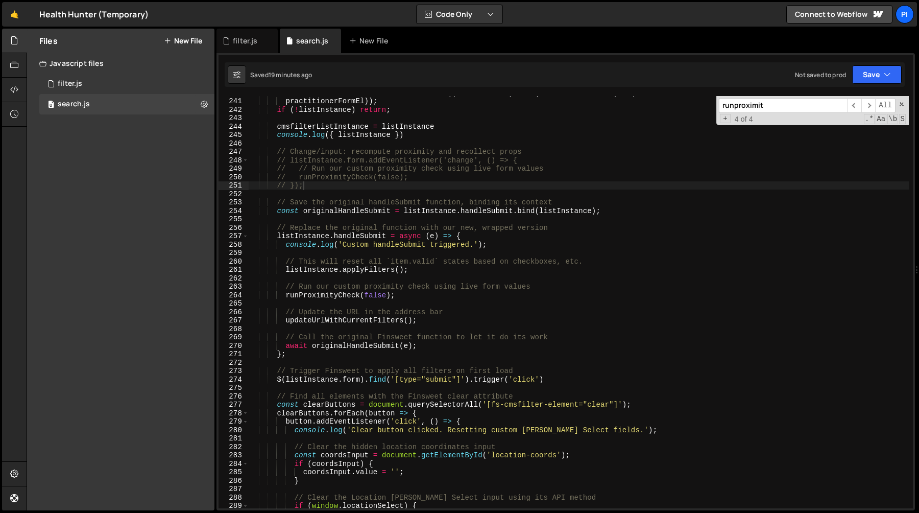
scroll to position [2025, 0]
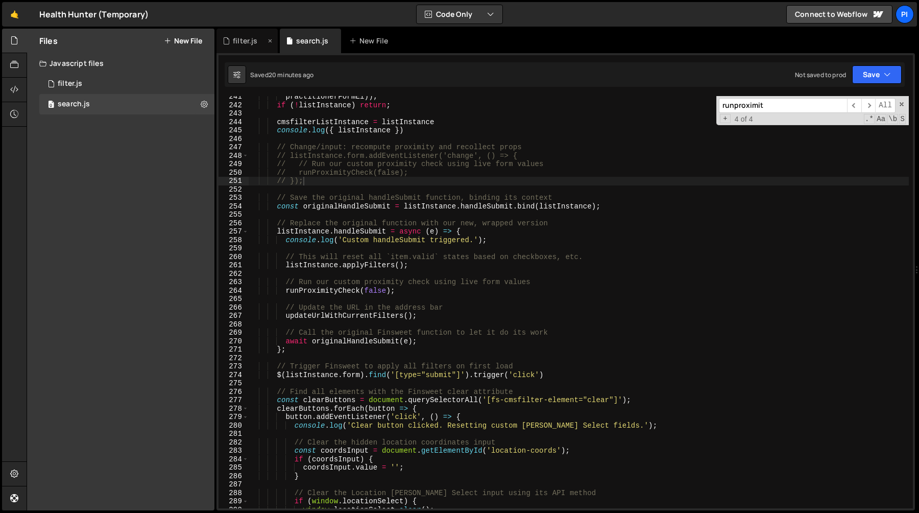
click at [249, 40] on div "filter.js" at bounding box center [245, 41] width 25 height 10
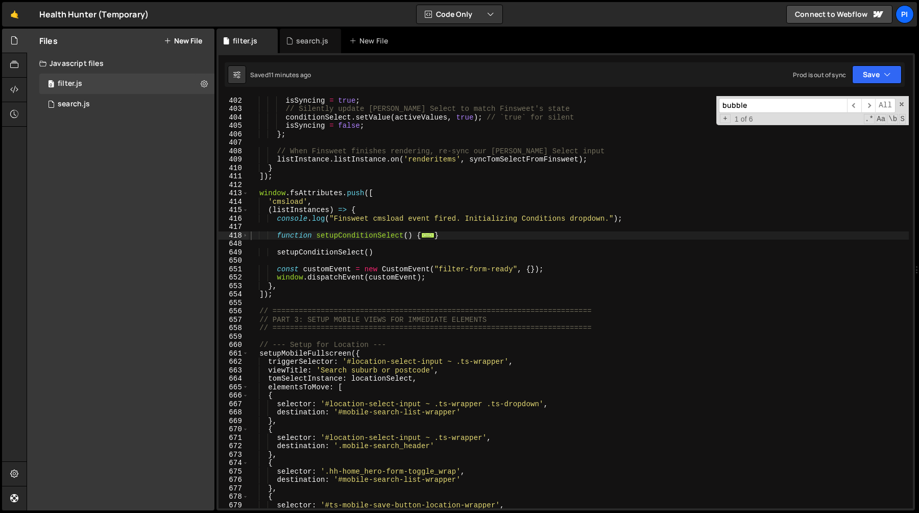
scroll to position [0, 0]
click at [336, 247] on div "isSyncing = true ; // Silently update [PERSON_NAME] Select to match Finsweet's …" at bounding box center [579, 302] width 660 height 429
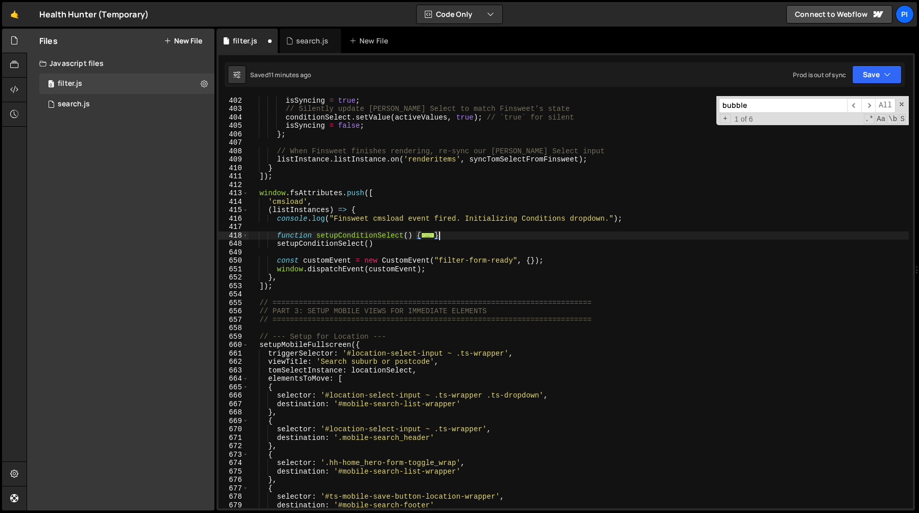
click at [275, 235] on div "isSyncing = true ; // Silently update [PERSON_NAME] Select to match Finsweet's …" at bounding box center [579, 302] width 660 height 429
click at [447, 234] on div "isSyncing = true ; // Silently update [PERSON_NAME] Select to match Finsweet's …" at bounding box center [579, 302] width 660 height 429
click at [407, 243] on div "isSyncing = true ; // Silently update [PERSON_NAME] Select to match Finsweet's …" at bounding box center [579, 302] width 660 height 429
type textarea "setupConditionSelect()"
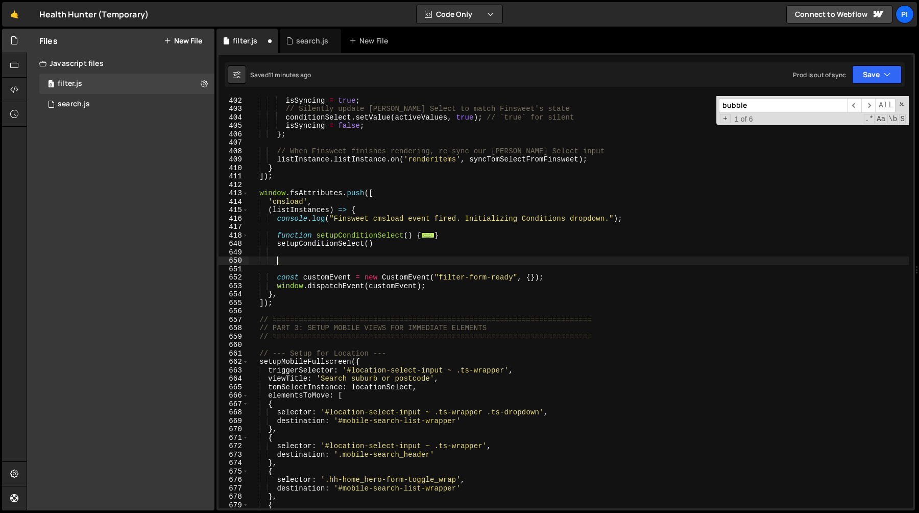
paste textarea "}"
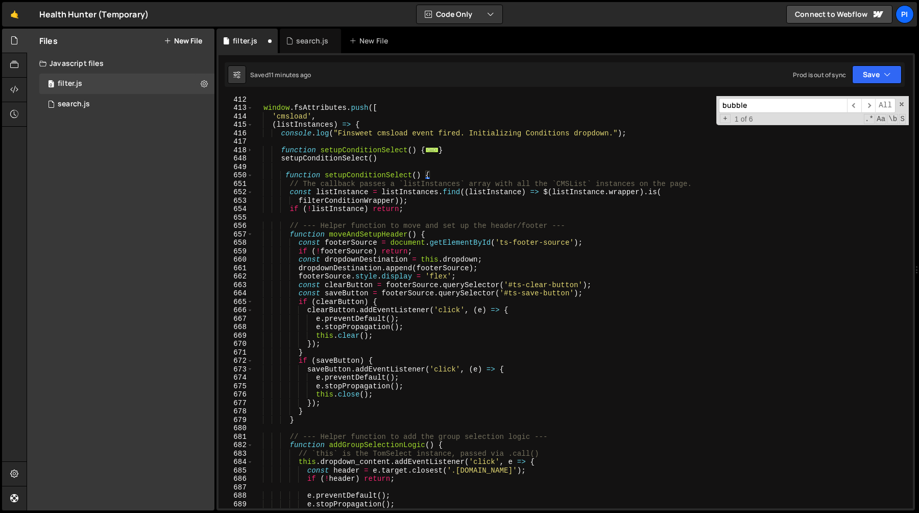
scroll to position [3481, 0]
click at [346, 175] on div "window . fsAttributes . push ([ 'cmsload' , ( listInstances ) => { console . lo…" at bounding box center [581, 309] width 656 height 429
click at [350, 176] on div "window . fsAttributes . push ([ 'cmsload' , ( listInstances ) => { console . lo…" at bounding box center [581, 309] width 656 height 429
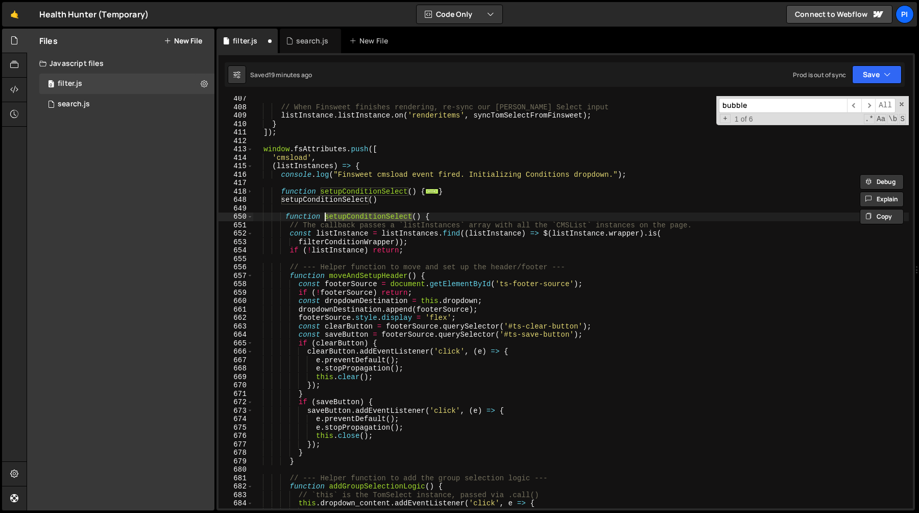
scroll to position [3429, 0]
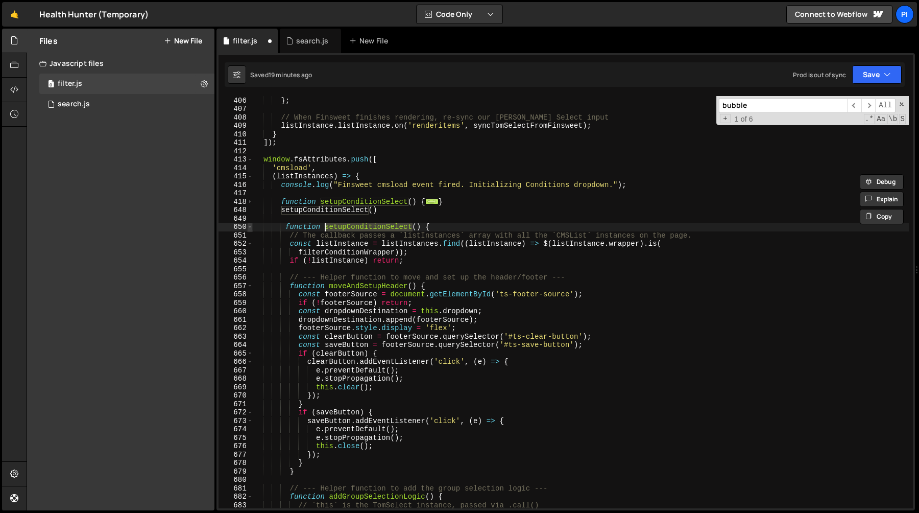
click at [248, 225] on span at bounding box center [250, 227] width 6 height 9
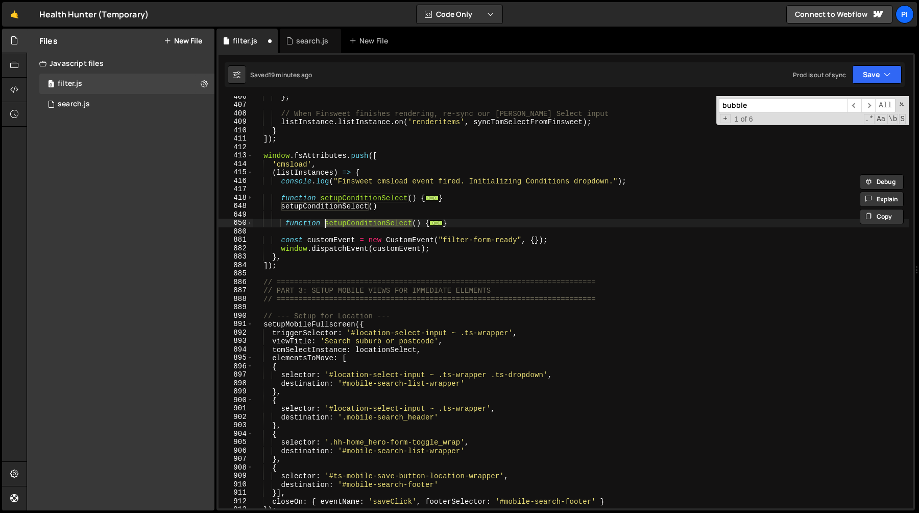
scroll to position [3460, 0]
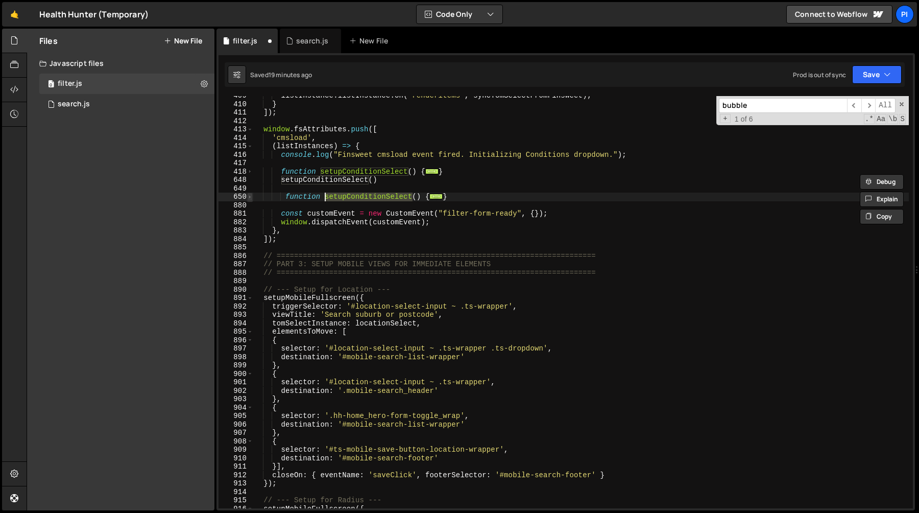
click at [252, 196] on span at bounding box center [250, 197] width 6 height 9
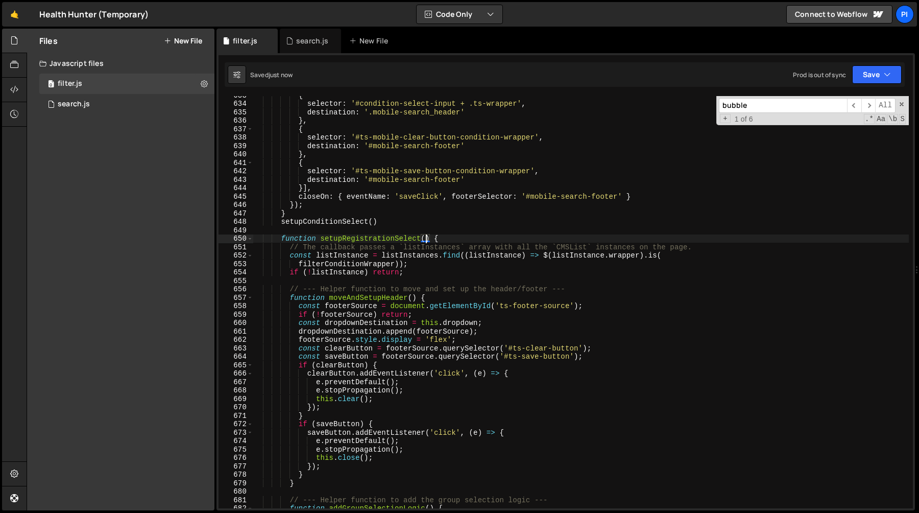
scroll to position [5414, 0]
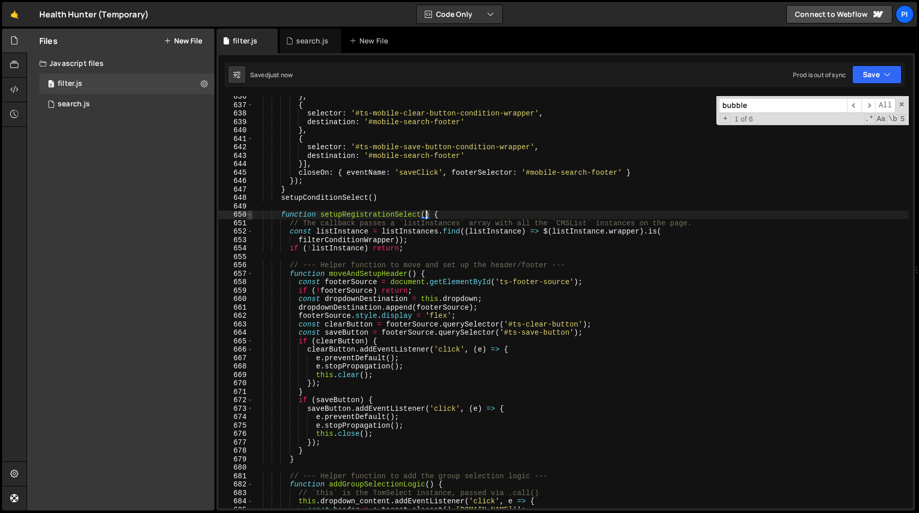
click at [251, 215] on span at bounding box center [250, 214] width 6 height 9
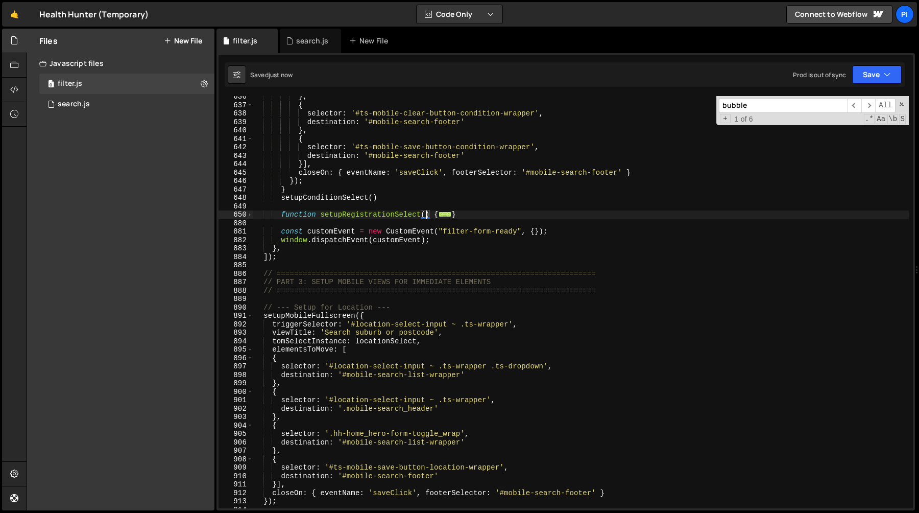
click at [393, 198] on div "} , { selector : '#ts-mobile-clear-button-condition-wrapper' , destination : '#…" at bounding box center [581, 306] width 656 height 429
type textarea "setupConditionSelect()"
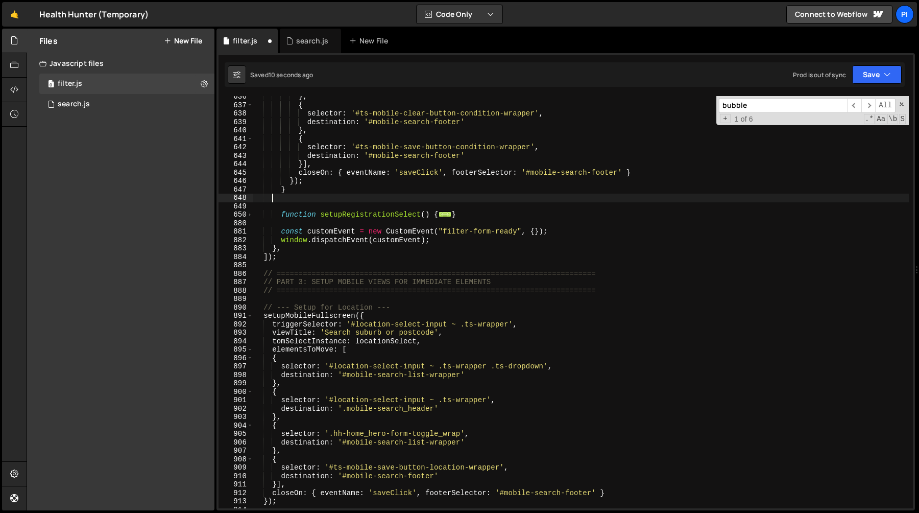
scroll to position [0, 0]
type textarea "}"
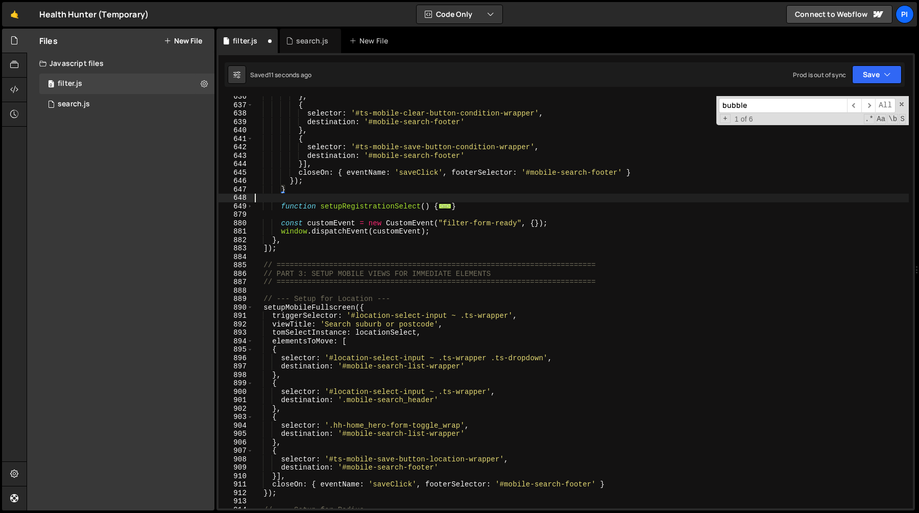
type textarea "function setupRegistrationSelect() {"
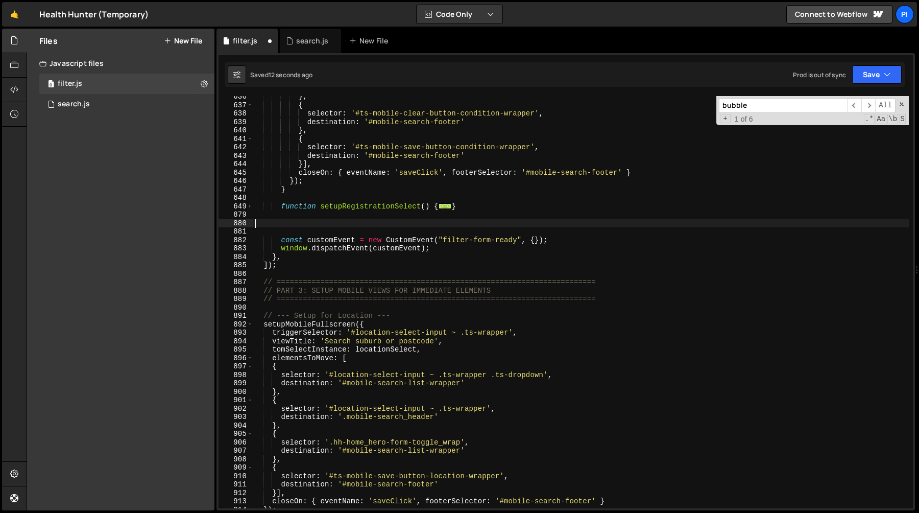
paste textarea "setupConditionSelect()"
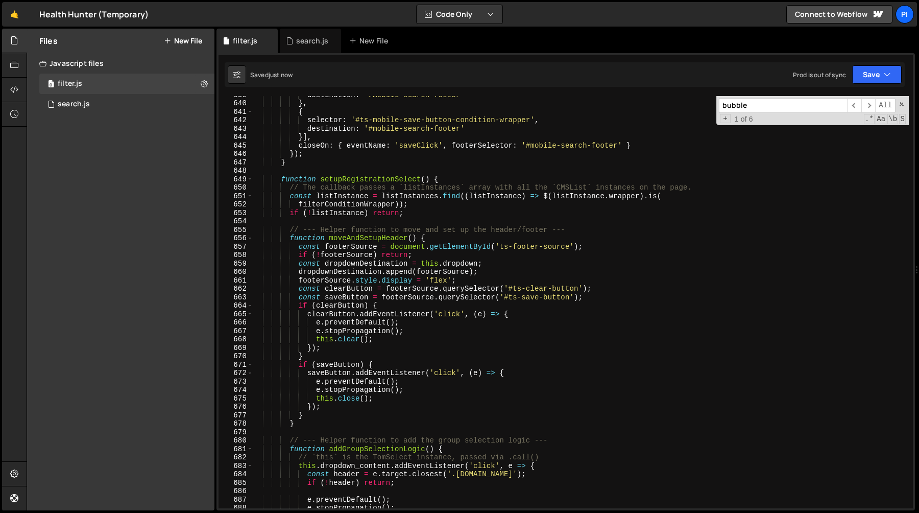
scroll to position [5440, 0]
click at [285, 190] on div "destination : '#mobile-search-footer' } , { selector : '#ts-mobile-save-button-…" at bounding box center [581, 305] width 656 height 429
type textarea "// The callback passes a `listInstances` array with all the `CMSList` instances…"
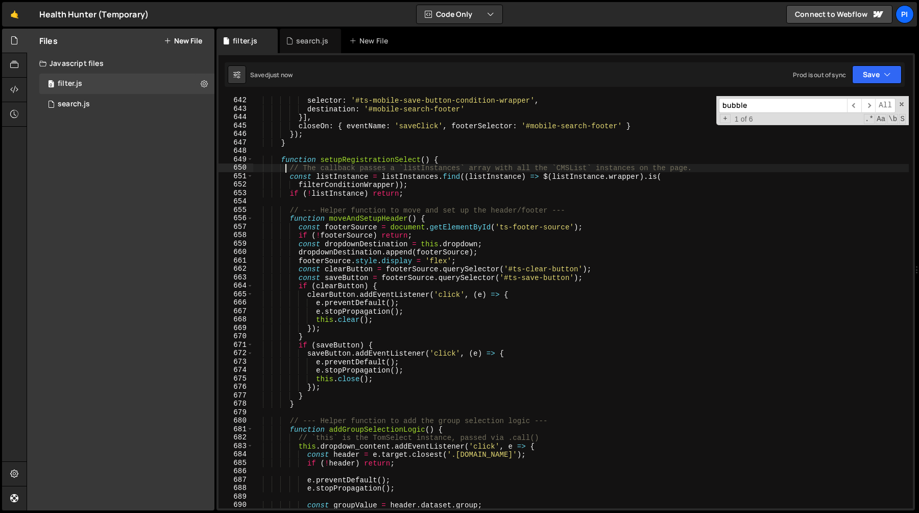
scroll to position [5467, 0]
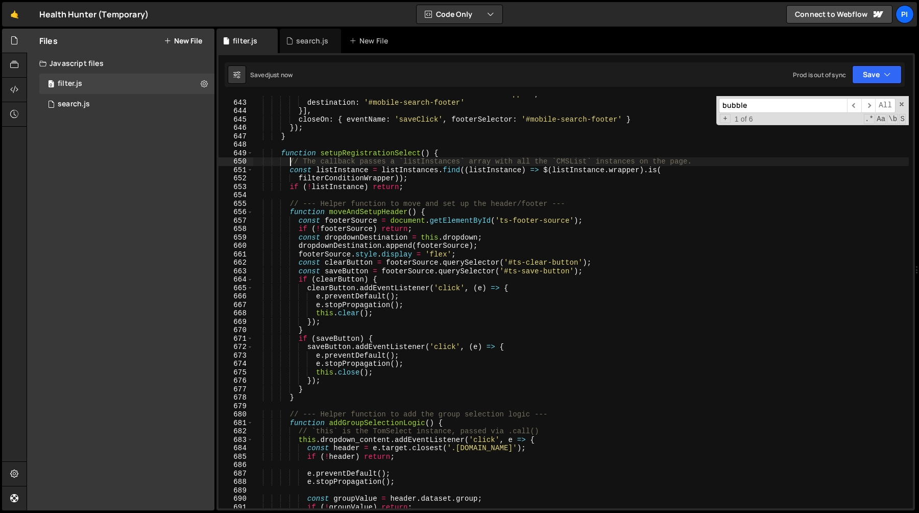
click at [290, 162] on div "selector : '#ts-mobile-save-button-condition-wrapper' , destination : '#mobile-…" at bounding box center [581, 304] width 656 height 429
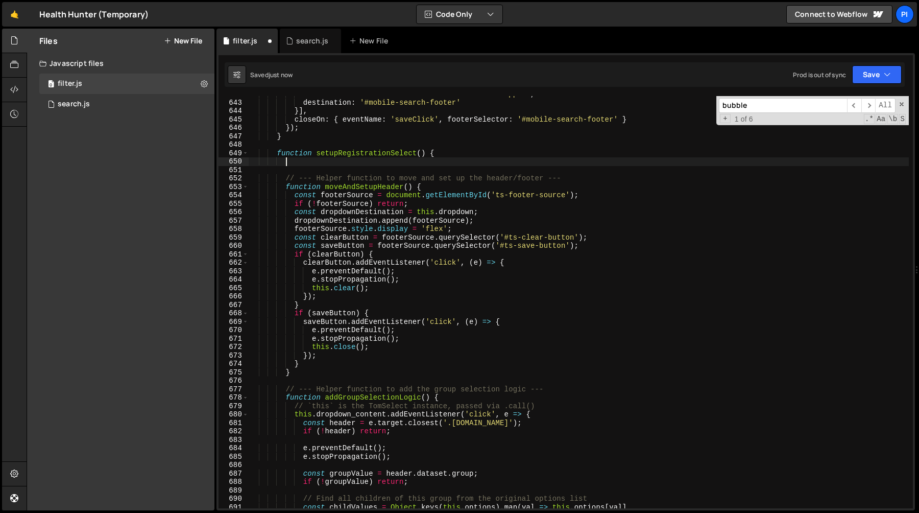
drag, startPoint x: 290, startPoint y: 162, endPoint x: 431, endPoint y: 189, distance: 143.6
click at [431, 189] on div "selector : '#ts-mobile-save-button-condition-wrapper' , destination : '#mobile-…" at bounding box center [579, 304] width 660 height 429
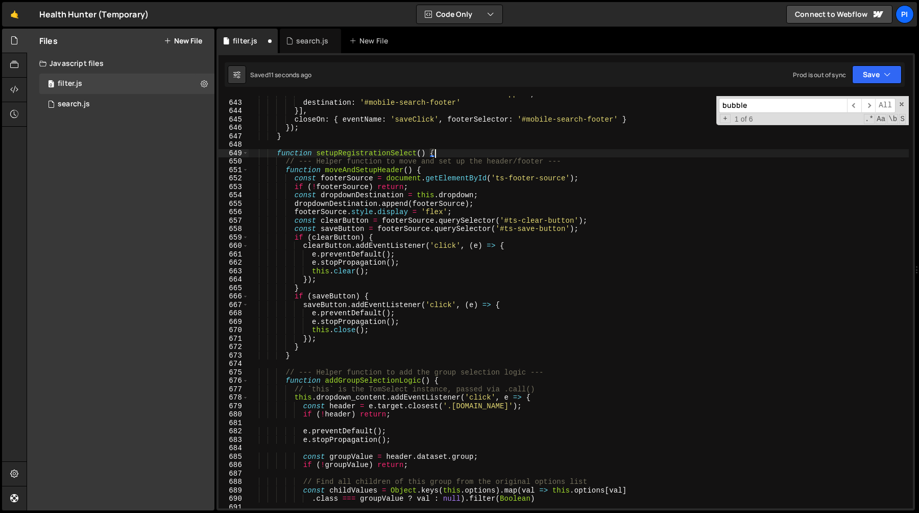
click at [458, 203] on div "selector : '#ts-mobile-save-button-condition-wrapper' , destination : '#mobile-…" at bounding box center [579, 304] width 660 height 429
click at [434, 199] on div "selector : '#ts-mobile-save-button-condition-wrapper' , destination : '#mobile-…" at bounding box center [579, 304] width 660 height 429
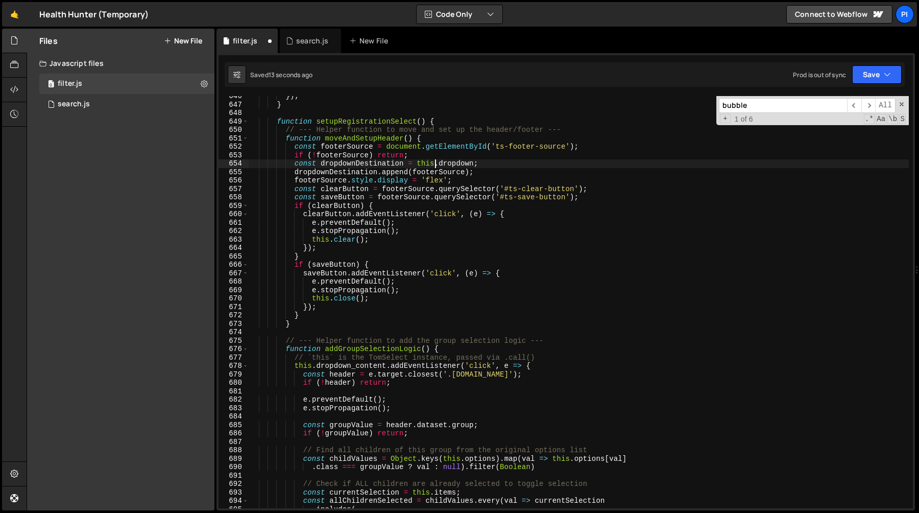
scroll to position [5502, 0]
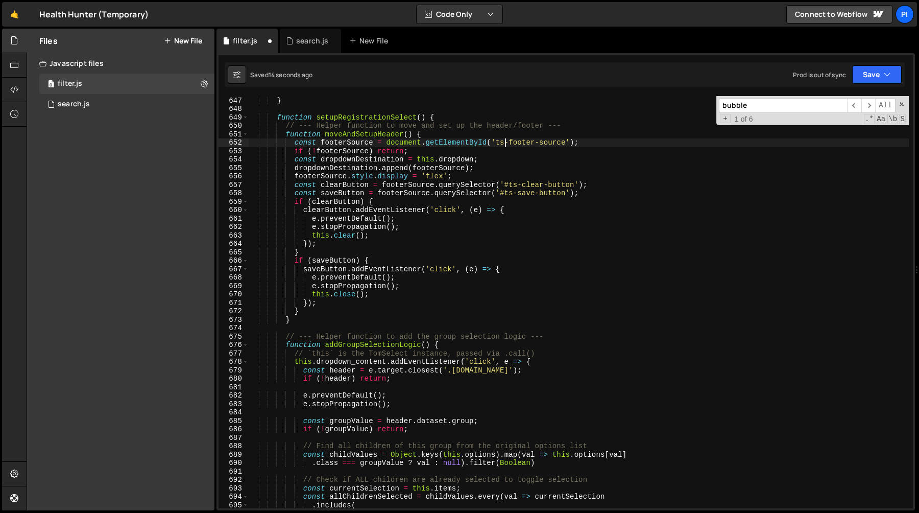
click at [504, 145] on div "}) ; } function setupRegistrationSelect ( ) { // --- Helper function to move an…" at bounding box center [579, 302] width 660 height 429
click at [340, 144] on div "}) ; } function setupRegistrationSelect ( ) { // --- Helper function to move an…" at bounding box center [579, 302] width 660 height 429
click at [341, 142] on div "}) ; } function setupRegistrationSelect ( ) { // --- Helper function to move an…" at bounding box center [579, 302] width 660 height 412
click at [341, 142] on div "}) ; } function setupRegistrationSelect ( ) { // --- Helper function to move an…" at bounding box center [579, 302] width 660 height 429
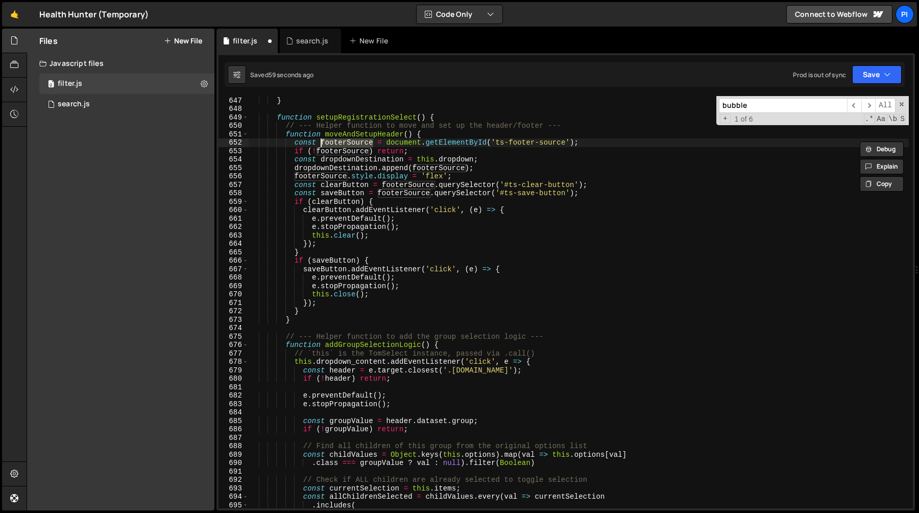
click at [349, 157] on div "}) ; } function setupRegistrationSelect ( ) { // --- Helper function to move an…" at bounding box center [579, 302] width 660 height 429
click at [362, 169] on div "}) ; } function setupRegistrationSelect ( ) { // --- Helper function to move an…" at bounding box center [579, 302] width 660 height 429
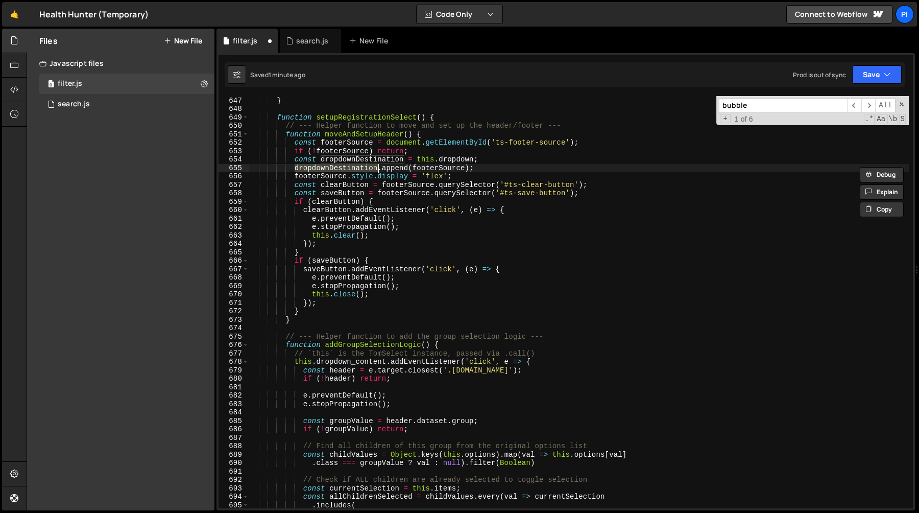
click at [459, 171] on div "}) ; } function setupRegistrationSelect ( ) { // --- Helper function to move an…" at bounding box center [579, 302] width 660 height 429
click at [330, 166] on div "}) ; } function setupRegistrationSelect ( ) { // --- Helper function to move an…" at bounding box center [579, 302] width 660 height 429
click at [428, 159] on div "}) ; } function setupRegistrationSelect ( ) { // --- Helper function to move an…" at bounding box center [579, 302] width 660 height 429
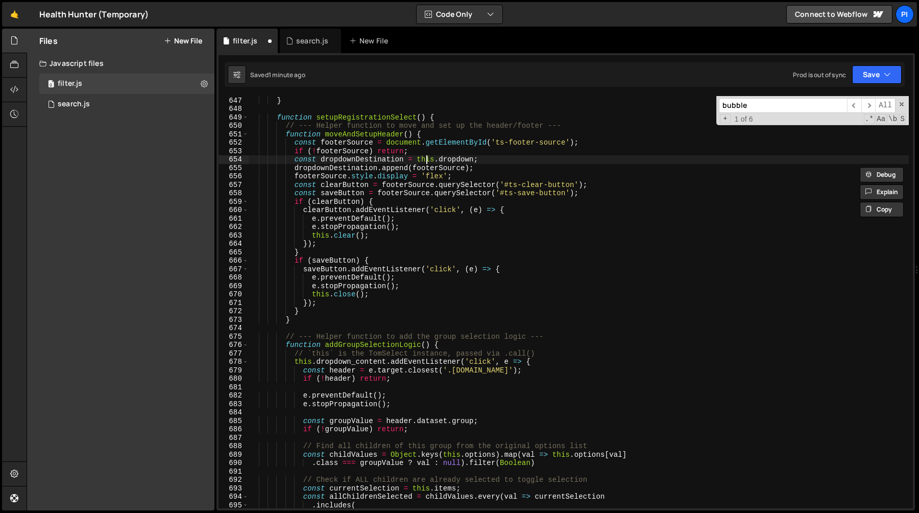
click at [428, 159] on div "}) ; } function setupRegistrationSelect ( ) { // --- Helper function to move an…" at bounding box center [579, 302] width 660 height 429
click at [463, 169] on div "}) ; } function setupRegistrationSelect ( ) { // --- Helper function to move an…" at bounding box center [579, 302] width 660 height 429
paste textarea ".cloneNode(true)"
click at [441, 169] on div "}) ; } function setupRegistrationSelect ( ) { // --- Helper function to move an…" at bounding box center [579, 302] width 660 height 429
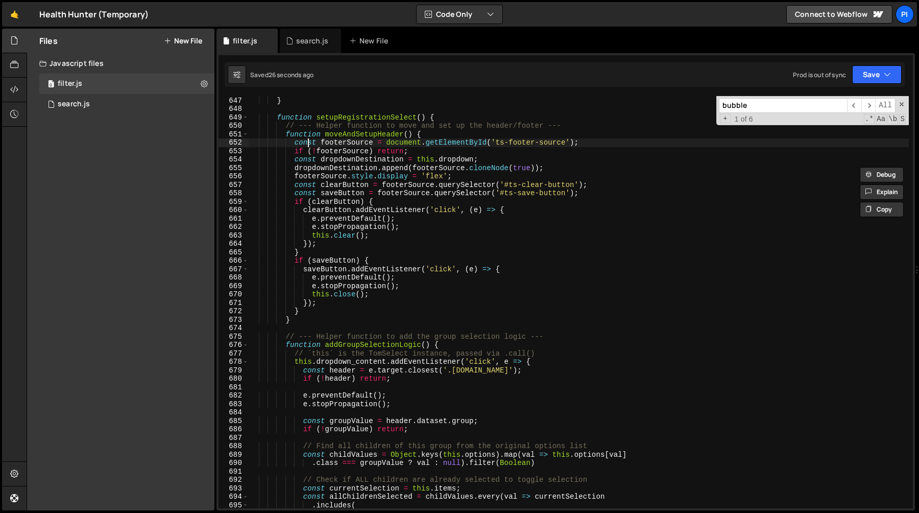
click at [308, 144] on div "}) ; } function setupRegistrationSelect ( ) { // --- Helper function to move an…" at bounding box center [579, 302] width 660 height 429
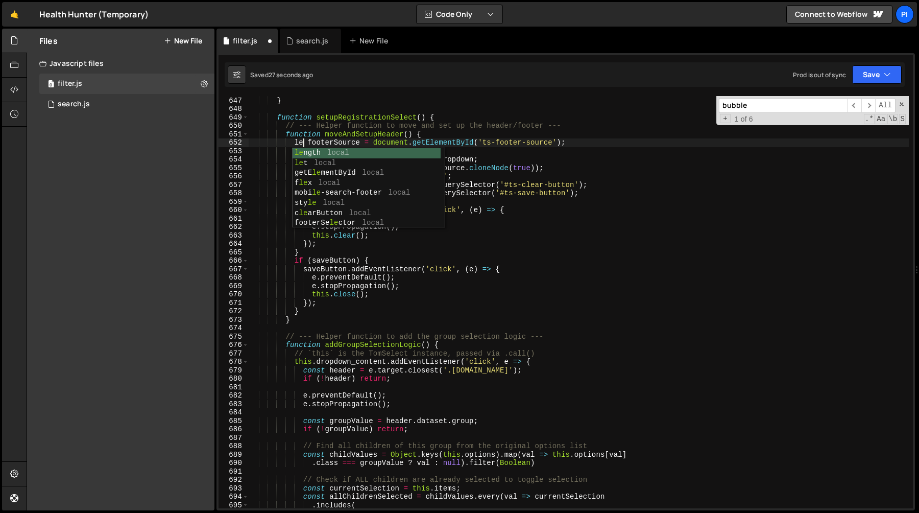
scroll to position [0, 4]
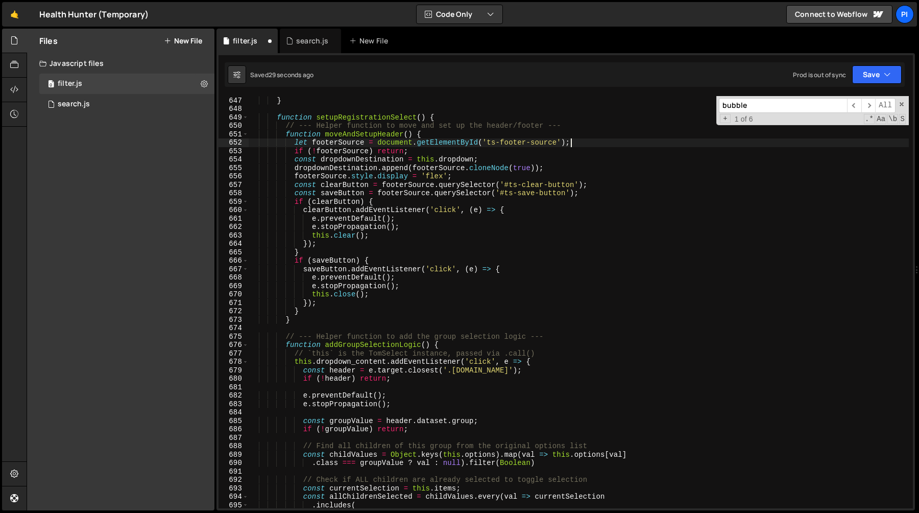
type textarea "if (!footerSource) return;"
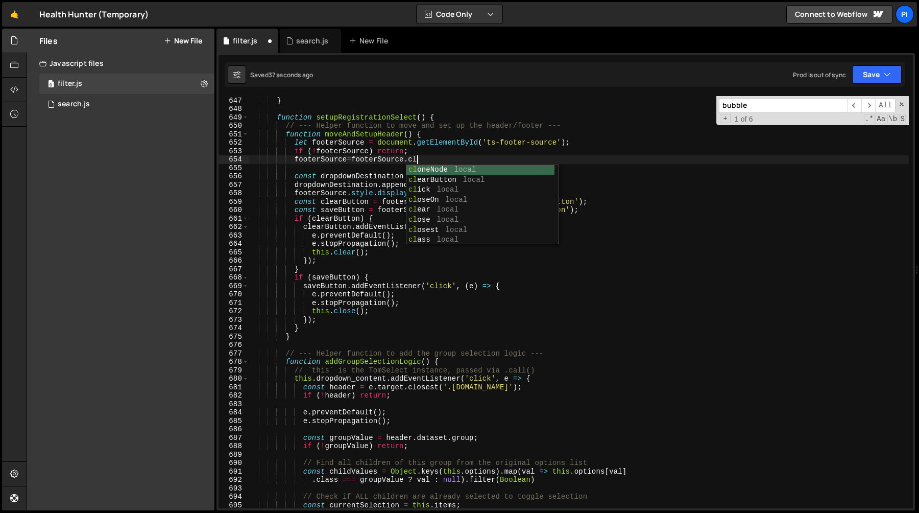
scroll to position [0, 12]
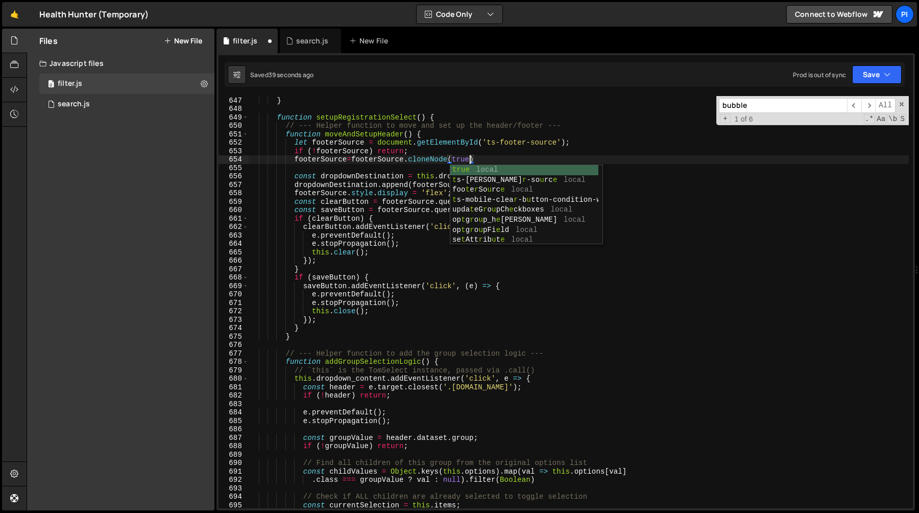
type textarea "footerSource=footerSource.cloneNode(true)"
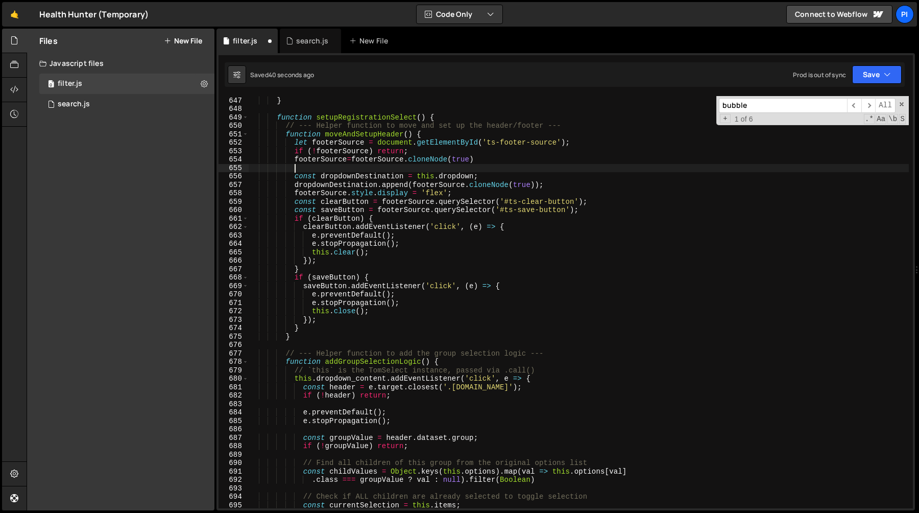
scroll to position [0, 3]
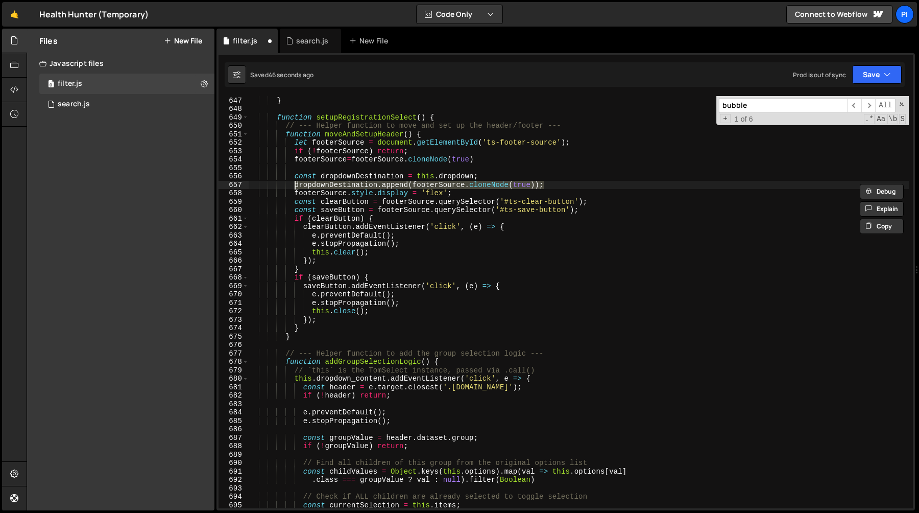
click at [466, 186] on div "}) ; } function setupRegistrationSelect ( ) { // --- Helper function to move an…" at bounding box center [579, 302] width 660 height 412
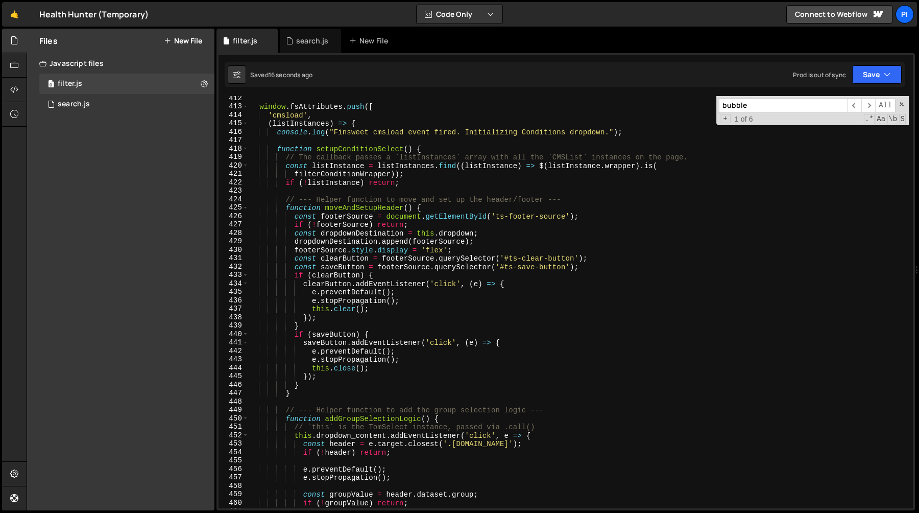
scroll to position [3482, 0]
click at [508, 259] on div "window . fsAttributes . push ([ 'cmsload' , ( listInstances ) => { console . lo…" at bounding box center [579, 308] width 660 height 429
type textarea "const clearButton = footerSource.querySelector('#ts-clear-button');"
click at [574, 258] on div "window . fsAttributes . push ([ 'cmsload' , ( listInstances ) => { console . lo…" at bounding box center [579, 308] width 660 height 429
type input "ts-clear-button"
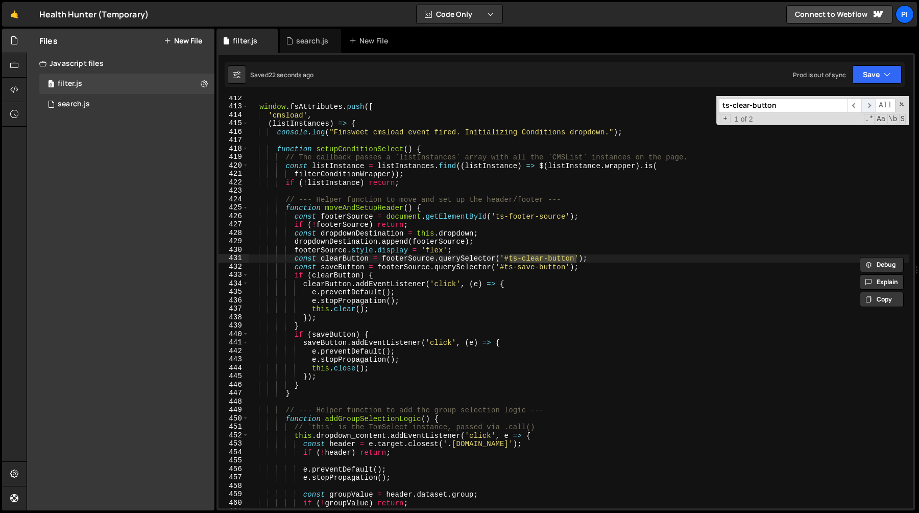
click at [870, 105] on span "​" at bounding box center [869, 105] width 14 height 15
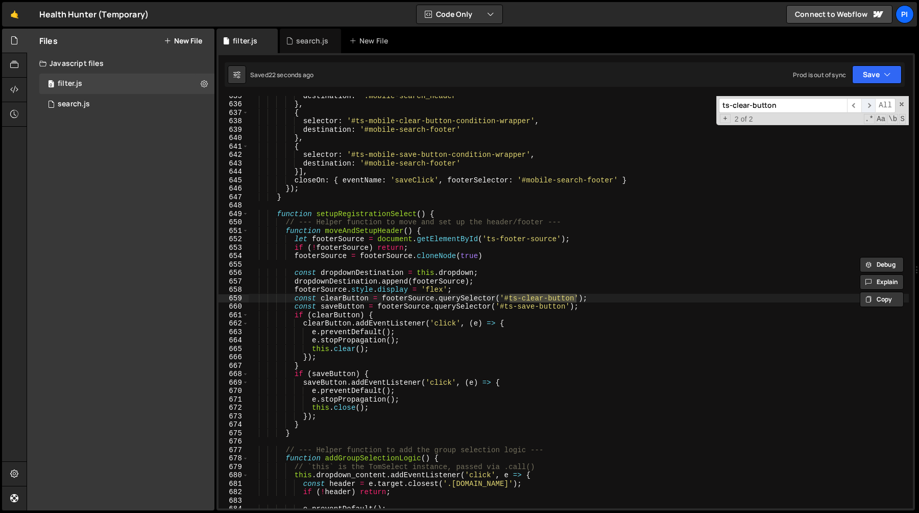
click at [870, 105] on span "​" at bounding box center [869, 105] width 14 height 15
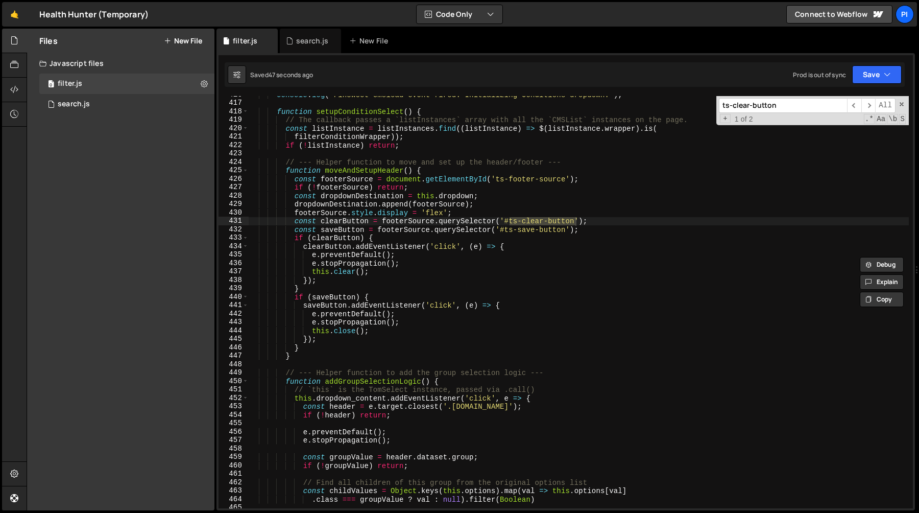
scroll to position [3513, 0]
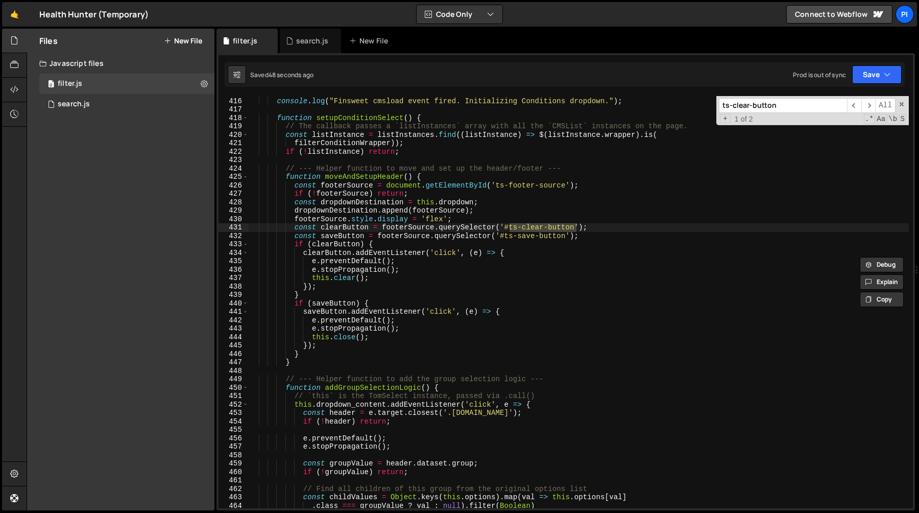
click at [599, 190] on div "( listInstances ) => { console . log ( "Finsweet cmsload event fired. Initializ…" at bounding box center [579, 302] width 660 height 429
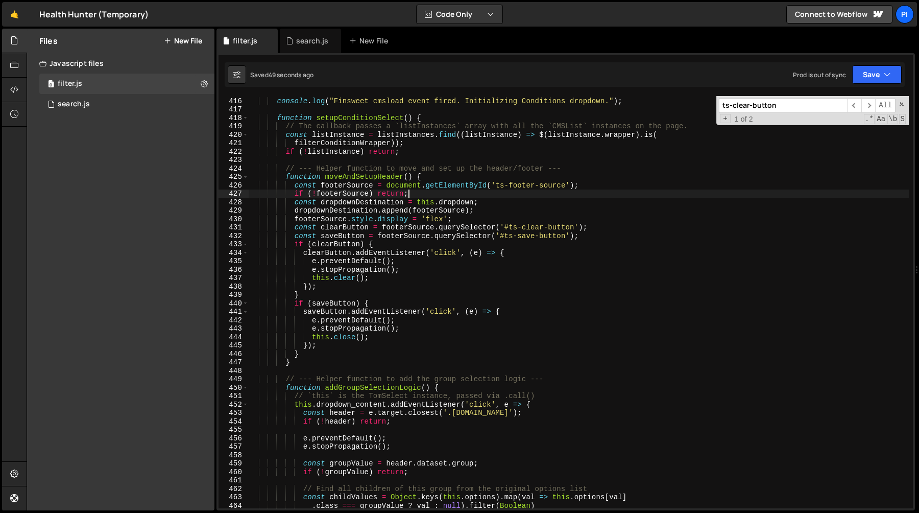
click at [603, 186] on div "( listInstances ) => { console . log ( "Finsweet cmsload event fired. Initializ…" at bounding box center [579, 302] width 660 height 429
type textarea "if (!footerSource) return;"
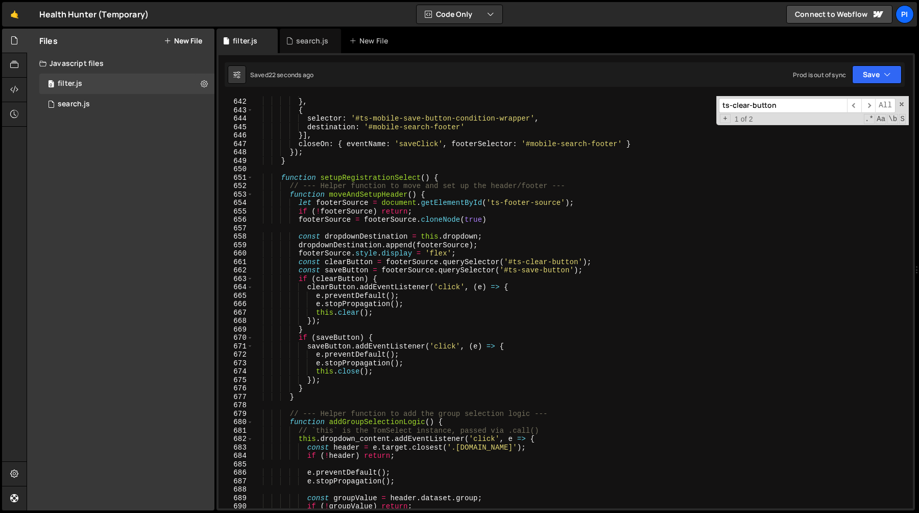
scroll to position [5459, 0]
click at [357, 196] on div "destination : '#mobile-search-footer' } , { selector : '#ts-mobile-save-button-…" at bounding box center [581, 303] width 656 height 429
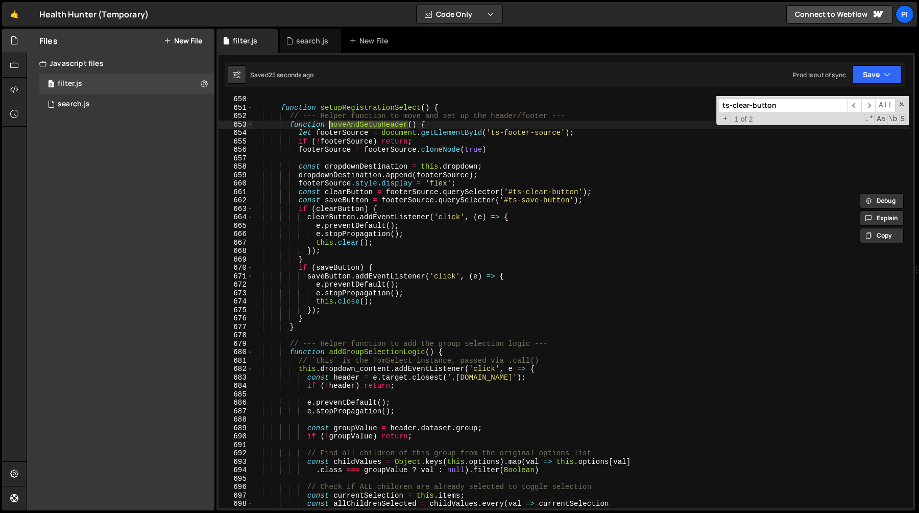
scroll to position [5528, 0]
click at [501, 152] on div "function setupRegistrationSelect ( ) { // --- Helper function to move and set u…" at bounding box center [581, 309] width 656 height 429
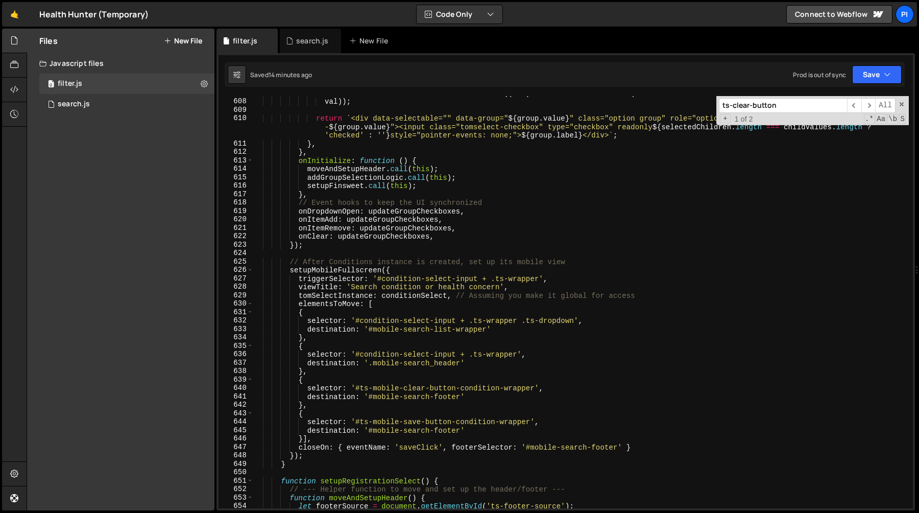
scroll to position [5290, 0]
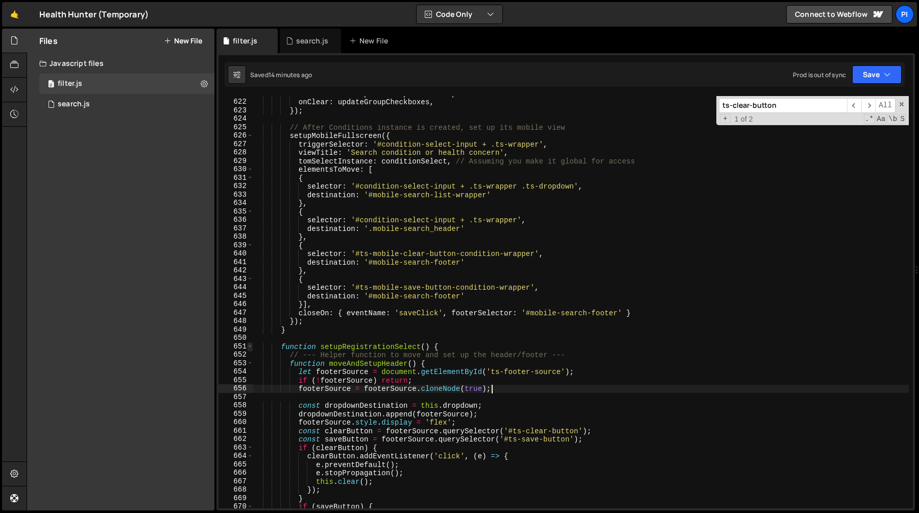
click at [249, 347] on span at bounding box center [250, 346] width 6 height 9
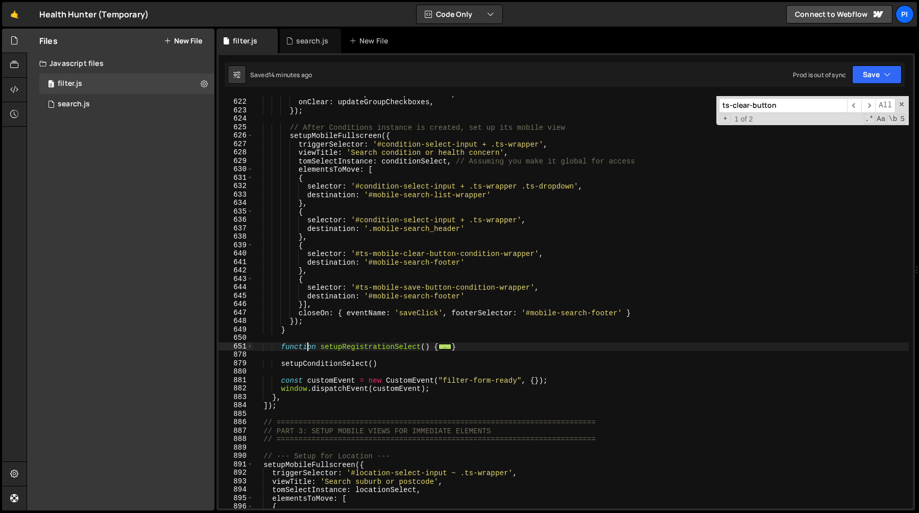
click at [308, 344] on div "onItemRemove : updateGroupCheckboxes , onClear : updateGroupCheckboxes , }) ; /…" at bounding box center [581, 303] width 656 height 429
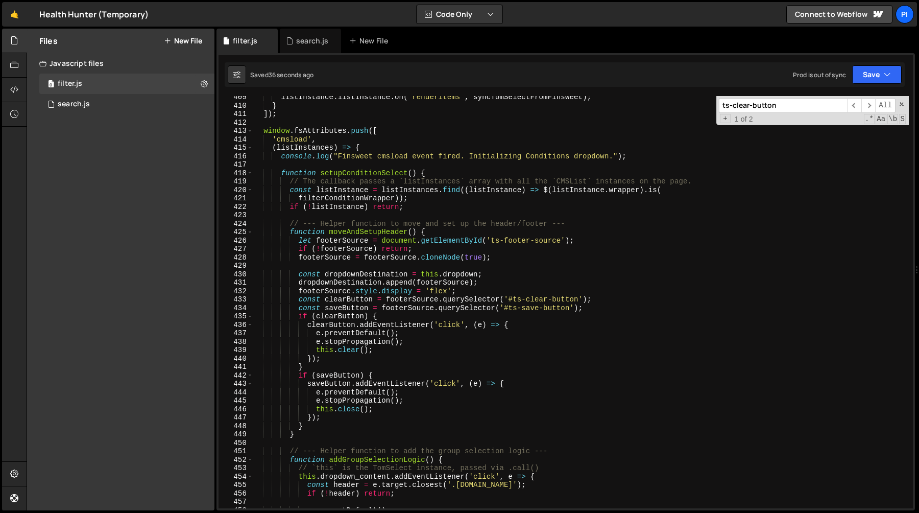
scroll to position [3462, 0]
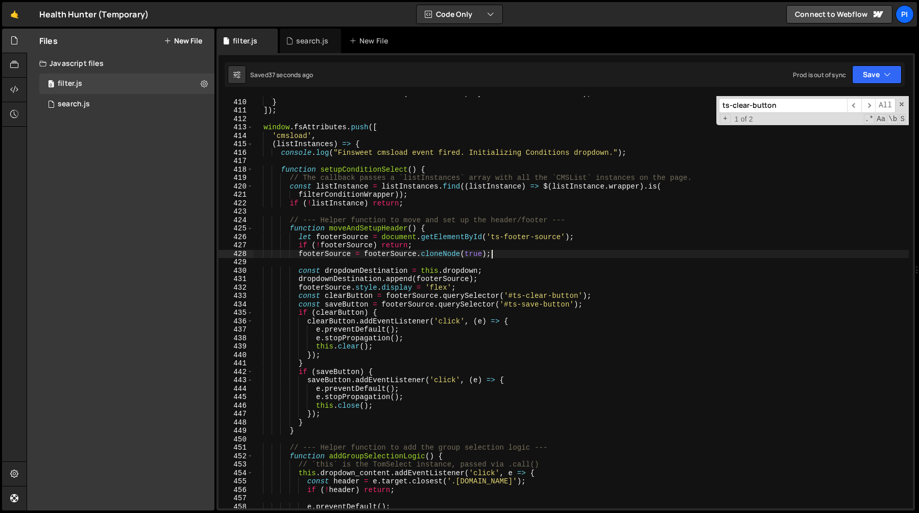
click at [503, 255] on div "listInstance . listInstance . on ( 'renderitems' , syncTomSelectFromFinsweet ) …" at bounding box center [581, 303] width 656 height 429
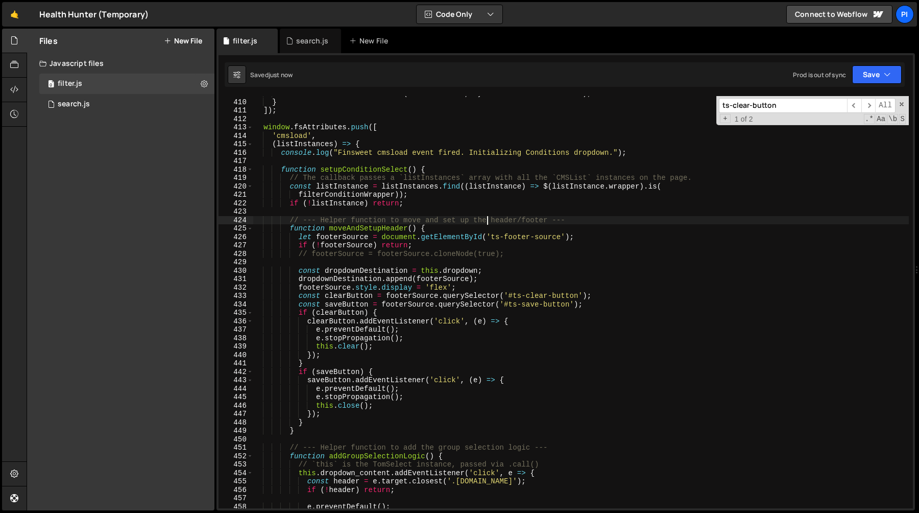
click at [488, 224] on div "listInstance . listInstance . on ( 'renderitems' , syncTomSelectFromFinsweet ) …" at bounding box center [581, 303] width 656 height 429
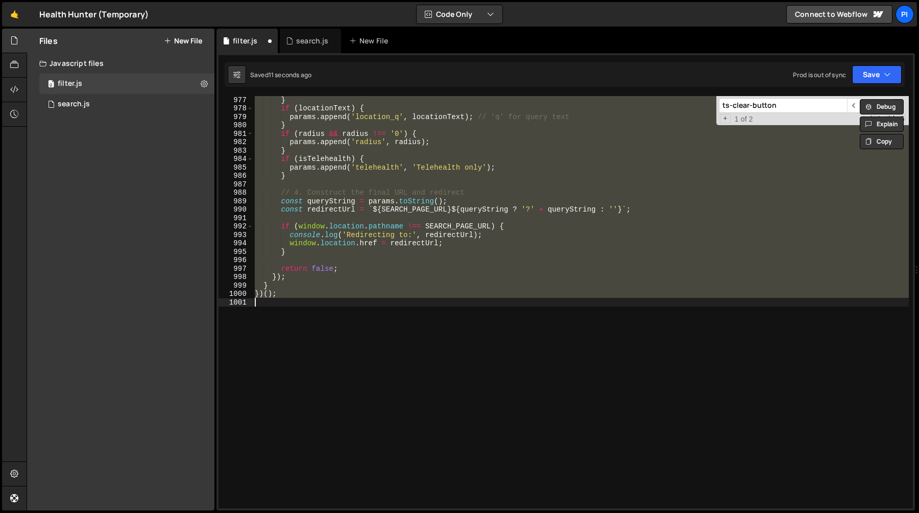
type textarea "footerSource = footerSource.cloneNode(true);"
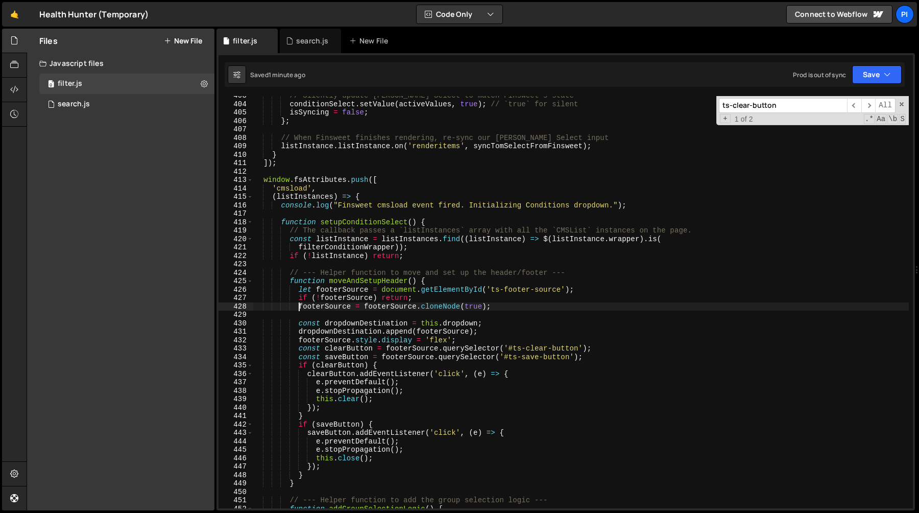
click at [355, 175] on div "// Silently update [PERSON_NAME] Select to match Finsweet's state conditionSele…" at bounding box center [581, 305] width 656 height 429
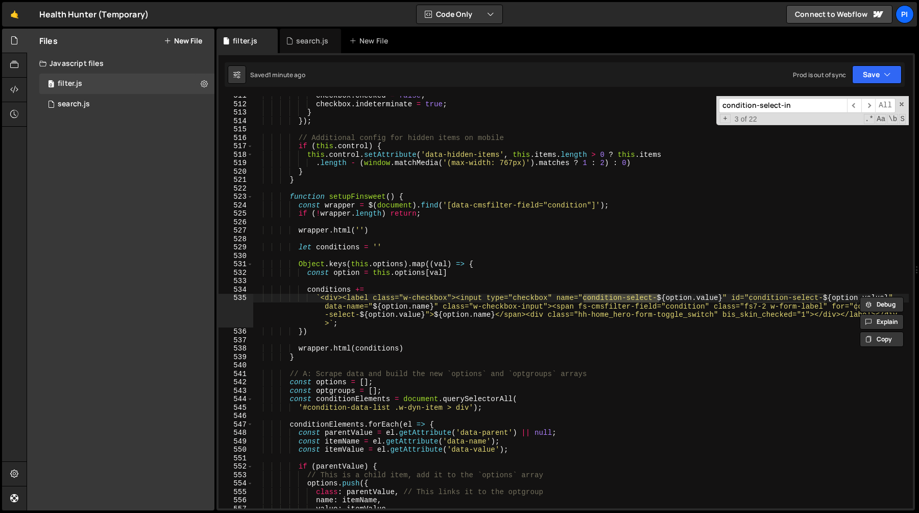
scroll to position [4631, 0]
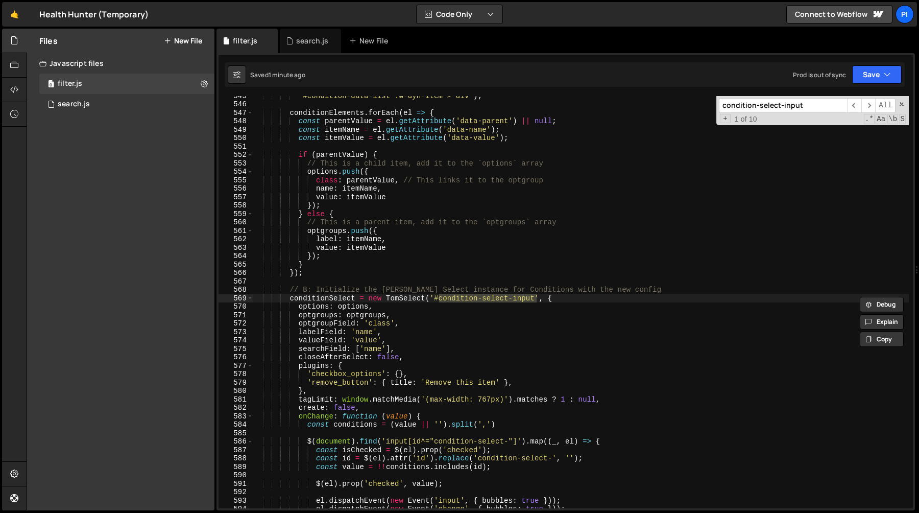
type input "condition-select-input"
click at [440, 298] on div "'#condition-data-list .w-dyn-item > div' ) ; conditionElements . forEach ( el =…" at bounding box center [581, 302] width 656 height 412
click at [537, 298] on div "'#condition-data-list .w-dyn-item > div' ) ; conditionElements . forEach ( el =…" at bounding box center [581, 305] width 656 height 429
click at [298, 298] on div "'#condition-data-list .w-dyn-item > div' ) ; conditionElements . forEach ( el =…" at bounding box center [581, 305] width 656 height 429
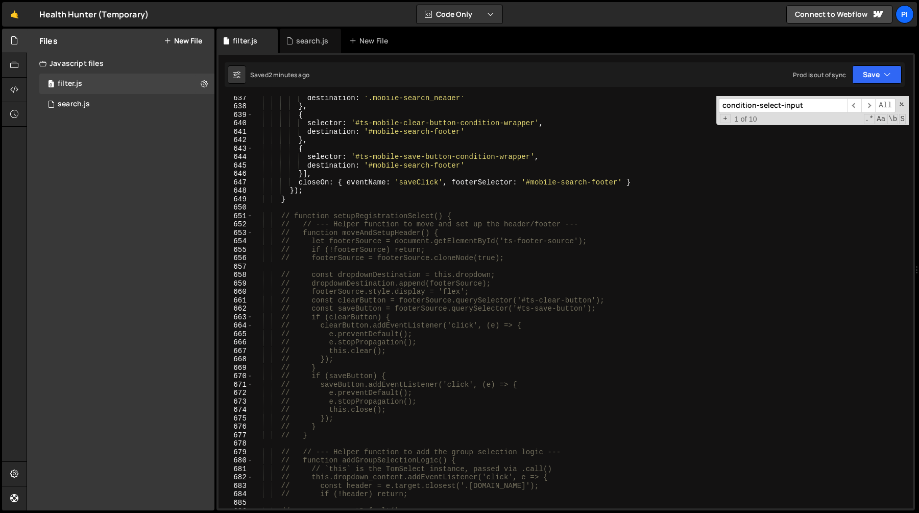
scroll to position [5426, 0]
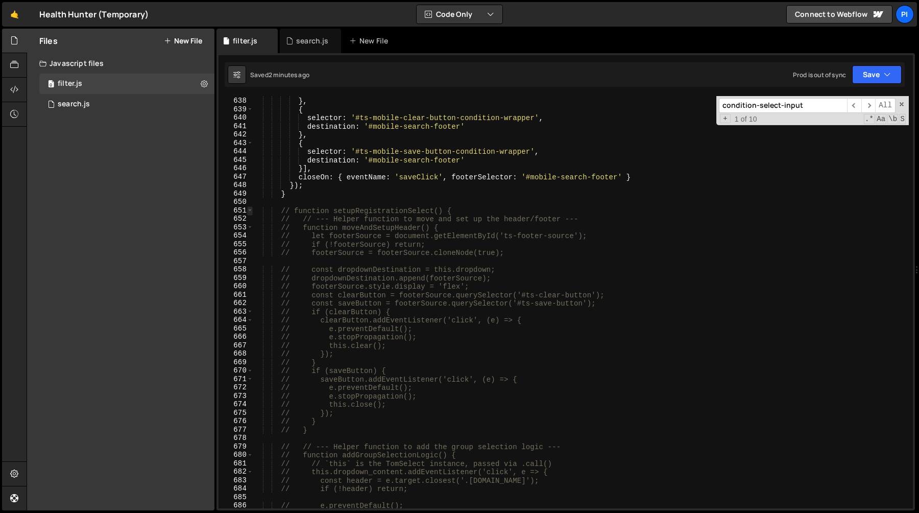
click at [250, 213] on span at bounding box center [250, 210] width 6 height 9
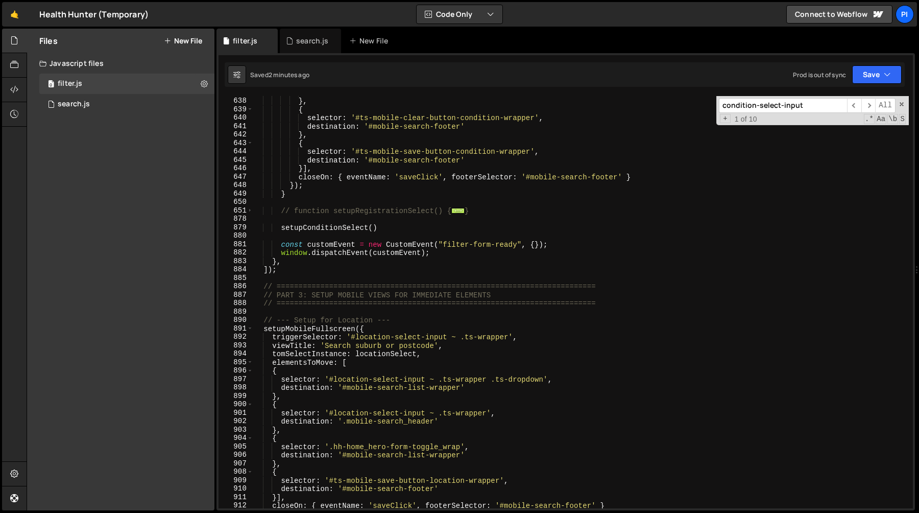
click at [296, 213] on div "destination : '.mobile-search_header' } , { selector : '#ts-mobile-clear-button…" at bounding box center [581, 302] width 656 height 429
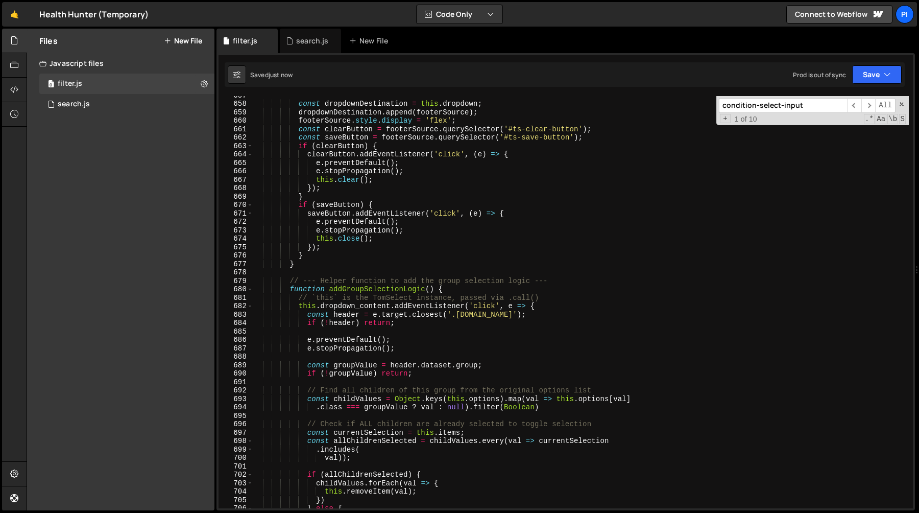
scroll to position [5605, 0]
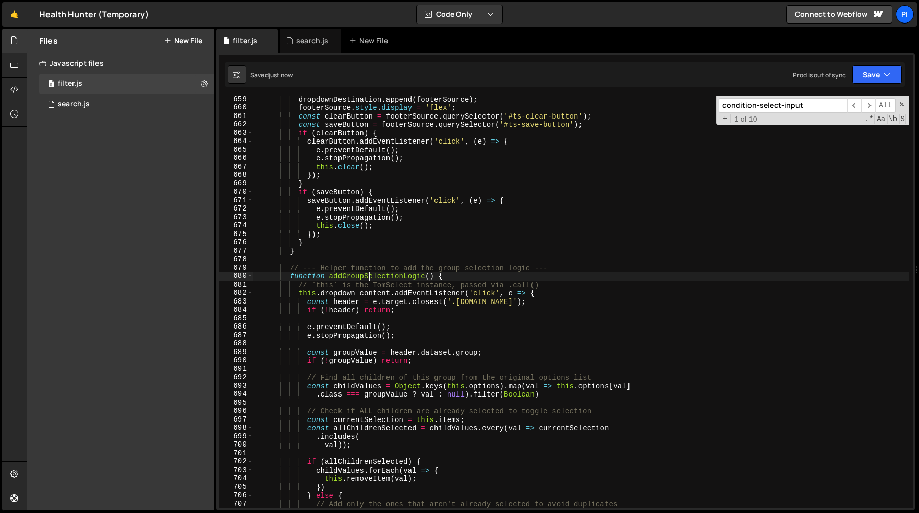
click at [369, 278] on div "dropdownDestination . append ( footerSource ) ; footerSource . style . display …" at bounding box center [581, 309] width 656 height 429
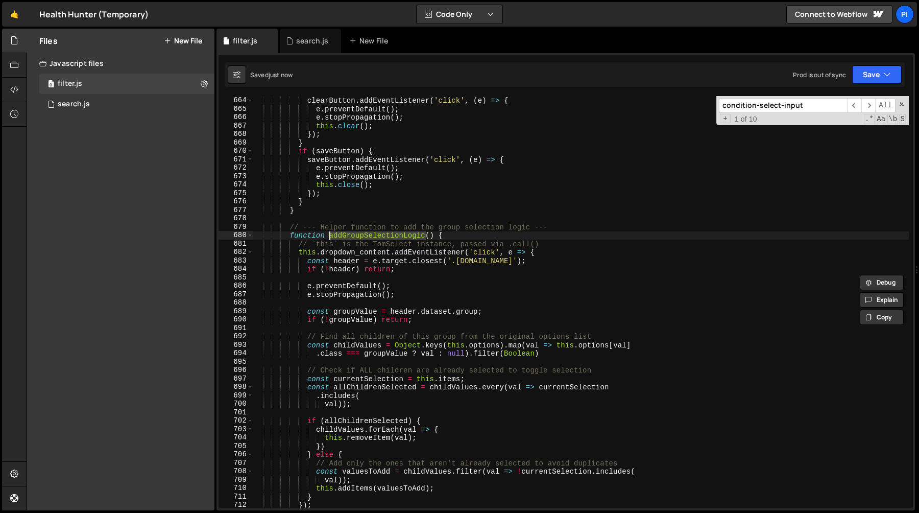
scroll to position [5661, 0]
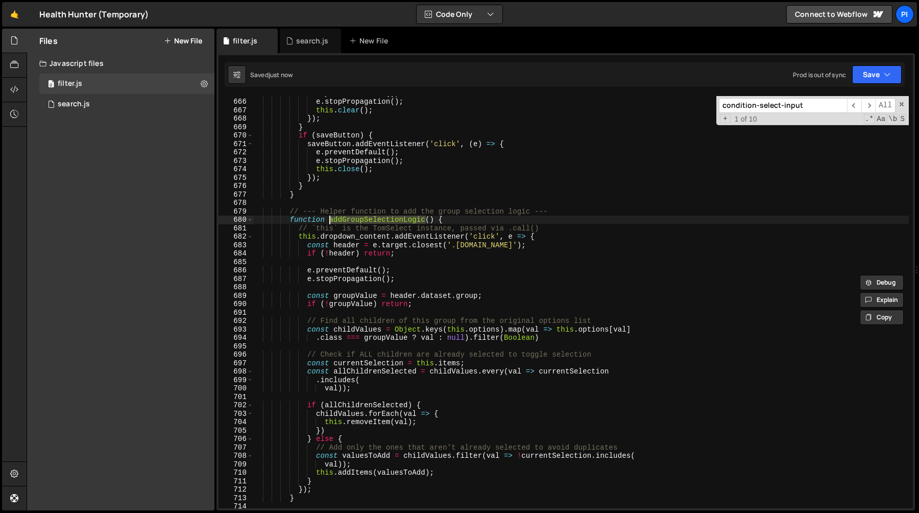
click at [391, 233] on div "e . preventDefault ( ) ; e . stopPropagation ( ) ; this . clear ( ) ; }) ; } if…" at bounding box center [581, 303] width 656 height 429
click at [445, 239] on div "e . preventDefault ( ) ; e . stopPropagation ( ) ; this . clear ( ) ; }) ; } if…" at bounding box center [581, 303] width 656 height 429
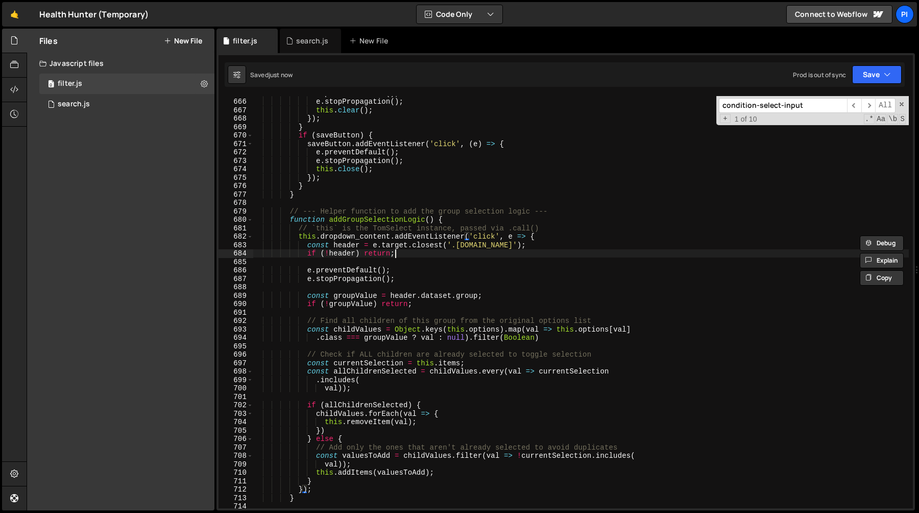
click at [412, 255] on div "e . preventDefault ( ) ; e . stopPropagation ( ) ; this . clear ( ) ; }) ; } if…" at bounding box center [581, 303] width 656 height 429
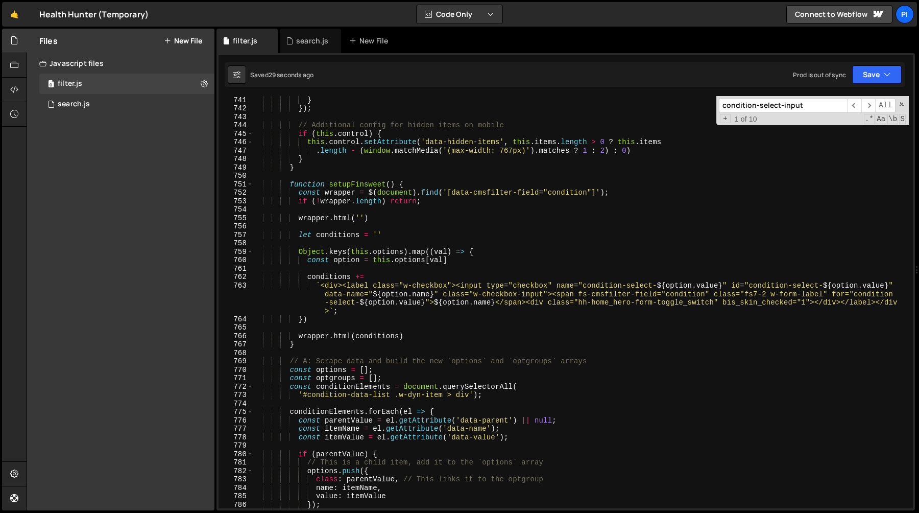
scroll to position [6296, 0]
click at [463, 192] on div "} }) ; // Additional config for hidden items on mobile if ( this . control ) { …" at bounding box center [581, 309] width 656 height 429
click at [456, 214] on div "} }) ; // Additional config for hidden items on mobile if ( this . control ) { …" at bounding box center [581, 309] width 656 height 429
type textarea "wrapper.html('')"
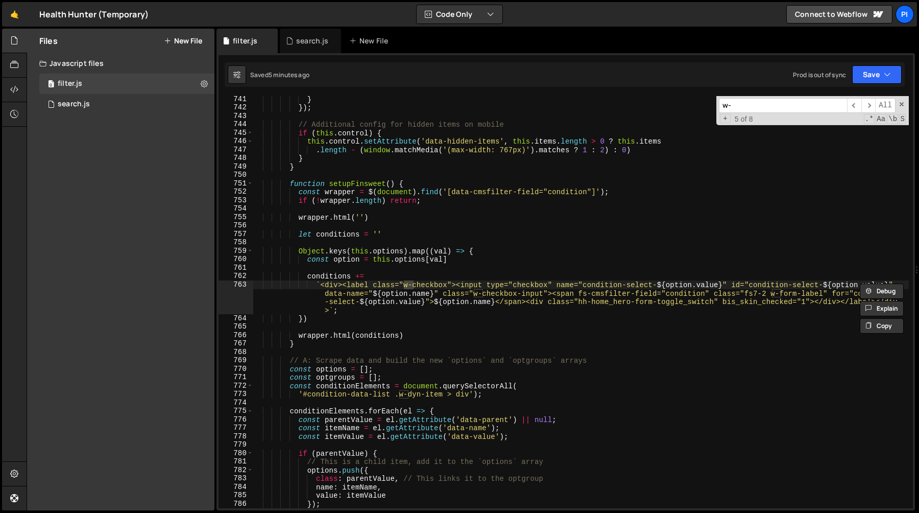
type input "w"
type input "invi"
click at [296, 37] on div "search.js" at bounding box center [307, 41] width 43 height 10
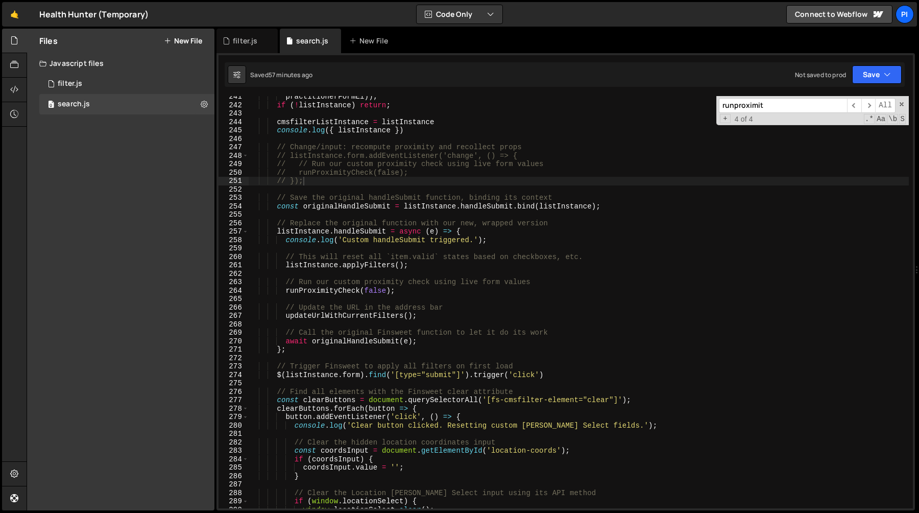
click at [757, 99] on input "runproximit" at bounding box center [783, 105] width 128 height 15
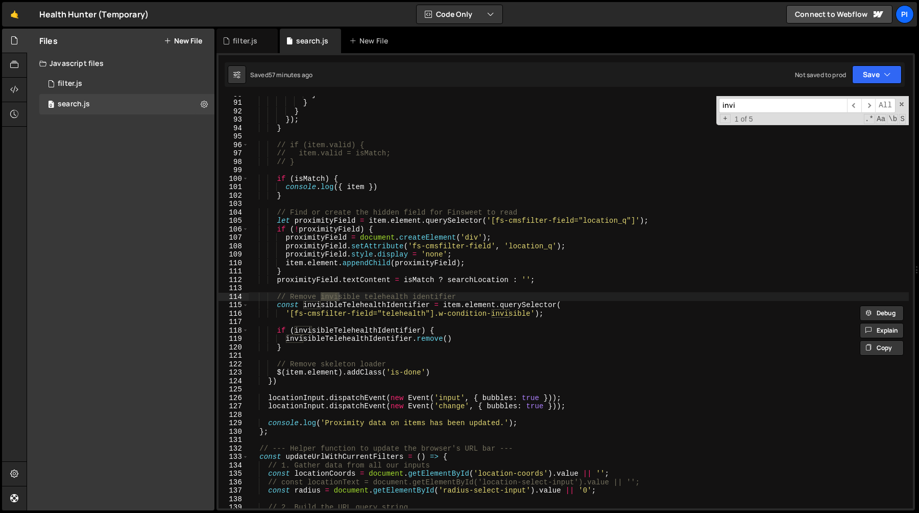
scroll to position [757, 0]
type input "invi"
click at [410, 305] on div "} } } }) ; } // if (item.valid) { // item.valid = isMatch; // } if ( isMatch ) …" at bounding box center [579, 303] width 660 height 429
click at [276, 303] on div "} } } }) ; } // if (item.valid) { // item.valid = isMatch; // } if ( isMatch ) …" at bounding box center [579, 303] width 660 height 429
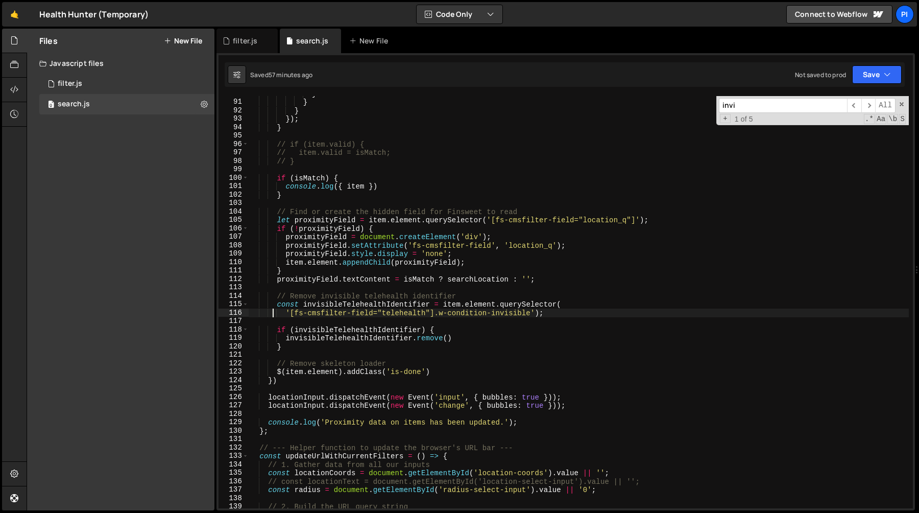
click at [274, 309] on div "} } } }) ; } // if (item.valid) { // item.valid = isMatch; // } if ( isMatch ) …" at bounding box center [579, 303] width 660 height 429
click at [376, 306] on div "} } } }) ; } // if (item.valid) { // item.valid = isMatch; // } if ( isMatch ) …" at bounding box center [579, 303] width 660 height 429
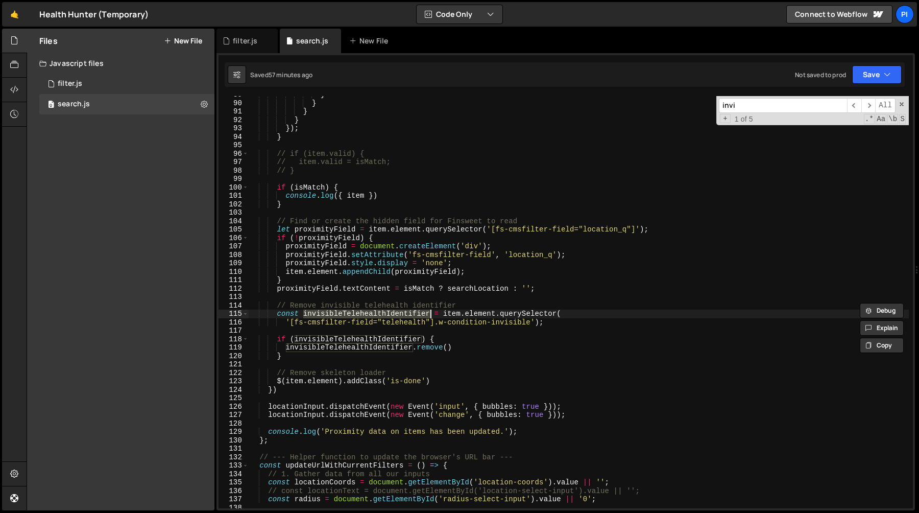
scroll to position [752, 0]
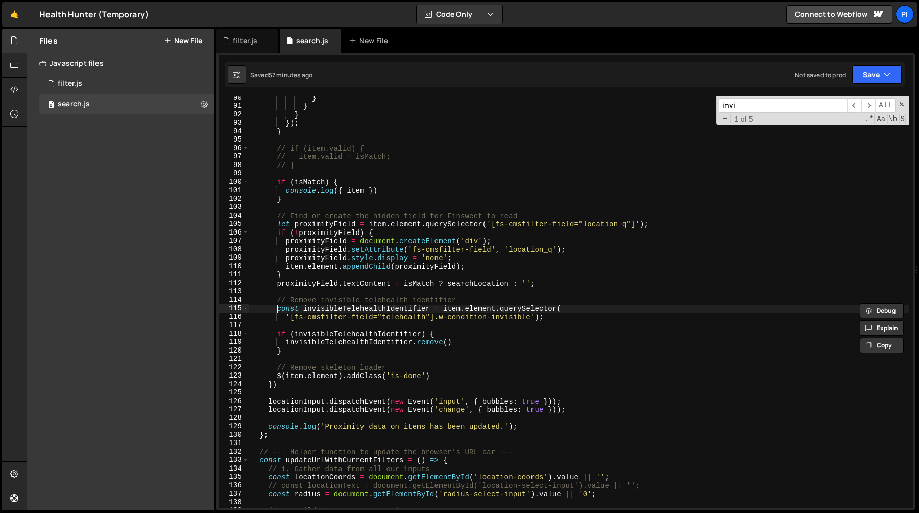
click at [275, 309] on div "} } } }) ; } // if (item.valid) { // item.valid = isMatch; // } if ( isMatch ) …" at bounding box center [579, 307] width 660 height 429
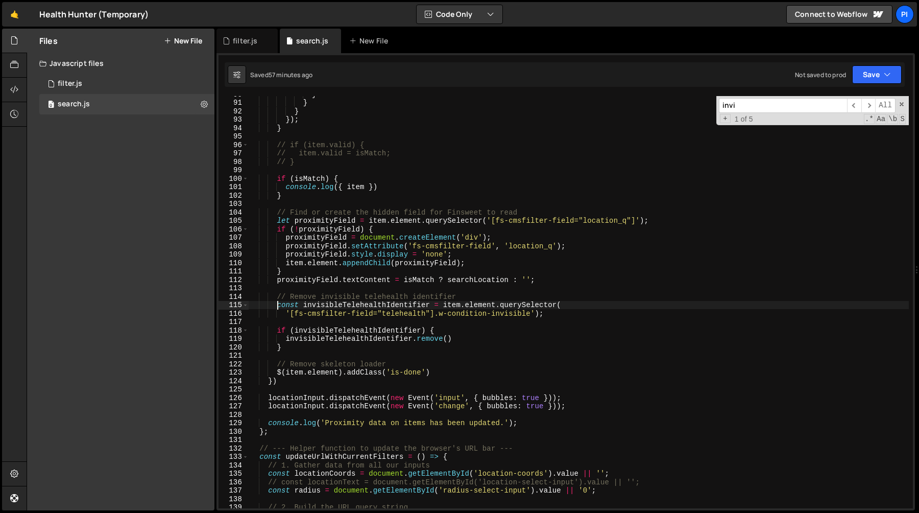
scroll to position [832, 0]
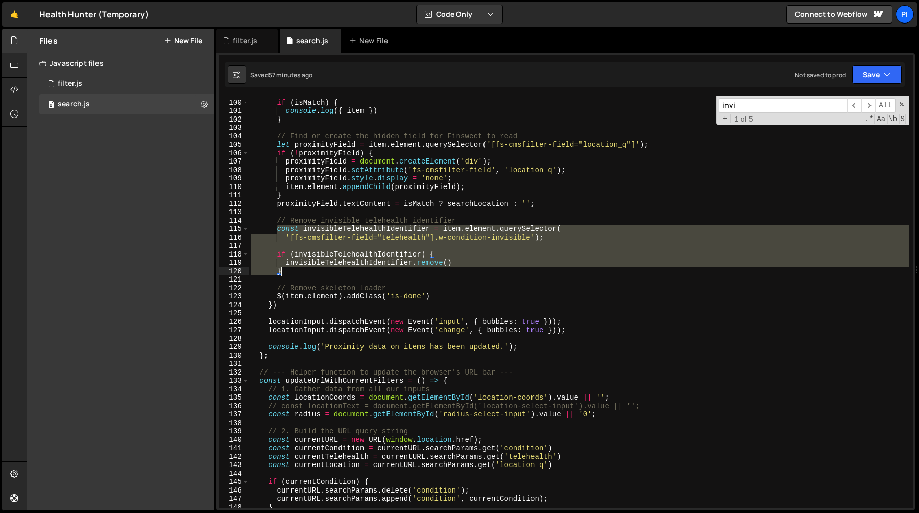
drag, startPoint x: 276, startPoint y: 230, endPoint x: 301, endPoint y: 272, distance: 49.2
click at [301, 272] on div "if ( isMatch ) { console . log ({ item }) } // Find or create the hidden field …" at bounding box center [579, 304] width 660 height 429
click at [303, 273] on div "if ( isMatch ) { console . log ({ item }) } // Find or create the hidden field …" at bounding box center [579, 302] width 660 height 412
drag, startPoint x: 303, startPoint y: 273, endPoint x: 278, endPoint y: 230, distance: 49.9
click at [278, 230] on div "if ( isMatch ) { console . log ({ item }) } // Find or create the hidden field …" at bounding box center [579, 304] width 660 height 429
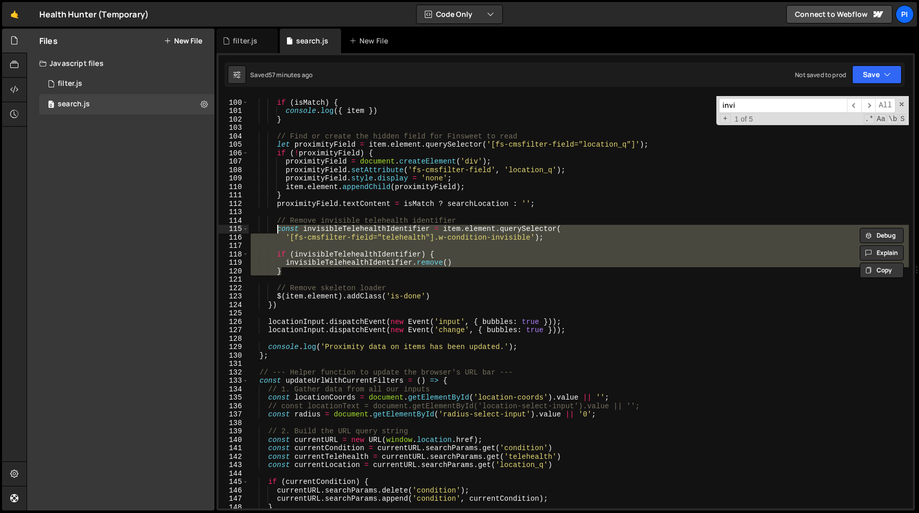
click at [277, 230] on div "if ( isMatch ) { console . log ({ item }) } // Find or create the hidden field …" at bounding box center [579, 302] width 660 height 412
drag, startPoint x: 277, startPoint y: 230, endPoint x: 293, endPoint y: 270, distance: 42.7
click at [293, 270] on div "if ( isMatch ) { console . log ({ item }) } // Find or create the hidden field …" at bounding box center [579, 304] width 660 height 429
click at [292, 270] on div "if ( isMatch ) { console . log ({ item }) } // Find or create the hidden field …" at bounding box center [579, 302] width 660 height 412
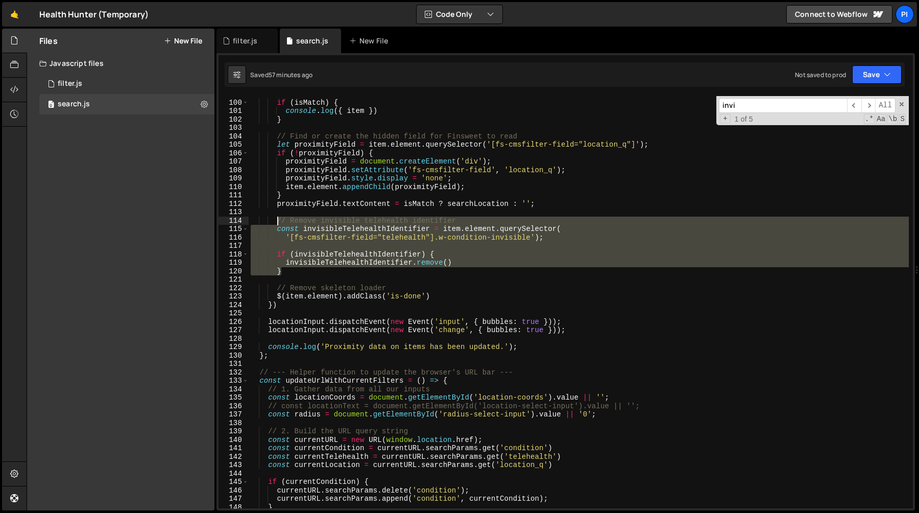
drag, startPoint x: 292, startPoint y: 270, endPoint x: 275, endPoint y: 221, distance: 52.2
click at [275, 221] on div "if ( isMatch ) { console . log ({ item }) } // Find or create the hidden field …" at bounding box center [579, 304] width 660 height 429
click at [305, 274] on div "if ( isMatch ) { console . log ({ item }) } // Find or create the hidden field …" at bounding box center [579, 302] width 660 height 412
type textarea "}"
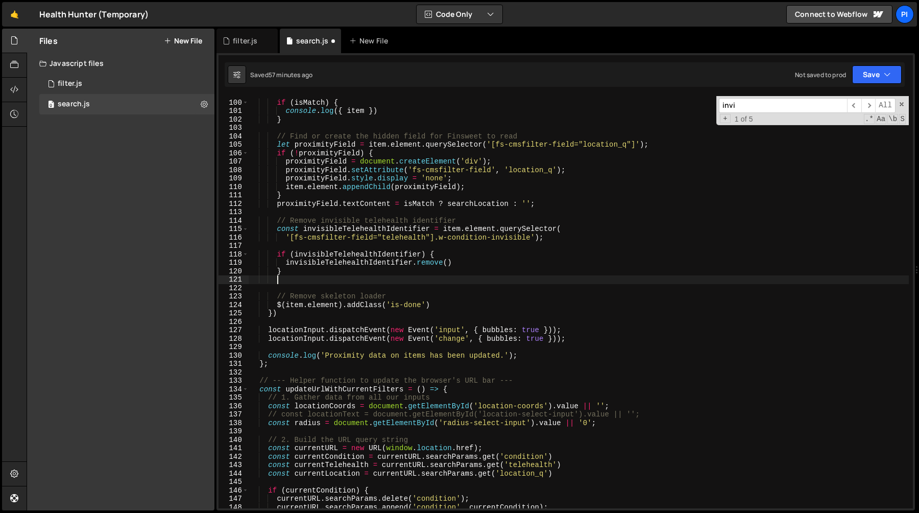
scroll to position [0, 1]
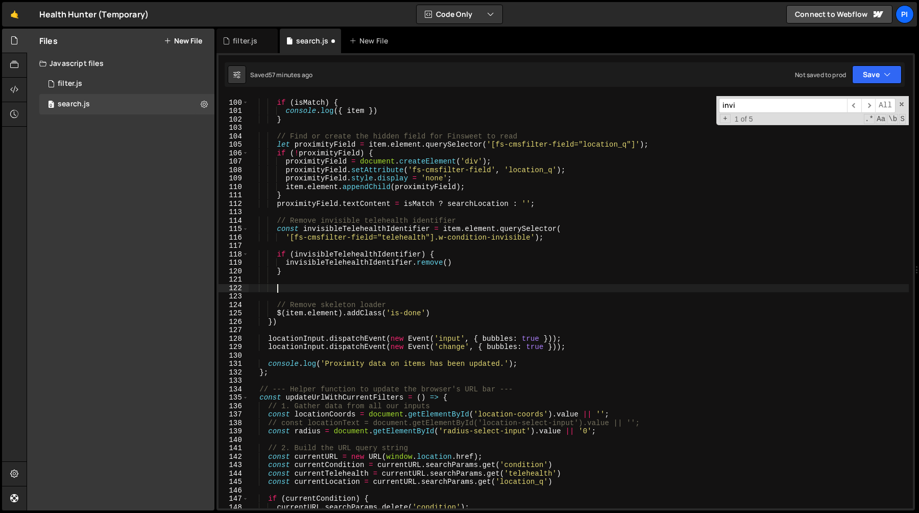
paste textarea "}"
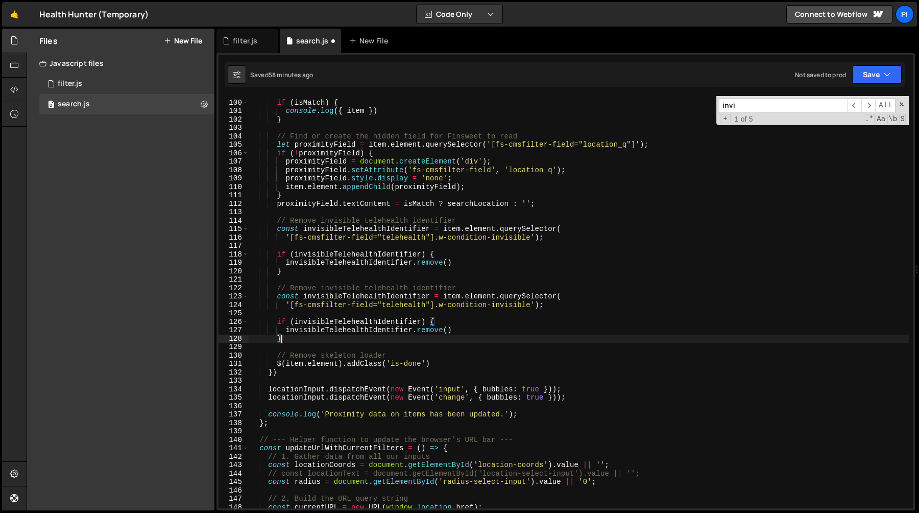
click at [384, 291] on div "if ( isMatch ) { console . log ({ item }) } // Find or create the hidden field …" at bounding box center [579, 304] width 660 height 429
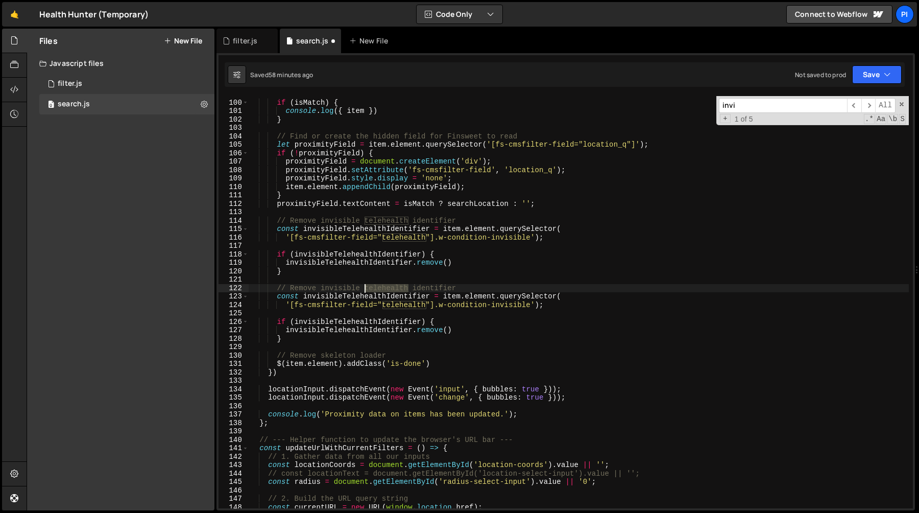
click at [384, 291] on div "if ( isMatch ) { console . log ({ item }) } // Find or create the hidden field …" at bounding box center [579, 304] width 660 height 429
click at [405, 307] on div "if ( isMatch ) { console . log ({ item }) } // Find or create the hidden field …" at bounding box center [579, 304] width 660 height 429
paste textarea "registration"
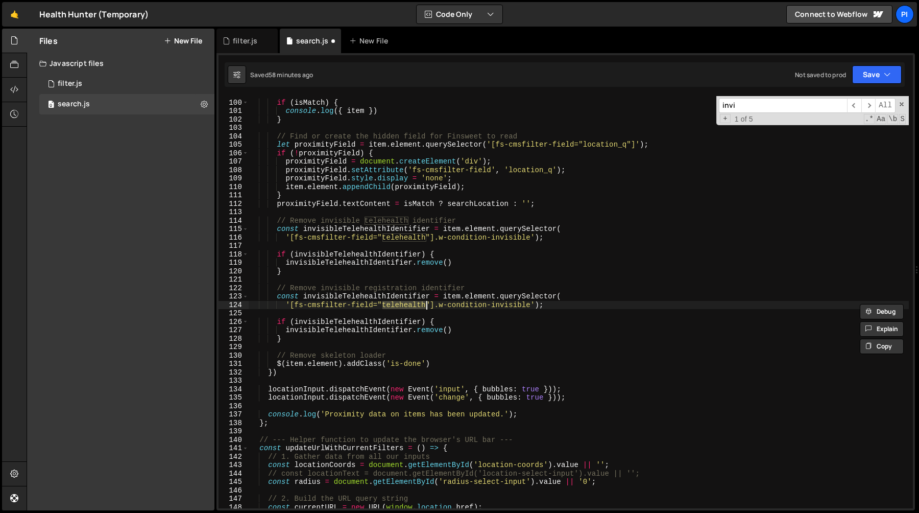
type textarea "'[fs-cmsfilter-field="registration"].w-condition-invisible');"
click at [368, 316] on div "if ( isMatch ) { console . log ({ item }) } // Find or create the hidden field …" at bounding box center [579, 304] width 660 height 429
click at [399, 267] on div "if ( isMatch ) { console . log ({ item }) } // Find or create the hidden field …" at bounding box center [579, 304] width 660 height 429
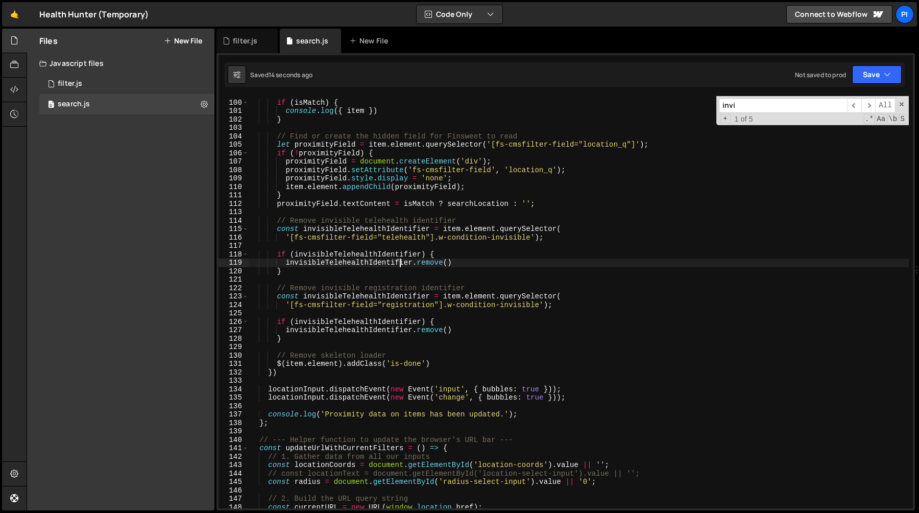
type textarea "invisibleTelehealthIdentifier.remove()"
click at [344, 278] on div "if ( isMatch ) { console . log ({ item }) } // Find or create the hidden field …" at bounding box center [579, 304] width 660 height 429
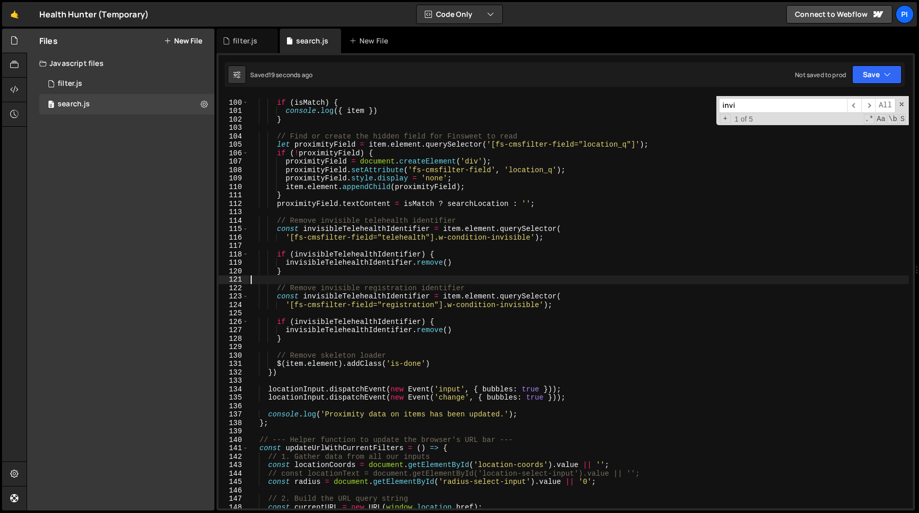
click at [330, 301] on div "if ( isMatch ) { console . log ({ item }) } // Find or create the hidden field …" at bounding box center [579, 304] width 660 height 429
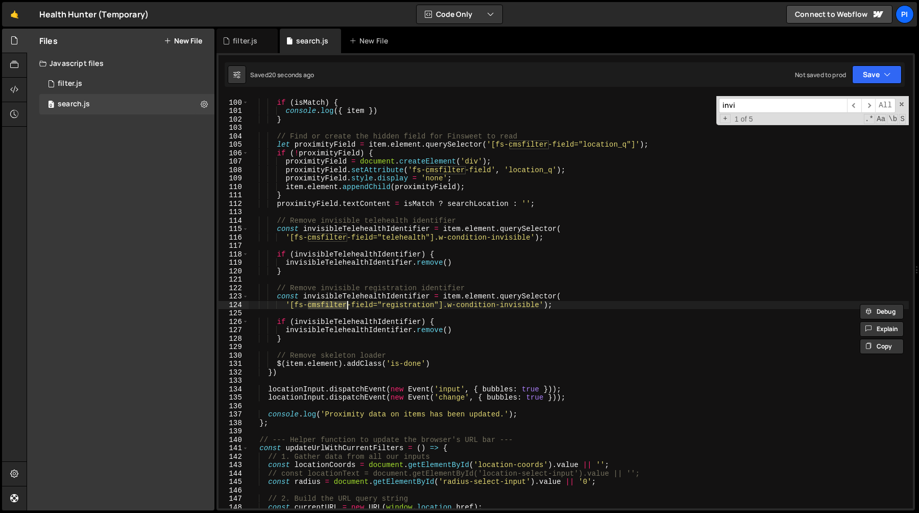
click at [354, 298] on div "if ( isMatch ) { console . log ({ item }) } // Find or create the hidden field …" at bounding box center [579, 304] width 660 height 429
click at [318, 322] on div "if ( isMatch ) { console . log ({ item }) } // Find or create the hidden field …" at bounding box center [579, 304] width 660 height 429
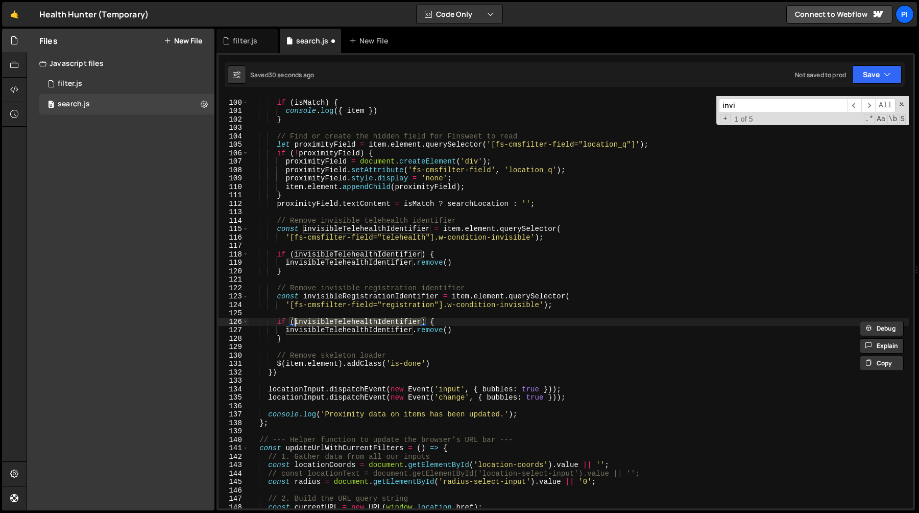
paste textarea "Registration"
click at [324, 332] on div "if ( isMatch ) { console . log ({ item }) } // Find or create the hidden field …" at bounding box center [579, 304] width 660 height 429
paste textarea "Registration"
type textarea "invisibleRegistrationIdentifier.remove()"
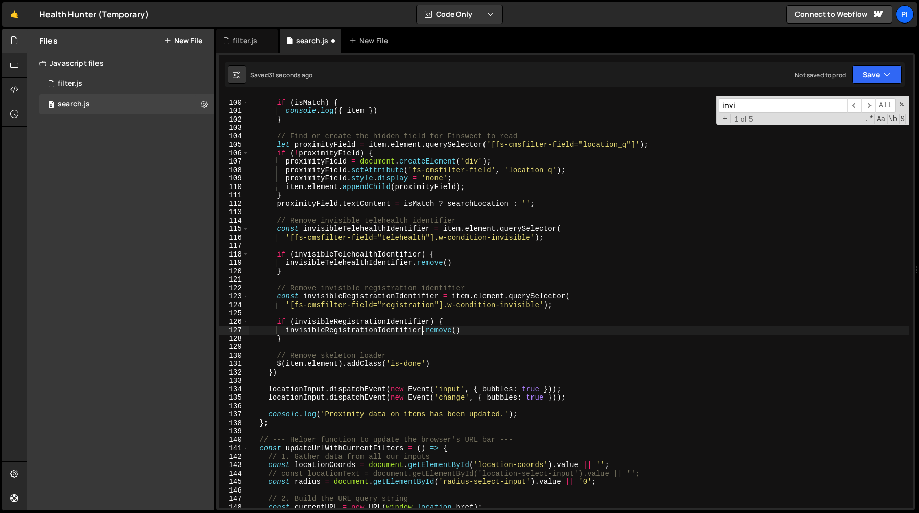
click at [399, 313] on div "if ( isMatch ) { console . log ({ item }) } // Find or create the hidden field …" at bounding box center [579, 304] width 660 height 429
click at [364, 281] on div "if ( isMatch ) { console . log ({ item }) } // Find or create the hidden field …" at bounding box center [579, 304] width 660 height 429
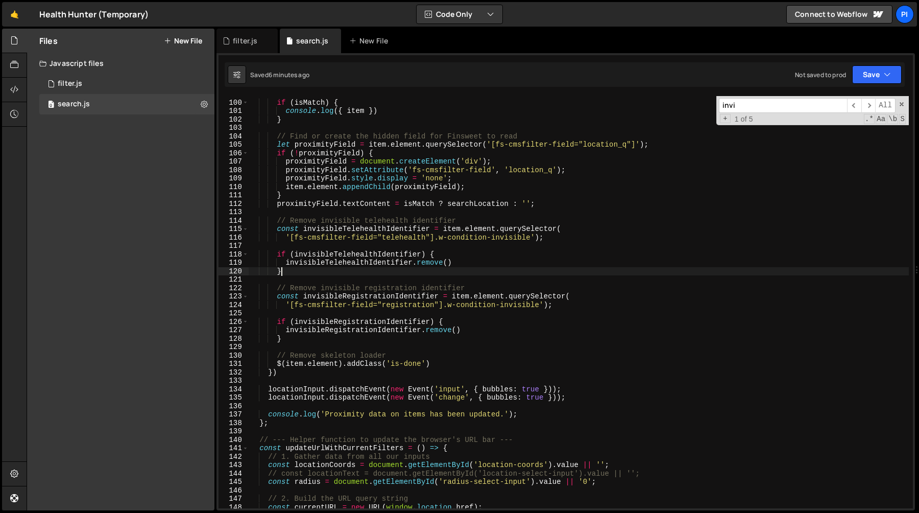
click at [327, 273] on div "if ( isMatch ) { console . log ({ item }) } // Find or create the hidden field …" at bounding box center [579, 304] width 660 height 429
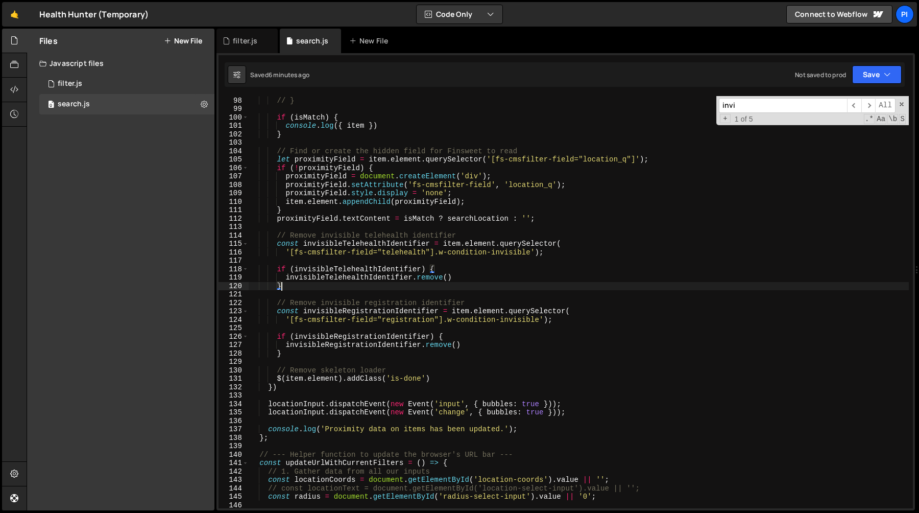
scroll to position [802, 0]
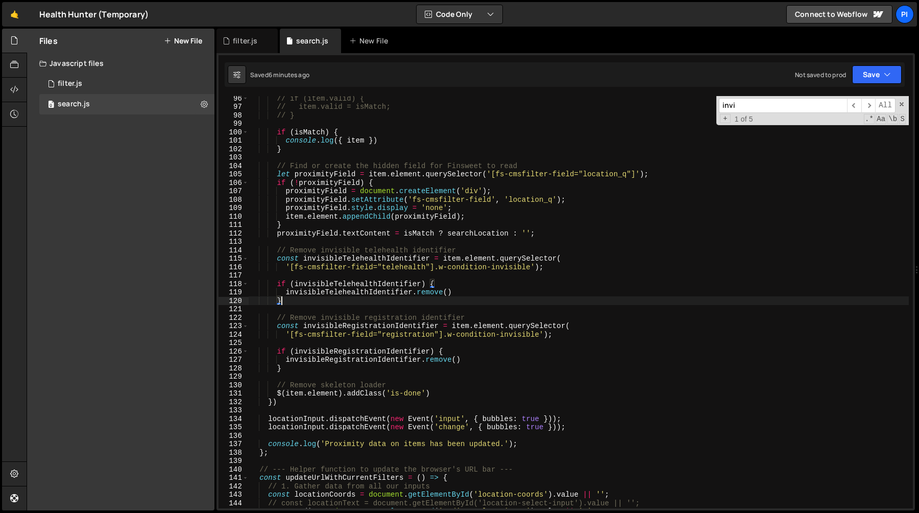
click at [316, 260] on div "// if (item.valid) { // item.valid = isMatch; // } if ( isMatch ) { console . l…" at bounding box center [579, 308] width 660 height 429
click at [352, 261] on div "// if (item.valid) { // item.valid = isMatch; // } if ( isMatch ) { console . l…" at bounding box center [579, 308] width 660 height 429
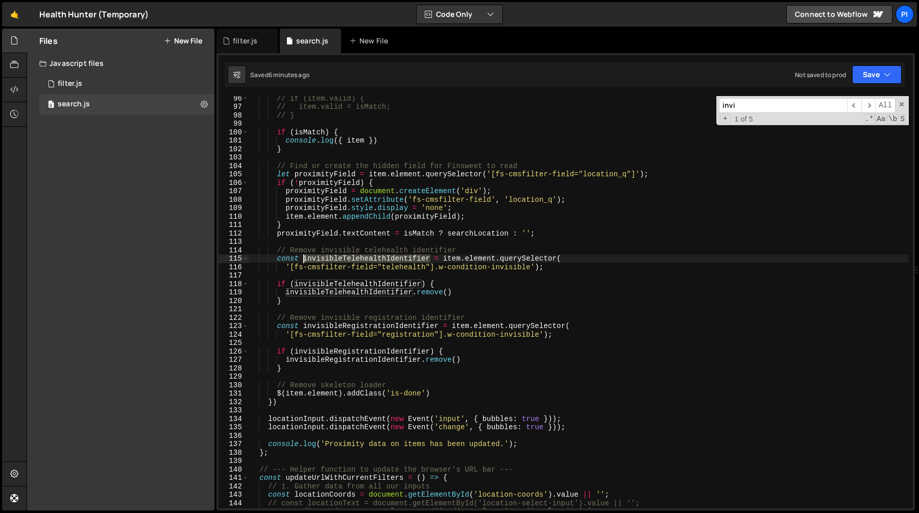
click at [352, 261] on div "// if (item.valid) { // item.valid = isMatch; // } if ( isMatch ) { console . l…" at bounding box center [579, 308] width 660 height 429
click at [337, 280] on div "// if (item.valid) { // item.valid = isMatch; // } if ( isMatch ) { console . l…" at bounding box center [579, 308] width 660 height 429
type textarea "if (invisibleTelehealthIdentifier) {"
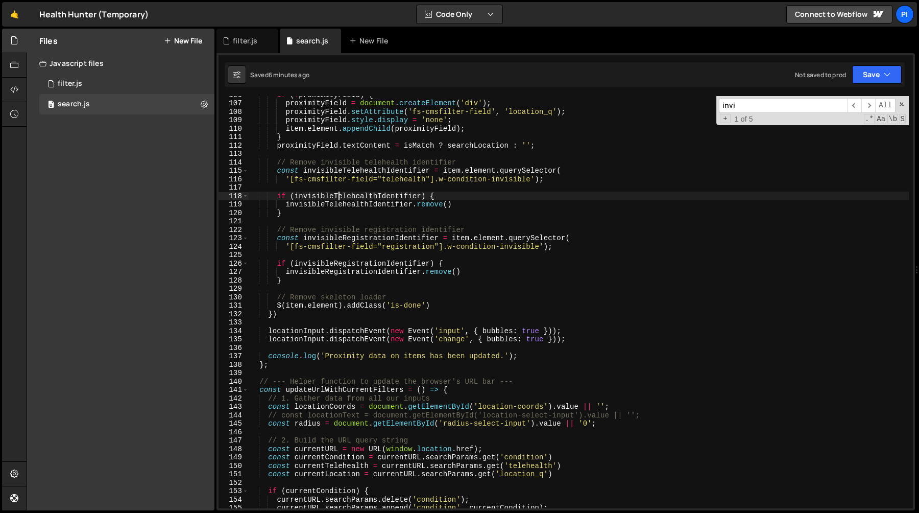
scroll to position [1070, 0]
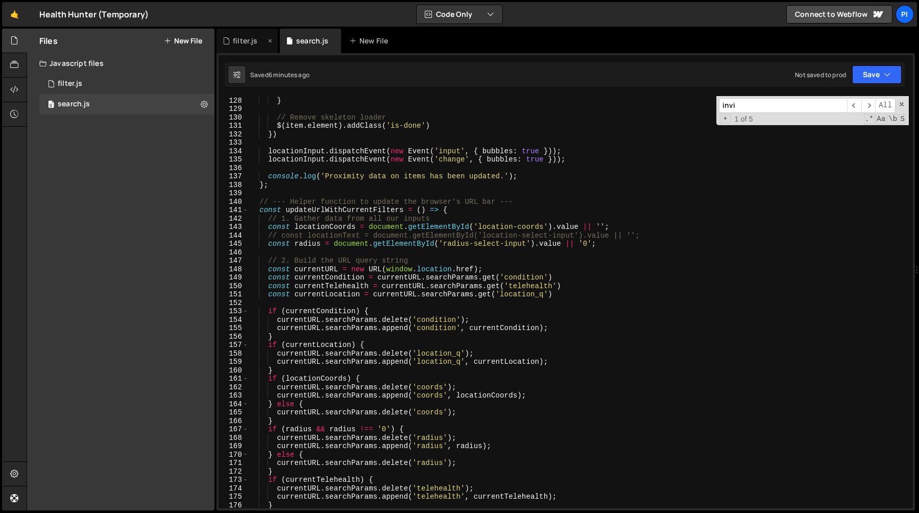
click at [247, 48] on div "filter.js" at bounding box center [247, 41] width 61 height 25
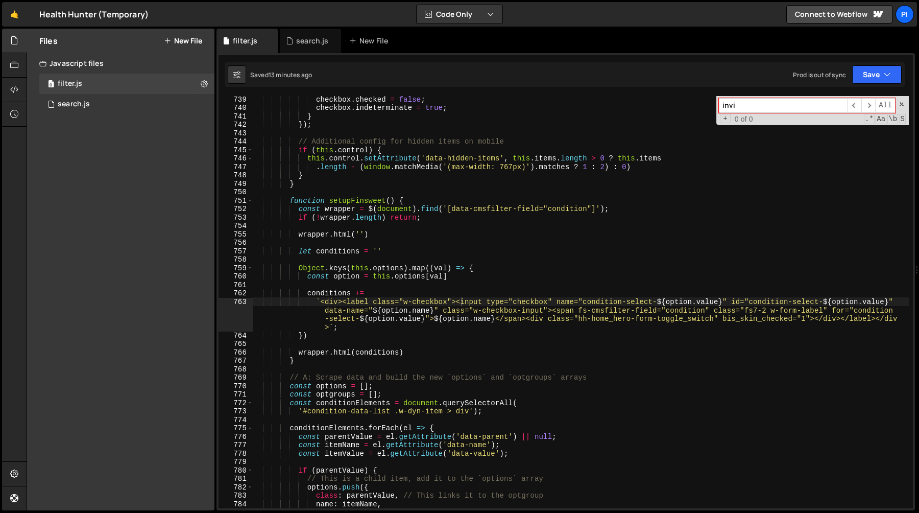
scroll to position [6279, 0]
click at [568, 209] on div "checkbox . checked = false ; checkbox . indeterminate = true ; } }) ; // Additi…" at bounding box center [581, 309] width 656 height 429
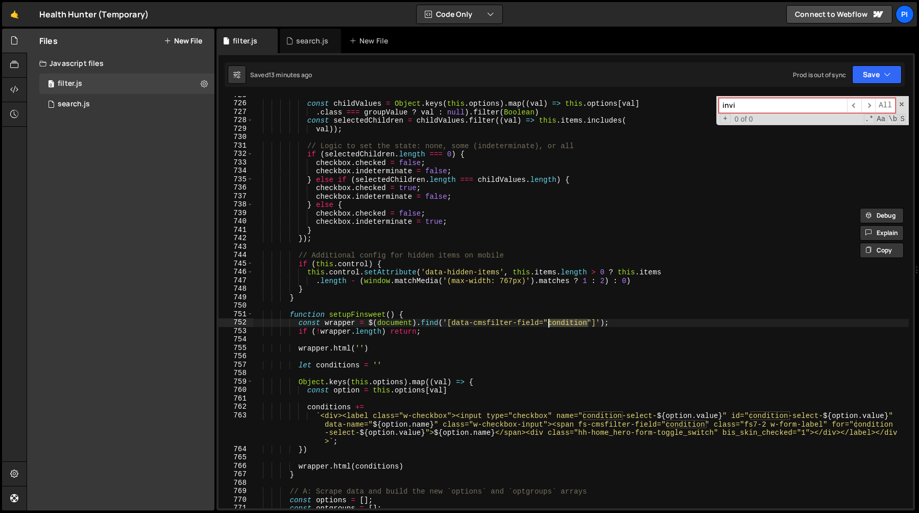
scroll to position [6164, 0]
type textarea "const wrapper = $(document).find('[data-cmsfilter-field="registration"]');"
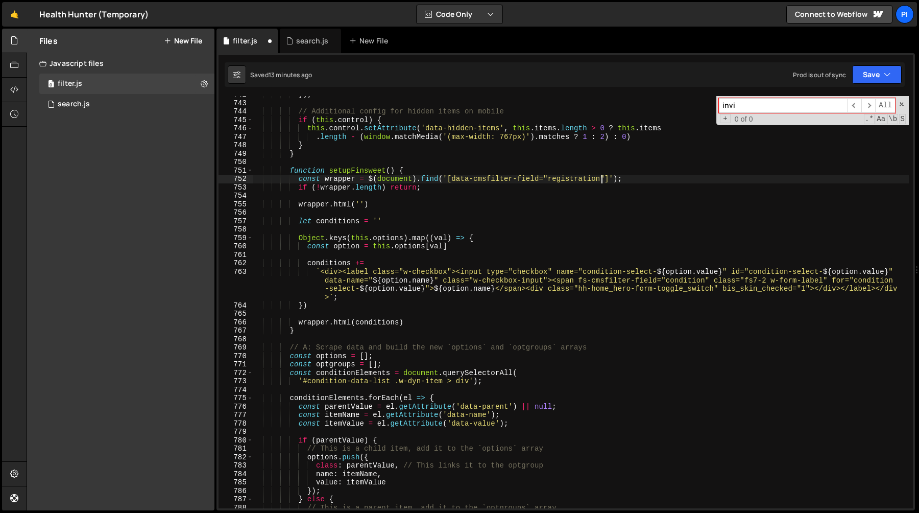
scroll to position [6309, 0]
click at [389, 212] on div "}) ; // Additional config for hidden items on mobile if ( this . control ) { th…" at bounding box center [581, 304] width 656 height 429
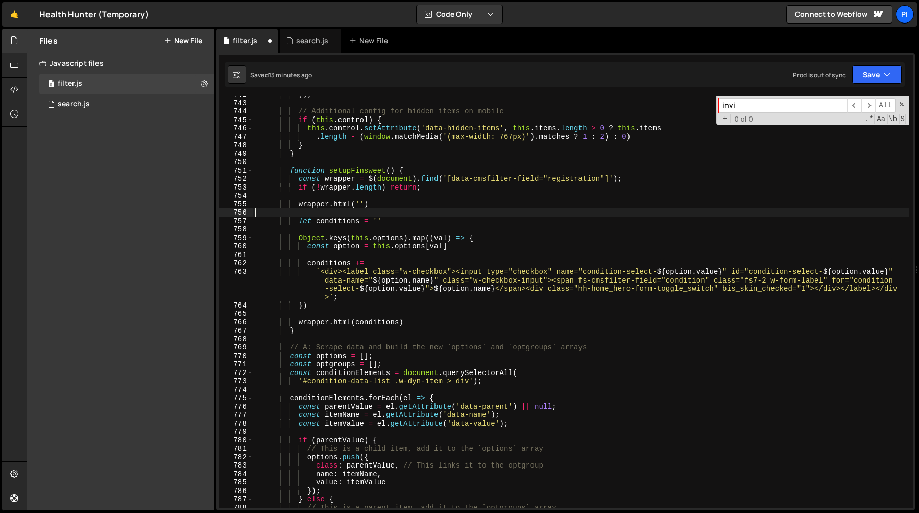
scroll to position [0, 0]
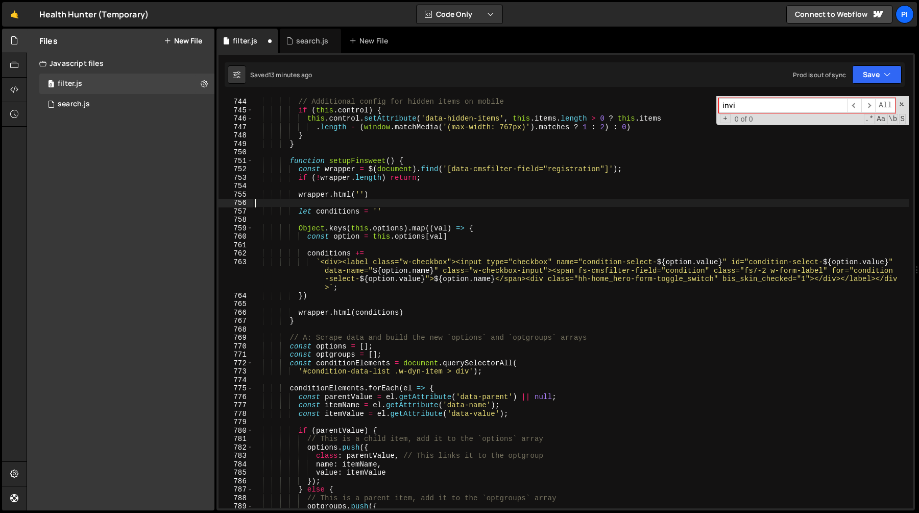
click at [404, 209] on div "// Additional config for hidden items on mobile if ( this . control ) { this . …" at bounding box center [581, 303] width 656 height 429
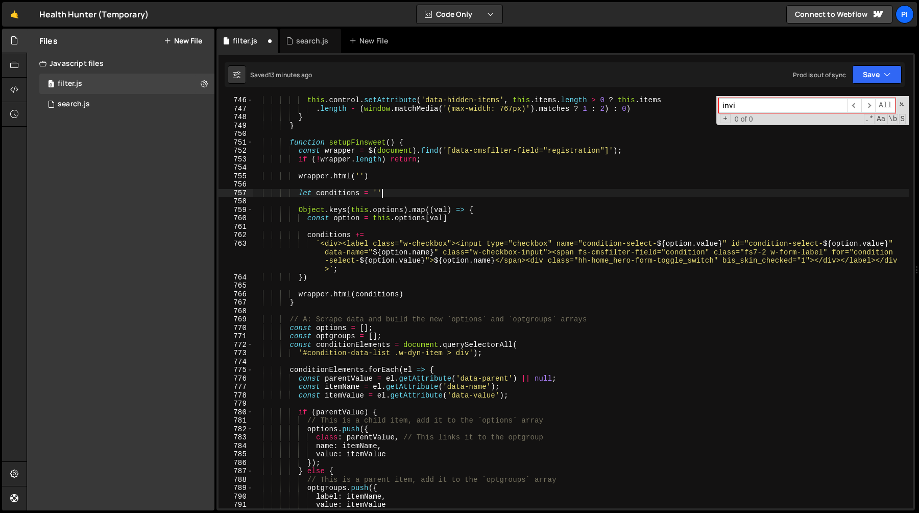
scroll to position [6340, 0]
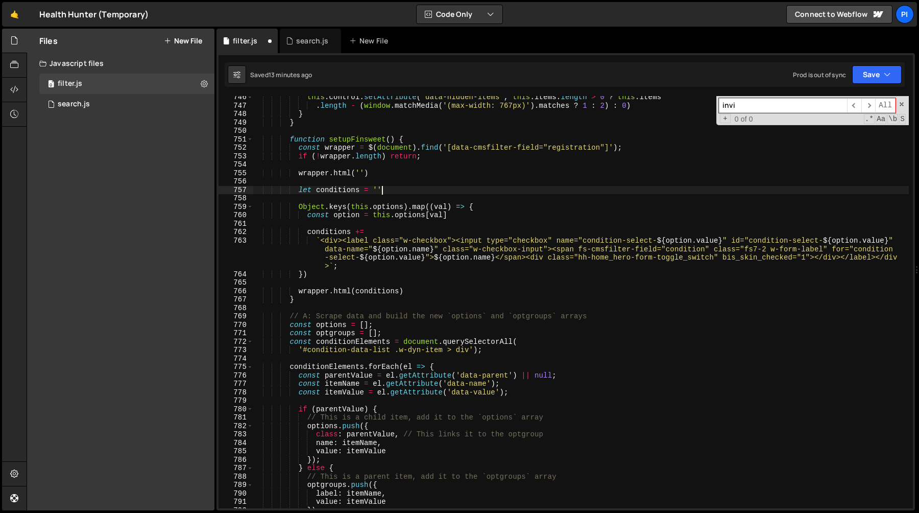
click at [602, 240] on div "this . control . setAttribute ( 'data-hidden-items' , this . items . length > 0…" at bounding box center [581, 307] width 656 height 429
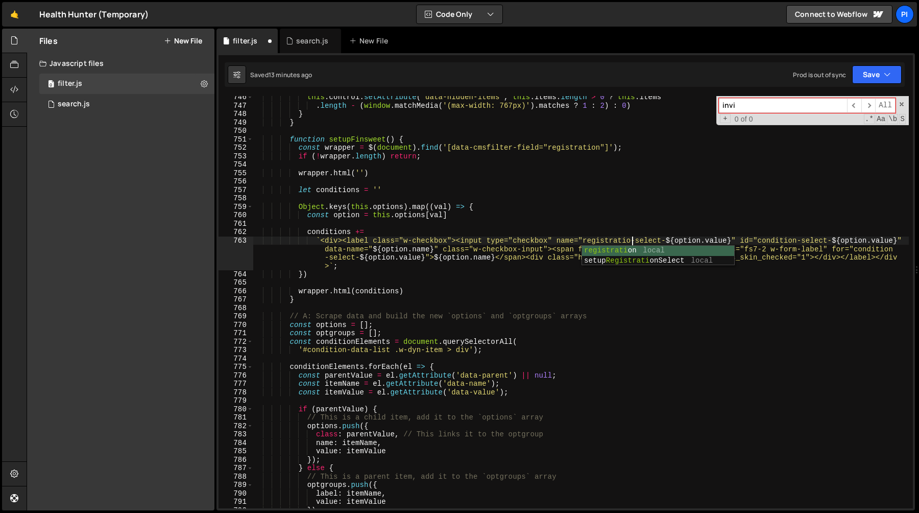
scroll to position [0, 27]
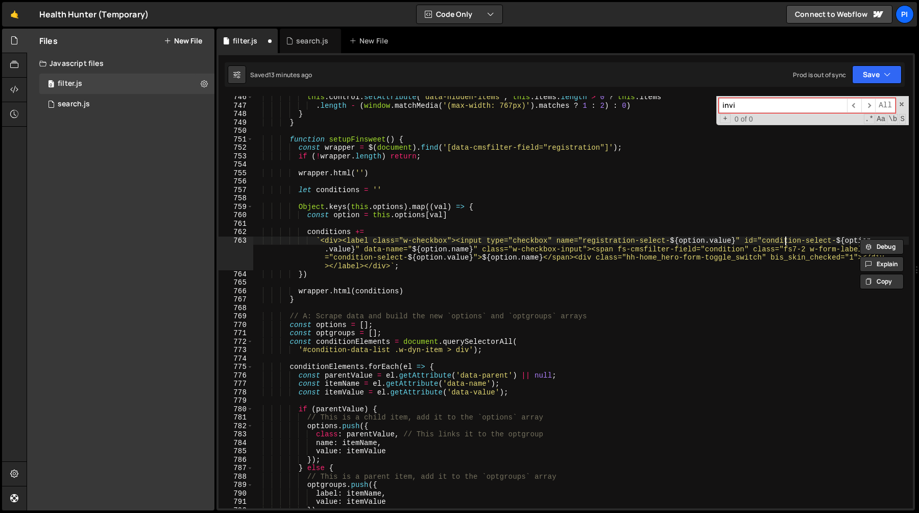
click at [784, 239] on div "this . control . setAttribute ( 'data-hidden-items' , this . items . length > 0…" at bounding box center [581, 307] width 656 height 429
click at [719, 250] on div "this . control . setAttribute ( 'data-hidden-items' , this . items . length > 0…" at bounding box center [581, 307] width 656 height 429
click at [608, 248] on div "this . control . setAttribute ( 'data-hidden-items' , this . items . length > 0…" at bounding box center [581, 307] width 656 height 429
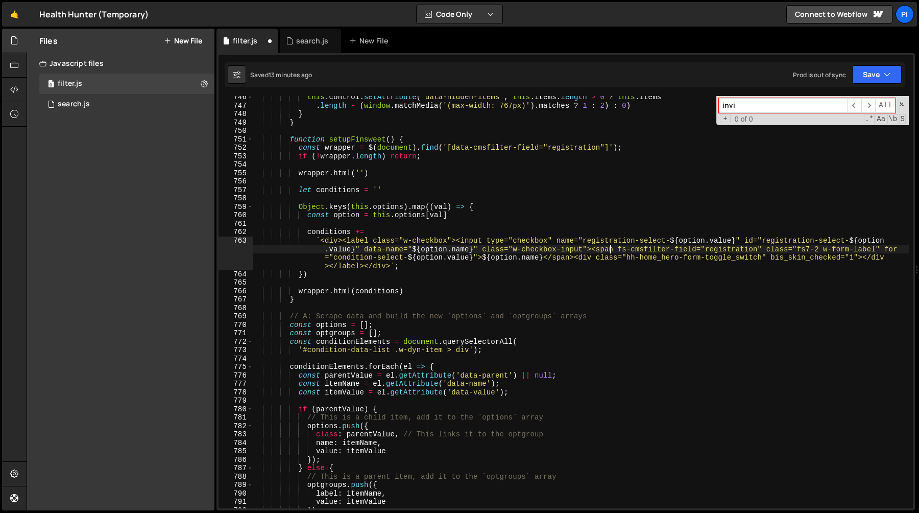
click at [602, 255] on div "this . control . setAttribute ( 'data-hidden-items' , this . items . length > 0…" at bounding box center [581, 307] width 656 height 429
click at [354, 257] on div "this . control . setAttribute ( 'data-hidden-items' , this . items . length > 0…" at bounding box center [581, 307] width 656 height 429
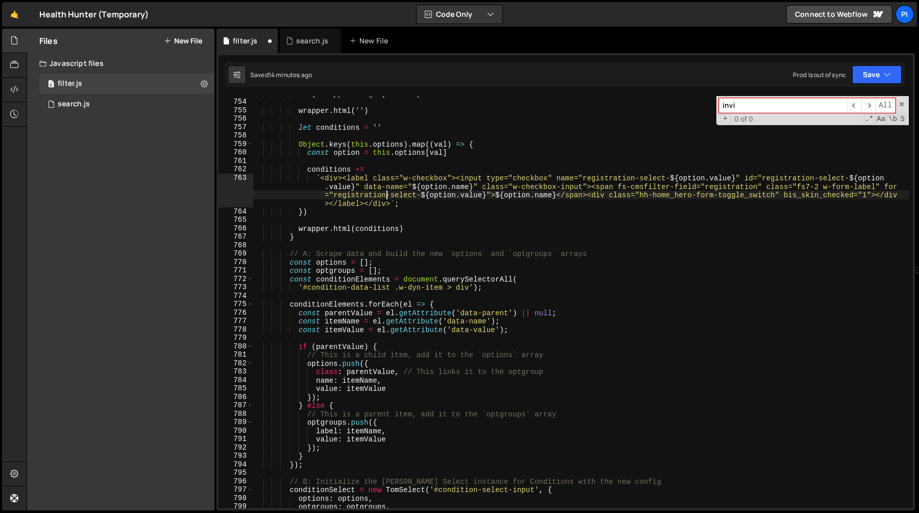
scroll to position [6404, 0]
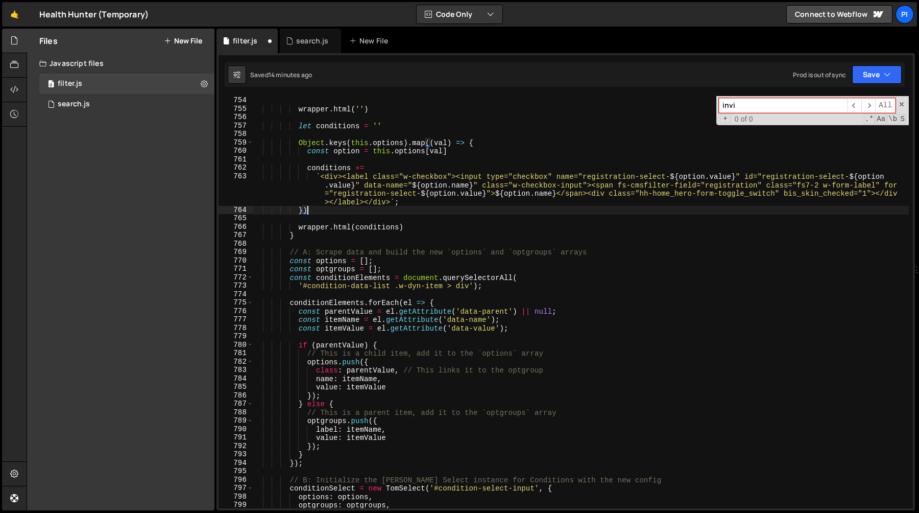
click at [362, 207] on div "if ( ! wrapper . length ) return ; wrapper . html ( '' ) let conditions = '' Ob…" at bounding box center [581, 302] width 656 height 429
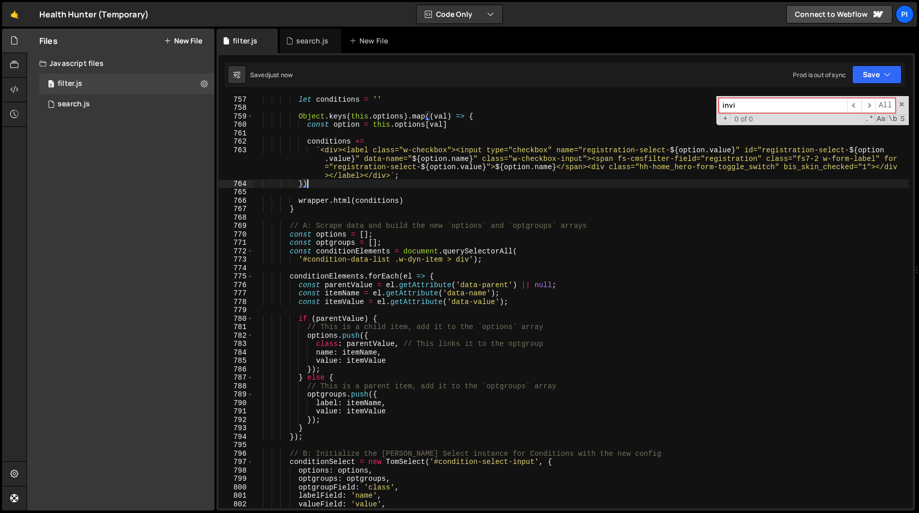
scroll to position [6452, 0]
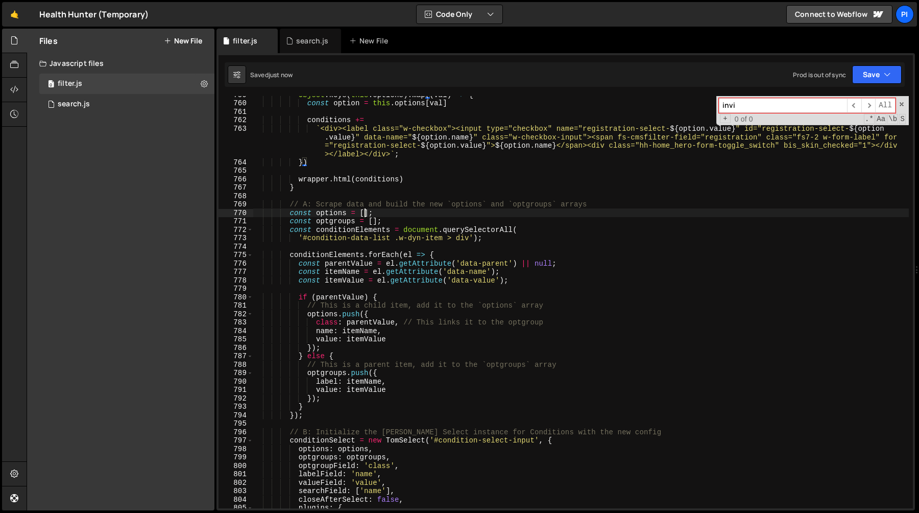
click at [363, 213] on div "Object . keys ( this . options ) . map (( val ) => { const option = this . opti…" at bounding box center [581, 304] width 656 height 429
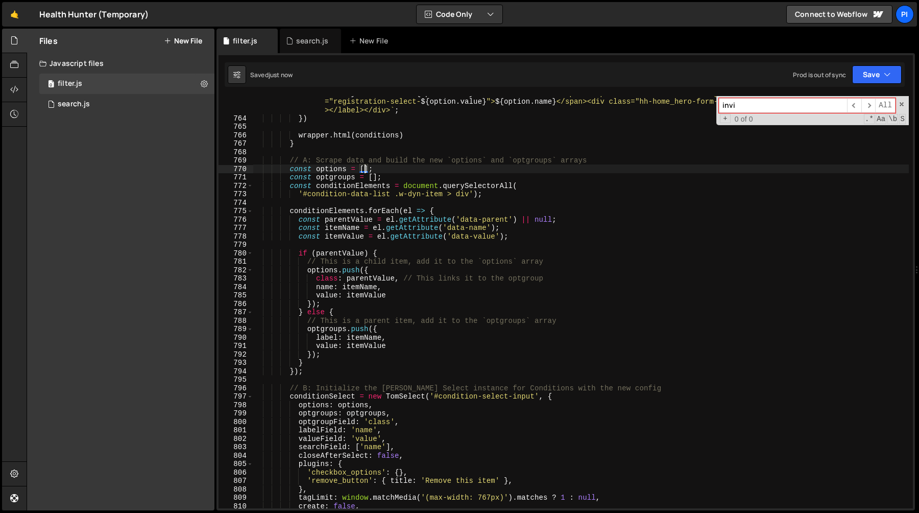
scroll to position [6494, 0]
click at [292, 212] on div "` <div><label class="w-checkbox"><input type="checkbox" name="registration-sele…" at bounding box center [581, 309] width 656 height 455
click at [365, 171] on div "` <div><label class="w-checkbox"><input type="checkbox" name="registration-sele…" at bounding box center [581, 309] width 656 height 455
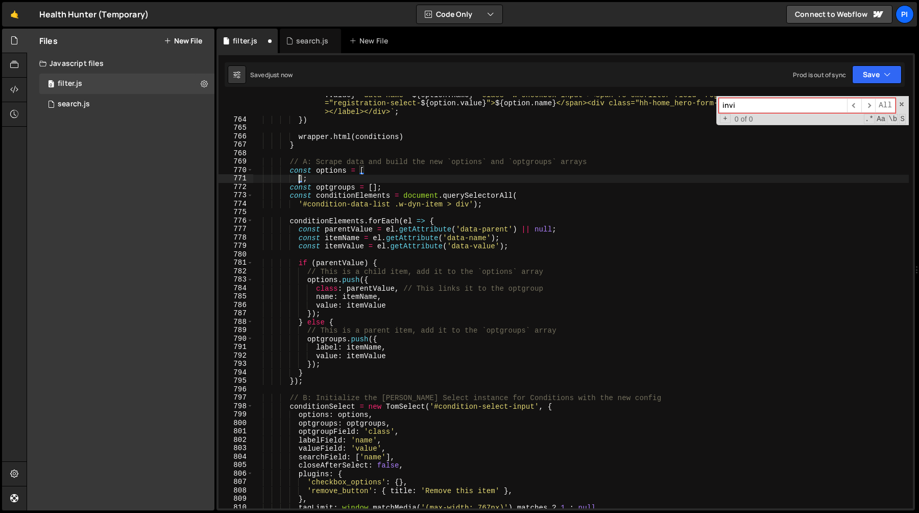
type textarea "];"
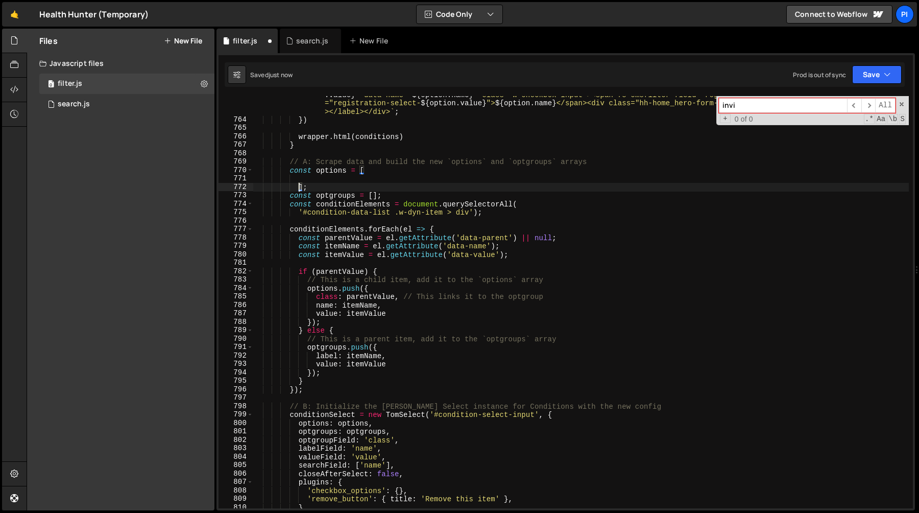
scroll to position [0, 3]
click at [366, 289] on div "` <div><label class="w-checkbox"><input type="checkbox" name="registration-sele…" at bounding box center [581, 309] width 656 height 455
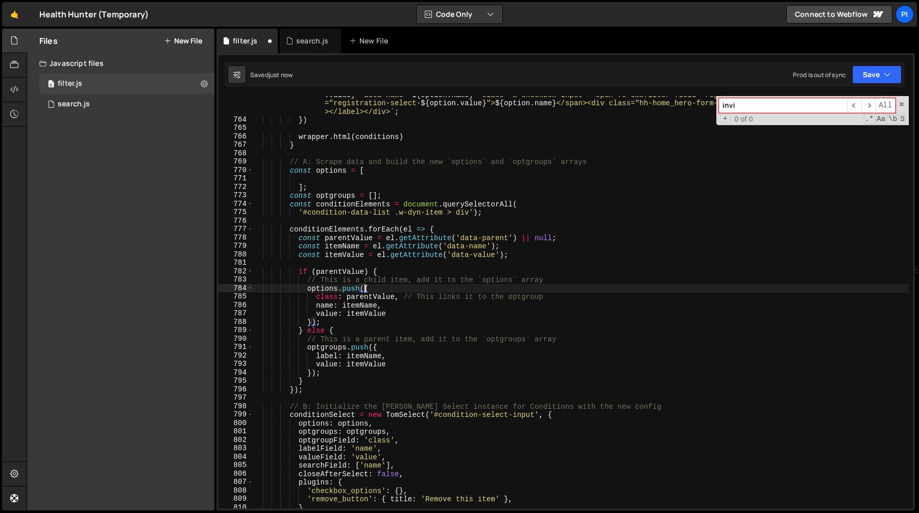
click at [311, 321] on div "` <div><label class="w-checkbox"><input type="checkbox" name="registration-sele…" at bounding box center [581, 309] width 656 height 455
type textarea "value: itemValue });"
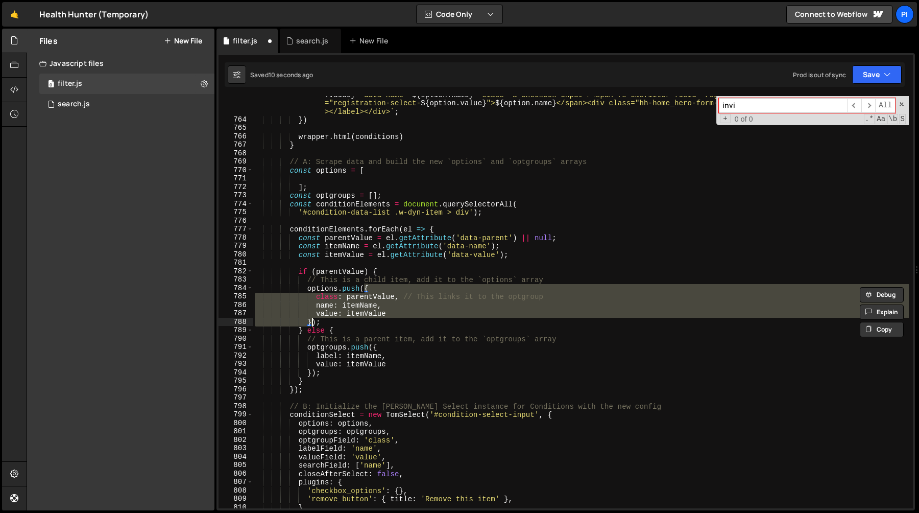
click at [315, 178] on div "` <div><label class="w-checkbox"><input type="checkbox" name="registration-sele…" at bounding box center [581, 309] width 656 height 455
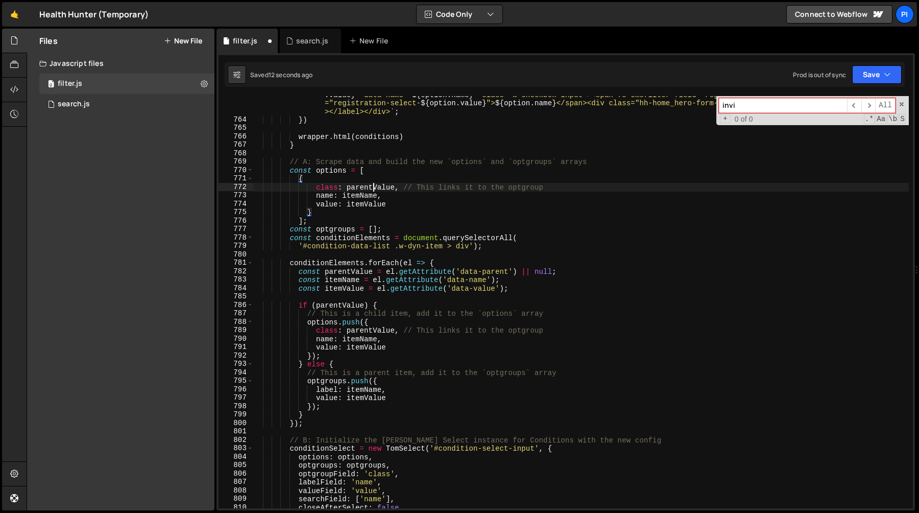
click at [373, 188] on div "` <div><label class="w-checkbox"><input type="checkbox" name="registration-sele…" at bounding box center [581, 309] width 656 height 455
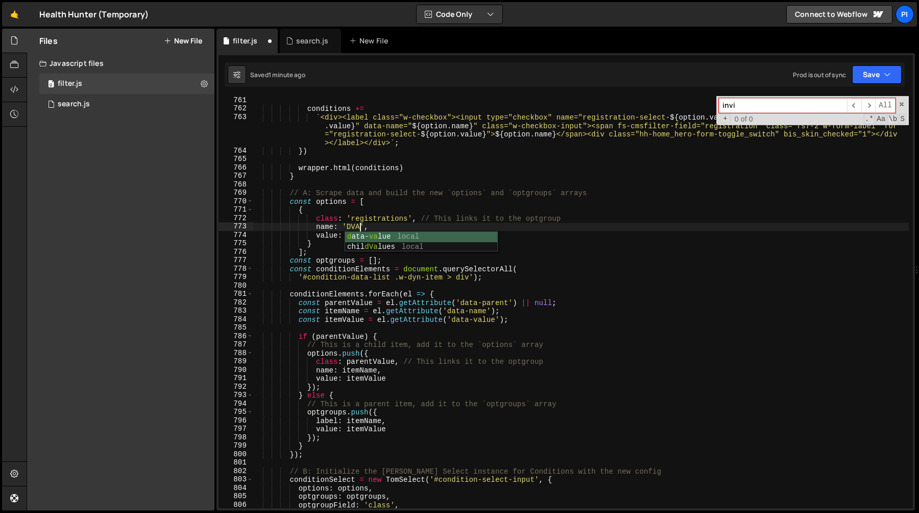
scroll to position [0, 7]
click at [376, 223] on div "conditions += ` <div><label class="w-checkbox"><input type="checkbox" name="reg…" at bounding box center [581, 310] width 656 height 429
click at [367, 235] on div "conditions += ` <div><label class="w-checkbox"><input type="checkbox" name="reg…" at bounding box center [581, 310] width 656 height 429
click at [402, 231] on div "conditions += ` <div><label class="w-checkbox"><input type="checkbox" name="reg…" at bounding box center [581, 310] width 656 height 429
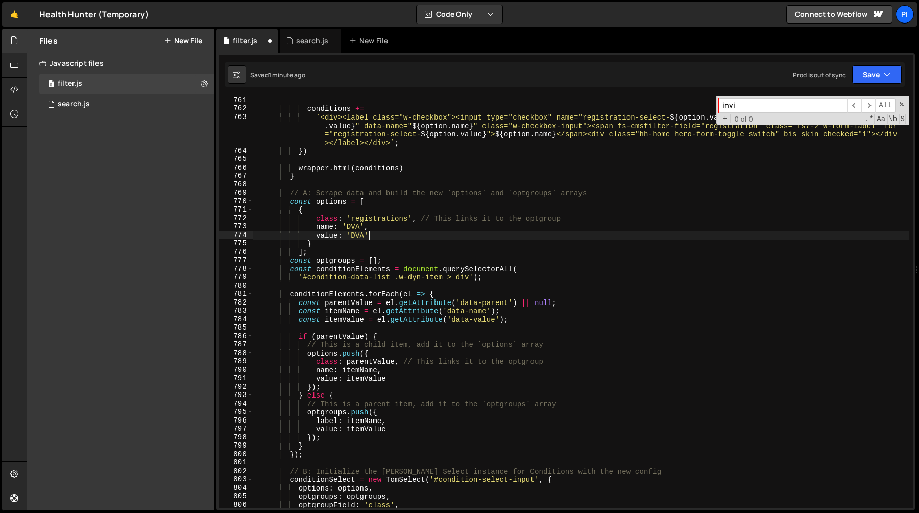
scroll to position [0, 6]
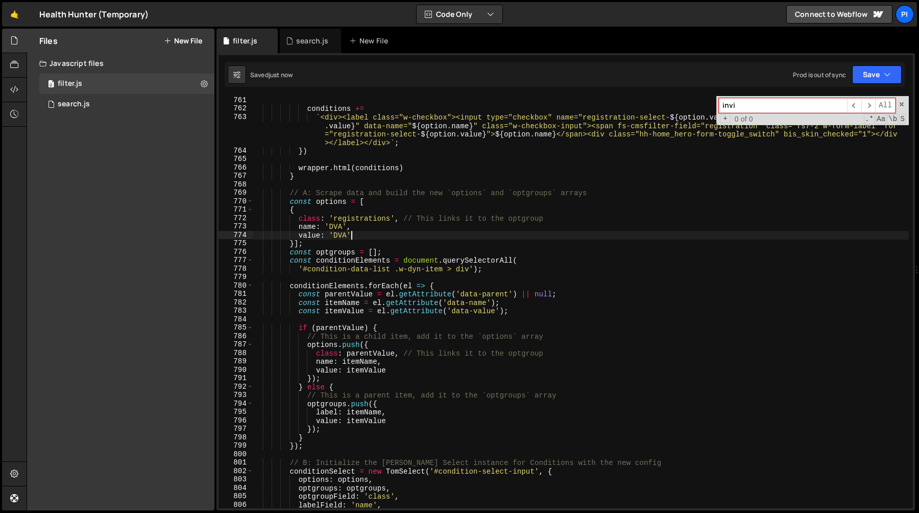
click at [294, 244] on div "conditions += ` <div><label class="w-checkbox"><input type="checkbox" name="reg…" at bounding box center [581, 310] width 656 height 429
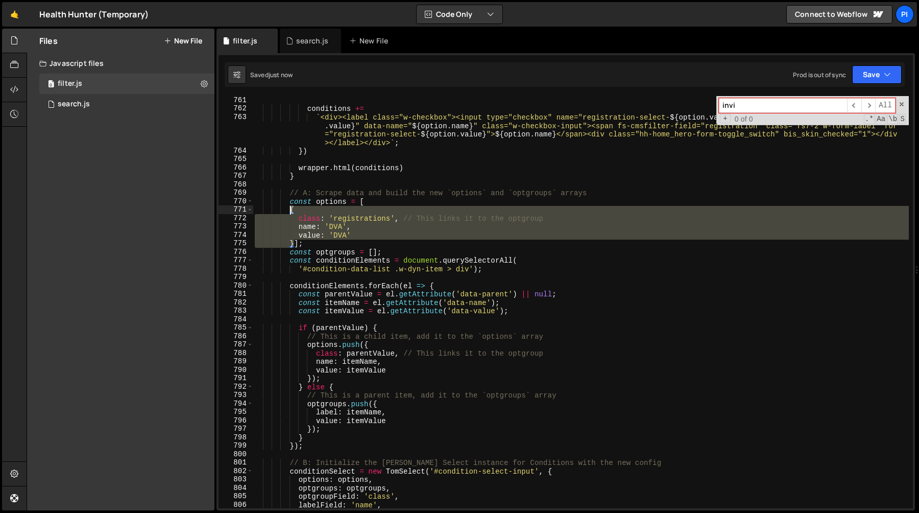
click at [291, 209] on div "conditions += ` <div><label class="w-checkbox"><input type="checkbox" name="reg…" at bounding box center [581, 310] width 656 height 429
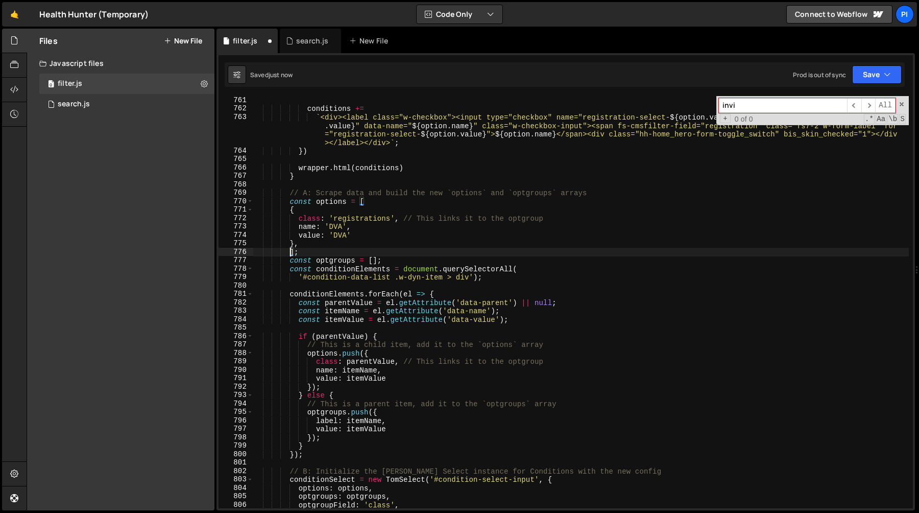
type textarea "];"
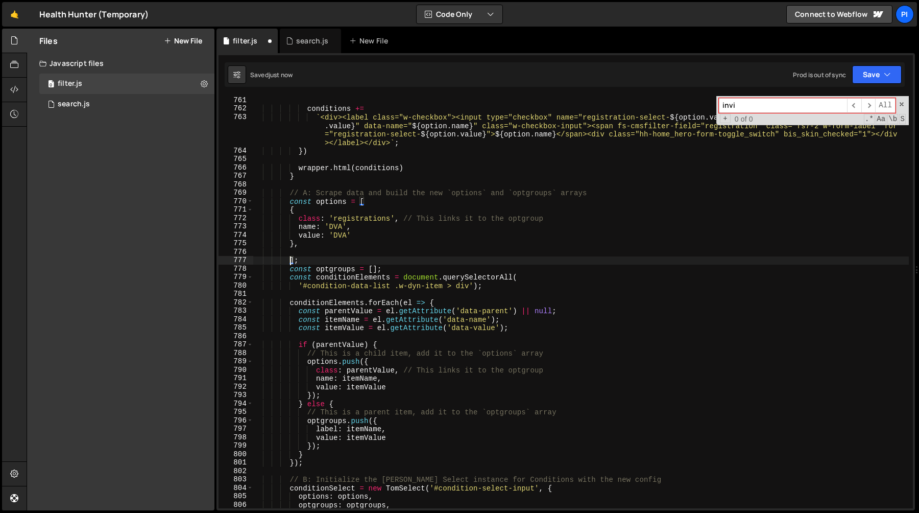
scroll to position [0, 2]
paste textarea "}"
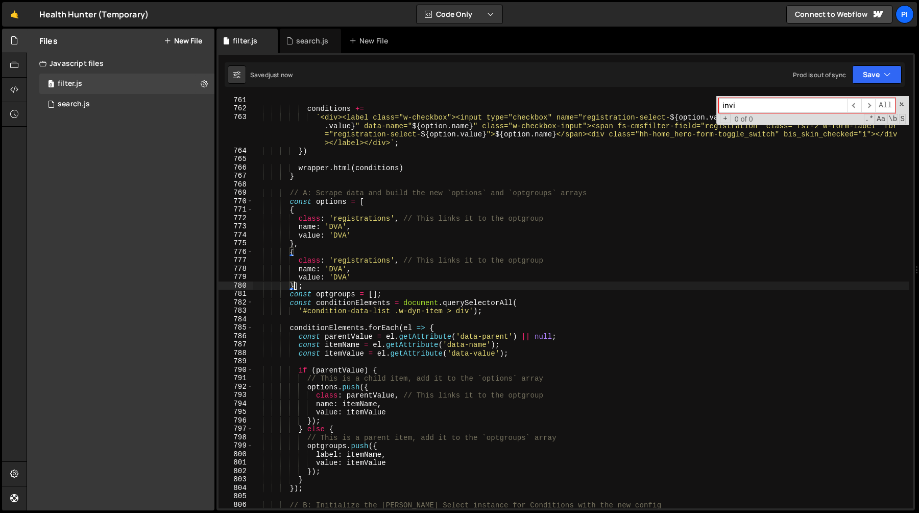
click at [289, 213] on div "conditions += ` <div><label class="w-checkbox"><input type="checkbox" name="reg…" at bounding box center [581, 310] width 656 height 429
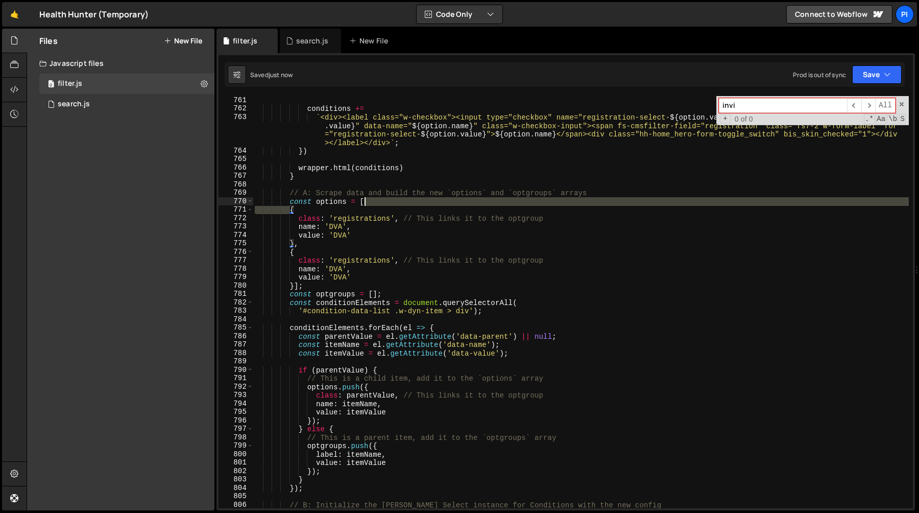
click at [376, 202] on div "conditions += ` <div><label class="w-checkbox"><input type="checkbox" name="reg…" at bounding box center [581, 310] width 656 height 429
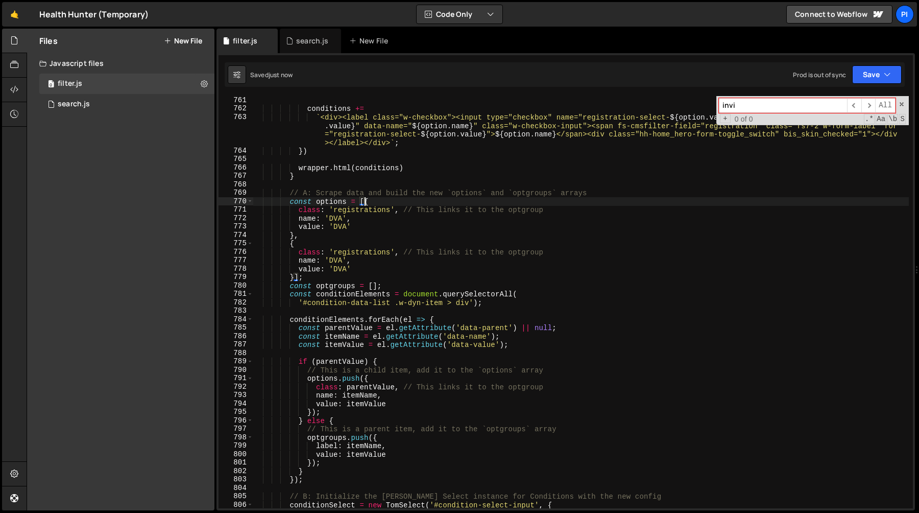
click at [338, 259] on div "conditions += ` <div><label class="w-checkbox"><input type="checkbox" name="reg…" at bounding box center [581, 310] width 656 height 429
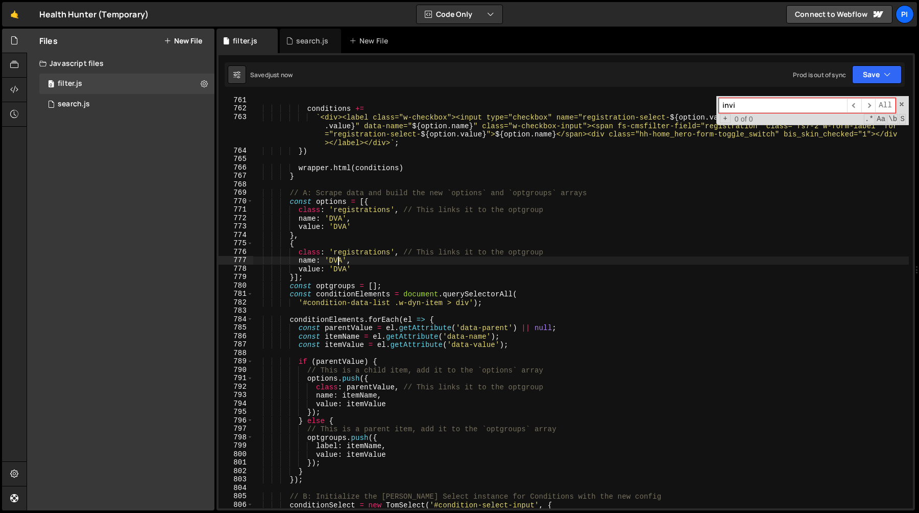
click at [338, 259] on div "conditions += ` <div><label class="w-checkbox"><input type="checkbox" name="reg…" at bounding box center [581, 310] width 656 height 429
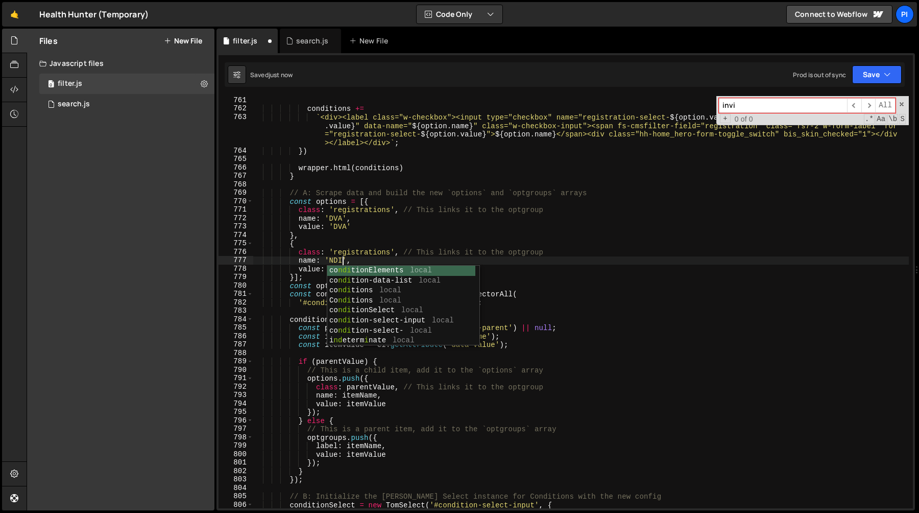
scroll to position [0, 6]
click at [333, 251] on div "conditions += ` <div><label class="w-checkbox"><input type="checkbox" name="reg…" at bounding box center [581, 310] width 656 height 429
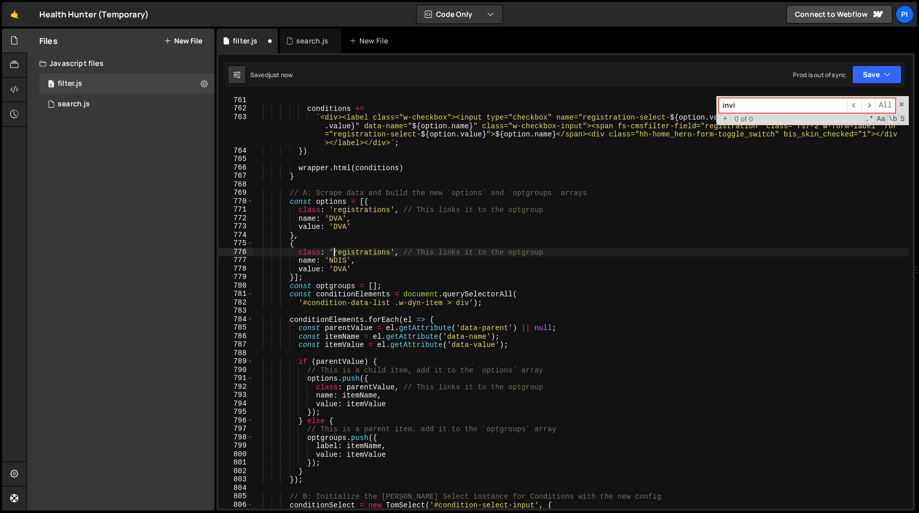
click at [335, 265] on div "conditions += ` <div><label class="w-checkbox"><input type="checkbox" name="reg…" at bounding box center [581, 310] width 656 height 429
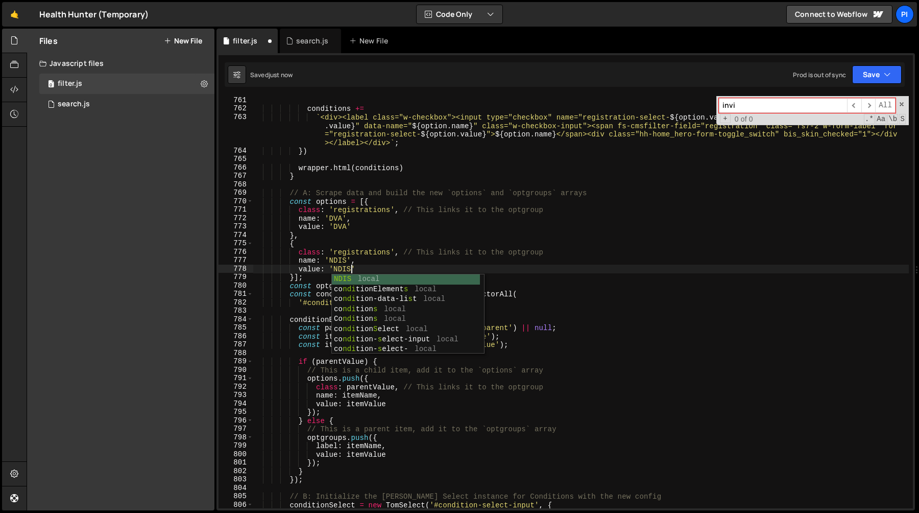
click at [357, 252] on div "conditions += ` <div><label class="w-checkbox"><input type="checkbox" name="reg…" at bounding box center [581, 310] width 656 height 429
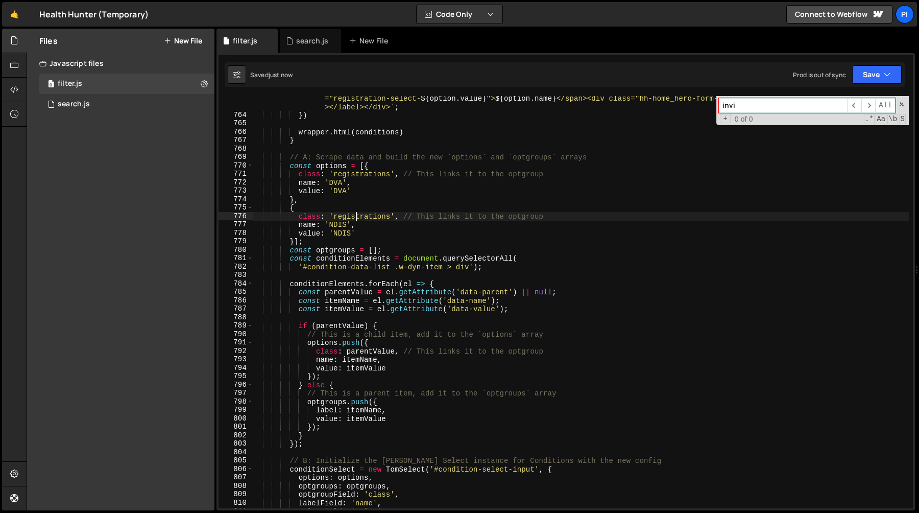
scroll to position [6511, 0]
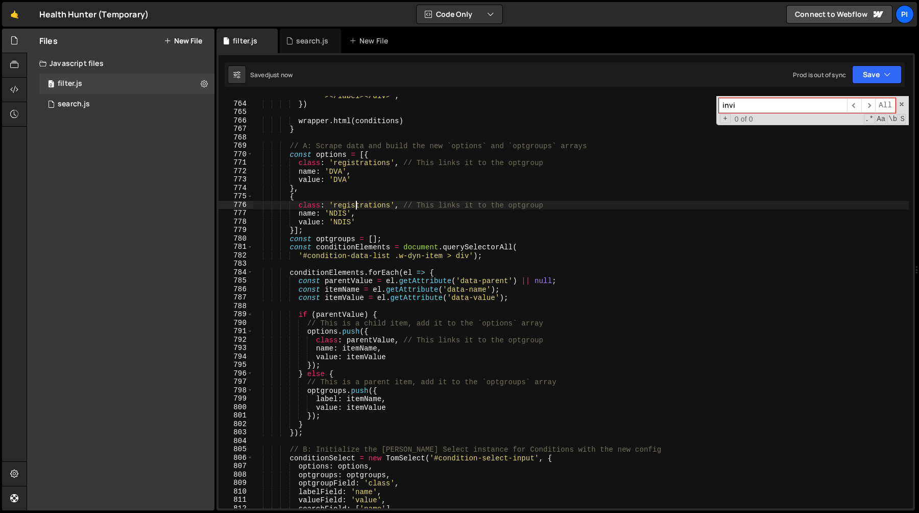
click at [375, 240] on div "` <div><label class="w-checkbox"><input type="checkbox" name="registration-sele…" at bounding box center [581, 293] width 656 height 455
type textarea "const optgroups = [{}];"
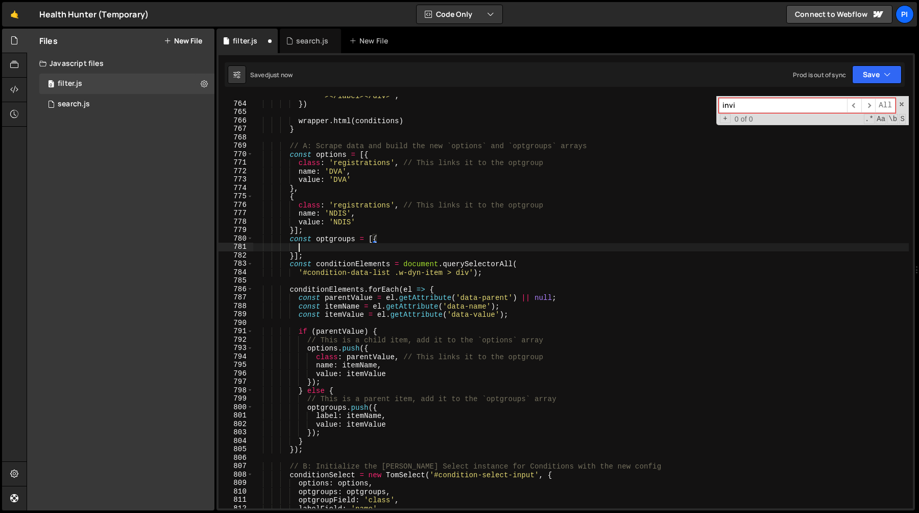
scroll to position [0, 3]
click at [372, 408] on div "` <div><label class="w-checkbox"><input type="checkbox" name="registration-sele…" at bounding box center [581, 293] width 656 height 455
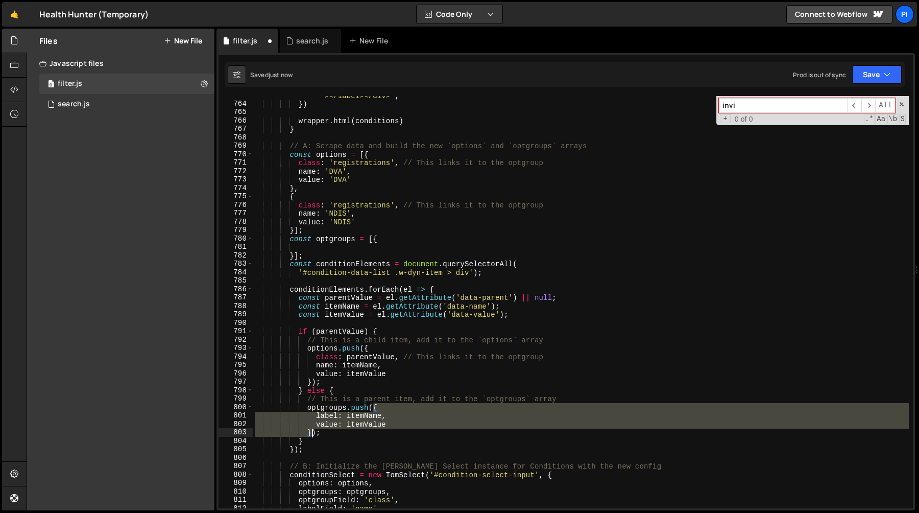
click at [314, 433] on div "` <div><label class="w-checkbox"><input type="checkbox" name="registration-sele…" at bounding box center [581, 293] width 656 height 455
type textarea "value: itemValue });"
click at [308, 248] on div "` <div><label class="w-checkbox"><input type="checkbox" name="registration-sele…" at bounding box center [581, 293] width 656 height 455
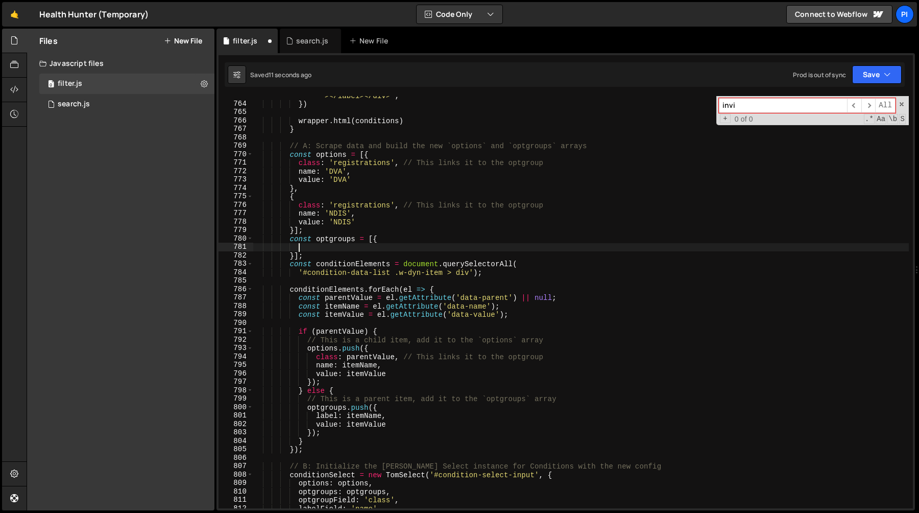
paste textarea "}"
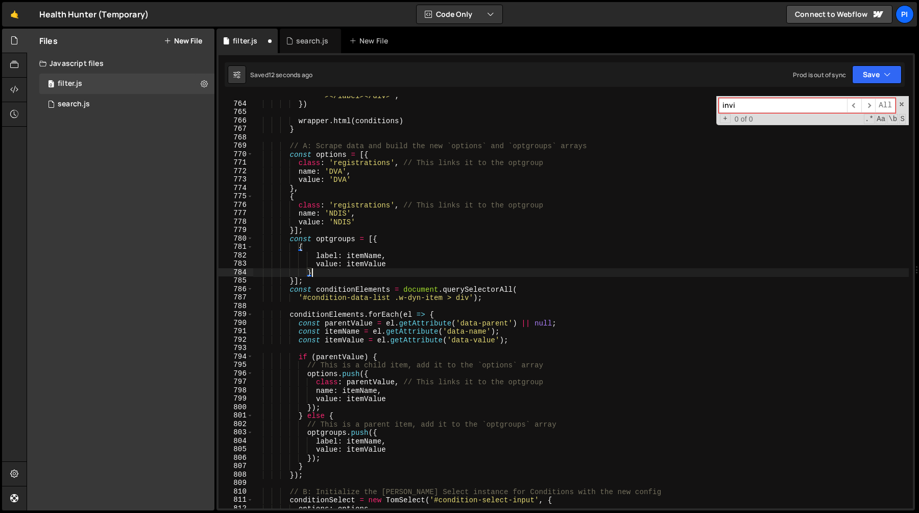
click at [352, 165] on div "` <div><label class="w-checkbox"><input type="checkbox" name="registration-sele…" at bounding box center [581, 293] width 656 height 455
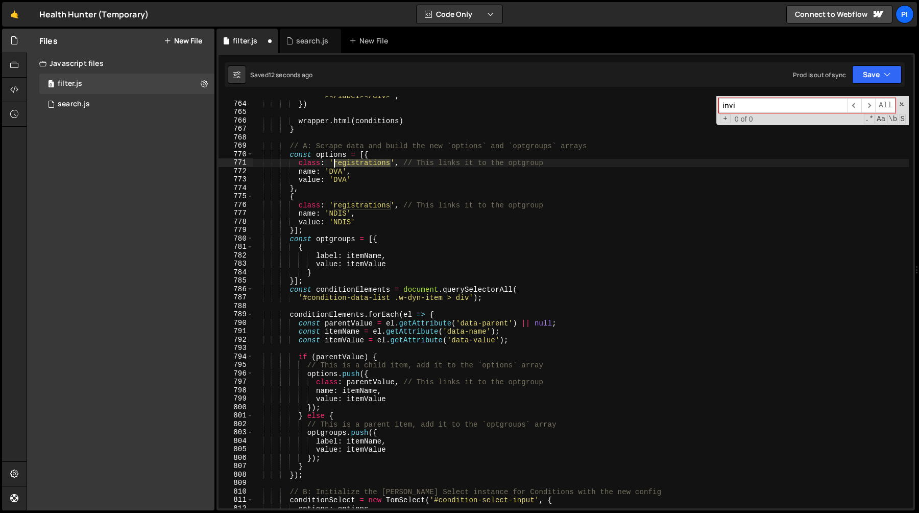
click at [352, 165] on div "` <div><label class="w-checkbox"><input type="checkbox" name="registration-sele…" at bounding box center [581, 293] width 656 height 455
click at [355, 267] on div "` <div><label class="w-checkbox"><input type="checkbox" name="registration-sele…" at bounding box center [581, 293] width 656 height 455
paste textarea "registrations'"
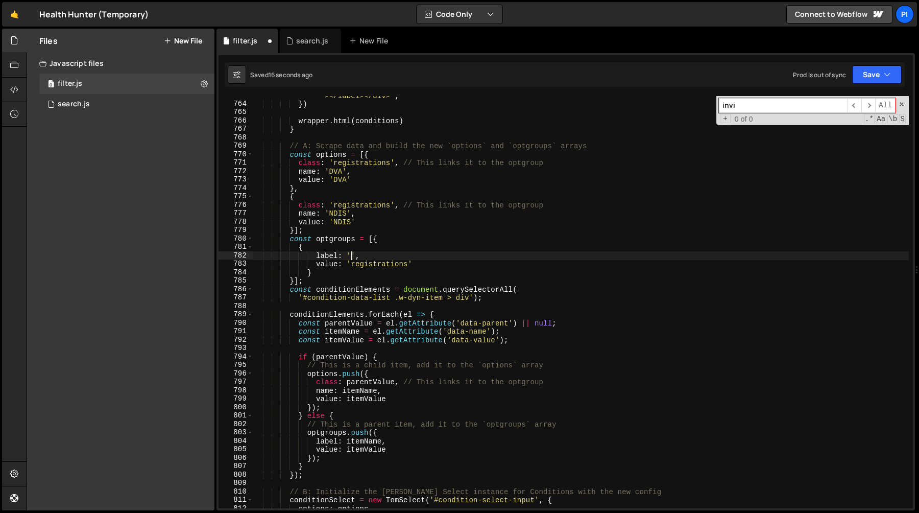
paste textarea "registrations'"
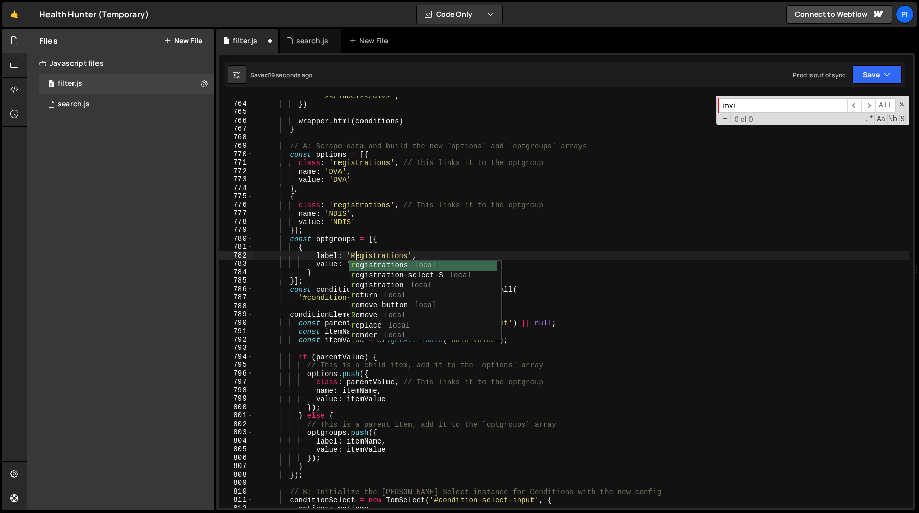
click at [436, 244] on div "` <div><label class="w-checkbox"><input type="checkbox" name="registration-sele…" at bounding box center [581, 293] width 656 height 455
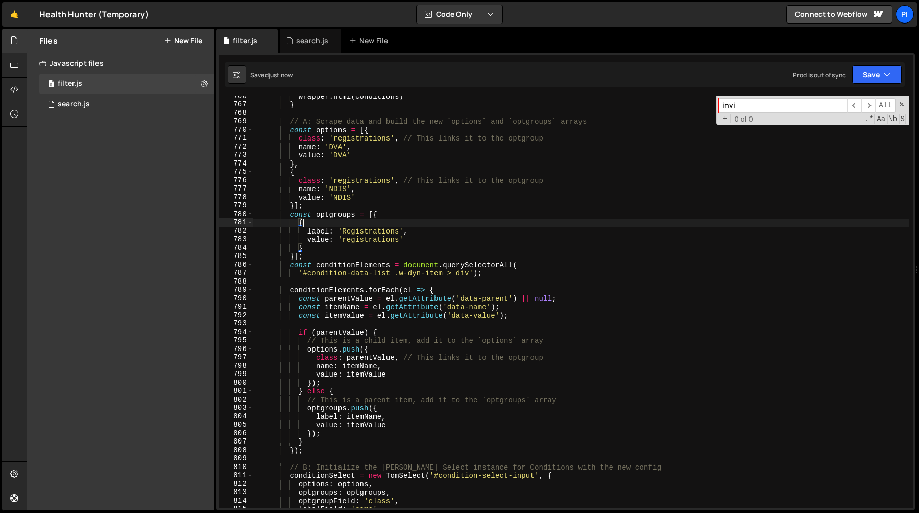
scroll to position [6535, 0]
click at [291, 268] on div "wrapper . html ( conditions ) } // A: Scrape data and build the new `options` a…" at bounding box center [581, 306] width 656 height 429
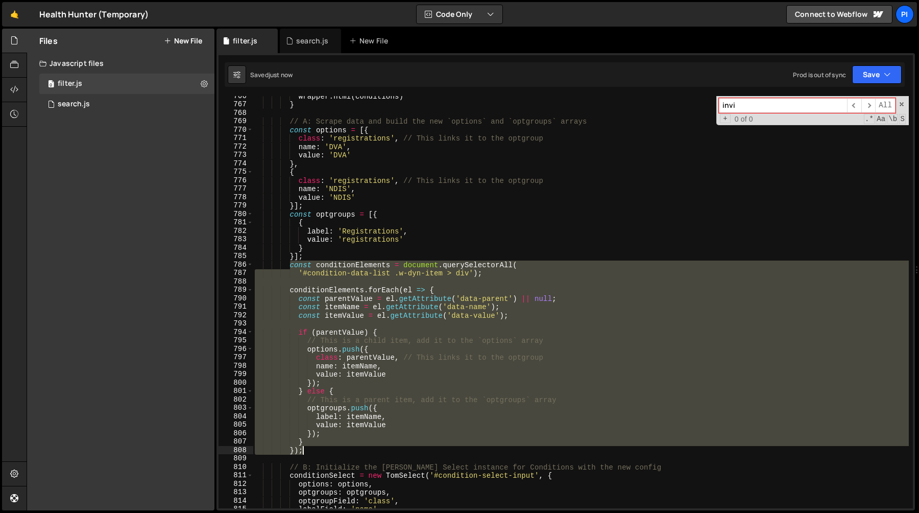
drag, startPoint x: 291, startPoint y: 268, endPoint x: 342, endPoint y: 447, distance: 186.9
click at [342, 447] on div "wrapper . html ( conditions ) } // A: Scrape data and build the new `options` a…" at bounding box center [581, 306] width 656 height 429
type textarea "} });"
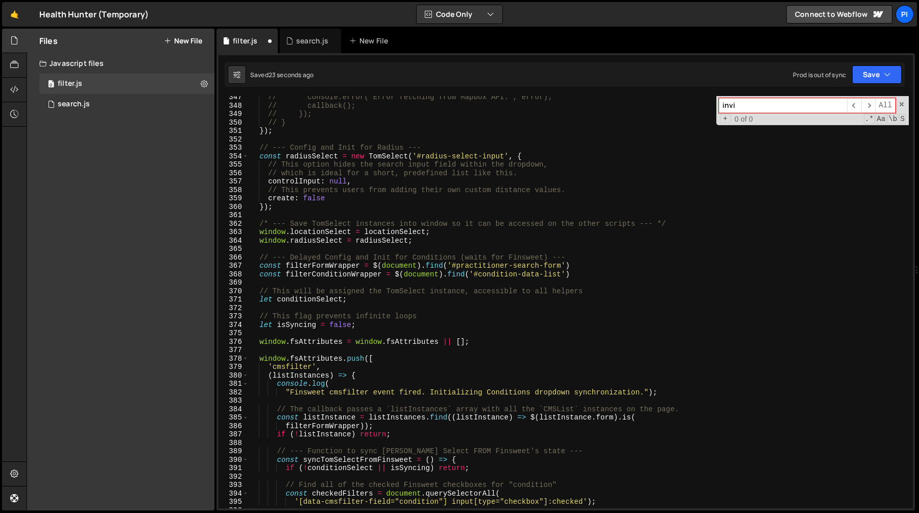
scroll to position [2961, 0]
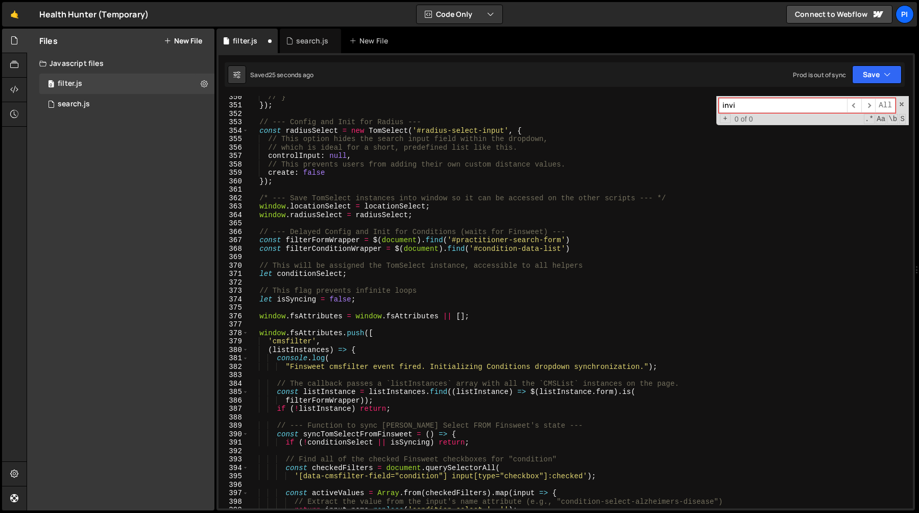
click at [331, 277] on div "// } }) ; // --- Config and Init for Radius --- const radiusSelect = new TomSel…" at bounding box center [579, 306] width 660 height 429
type textarea "let conditionSelect;"
click at [318, 271] on div "// } }) ; // --- Config and Init for Radius --- const radiusSelect = new TomSel…" at bounding box center [579, 306] width 660 height 429
click at [367, 274] on div "// } }) ; // --- Config and Init for Radius --- const radiusSelect = new TomSel…" at bounding box center [579, 306] width 660 height 429
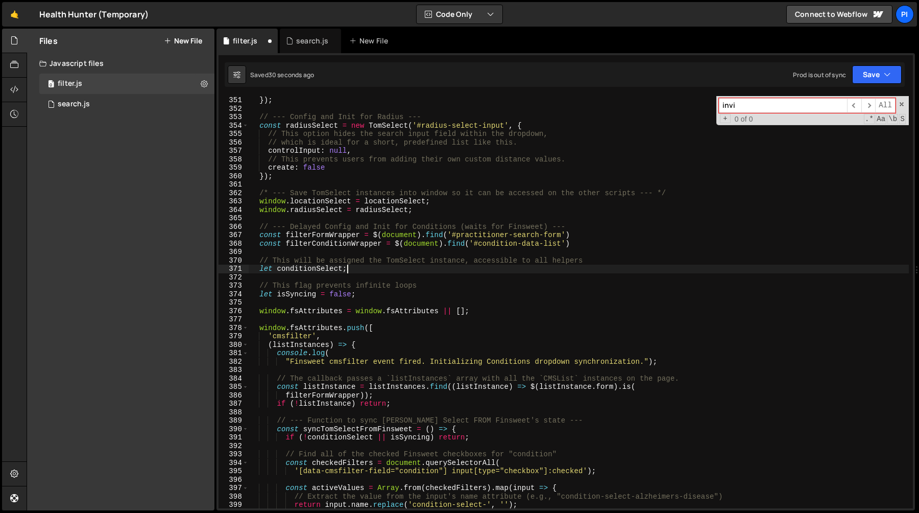
scroll to position [2962, 0]
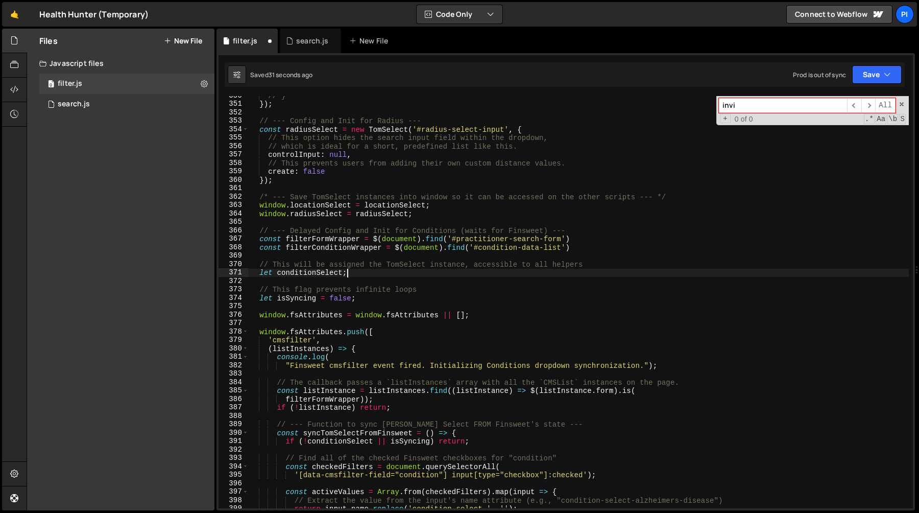
click at [375, 220] on div "// } }) ; // --- Config and Init for Radius --- const radiusSelect = new TomSel…" at bounding box center [579, 305] width 660 height 429
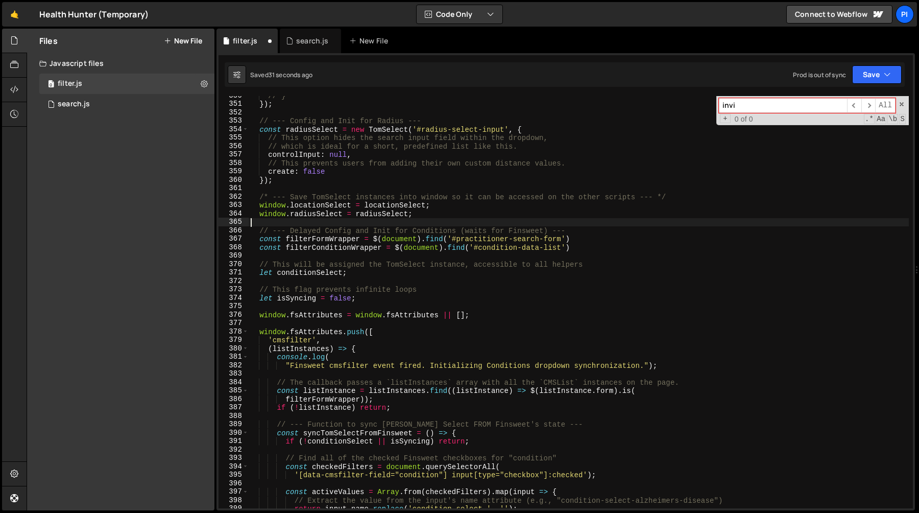
click at [375, 220] on div "// } }) ; // --- Config and Init for Radius --- const radiusSelect = new TomSel…" at bounding box center [579, 305] width 660 height 429
click at [378, 212] on div "// } }) ; // --- Config and Init for Radius --- const radiusSelect = new TomSel…" at bounding box center [579, 305] width 660 height 429
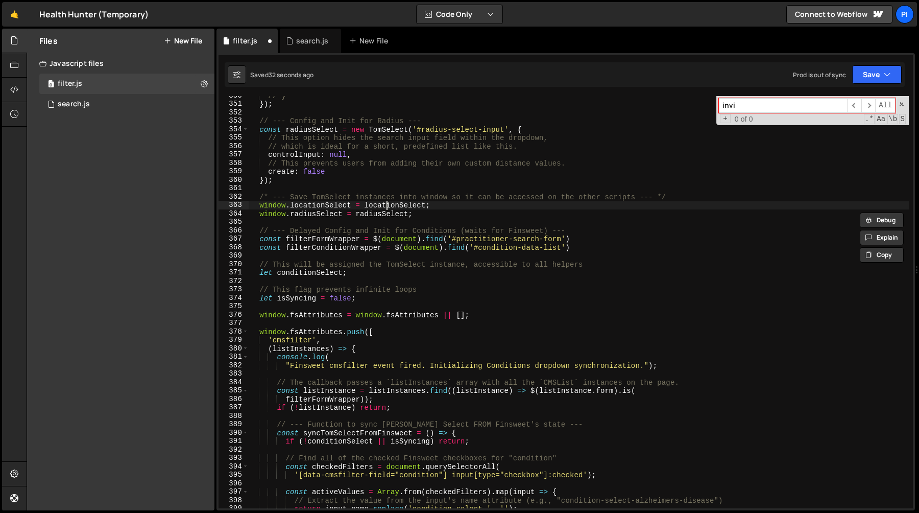
click at [385, 207] on div "// } }) ; // --- Config and Init for Radius --- const radiusSelect = new TomSel…" at bounding box center [579, 305] width 660 height 429
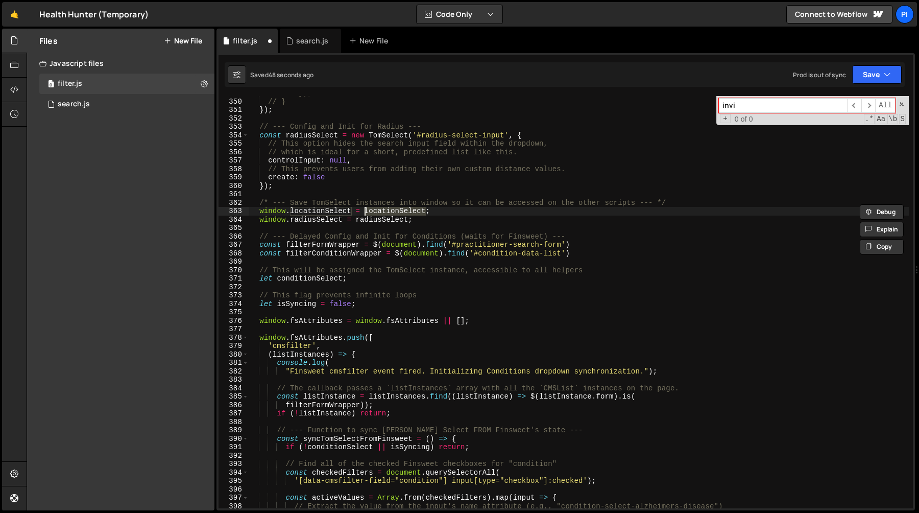
scroll to position [2956, 0]
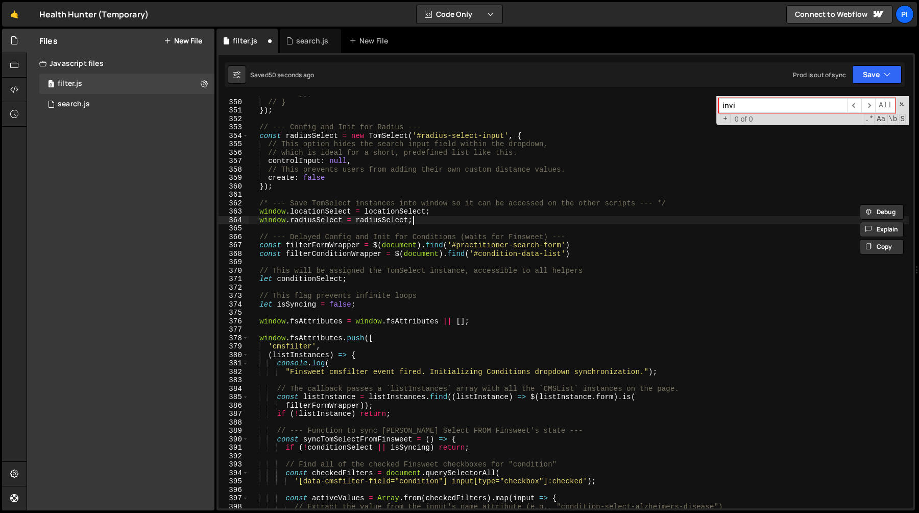
click at [424, 220] on div "// }); // } }) ; // --- Config and Init for Radius --- const radiusSelect = new…" at bounding box center [579, 303] width 660 height 429
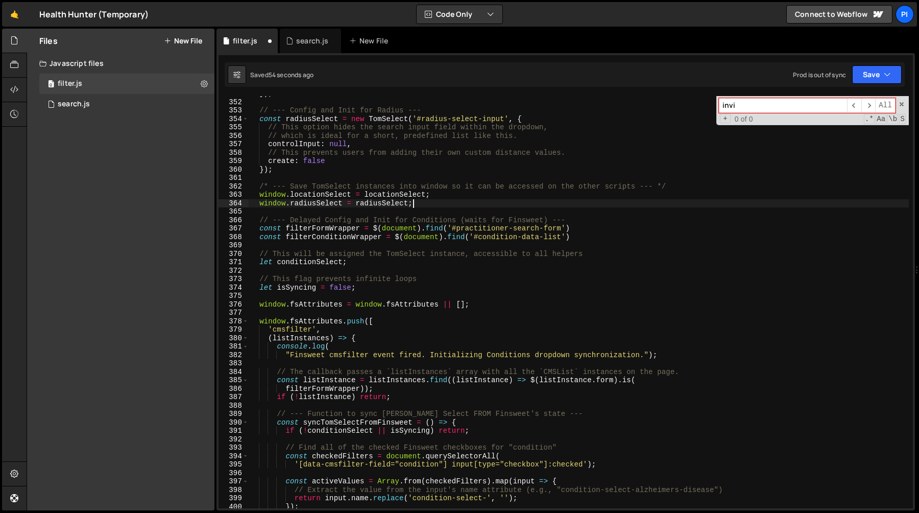
click at [257, 203] on div "}) ; // --- Config and Init for Radius --- const radiusSelect = new TomSelect (…" at bounding box center [579, 303] width 660 height 429
drag, startPoint x: 257, startPoint y: 203, endPoint x: 418, endPoint y: 203, distance: 160.4
click at [418, 203] on div "}) ; // --- Config and Init for Radius --- const radiusSelect = new TomSelect (…" at bounding box center [579, 303] width 660 height 429
click at [421, 206] on div "}) ; // --- Config and Init for Radius --- const radiusSelect = new TomSelect (…" at bounding box center [579, 302] width 660 height 412
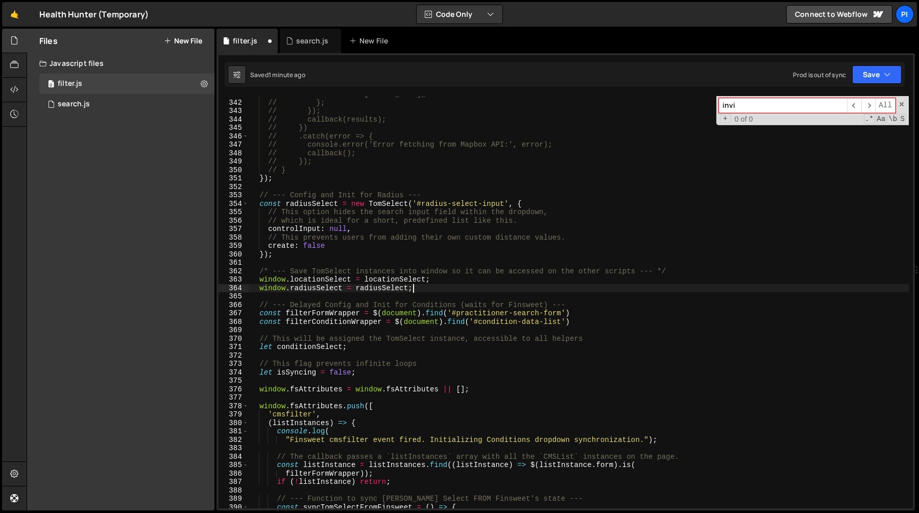
scroll to position [2895, 0]
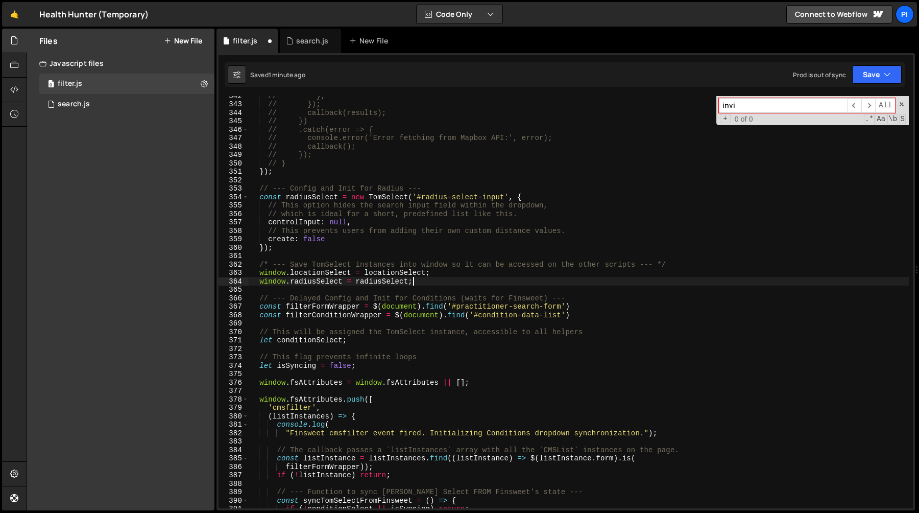
click at [382, 339] on div "// }; // }); // callback(results); // }) // .catch(error => { // console.error(…" at bounding box center [579, 305] width 660 height 429
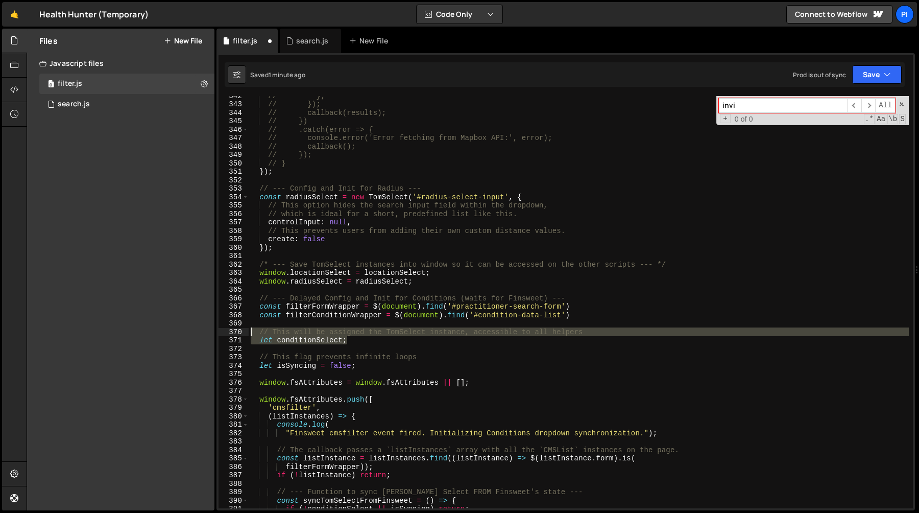
drag, startPoint x: 382, startPoint y: 339, endPoint x: 224, endPoint y: 328, distance: 158.7
click at [224, 328] on div "let conditionSelect; 342 343 344 345 346 347 348 349 350 351 352 353 354 355 35…" at bounding box center [566, 302] width 695 height 412
type textarea "let conditionSelect;"
click at [312, 344] on div "// }; // }); // callback(results); // }) // .catch(error => { // console.error(…" at bounding box center [579, 305] width 660 height 429
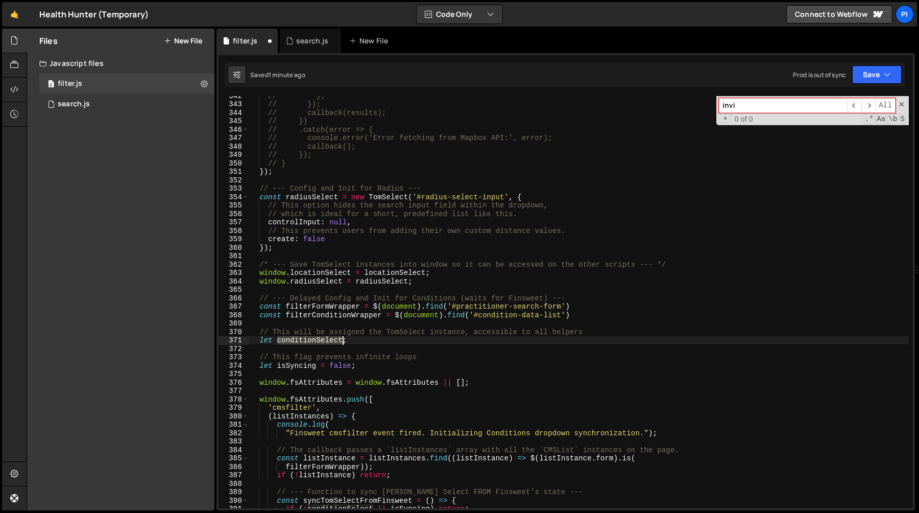
click at [312, 344] on div "// }; // }); // callback(results); // }) // .catch(error => { // console.error(…" at bounding box center [579, 305] width 660 height 429
type input "conditionSelect"
click at [361, 342] on div "// }; // }); // callback(results); // }) // .catch(error => { // console.error(…" at bounding box center [579, 305] width 660 height 429
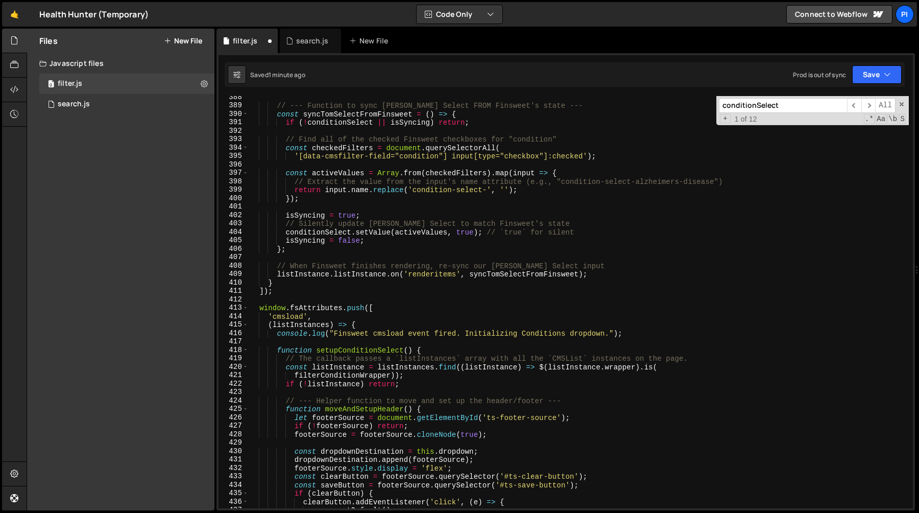
scroll to position [3274, 0]
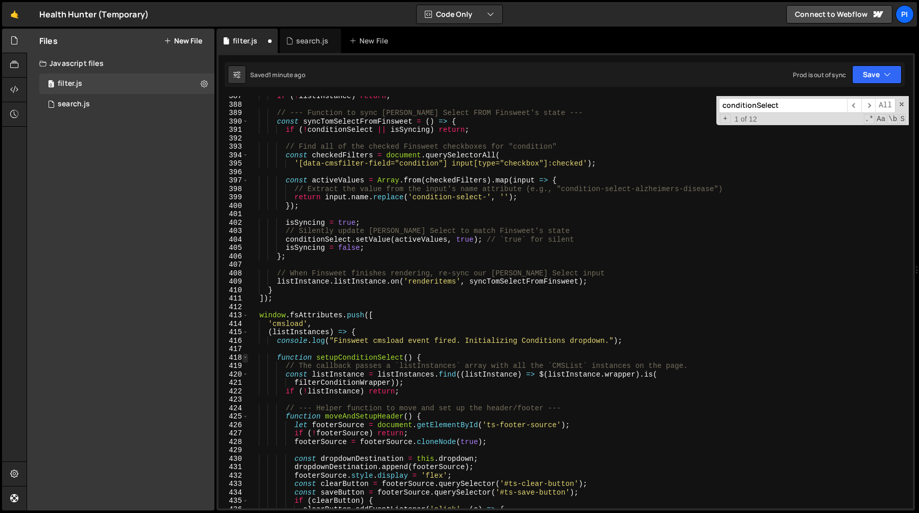
click at [244, 360] on span at bounding box center [246, 357] width 6 height 9
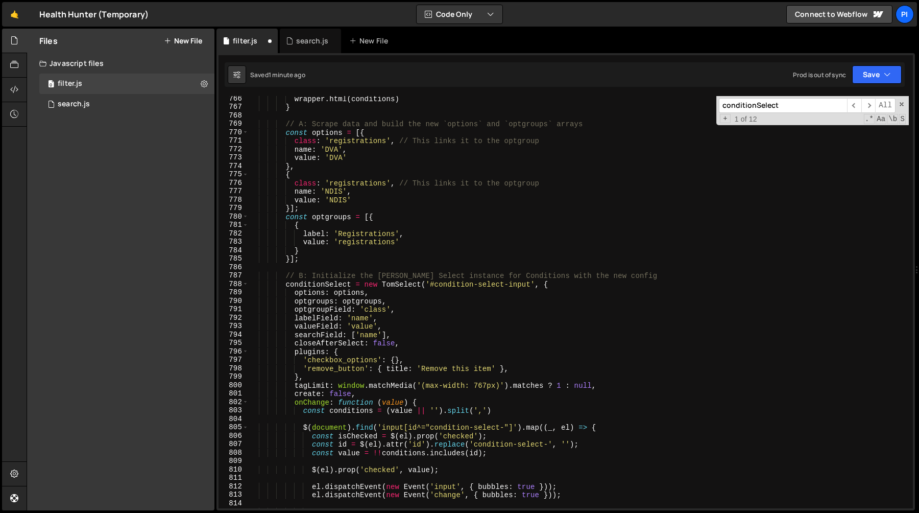
scroll to position [4544, 0]
click at [397, 183] on div "wrapper . html ( conditions ) } // A: Scrape data and build the new `options` a…" at bounding box center [579, 307] width 660 height 429
drag, startPoint x: 397, startPoint y: 183, endPoint x: 534, endPoint y: 181, distance: 137.4
click at [534, 181] on div "wrapper . html ( conditions ) } // A: Scrape data and build the new `options` a…" at bounding box center [579, 307] width 660 height 429
click at [397, 142] on div "wrapper . html ( conditions ) } // A: Scrape data and build the new `options` a…" at bounding box center [579, 307] width 660 height 429
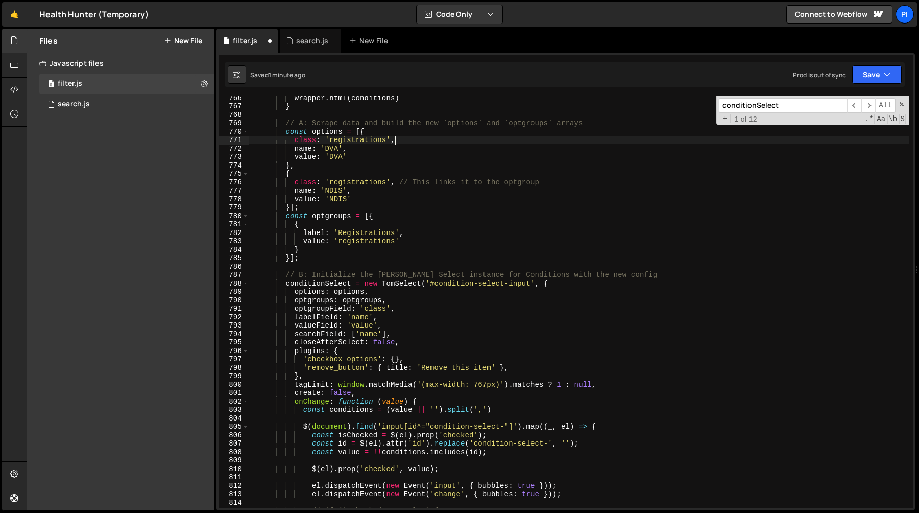
click at [397, 180] on div "wrapper . html ( conditions ) } // A: Scrape data and build the new `options` a…" at bounding box center [579, 307] width 660 height 429
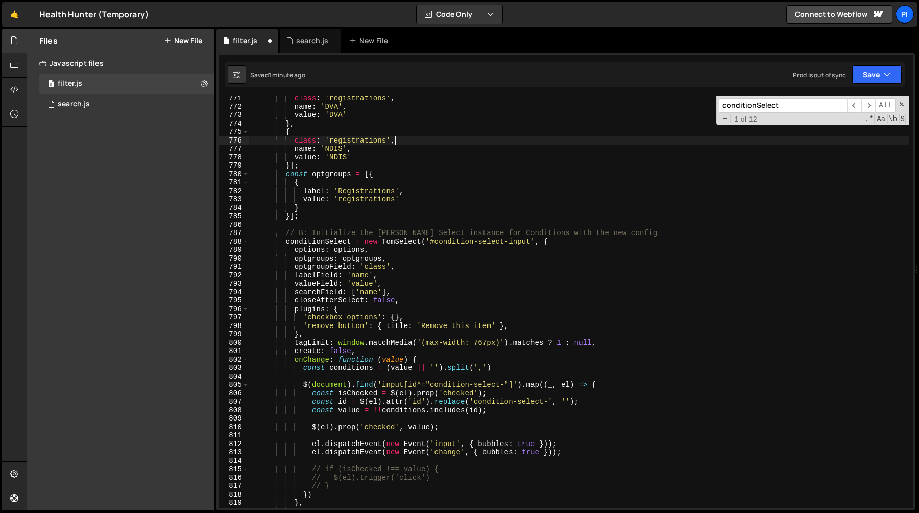
scroll to position [4586, 0]
click at [312, 242] on div "class : 'registrations' , name : 'DVA' , value : 'DVA' } , { class : 'registrat…" at bounding box center [579, 308] width 660 height 429
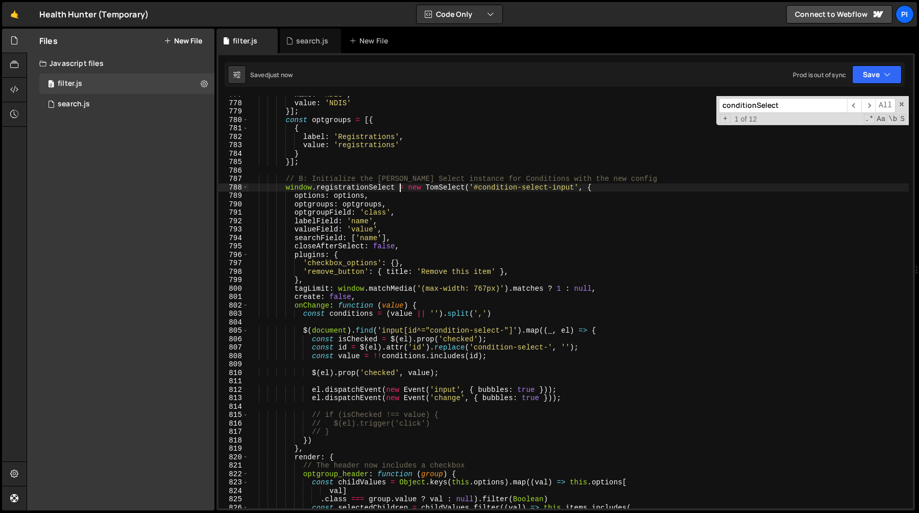
scroll to position [6629, 0]
click at [498, 184] on div "name : 'NDIS' , value : 'NDIS' }] ; const optgroups = [{ { label : 'Registratio…" at bounding box center [579, 304] width 660 height 429
click at [497, 184] on div "name : 'NDIS' , value : 'NDIS' }] ; const optgroups = [{ { label : 'Registratio…" at bounding box center [579, 304] width 660 height 429
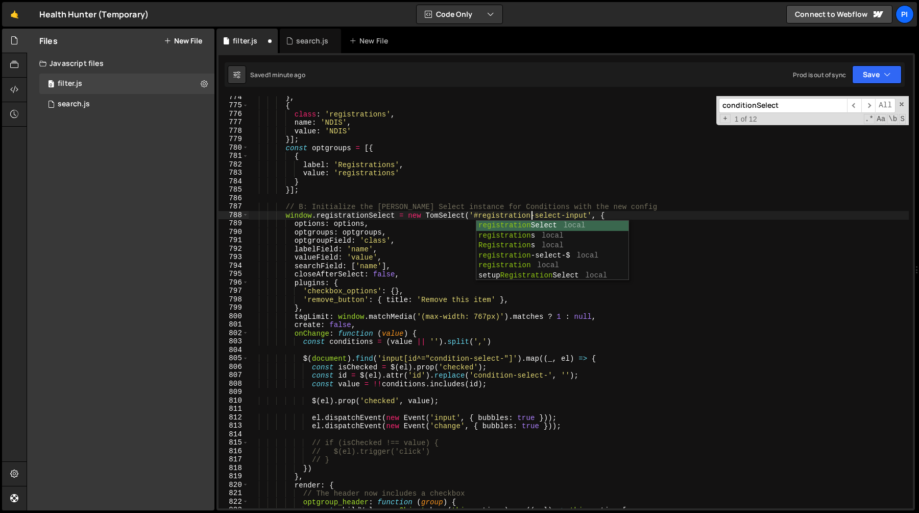
scroll to position [0, 19]
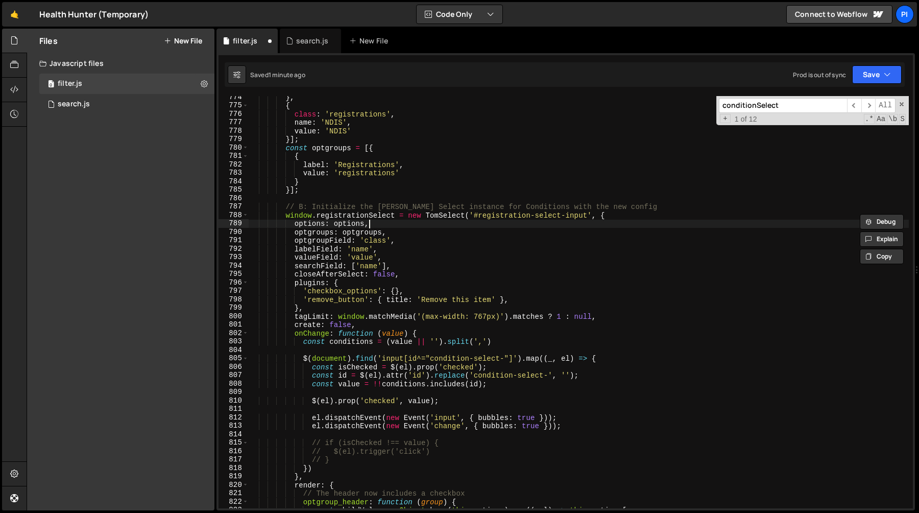
click at [380, 224] on div "} , { class : 'registrations' , name : 'NDIS' , value : 'NDIS' }] ; const optgr…" at bounding box center [579, 307] width 660 height 429
click at [371, 239] on div "} , { class : 'registrations' , name : 'NDIS' , value : 'NDIS' }] ; const optgr…" at bounding box center [579, 307] width 660 height 429
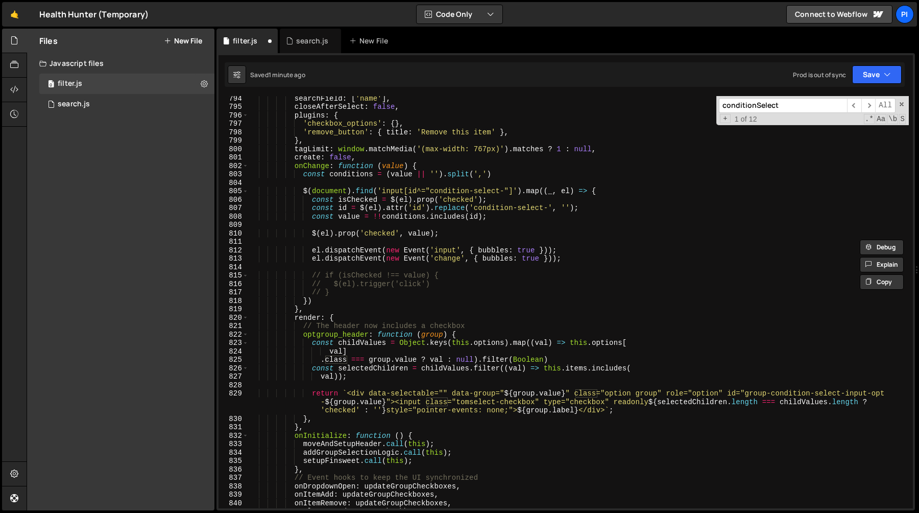
scroll to position [6781, 0]
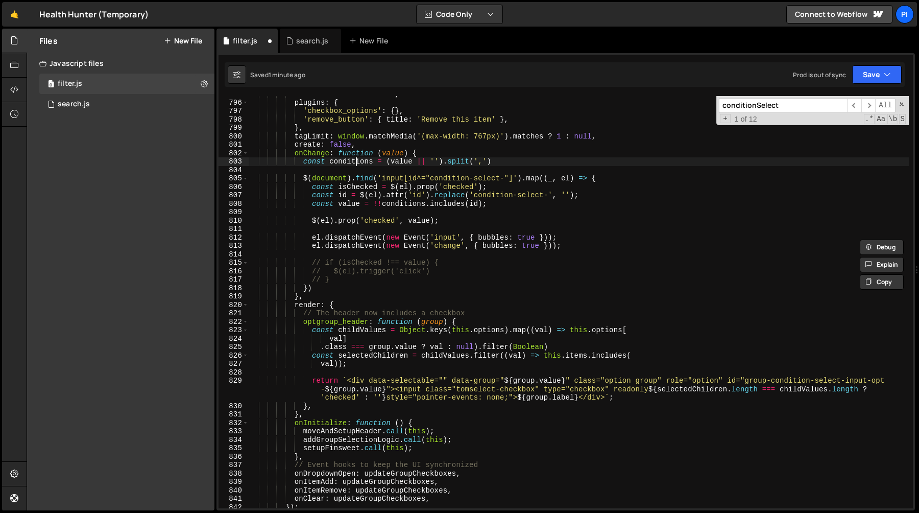
click at [357, 163] on div "closeAfterSelect : false , plugins : { 'checkbox_options' : { } , 'remove_butto…" at bounding box center [579, 304] width 660 height 429
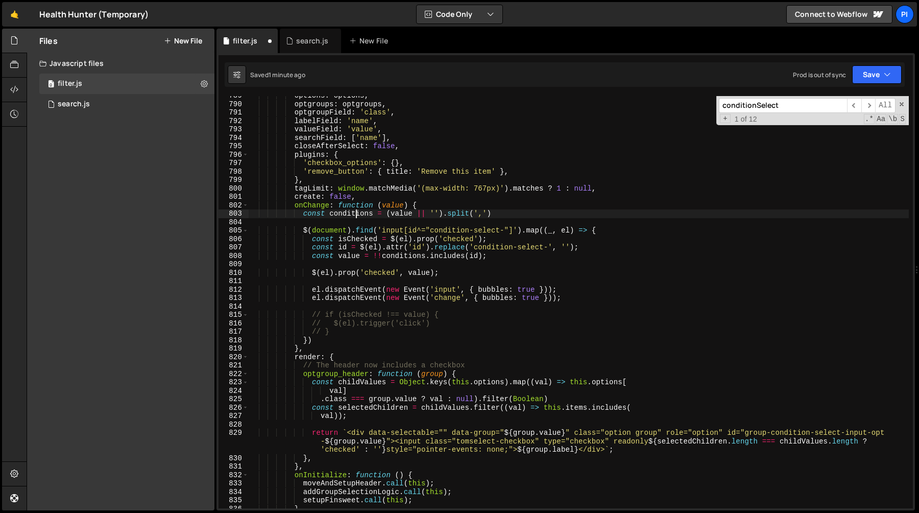
scroll to position [6728, 0]
click at [462, 233] on div "options : options , optgroups : optgroups , optgroupField : 'class' , labelFiel…" at bounding box center [579, 306] width 660 height 429
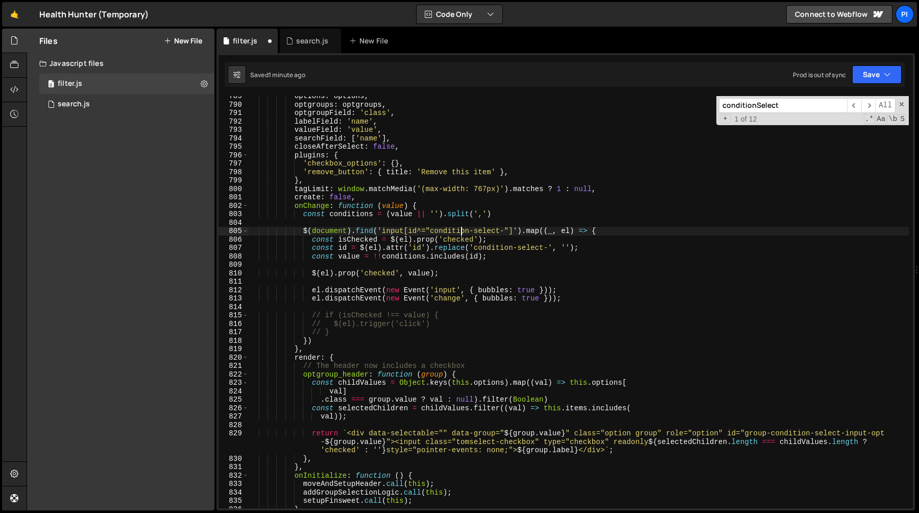
click at [462, 233] on div "options : options , optgroups : optgroups , optgroupField : 'class' , labelFiel…" at bounding box center [579, 306] width 660 height 429
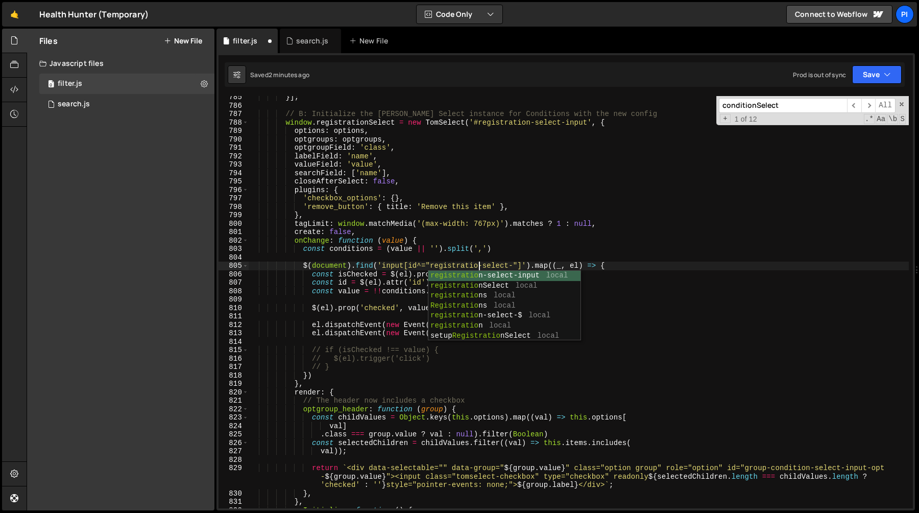
scroll to position [0, 16]
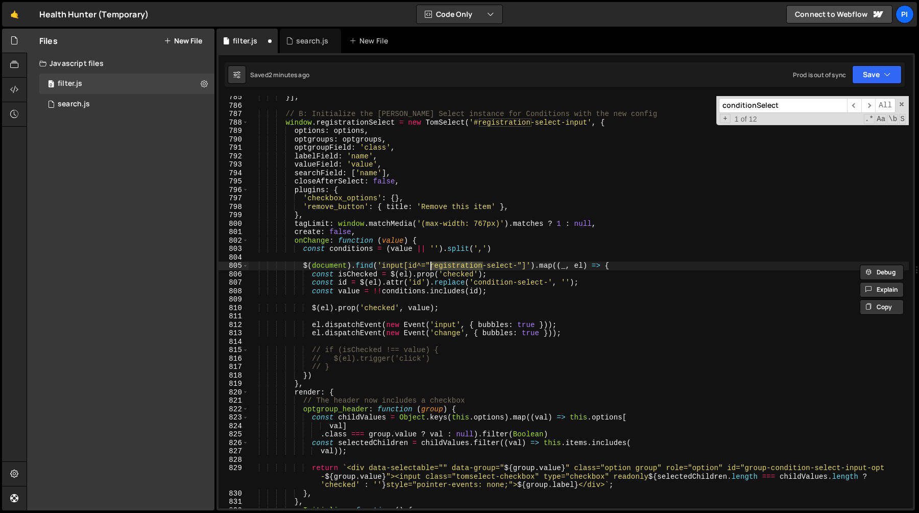
click at [496, 279] on div "}] ; // B: Initialize the Tom Select instance for Conditions with the new confi…" at bounding box center [579, 307] width 660 height 429
paste textarea "registra"
click at [511, 276] on div "}] ; // B: Initialize the Tom Select instance for Conditions with the new confi…" at bounding box center [579, 307] width 660 height 429
type textarea "const isChecked = $(el).prop('checked');"
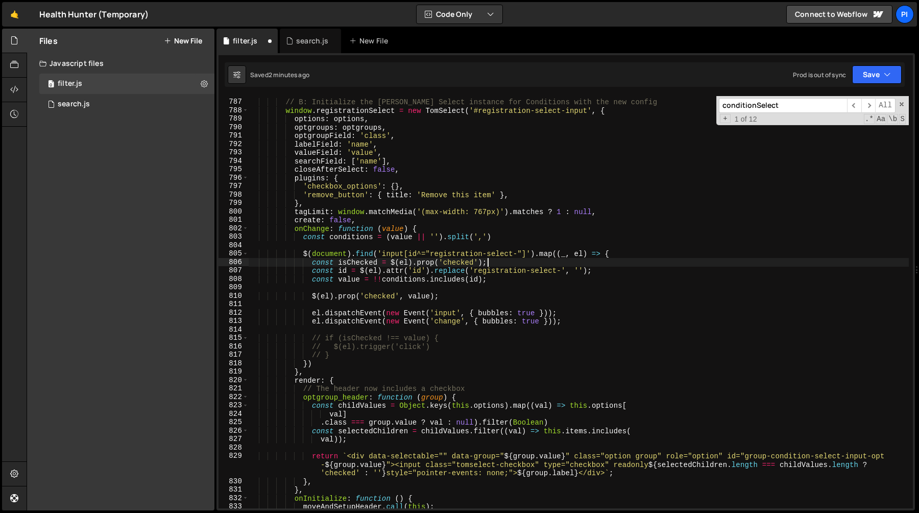
scroll to position [6719, 0]
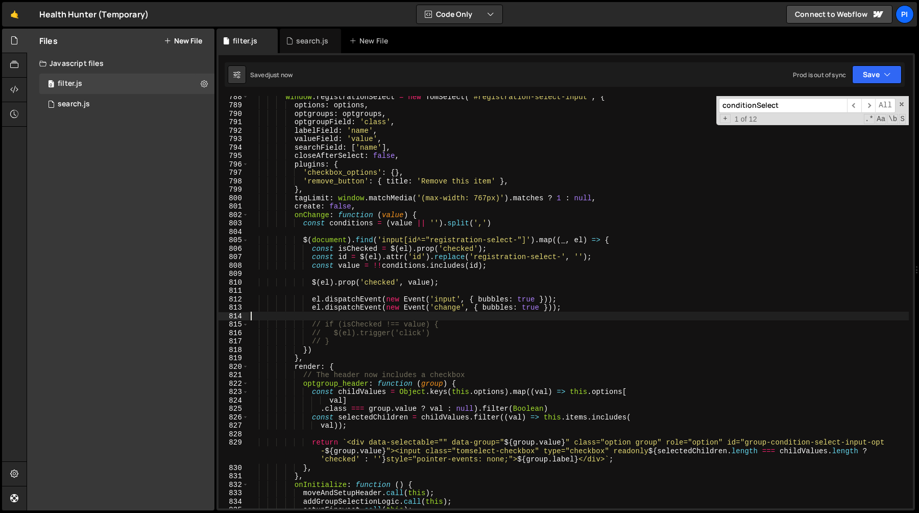
click at [328, 313] on div "window . registrationSelect = new TomSelect ( '#registration-select-input' , { …" at bounding box center [579, 306] width 660 height 429
click at [342, 336] on div "window . registrationSelect = new TomSelect ( '#registration-select-input' , { …" at bounding box center [579, 306] width 660 height 429
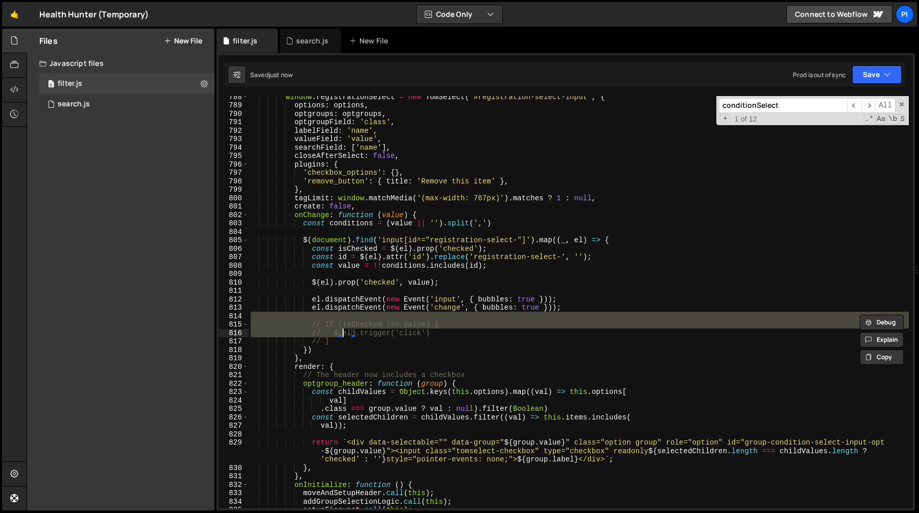
click at [343, 344] on div "window . registrationSelect = new TomSelect ( '#registration-select-input' , { …" at bounding box center [579, 306] width 660 height 429
type textarea "// $(el).trigger('click') // }"
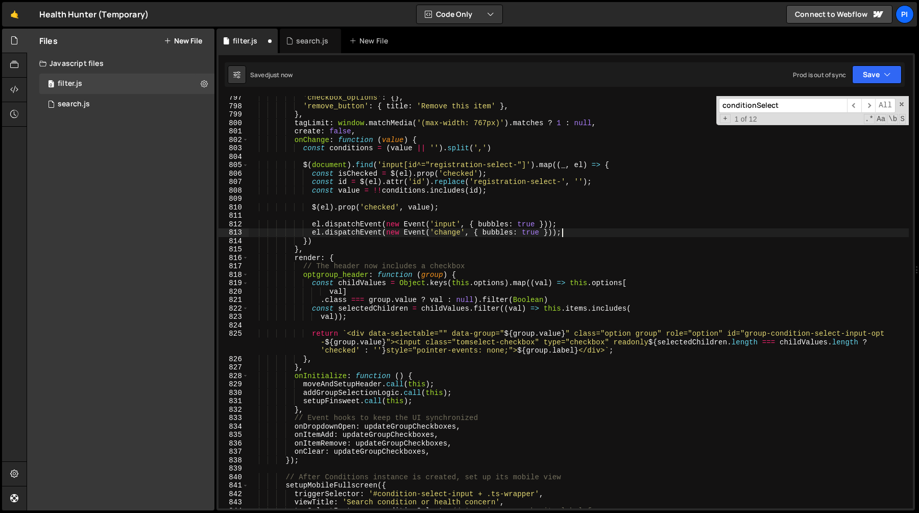
scroll to position [6809, 0]
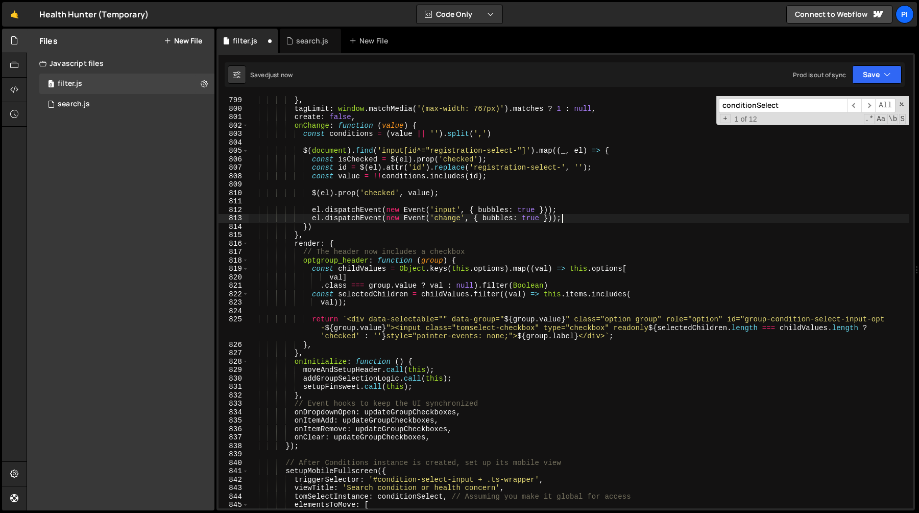
click at [800, 320] on div "} , tagLimit : window . matchMedia ( '(max-width: 767px)' ) . matches ? 1 : nul…" at bounding box center [579, 310] width 660 height 429
paste textarea "registra"
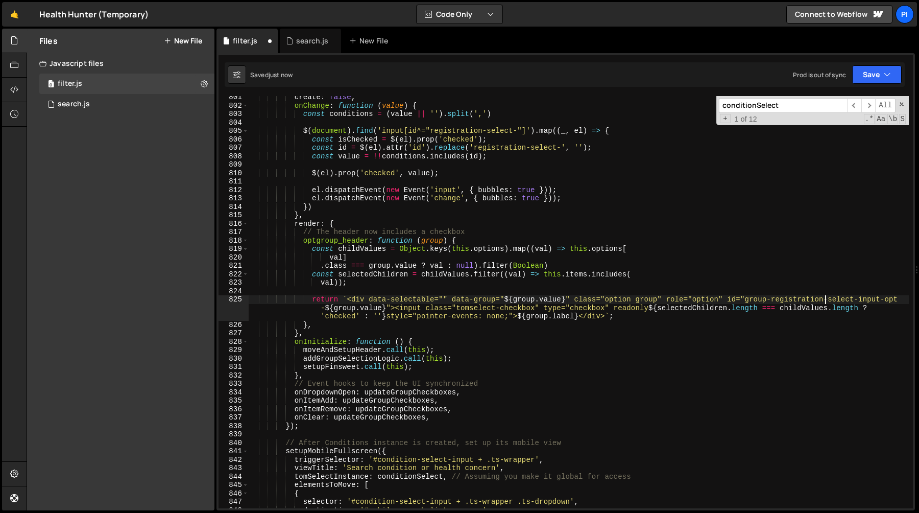
scroll to position [6835, 0]
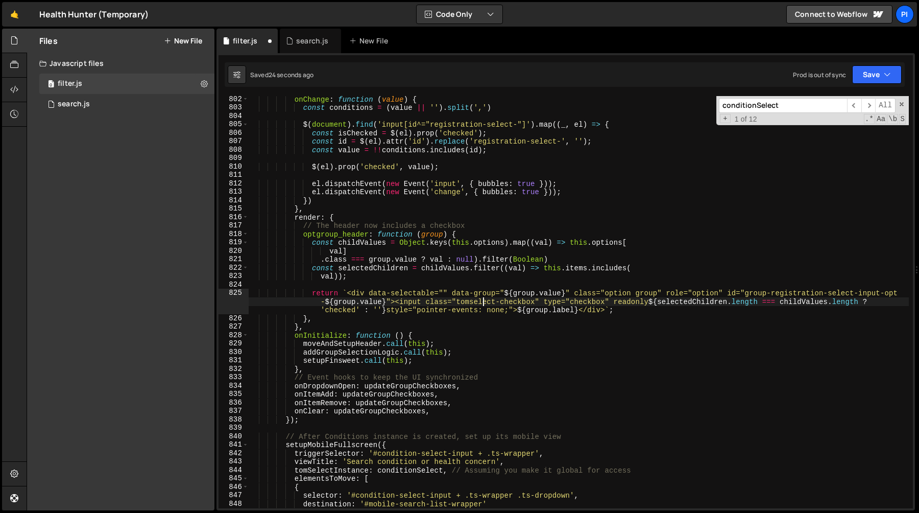
click at [481, 299] on div "onChange : function ( value ) { const conditions = ( value || '' ) . split ( ',…" at bounding box center [579, 309] width 660 height 429
click at [550, 299] on div "onChange : function ( value ) { const conditions = ( value || '' ) . split ( ',…" at bounding box center [579, 309] width 660 height 429
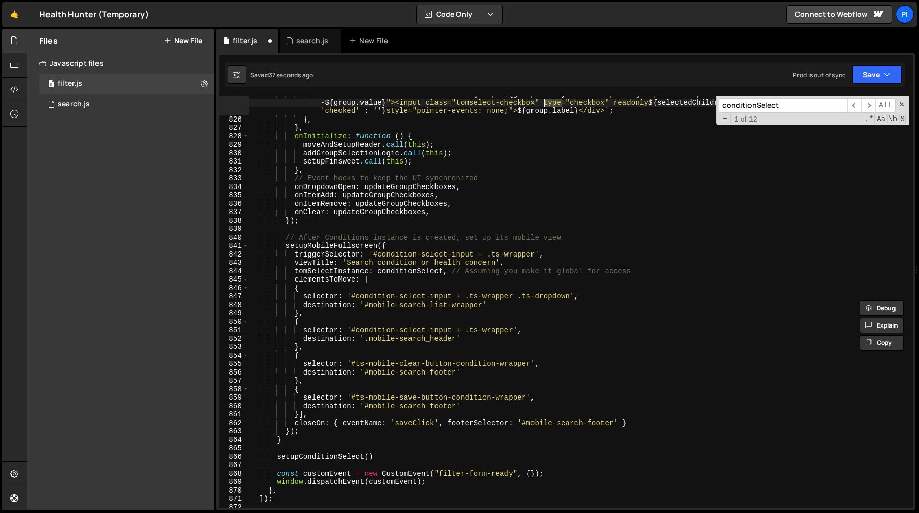
scroll to position [7036, 0]
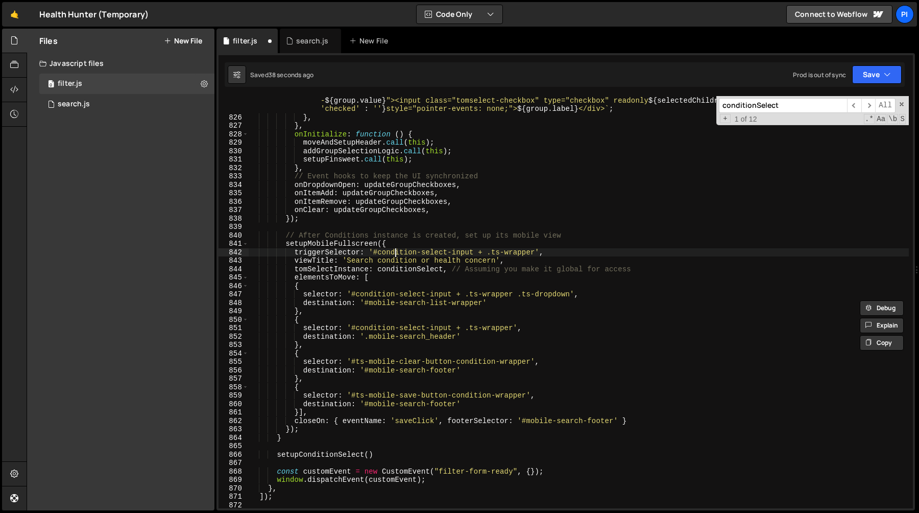
click at [397, 249] on div "return ` <div data-selectable="" data-group=" ${ group . value } " class="optio…" at bounding box center [579, 311] width 660 height 446
paste textarea "registra"
click at [504, 235] on div "return ` <div data-selectable="" data-group=" ${ group . value } " class="optio…" at bounding box center [579, 311] width 660 height 446
click at [409, 254] on div "return ` <div data-selectable="" data-group=" ${ group . value } " class="optio…" at bounding box center [579, 311] width 660 height 446
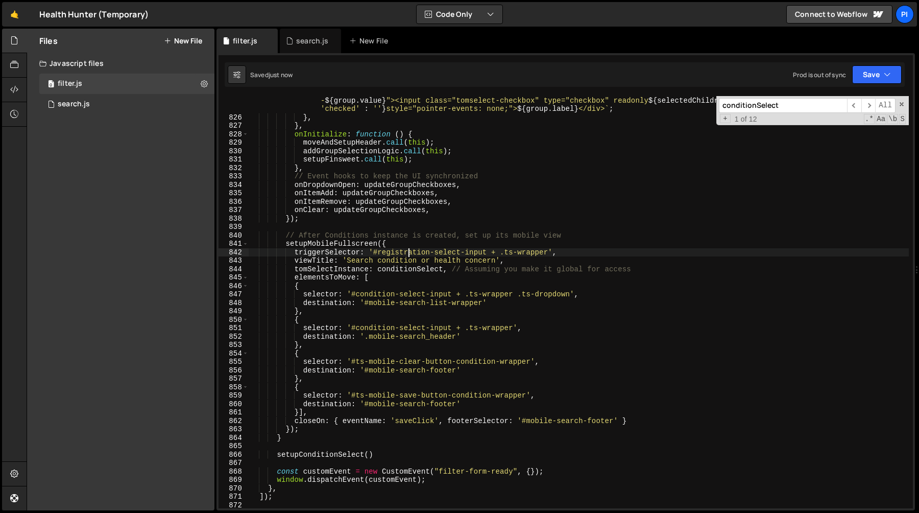
click at [409, 254] on div "return ` <div data-selectable="" data-group=" ${ group . value } " class="optio…" at bounding box center [579, 311] width 660 height 446
click at [361, 259] on div "return ` <div data-selectable="" data-group=" ${ group . value } " class="optio…" at bounding box center [579, 311] width 660 height 446
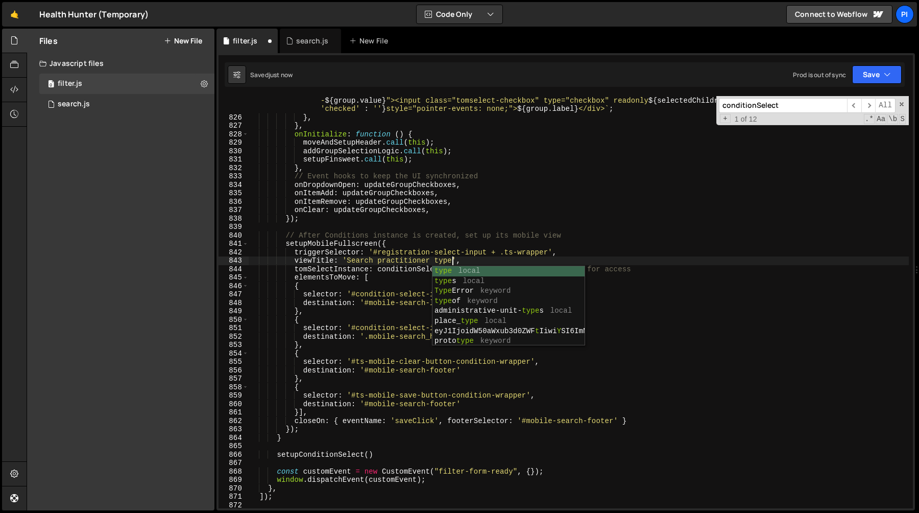
scroll to position [0, 14]
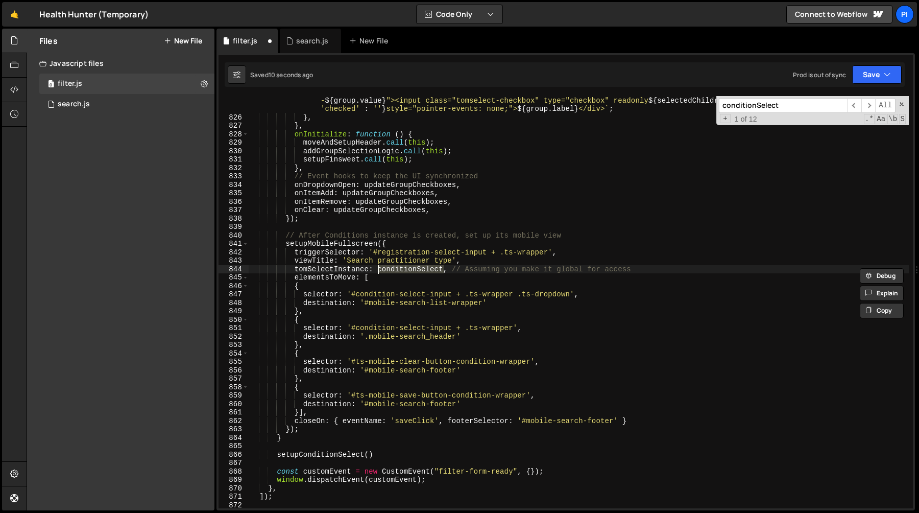
paste textarea "registration"
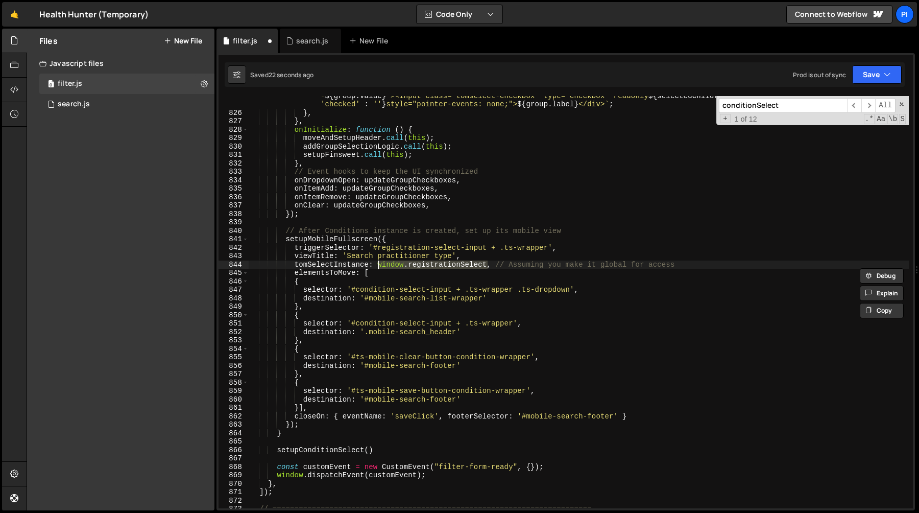
scroll to position [7042, 0]
click at [370, 290] on div "return ` <div data-selectable="" data-group=" ${ group . value } " class="optio…" at bounding box center [579, 304] width 660 height 446
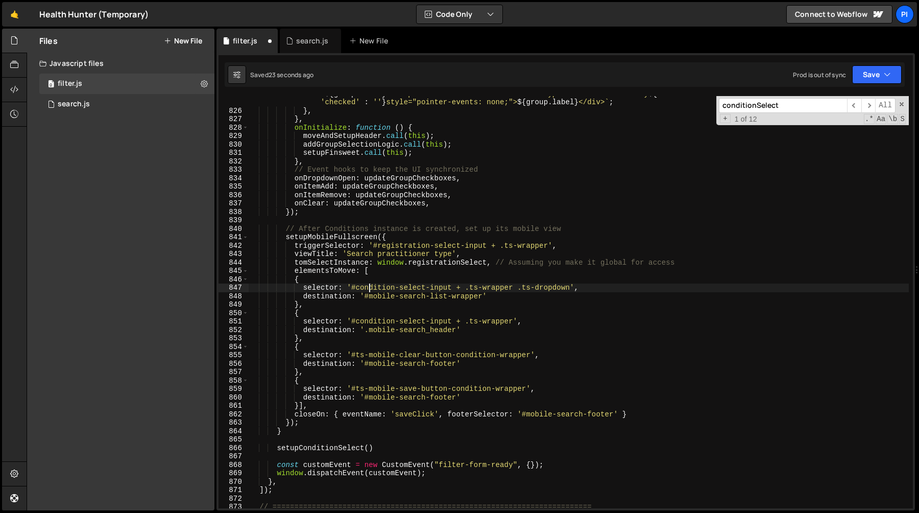
click at [370, 290] on div "return ` <div data-selectable="" data-group=" ${ group . value } " class="optio…" at bounding box center [579, 304] width 660 height 446
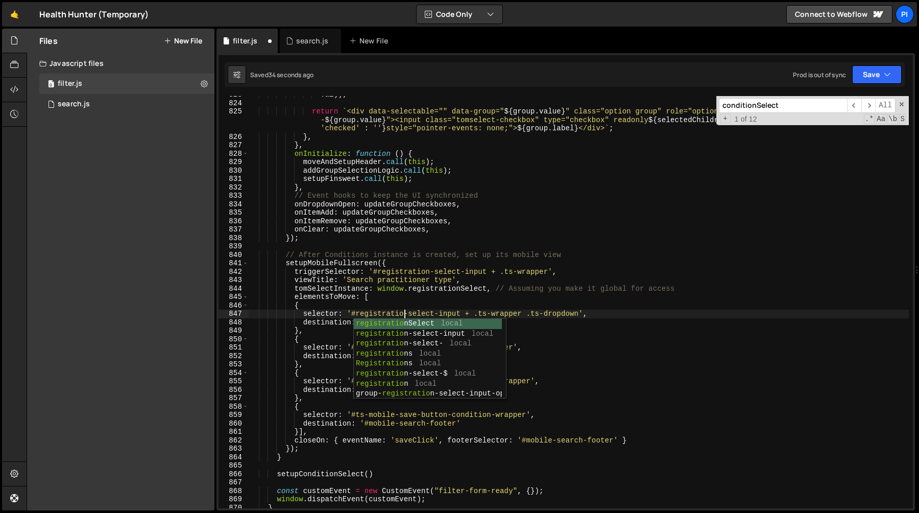
scroll to position [0, 11]
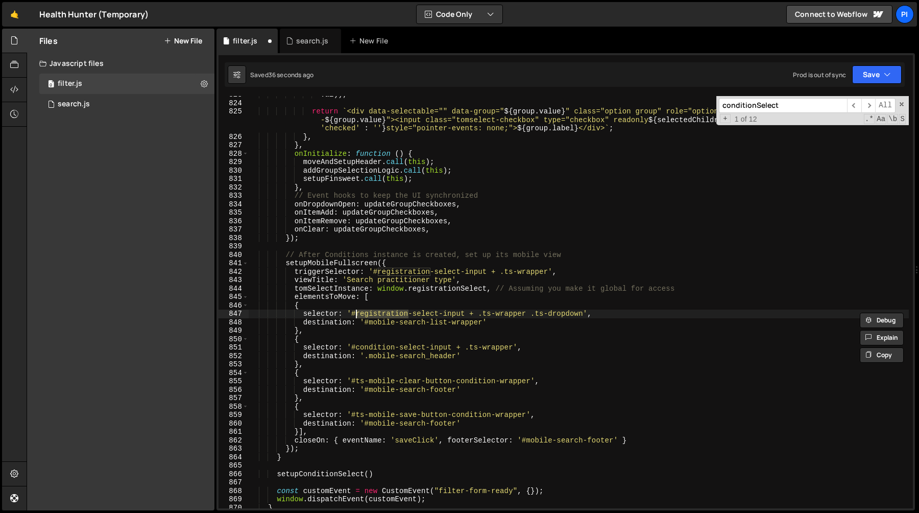
click at [391, 322] on div "val )) ; return ` <div data-selectable="" data-group=" ${ group . value } " cla…" at bounding box center [579, 304] width 660 height 429
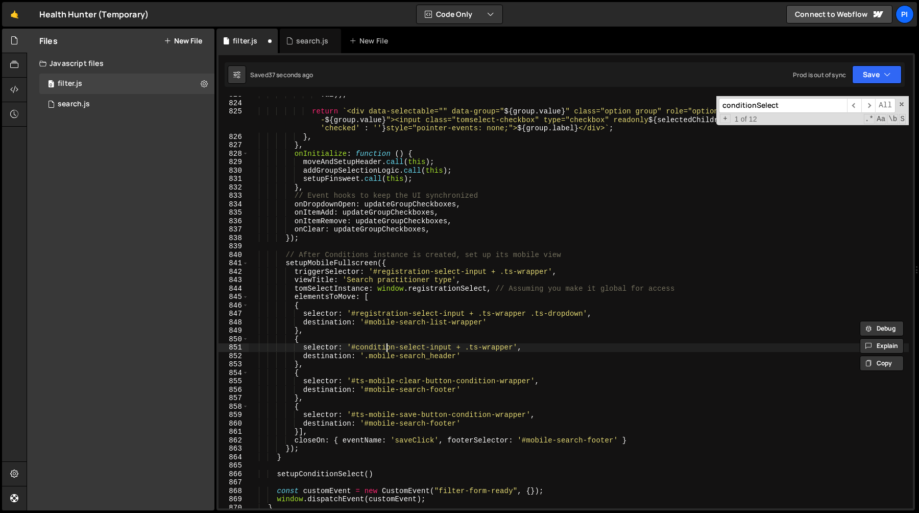
click at [386, 349] on div "val )) ; return ` <div data-selectable="" data-group=" ${ group . value } " cla…" at bounding box center [579, 304] width 660 height 429
paste textarea "registra"
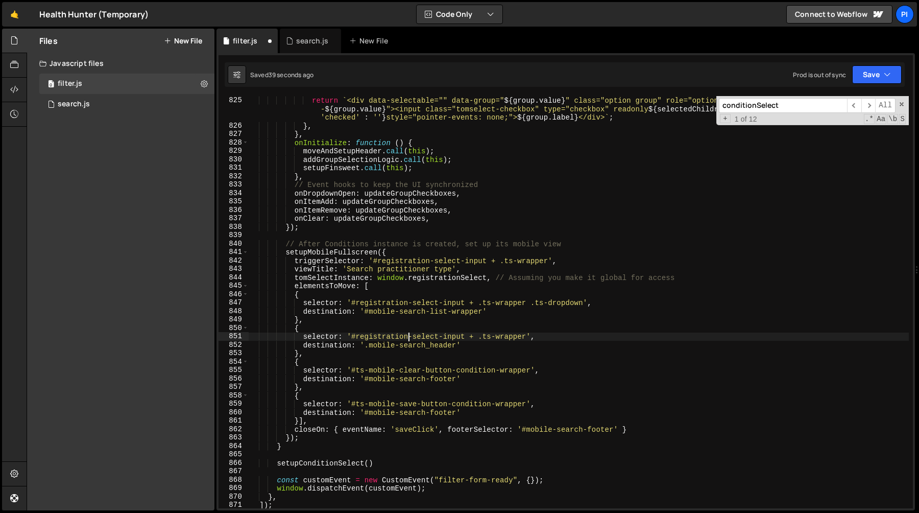
scroll to position [7028, 0]
click at [355, 369] on div "return ` <div data-selectable="" data-group=" ${ group . value } " class="optio…" at bounding box center [579, 319] width 660 height 446
click at [386, 369] on div "return ` <div data-selectable="" data-group=" ${ group . value } " class="optio…" at bounding box center [579, 319] width 660 height 446
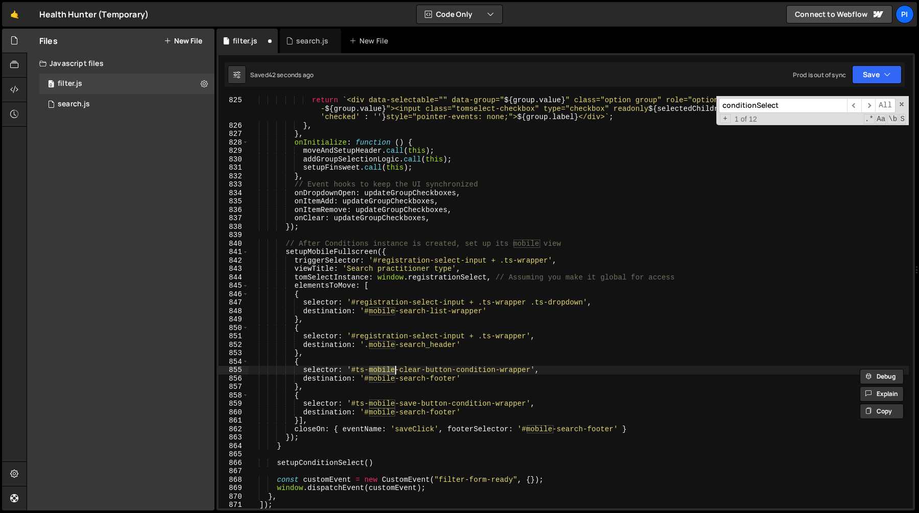
click at [431, 369] on div "return ` <div data-selectable="" data-group=" ${ group . value } " class="optio…" at bounding box center [579, 319] width 660 height 446
click at [496, 371] on div "return ` <div data-selectable="" data-group=" ${ group . value } " class="optio…" at bounding box center [579, 319] width 660 height 446
click at [355, 371] on div "return ` <div data-selectable="" data-group=" ${ group . value } " class="optio…" at bounding box center [579, 319] width 660 height 446
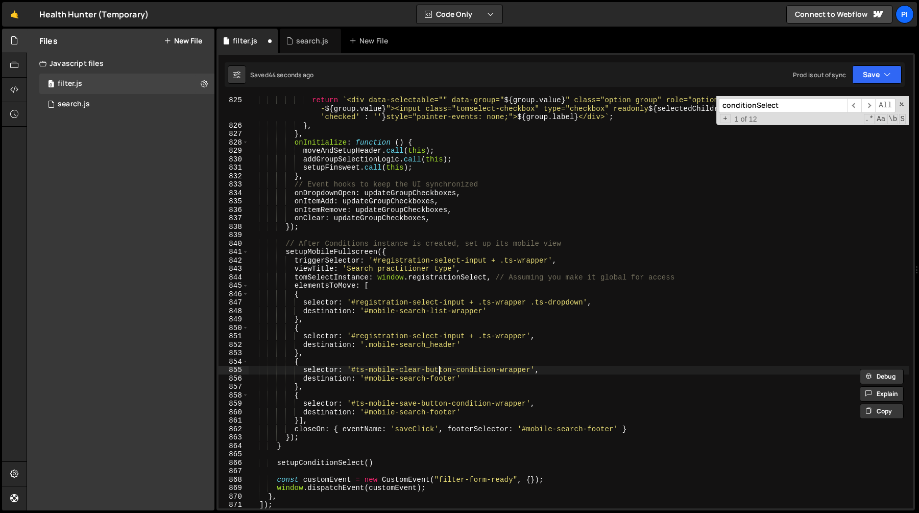
click at [441, 371] on div "return ` <div data-selectable="" data-group=" ${ group . value } " class="optio…" at bounding box center [579, 319] width 660 height 446
click at [473, 370] on div "return ` <div data-selectable="" data-group=" ${ group . value } " class="optio…" at bounding box center [579, 319] width 660 height 446
click at [499, 195] on div "return ` <div data-selectable="" data-group=" ${ group . value } " class="optio…" at bounding box center [579, 319] width 660 height 446
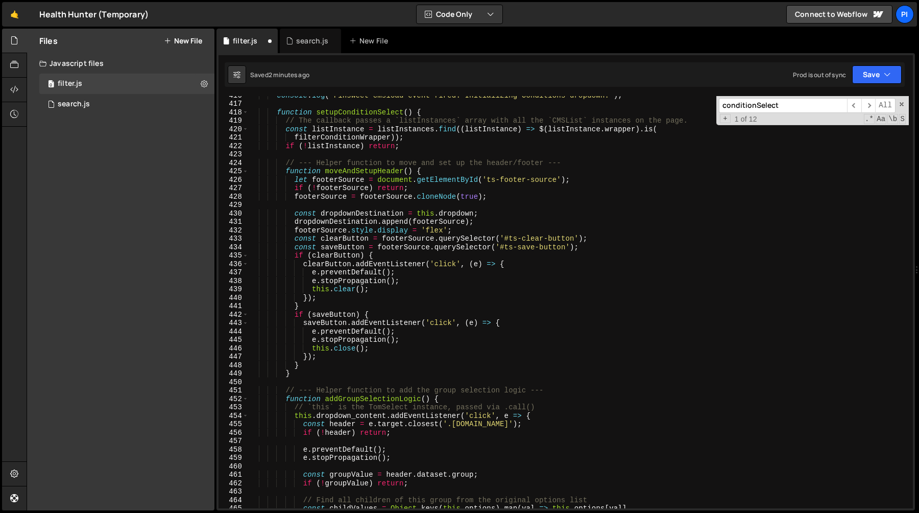
scroll to position [3530, 0]
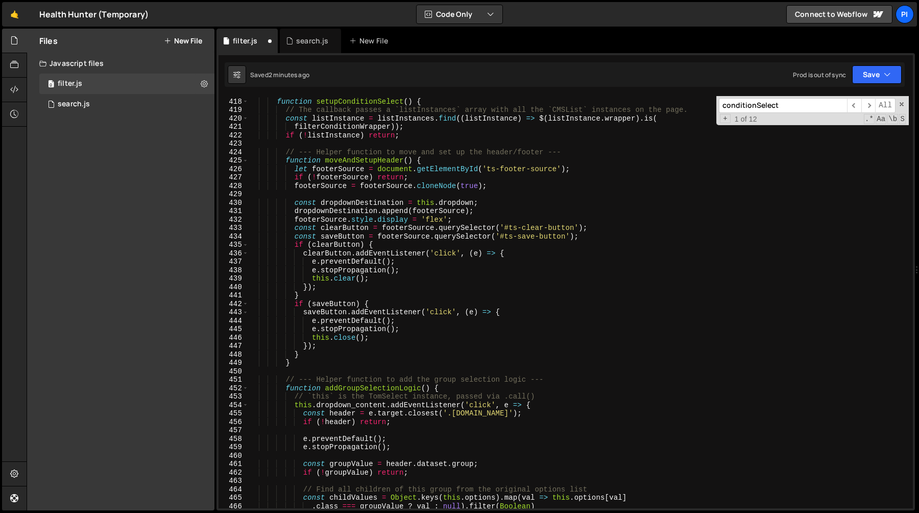
click at [504, 187] on div "function setupConditionSelect ( ) { // The callback passes a `listInstances` ar…" at bounding box center [579, 303] width 660 height 429
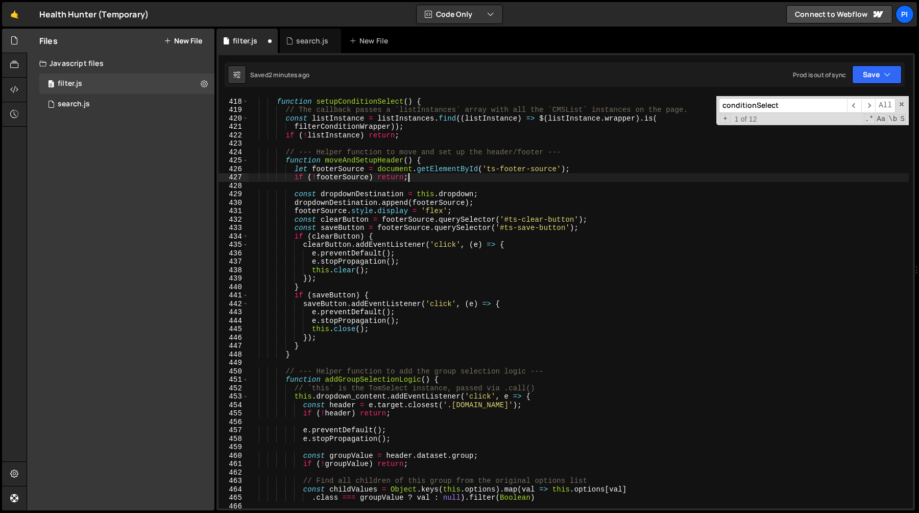
scroll to position [0, 10]
drag, startPoint x: 504, startPoint y: 187, endPoint x: 499, endPoint y: 179, distance: 8.9
click at [499, 179] on div "function setupConditionSelect ( ) { // The callback passes a `listInstances` ar…" at bounding box center [579, 303] width 660 height 429
click at [305, 168] on div "function setupConditionSelect ( ) { // The callback passes a `listInstances` ar…" at bounding box center [579, 303] width 660 height 429
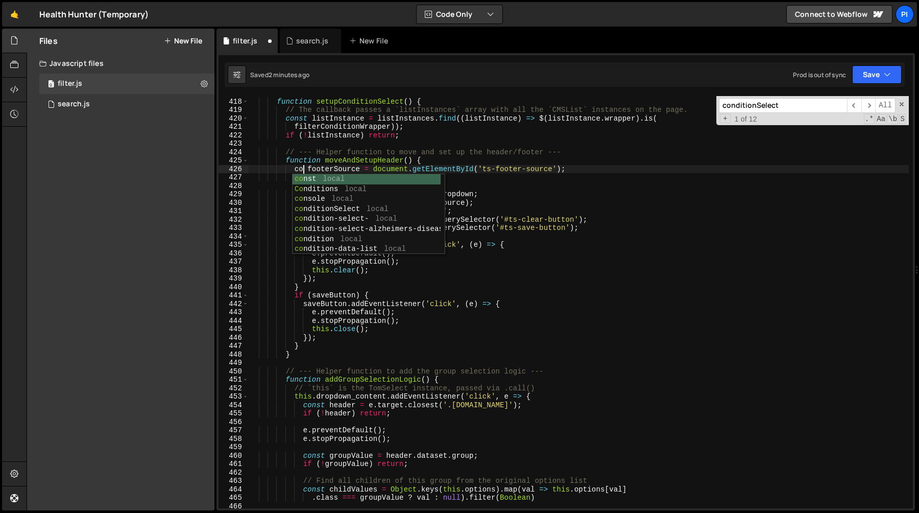
type textarea "const footerSource = document.getElementById('ts-footer-source');"
click at [342, 142] on div "function setupConditionSelect ( ) { // The callback passes a `listInstances` ar…" at bounding box center [579, 303] width 660 height 429
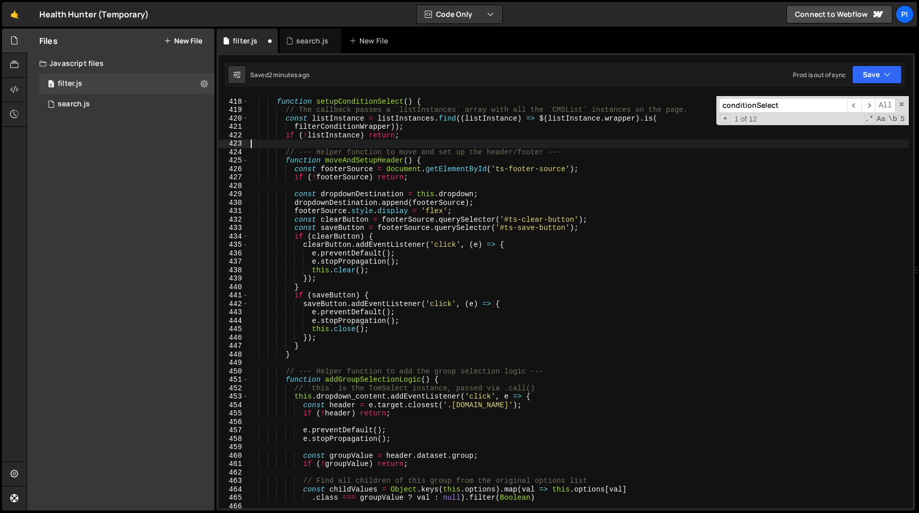
scroll to position [3517, 0]
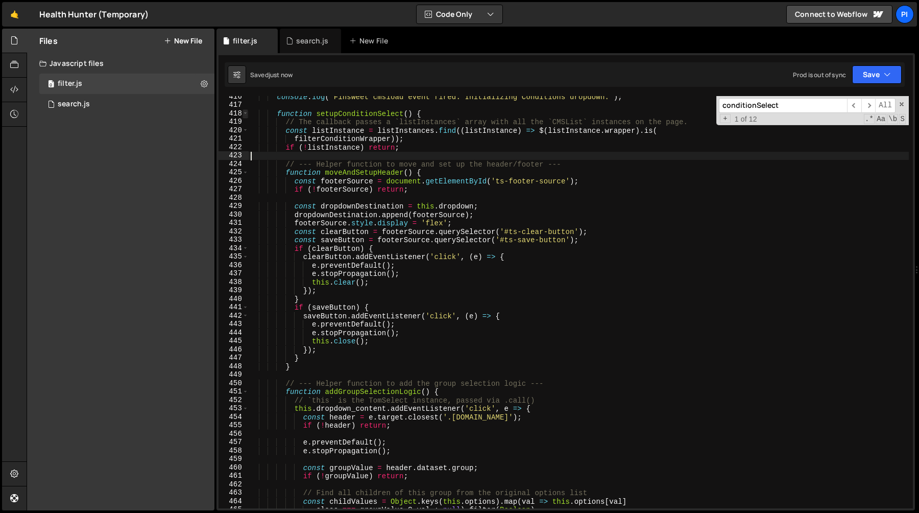
click at [245, 113] on span at bounding box center [246, 113] width 6 height 9
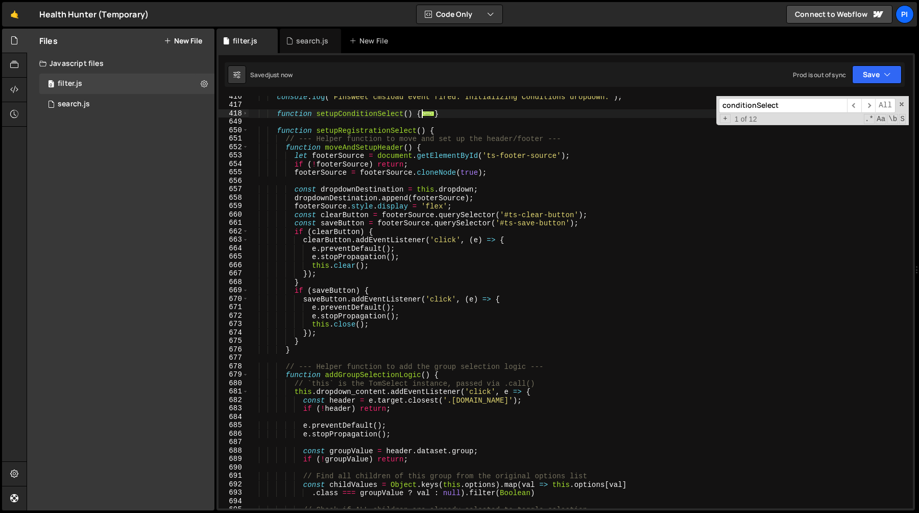
click at [497, 155] on div "console . log ( "Finsweet cmsload event fired. Initializing Conditions dropdown…" at bounding box center [579, 306] width 660 height 429
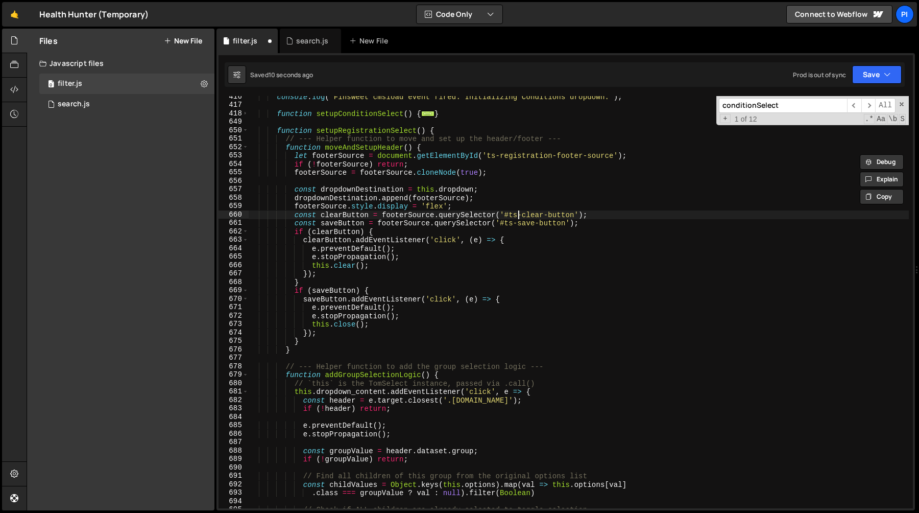
click at [518, 216] on div "console . log ( "Finsweet cmsload event fired. Initializing Conditions dropdown…" at bounding box center [579, 306] width 660 height 429
paste textarea "registration-"
click at [514, 225] on div "console . log ( "Finsweet cmsload event fired. Initializing Conditions dropdown…" at bounding box center [579, 306] width 660 height 429
paste textarea "registration-"
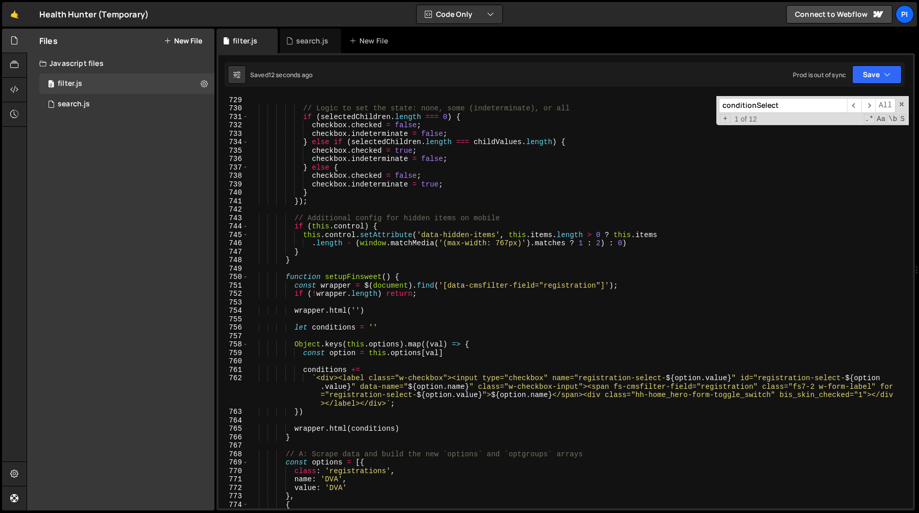
scroll to position [6203, 0]
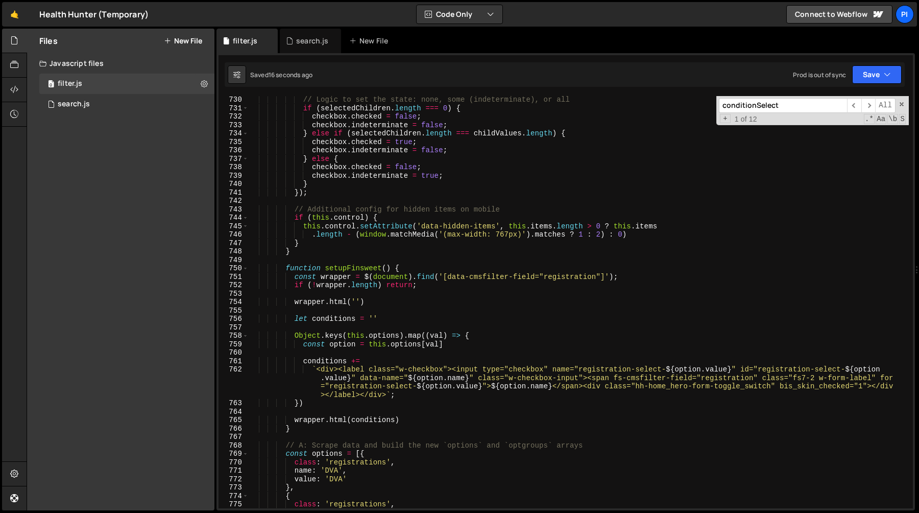
click at [561, 276] on div "// Logic to set the state: none, some (indeterminate), or all if ( selectedChil…" at bounding box center [579, 310] width 660 height 429
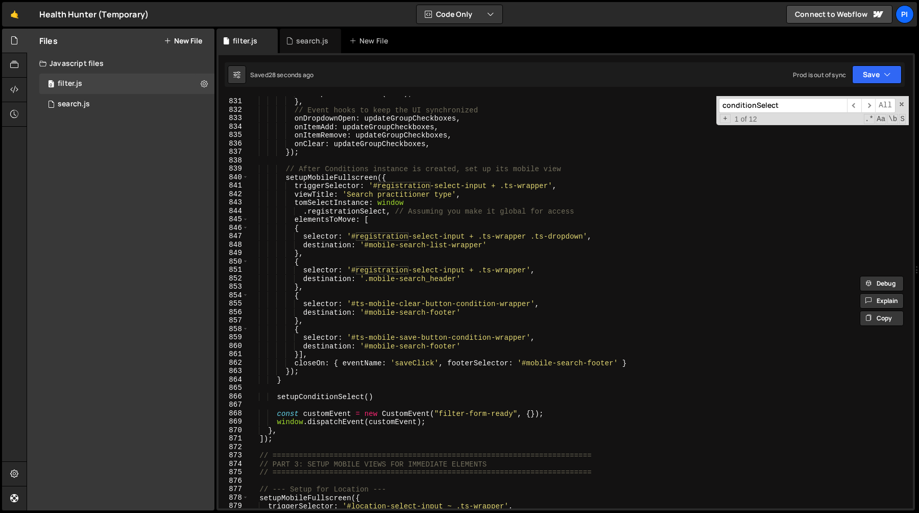
scroll to position [7094, 0]
click at [398, 274] on div "setupFinsweet . call ( this ) ; } , // Event hooks to keep the UI synchronized …" at bounding box center [579, 303] width 660 height 429
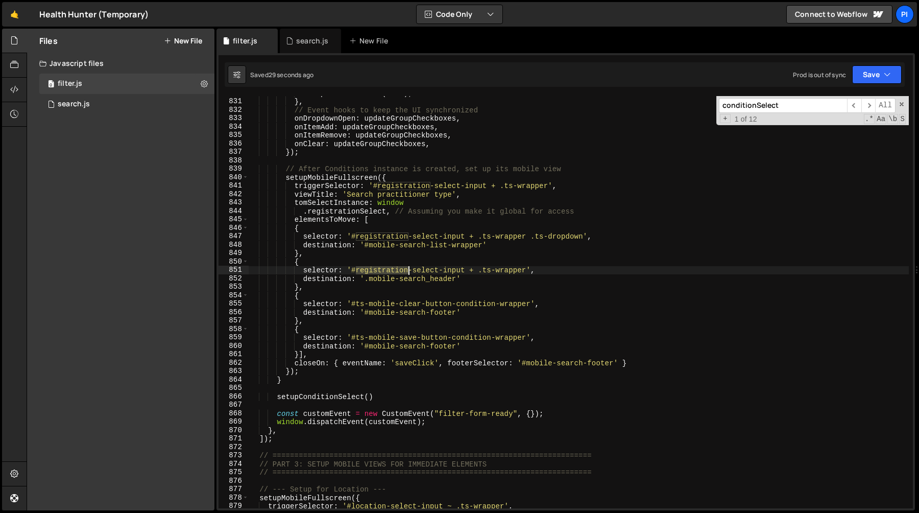
click at [398, 274] on div "setupFinsweet . call ( this ) ; } , // Event hooks to keep the UI synchronized …" at bounding box center [579, 303] width 660 height 429
click at [415, 271] on div "setupFinsweet . call ( this ) ; } , // Event hooks to keep the UI synchronized …" at bounding box center [579, 303] width 660 height 429
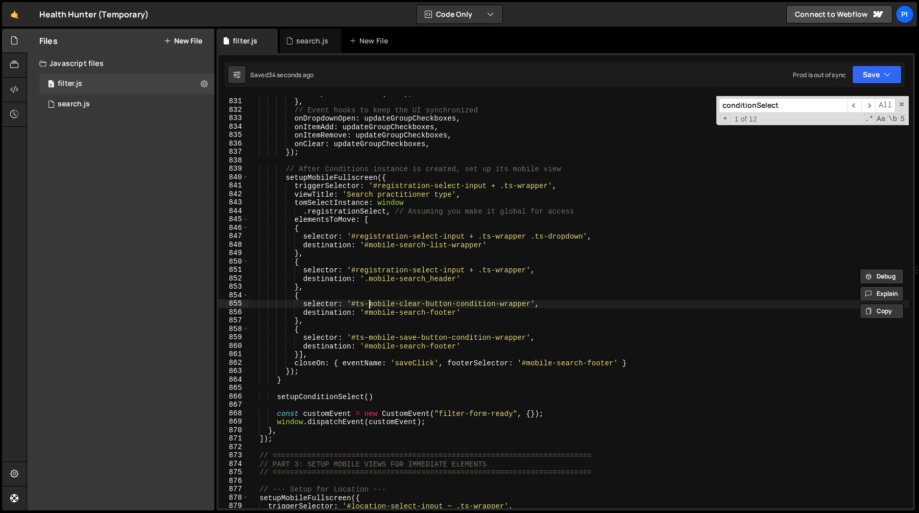
click at [367, 306] on div "setupFinsweet . call ( this ) ; } , // Event hooks to keep the UI synchronized …" at bounding box center [579, 303] width 660 height 429
paste textarea "registration-"
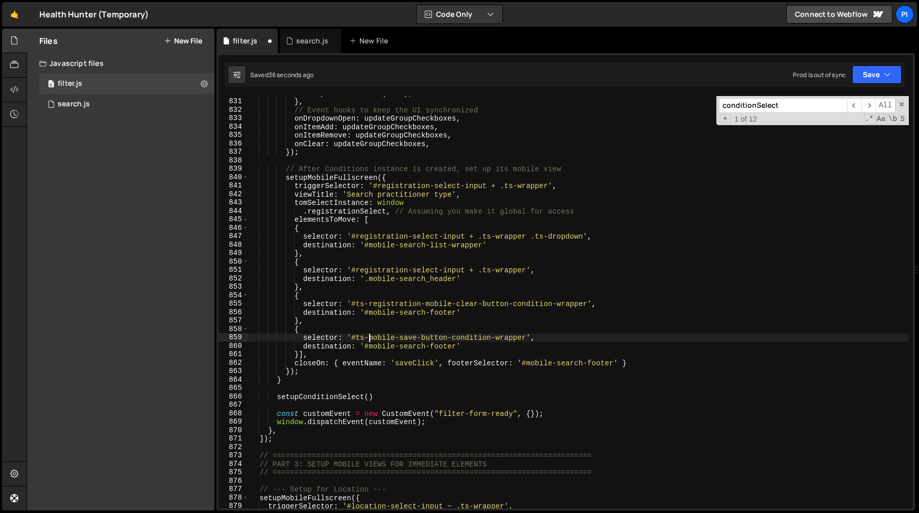
click at [367, 339] on div "setupFinsweet . call ( this ) ; } , // Event hooks to keep the UI synchronized …" at bounding box center [579, 303] width 660 height 429
paste textarea "registration-"
click at [443, 317] on div "setupFinsweet . call ( this ) ; } , // Event hooks to keep the UI synchronized …" at bounding box center [579, 303] width 660 height 429
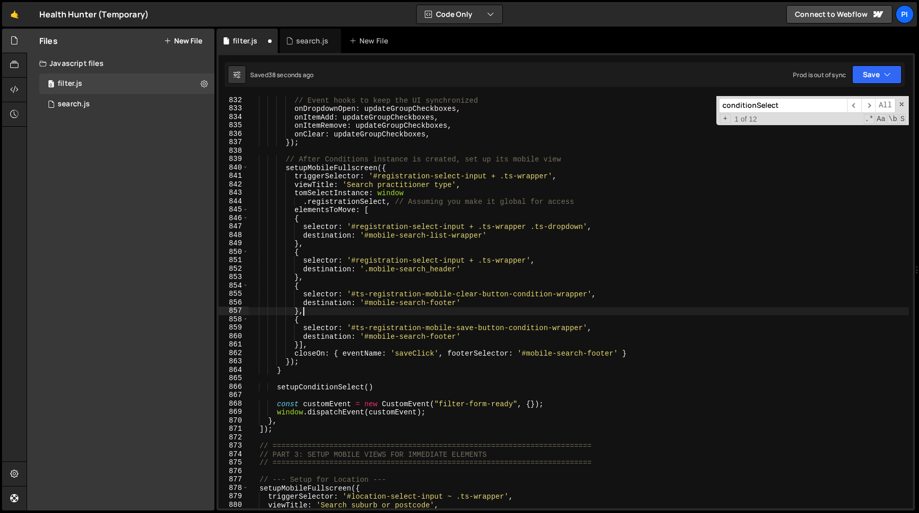
scroll to position [7106, 0]
click at [464, 293] on div "// Event hooks to keep the UI synchronized onDropdownOpen : updateGroupCheckbox…" at bounding box center [579, 308] width 660 height 429
drag, startPoint x: 460, startPoint y: 333, endPoint x: 476, endPoint y: 329, distance: 17.3
click at [476, 329] on div "// Event hooks to keep the UI synchronized onDropdownOpen : updateGroupCheckbox…" at bounding box center [579, 308] width 660 height 429
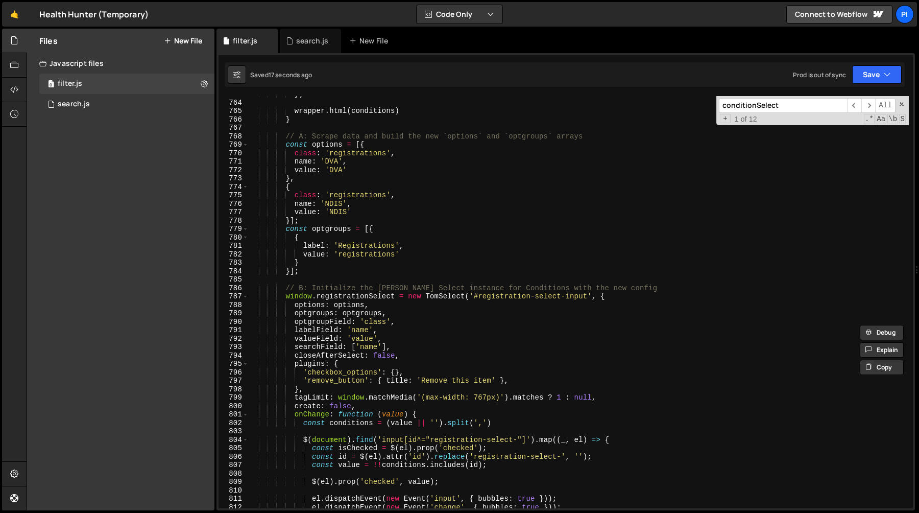
scroll to position [6463, 0]
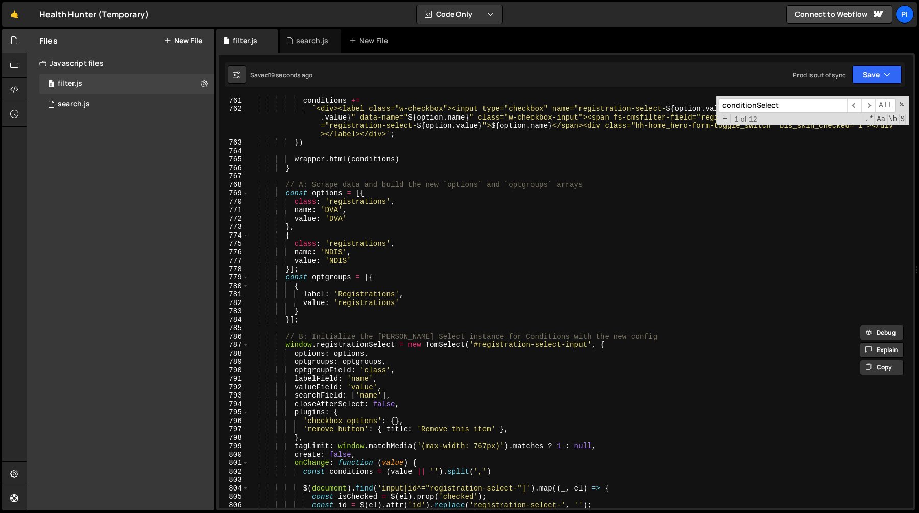
click at [315, 319] on div "conditions += ` <div><label class="w-checkbox"><input type="checkbox" name="reg…" at bounding box center [579, 302] width 660 height 429
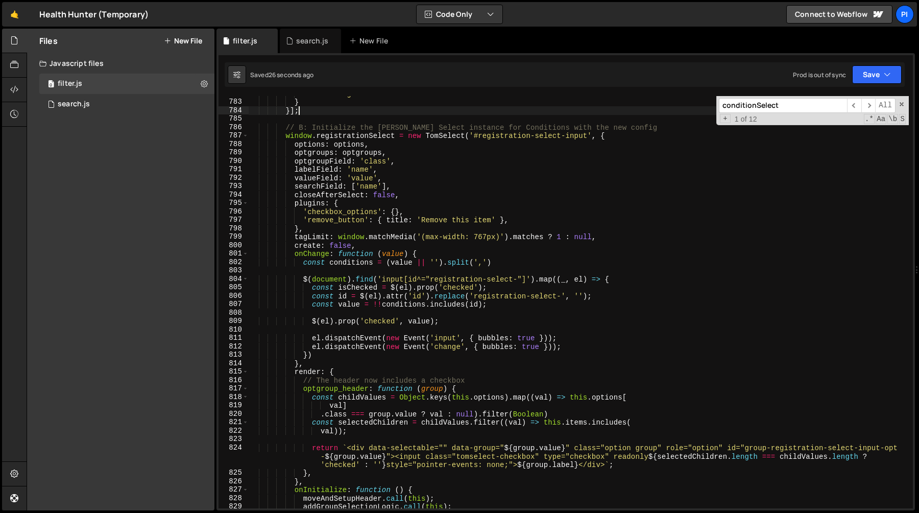
scroll to position [6672, 0]
click at [470, 137] on div "value : 'registrations' } }] ; // B: Initialize the Tom Select instance for Con…" at bounding box center [579, 303] width 660 height 429
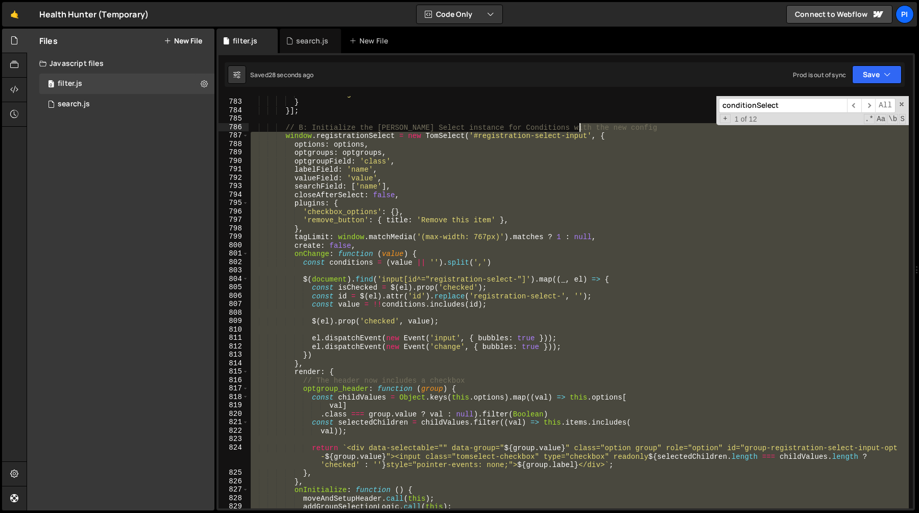
drag, startPoint x: 470, startPoint y: 137, endPoint x: 578, endPoint y: 131, distance: 107.9
click at [578, 131] on div "value : 'registrations' } }] ; // B: Initialize the Tom Select instance for Con…" at bounding box center [579, 303] width 660 height 429
click at [593, 137] on div "value : 'registrations' } }] ; // B: Initialize the Tom Select instance for Con…" at bounding box center [579, 302] width 660 height 412
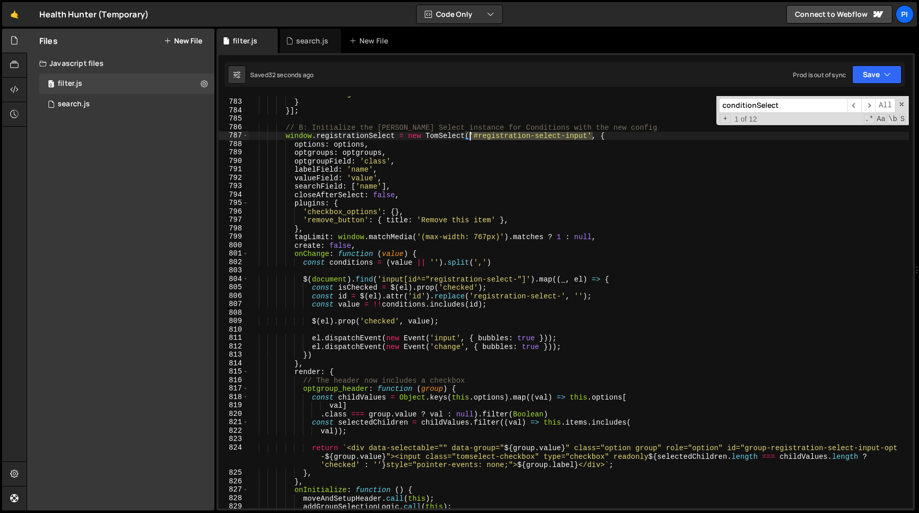
drag, startPoint x: 593, startPoint y: 137, endPoint x: 470, endPoint y: 135, distance: 123.6
click at [470, 135] on div "value : 'registrations' } }] ; // B: Initialize the Tom Select instance for Con…" at bounding box center [579, 303] width 660 height 429
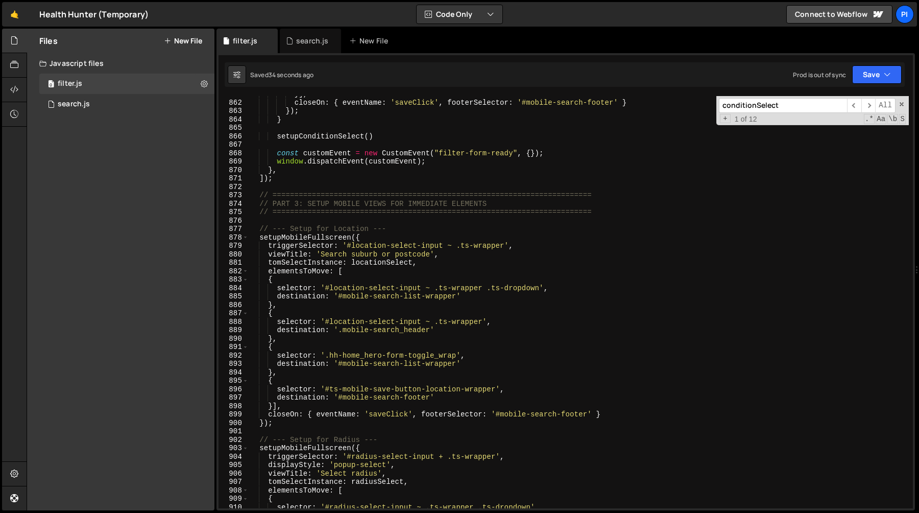
scroll to position [7305, 0]
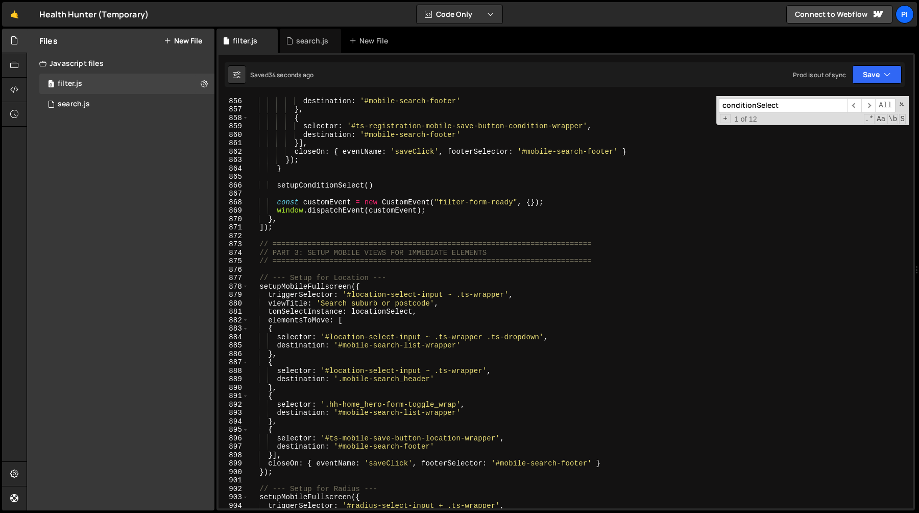
click at [387, 183] on div "selector : '#ts-registration-mobile-clear-button-condition-wrapper' , destinati…" at bounding box center [579, 302] width 660 height 429
type textarea "setupConditionSelect()"
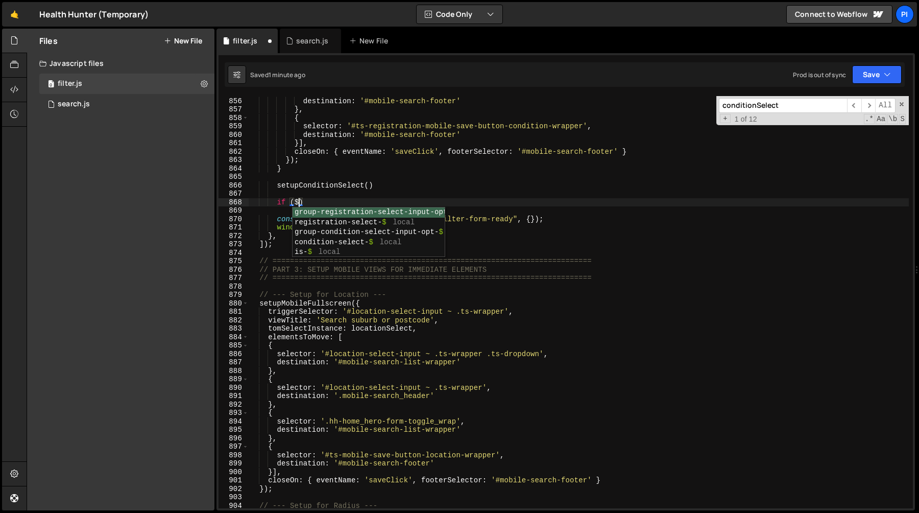
scroll to position [0, 4]
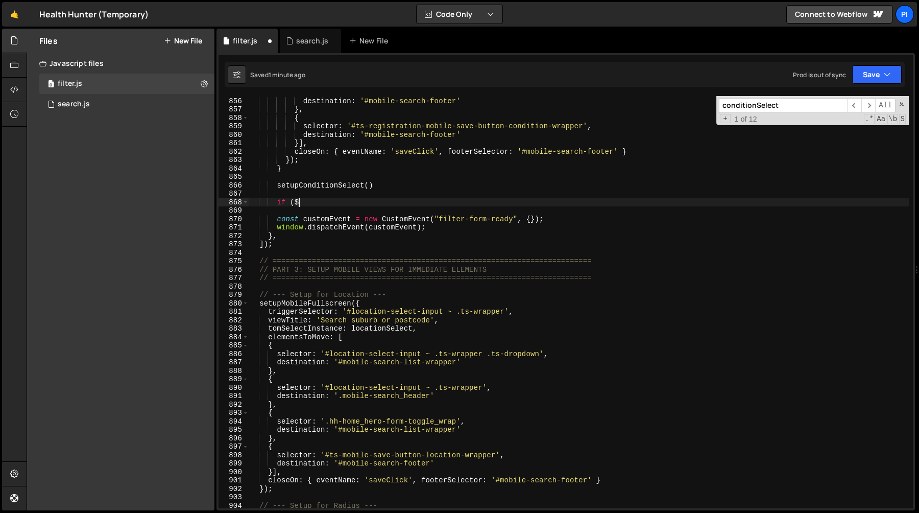
type textarea "if ("
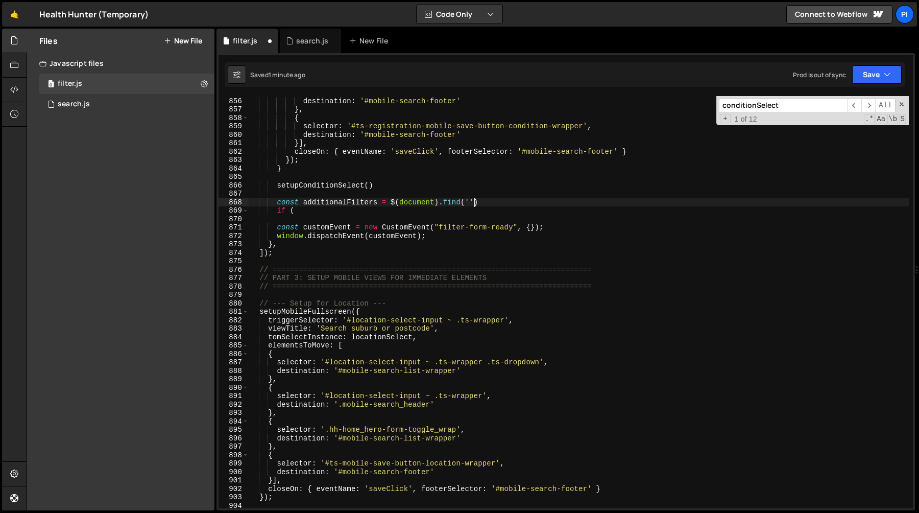
scroll to position [0, 15]
paste textarea "add-filters_hidden_wrap"
type textarea "const additionalFilters = $(document).find('.add-filters_hidden_wrap')"
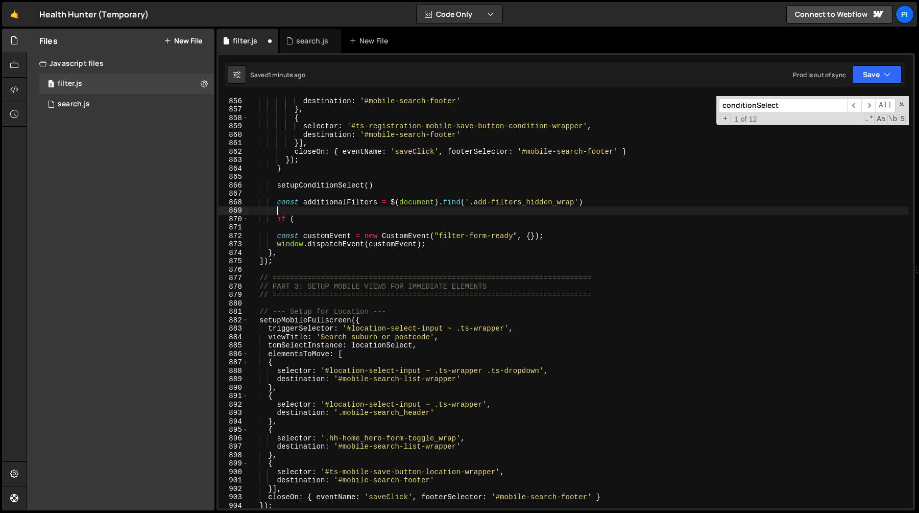
type textarea "const additionalFilters = $(document).find('.add-filters_hidden_wrap')"
type textarea "o"
paste textarea "add-filters_hidden_wrap"
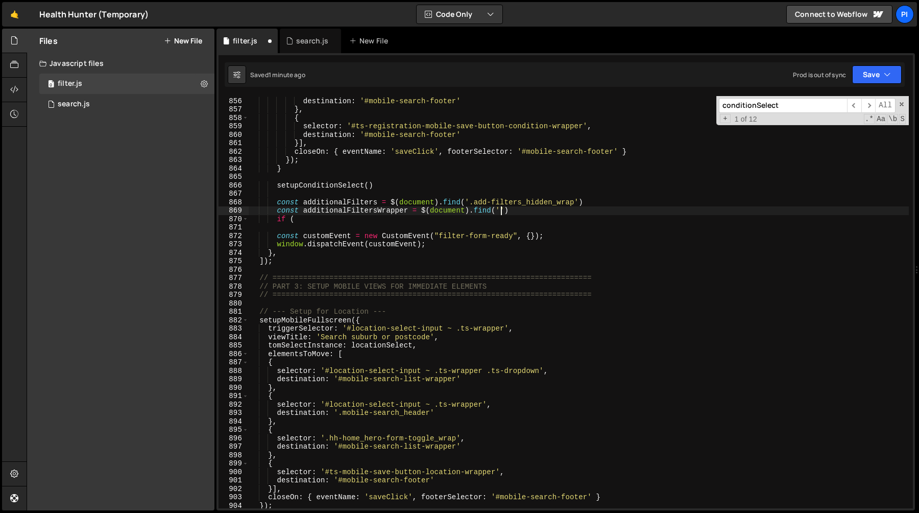
paste textarea "add-filters_hidden_wrap'"
paste textarea "add-filters_hidden_wrap"
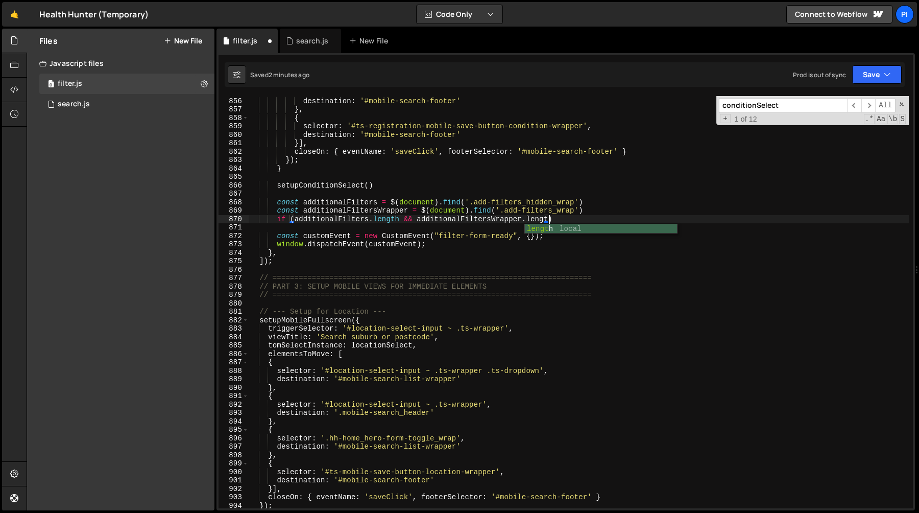
scroll to position [0, 21]
type textarea "if (additionalFilters.length && additionalFiltersWrapper.length) {}"
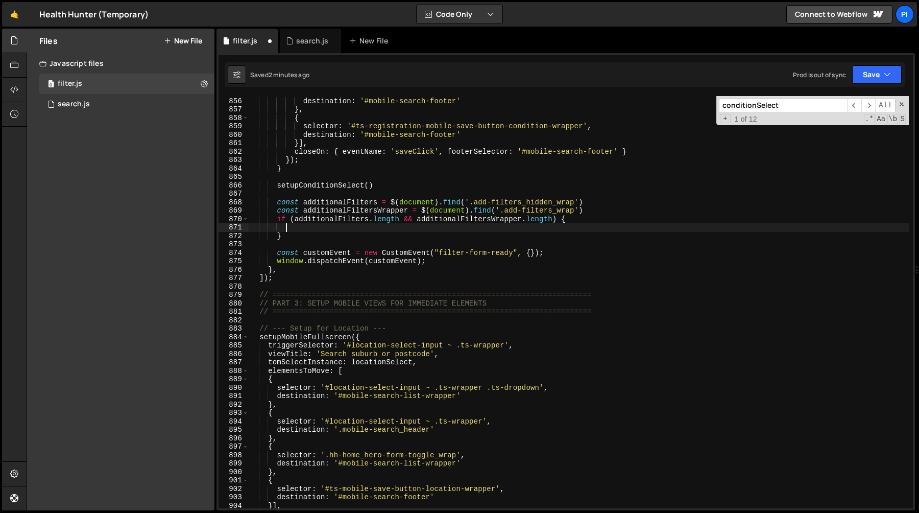
click at [590, 208] on div "selector : '#ts-registration-mobile-clear-button-condition-wrapper' , destinati…" at bounding box center [579, 302] width 660 height 429
type textarea "const additionalFiltersWrapper = $(document).find('.add-filters_wrap')"
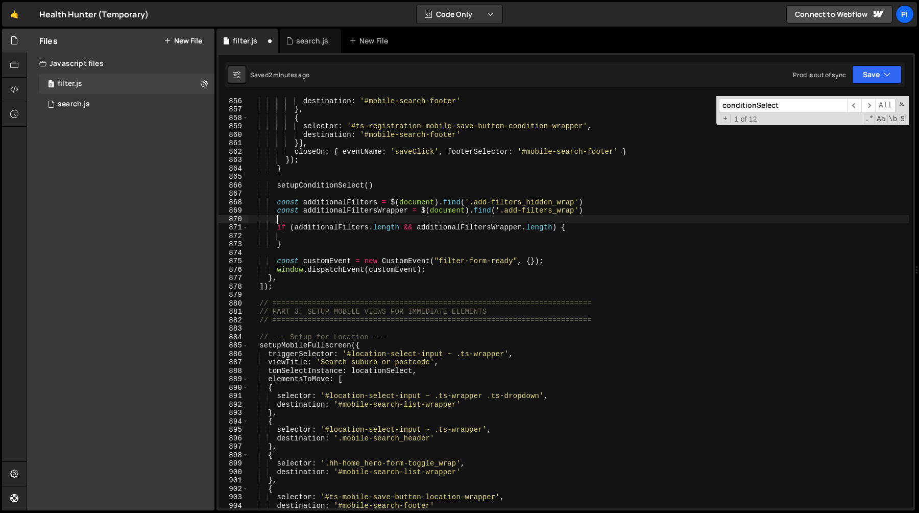
click at [364, 242] on div "selector : '#ts-registration-mobile-clear-button-condition-wrapper' , destinati…" at bounding box center [579, 302] width 660 height 429
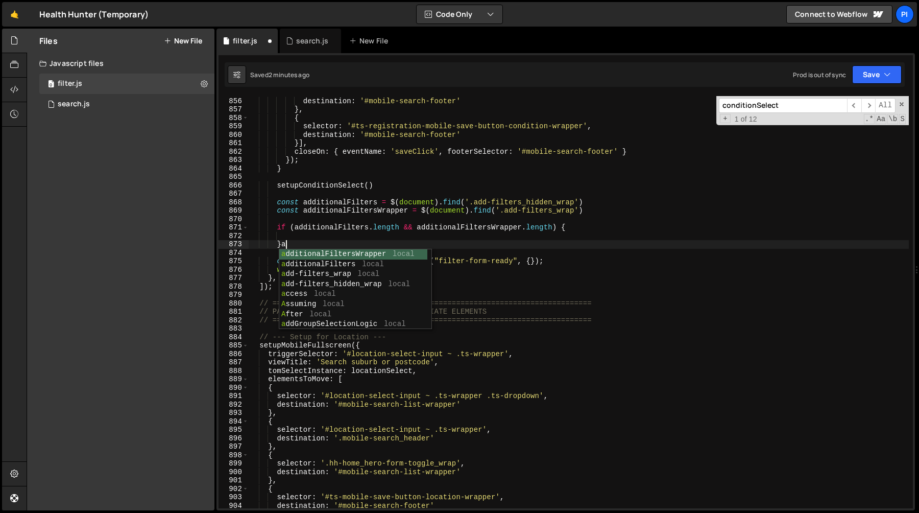
type textarea "}"
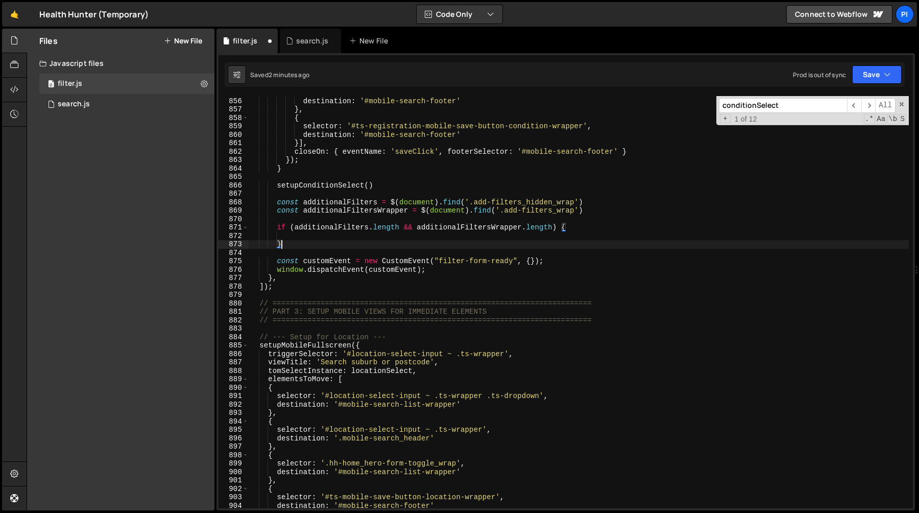
click at [316, 235] on div "selector : '#ts-registration-mobile-clear-button-condition-wrapper' , destinati…" at bounding box center [579, 302] width 660 height 429
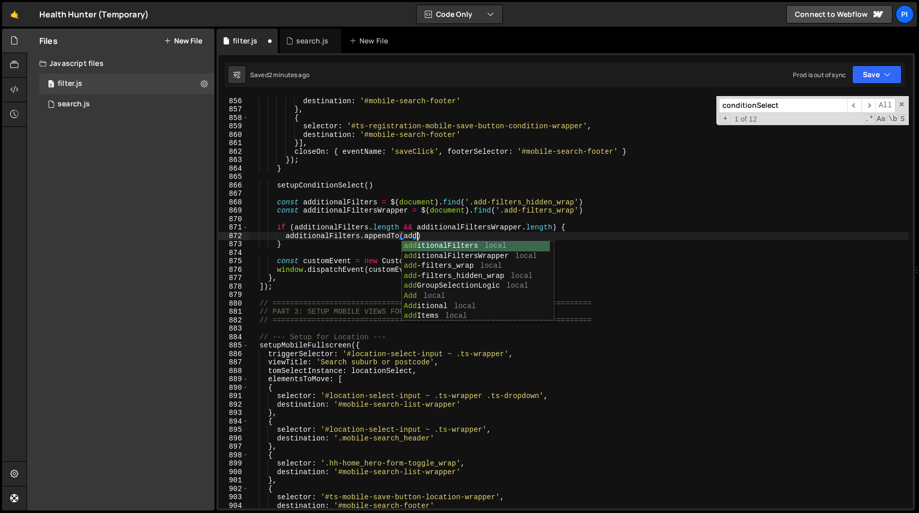
scroll to position [0, 11]
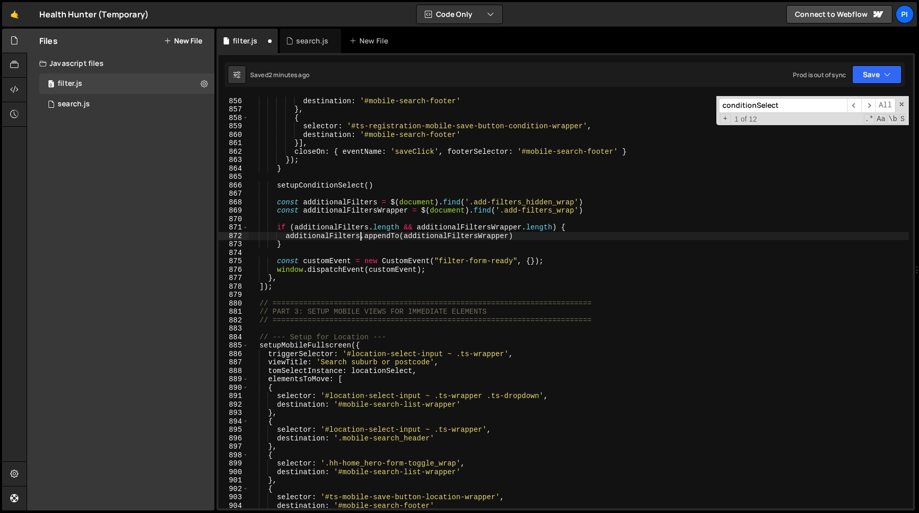
click at [361, 238] on div "selector : '#ts-registration-mobile-clear-button-condition-wrapper' , destinati…" at bounding box center [579, 302] width 660 height 429
click at [424, 212] on div "selector : '#ts-registration-mobile-clear-button-condition-wrapper' , destinati…" at bounding box center [579, 302] width 660 height 429
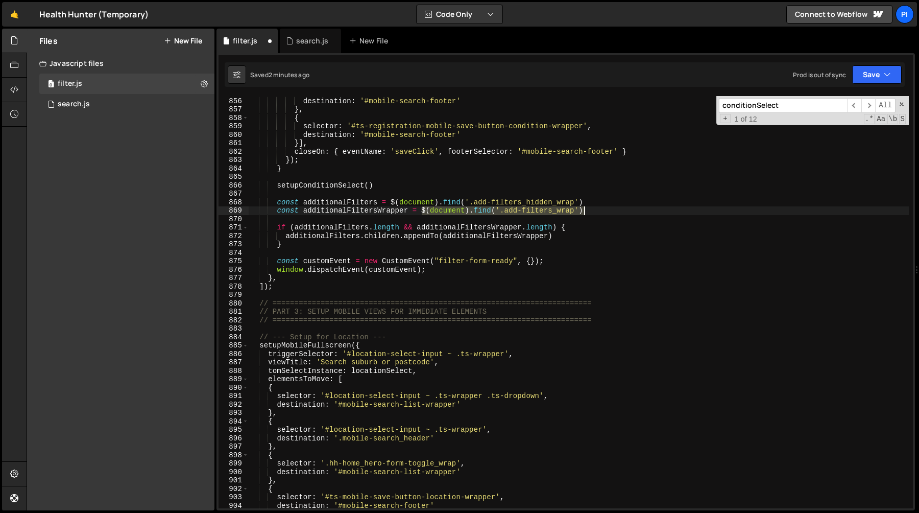
click at [612, 209] on div "selector : '#ts-registration-mobile-clear-button-condition-wrapper' , destinati…" at bounding box center [579, 302] width 660 height 429
click at [321, 237] on div "selector : '#ts-registration-mobile-clear-button-condition-wrapper' , destinati…" at bounding box center [579, 302] width 660 height 429
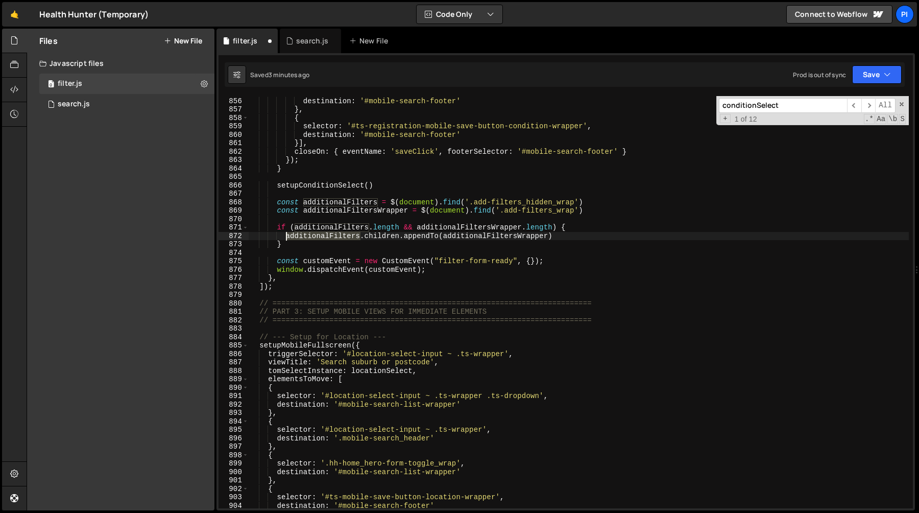
click at [321, 237] on div "selector : '#ts-registration-mobile-clear-button-condition-wrapper' , destinati…" at bounding box center [579, 302] width 660 height 429
type textarea "additionalFilters.children().map((_,el)=>{).appendTo(additionalFiltersWrapper)"
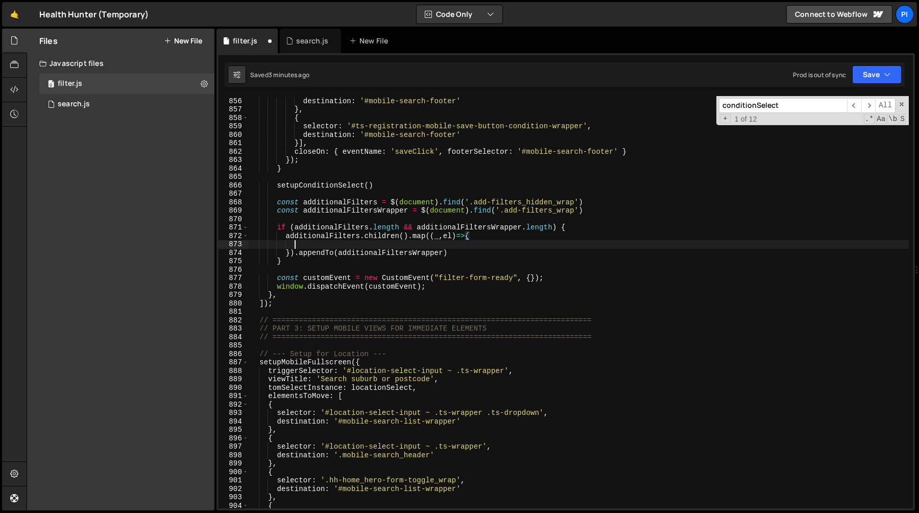
scroll to position [0, 3]
type textarea "})"
paste textarea ".appendTo(additionalFiltersWrapper)"
click at [311, 259] on div "selector : '#ts-registration-mobile-clear-button-condition-wrapper' , destinati…" at bounding box center [579, 302] width 660 height 429
type textarea "}"
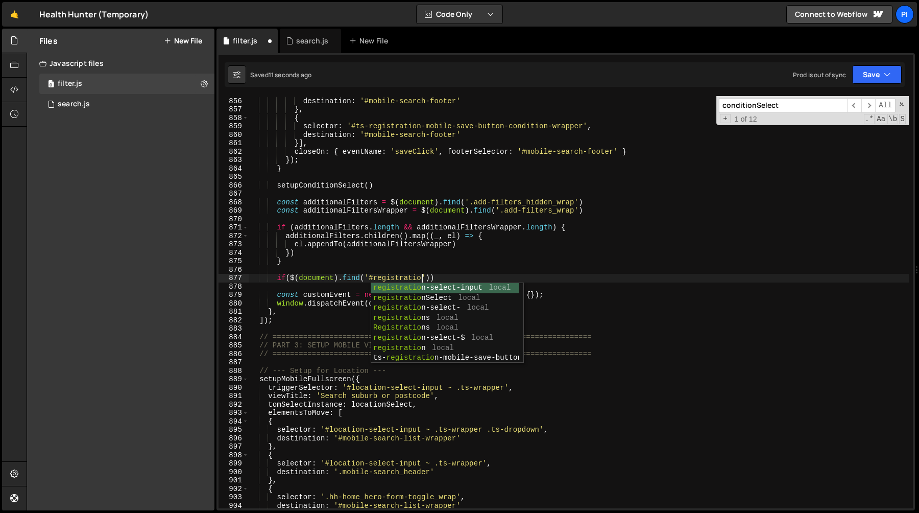
scroll to position [0, 12]
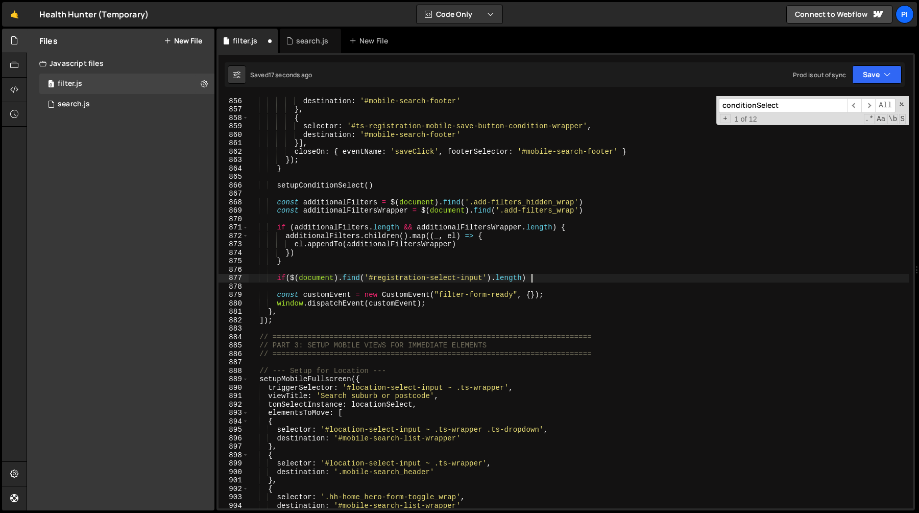
type textarea "if($(document).find('#registration-select-input').length) {}"
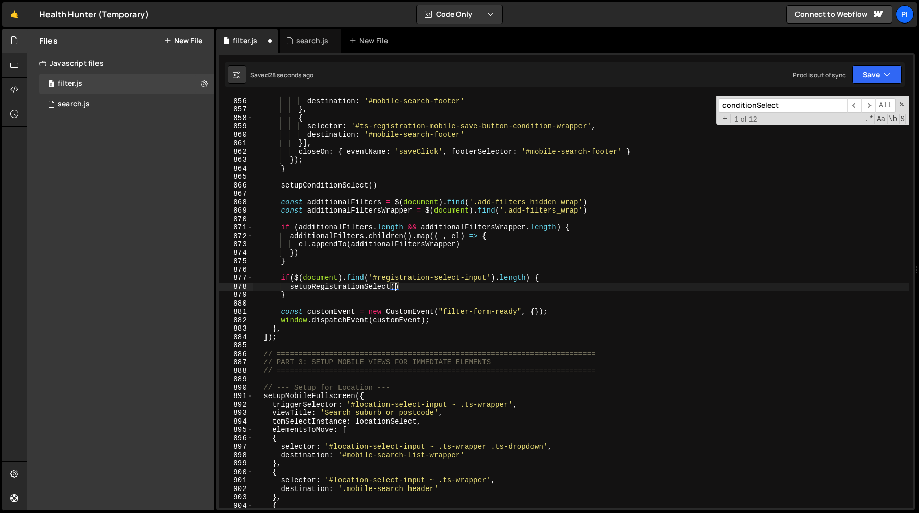
scroll to position [0, 9]
click at [475, 245] on div "selector : '#ts-registration-mobile-clear-button-condition-wrapper' , destinati…" at bounding box center [581, 302] width 656 height 429
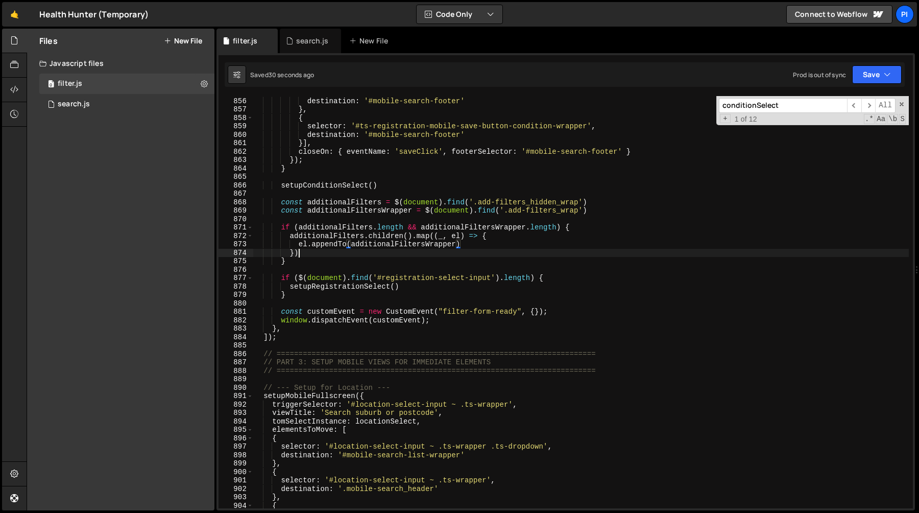
click at [314, 253] on div "selector : '#ts-registration-mobile-clear-button-condition-wrapper' , destinati…" at bounding box center [581, 302] width 656 height 429
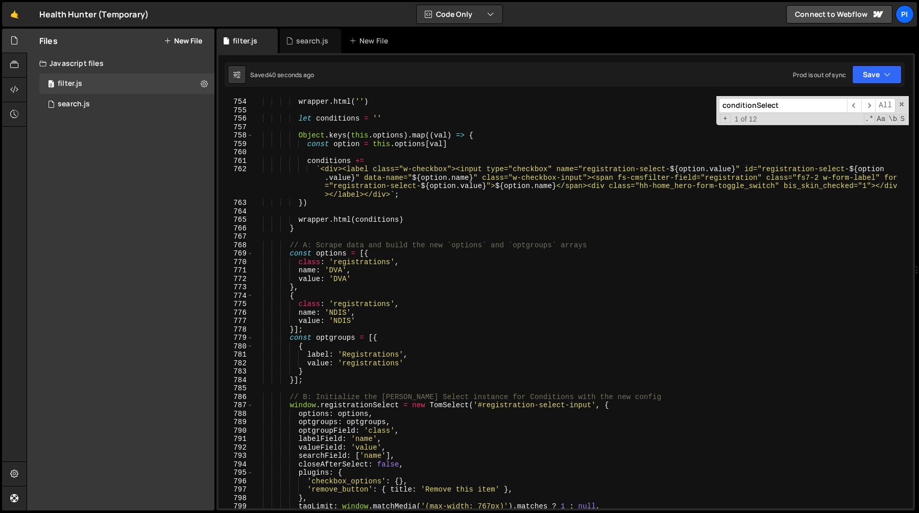
scroll to position [6403, 0]
click at [330, 350] on div "wrapper . html ( '' ) let conditions = '' Object . keys ( this . options ) . ma…" at bounding box center [581, 303] width 656 height 429
click at [317, 346] on div "wrapper . html ( '' ) let conditions = '' Object . keys ( this . options ) . ma…" at bounding box center [581, 303] width 656 height 429
type textarea "{"
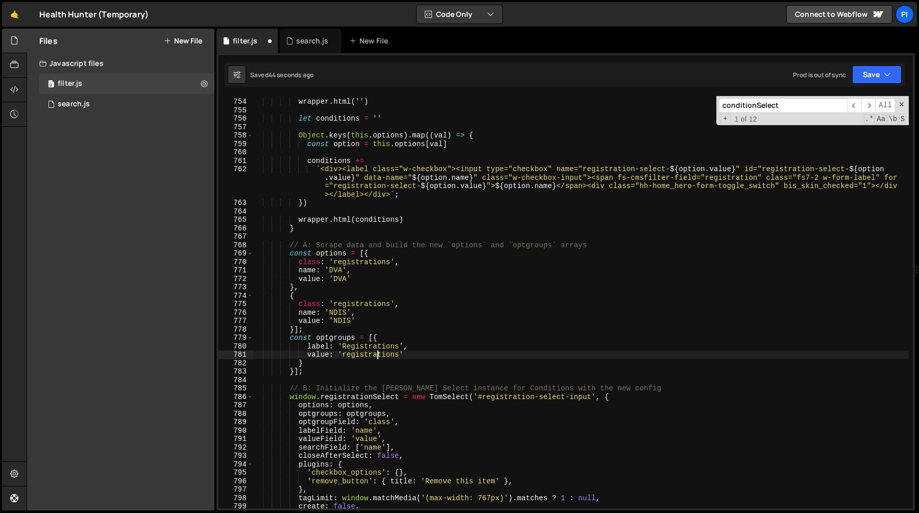
type textarea "}"
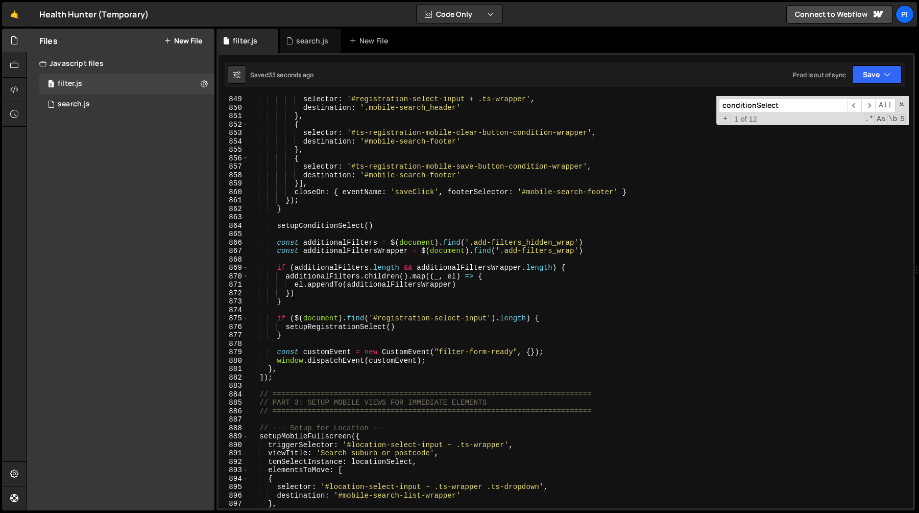
scroll to position [7248, 0]
click at [506, 275] on div "selector : '#registration-select-input + .ts-wrapper' , destination : '.mobile-…" at bounding box center [579, 309] width 660 height 429
type textarea "additionalFilters.children().map((_, el) => {"
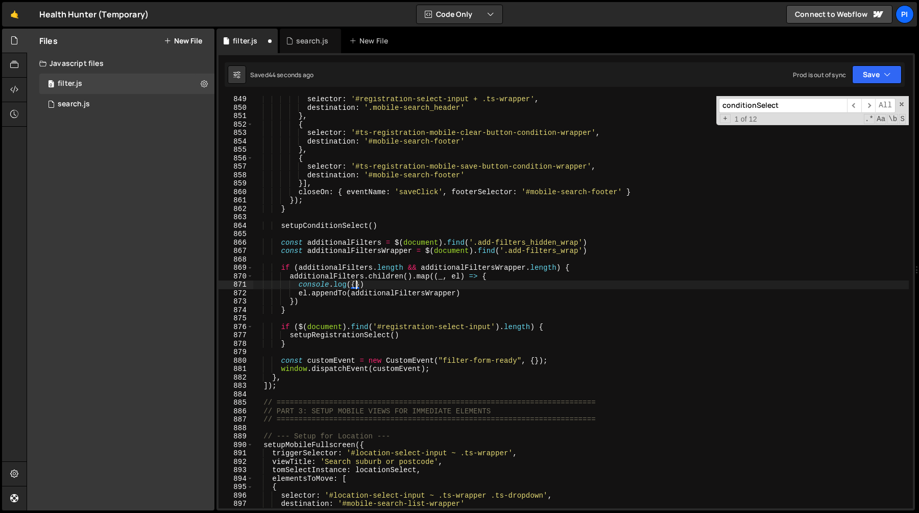
scroll to position [0, 7]
click at [410, 285] on div "selector : '#registration-select-input + .ts-wrapper' , destination : '.mobile-…" at bounding box center [581, 309] width 656 height 429
drag, startPoint x: 410, startPoint y: 285, endPoint x: 282, endPoint y: 285, distance: 127.2
click at [282, 285] on div "selector : '#registration-select-input + .ts-wrapper' , destination : '.mobile-…" at bounding box center [581, 309] width 656 height 429
type textarea "\"
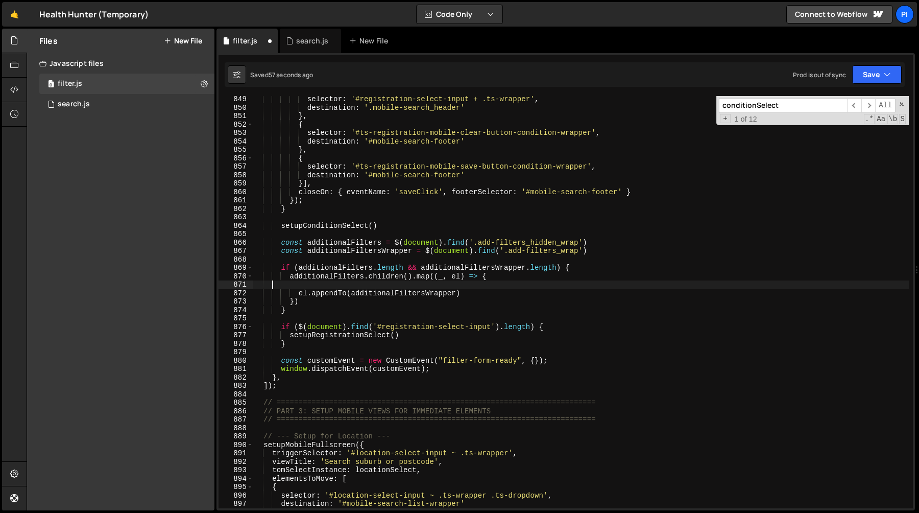
scroll to position [0, 0]
click at [430, 276] on div "selector : '#registration-select-input + .ts-wrapper' , destination : '.mobile-…" at bounding box center [581, 309] width 656 height 429
click at [407, 284] on div "selector : '#registration-select-input + .ts-wrapper' , destination : '.mobile-…" at bounding box center [581, 309] width 656 height 429
click at [303, 293] on div "selector : '#registration-select-input + .ts-wrapper' , destination : '.mobile-…" at bounding box center [581, 309] width 656 height 429
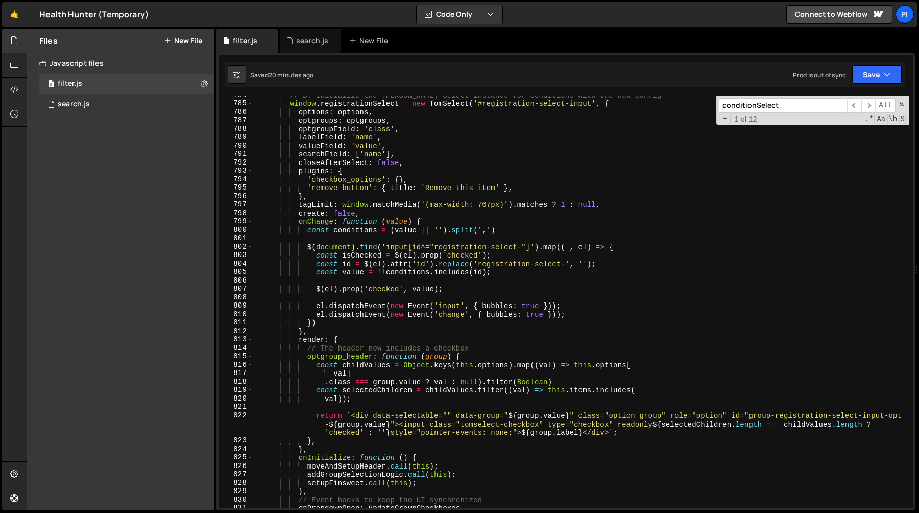
scroll to position [6687, 0]
click at [408, 285] on div "// B: Initialize the Tom Select instance for Conditions with the new config win…" at bounding box center [581, 305] width 656 height 429
type textarea "$(el).prop('checked', value);"
click at [470, 281] on div "// B: Initialize the Tom Select instance for Conditions with the new config win…" at bounding box center [581, 305] width 656 height 429
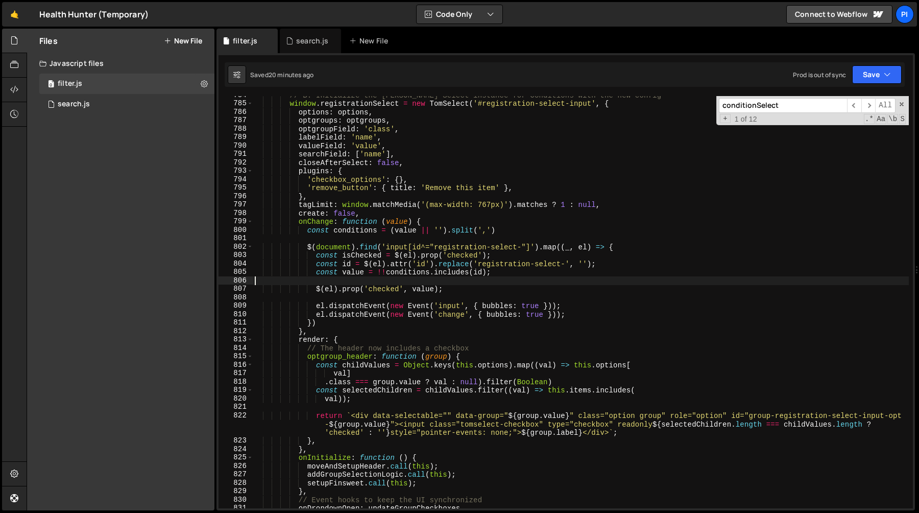
click at [380, 262] on div "// B: Initialize the Tom Select instance for Conditions with the new config win…" at bounding box center [581, 305] width 656 height 429
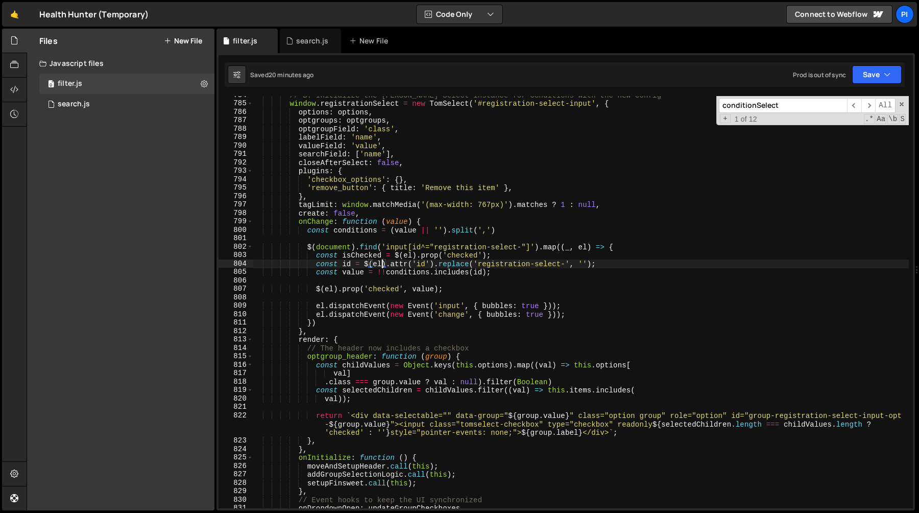
scroll to position [6676, 0]
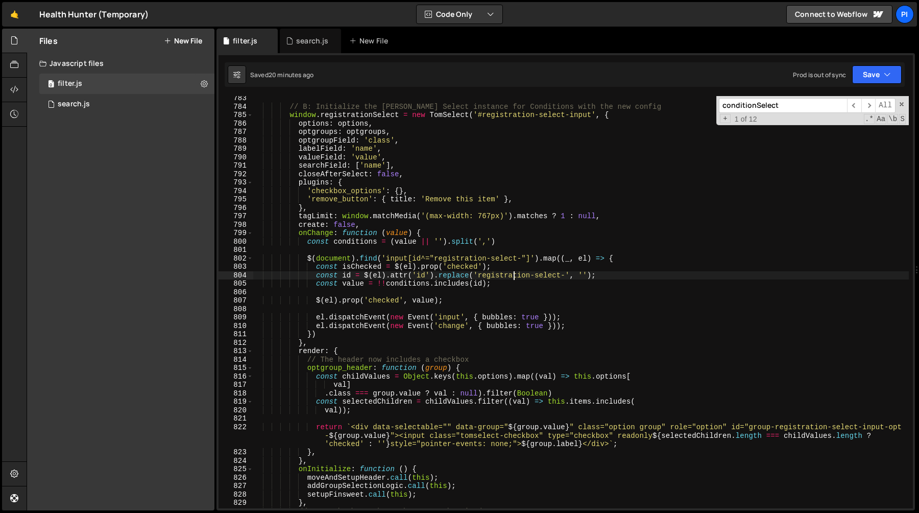
click at [513, 272] on div "// B: Initialize the Tom Select instance for Conditions with the new config win…" at bounding box center [581, 308] width 656 height 429
click at [570, 273] on div "// B: Initialize the Tom Select instance for Conditions with the new config win…" at bounding box center [581, 308] width 656 height 429
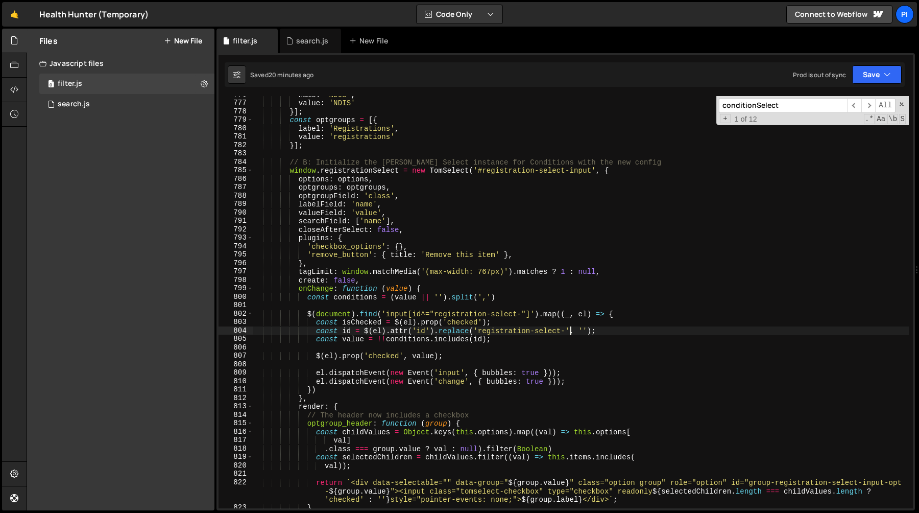
scroll to position [6616, 0]
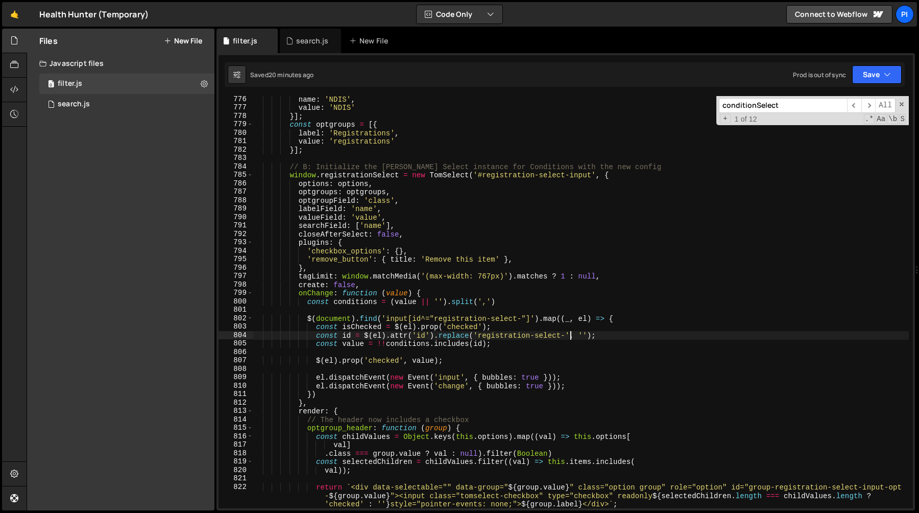
click at [471, 275] on div "name : 'NDIS' , value : 'NDIS' }] ; const optgroups = [{ label : 'Registrations…" at bounding box center [581, 309] width 656 height 429
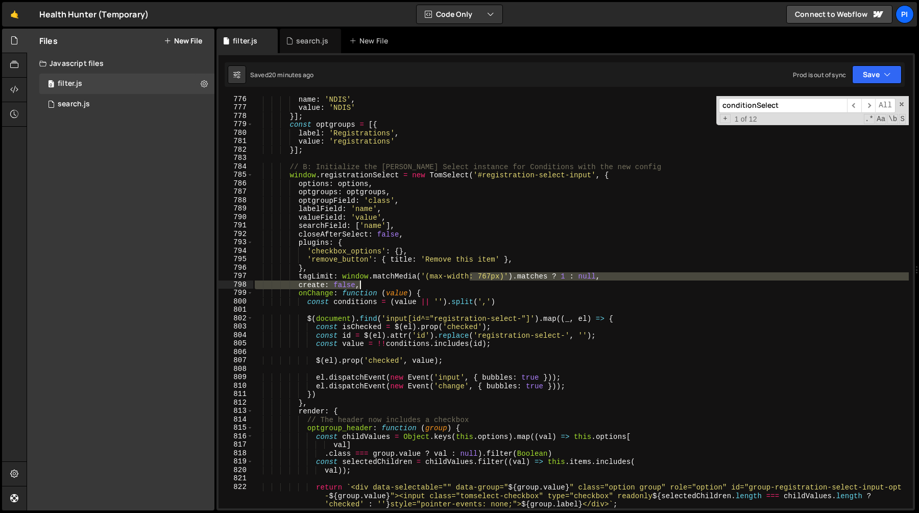
click at [517, 280] on div "name : 'NDIS' , value : 'NDIS' }] ; const optgroups = [{ label : 'Registrations…" at bounding box center [581, 309] width 656 height 429
click at [573, 271] on div "name : 'NDIS' , value : 'NDIS' }] ; const optgroups = [{ label : 'Registrations…" at bounding box center [581, 309] width 656 height 429
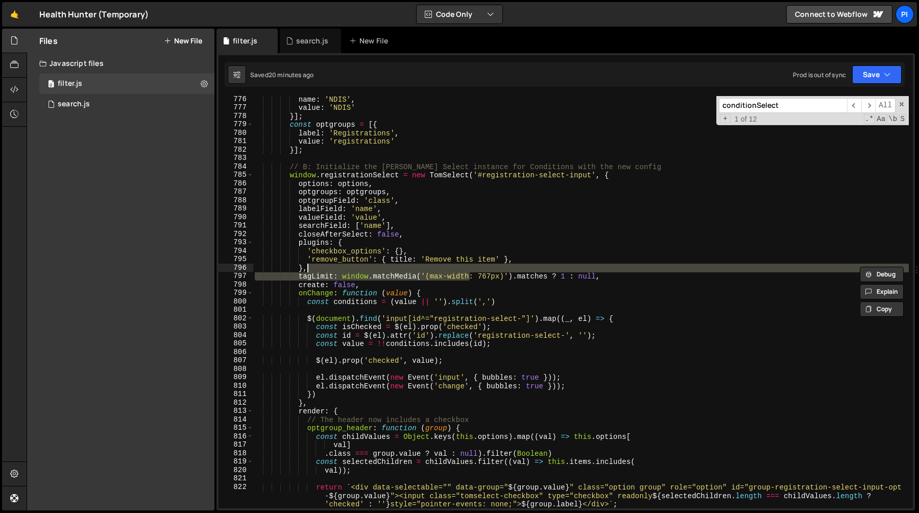
click at [640, 278] on div "name : 'NDIS' , value : 'NDIS' }] ; const optgroups = [{ label : 'Registrations…" at bounding box center [581, 309] width 656 height 429
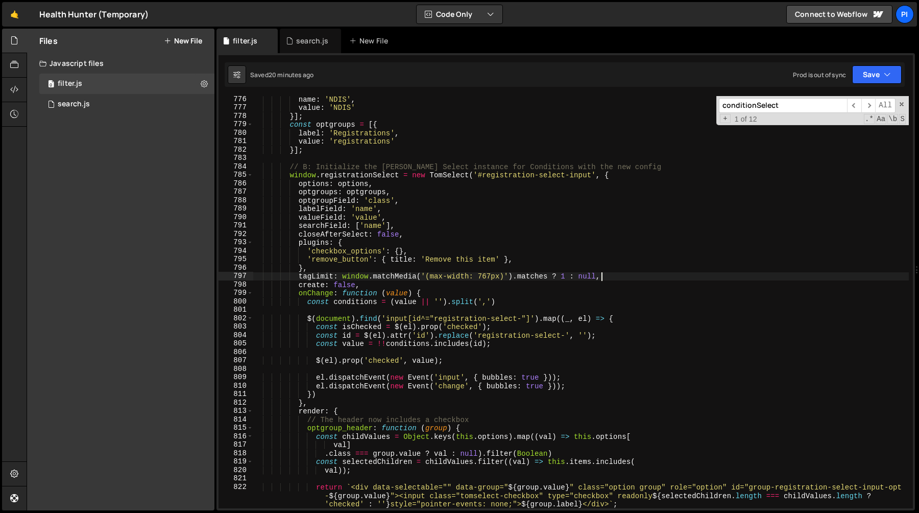
click at [338, 276] on div "name : 'NDIS' , value : 'NDIS' }] ; const optgroups = [{ label : 'Registrations…" at bounding box center [581, 309] width 656 height 429
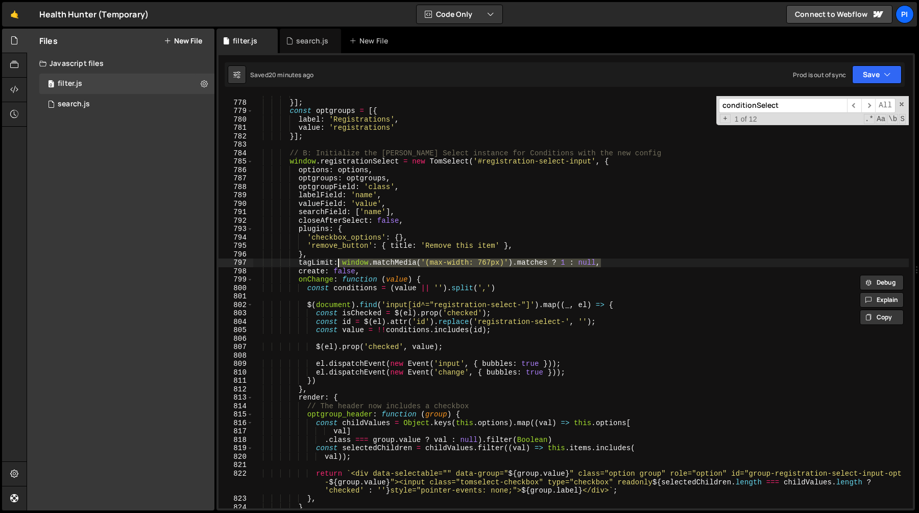
scroll to position [6630, 0]
click at [445, 291] on div "value : 'NDIS' }] ; const optgroups = [{ label : 'Registrations' , value : 'reg…" at bounding box center [581, 304] width 656 height 429
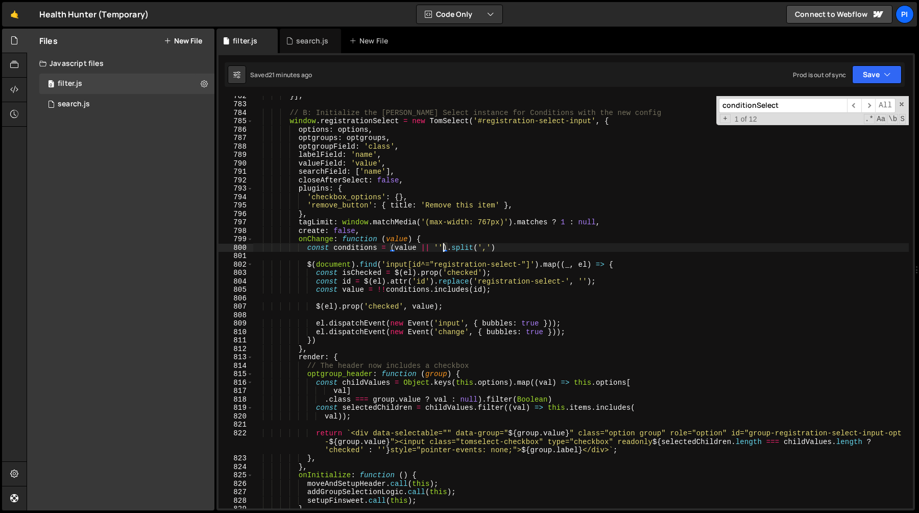
scroll to position [6671, 0]
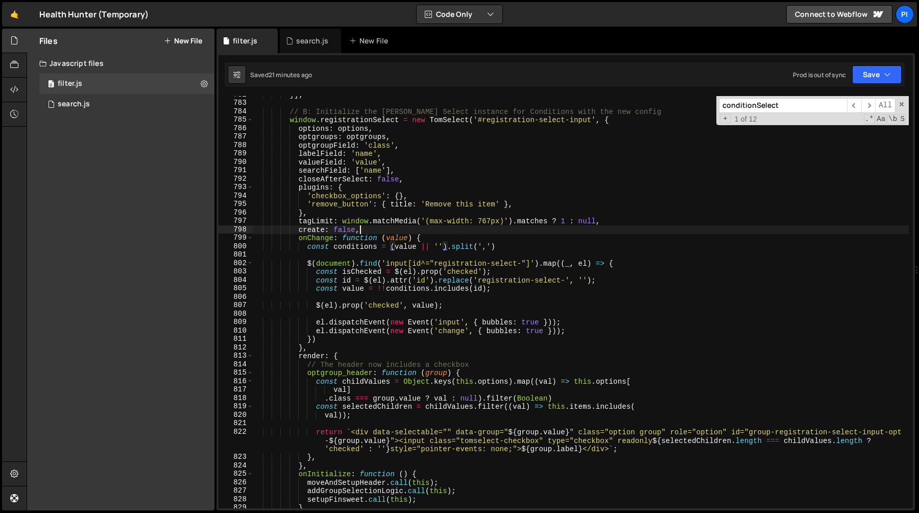
click at [528, 233] on div "}] ; // B: Initialize the Tom Select instance for Conditions with the new confi…" at bounding box center [581, 304] width 656 height 429
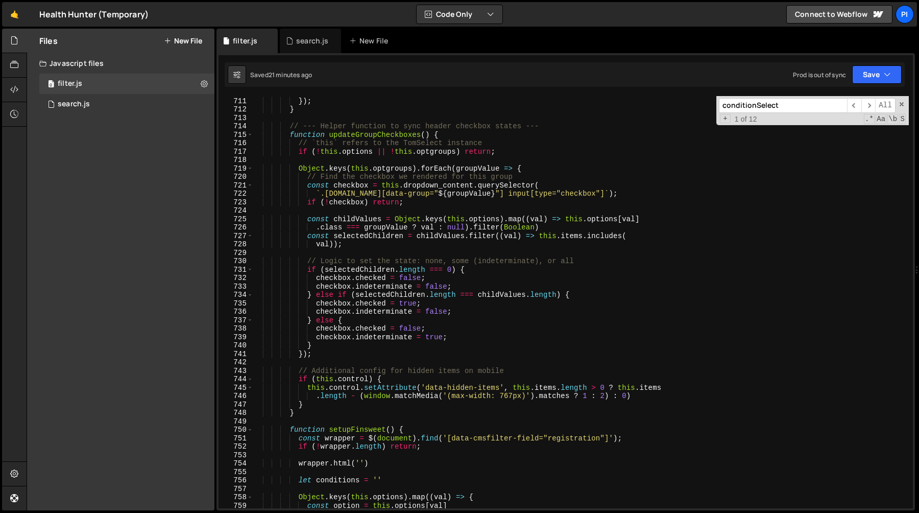
scroll to position [6042, 0]
click at [415, 384] on div "}) ; } // --- Helper function to sync header checkbox states --- function updat…" at bounding box center [581, 310] width 656 height 429
click at [332, 383] on div "}) ; } // --- Helper function to sync header checkbox states --- function updat…" at bounding box center [581, 310] width 656 height 429
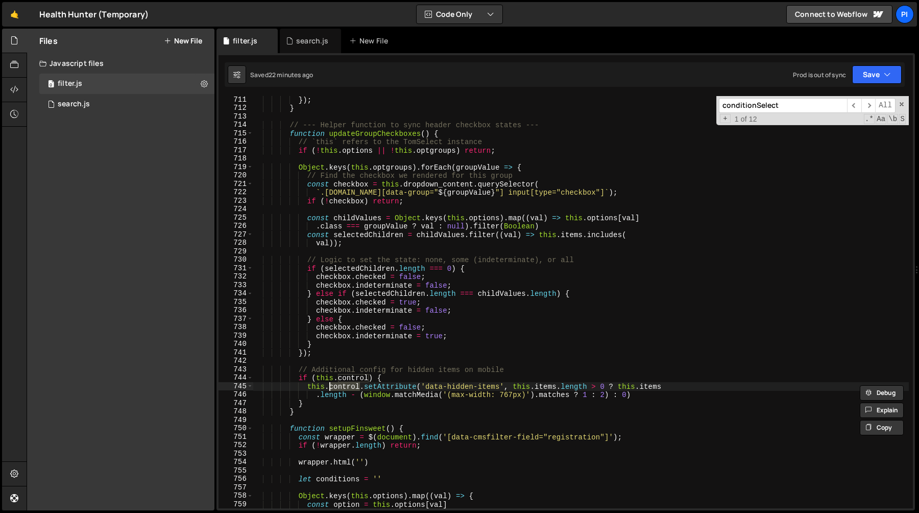
click at [391, 387] on div "}) ; } // --- Helper function to sync header checkbox states --- function updat…" at bounding box center [581, 310] width 656 height 429
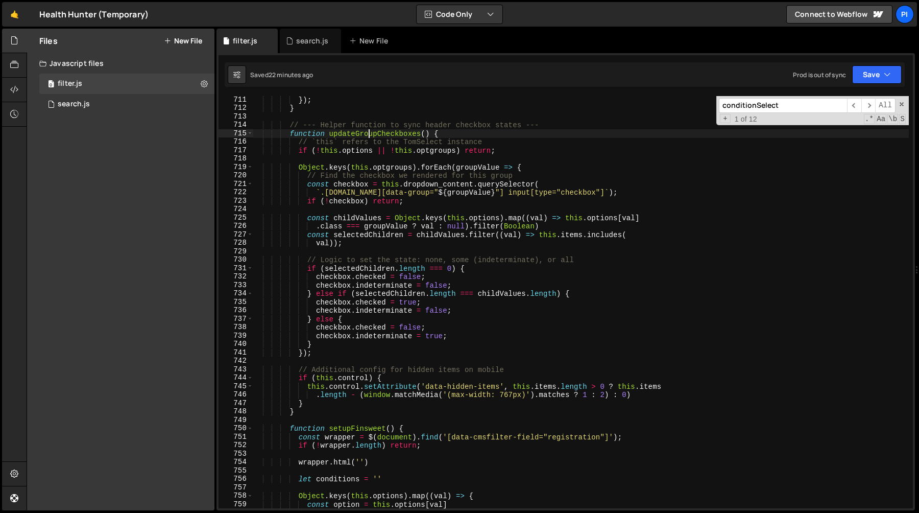
click at [368, 135] on div "}) ; } // --- Helper function to sync header checkbox states --- function updat…" at bounding box center [581, 310] width 656 height 429
type textarea "function updateGroupCheckboxes() {"
click at [368, 135] on div "}) ; } // --- Helper function to sync header checkbox states --- function updat…" at bounding box center [581, 310] width 656 height 429
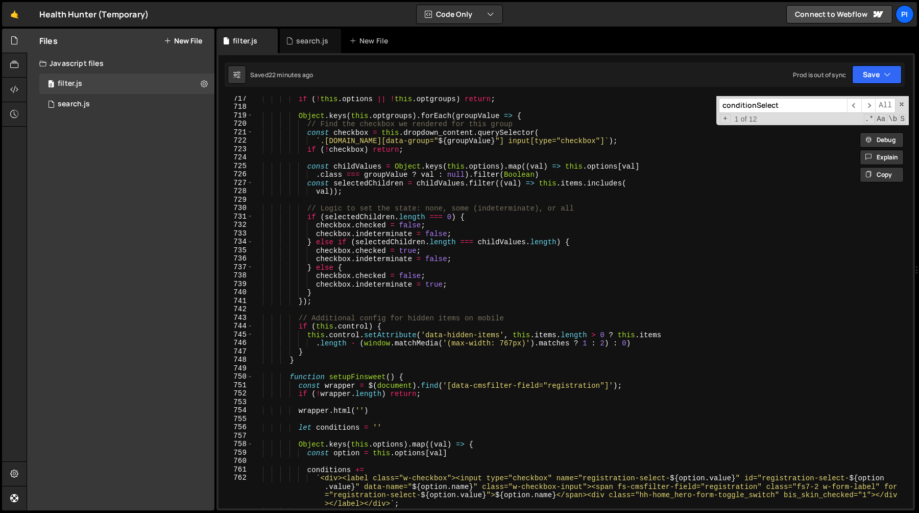
scroll to position [6094, 0]
type input "updateGroupCheckboxes"
click at [825, 175] on div "if ( ! this . options || ! this . optgroups ) return ; Object . keys ( this . o…" at bounding box center [581, 308] width 656 height 429
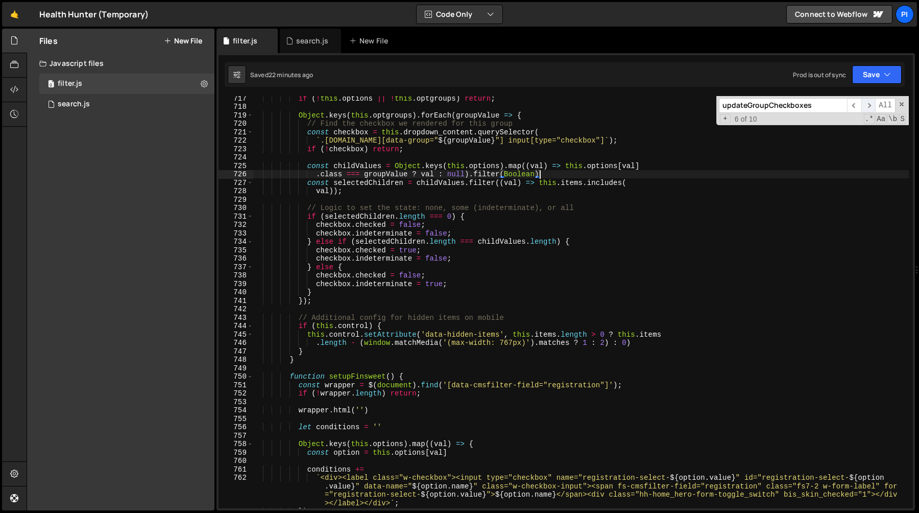
click at [871, 109] on span "​" at bounding box center [869, 105] width 14 height 15
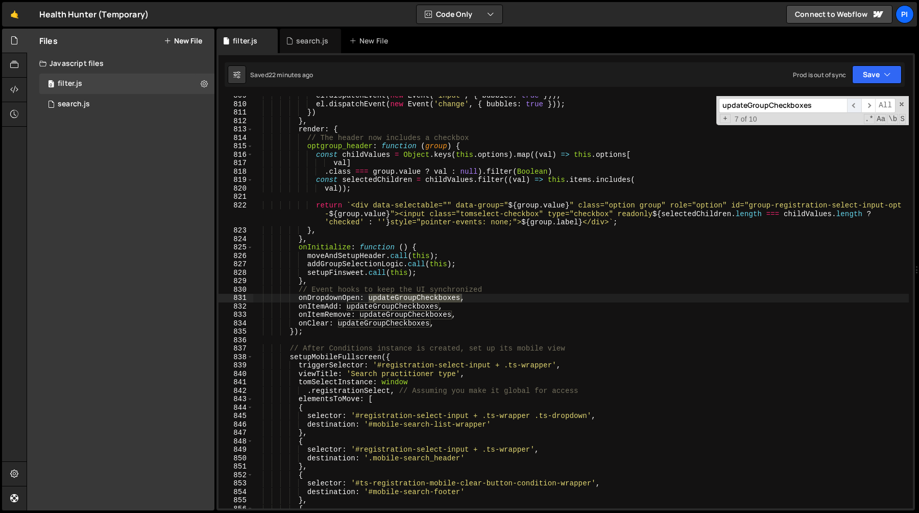
click at [857, 109] on span "​" at bounding box center [854, 105] width 14 height 15
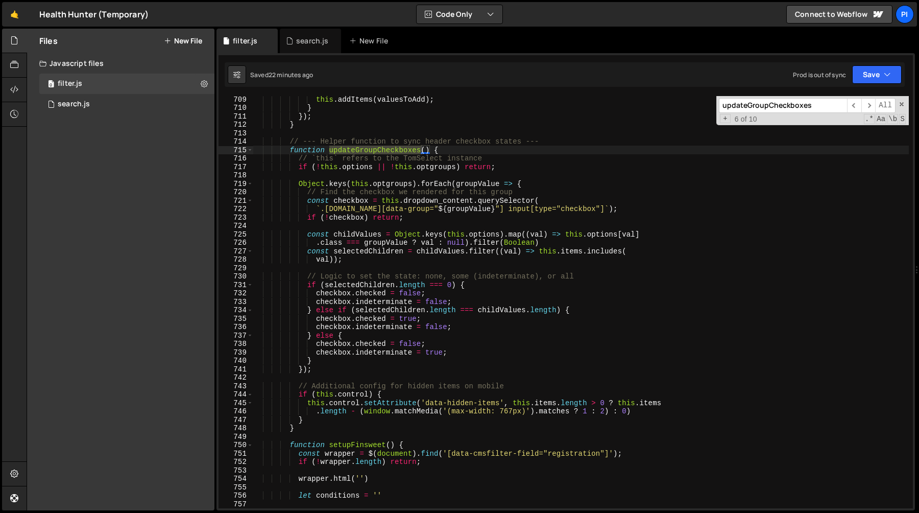
scroll to position [6027, 0]
click at [866, 104] on span "​" at bounding box center [869, 105] width 14 height 15
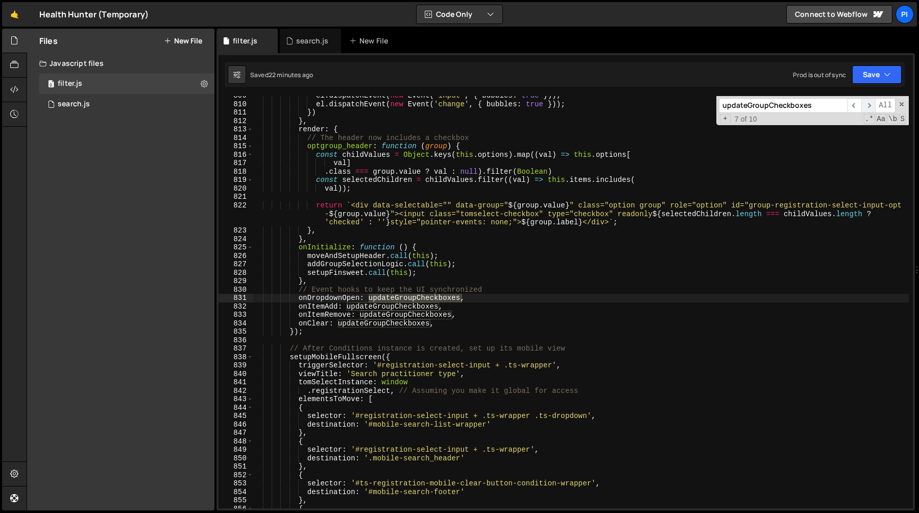
scroll to position [6898, 0]
click at [857, 106] on span "​" at bounding box center [854, 105] width 14 height 15
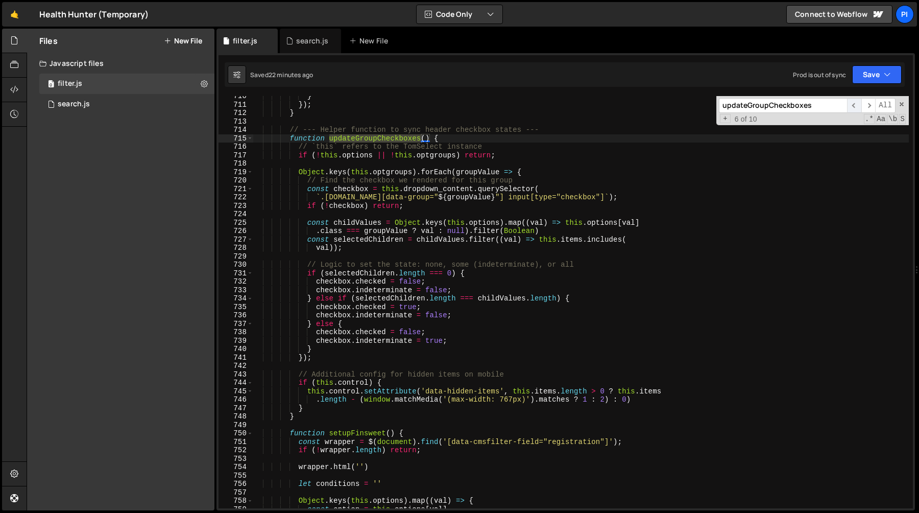
scroll to position [6039, 0]
type textarea "function updateGroupCheckboxes() {"
click at [466, 136] on div "} }) ; } // --- Helper function to sync header checkbox states --- function upd…" at bounding box center [581, 305] width 656 height 429
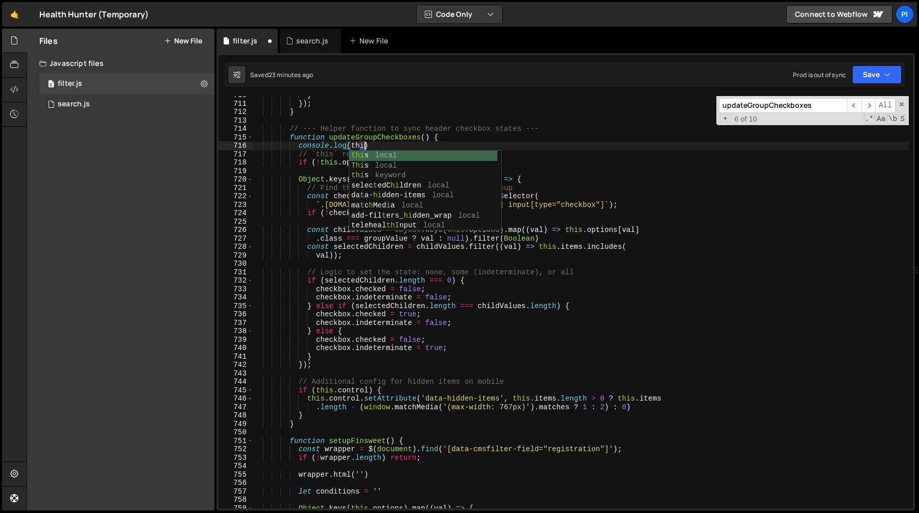
scroll to position [0, 8]
click at [464, 138] on div "} }) ; } // --- Helper function to sync header checkbox states --- function upd…" at bounding box center [581, 305] width 656 height 429
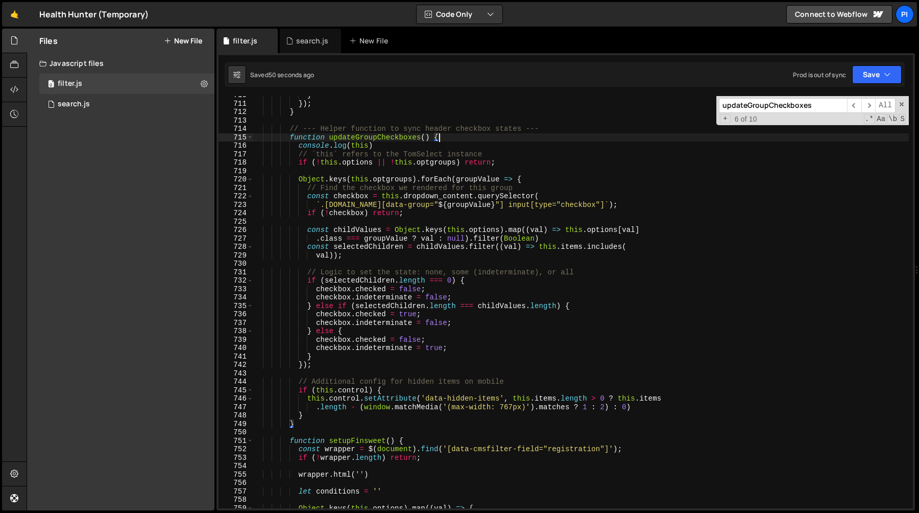
click at [444, 151] on div "} }) ; } // --- Helper function to sync header checkbox states --- function upd…" at bounding box center [581, 305] width 656 height 429
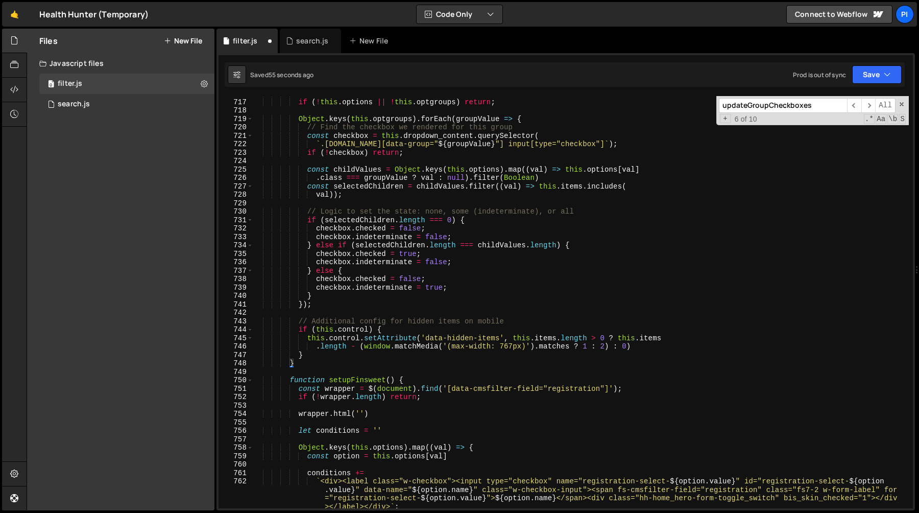
scroll to position [6101, 0]
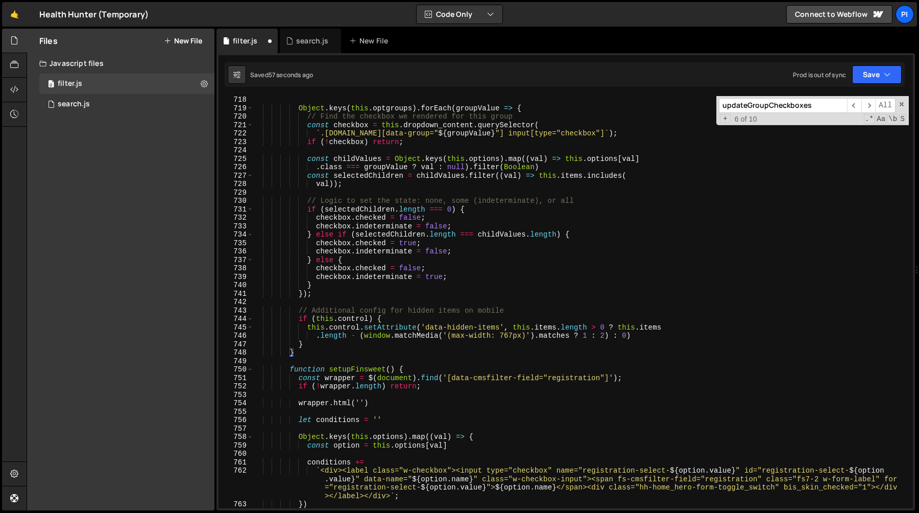
click at [417, 311] on div "Object . keys ( this . optgroups ) . forEach ( groupValue => { // Find the chec…" at bounding box center [581, 310] width 656 height 429
type textarea "}"
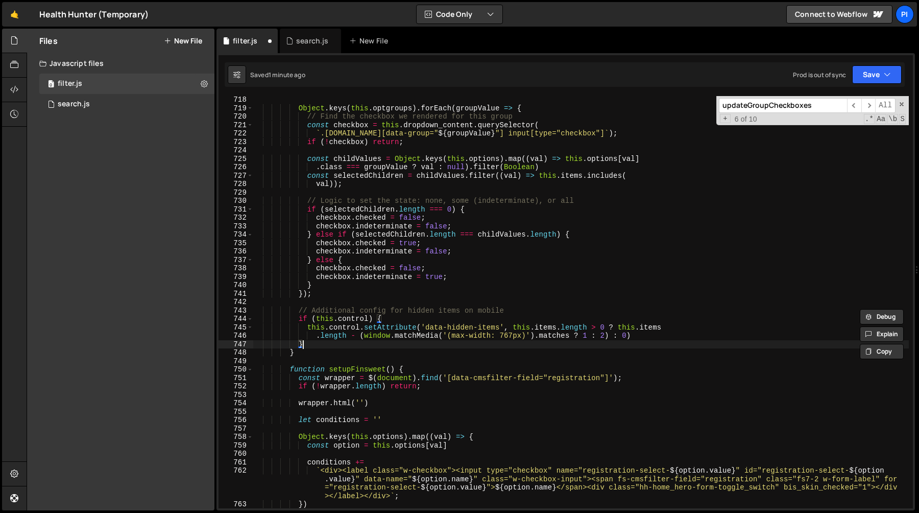
scroll to position [0, 3]
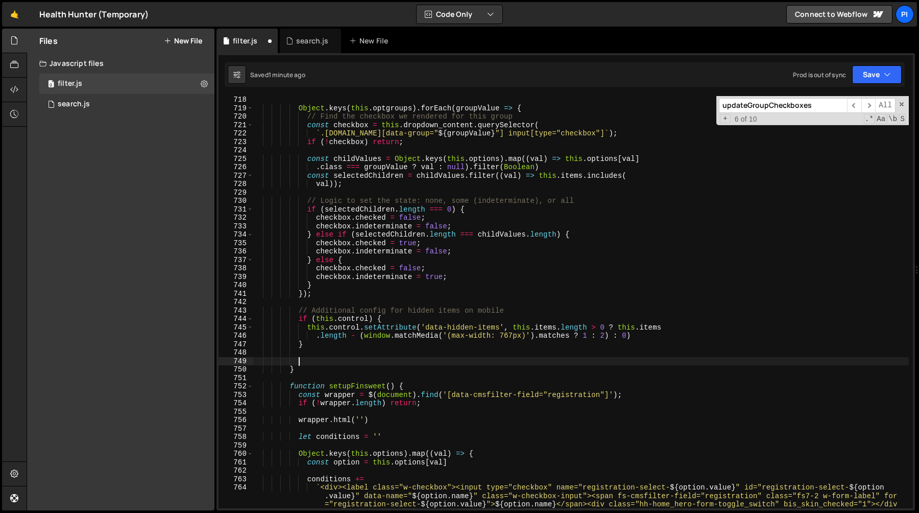
paste textarea "}"
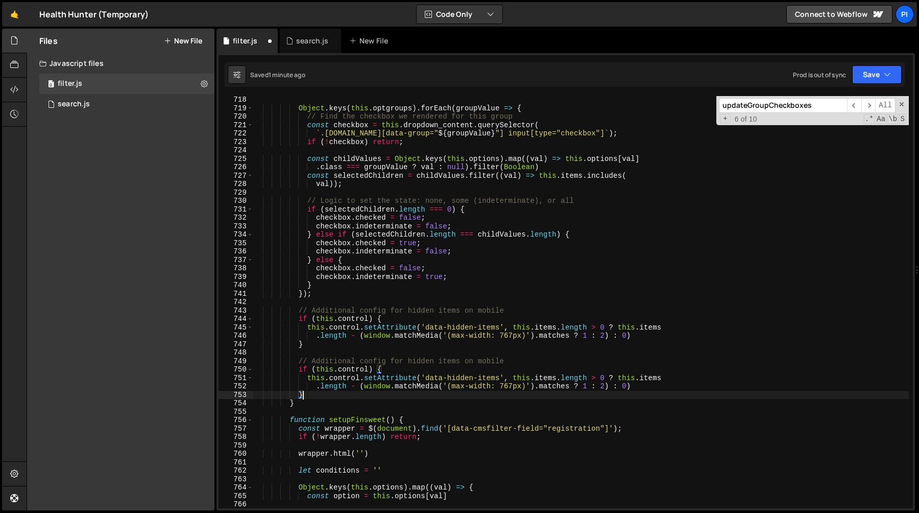
click at [419, 362] on div "Object . keys ( this . optgroups ) . forEach ( groupValue => { // Find the chec…" at bounding box center [581, 310] width 656 height 429
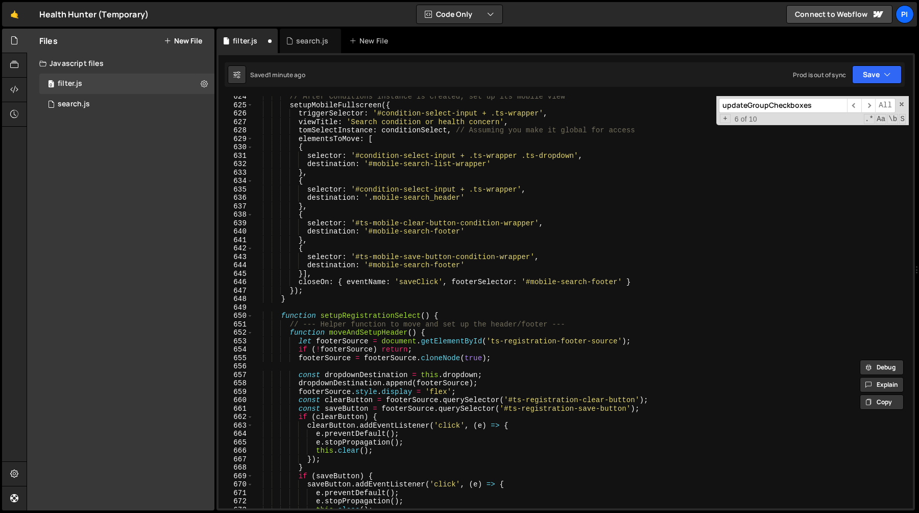
scroll to position [5485, 0]
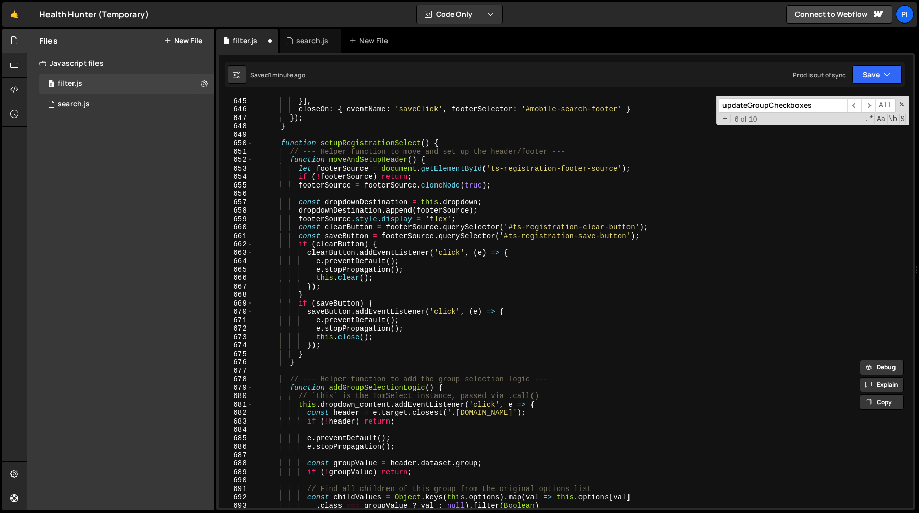
click at [517, 183] on div "destination : '#mobile-search-footer' }] , closeOn : { eventName : 'saveClick' …" at bounding box center [581, 302] width 656 height 429
click at [508, 177] on div "destination : '#mobile-search-footer' }] , closeOn : { eventName : 'saveClick' …" at bounding box center [581, 302] width 656 height 429
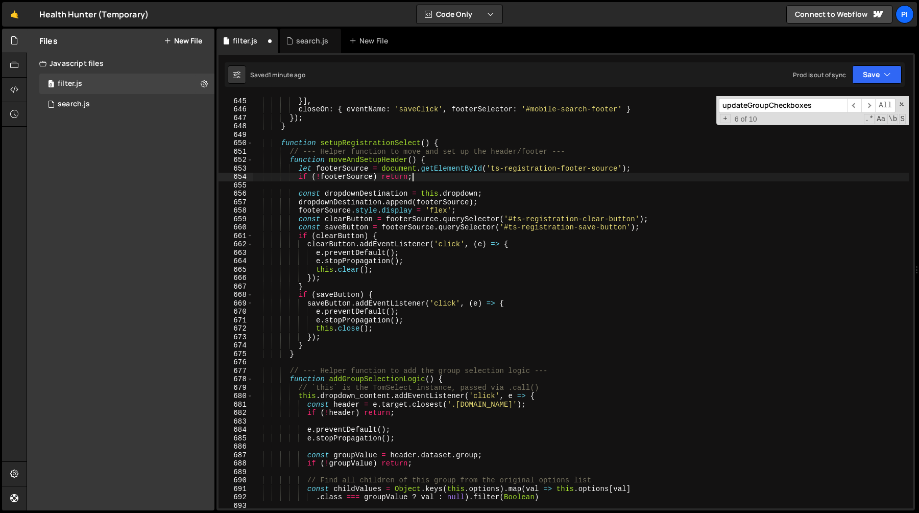
click at [303, 166] on div "destination : '#mobile-search-footer' }] , closeOn : { eventName : 'saveClick' …" at bounding box center [581, 302] width 656 height 429
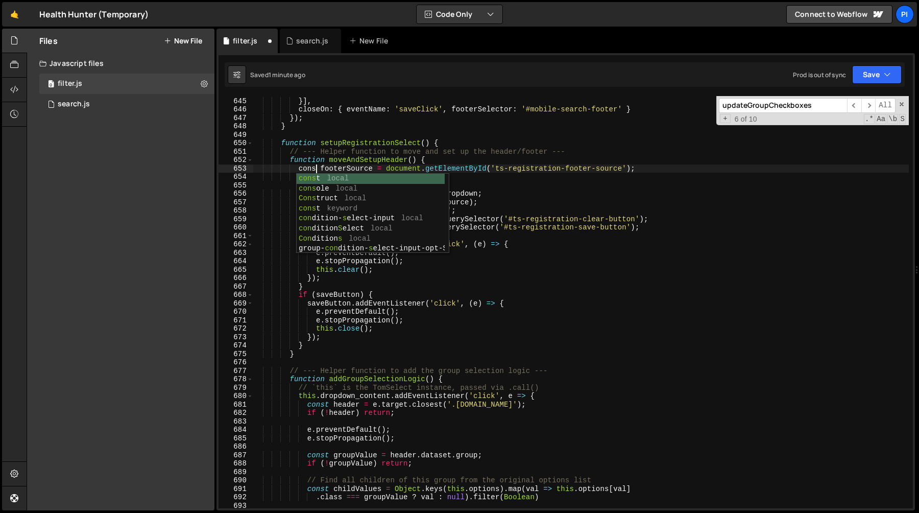
scroll to position [0, 4]
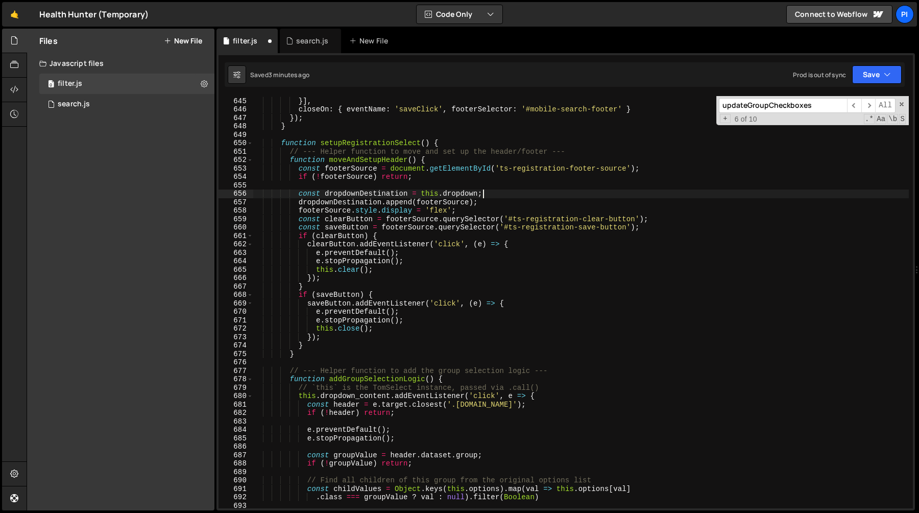
click at [551, 190] on div "destination : '#mobile-search-footer' }] , closeOn : { eventName : 'saveClick' …" at bounding box center [581, 302] width 656 height 429
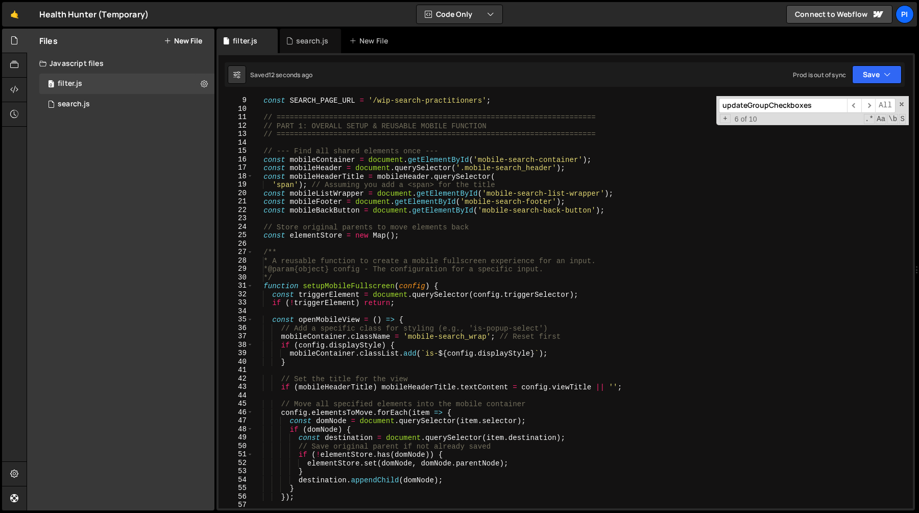
scroll to position [87, 0]
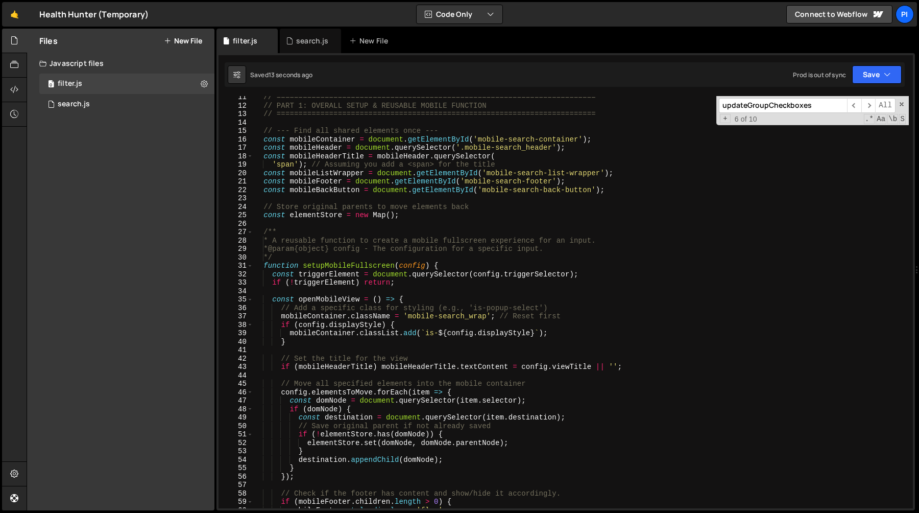
click at [359, 264] on div "// ========================================================================= //…" at bounding box center [581, 307] width 656 height 429
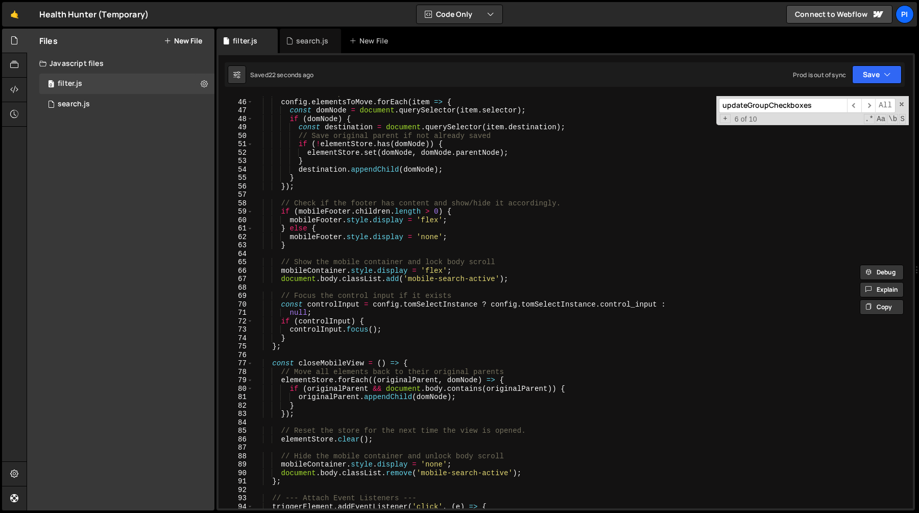
scroll to position [357, 0]
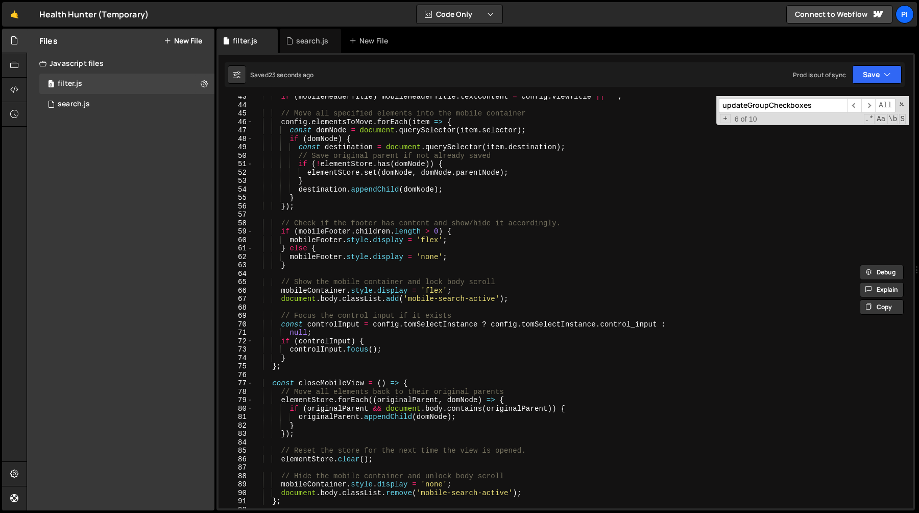
click at [515, 299] on div "if ( mobileHeaderTitle ) mobileHeaderTitle . textContent = config . viewTitle |…" at bounding box center [581, 306] width 656 height 429
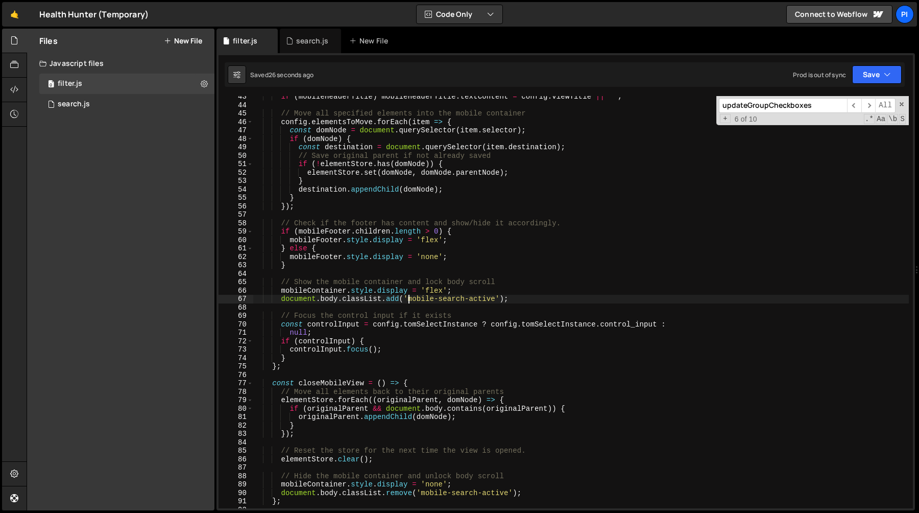
click at [407, 299] on div "if ( mobileHeaderTitle ) mobileHeaderTitle . textContent = config . viewTitle |…" at bounding box center [581, 306] width 656 height 429
click at [496, 298] on div "if ( mobileHeaderTitle ) mobileHeaderTitle . textContent = config . viewTitle |…" at bounding box center [581, 306] width 656 height 429
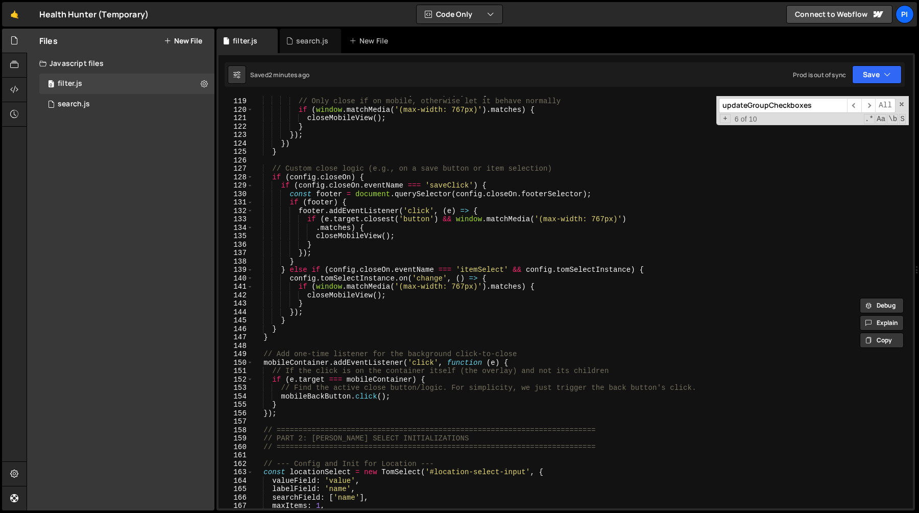
scroll to position [993, 0]
click at [371, 280] on div "saveButton . addEventListener ( 'click' , ( e ) => { // Only close if on mobile…" at bounding box center [581, 302] width 656 height 429
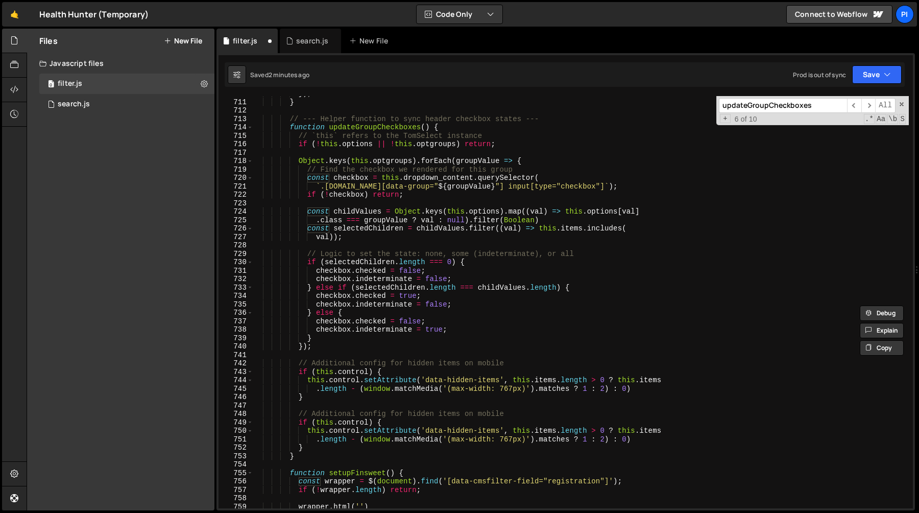
scroll to position [6054, 0]
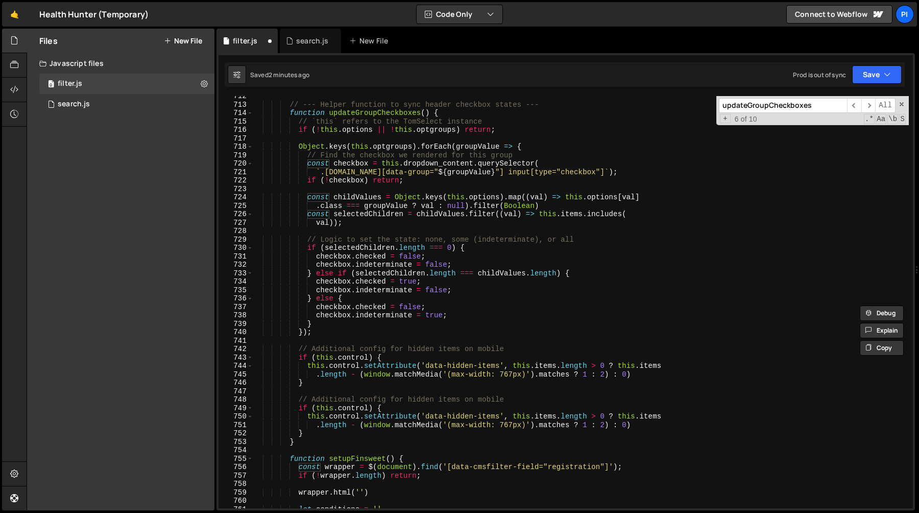
click at [605, 306] on div "// --- Helper function to sync header checkbox states --- function updateGroupC…" at bounding box center [581, 306] width 656 height 429
click at [584, 328] on div "// --- Helper function to sync header checkbox states --- function updateGroupC…" at bounding box center [581, 306] width 656 height 429
click at [901, 105] on span at bounding box center [901, 104] width 7 height 7
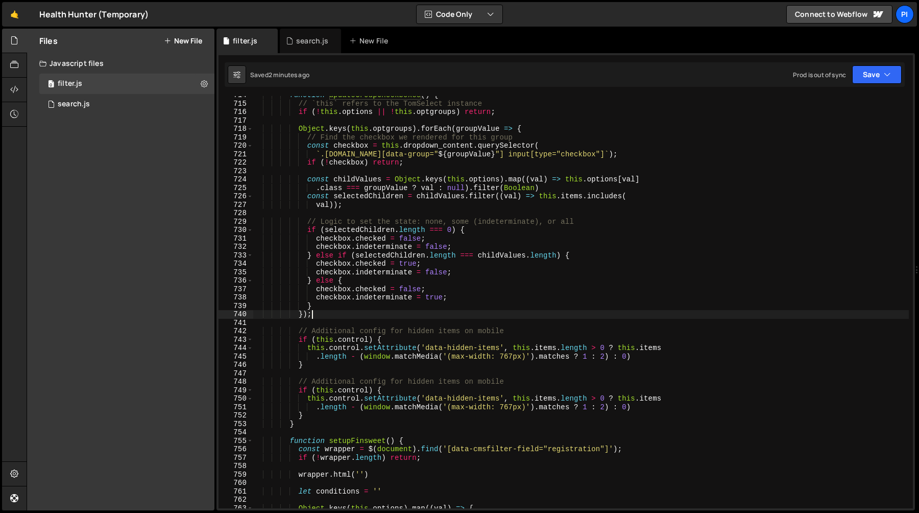
scroll to position [6074, 0]
click at [466, 355] on div "function updateGroupCheckboxes ( ) { // `this` refers to the TomSelect instance…" at bounding box center [581, 303] width 656 height 429
click at [533, 352] on div "function updateGroupCheckboxes ( ) { // `this` refers to the TomSelect instance…" at bounding box center [581, 303] width 656 height 429
click at [579, 335] on div "function updateGroupCheckboxes ( ) { // `this` refers to the TomSelect instance…" at bounding box center [581, 303] width 656 height 429
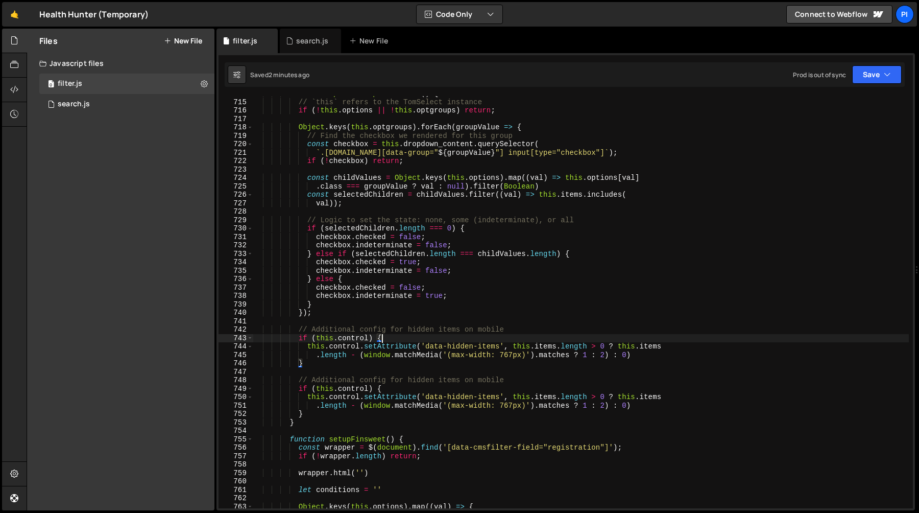
click at [590, 359] on div "function updateGroupCheckboxes ( ) { // `this` refers to the TomSelect instance…" at bounding box center [581, 303] width 656 height 429
type textarea ".length - (window.matchMedia('(max-width: 767px)').matches ? 1 : 2) : 0)"
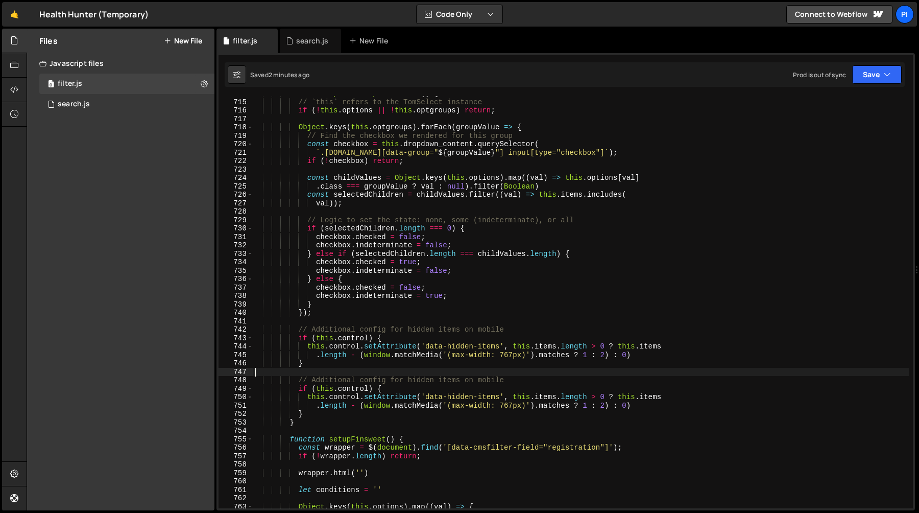
click at [577, 372] on div "function updateGroupCheckboxes ( ) { // `this` refers to the TomSelect instance…" at bounding box center [581, 303] width 656 height 429
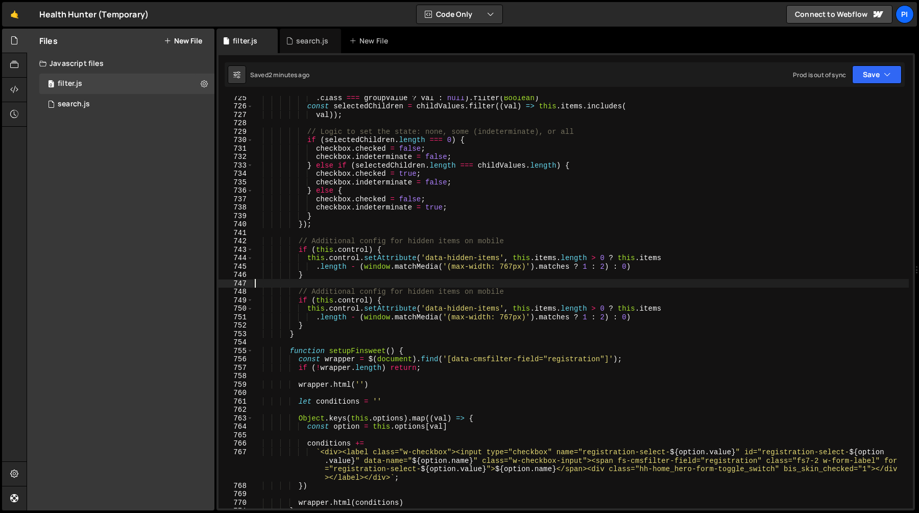
scroll to position [6162, 0]
click at [424, 292] on div ". class === groupValue ? val : null ) . filter ( Boolean ) const selectedChildr…" at bounding box center [581, 307] width 656 height 429
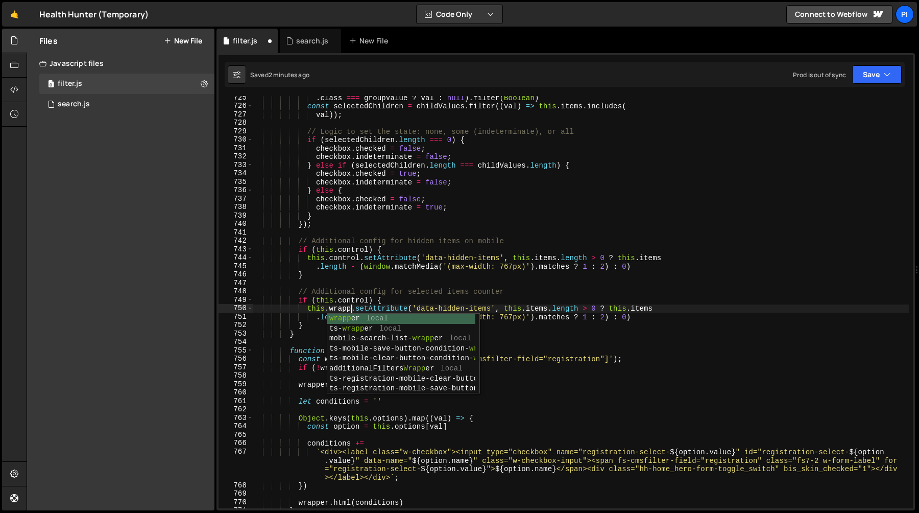
scroll to position [0, 7]
click at [391, 300] on div ". class === groupValue ? val : null ) . filter ( Boolean ) const selectedChildr…" at bounding box center [581, 307] width 656 height 429
type textarea "if (this.control) {"
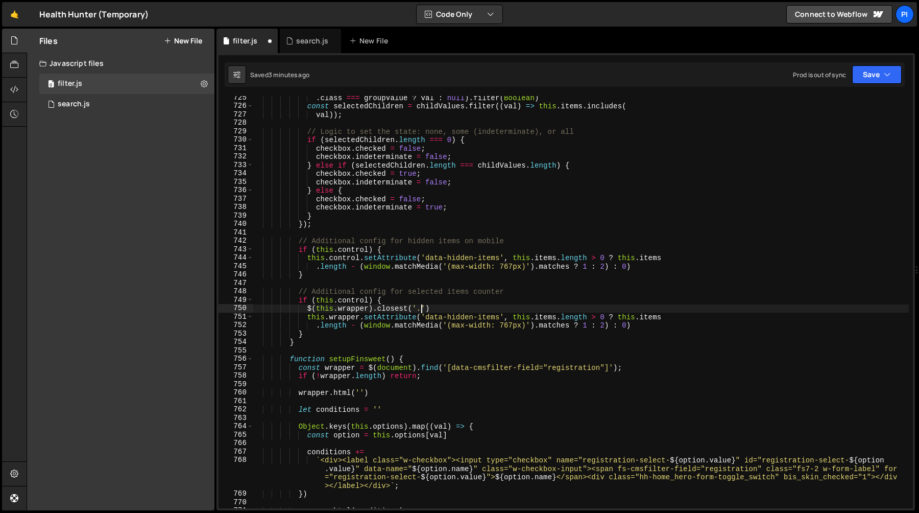
scroll to position [0, 11]
paste textarea "add-filter_wrap'"
paste textarea "add-filter_counter'"
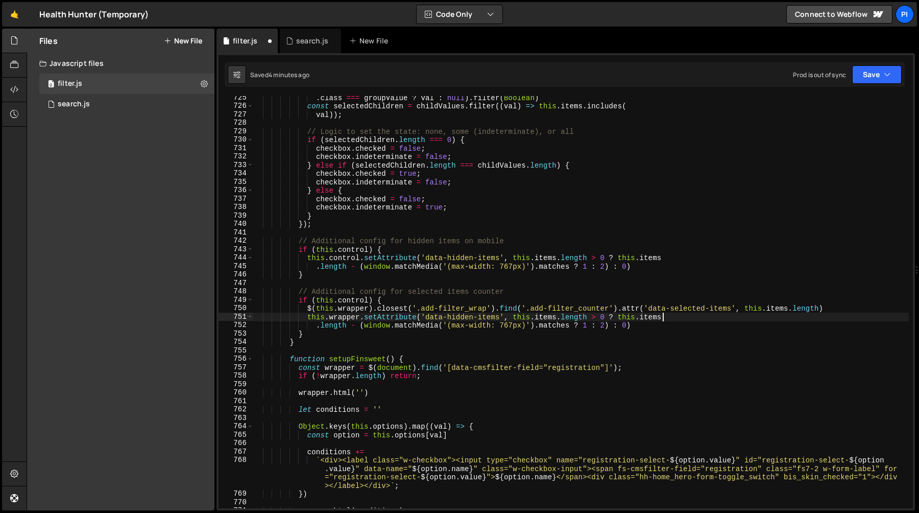
scroll to position [0, 26]
type textarea "this.wrapper.setAttribute('data-hidden-items', this.items.length > 0 ? this.ite…"
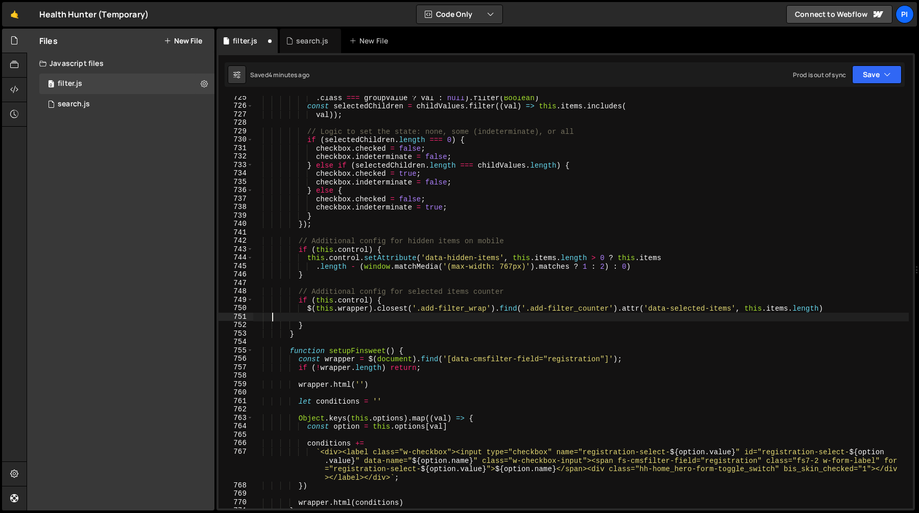
scroll to position [0, 0]
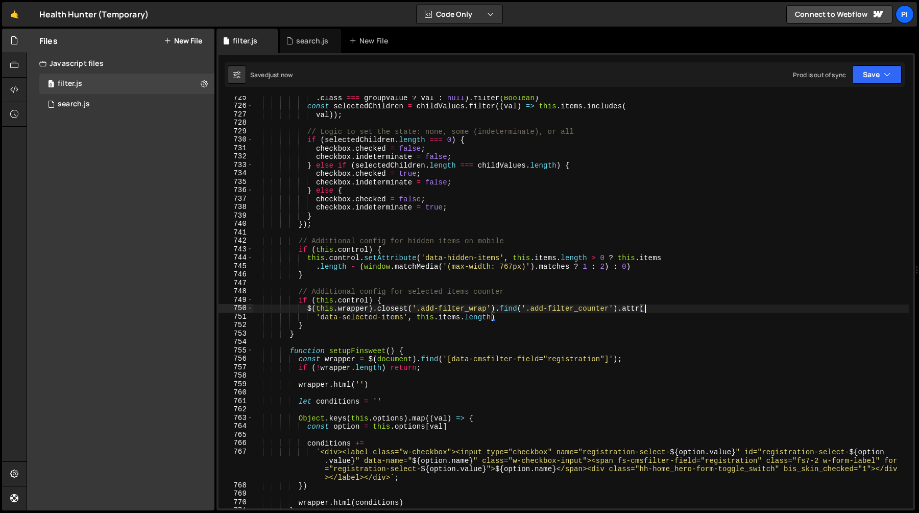
click at [348, 300] on div ". class === groupValue ? val : null ) . filter ( Boolean ) const selectedChildr…" at bounding box center [581, 307] width 656 height 429
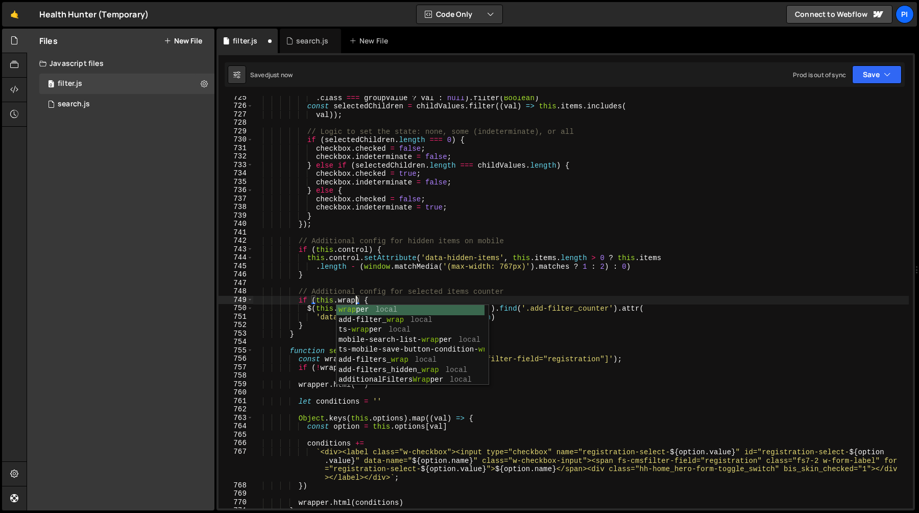
scroll to position [0, 8]
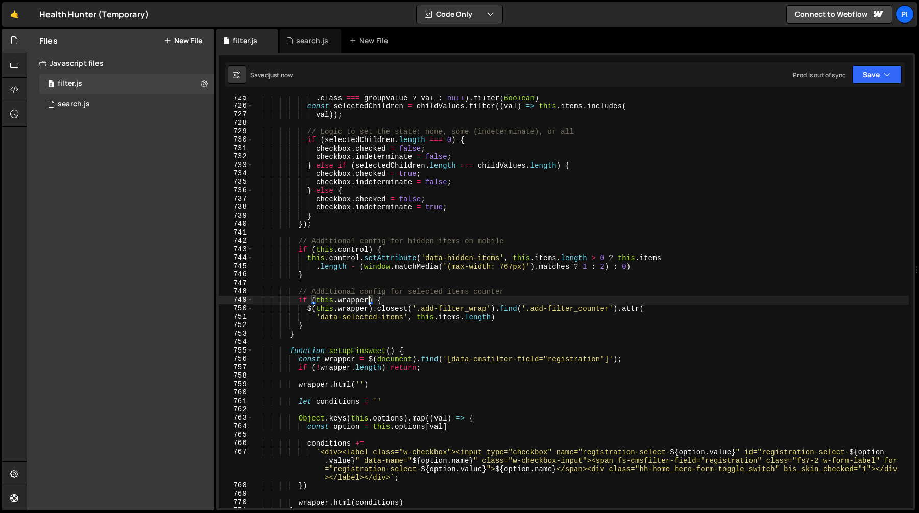
type textarea "if (this.wrapper) {"
